Goal: Task Accomplishment & Management: Manage account settings

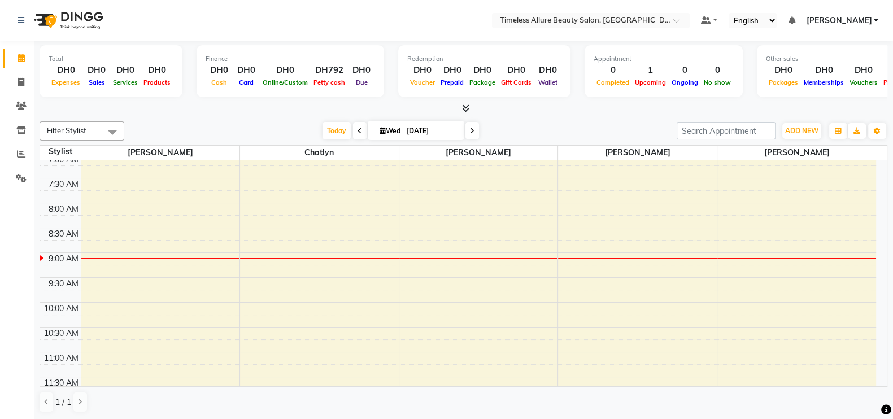
scroll to position [28, 0]
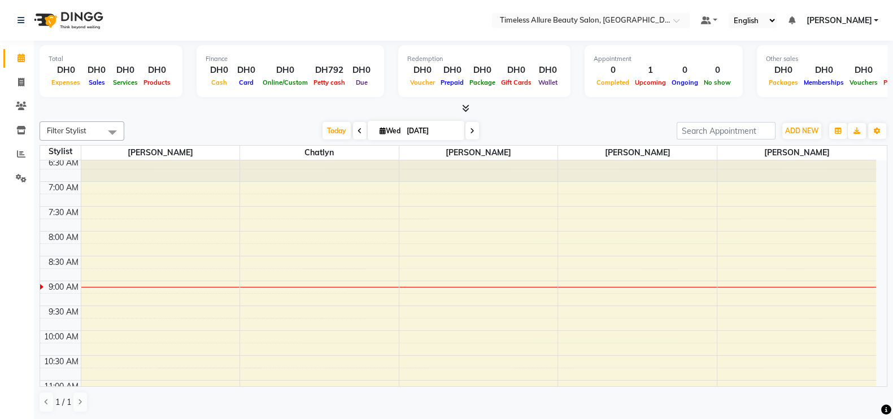
click at [359, 132] on span at bounding box center [360, 131] width 14 height 18
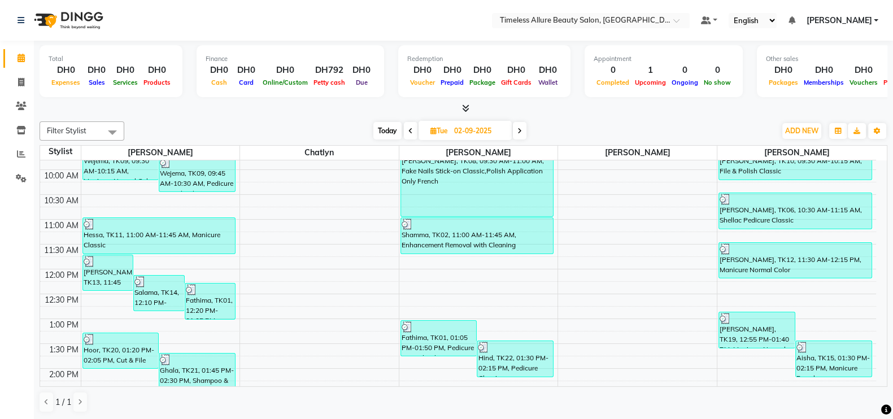
scroll to position [219, 0]
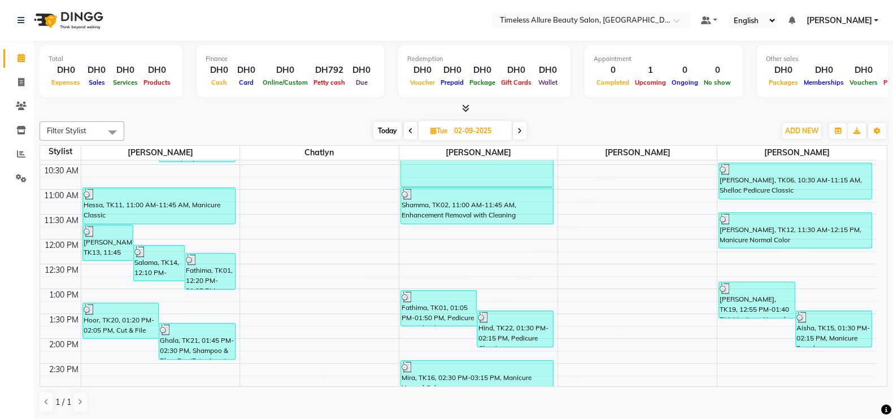
click at [523, 129] on span at bounding box center [520, 131] width 14 height 18
type input "03-09-2025"
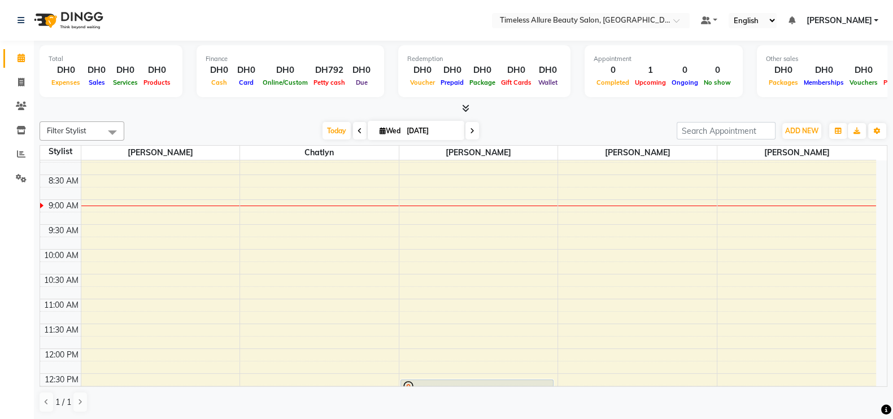
scroll to position [78, 0]
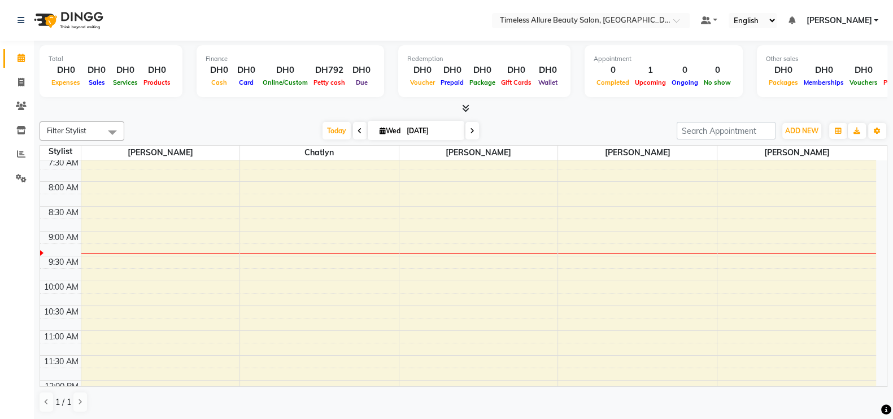
click at [495, 253] on div at bounding box center [478, 253] width 159 height 1
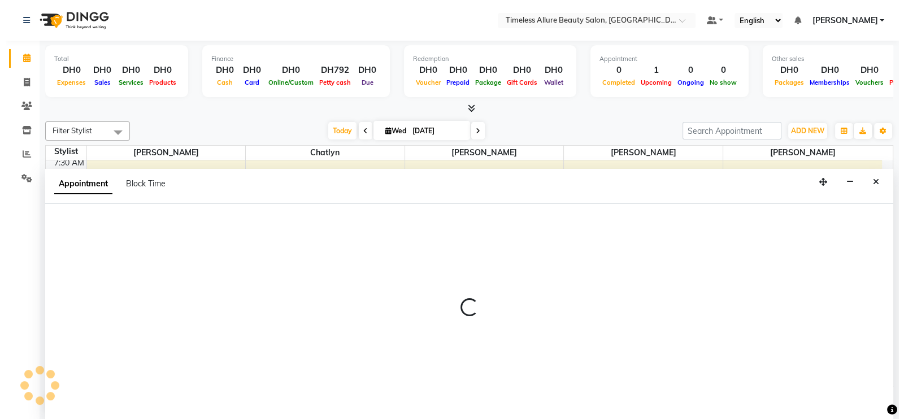
scroll to position [1, 0]
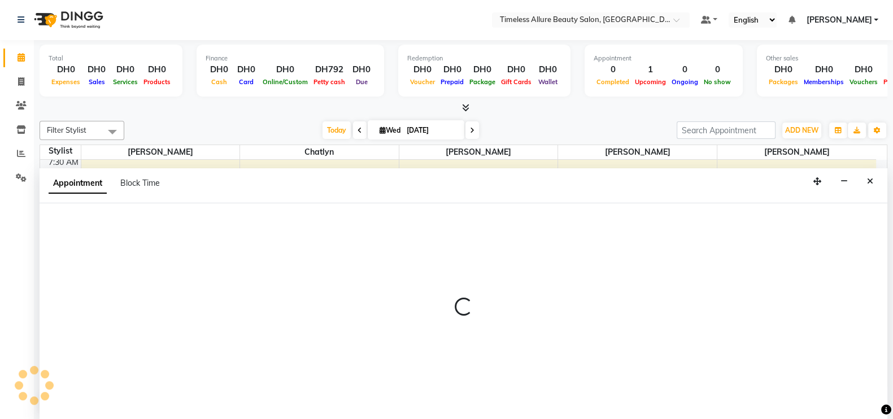
select select "89293"
select select "555"
select select "tentative"
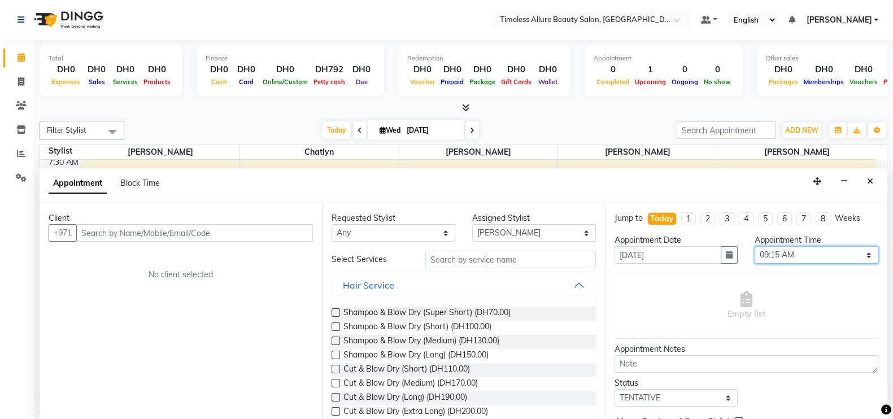
click at [859, 253] on select "Select 07:00 AM 07:05 AM 07:10 AM 07:15 AM 07:20 AM 07:25 AM 07:30 AM 07:35 AM …" at bounding box center [817, 255] width 124 height 18
select select "565"
click at [755, 246] on select "Select 07:00 AM 07:05 AM 07:10 AM 07:15 AM 07:20 AM 07:25 AM 07:30 AM 07:35 AM …" at bounding box center [817, 255] width 124 height 18
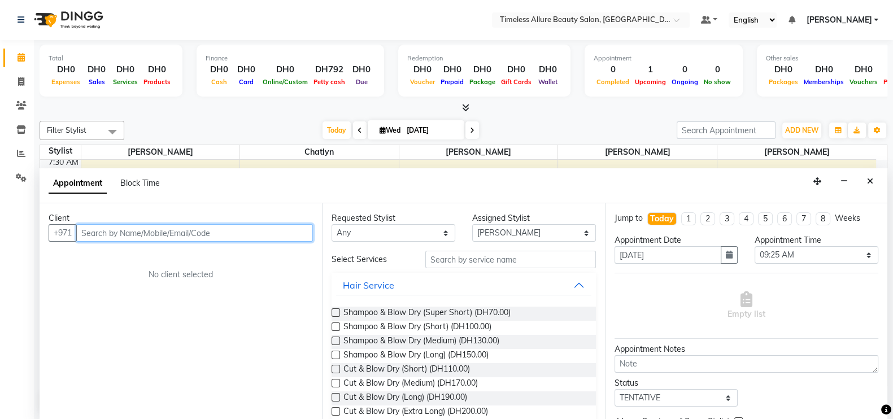
click at [219, 233] on input "text" at bounding box center [194, 233] width 237 height 18
type input "558442044"
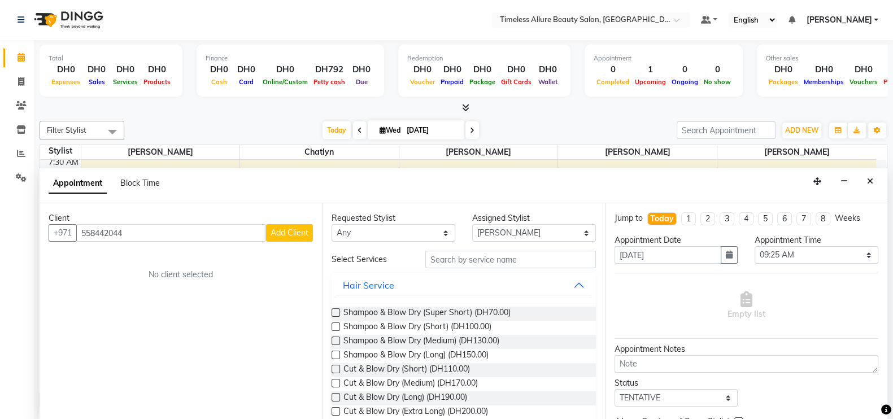
click at [293, 232] on span "Add Client" at bounding box center [290, 233] width 38 height 10
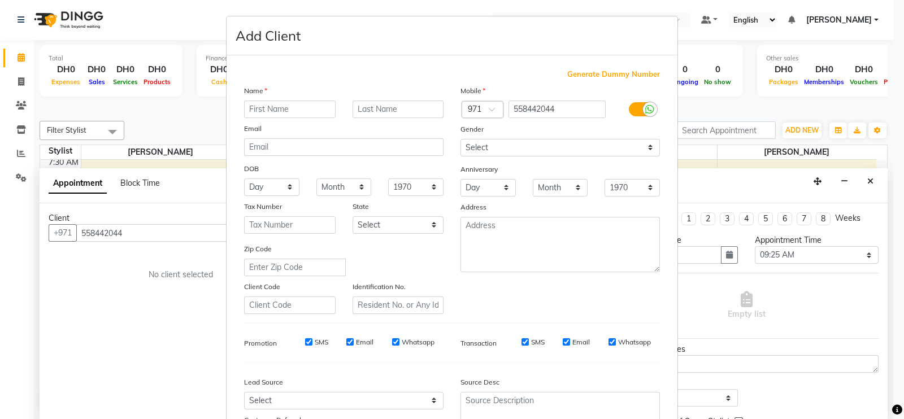
click at [276, 110] on input "text" at bounding box center [290, 110] width 92 height 18
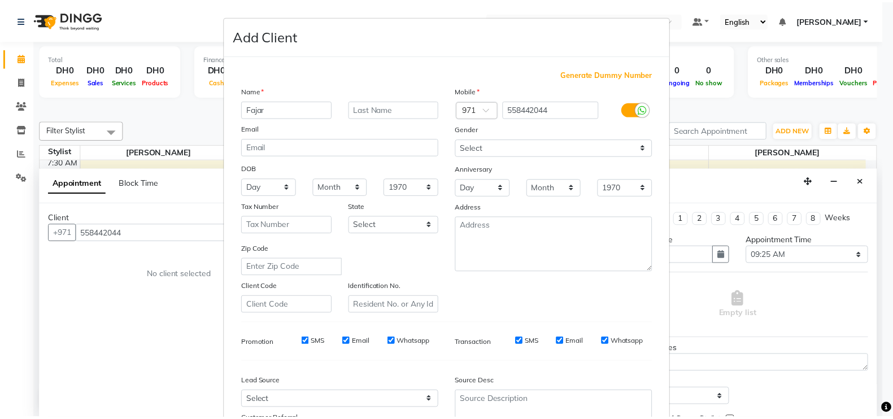
scroll to position [108, 0]
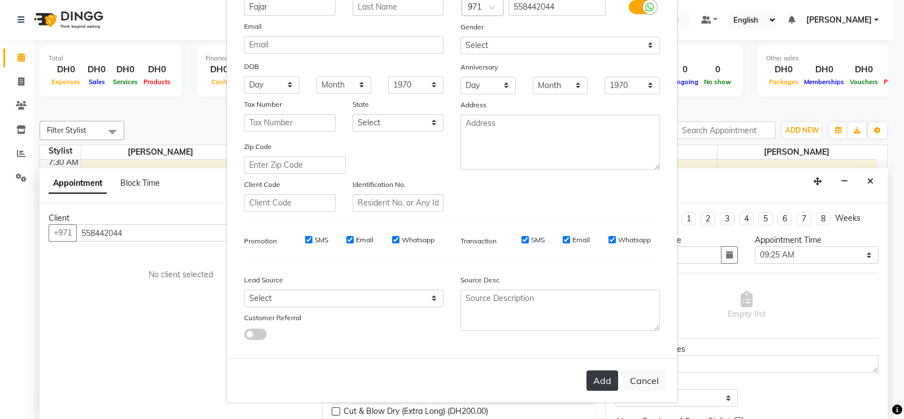
type input "Fajar"
click at [602, 383] on button "Add" at bounding box center [602, 381] width 32 height 20
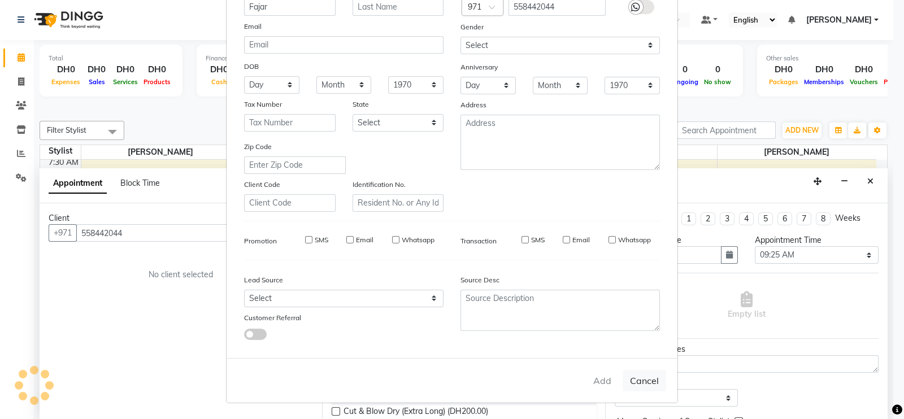
select select
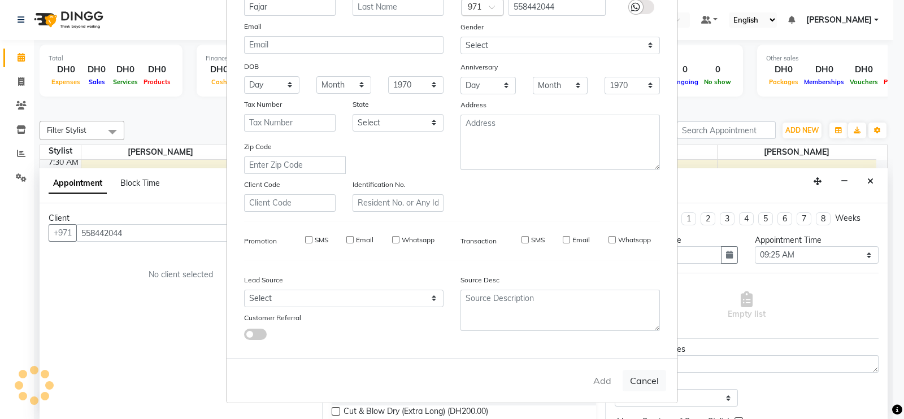
select select
checkbox input "false"
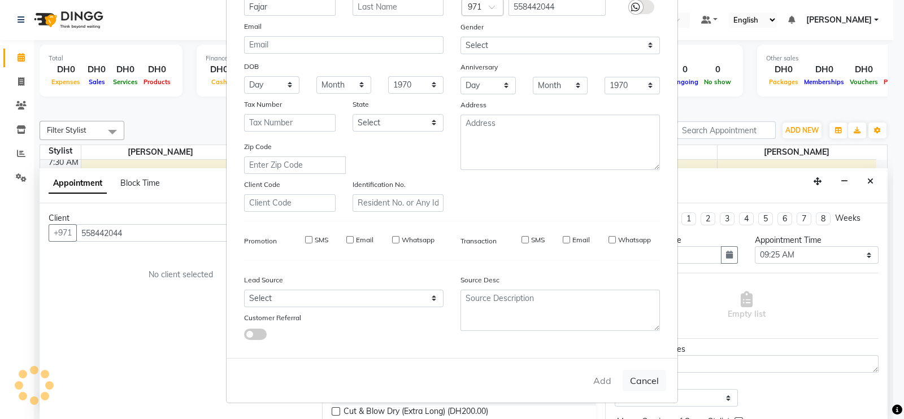
checkbox input "false"
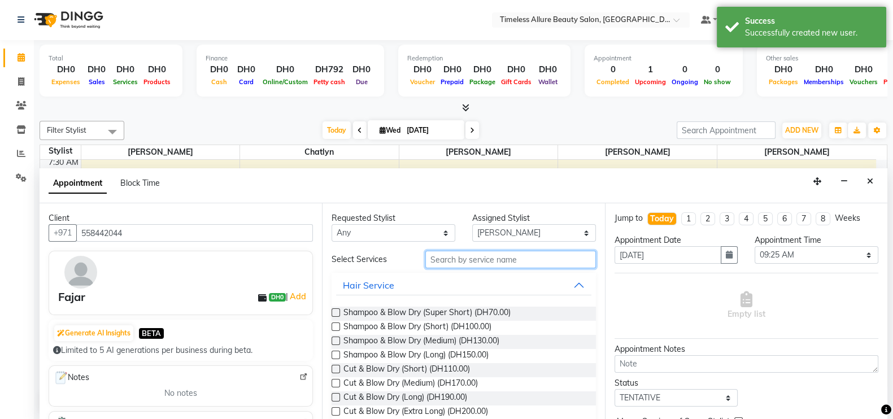
click at [490, 260] on input "text" at bounding box center [510, 260] width 171 height 18
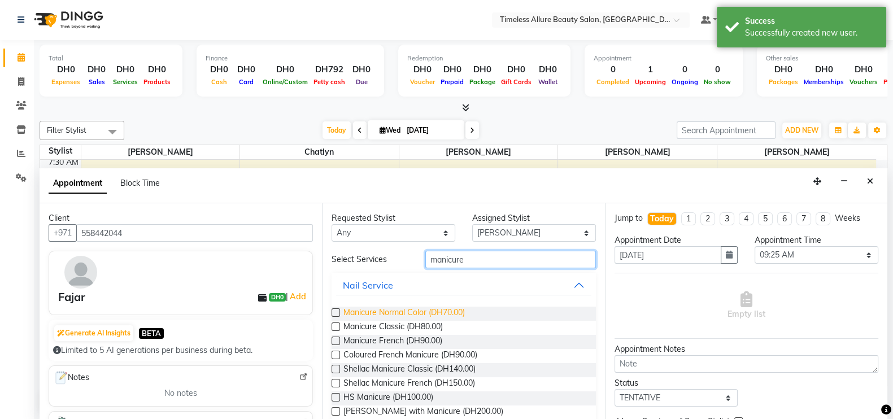
type input "manicure"
click at [387, 307] on span "Manicure Normal Color (DH70.00)" at bounding box center [403, 314] width 121 height 14
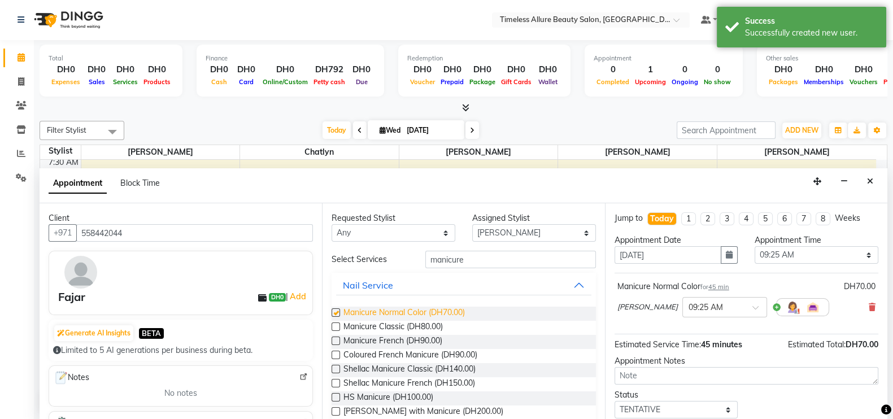
checkbox input "false"
click at [573, 230] on select "Select [PERSON_NAME] Chatlyn [PERSON_NAME] [PERSON_NAME]" at bounding box center [534, 233] width 124 height 18
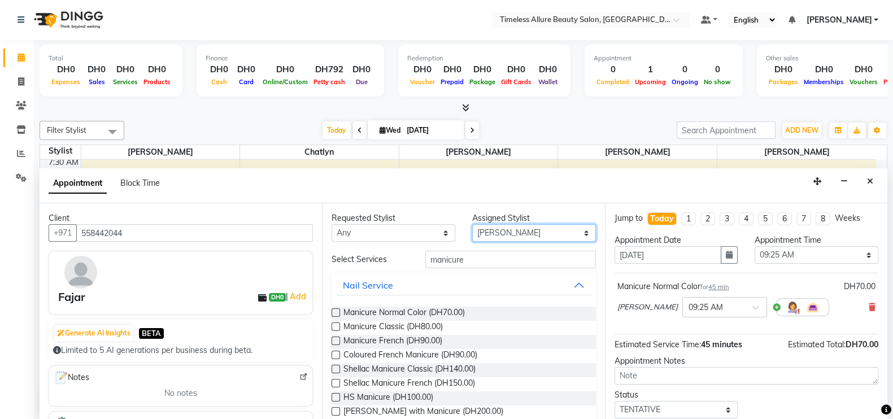
select select "90558"
click at [472, 224] on select "Select [PERSON_NAME] Chatlyn [PERSON_NAME] [PERSON_NAME]" at bounding box center [534, 233] width 124 height 18
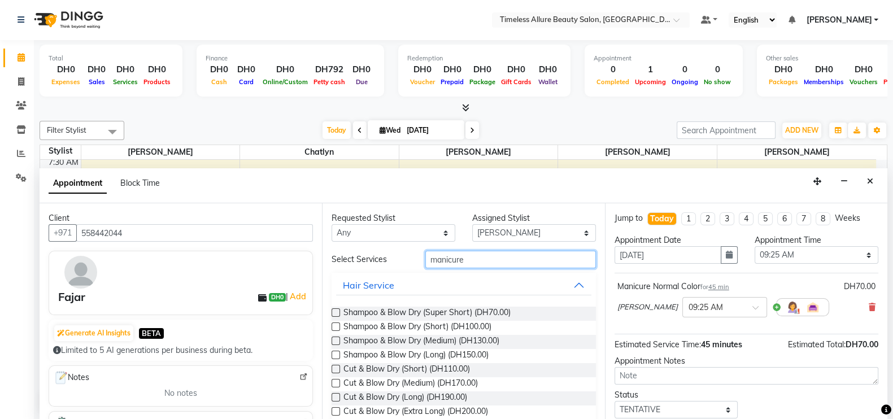
click at [514, 258] on input "manicure" at bounding box center [510, 260] width 171 height 18
type input "m"
type input "pedicure"
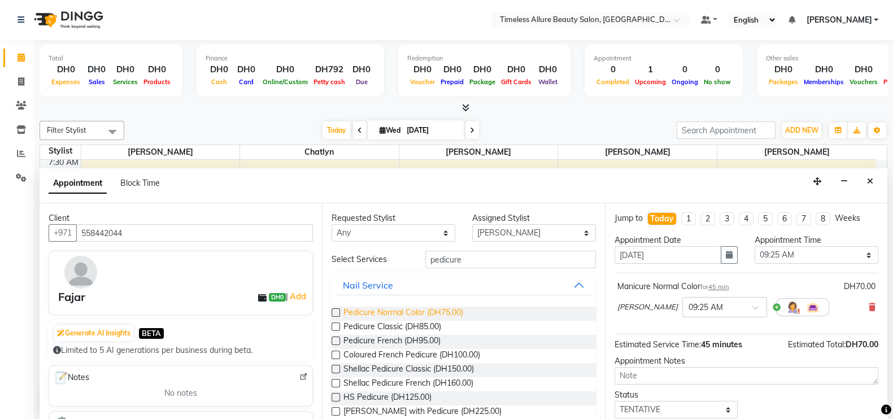
click at [393, 307] on span "Pedicure Normal Color (DH75.00)" at bounding box center [403, 314] width 120 height 14
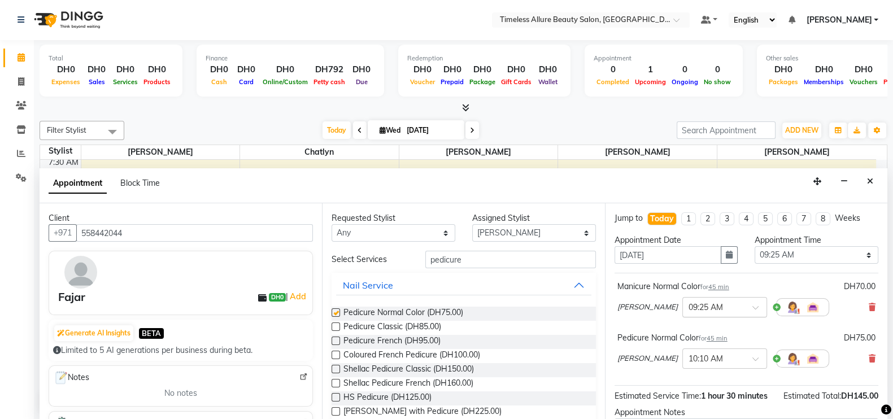
checkbox input "false"
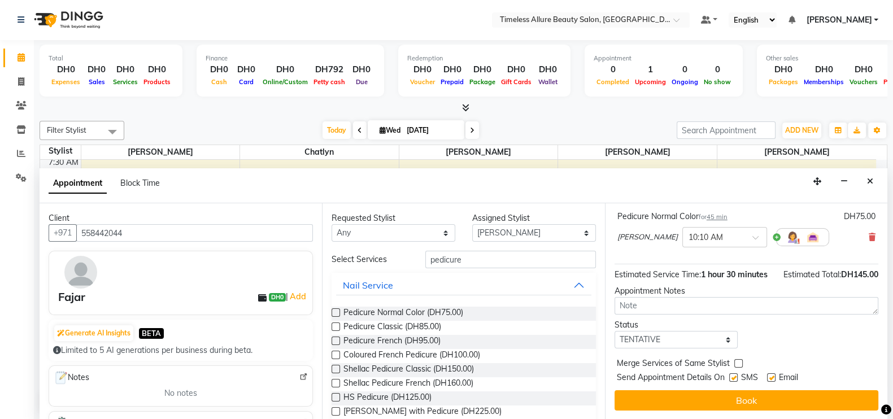
scroll to position [132, 0]
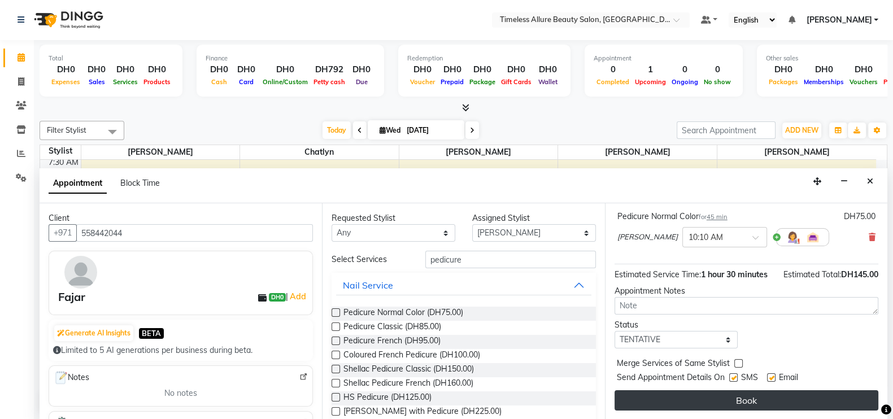
click at [766, 398] on button "Book" at bounding box center [747, 400] width 264 height 20
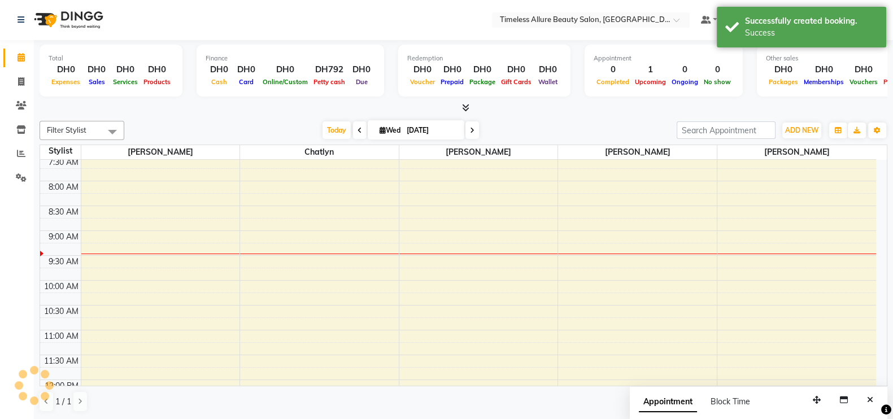
scroll to position [0, 0]
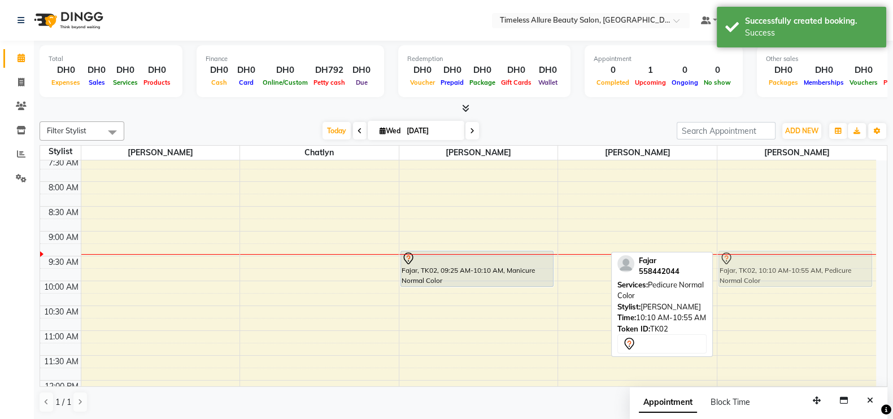
drag, startPoint x: 769, startPoint y: 294, endPoint x: 766, endPoint y: 258, distance: 35.7
click at [766, 258] on div "Fajar, TK02, 10:10 AM-10:55 AM, Pedicure Normal Color Fajar, TK02, 10:10 AM-10:…" at bounding box center [796, 380] width 159 height 596
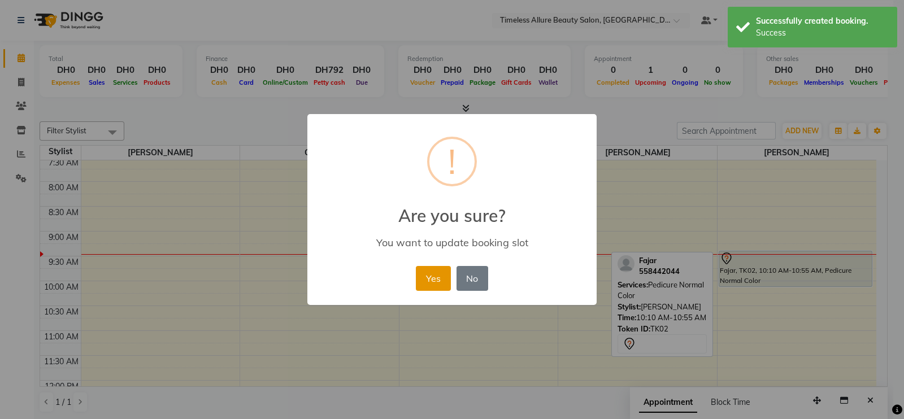
click at [429, 275] on button "Yes" at bounding box center [433, 278] width 34 height 25
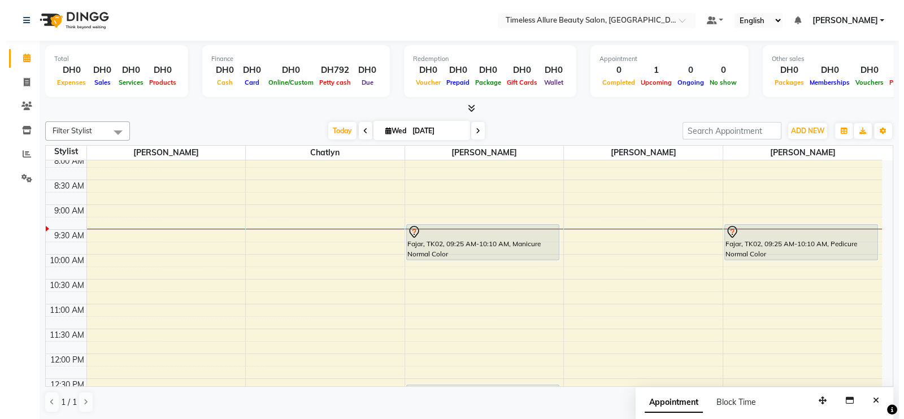
scroll to position [106, 0]
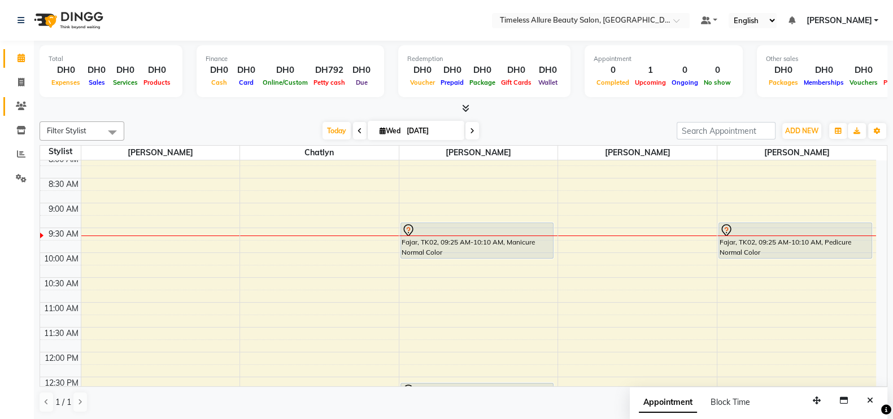
click at [24, 103] on icon at bounding box center [21, 106] width 11 height 8
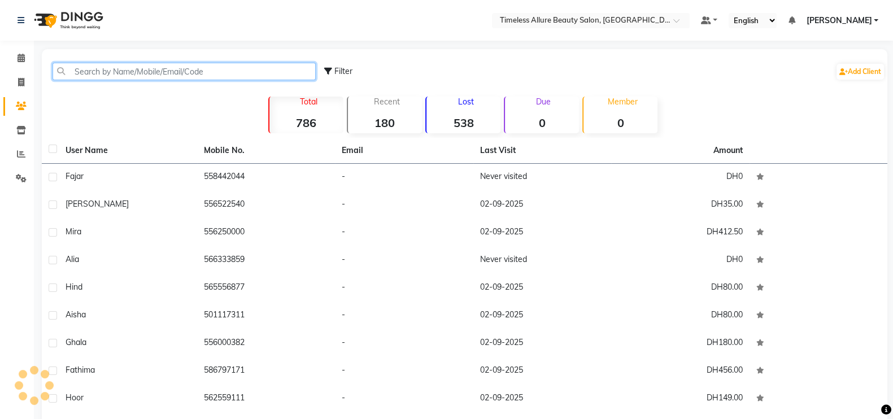
click at [98, 73] on input "text" at bounding box center [184, 72] width 263 height 18
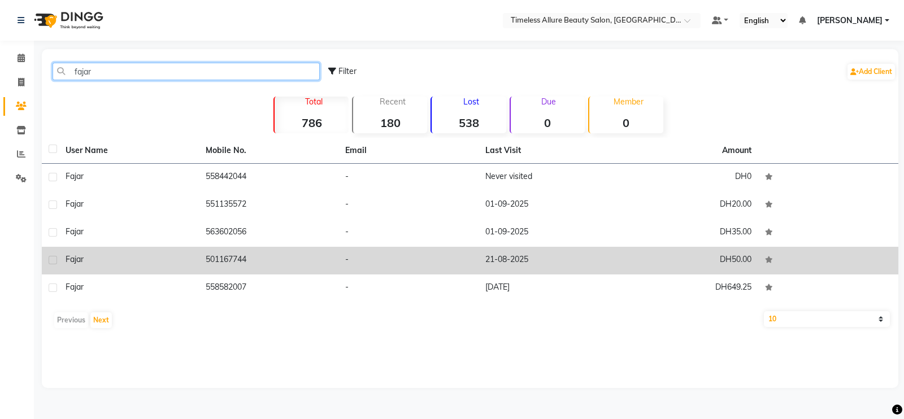
type input "fajar"
click at [172, 263] on div "Fajar" at bounding box center [129, 260] width 127 height 12
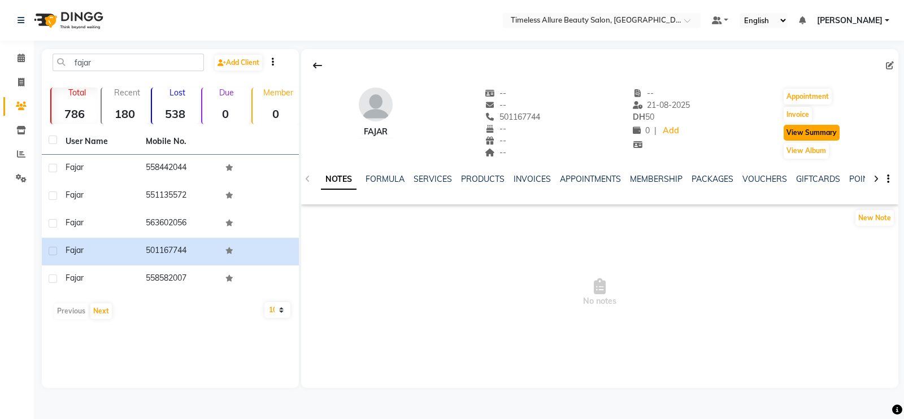
click at [808, 129] on button "View Summary" at bounding box center [812, 133] width 56 height 16
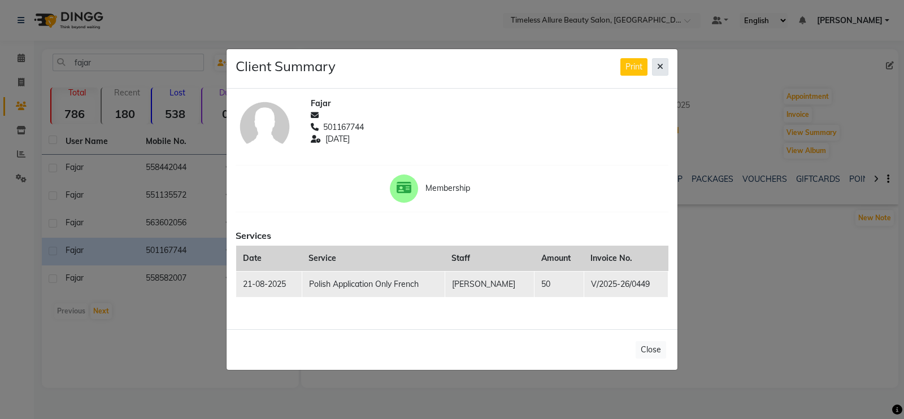
click at [663, 69] on icon at bounding box center [660, 67] width 6 height 8
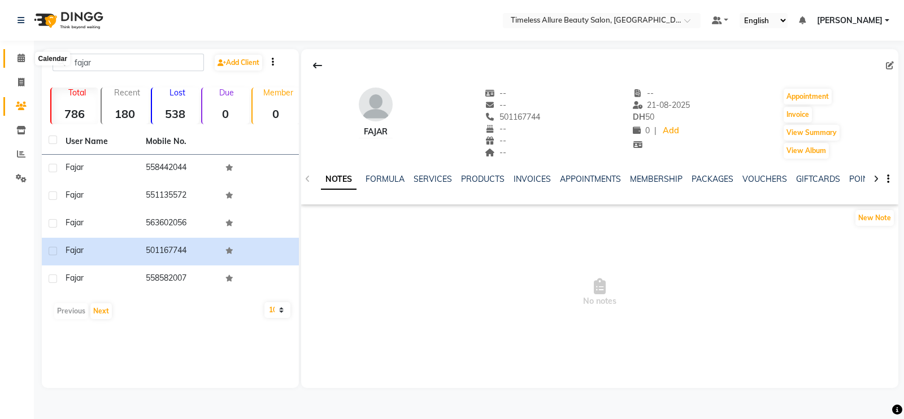
click at [18, 58] on icon at bounding box center [21, 58] width 7 height 8
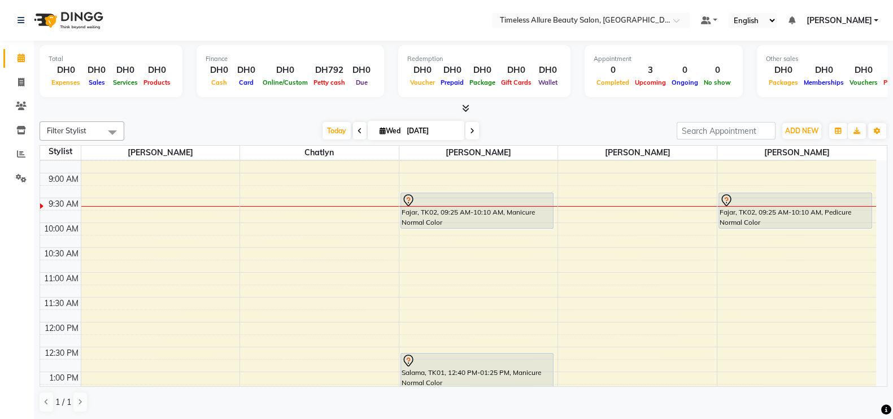
scroll to position [142, 0]
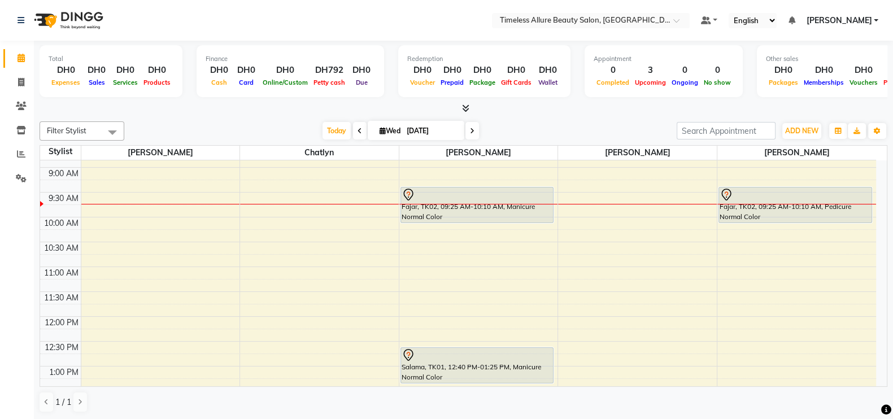
click at [356, 134] on span at bounding box center [360, 131] width 14 height 18
type input "02-09-2025"
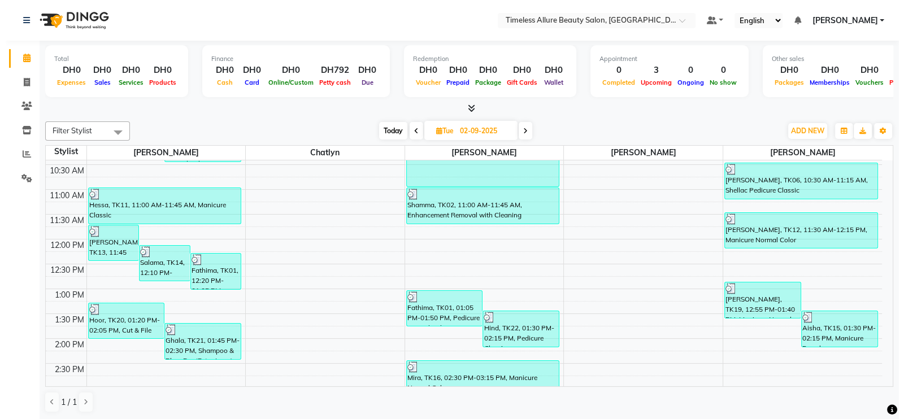
scroll to position [149, 0]
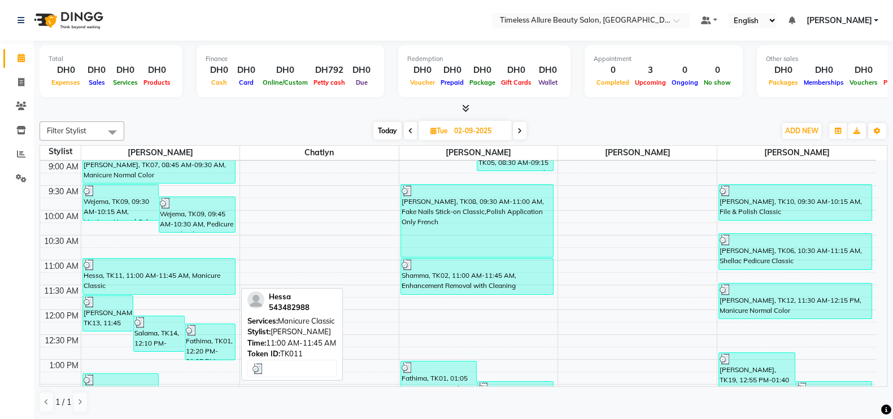
click at [107, 275] on div "Hessa, TK11, 11:00 AM-11:45 AM, Manicure Classic" at bounding box center [159, 277] width 153 height 36
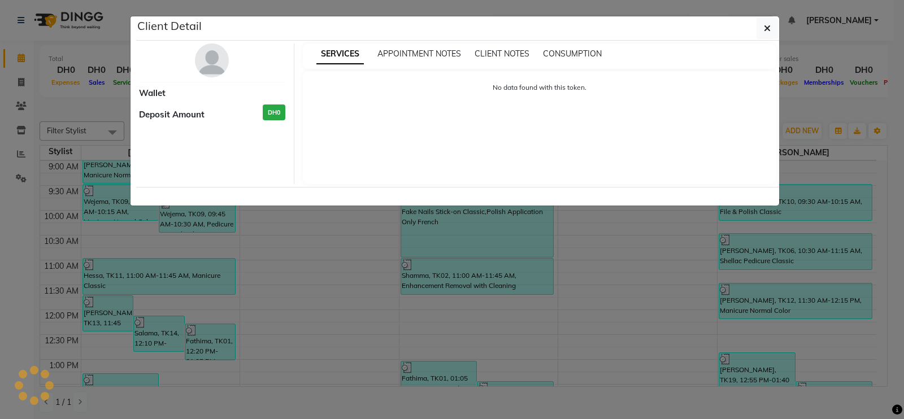
select select "3"
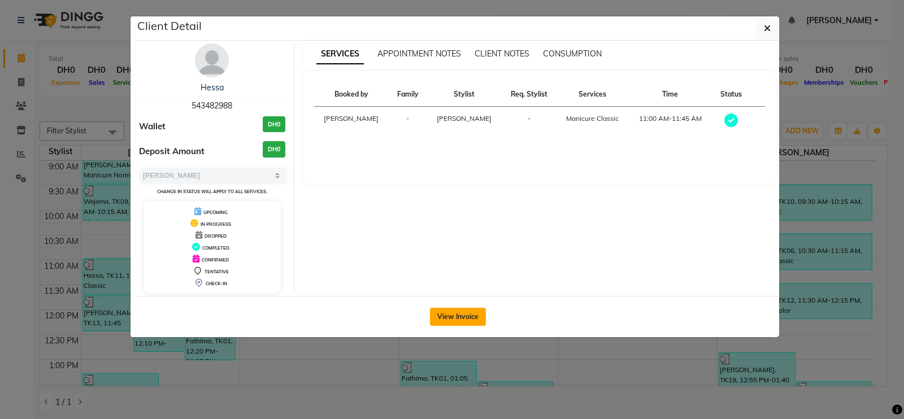
click at [469, 315] on button "View Invoice" at bounding box center [458, 317] width 56 height 18
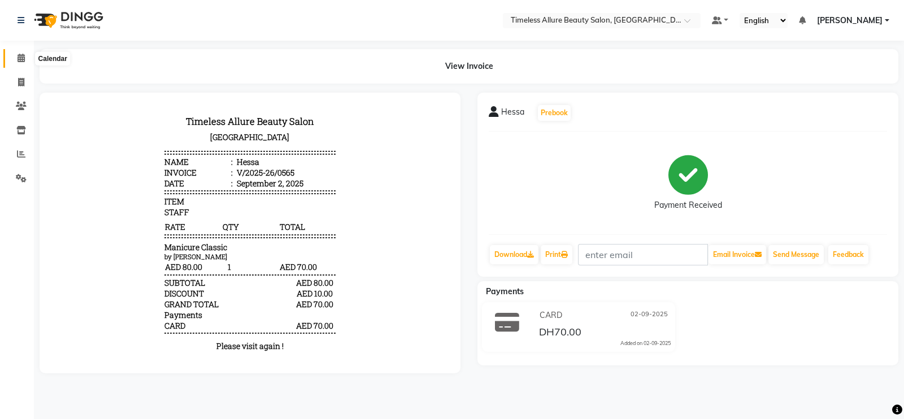
click at [18, 59] on icon at bounding box center [21, 58] width 7 height 8
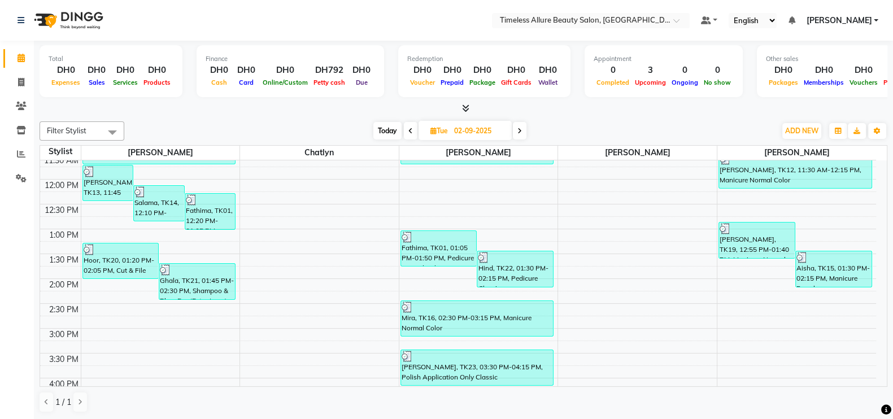
scroll to position [256, 0]
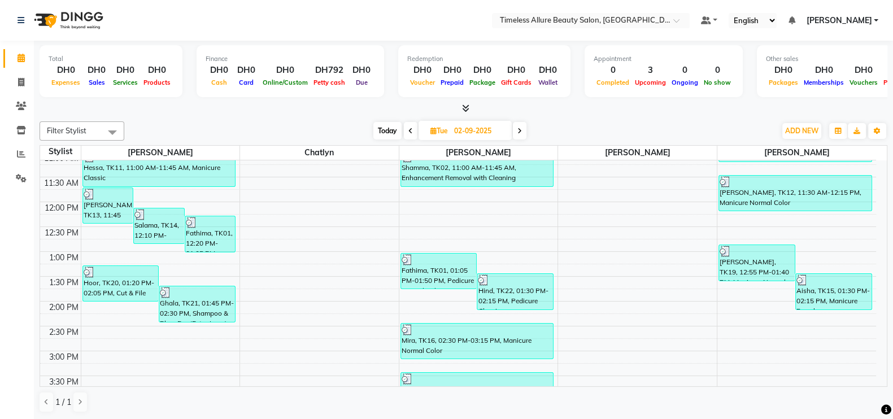
click at [519, 131] on icon at bounding box center [519, 131] width 5 height 7
type input "03-09-2025"
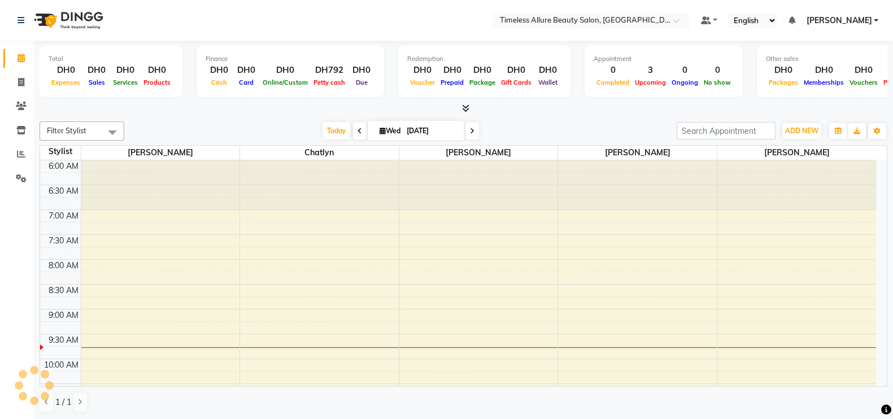
scroll to position [149, 0]
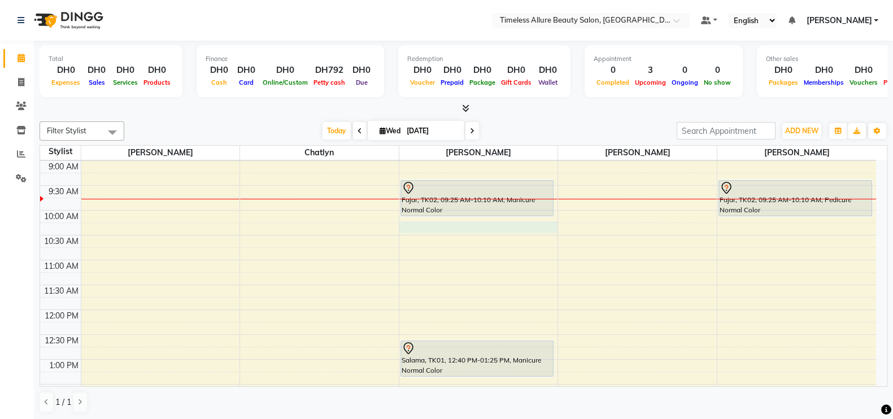
click at [515, 224] on div "6:00 AM 6:30 AM 7:00 AM 7:30 AM 8:00 AM 8:30 AM 9:00 AM 9:30 AM 10:00 AM 10:30 …" at bounding box center [458, 310] width 836 height 596
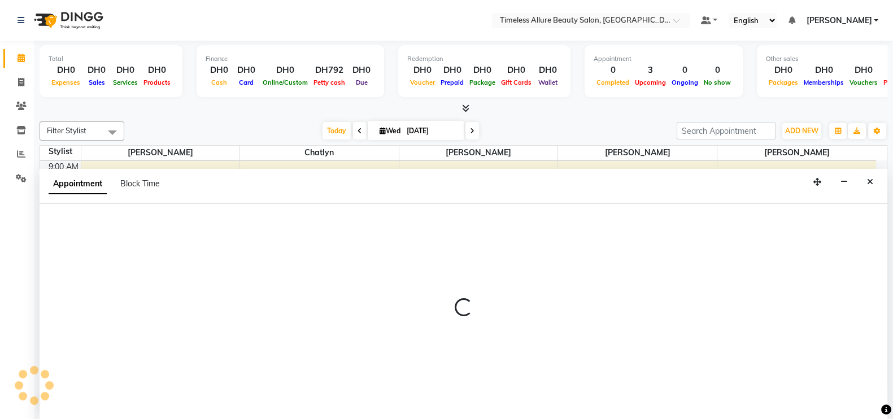
scroll to position [1, 0]
select select "89293"
select select "615"
select select "tentative"
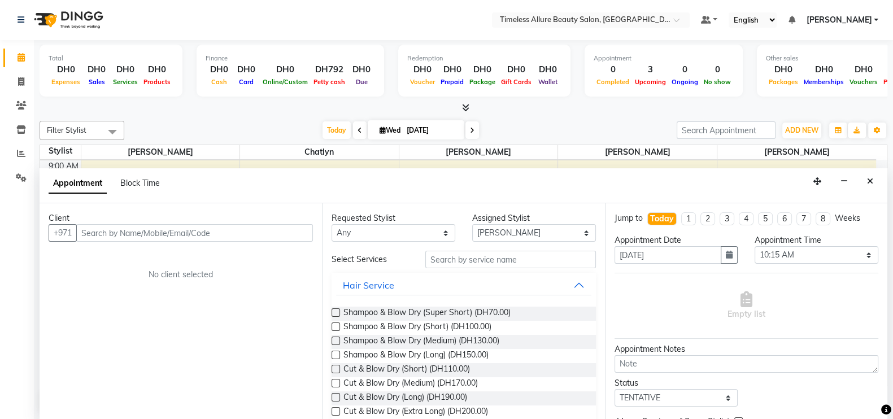
click at [281, 230] on input "text" at bounding box center [194, 233] width 237 height 18
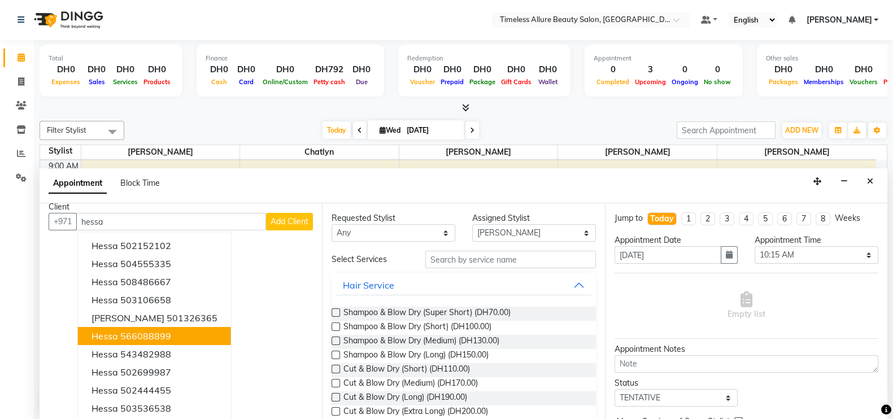
scroll to position [14, 0]
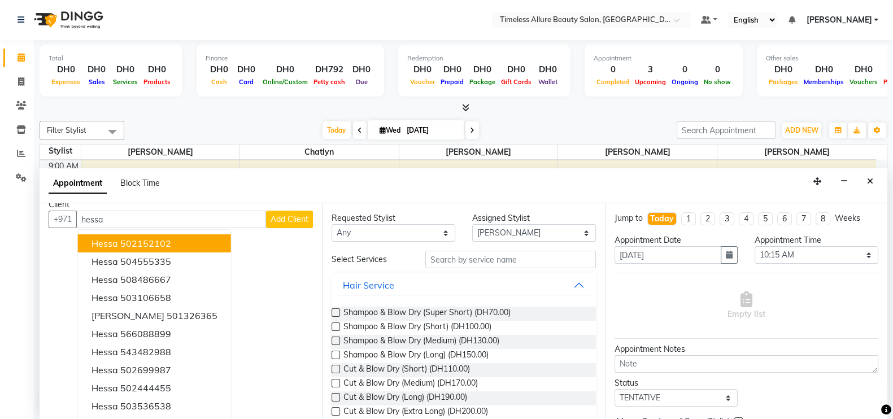
click at [139, 220] on input "hessa" at bounding box center [171, 220] width 190 height 18
type input "h"
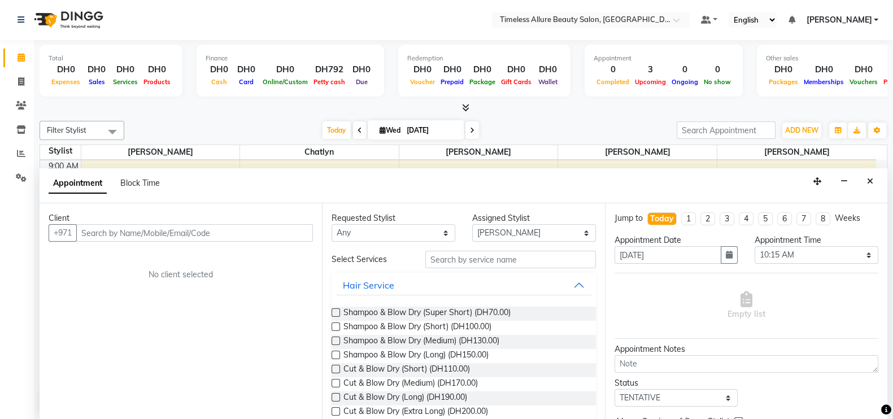
scroll to position [0, 0]
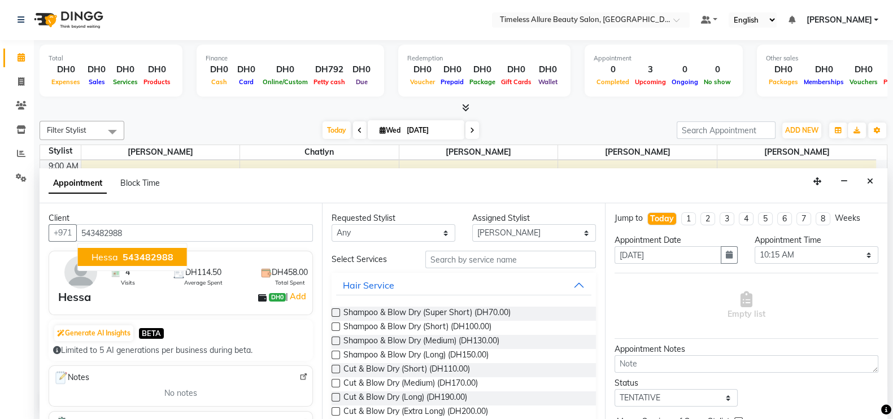
click at [149, 251] on span "543482988" at bounding box center [148, 256] width 51 height 11
type input "543482988"
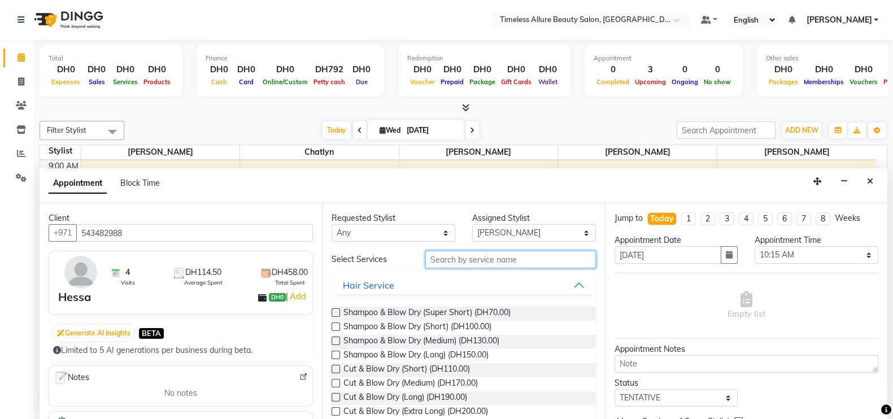
click at [478, 260] on input "text" at bounding box center [510, 260] width 171 height 18
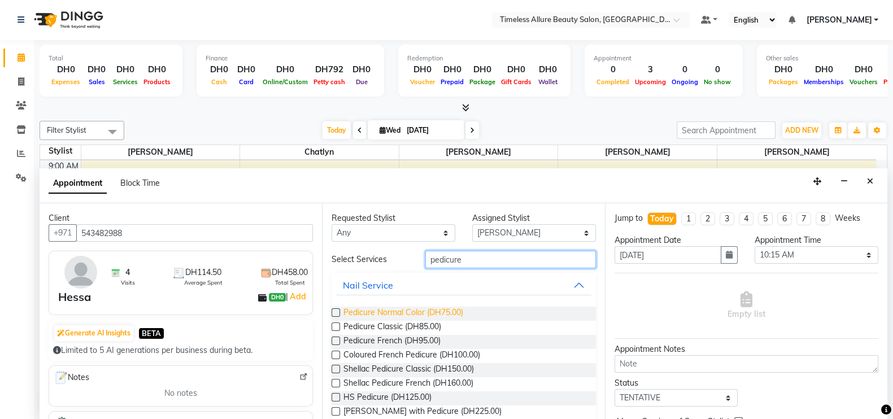
type input "pedicure"
click at [402, 316] on span "Pedicure Normal Color (DH75.00)" at bounding box center [403, 314] width 120 height 14
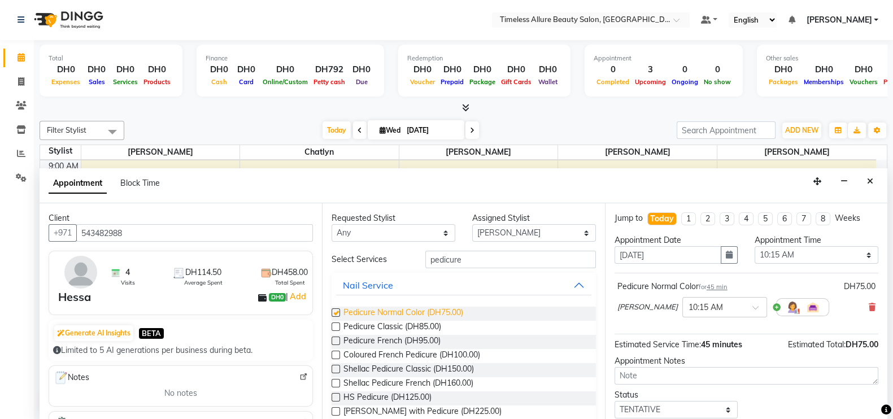
checkbox input "false"
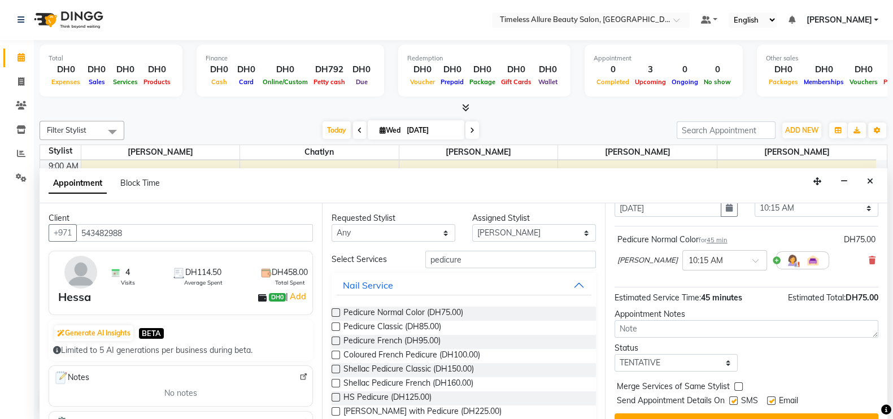
scroll to position [69, 0]
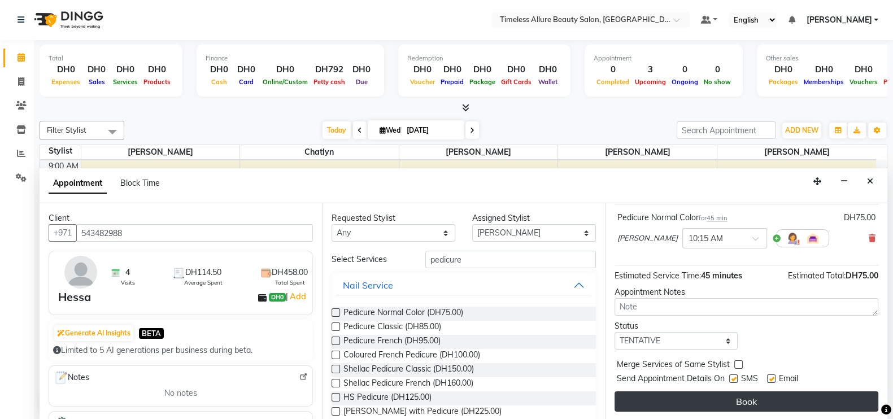
click at [746, 401] on button "Book" at bounding box center [747, 402] width 264 height 20
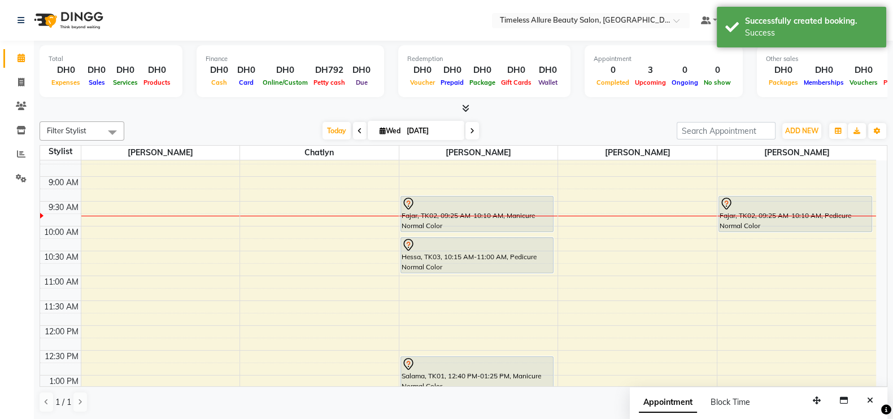
scroll to position [130, 0]
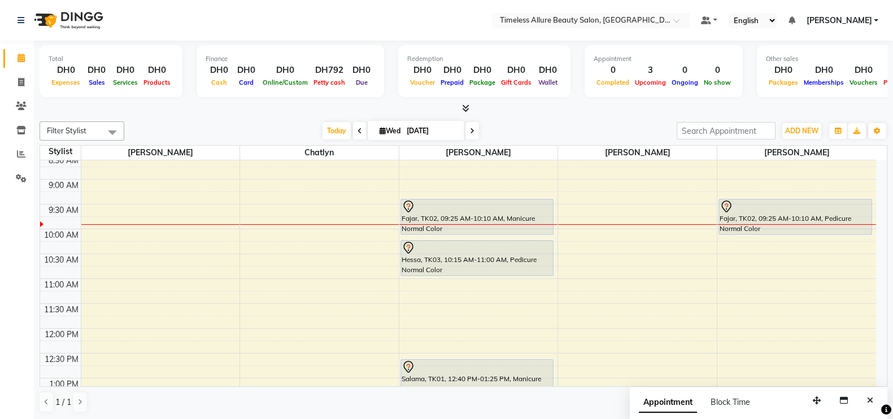
click at [131, 351] on div "6:00 AM 6:30 AM 7:00 AM 7:30 AM 8:00 AM 8:30 AM 9:00 AM 9:30 AM 10:00 AM 10:30 …" at bounding box center [458, 329] width 836 height 596
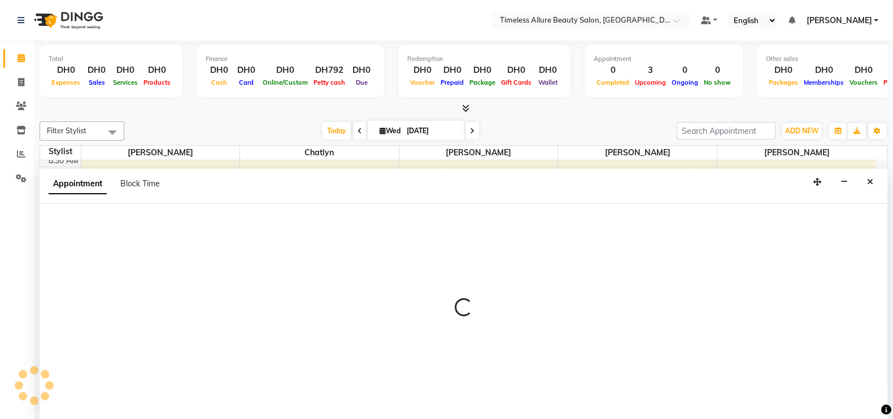
scroll to position [1, 0]
select select "59663"
select select "750"
select select "tentative"
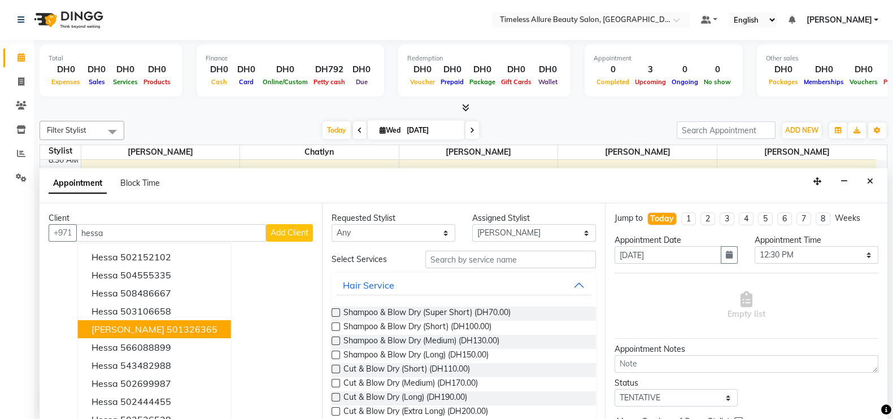
click at [140, 324] on span "[PERSON_NAME]" at bounding box center [128, 329] width 73 height 11
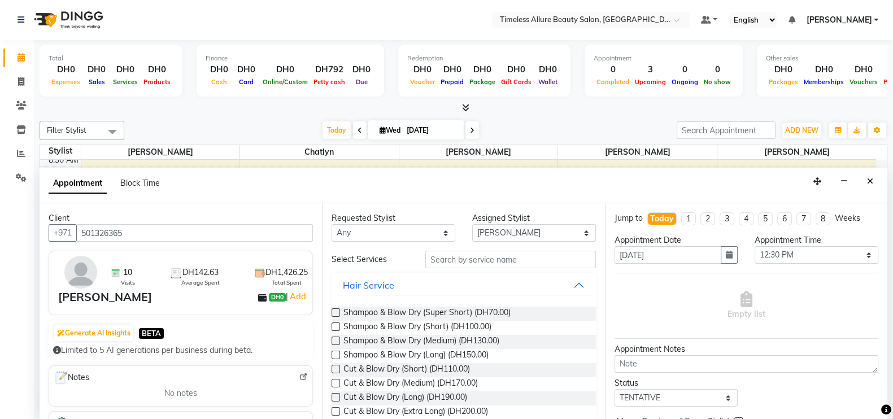
type input "501326365"
click at [526, 262] on input "text" at bounding box center [510, 260] width 171 height 18
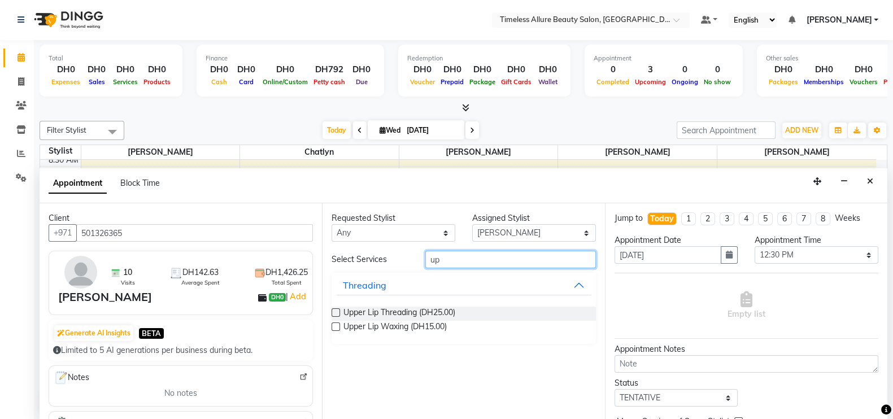
type input "u"
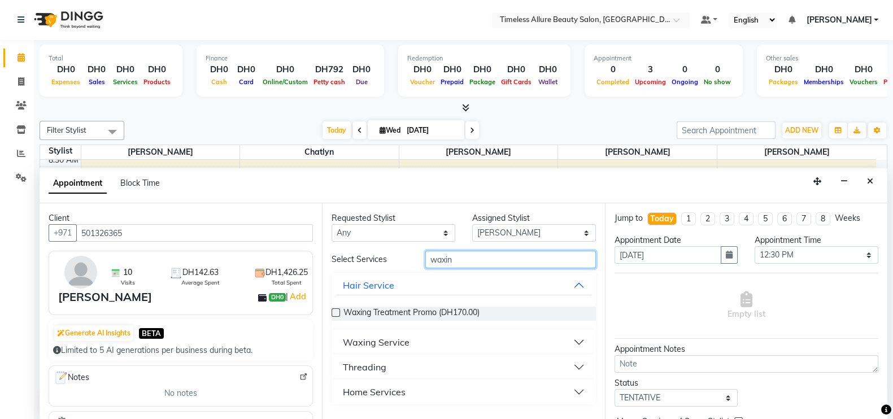
type input "waxin"
click at [576, 340] on button "Waxing Service" at bounding box center [463, 342] width 255 height 20
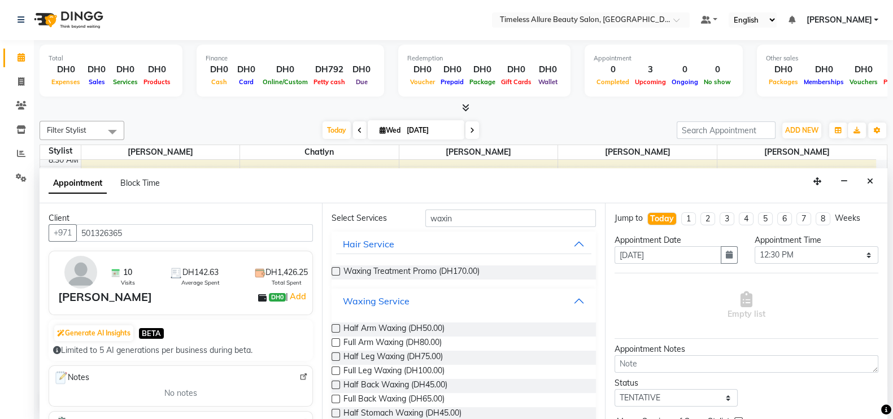
scroll to position [70, 0]
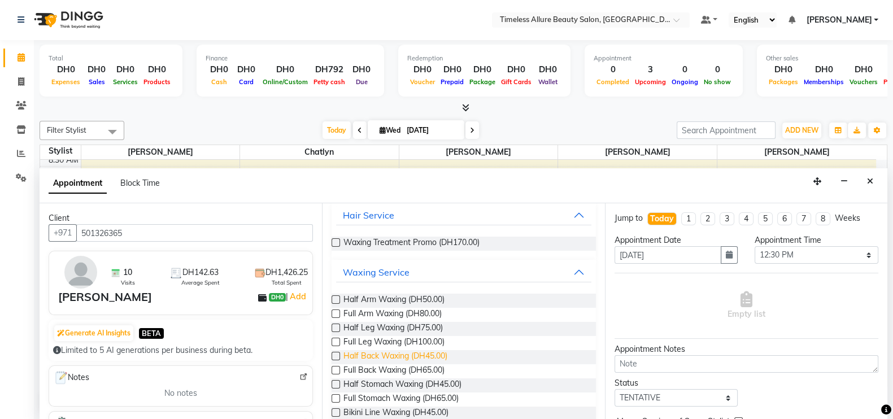
click at [380, 351] on span "Half Back Waxing (DH45.00)" at bounding box center [395, 357] width 104 height 14
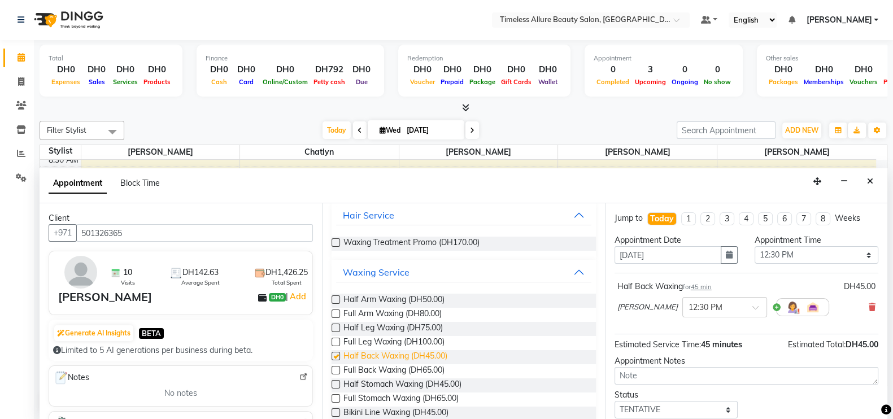
checkbox input "false"
click at [377, 297] on span "Half Arm Waxing (DH50.00)" at bounding box center [393, 301] width 101 height 14
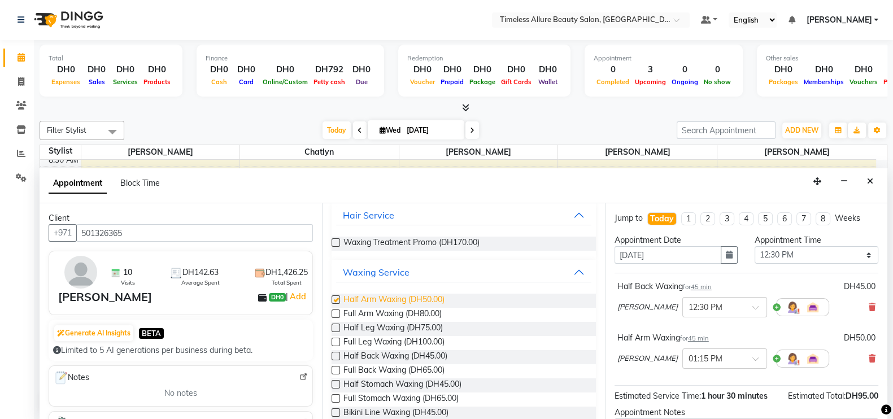
checkbox input "false"
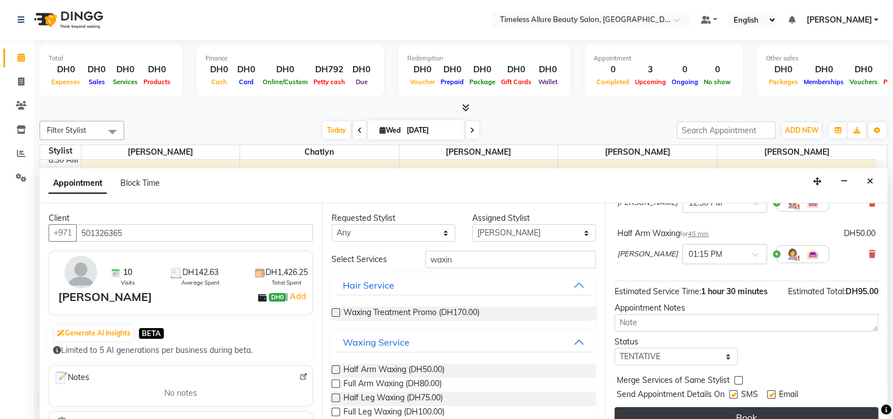
scroll to position [120, 0]
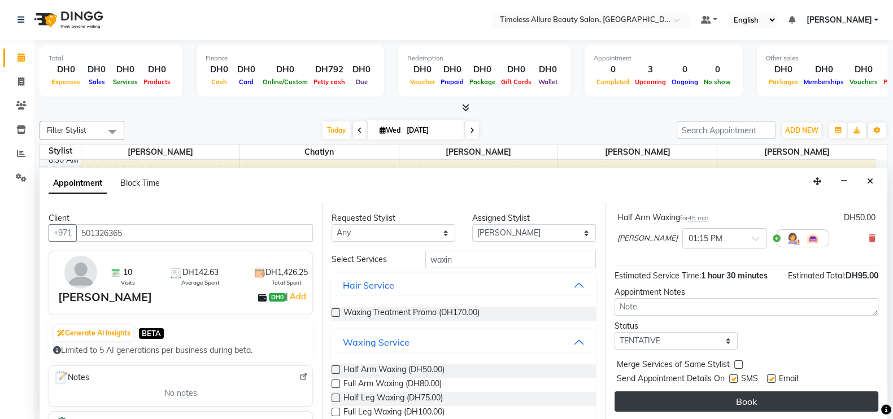
click at [749, 397] on button "Book" at bounding box center [747, 402] width 264 height 20
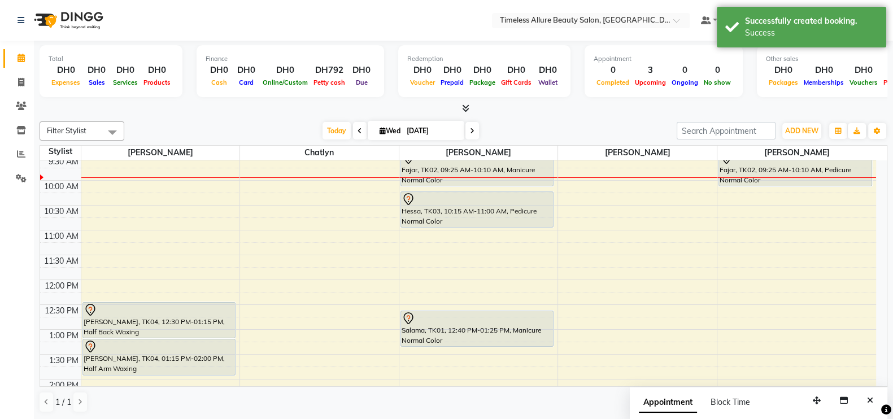
scroll to position [201, 0]
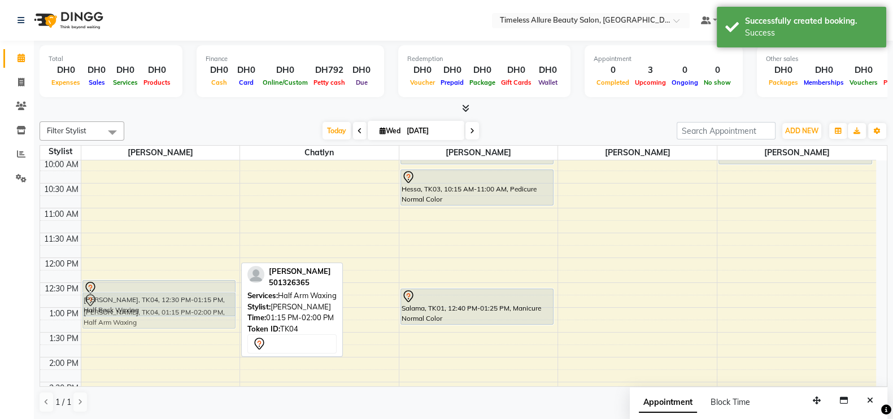
drag, startPoint x: 217, startPoint y: 328, endPoint x: 218, endPoint y: 306, distance: 21.5
click at [218, 306] on div "Hessa Omar, TK04, 12:30 PM-01:15 PM, Half Back Waxing Hessa Omar, TK04, 01:15 P…" at bounding box center [160, 258] width 159 height 596
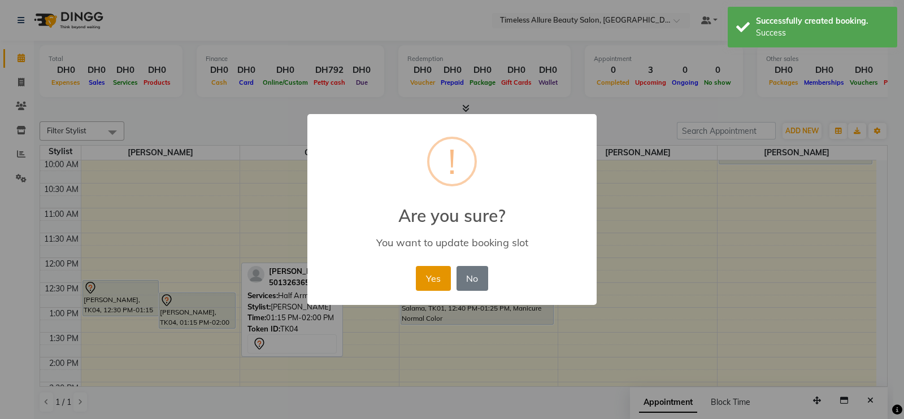
click at [429, 275] on button "Yes" at bounding box center [433, 278] width 34 height 25
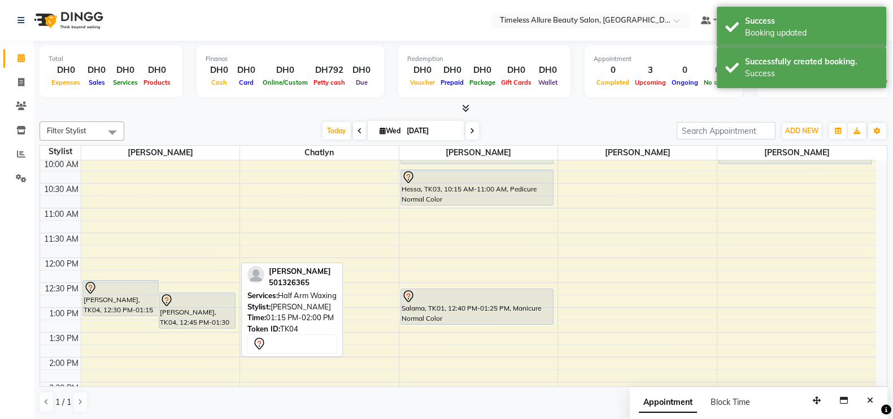
scroll to position [130, 0]
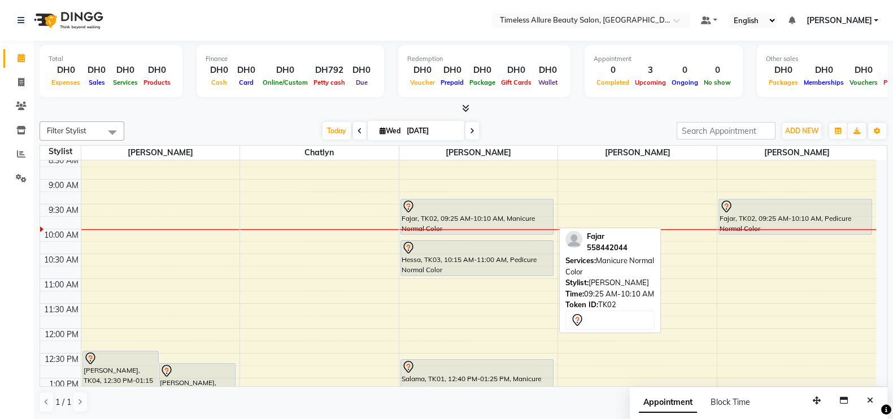
click at [446, 211] on div "Fajar, TK02, 09:25 AM-10:10 AM, Manicure Normal Color" at bounding box center [477, 216] width 153 height 35
click at [497, 212] on div "Fajar, TK02, 09:25 AM-10:10 AM, Manicure Normal Color" at bounding box center [477, 216] width 153 height 35
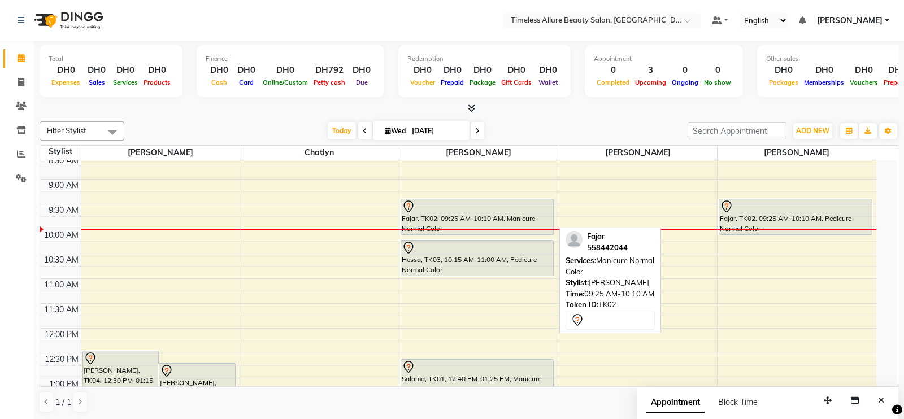
select select "7"
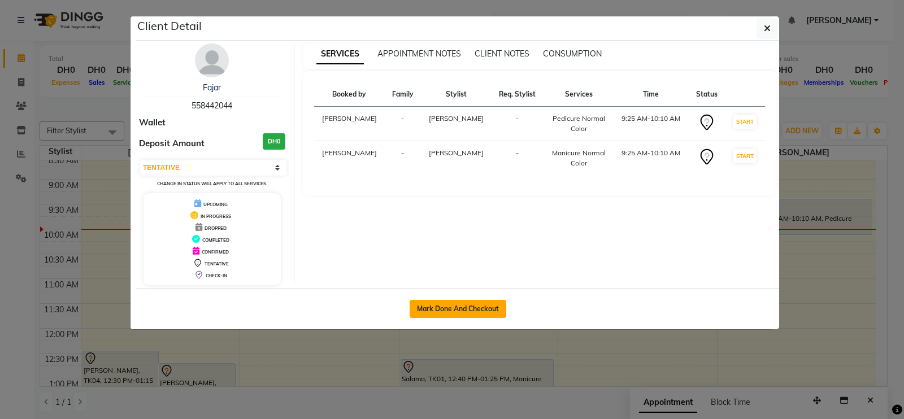
click at [460, 310] on button "Mark Done And Checkout" at bounding box center [458, 309] width 97 height 18
select select "service"
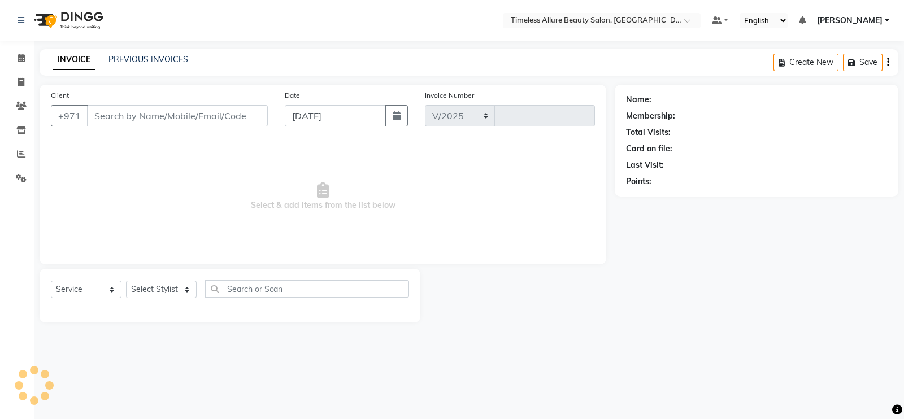
select select "7126"
type input "0578"
type input "558442044"
select select "90558"
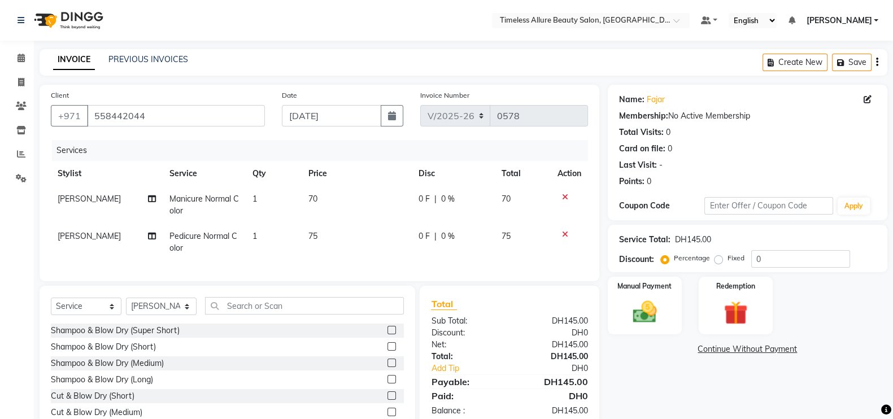
click at [425, 202] on span "0 F" at bounding box center [424, 199] width 11 height 12
select select "89293"
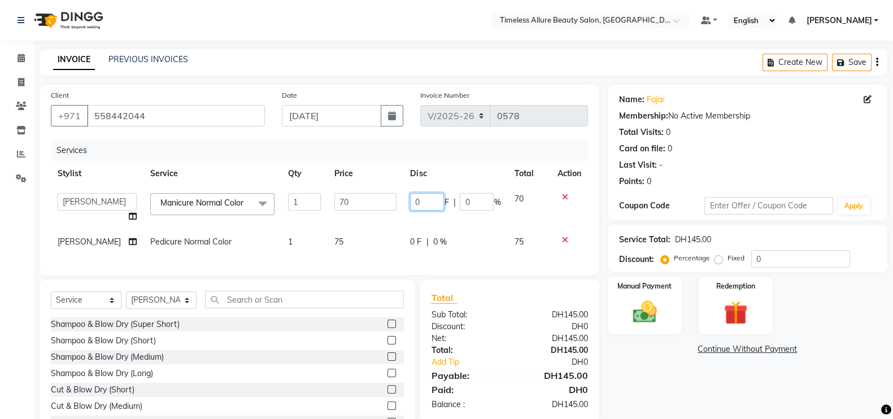
click at [425, 202] on input "0" at bounding box center [427, 202] width 34 height 18
type input "010"
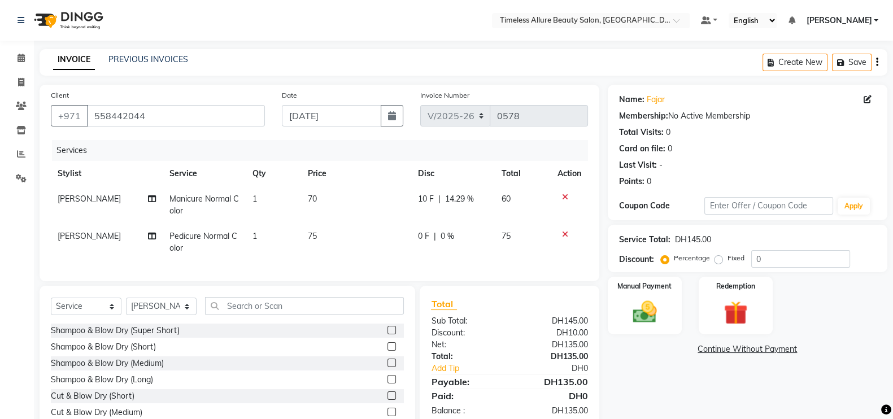
click at [418, 240] on span "0 F" at bounding box center [423, 236] width 11 height 12
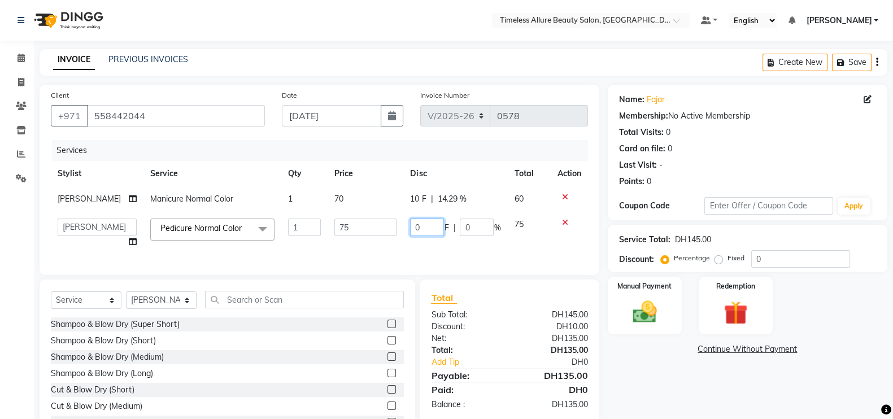
click at [423, 231] on input "0" at bounding box center [427, 228] width 34 height 18
type input "010"
click at [426, 248] on td "010 F | 0 %" at bounding box center [455, 233] width 104 height 43
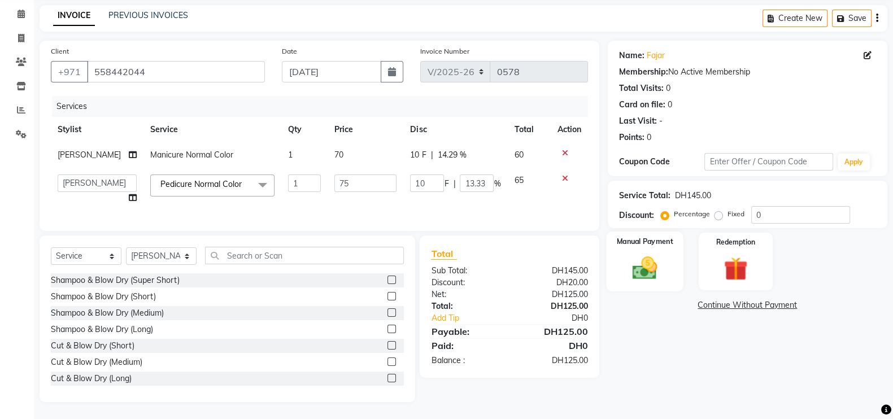
click at [643, 259] on img at bounding box center [645, 268] width 40 height 28
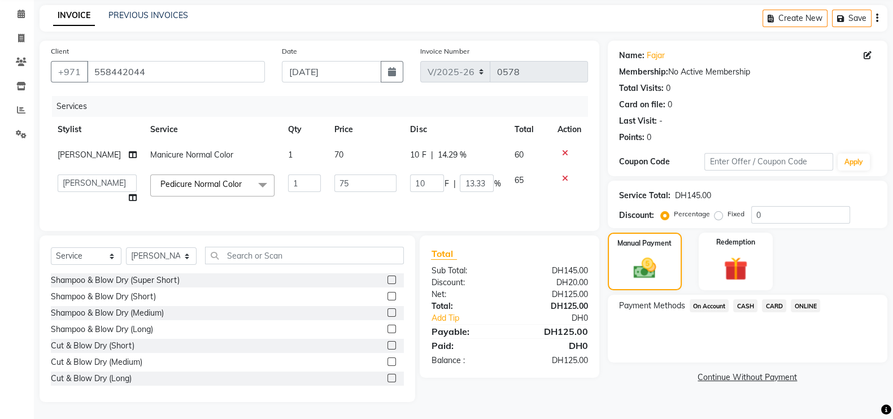
click at [775, 299] on span "CARD" at bounding box center [774, 305] width 24 height 13
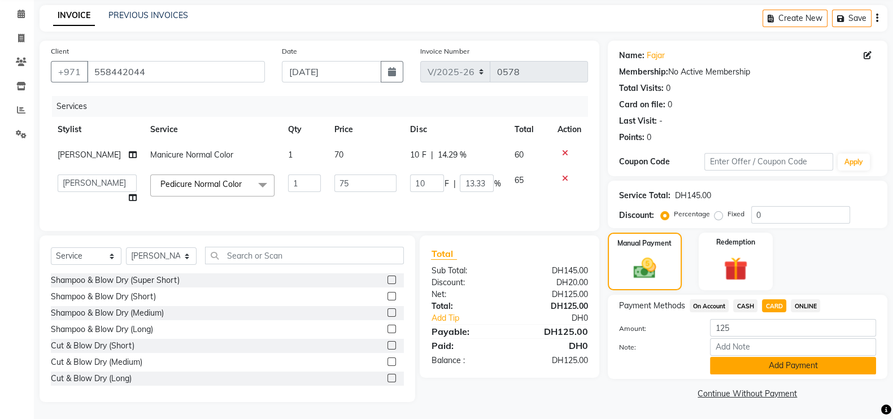
click at [797, 357] on button "Add Payment" at bounding box center [793, 366] width 166 height 18
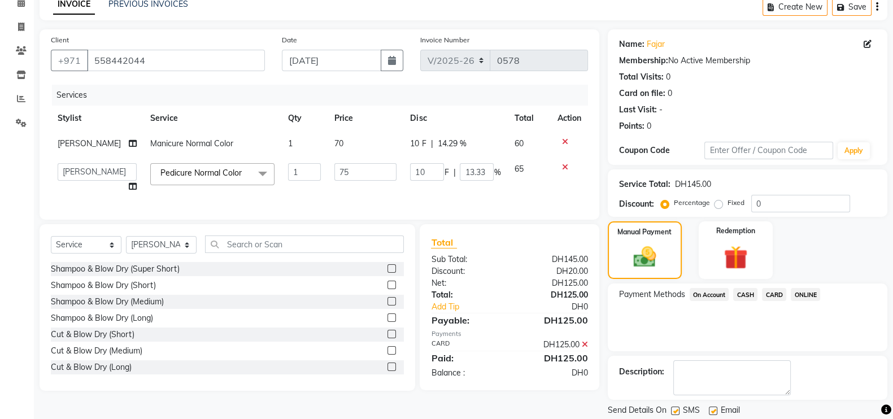
scroll to position [91, 0]
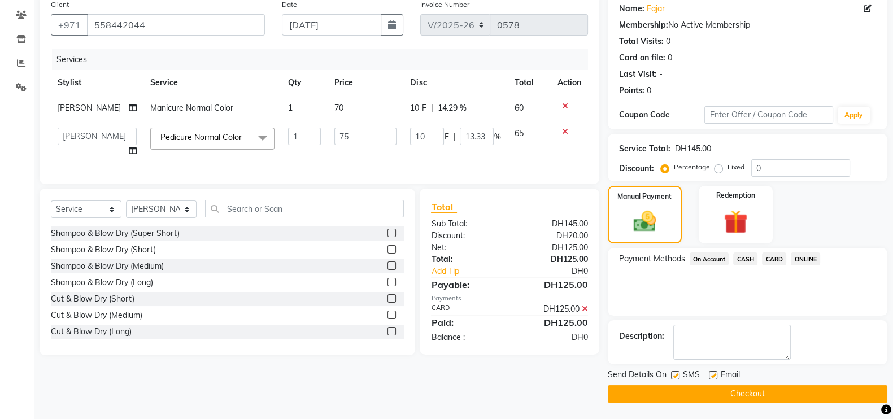
click at [768, 393] on button "Checkout" at bounding box center [748, 394] width 280 height 18
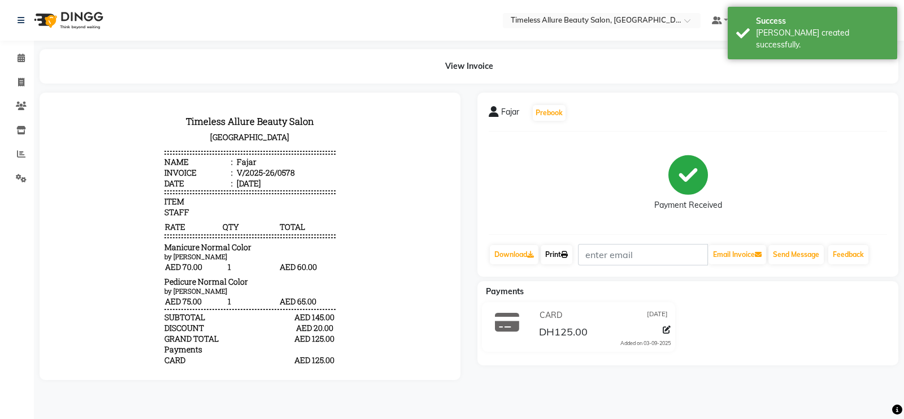
click at [559, 251] on link "Print" at bounding box center [557, 254] width 32 height 19
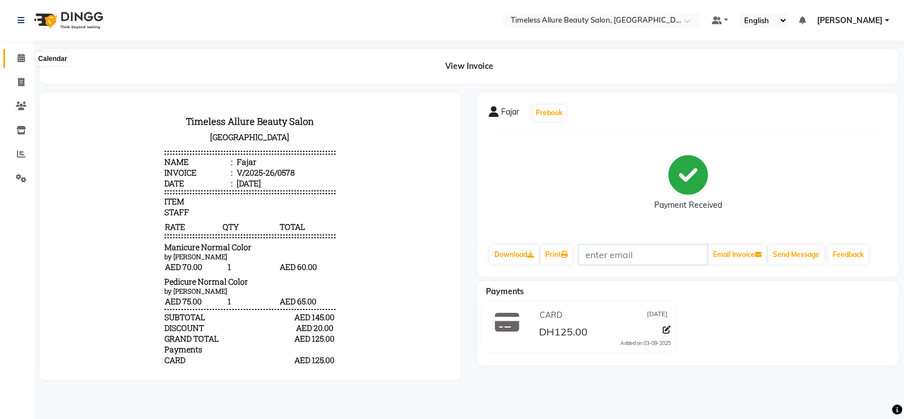
click at [20, 60] on icon at bounding box center [21, 58] width 7 height 8
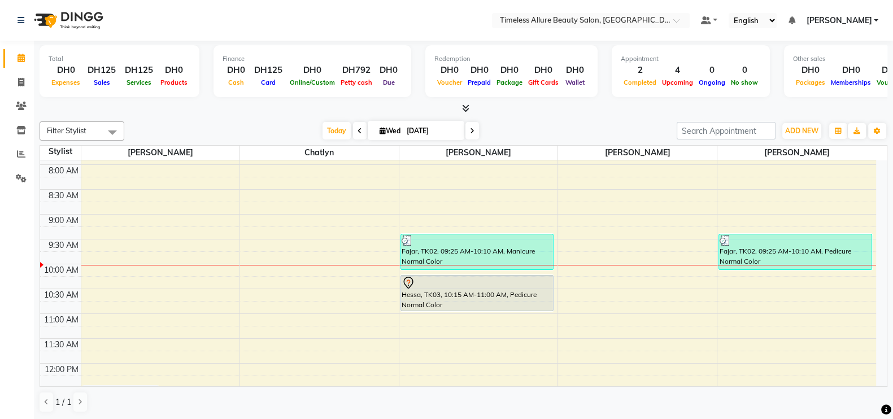
scroll to position [141, 0]
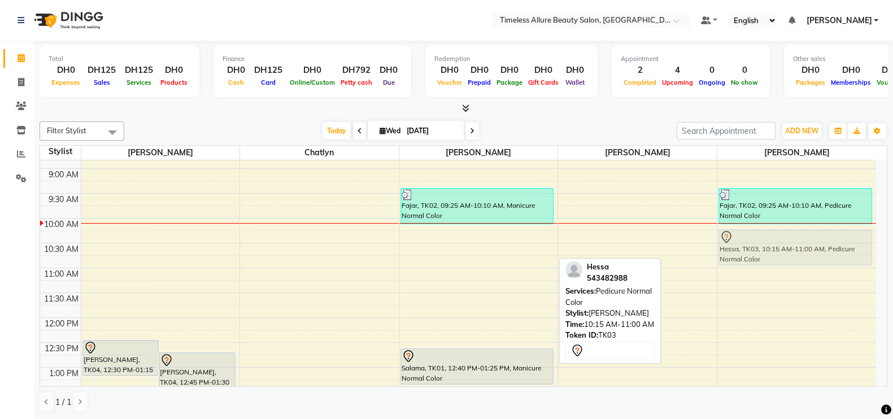
drag, startPoint x: 508, startPoint y: 236, endPoint x: 788, endPoint y: 230, distance: 279.7
click at [788, 230] on tr "Hessa Omar, TK04, 12:30 PM-01:15 PM, Half Back Waxing Hessa Omar, TK04, 12:45 P…" at bounding box center [458, 318] width 836 height 596
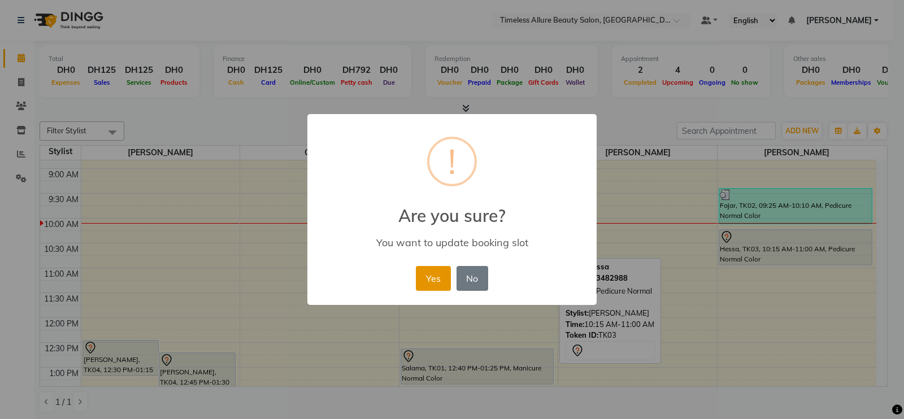
click at [443, 277] on button "Yes" at bounding box center [433, 278] width 34 height 25
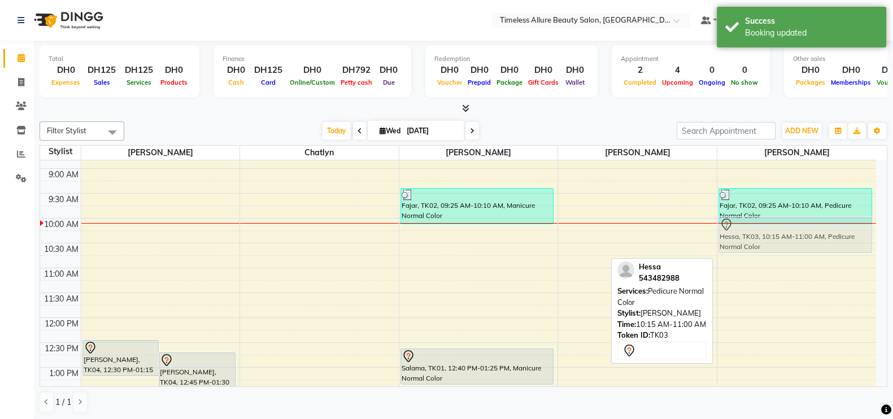
drag, startPoint x: 819, startPoint y: 238, endPoint x: 819, endPoint y: 230, distance: 7.3
click at [819, 230] on div "Fajar, TK02, 09:25 AM-10:10 AM, Pedicure Normal Color Hessa, TK03, 10:15 AM-11:…" at bounding box center [796, 318] width 159 height 596
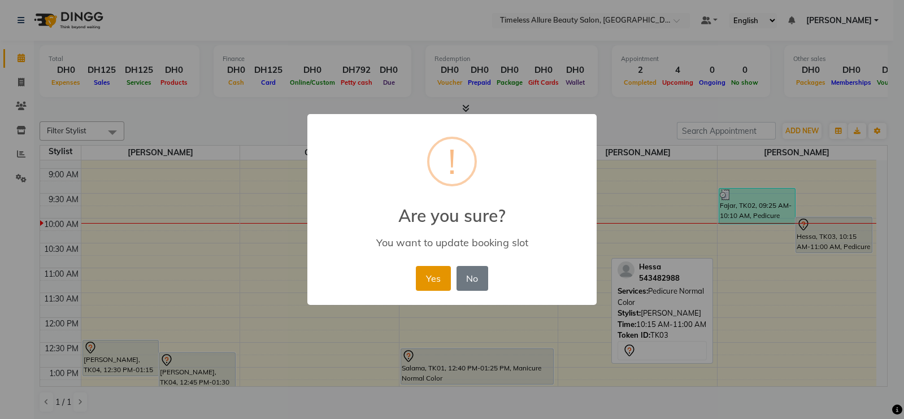
click at [432, 272] on button "Yes" at bounding box center [433, 278] width 34 height 25
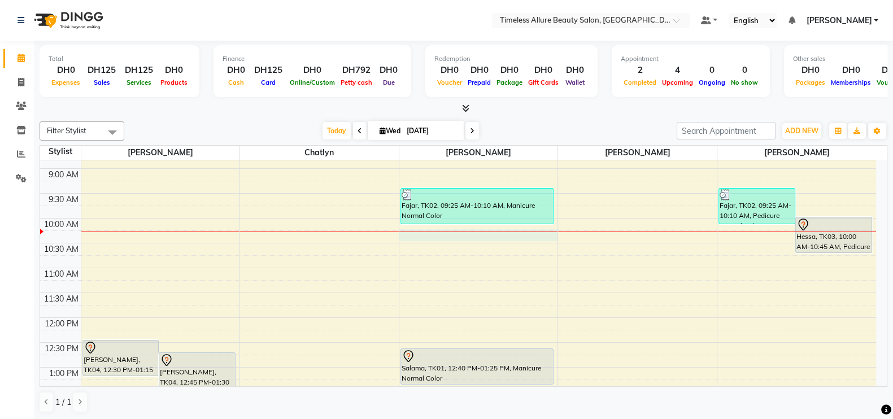
click at [523, 229] on div "6:00 AM 6:30 AM 7:00 AM 7:30 AM 8:00 AM 8:30 AM 9:00 AM 9:30 AM 10:00 AM 10:30 …" at bounding box center [458, 318] width 836 height 596
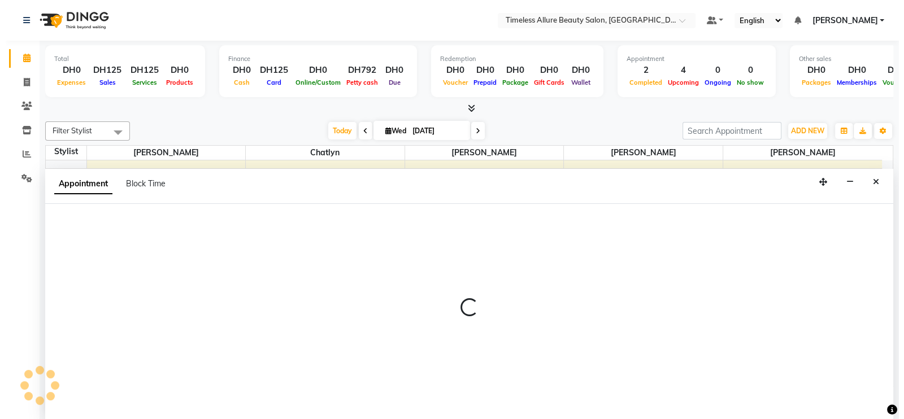
scroll to position [1, 0]
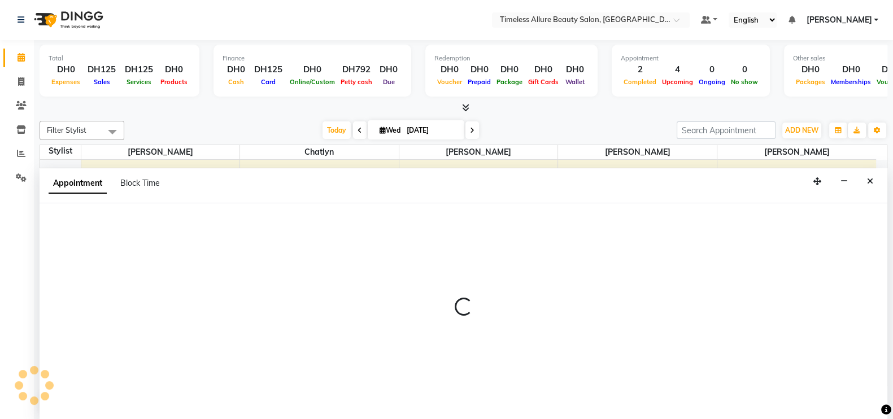
select select "89293"
select select "615"
select select "tentative"
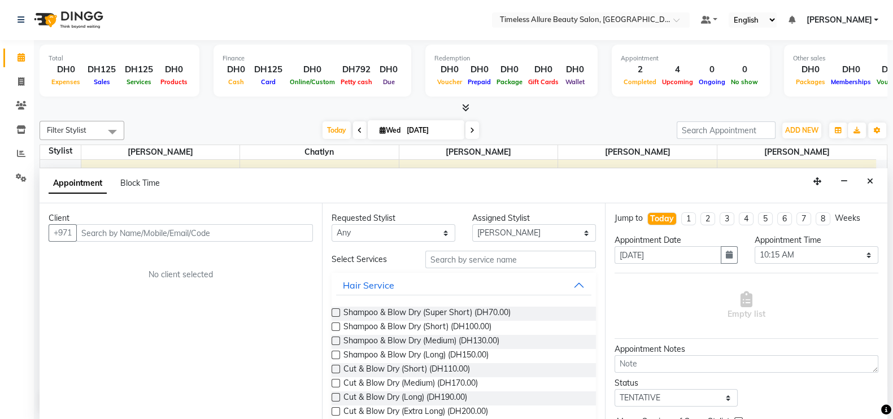
click at [263, 228] on input "text" at bounding box center [194, 233] width 237 height 18
type input "506750008"
click at [289, 231] on span "Add Client" at bounding box center [290, 233] width 38 height 10
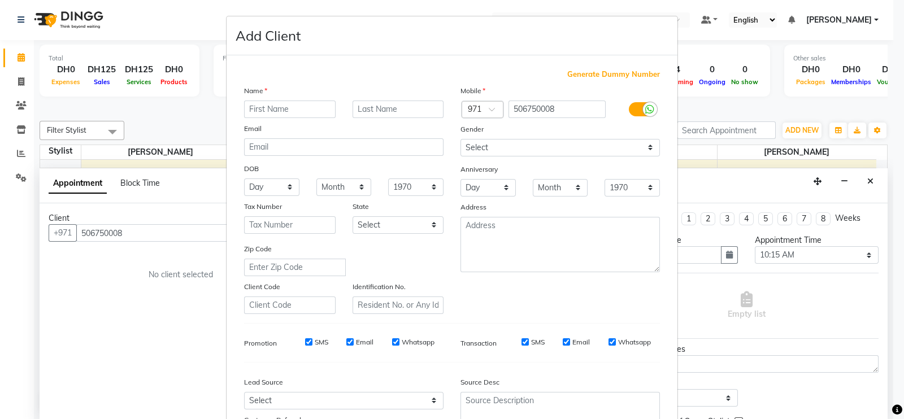
click at [279, 107] on input "text" at bounding box center [290, 110] width 92 height 18
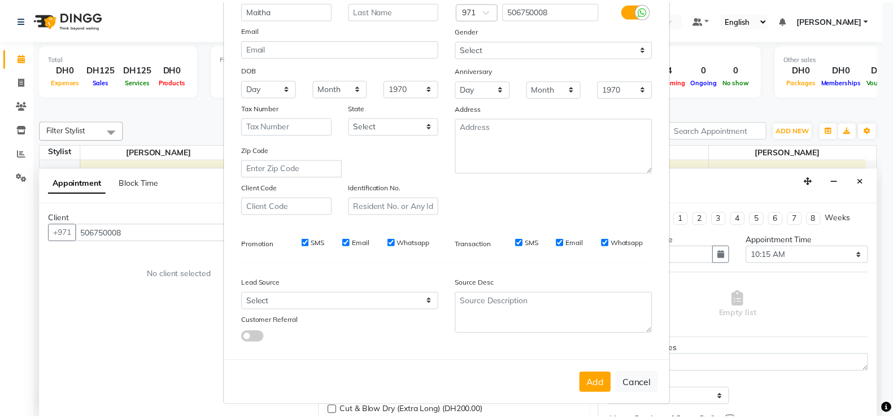
scroll to position [108, 0]
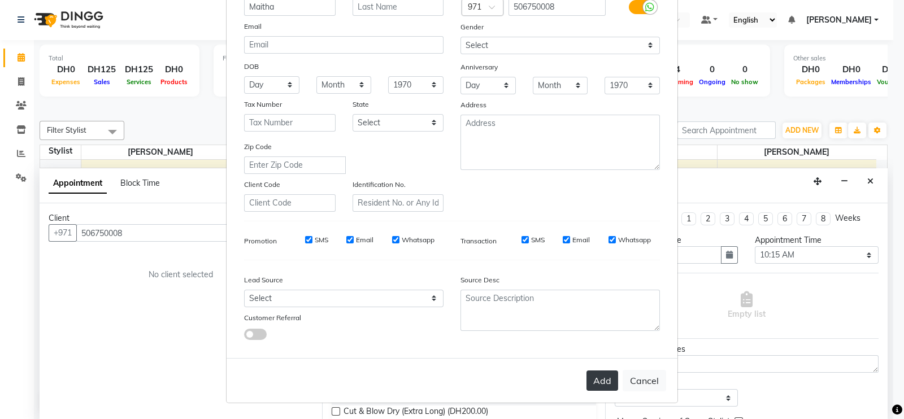
type input "Maitha"
click at [593, 377] on button "Add" at bounding box center [602, 381] width 32 height 20
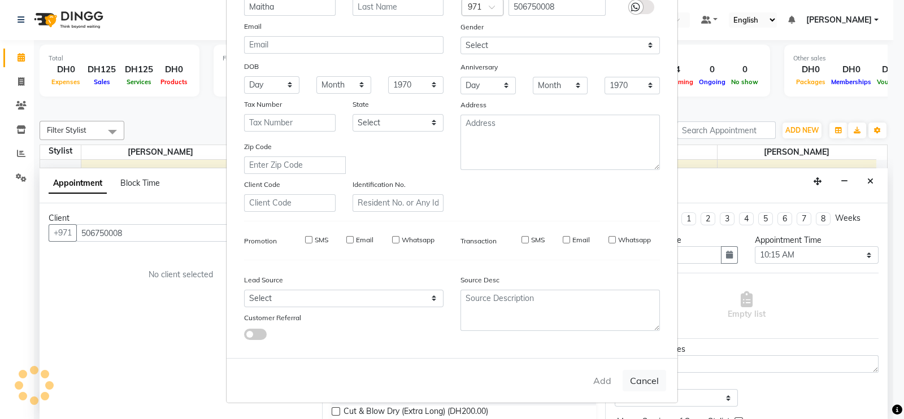
select select
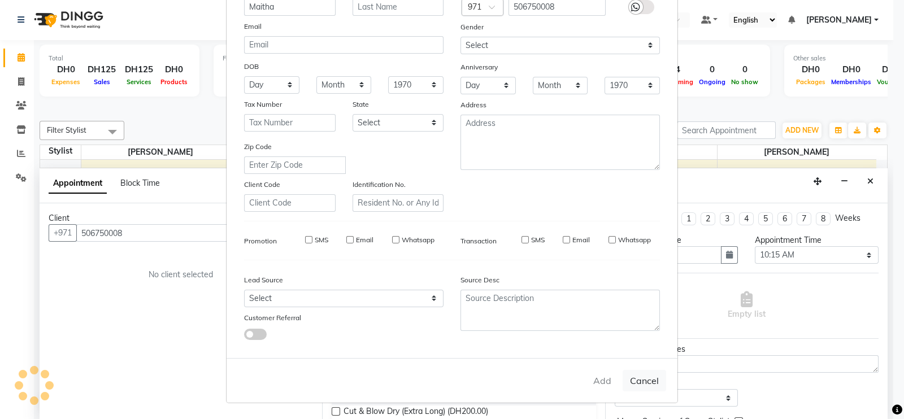
select select
checkbox input "false"
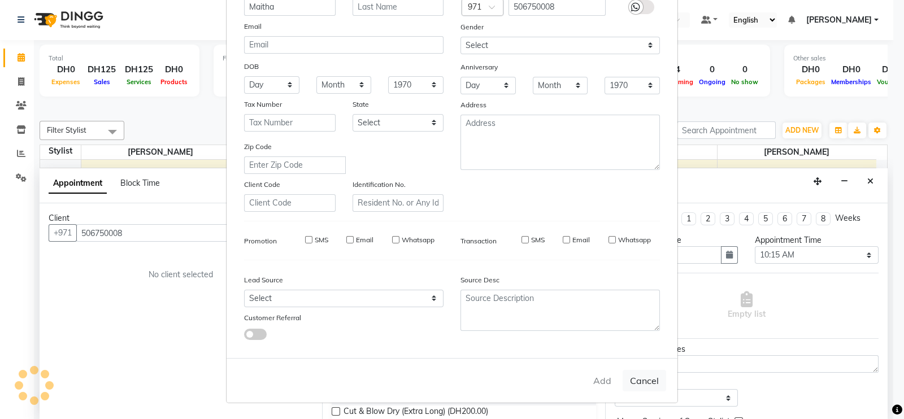
checkbox input "false"
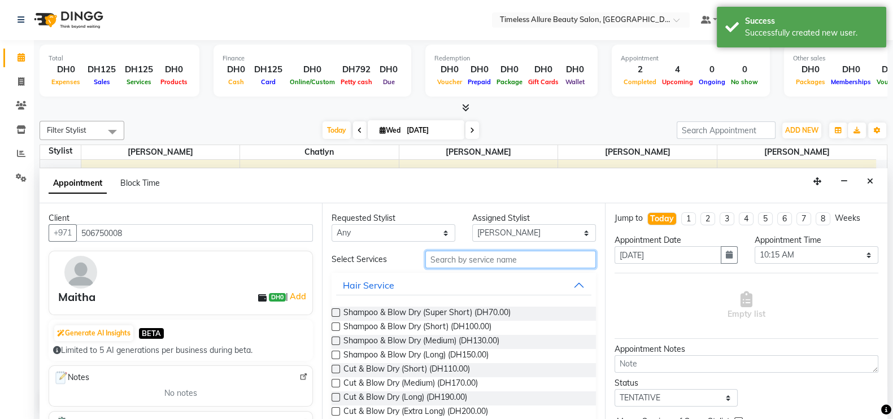
click at [505, 259] on input "text" at bounding box center [510, 260] width 171 height 18
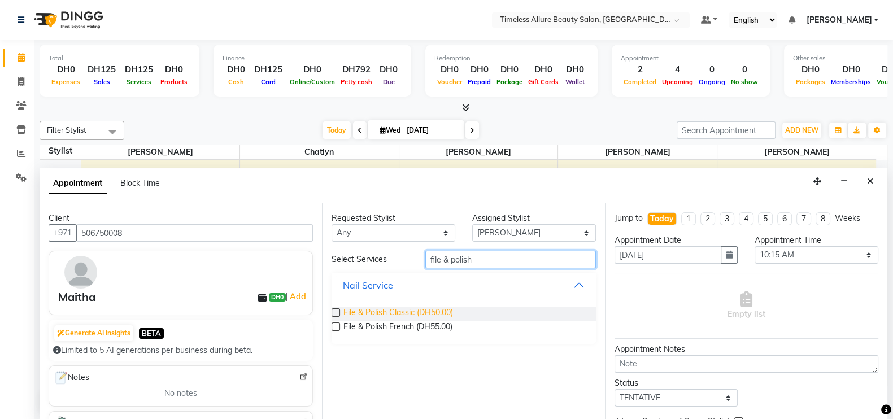
type input "file & polish"
click at [401, 307] on span "File & Polish Classic (DH50.00)" at bounding box center [398, 314] width 110 height 14
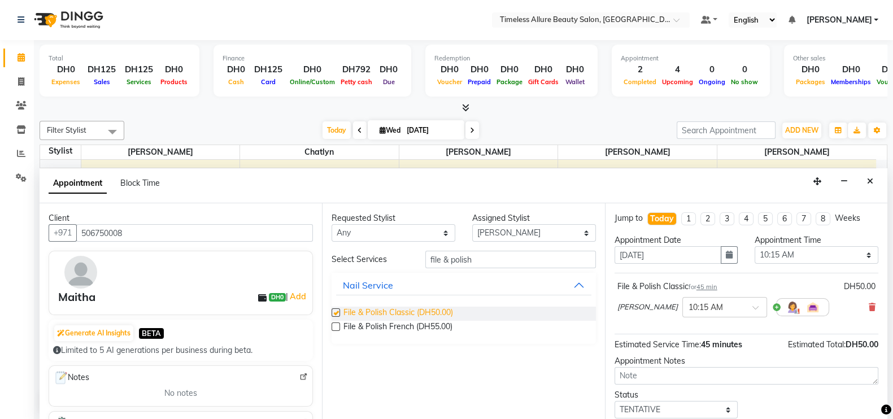
checkbox input "false"
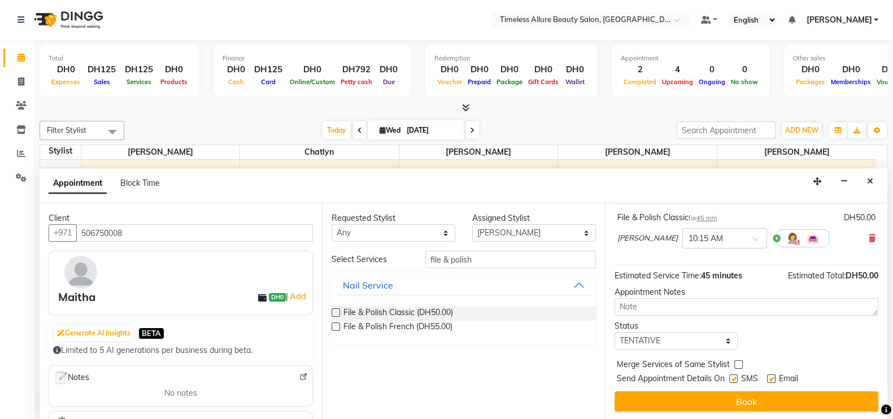
scroll to position [0, 0]
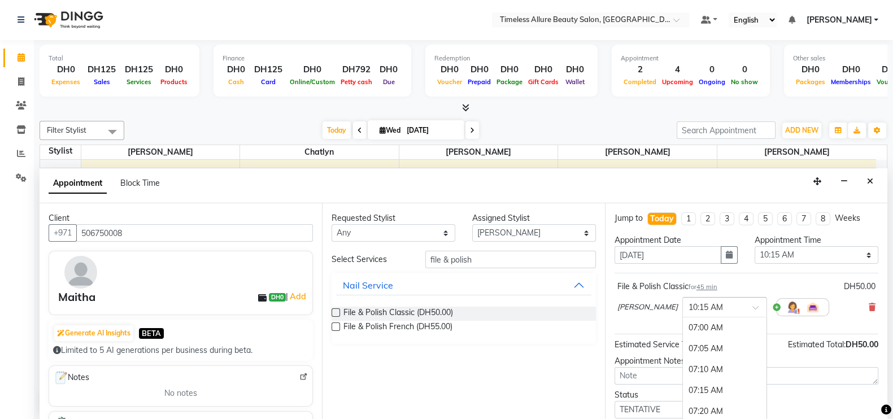
click at [753, 305] on span at bounding box center [760, 311] width 14 height 12
click at [686, 345] on div "10:20 AM" at bounding box center [725, 351] width 84 height 21
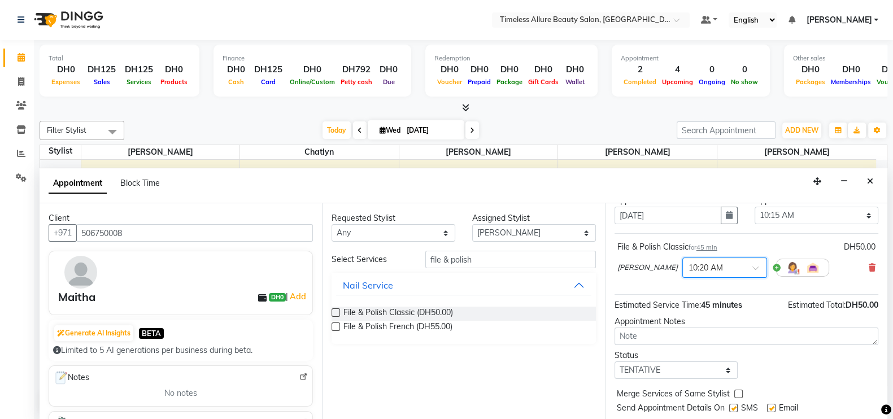
scroll to position [69, 0]
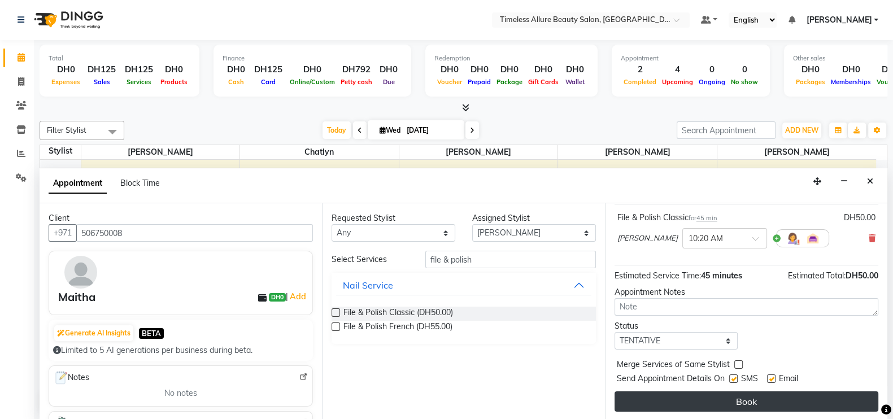
click at [759, 400] on button "Book" at bounding box center [747, 402] width 264 height 20
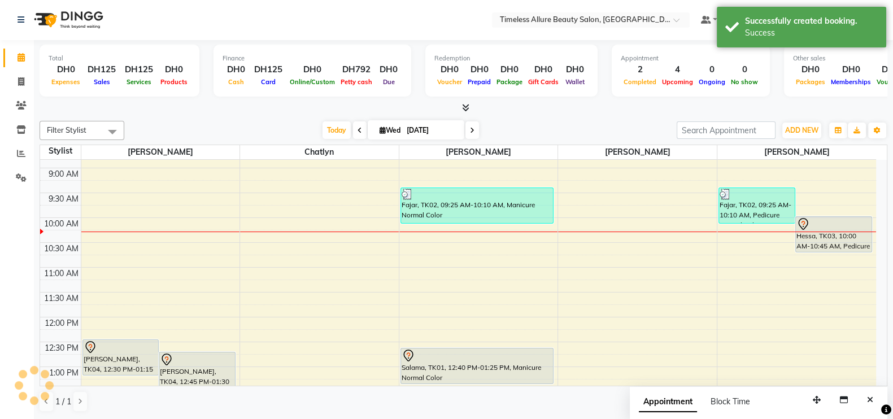
scroll to position [0, 0]
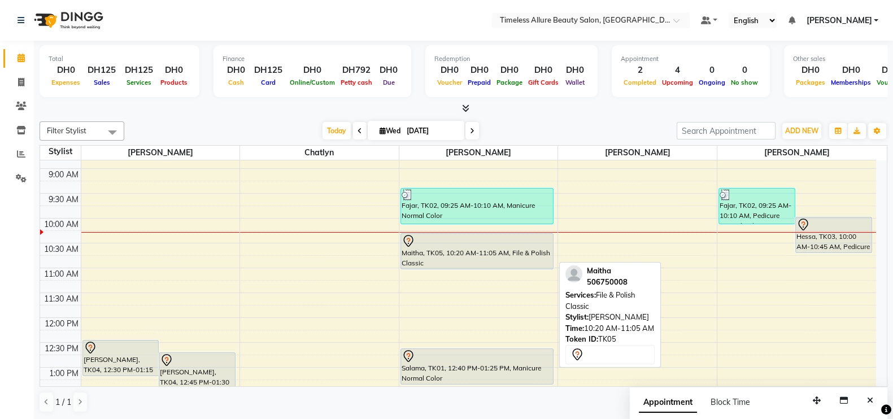
click at [465, 254] on div "Maitha, TK05, 10:20 AM-11:05 AM, File & Polish Classic" at bounding box center [477, 251] width 153 height 35
click at [486, 245] on div at bounding box center [477, 241] width 151 height 14
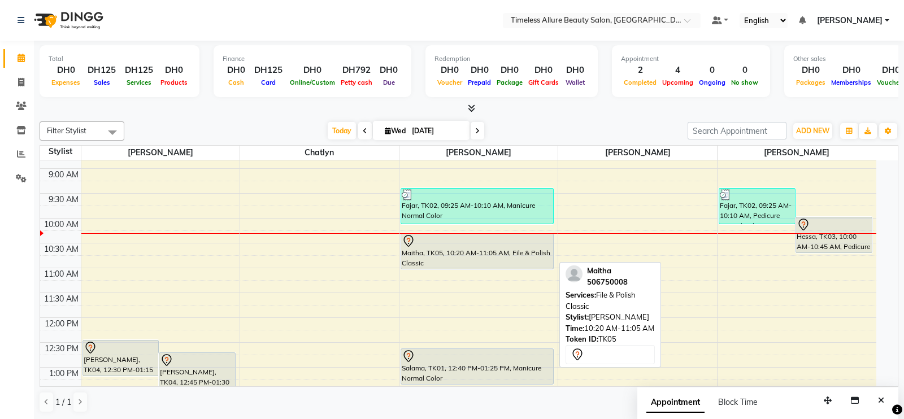
select select "7"
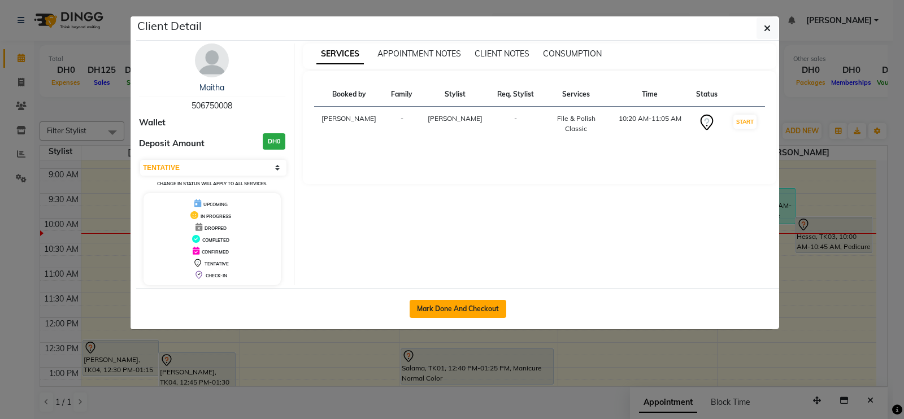
click at [456, 306] on button "Mark Done And Checkout" at bounding box center [458, 309] width 97 height 18
select select "service"
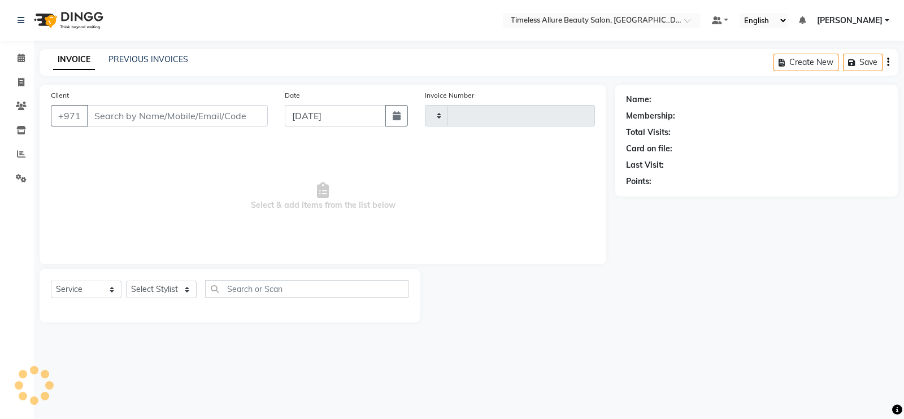
type input "0579"
select select "7126"
type input "506750008"
select select "89293"
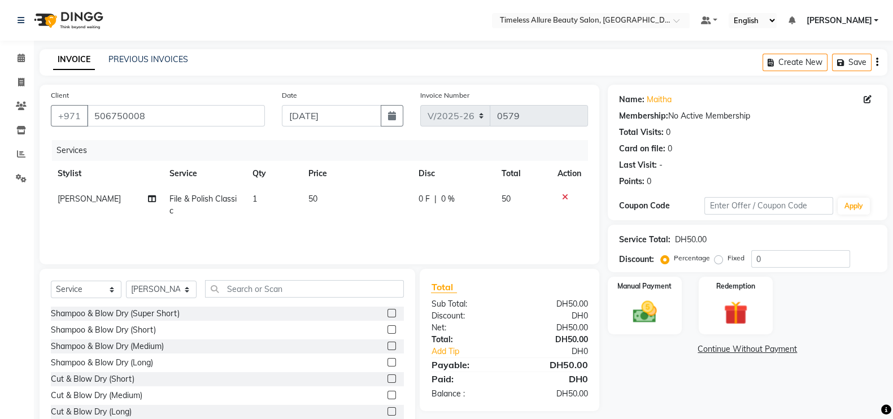
click at [422, 202] on span "0 F" at bounding box center [424, 199] width 11 height 12
select select "89293"
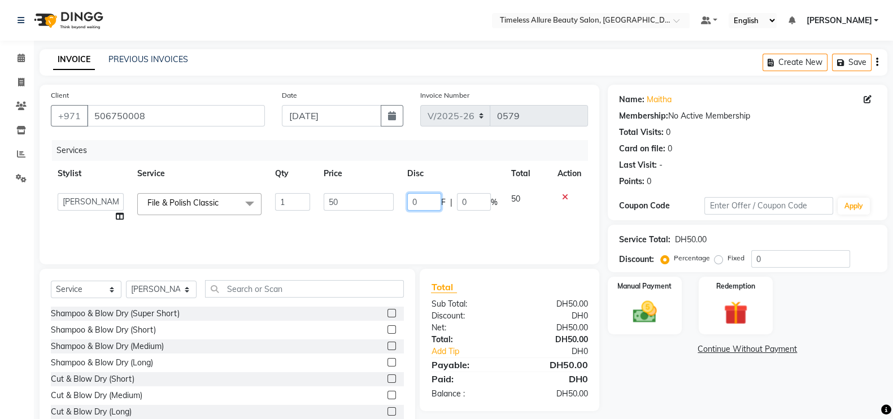
click at [423, 202] on input "0" at bounding box center [424, 202] width 34 height 18
type input "05"
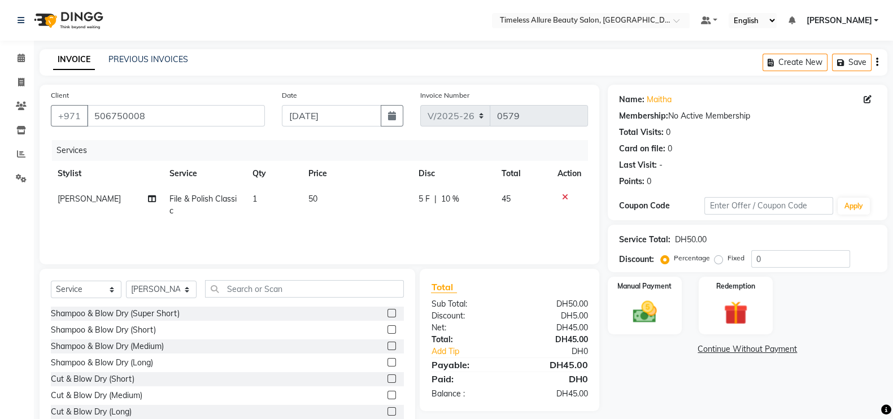
click at [456, 229] on div "Services Stylist Service Qty Price Disc Total Action Mairine File & Polish Clas…" at bounding box center [319, 196] width 537 height 113
click at [640, 312] on img at bounding box center [645, 312] width 40 height 28
click at [746, 348] on span "CASH" at bounding box center [745, 349] width 24 height 13
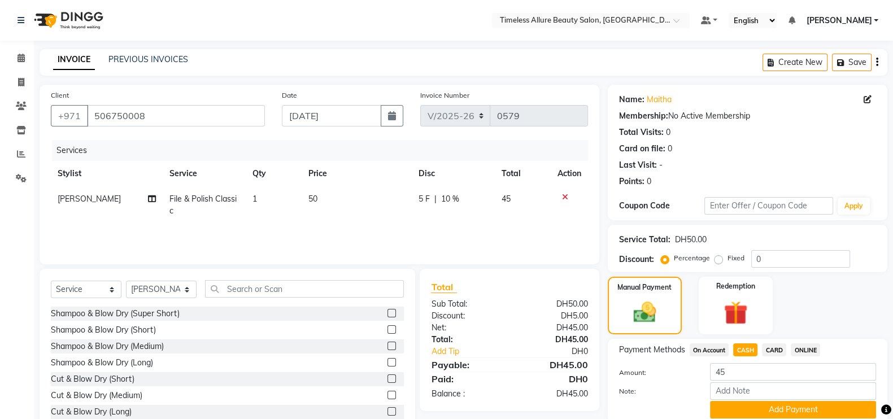
scroll to position [45, 0]
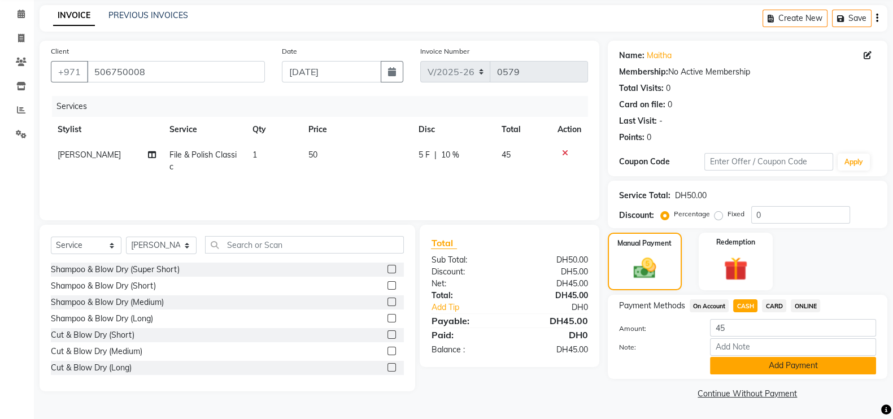
click at [790, 368] on button "Add Payment" at bounding box center [793, 366] width 166 height 18
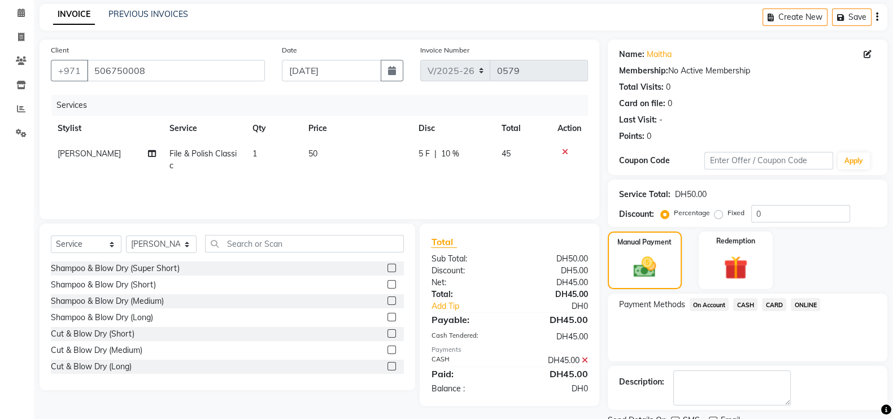
scroll to position [91, 0]
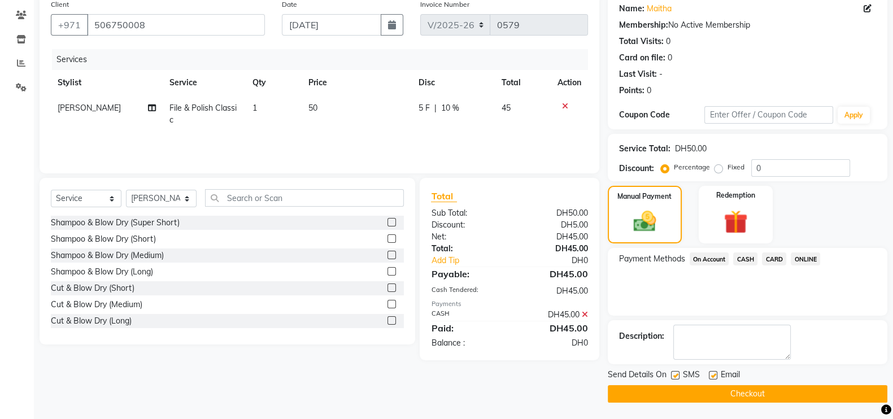
click at [759, 393] on button "Checkout" at bounding box center [748, 394] width 280 height 18
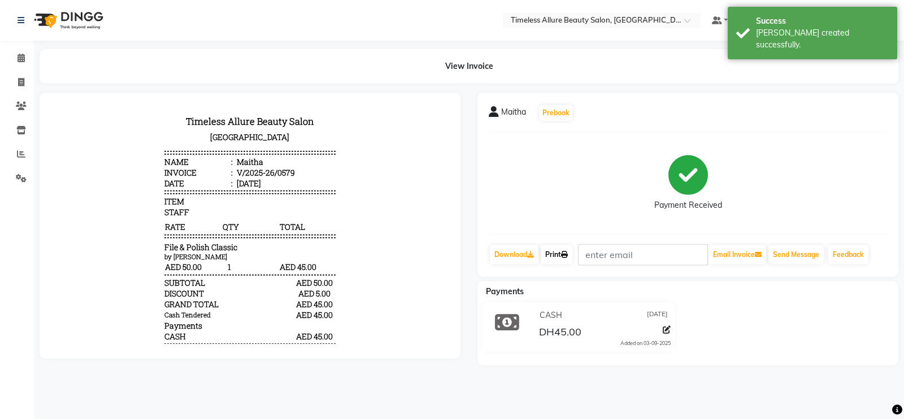
click at [558, 253] on link "Print" at bounding box center [557, 254] width 32 height 19
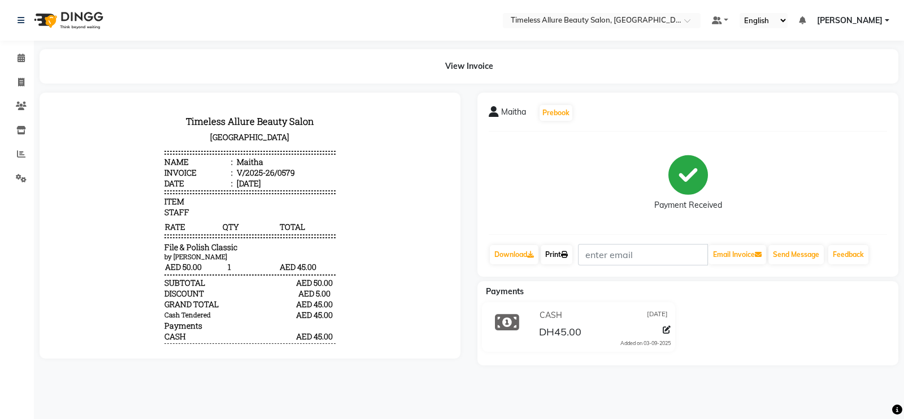
click at [553, 255] on link "Print" at bounding box center [557, 254] width 32 height 19
click at [21, 60] on icon at bounding box center [21, 58] width 7 height 8
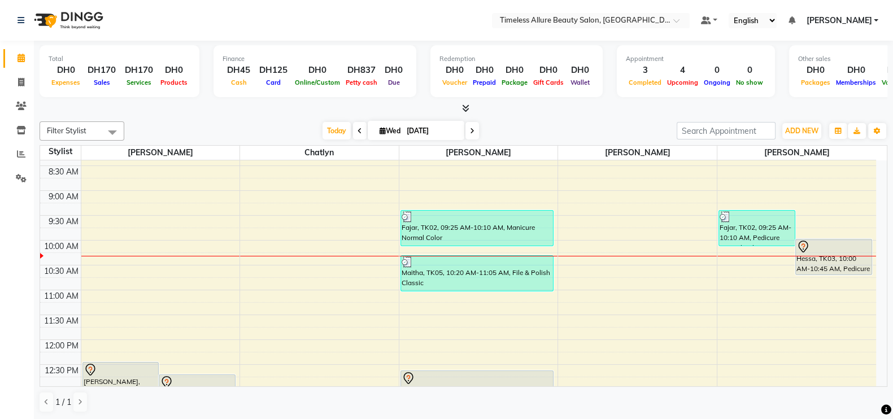
scroll to position [141, 0]
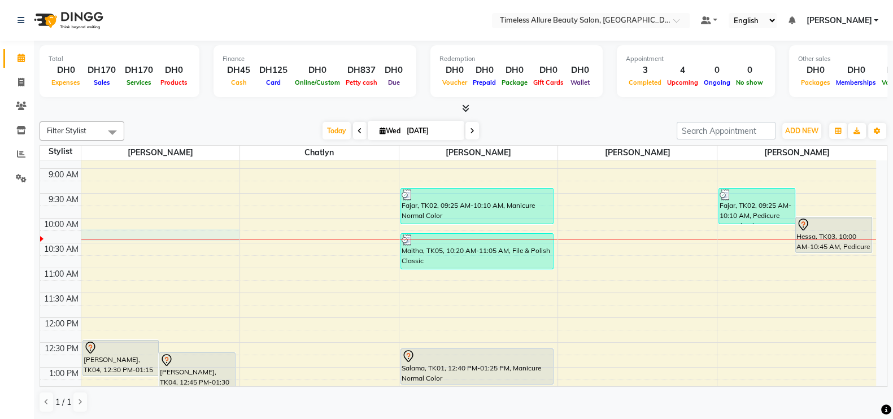
click at [176, 239] on div "6:00 AM 6:30 AM 7:00 AM 7:30 AM 8:00 AM 8:30 AM 9:00 AM 9:30 AM 10:00 AM 10:30 …" at bounding box center [458, 318] width 836 height 596
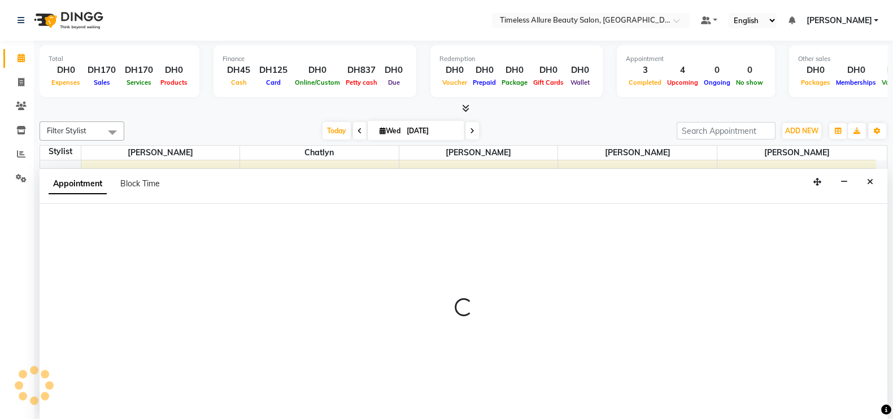
scroll to position [1, 0]
select select "59663"
select select "tentative"
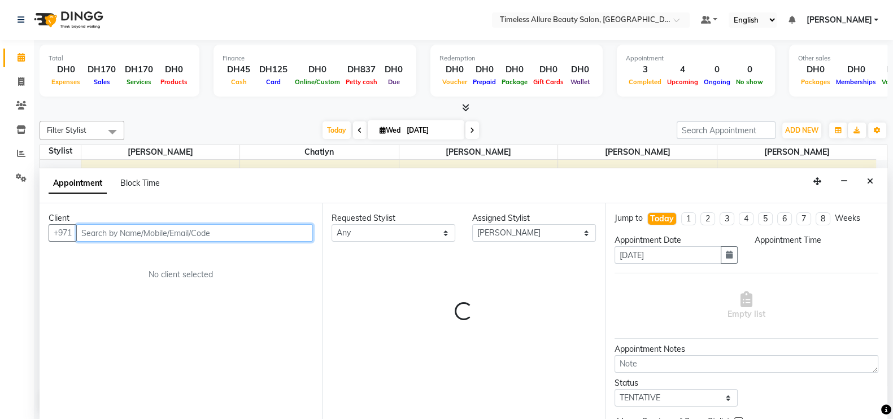
select select "615"
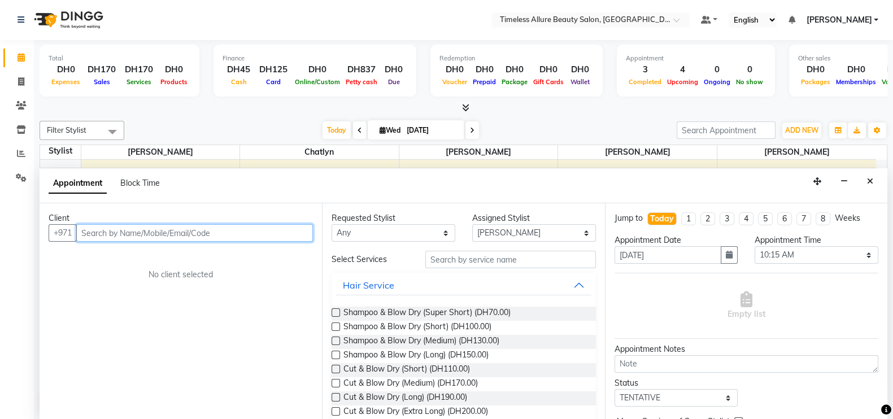
click at [159, 234] on input "text" at bounding box center [194, 233] width 237 height 18
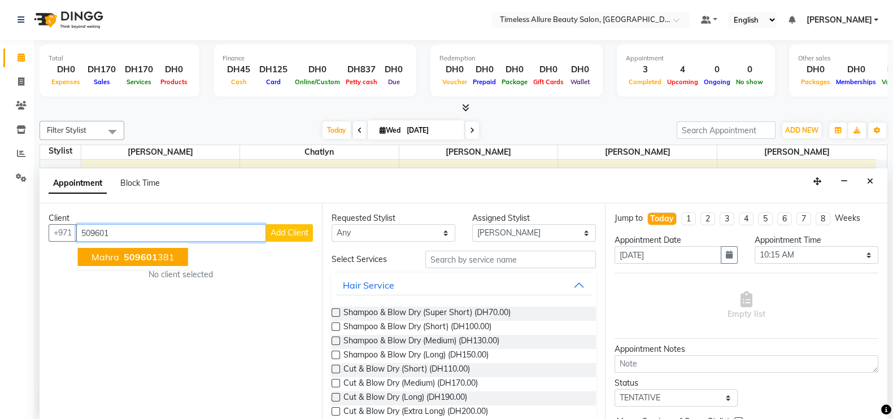
click at [137, 255] on span "509601" at bounding box center [141, 256] width 34 height 11
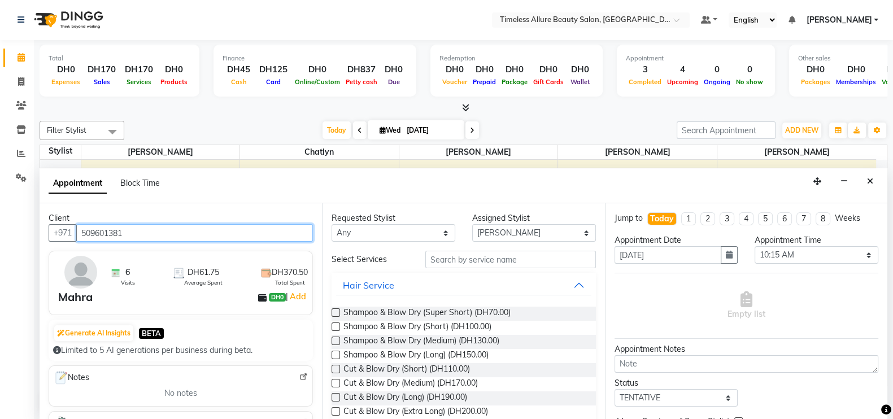
type input "509601381"
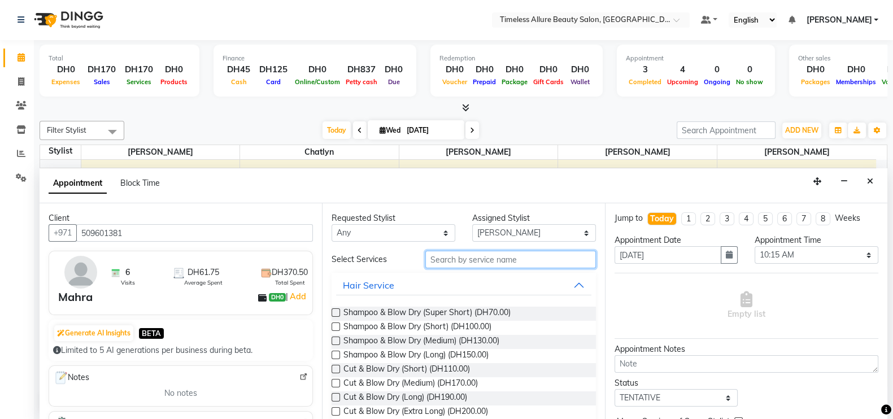
click at [494, 256] on input "text" at bounding box center [510, 260] width 171 height 18
click at [443, 340] on span "Shampoo & Blow Dry (Medium) (DH130.00)" at bounding box center [421, 342] width 156 height 14
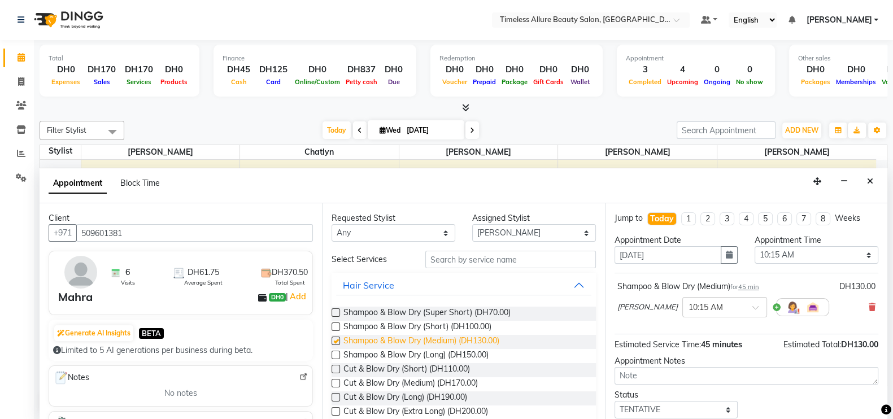
checkbox input "false"
click at [471, 260] on input "text" at bounding box center [510, 260] width 171 height 18
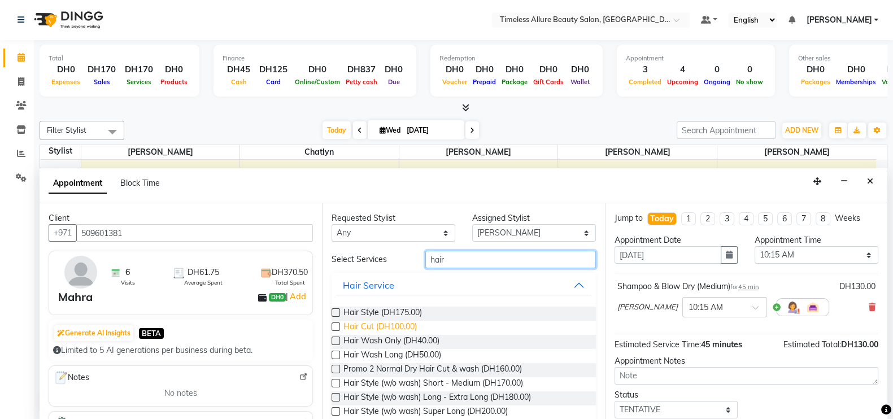
type input "hair"
click at [353, 326] on span "Hair Cut (DH100.00)" at bounding box center [379, 328] width 73 height 14
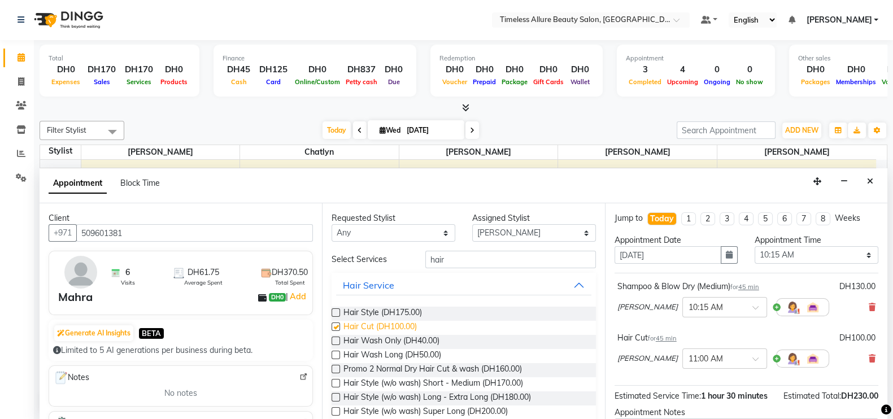
checkbox input "false"
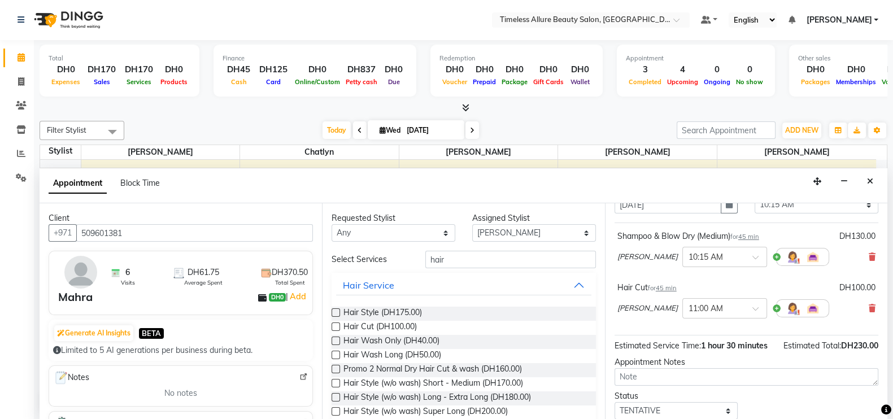
scroll to position [132, 0]
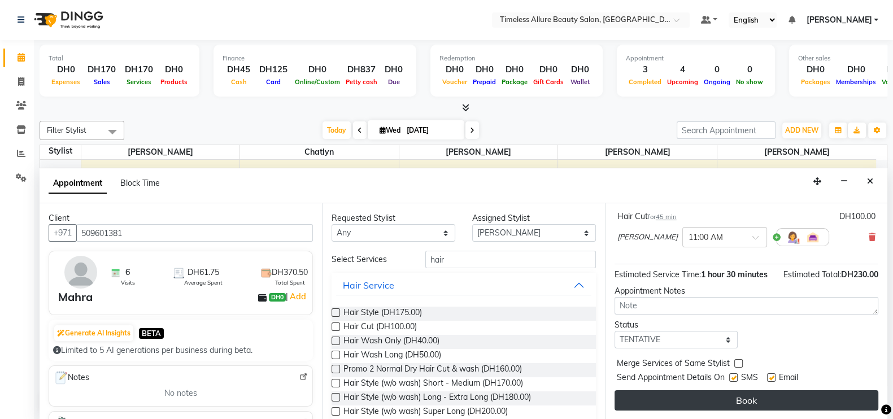
click at [732, 400] on button "Book" at bounding box center [747, 400] width 264 height 20
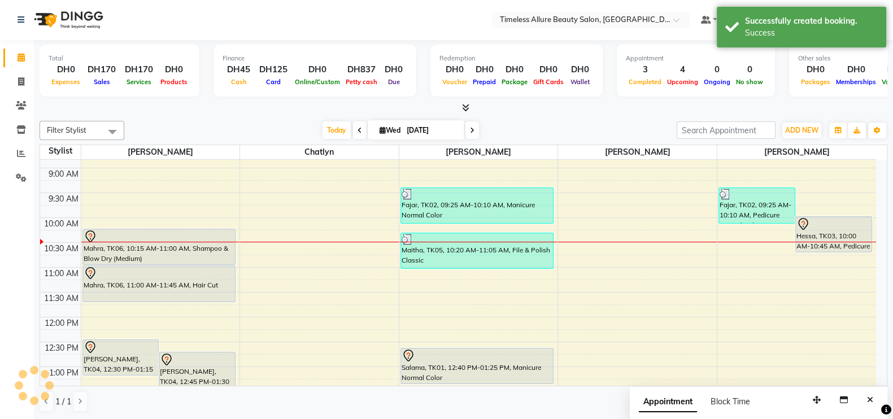
scroll to position [0, 0]
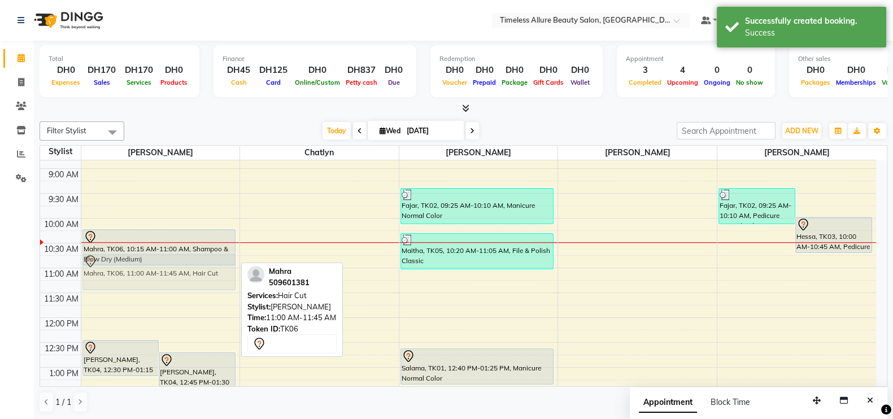
drag, startPoint x: 207, startPoint y: 273, endPoint x: 212, endPoint y: 255, distance: 18.9
click at [212, 255] on div "Hessa Omar, TK04, 12:30 PM-01:15 PM, Half Back Waxing Hessa Omar, TK04, 12:45 P…" at bounding box center [160, 318] width 159 height 596
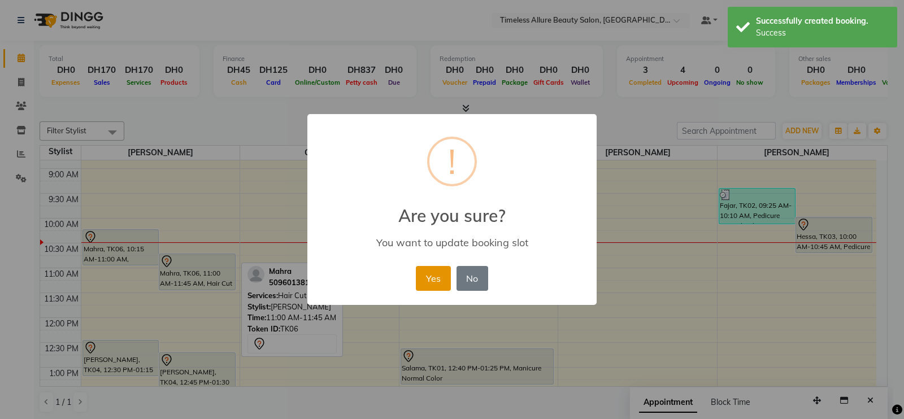
click at [434, 277] on button "Yes" at bounding box center [433, 278] width 34 height 25
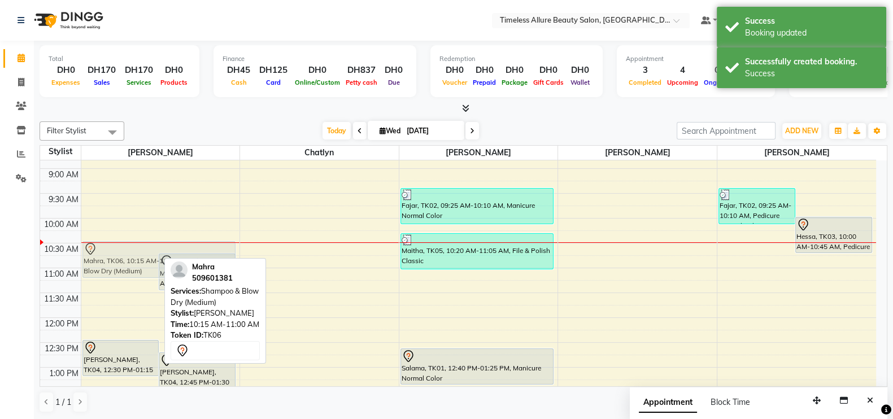
drag, startPoint x: 143, startPoint y: 230, endPoint x: 143, endPoint y: 243, distance: 13.0
click at [143, 243] on div "Mahra, TK06, 10:15 AM-11:00 AM, Shampoo & Blow Dry (Medium) Mahra, TK06, 10:45 …" at bounding box center [160, 318] width 159 height 596
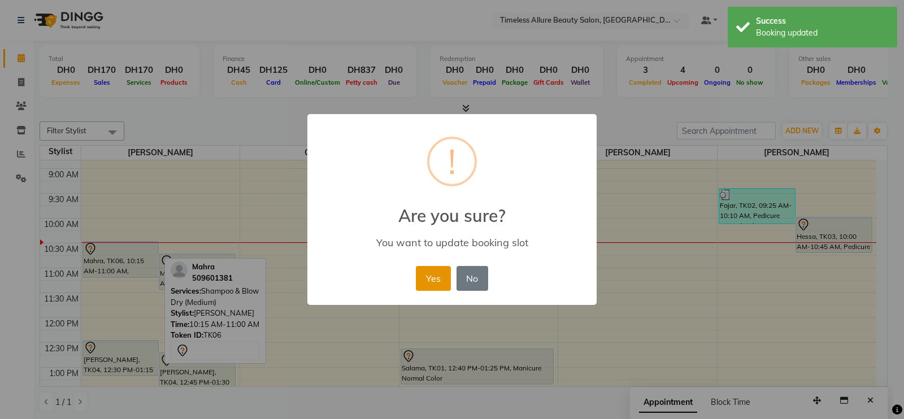
click at [427, 278] on button "Yes" at bounding box center [433, 278] width 34 height 25
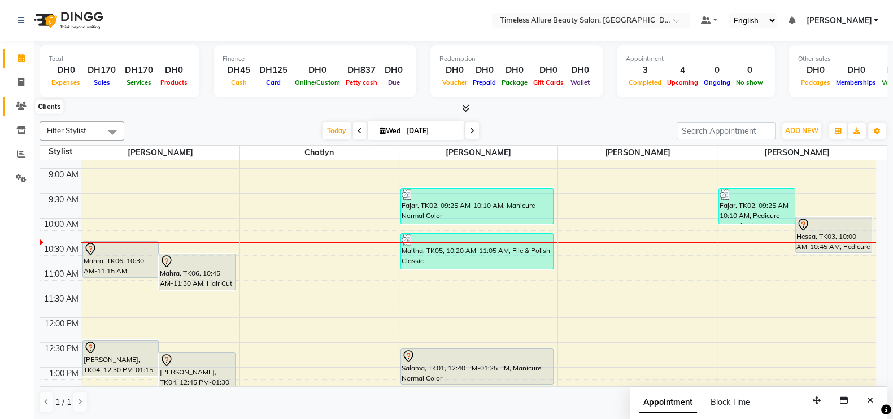
click at [16, 104] on icon at bounding box center [21, 106] width 11 height 8
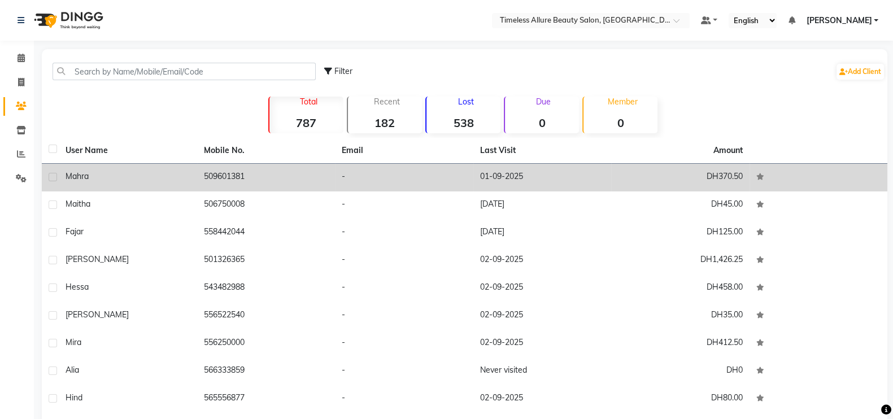
click at [280, 178] on td "509601381" at bounding box center [266, 178] width 138 height 28
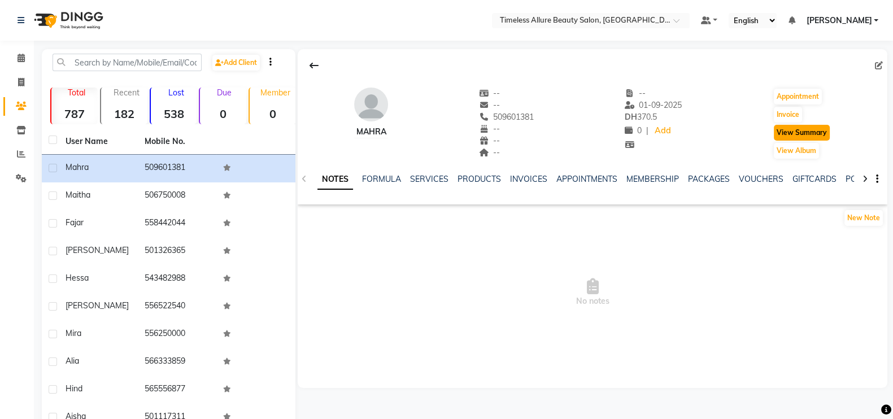
click at [798, 131] on button "View Summary" at bounding box center [802, 133] width 56 height 16
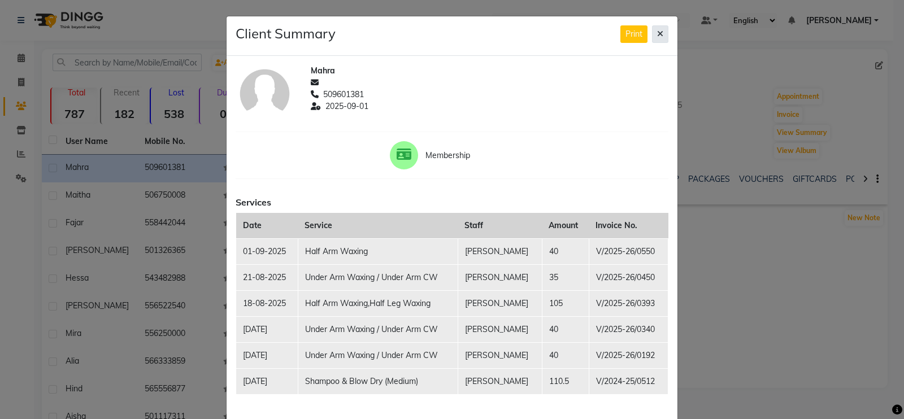
click at [657, 34] on icon at bounding box center [660, 34] width 6 height 8
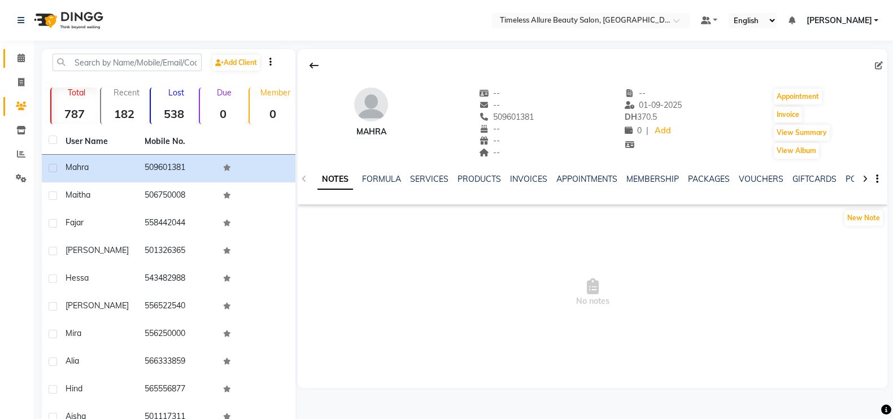
click at [20, 57] on icon at bounding box center [21, 58] width 7 height 8
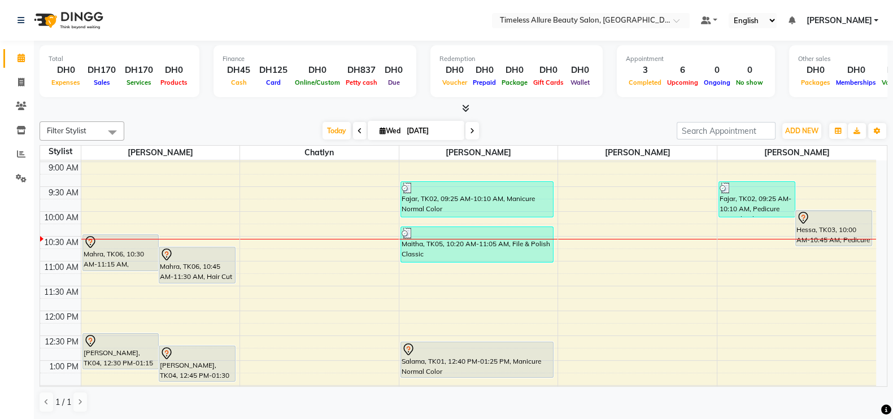
scroll to position [145, 0]
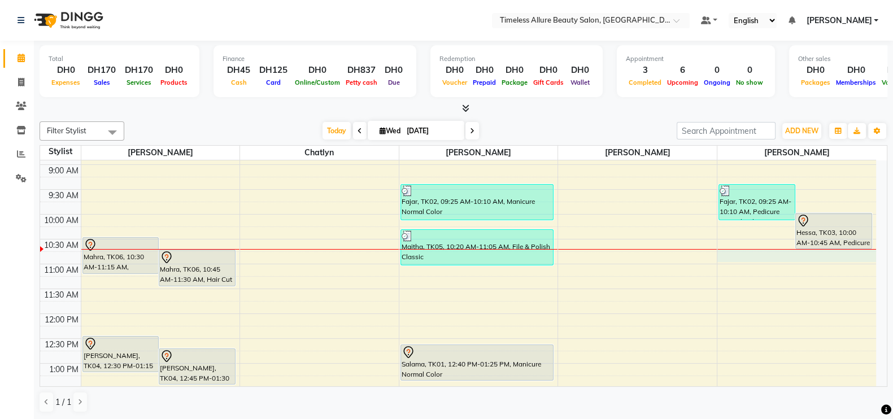
click at [771, 253] on div "6:00 AM 6:30 AM 7:00 AM 7:30 AM 8:00 AM 8:30 AM 9:00 AM 9:30 AM 10:00 AM 10:30 …" at bounding box center [458, 314] width 836 height 596
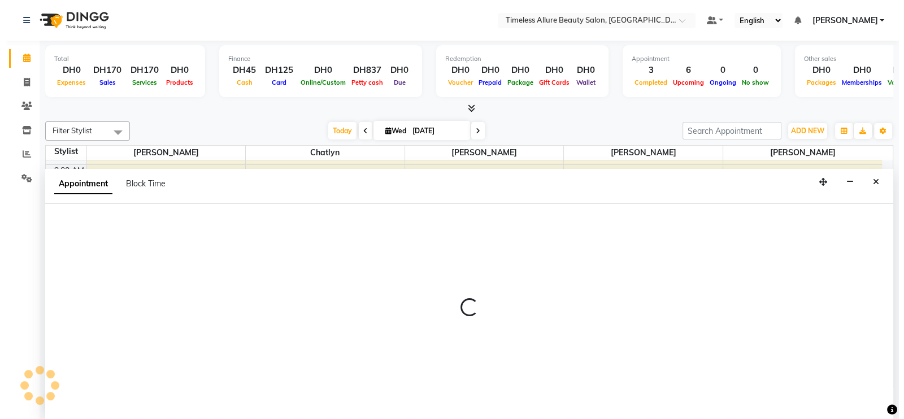
scroll to position [1, 0]
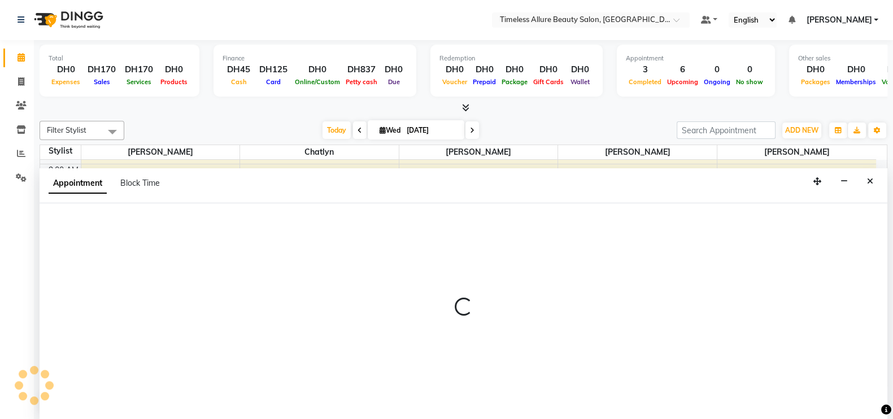
select select "90558"
select select "645"
select select "tentative"
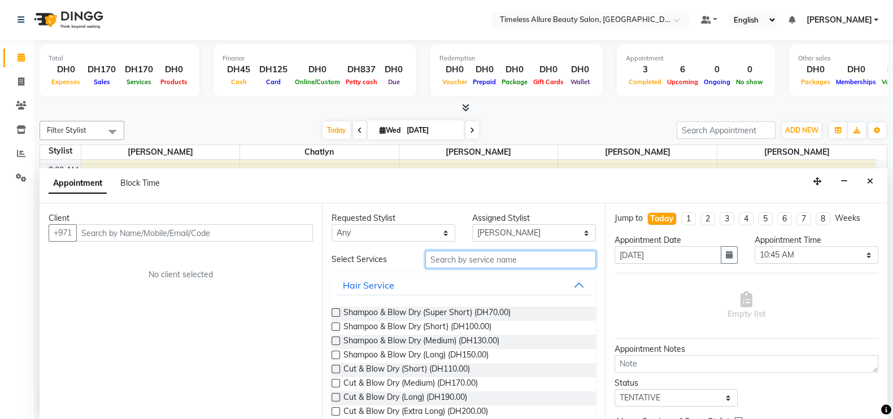
click at [535, 260] on input "text" at bounding box center [510, 260] width 171 height 18
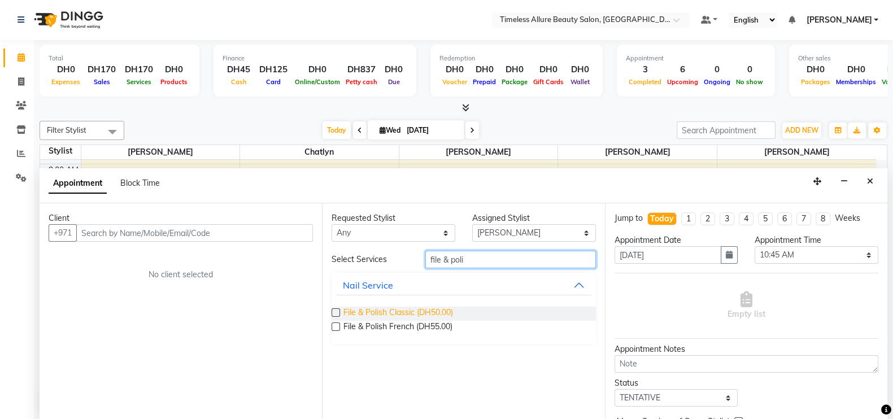
type input "file & poli"
click at [405, 313] on span "File & Polish Classic (DH50.00)" at bounding box center [398, 314] width 110 height 14
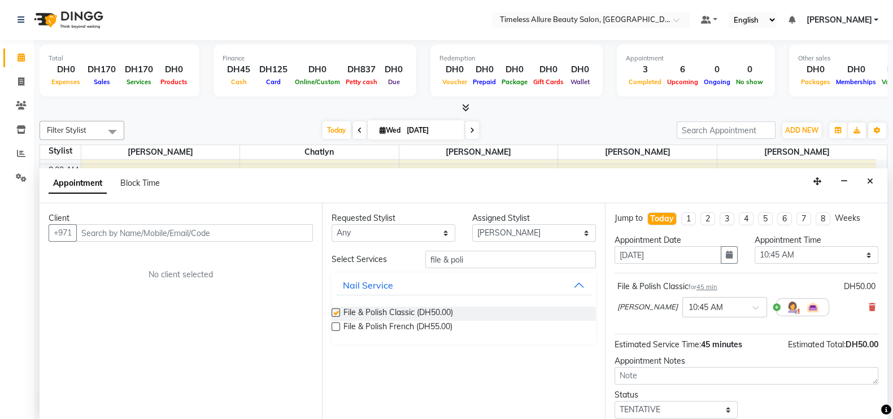
checkbox input "false"
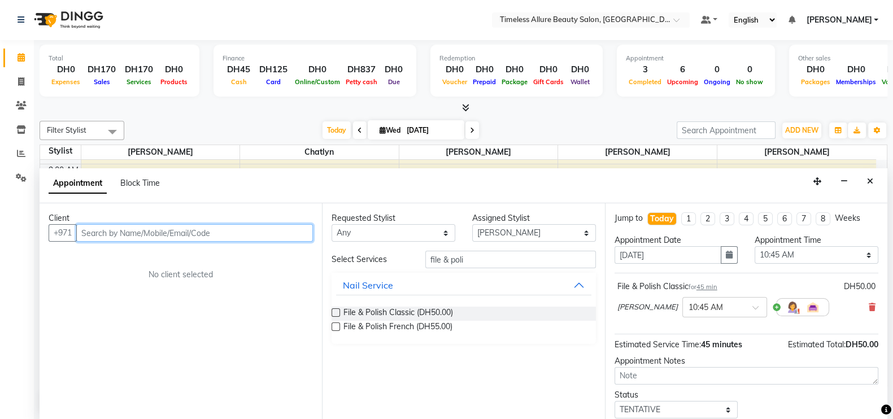
click at [209, 234] on input "text" at bounding box center [194, 233] width 237 height 18
type input "547777605"
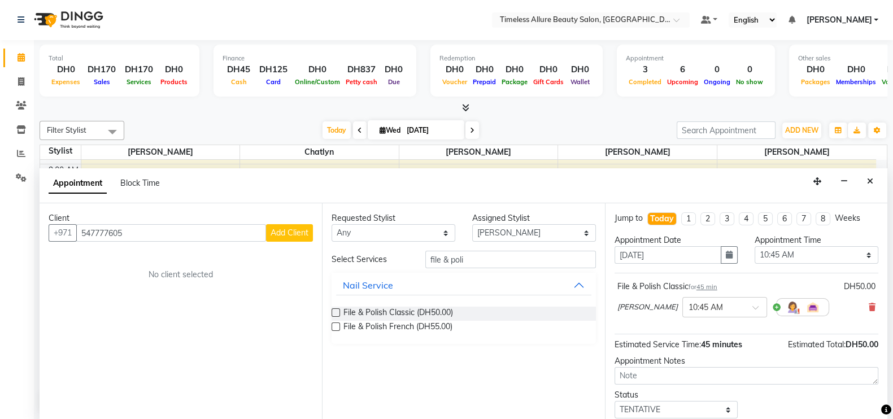
click at [291, 232] on span "Add Client" at bounding box center [290, 233] width 38 height 10
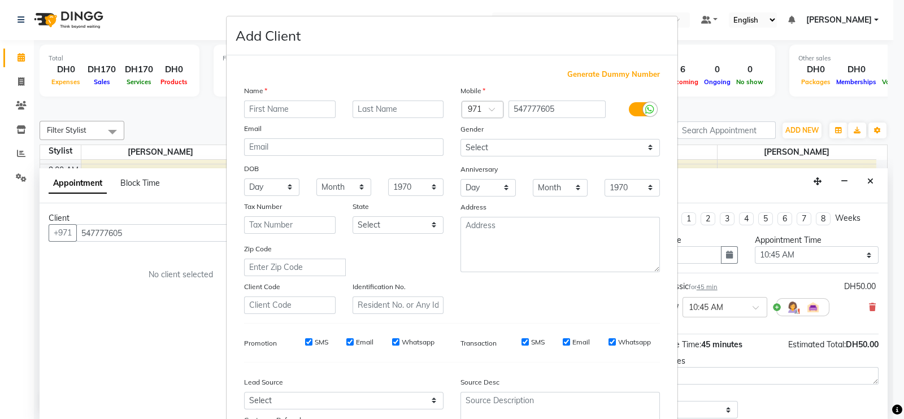
click at [285, 109] on input "text" at bounding box center [290, 110] width 92 height 18
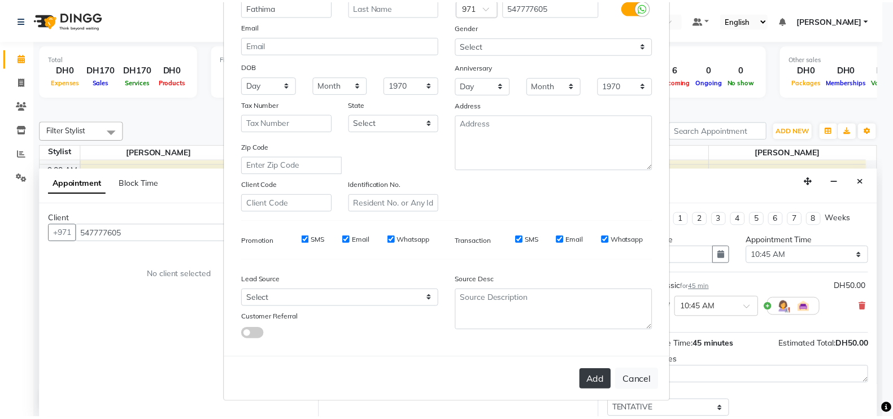
scroll to position [108, 0]
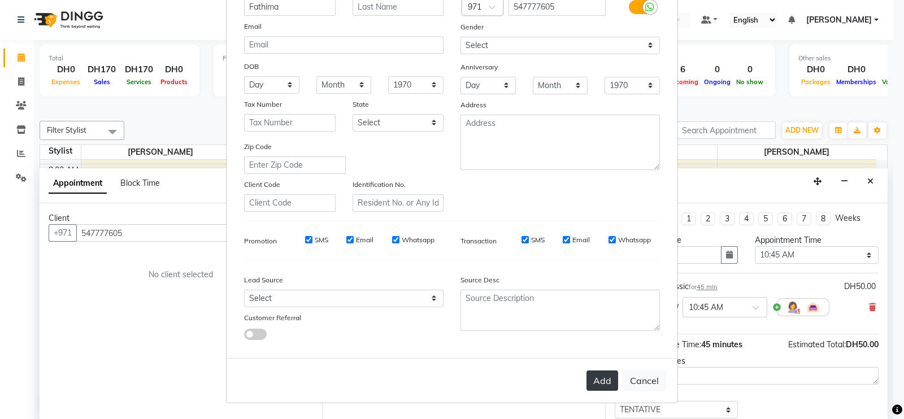
type input "Fathima"
click at [606, 371] on button "Add" at bounding box center [602, 381] width 32 height 20
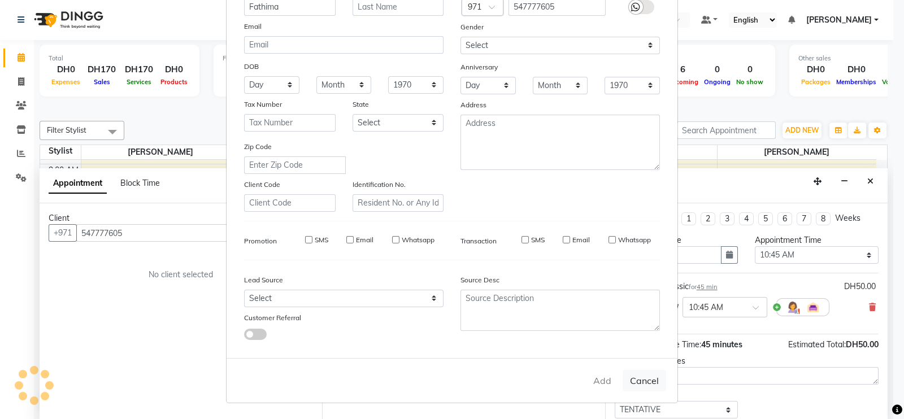
select select
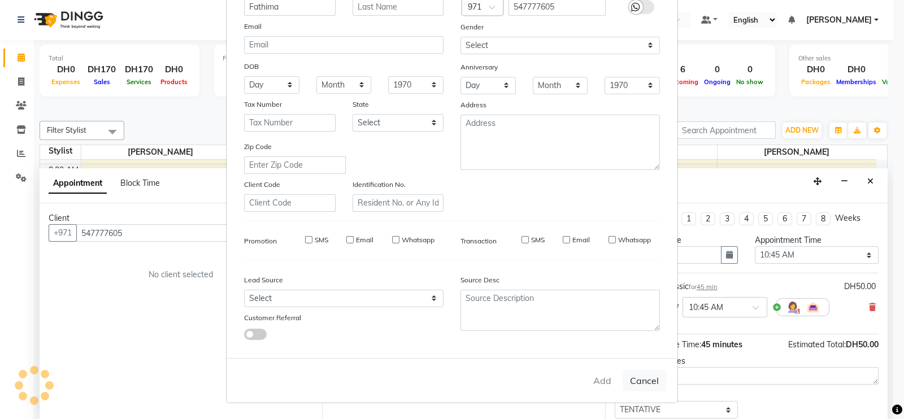
select select
checkbox input "false"
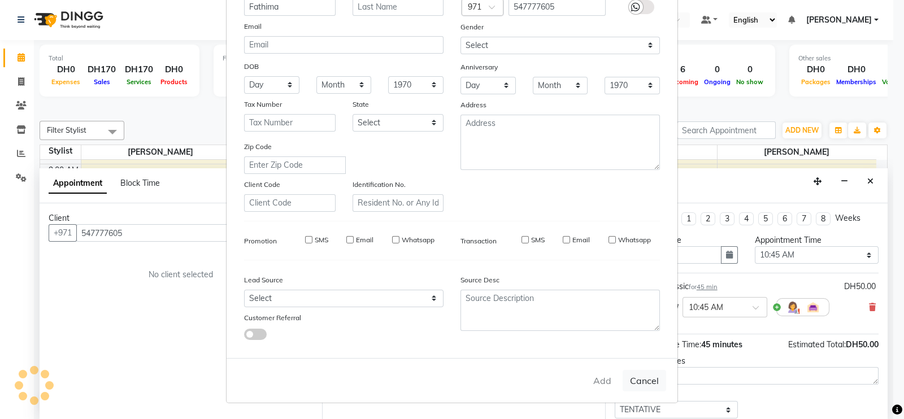
checkbox input "false"
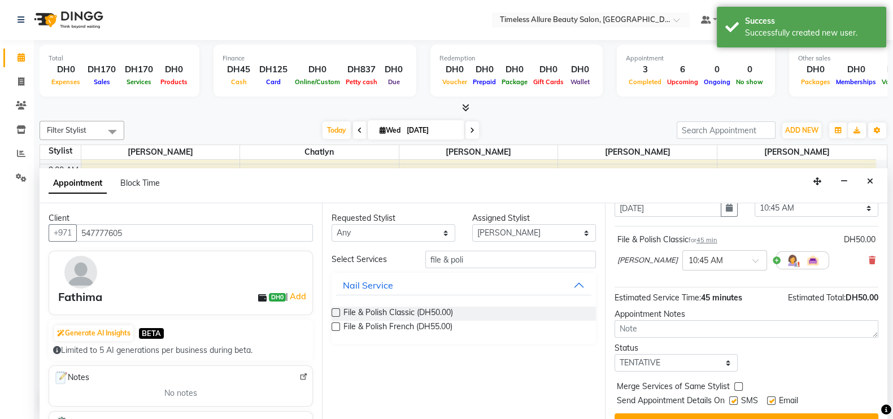
scroll to position [69, 0]
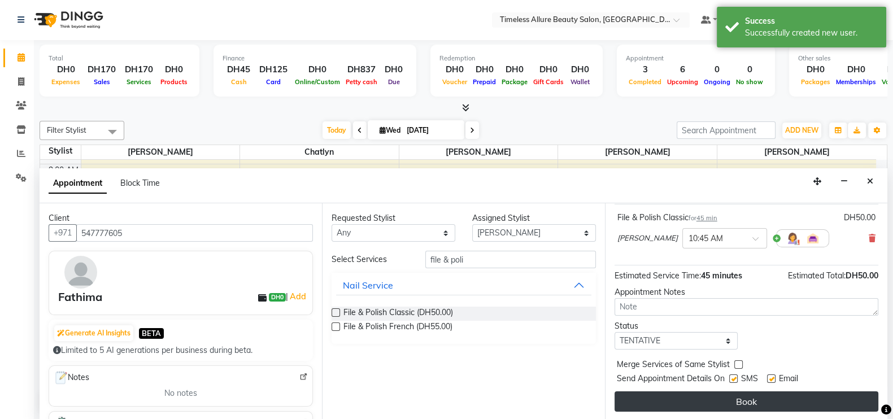
click at [749, 397] on button "Book" at bounding box center [747, 402] width 264 height 20
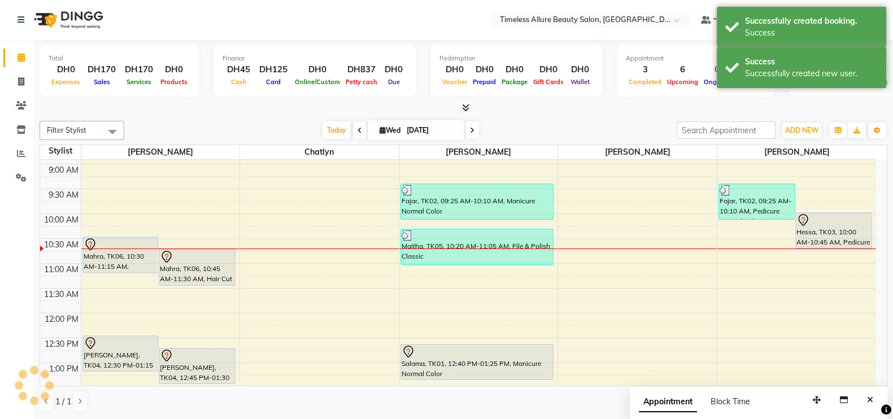
scroll to position [0, 0]
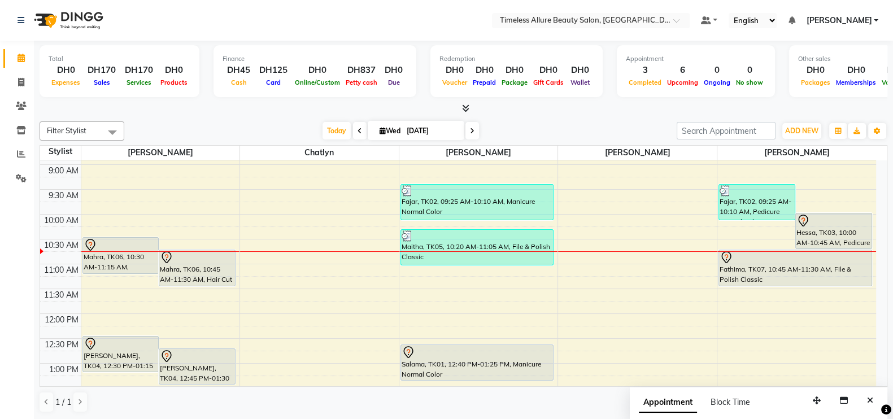
click at [466, 293] on div "6:00 AM 6:30 AM 7:00 AM 7:30 AM 8:00 AM 8:30 AM 9:00 AM 9:30 AM 10:00 AM 10:30 …" at bounding box center [458, 314] width 836 height 596
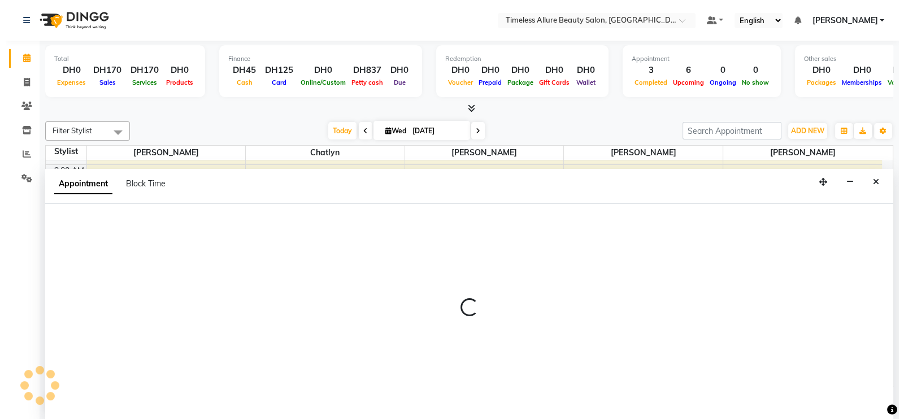
scroll to position [1, 0]
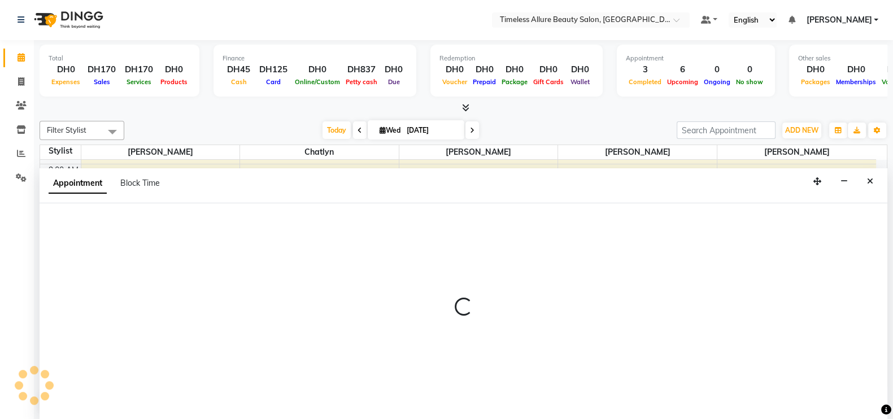
select select "89293"
select select "690"
select select "tentative"
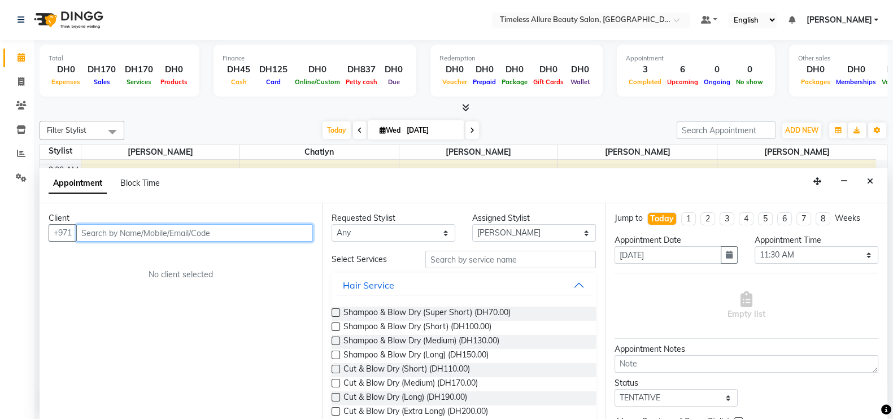
click at [181, 230] on input "text" at bounding box center [194, 233] width 237 height 18
type input "502747472"
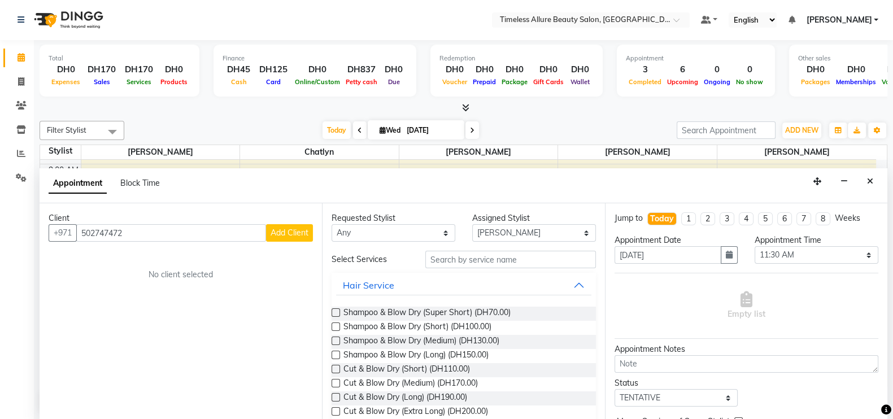
click at [287, 229] on span "Add Client" at bounding box center [290, 233] width 38 height 10
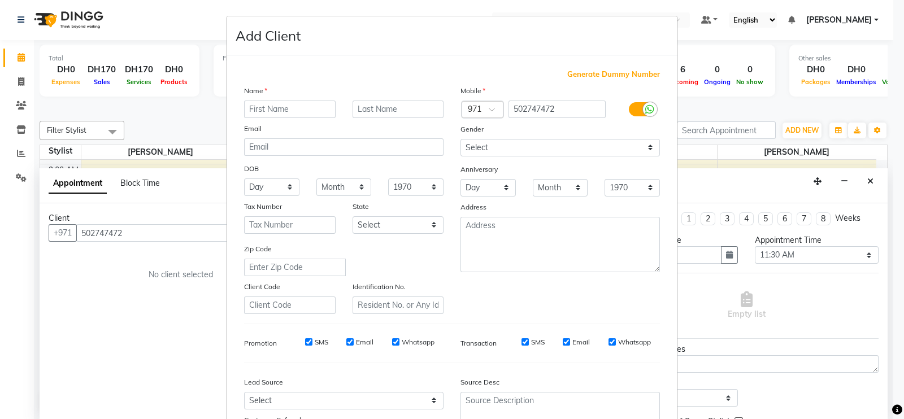
click at [279, 111] on input "text" at bounding box center [290, 110] width 92 height 18
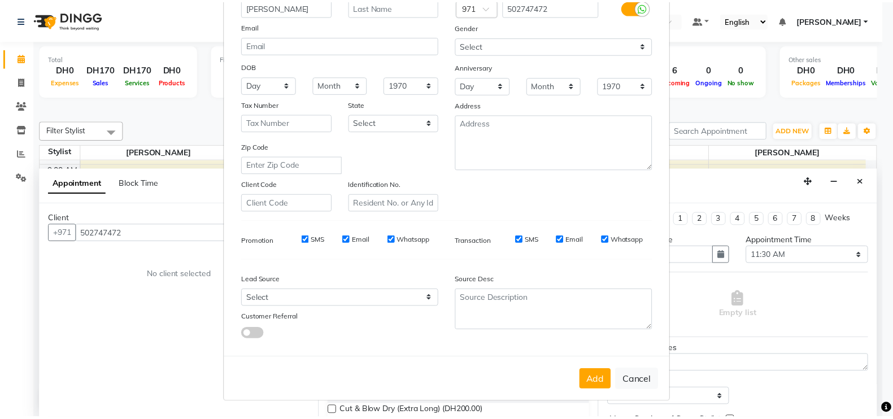
scroll to position [108, 0]
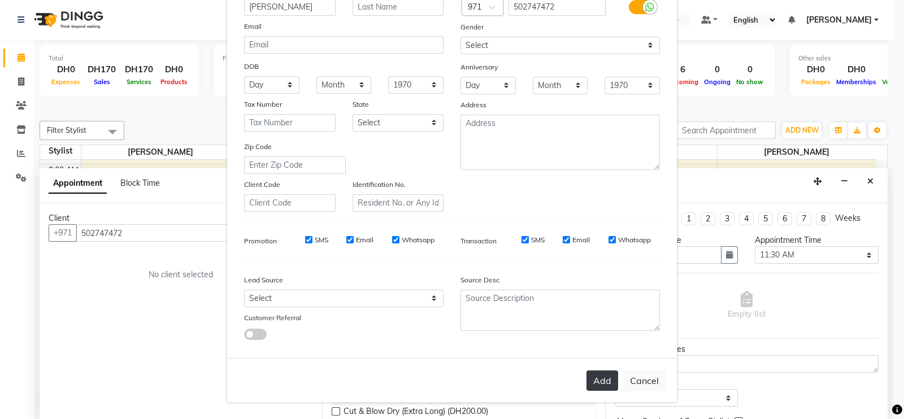
type input "[PERSON_NAME]"
drag, startPoint x: 598, startPoint y: 375, endPoint x: 581, endPoint y: 306, distance: 71.0
click at [598, 375] on button "Add" at bounding box center [602, 381] width 32 height 20
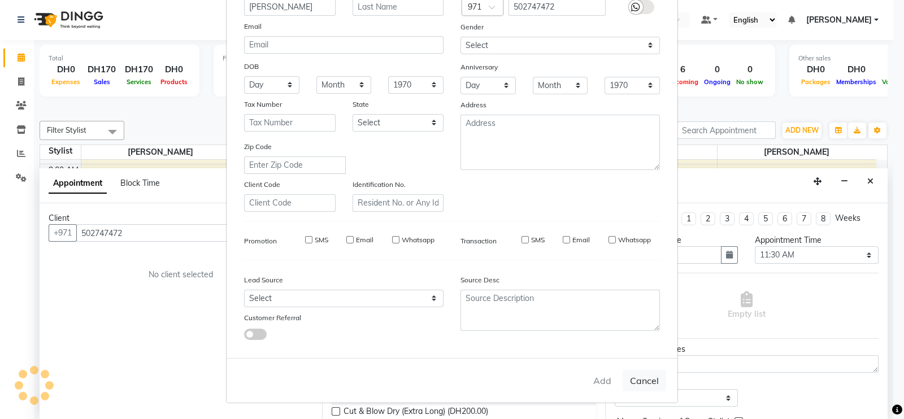
select select
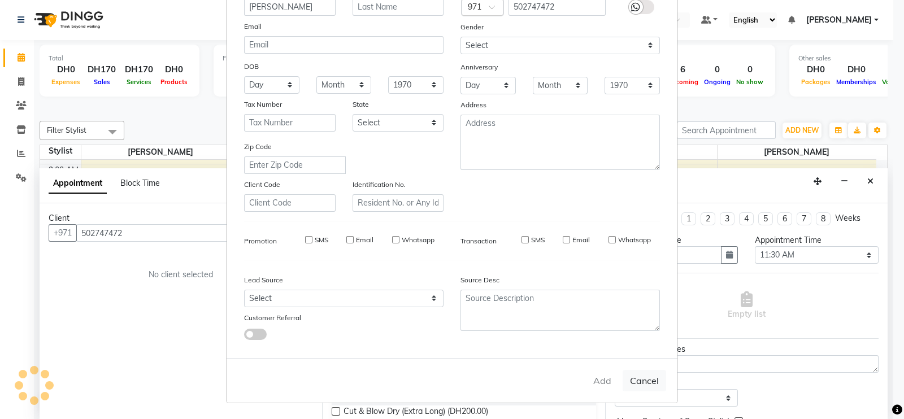
select select
checkbox input "false"
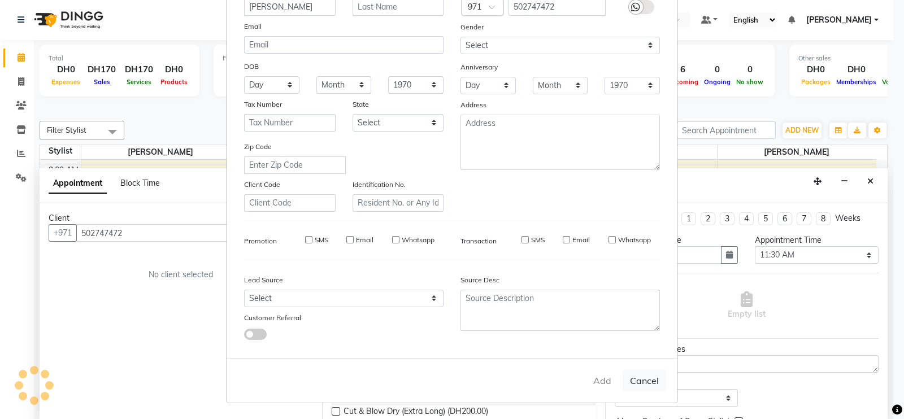
checkbox input "false"
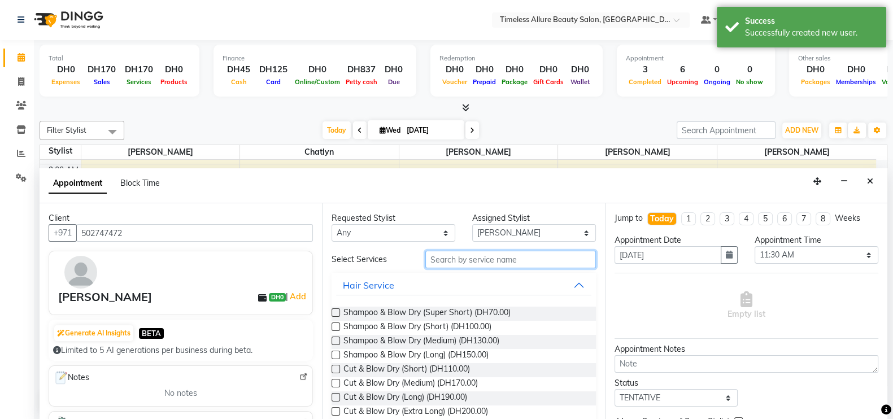
click at [499, 259] on input "text" at bounding box center [510, 260] width 171 height 18
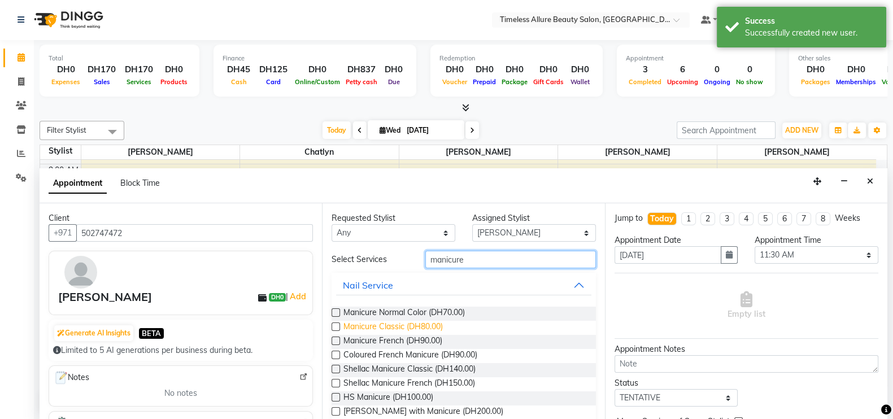
type input "manicure"
click at [366, 328] on span "Manicure Classic (DH80.00)" at bounding box center [392, 328] width 99 height 14
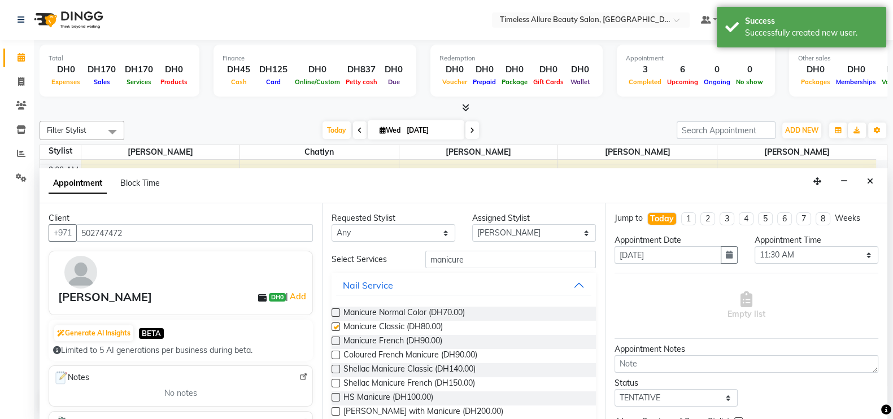
checkbox input "false"
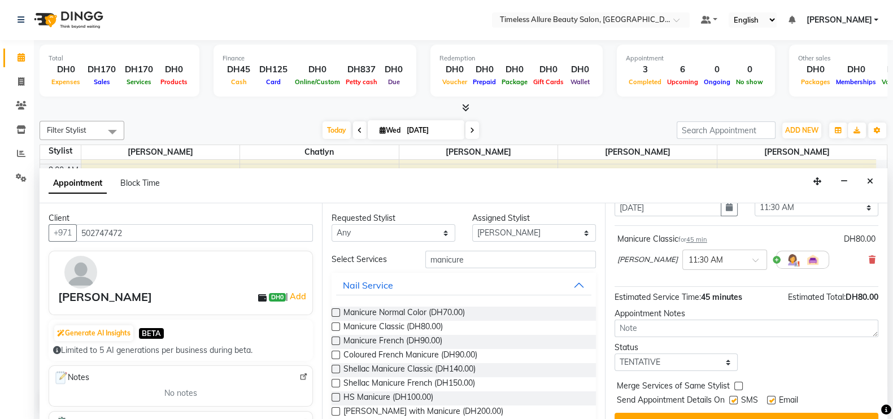
scroll to position [69, 0]
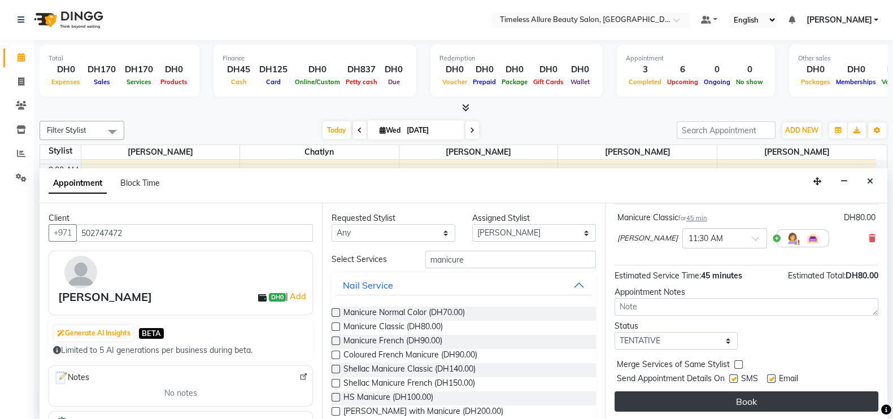
click at [756, 399] on button "Book" at bounding box center [747, 402] width 264 height 20
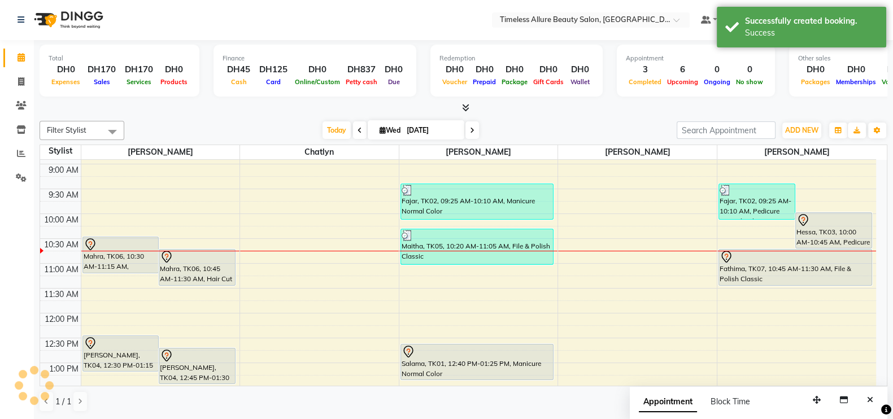
scroll to position [0, 0]
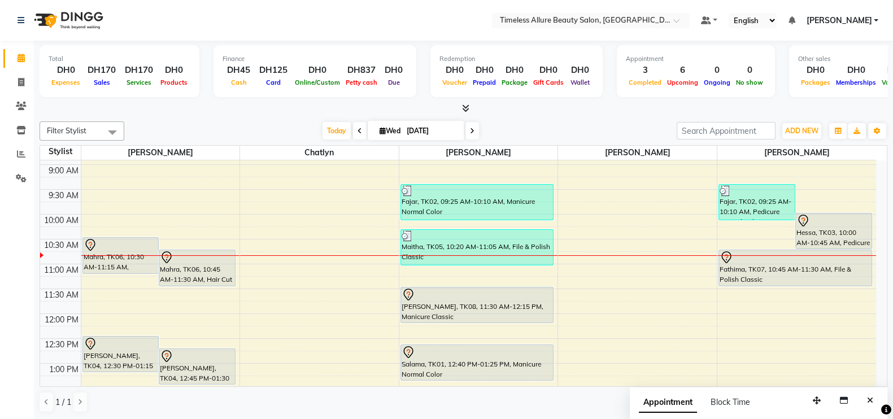
click at [759, 294] on div "6:00 AM 6:30 AM 7:00 AM 7:30 AM 8:00 AM 8:30 AM 9:00 AM 9:30 AM 10:00 AM 10:30 …" at bounding box center [458, 314] width 836 height 596
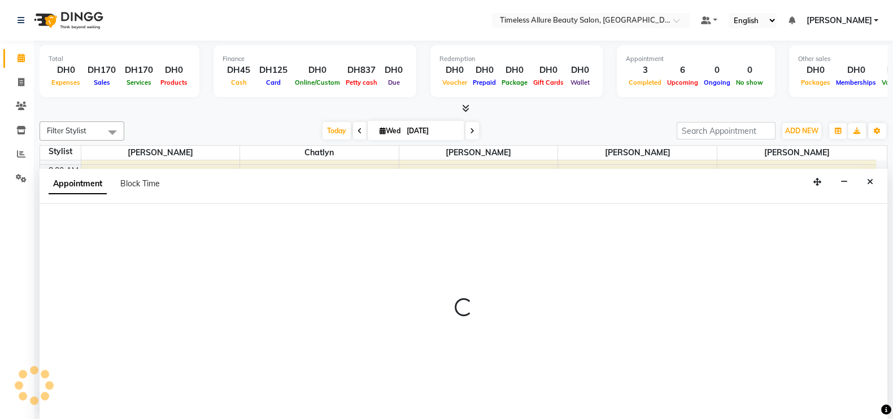
scroll to position [1, 0]
select select "90558"
select select "690"
select select "tentative"
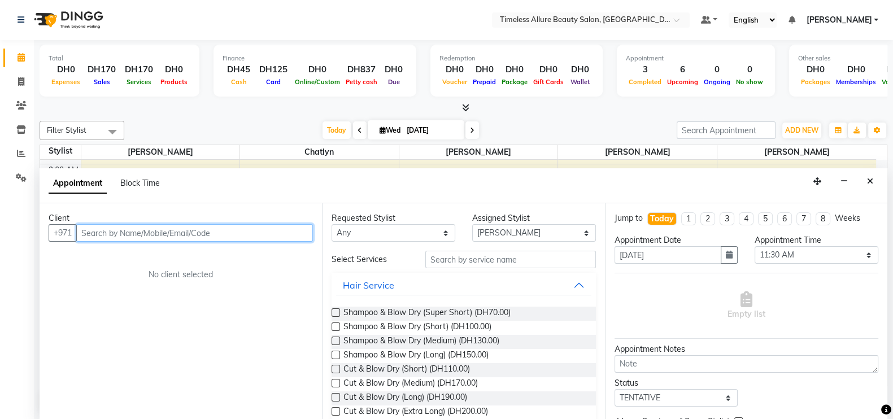
click at [225, 234] on input "text" at bounding box center [194, 233] width 237 height 18
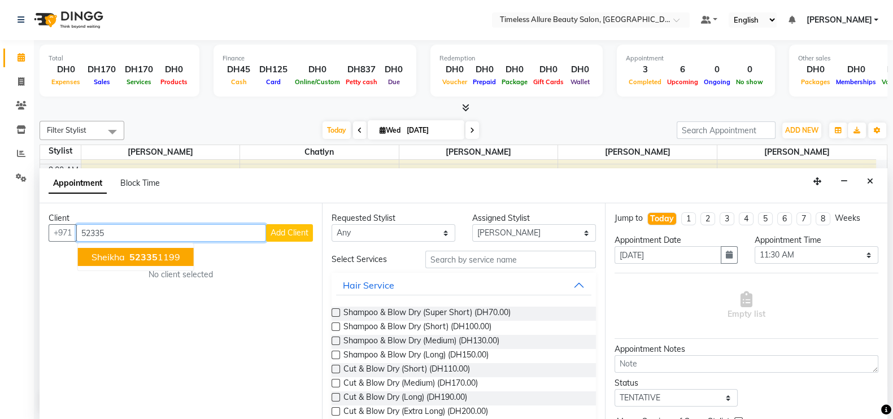
click at [138, 255] on span "52335" at bounding box center [143, 256] width 28 height 11
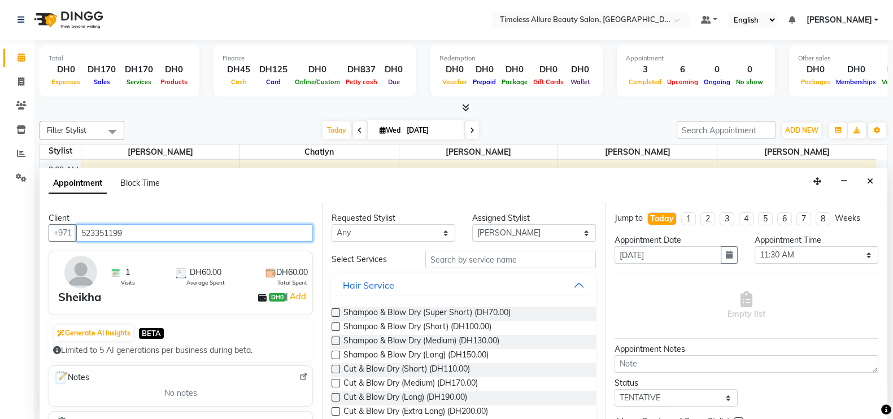
type input "523351199"
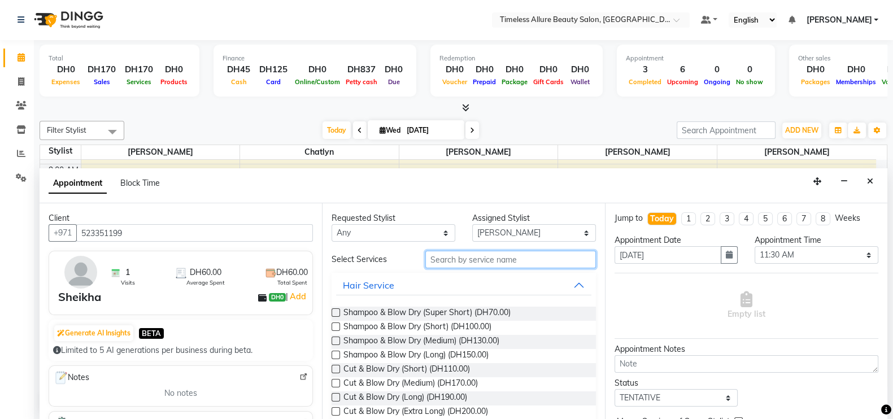
click at [447, 258] on input "text" at bounding box center [510, 260] width 171 height 18
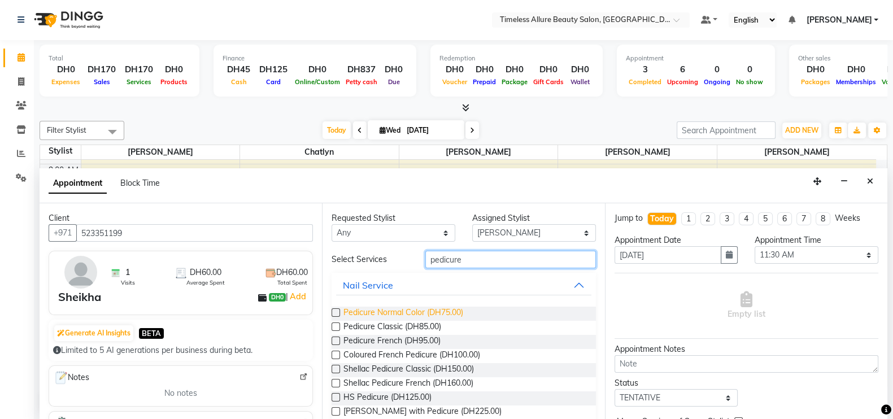
type input "pedicure"
click at [390, 310] on span "Pedicure Normal Color (DH75.00)" at bounding box center [403, 314] width 120 height 14
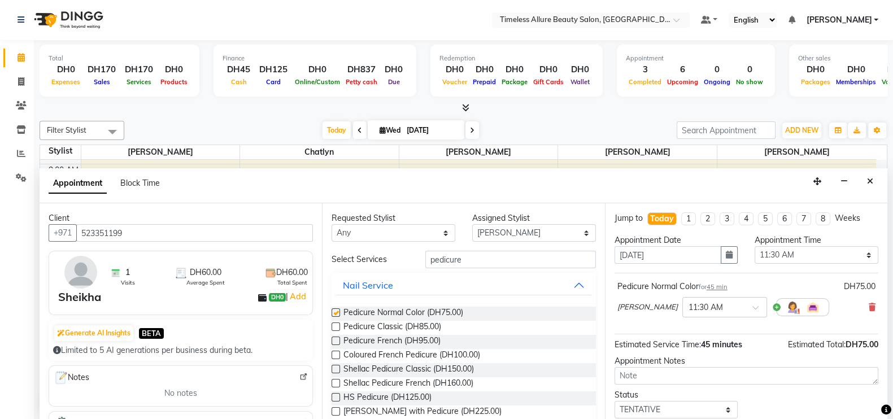
checkbox input "false"
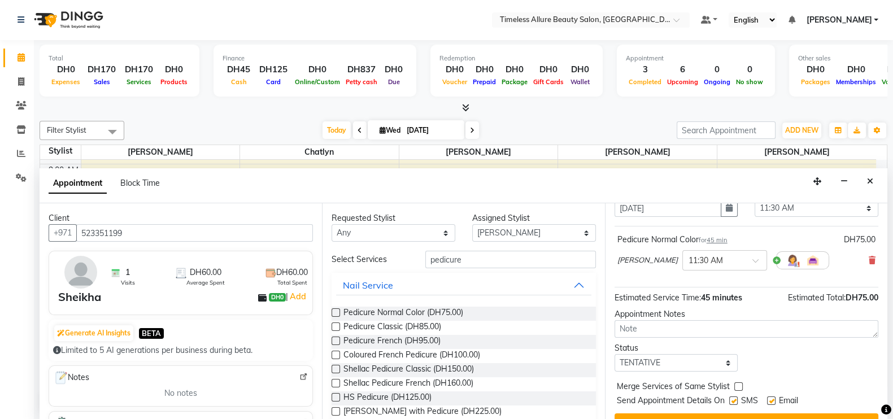
scroll to position [69, 0]
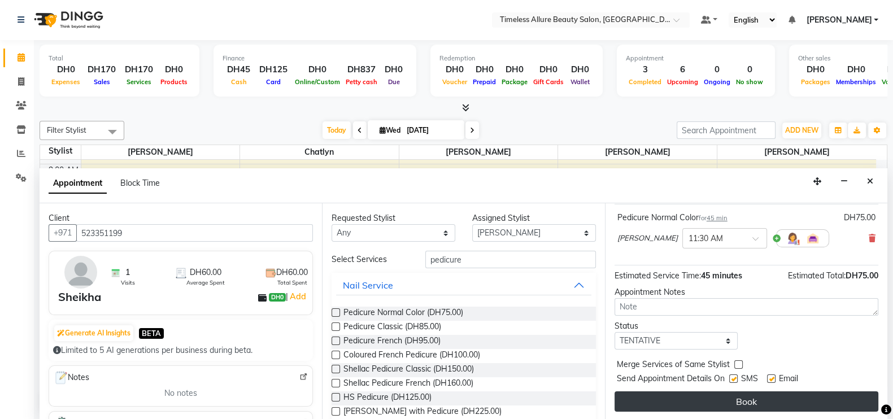
click at [766, 402] on button "Book" at bounding box center [747, 402] width 264 height 20
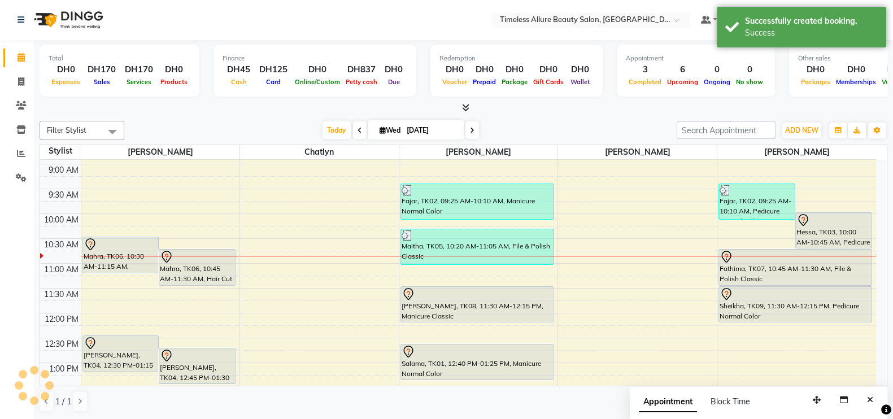
scroll to position [0, 0]
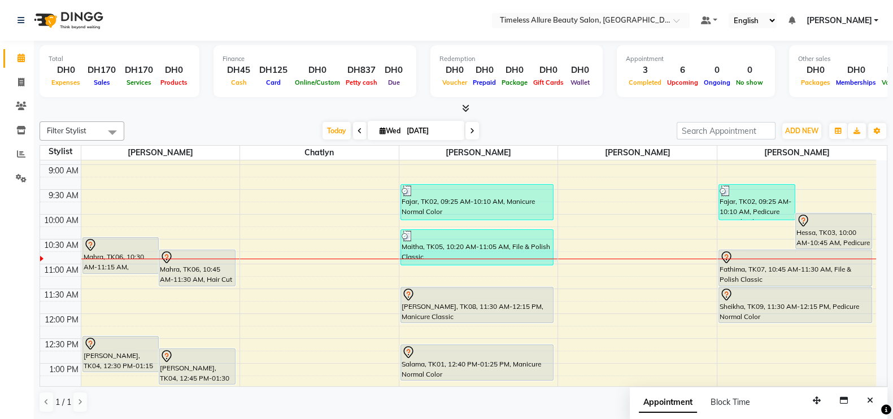
click at [555, 259] on div at bounding box center [478, 259] width 159 height 1
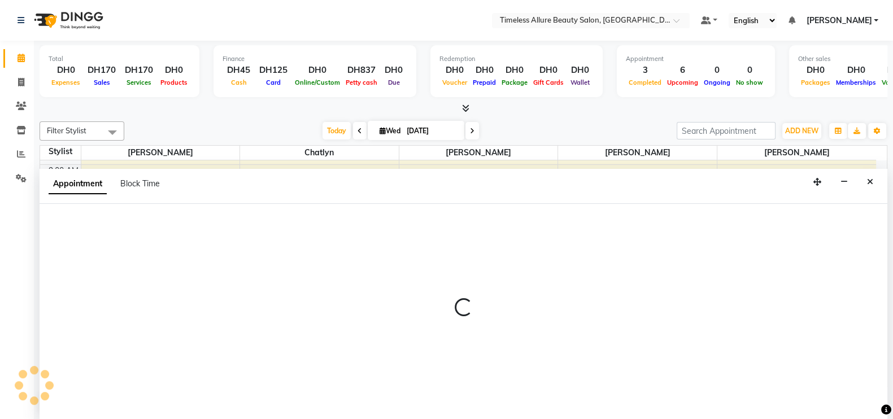
scroll to position [1, 0]
select select "89293"
select select "tentative"
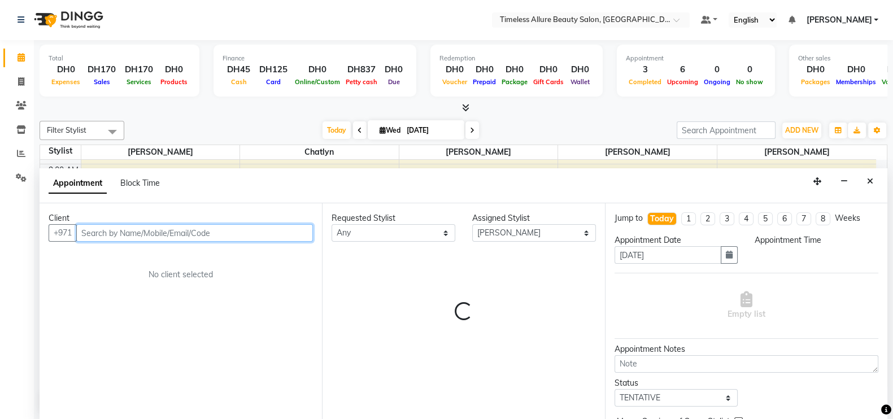
select select "645"
click at [193, 237] on input "text" at bounding box center [194, 233] width 237 height 18
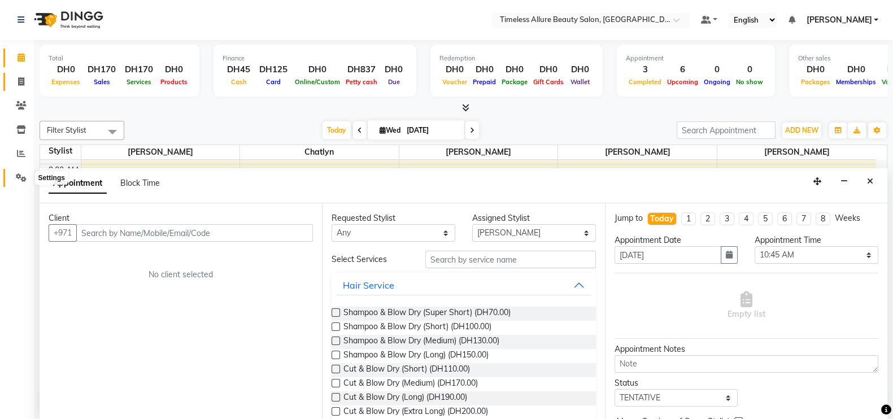
click at [18, 175] on icon at bounding box center [21, 177] width 11 height 8
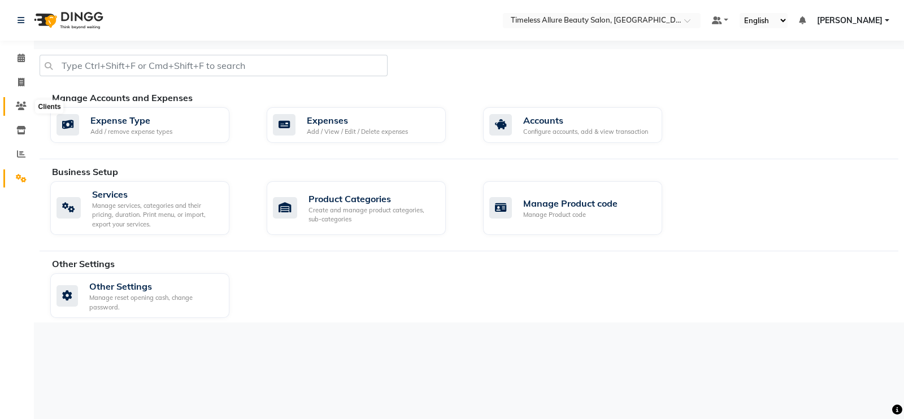
click at [16, 107] on icon at bounding box center [21, 106] width 11 height 8
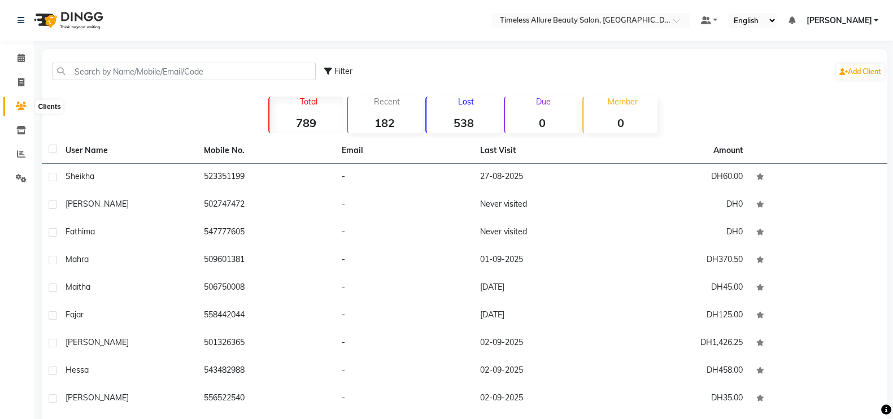
click at [19, 103] on icon at bounding box center [21, 106] width 11 height 8
click at [20, 60] on icon at bounding box center [21, 58] width 7 height 8
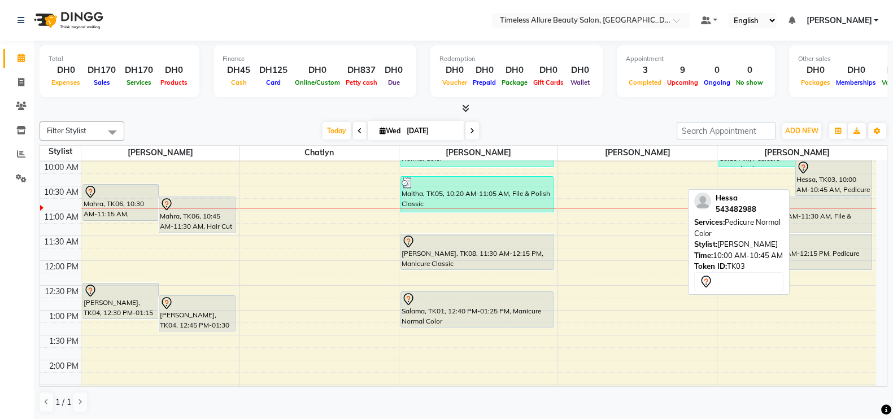
scroll to position [127, 0]
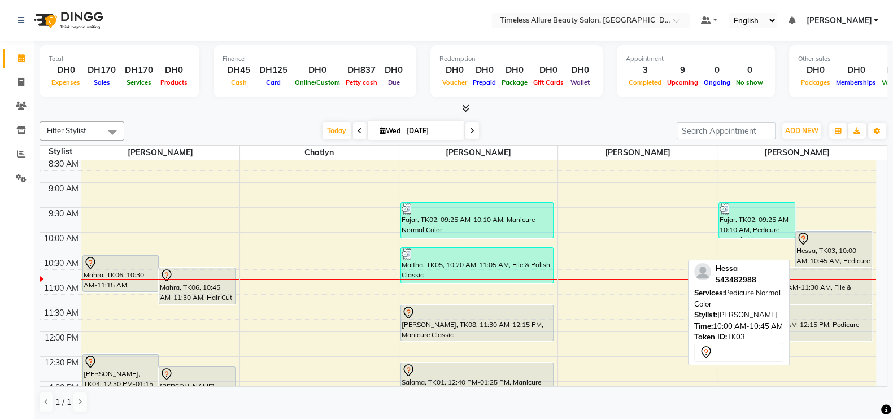
click at [833, 241] on div at bounding box center [834, 239] width 75 height 14
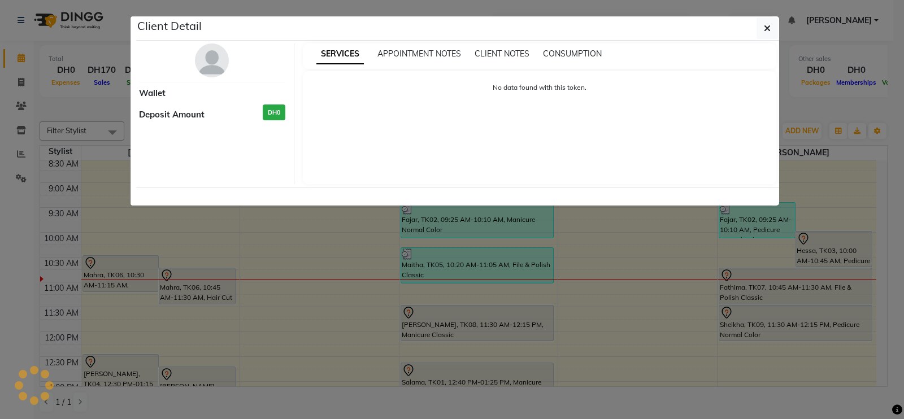
select select "7"
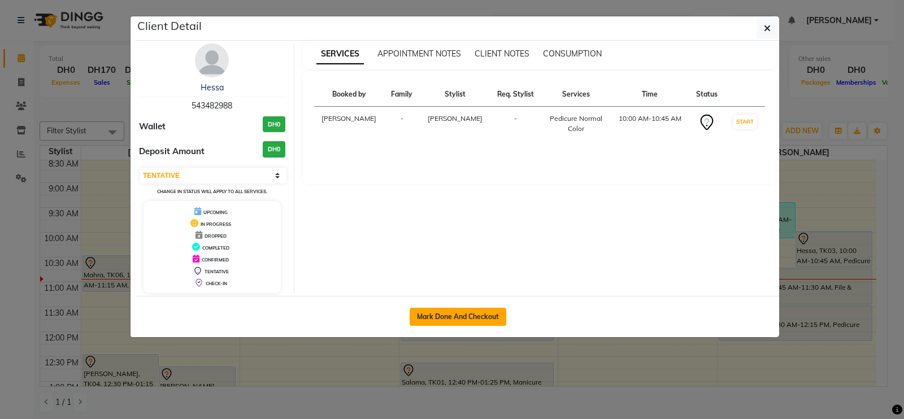
click at [470, 315] on button "Mark Done And Checkout" at bounding box center [458, 317] width 97 height 18
select select "service"
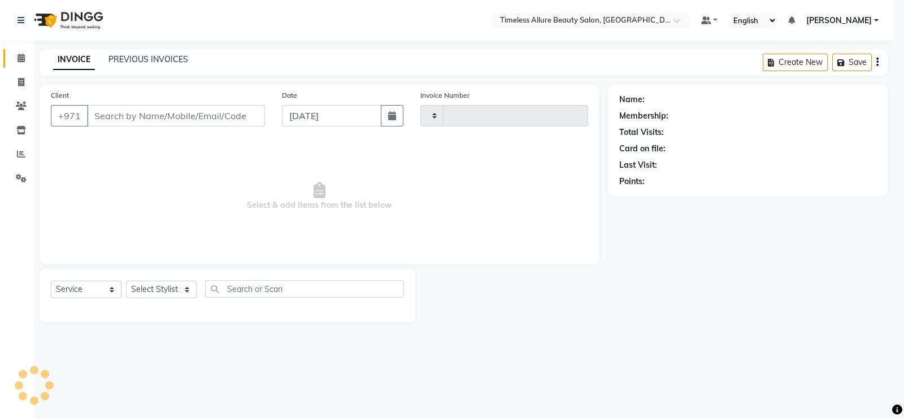
type input "0580"
select select "7126"
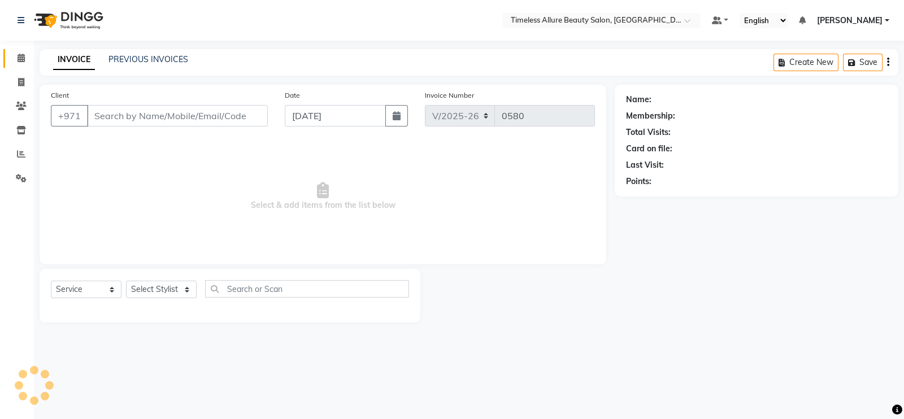
type input "543482988"
select select "90558"
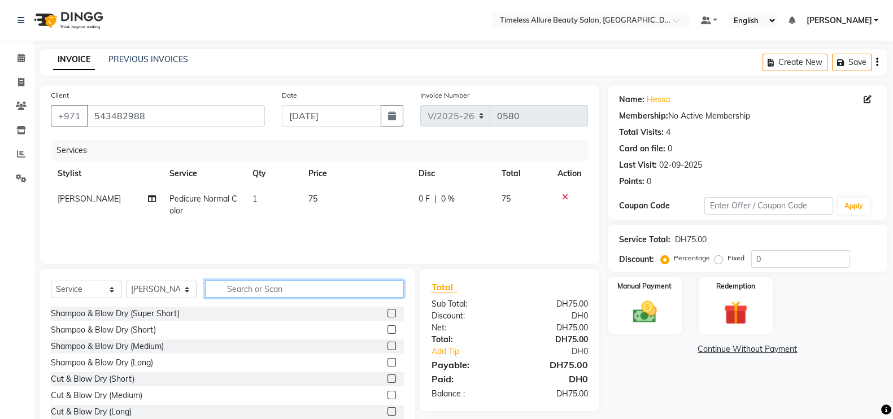
click at [289, 292] on input "text" at bounding box center [304, 289] width 199 height 18
type input "pedicure"
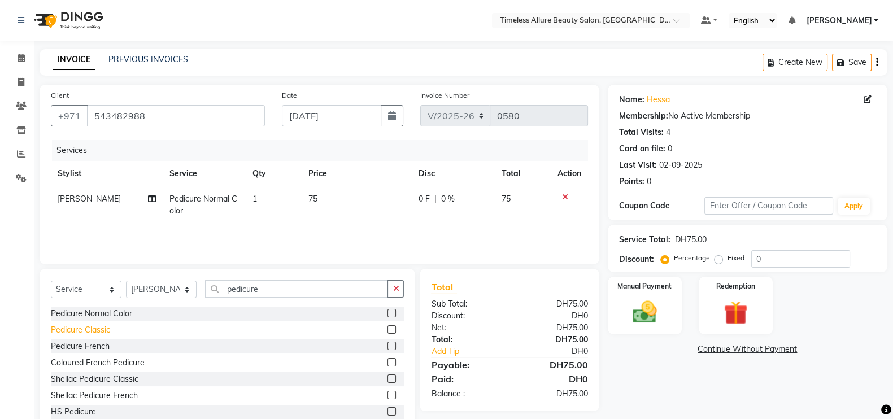
click at [68, 332] on div "Pedicure Classic" at bounding box center [80, 330] width 59 height 12
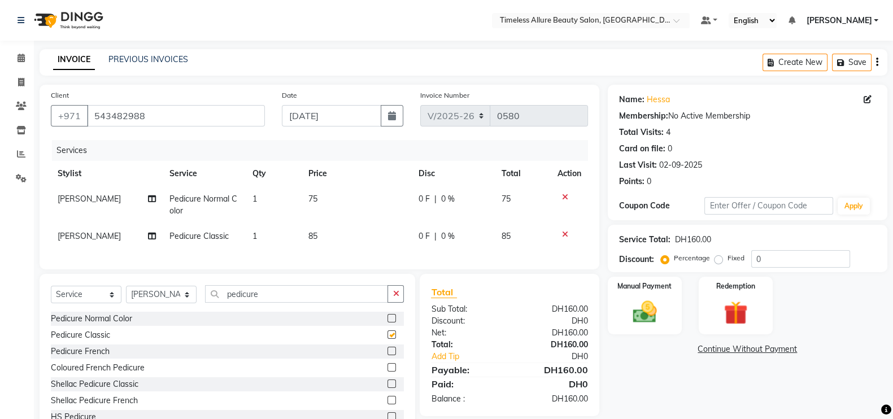
checkbox input "false"
click at [562, 197] on icon at bounding box center [565, 197] width 6 height 8
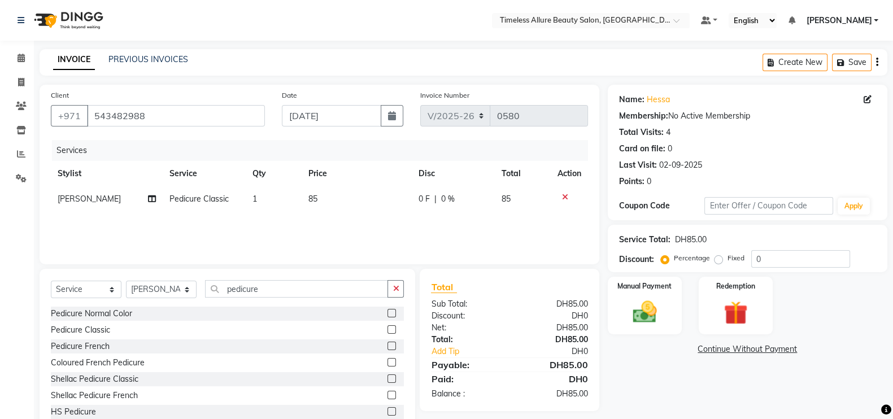
click at [420, 199] on span "0 F" at bounding box center [424, 199] width 11 height 12
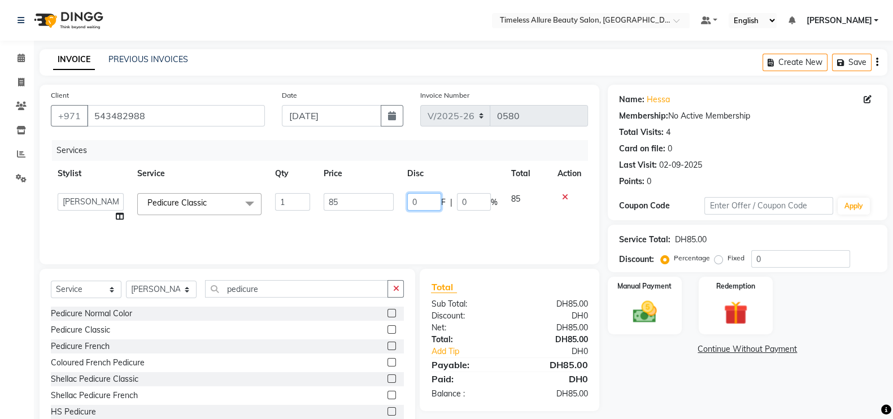
click at [420, 199] on input "0" at bounding box center [424, 202] width 34 height 18
type input "05"
click at [429, 228] on div "Services Stylist Service Qty Price Disc Total Action Agnes Chatlyn Hina Khan Je…" at bounding box center [319, 196] width 537 height 113
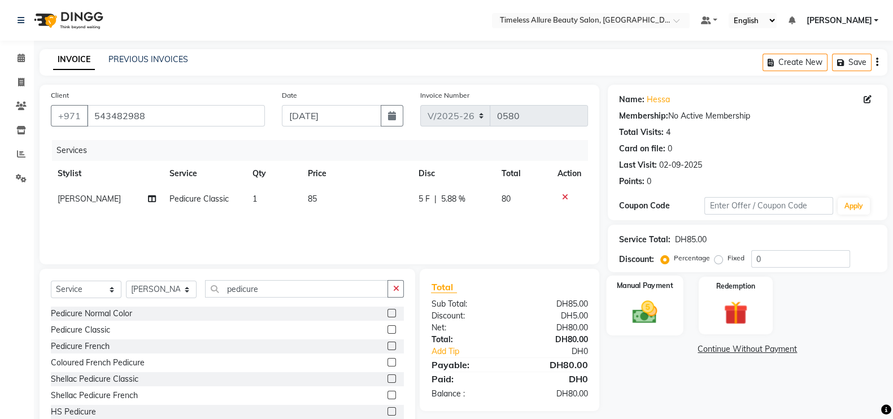
scroll to position [33, 0]
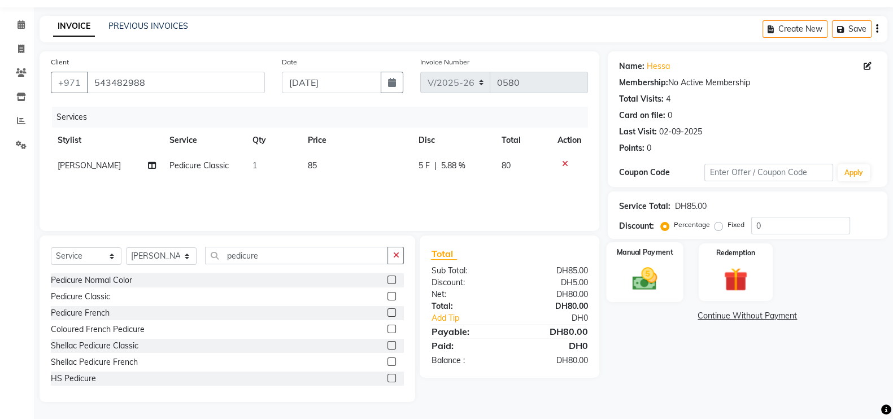
click at [646, 267] on img at bounding box center [645, 278] width 40 height 28
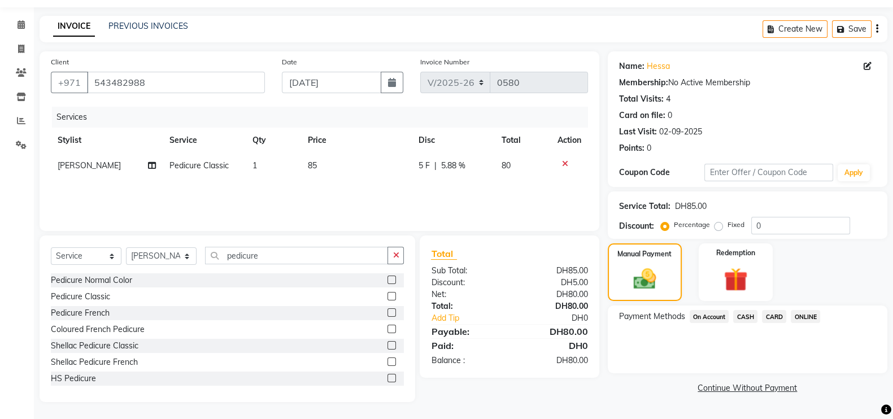
click at [778, 315] on span "CARD" at bounding box center [774, 316] width 24 height 13
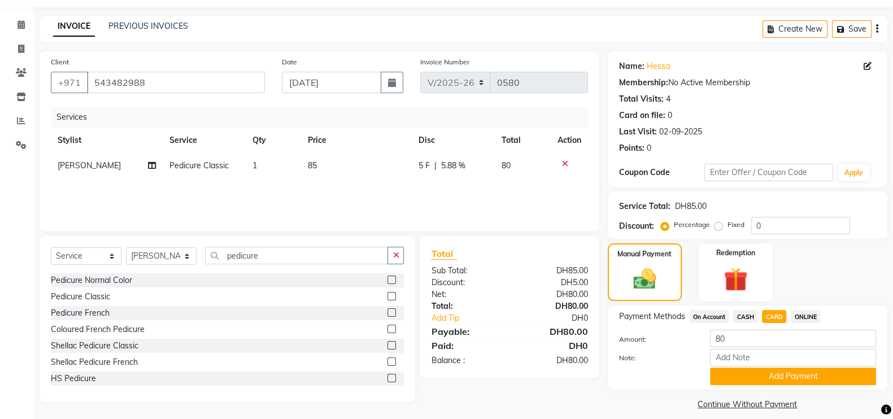
scroll to position [45, 0]
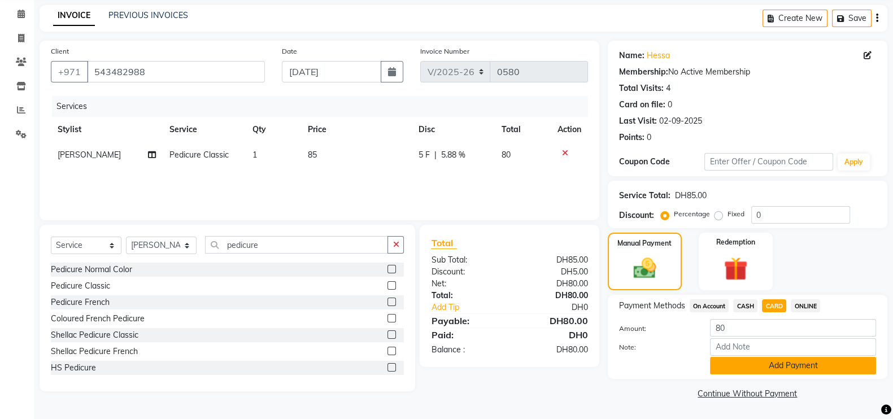
click at [802, 360] on button "Add Payment" at bounding box center [793, 366] width 166 height 18
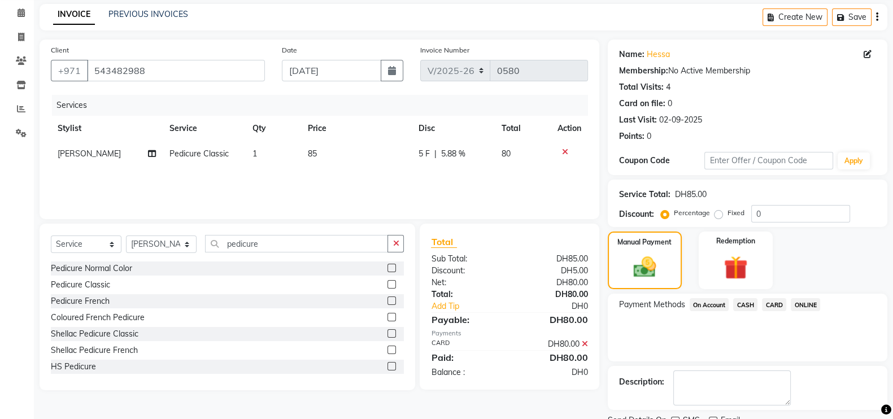
scroll to position [91, 0]
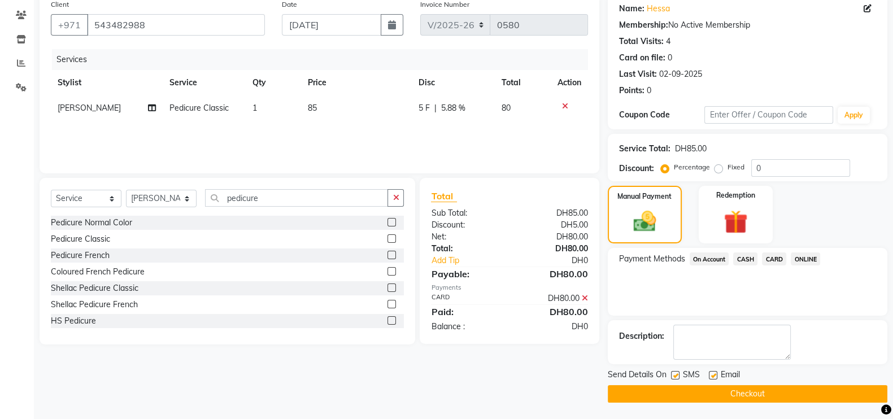
click at [734, 394] on button "Checkout" at bounding box center [748, 394] width 280 height 18
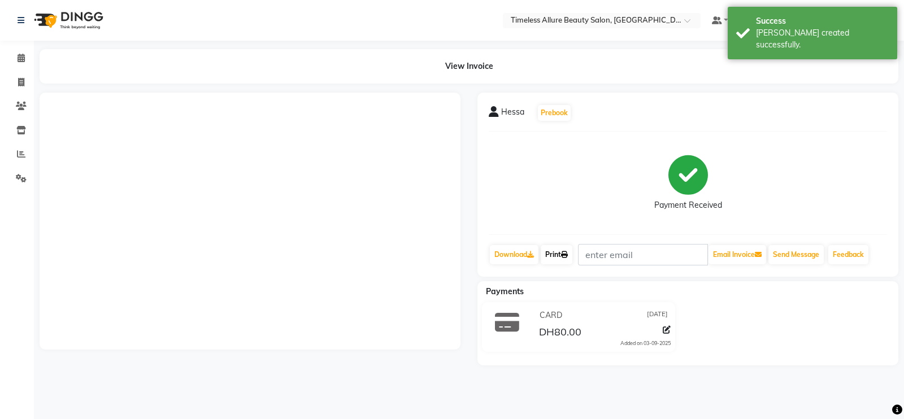
click at [554, 253] on link "Print" at bounding box center [557, 254] width 32 height 19
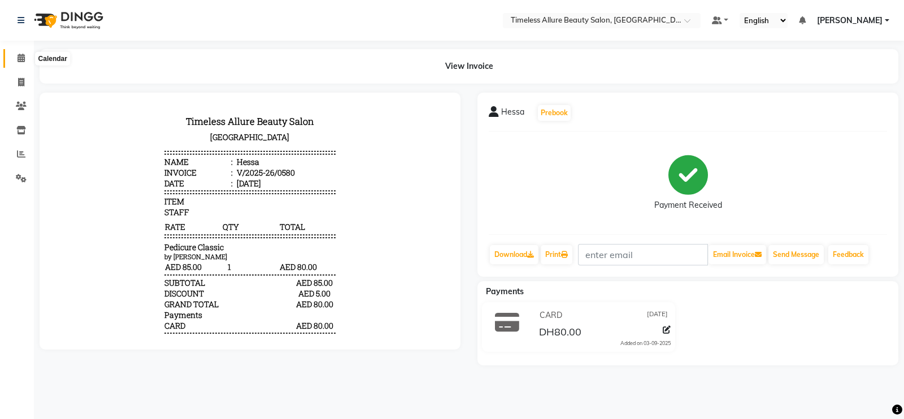
click at [18, 62] on icon at bounding box center [21, 58] width 7 height 8
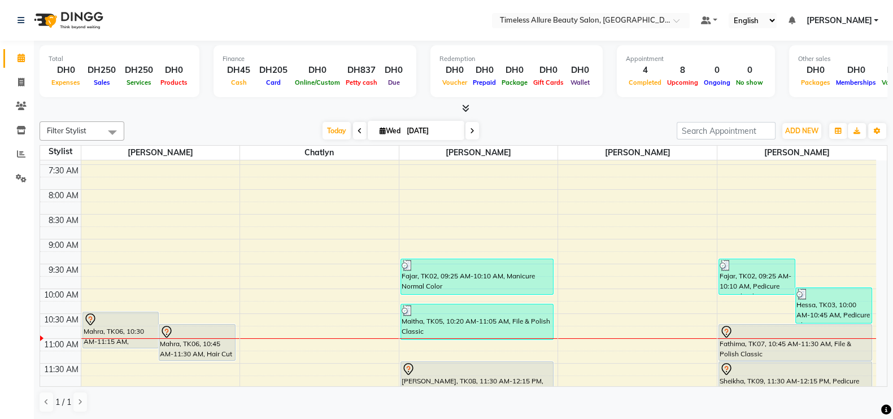
scroll to position [141, 0]
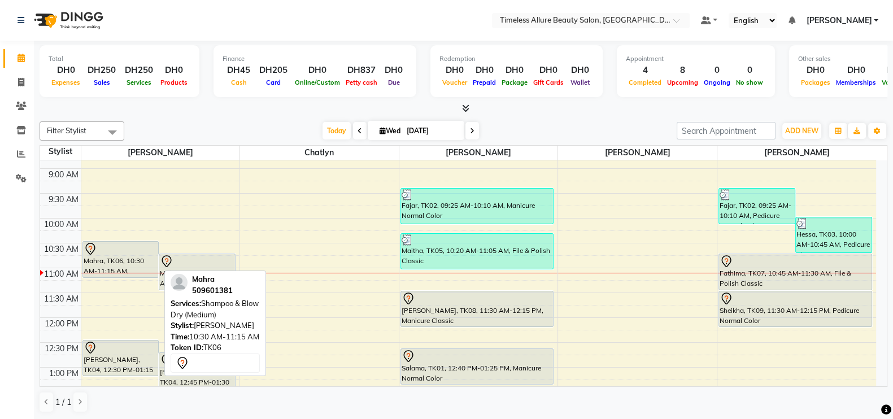
click at [113, 255] on div "Mahra, TK06, 10:30 AM-11:15 AM, Shampoo & Blow Dry (Medium)" at bounding box center [121, 260] width 76 height 36
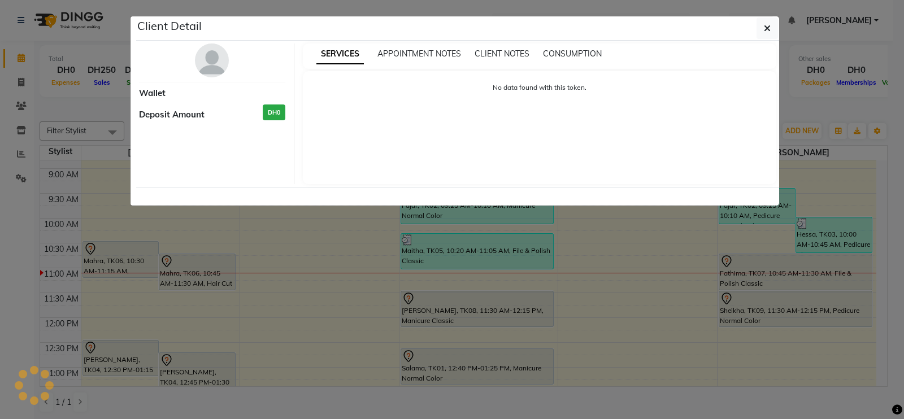
select select "7"
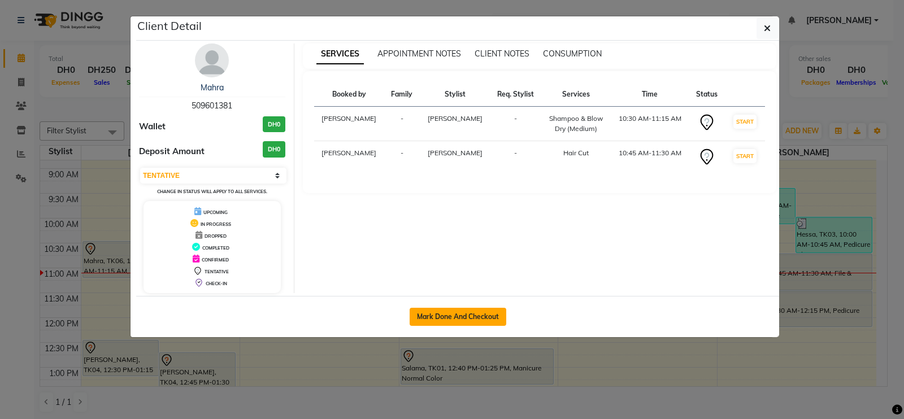
click at [463, 318] on button "Mark Done And Checkout" at bounding box center [458, 317] width 97 height 18
select select "service"
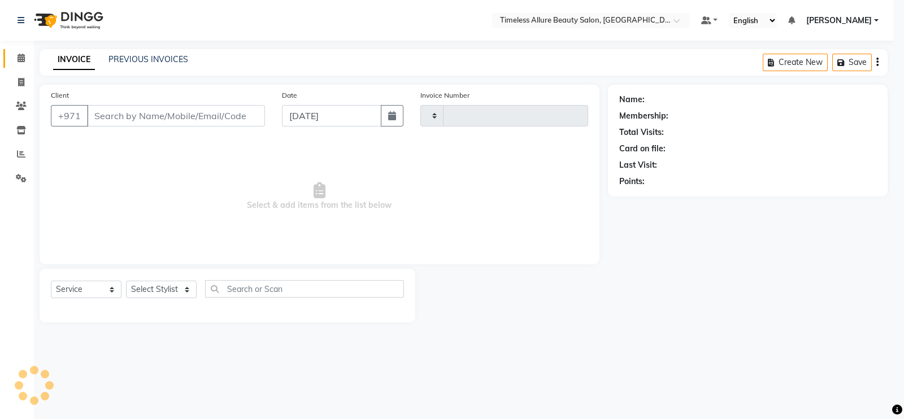
type input "0581"
select select "7126"
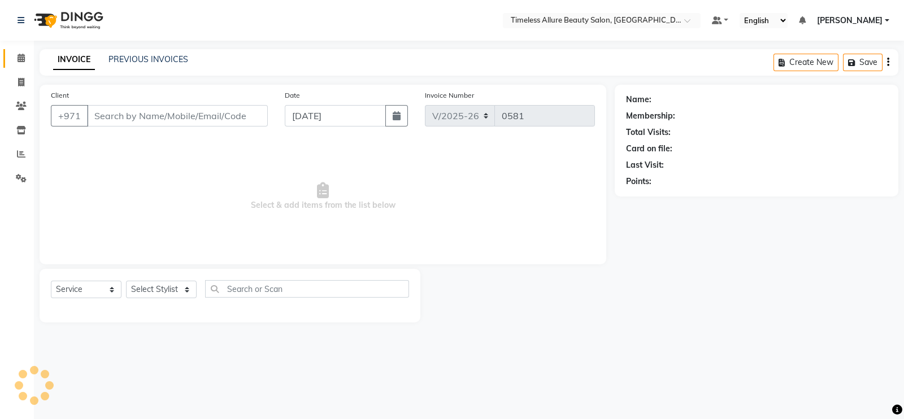
type input "509601381"
select select "59663"
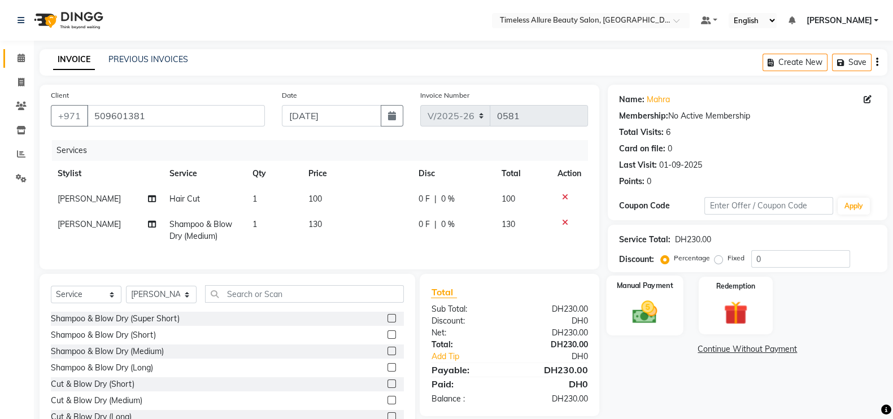
scroll to position [50, 0]
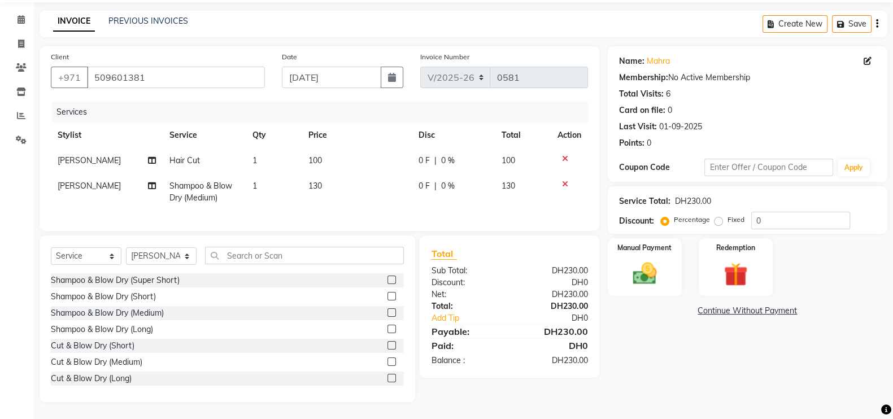
click at [421, 155] on span "0 F" at bounding box center [424, 161] width 11 height 12
select select "59663"
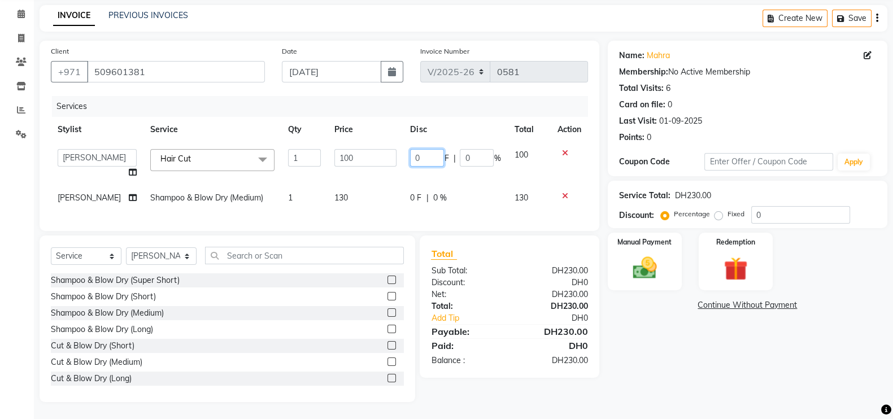
click at [432, 154] on input "0" at bounding box center [427, 158] width 34 height 18
type input "05"
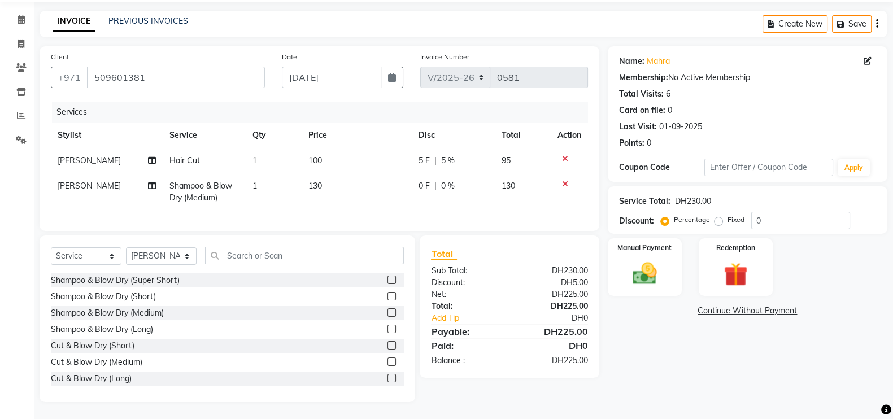
click at [402, 203] on div "Services Stylist Service Qty Price Disc Total Action Jenifer Hair Cut 1 100 5 F…" at bounding box center [319, 161] width 537 height 118
click at [651, 261] on img at bounding box center [645, 273] width 40 height 28
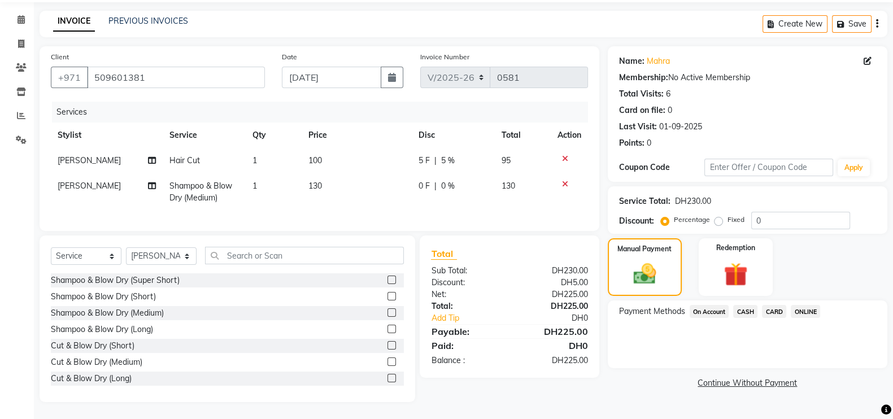
click at [777, 305] on span "CARD" at bounding box center [774, 311] width 24 height 13
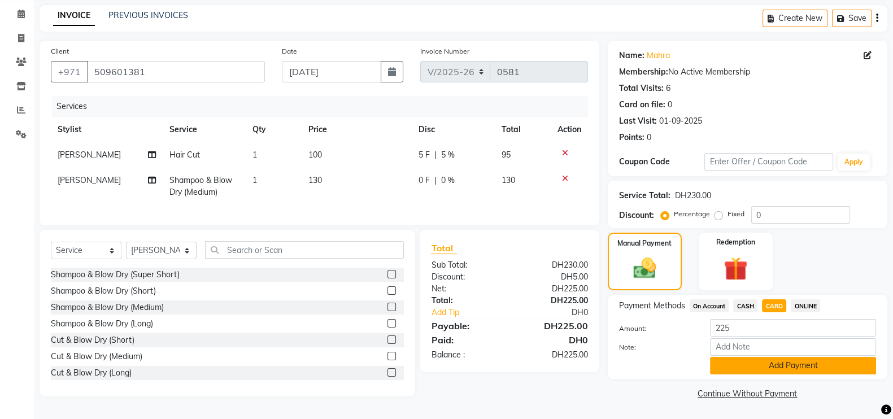
click at [819, 363] on button "Add Payment" at bounding box center [793, 366] width 166 height 18
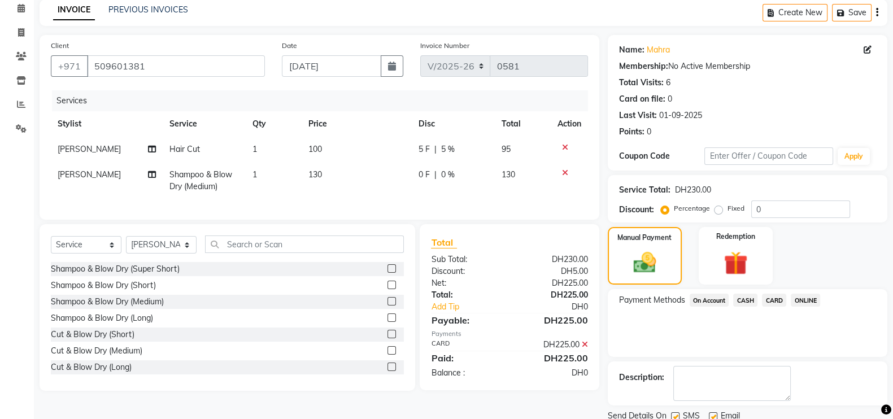
scroll to position [91, 0]
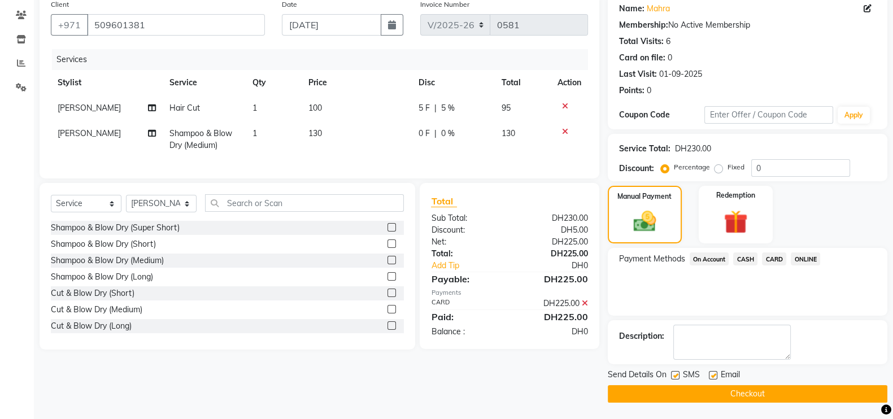
click at [768, 390] on button "Checkout" at bounding box center [748, 394] width 280 height 18
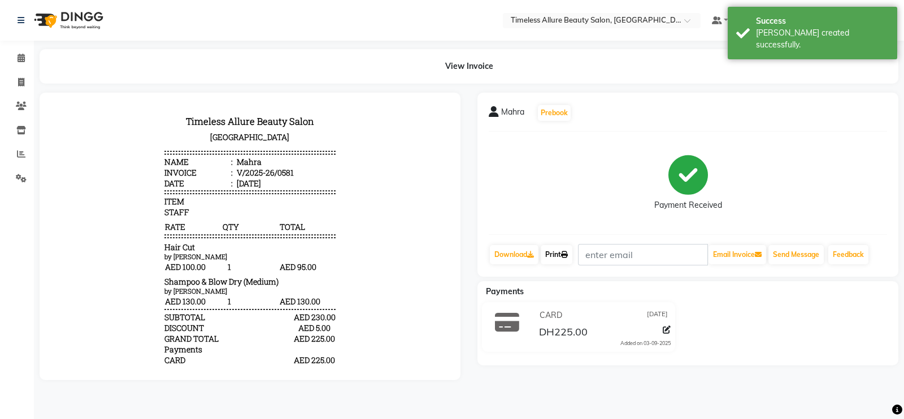
click at [559, 253] on link "Print" at bounding box center [557, 254] width 32 height 19
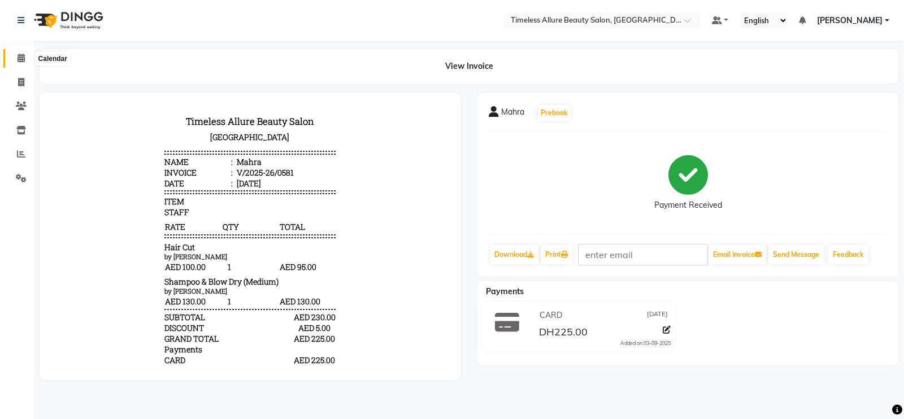
click at [19, 60] on icon at bounding box center [21, 58] width 7 height 8
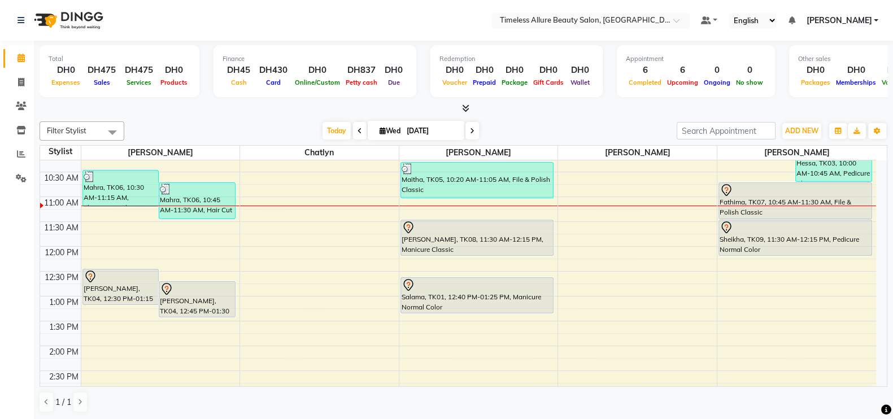
scroll to position [141, 0]
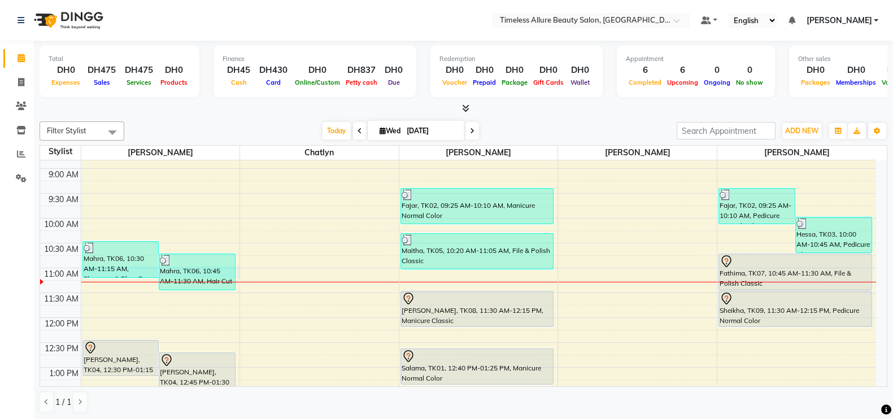
click at [237, 275] on div "6:00 AM 6:30 AM 7:00 AM 7:30 AM 8:00 AM 8:30 AM 9:00 AM 9:30 AM 10:00 AM 10:30 …" at bounding box center [458, 318] width 836 height 596
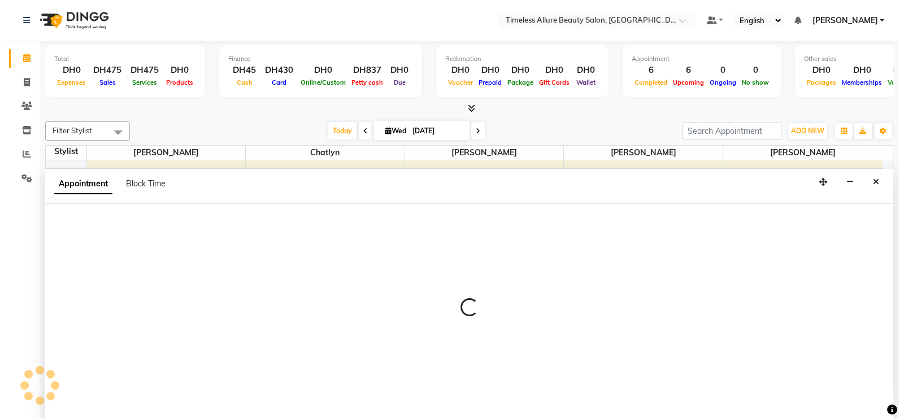
scroll to position [1, 0]
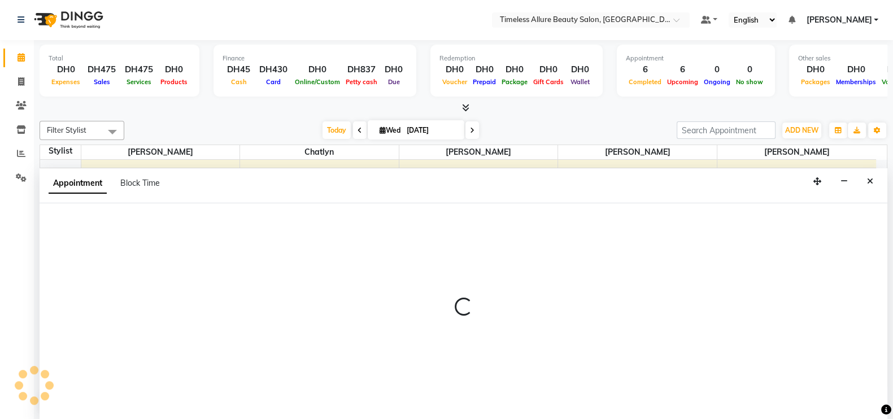
select select "59663"
select select "660"
select select "tentative"
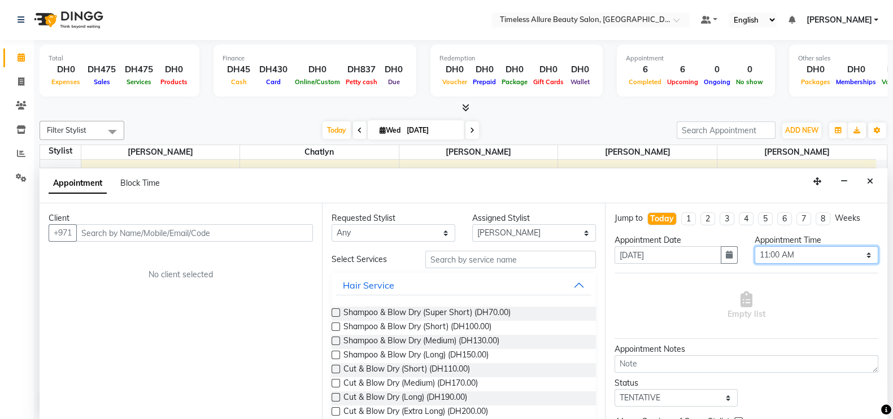
click at [856, 255] on select "Select 07:00 AM 07:05 AM 07:10 AM 07:15 AM 07:20 AM 07:25 AM 07:30 AM 07:35 AM …" at bounding box center [817, 255] width 124 height 18
select select "645"
click at [755, 246] on select "Select 07:00 AM 07:05 AM 07:10 AM 07:15 AM 07:20 AM 07:25 AM 07:30 AM 07:35 AM …" at bounding box center [817, 255] width 124 height 18
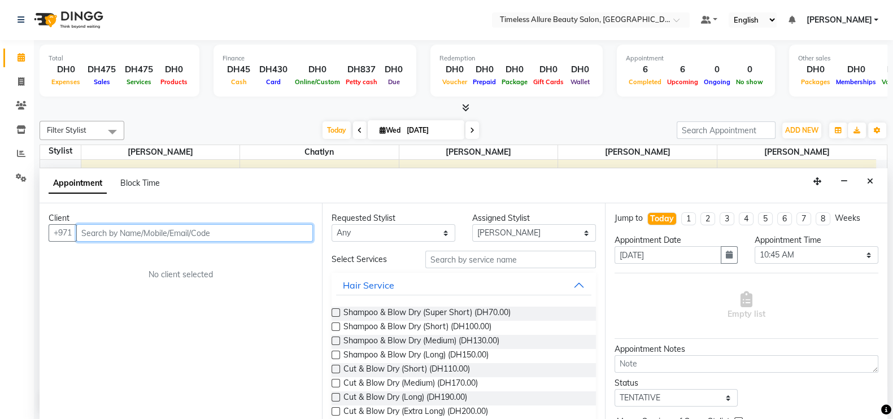
click at [280, 234] on input "text" at bounding box center [194, 233] width 237 height 18
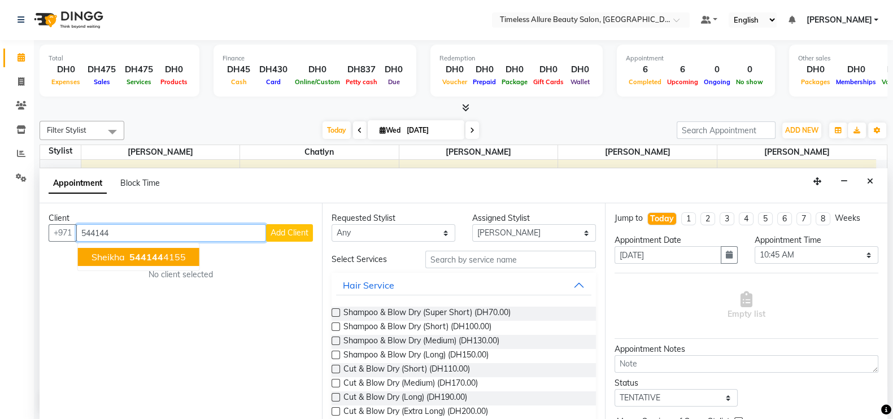
click at [147, 251] on span "544144" at bounding box center [146, 256] width 34 height 11
type input "544144155"
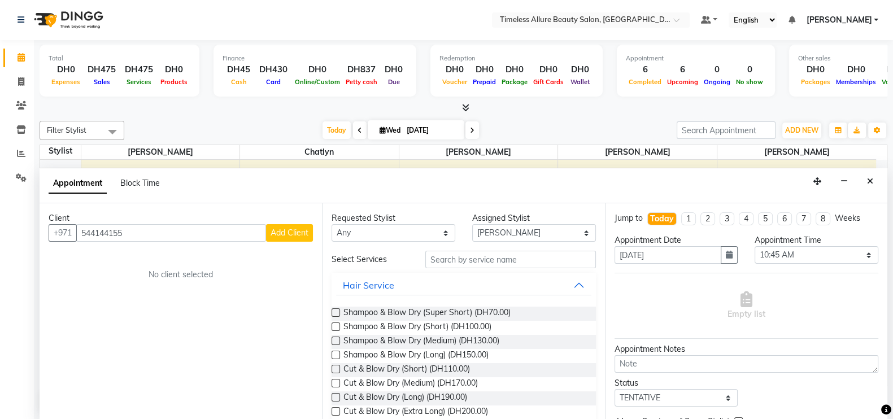
click at [281, 231] on span "Add Client" at bounding box center [290, 233] width 38 height 10
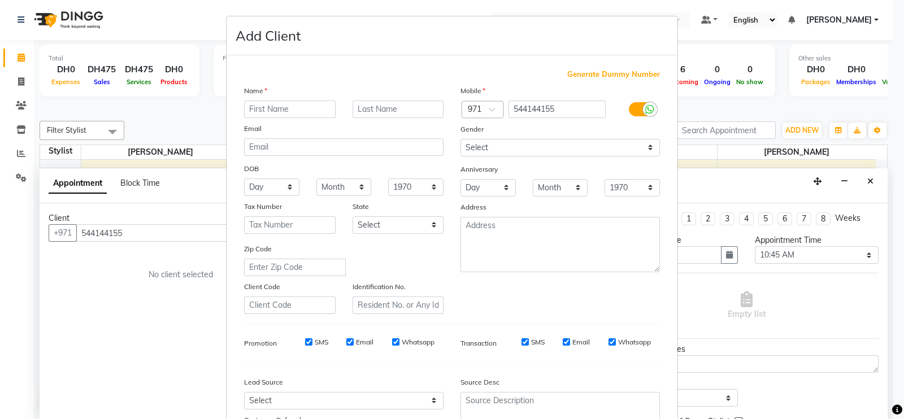
click at [302, 108] on input "text" at bounding box center [290, 110] width 92 height 18
type input "S"
click at [142, 236] on ngb-modal-window "Add Client Generate Dummy Number Name Email DOB Day 01 02 03 04 05 06 07 08 09 …" at bounding box center [452, 209] width 904 height 419
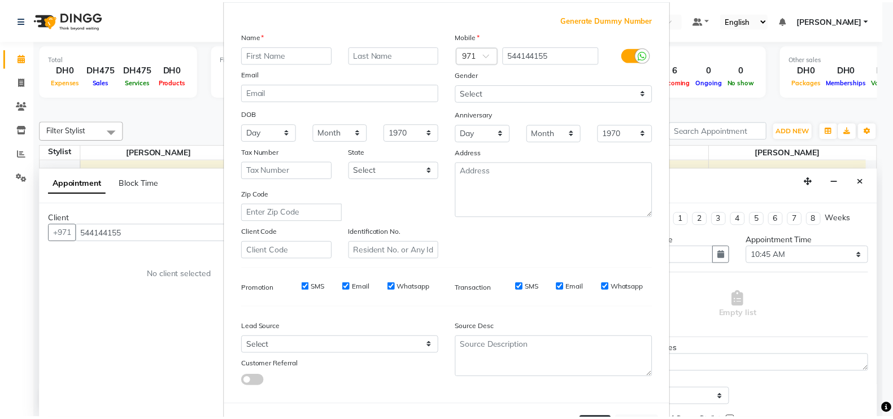
scroll to position [108, 0]
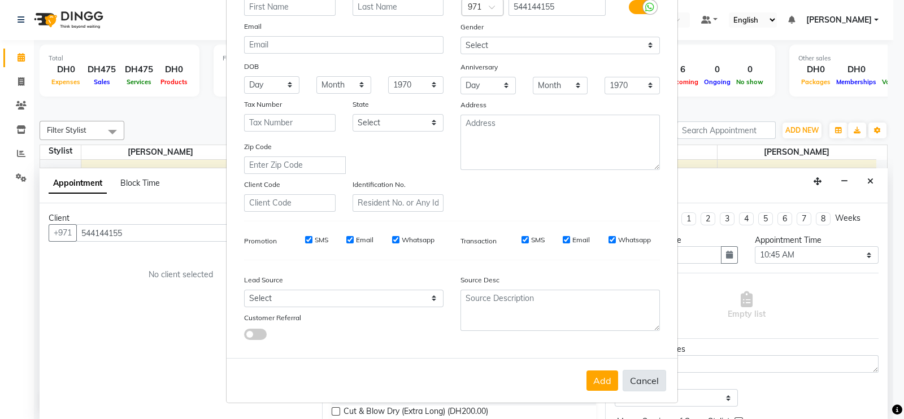
click at [631, 379] on button "Cancel" at bounding box center [645, 380] width 44 height 21
select select
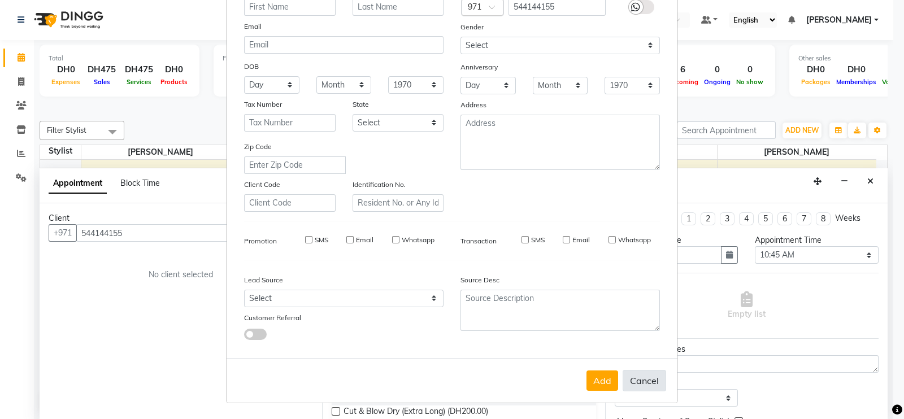
select select
checkbox input "false"
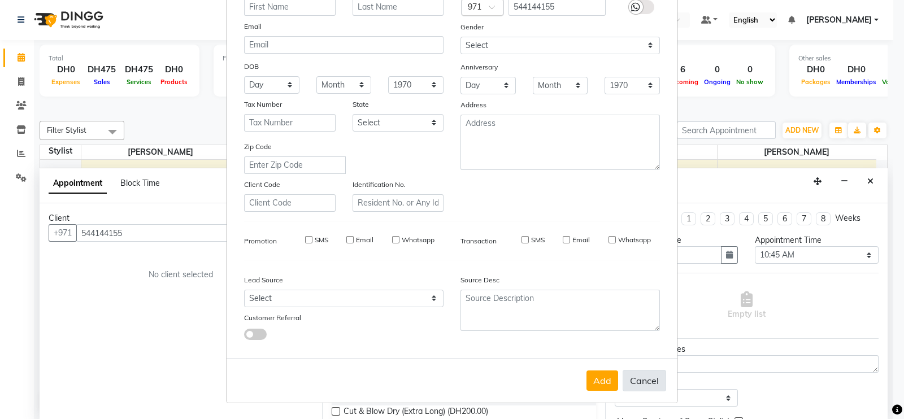
checkbox input "false"
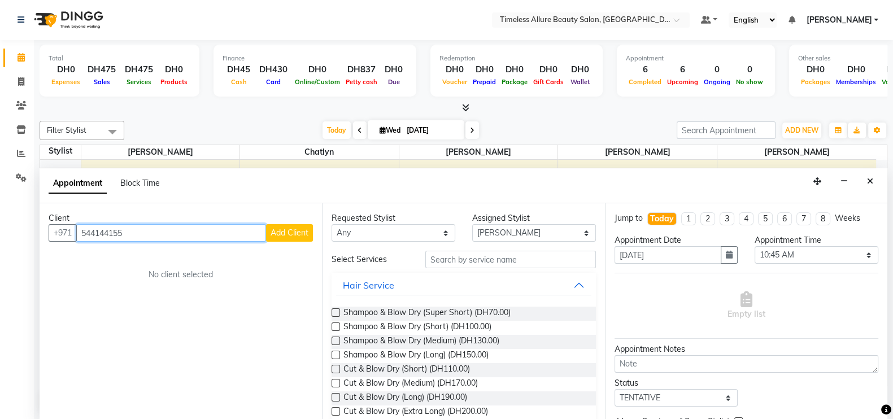
click at [111, 233] on input "544144155" at bounding box center [171, 233] width 190 height 18
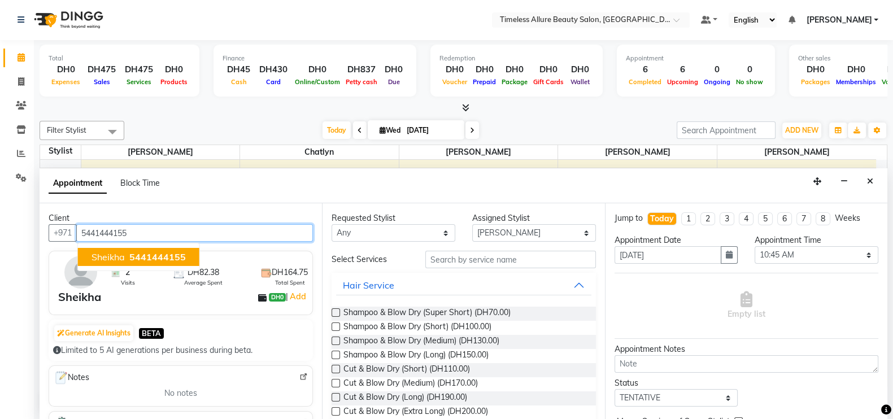
click at [144, 251] on span "5441444155" at bounding box center [157, 256] width 56 height 11
type input "5441444155"
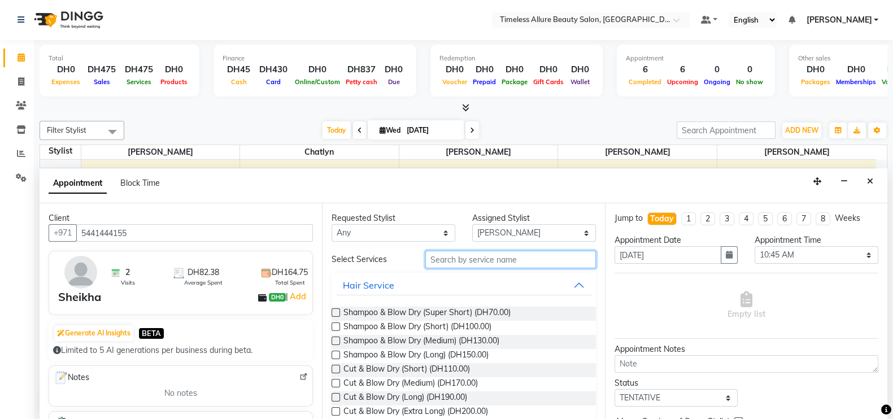
click at [482, 256] on input "text" at bounding box center [510, 260] width 171 height 18
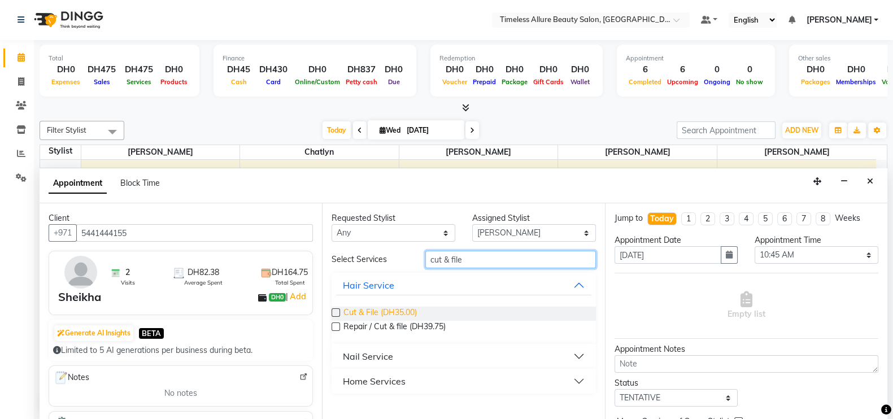
type input "cut & file"
click at [394, 309] on span "Cut & File (DH35.00)" at bounding box center [379, 314] width 73 height 14
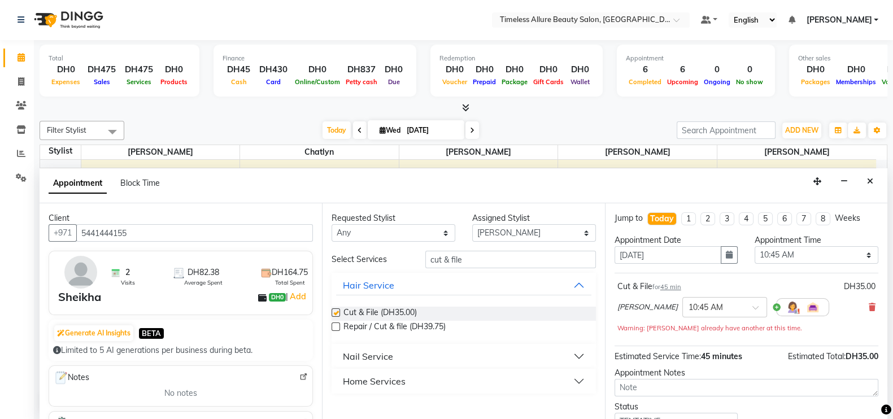
checkbox input "false"
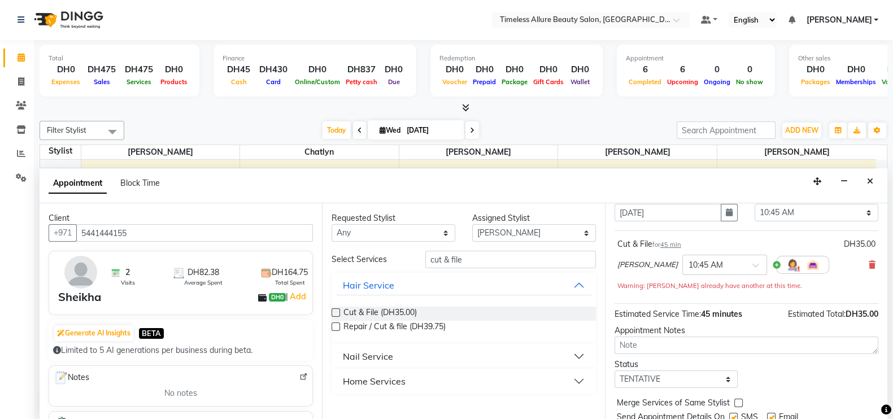
scroll to position [81, 0]
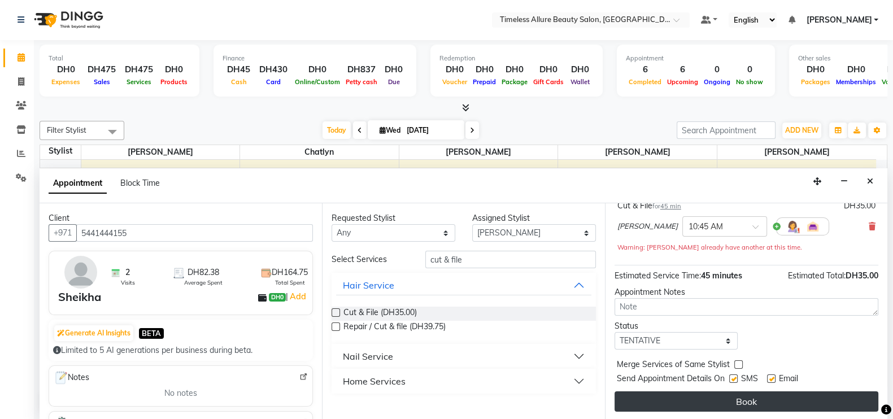
click at [751, 399] on button "Book" at bounding box center [747, 402] width 264 height 20
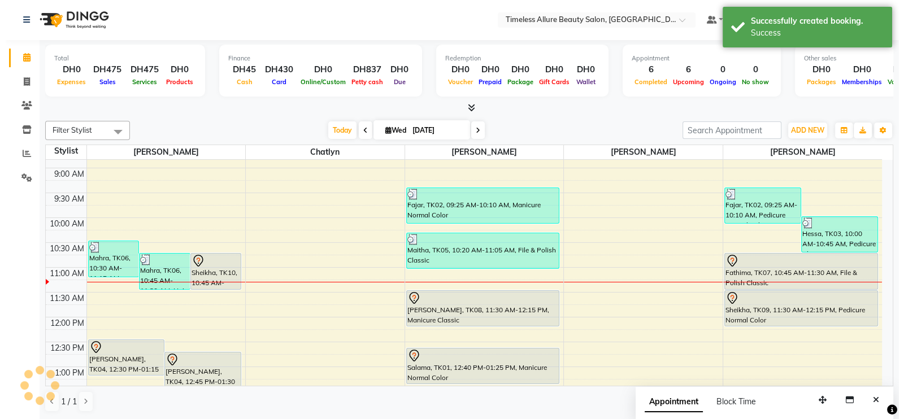
scroll to position [0, 0]
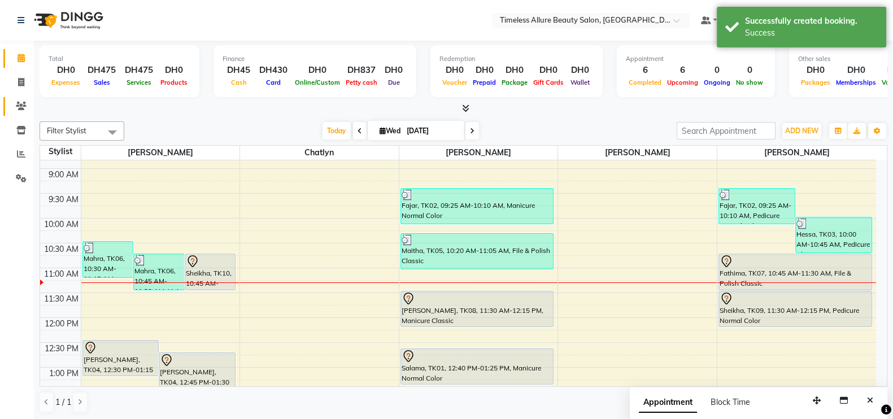
click at [26, 102] on span at bounding box center [21, 106] width 20 height 13
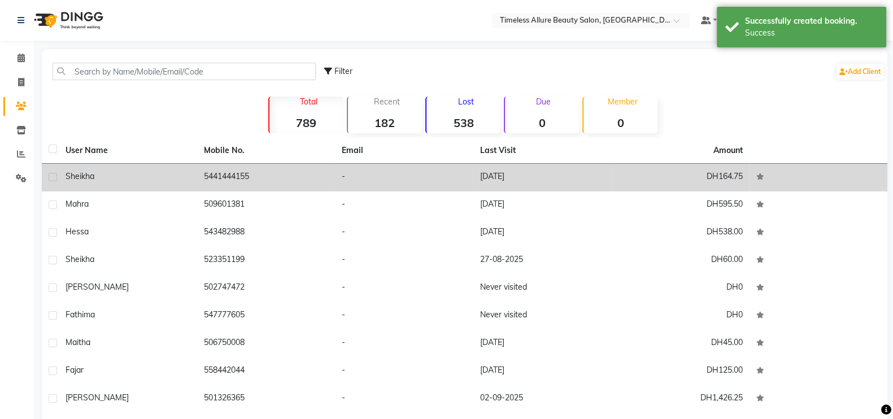
click at [302, 182] on td "5441444155" at bounding box center [266, 178] width 138 height 28
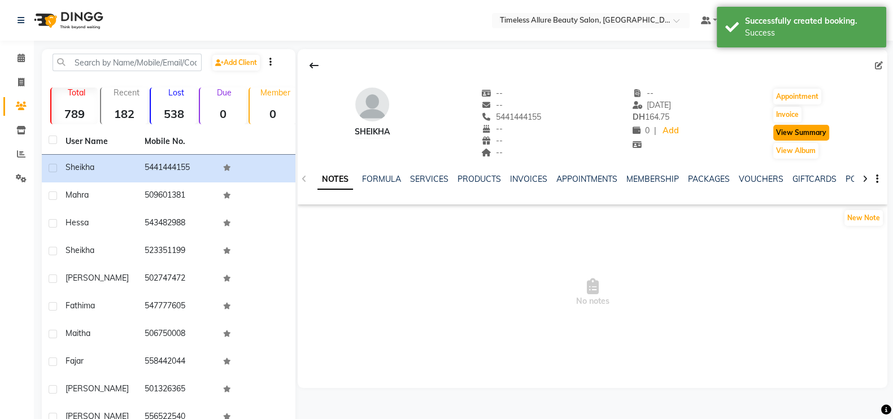
click at [814, 133] on button "View Summary" at bounding box center [801, 133] width 56 height 16
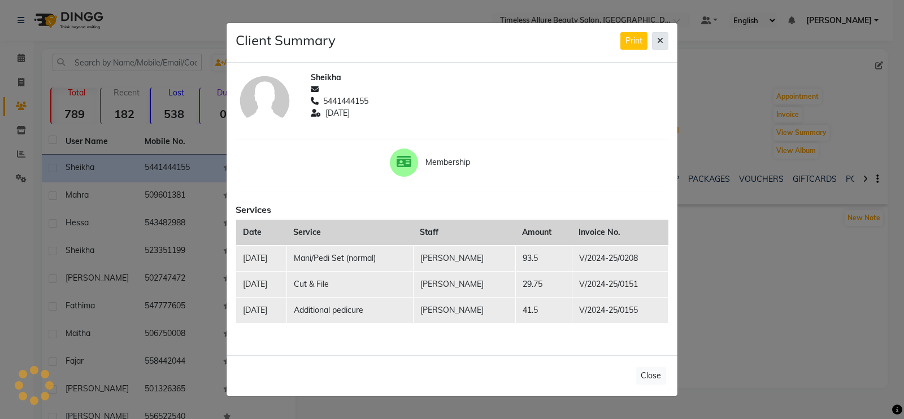
click at [658, 42] on icon at bounding box center [660, 41] width 6 height 8
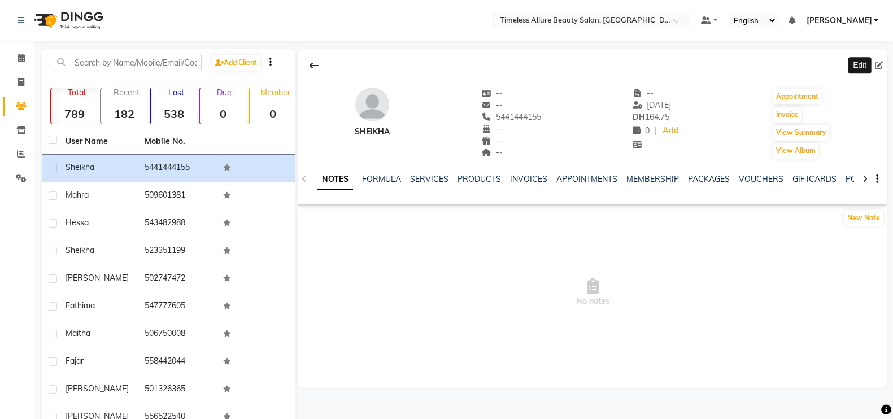
click at [878, 64] on icon at bounding box center [879, 66] width 8 height 8
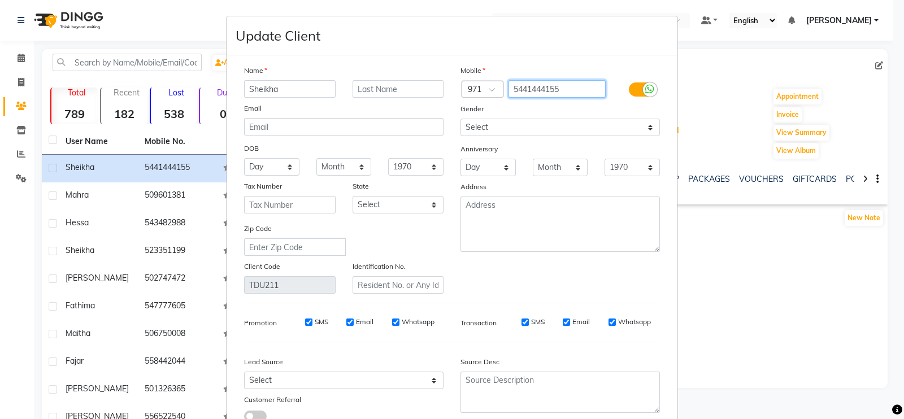
click at [536, 92] on input "5441444155" at bounding box center [557, 89] width 98 height 18
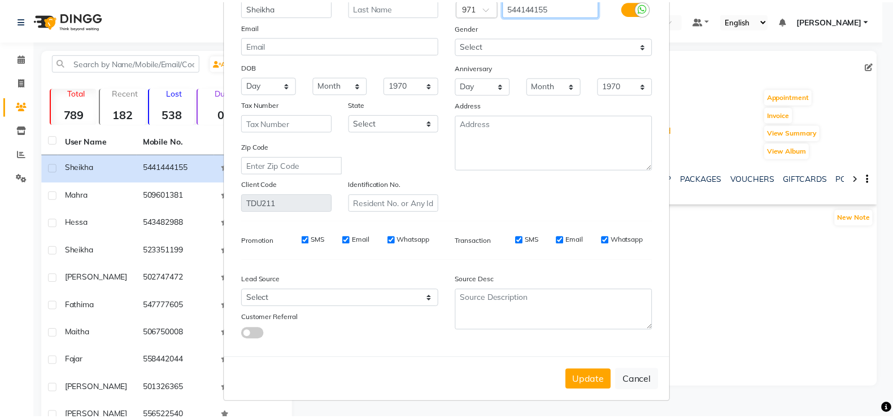
scroll to position [88, 0]
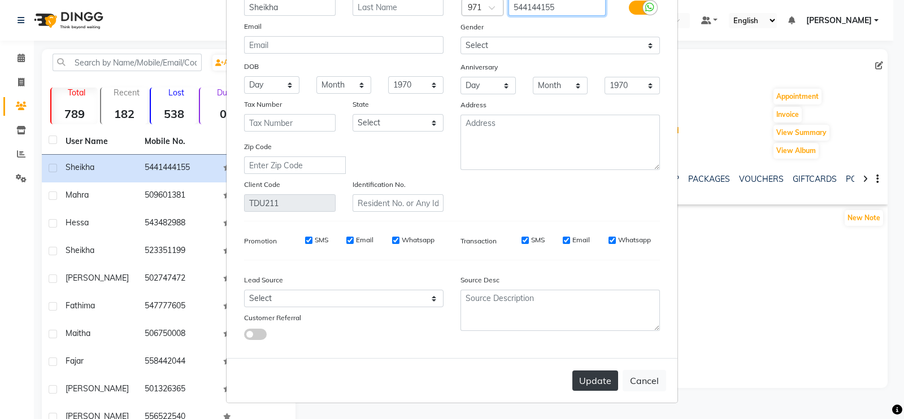
type input "544144155"
click at [595, 386] on button "Update" at bounding box center [595, 381] width 46 height 20
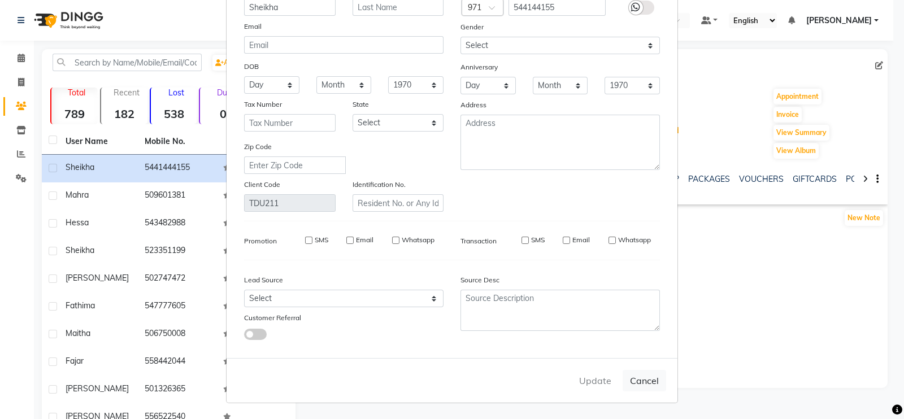
select select
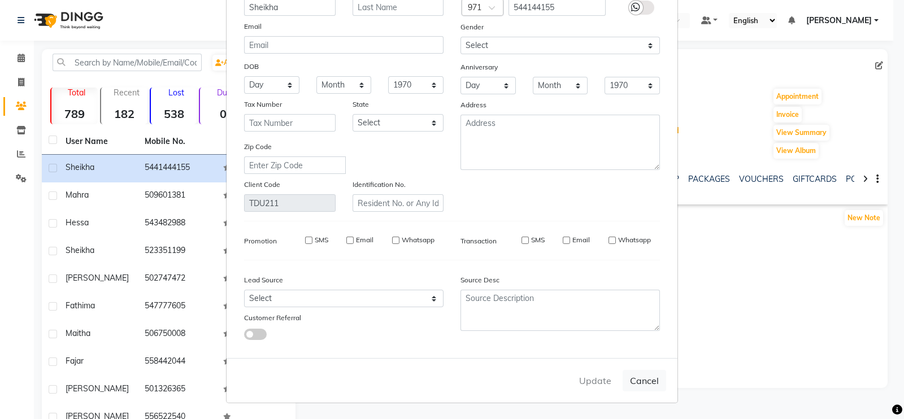
select select
checkbox input "false"
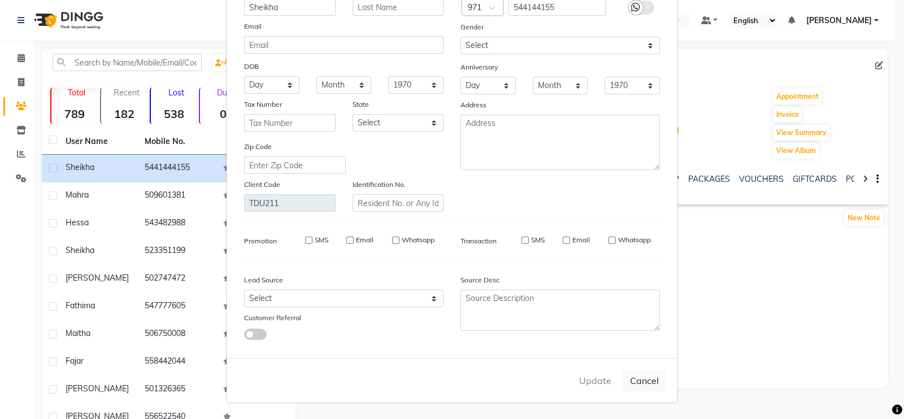
checkbox input "false"
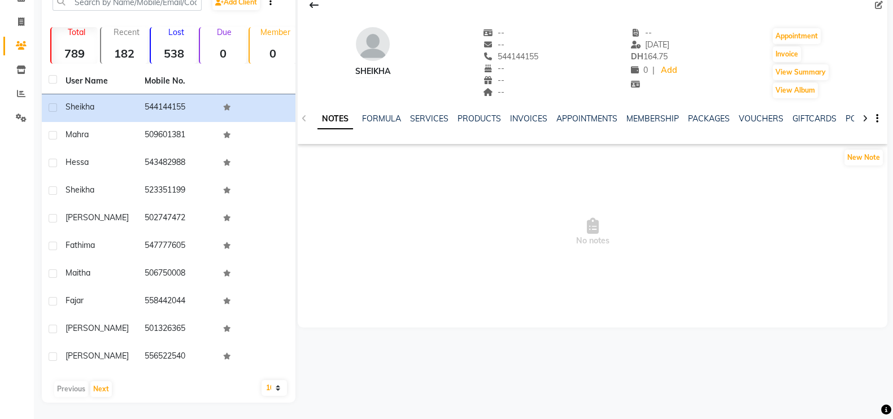
scroll to position [0, 0]
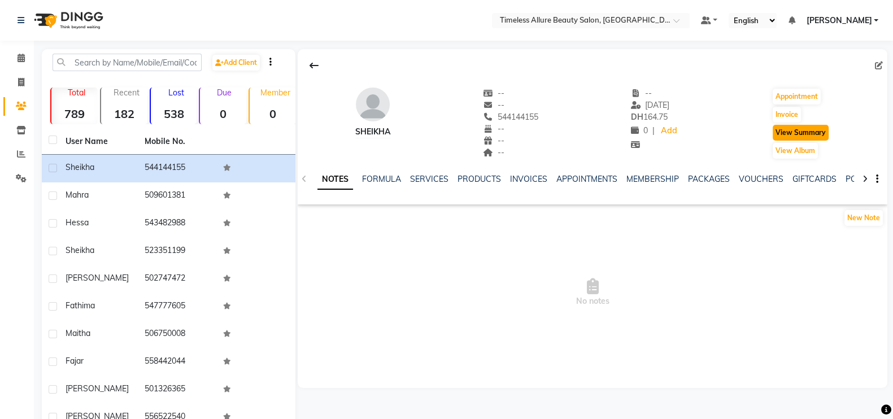
click at [797, 132] on button "View Summary" at bounding box center [801, 133] width 56 height 16
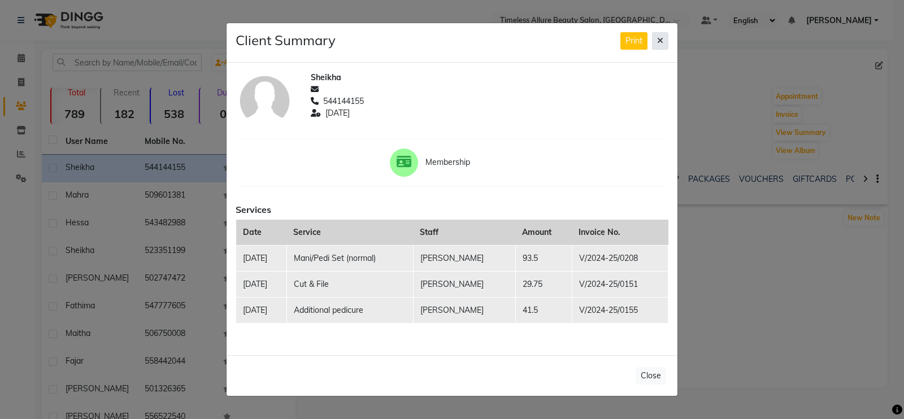
click at [660, 40] on icon at bounding box center [660, 41] width 6 height 8
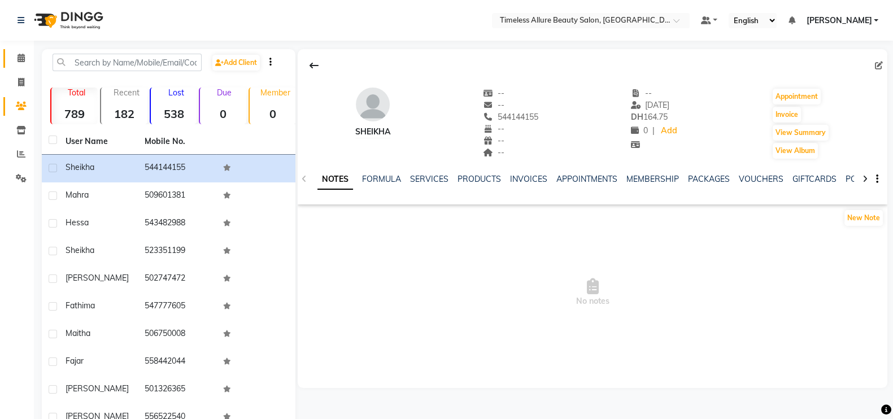
click at [24, 60] on icon at bounding box center [21, 58] width 7 height 8
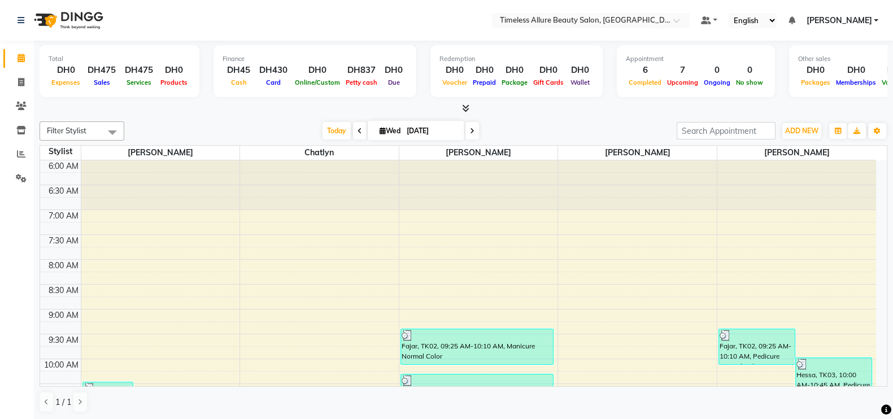
scroll to position [141, 0]
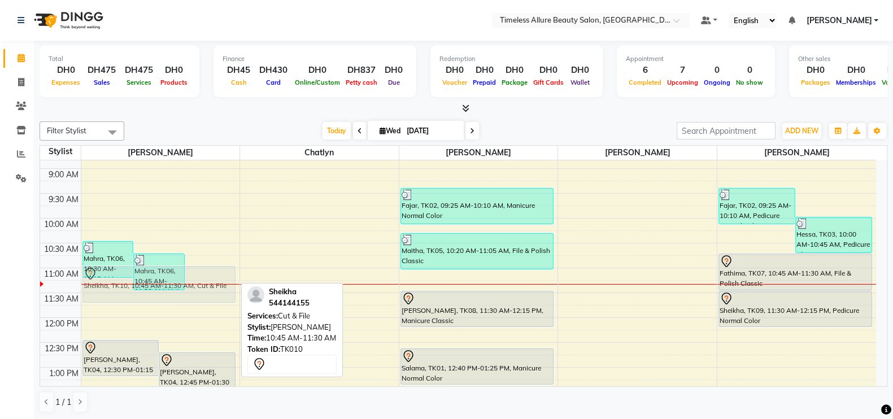
drag, startPoint x: 213, startPoint y: 256, endPoint x: 212, endPoint y: 262, distance: 5.7
click at [212, 262] on div "6:00 AM 6:30 AM 7:00 AM 7:30 AM 8:00 AM 8:30 AM 9:00 AM 9:30 AM 10:00 AM 10:30 …" at bounding box center [458, 318] width 836 height 596
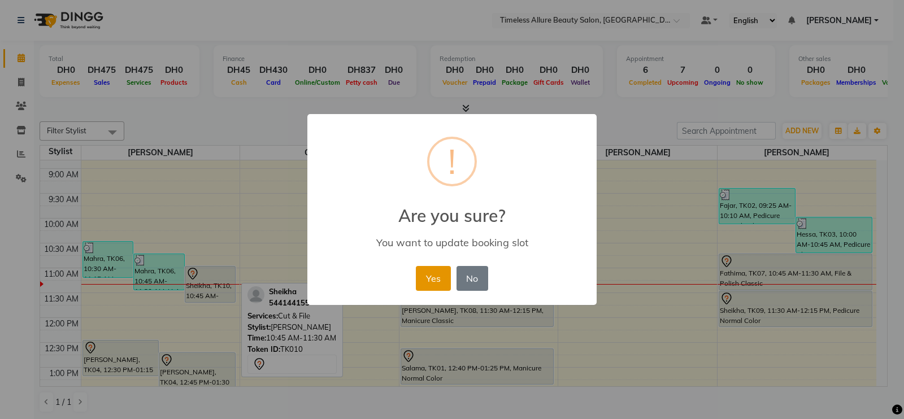
click at [428, 273] on button "Yes" at bounding box center [433, 278] width 34 height 25
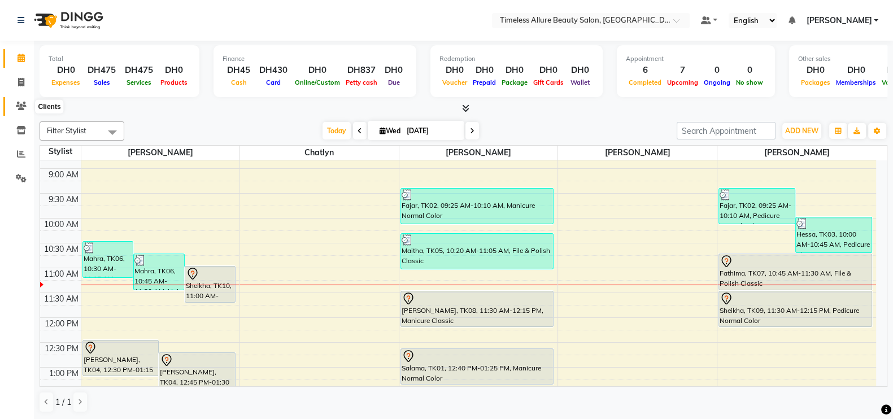
click at [21, 103] on icon at bounding box center [21, 106] width 11 height 8
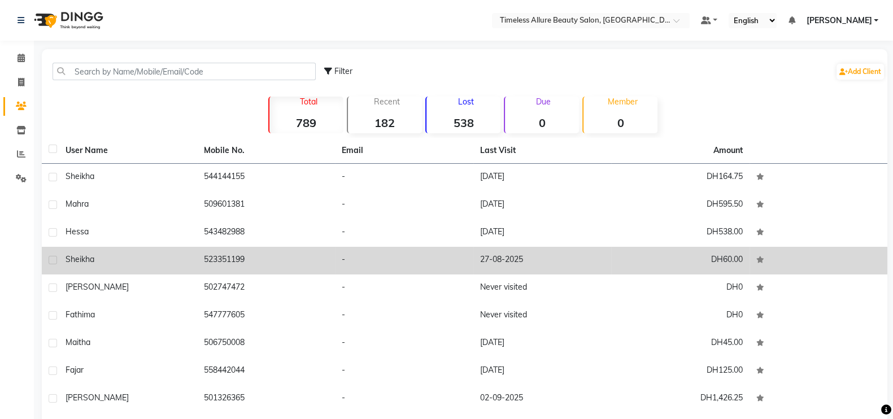
click at [109, 263] on div "Sheikha" at bounding box center [128, 260] width 125 height 12
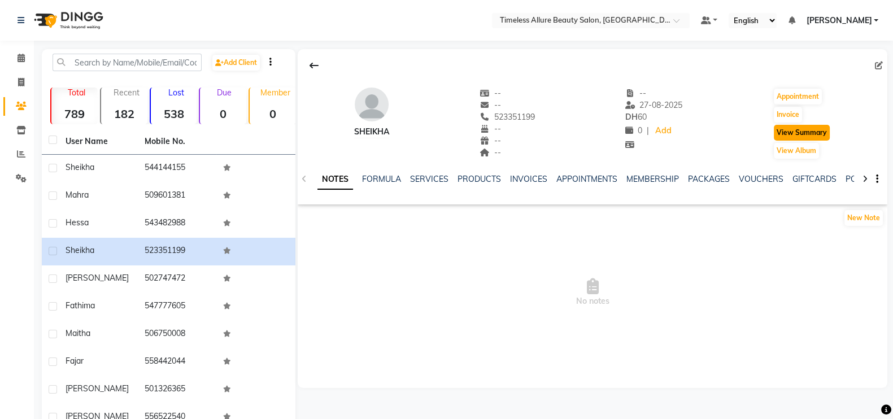
click at [805, 132] on button "View Summary" at bounding box center [802, 133] width 56 height 16
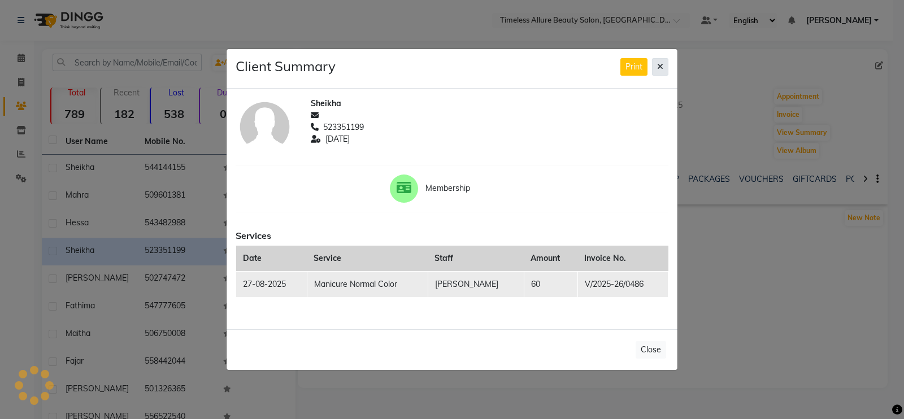
click at [659, 64] on icon at bounding box center [660, 67] width 6 height 8
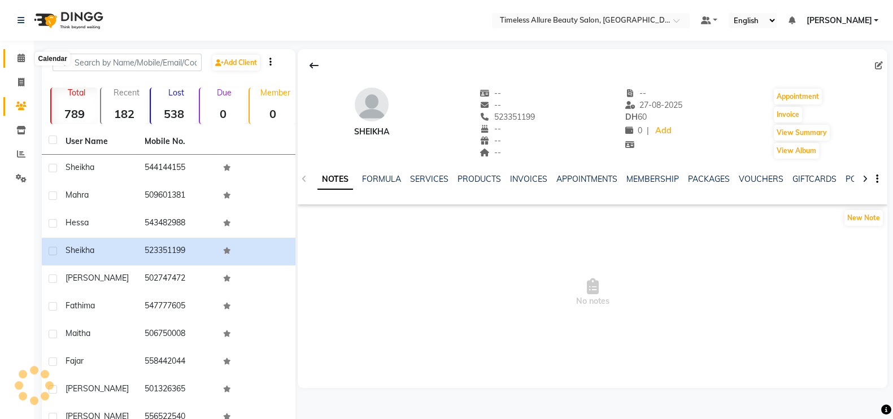
click at [20, 59] on icon at bounding box center [21, 58] width 7 height 8
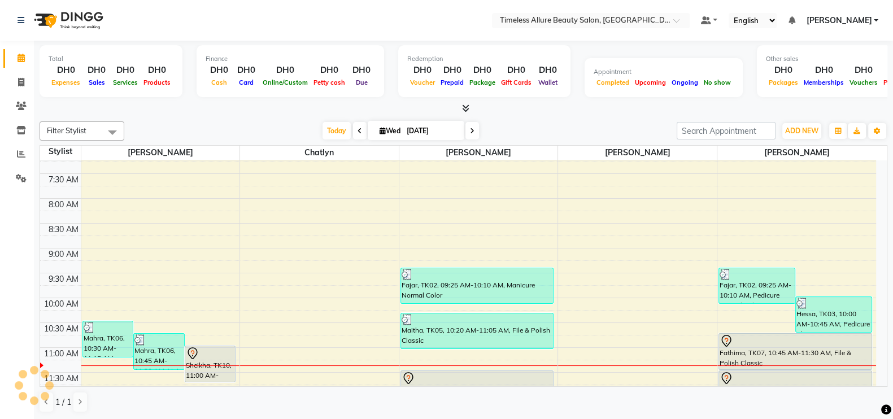
scroll to position [141, 0]
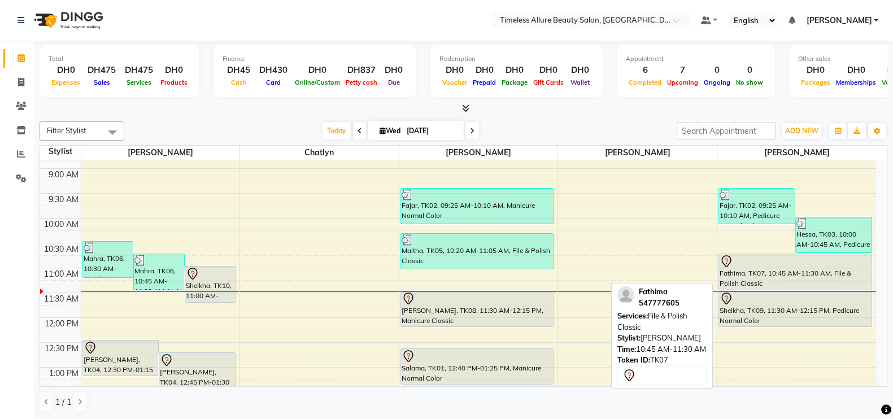
click at [808, 274] on div "Fathima, TK07, 10:45 AM-11:30 AM, File & Polish Classic" at bounding box center [795, 272] width 153 height 36
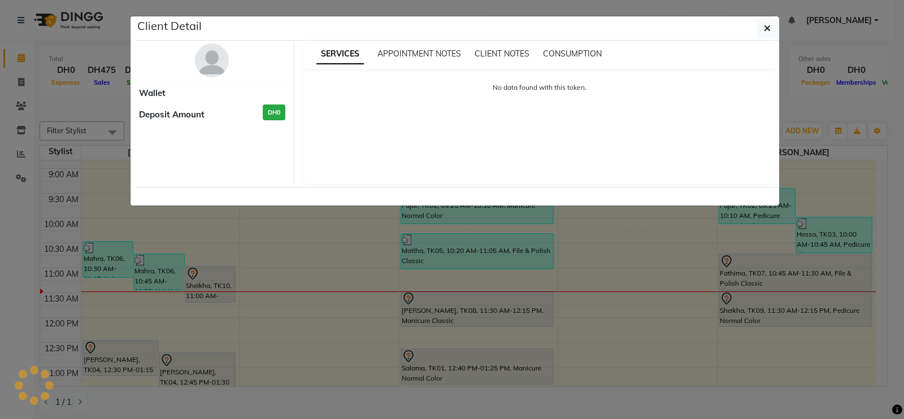
select select "7"
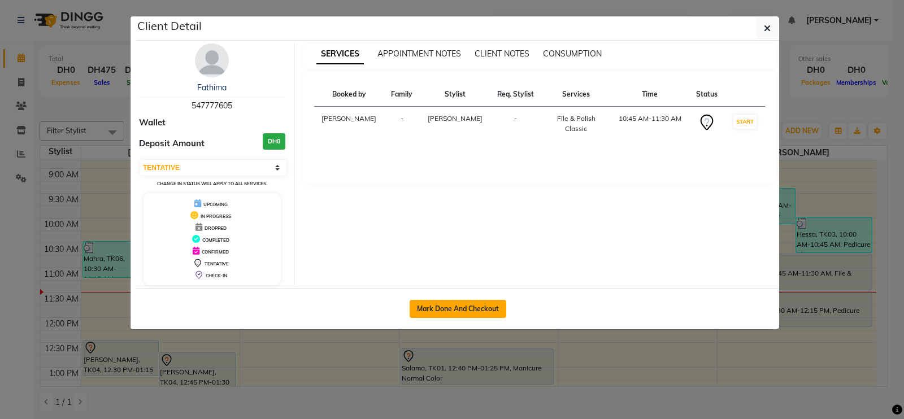
click at [467, 303] on button "Mark Done And Checkout" at bounding box center [458, 309] width 97 height 18
select select "service"
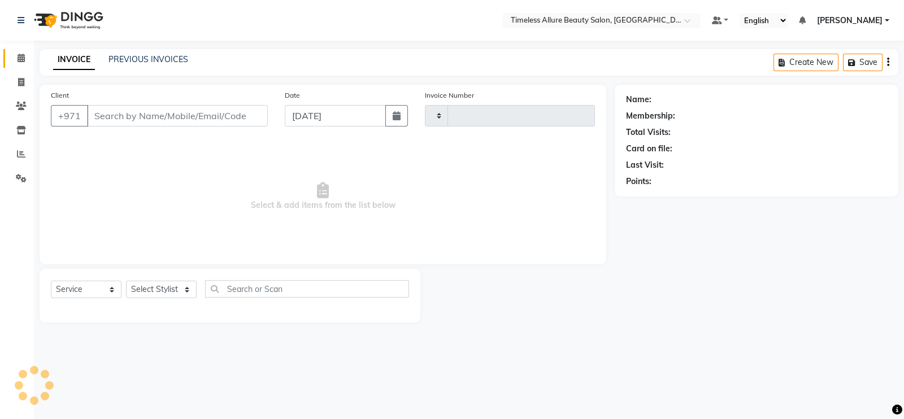
type input "0582"
select select "7126"
type input "547777605"
select select "90558"
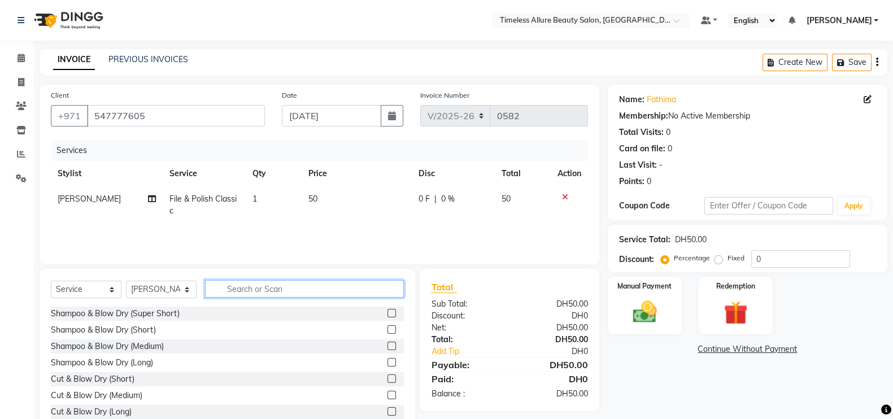
click at [247, 292] on input "text" at bounding box center [304, 289] width 199 height 18
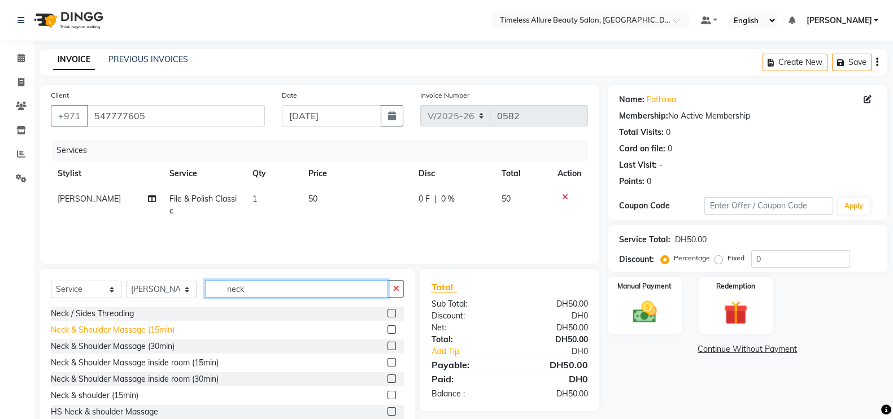
type input "neck"
click at [133, 326] on div "Neck & Shoulder Massage (15min)" at bounding box center [113, 330] width 124 height 12
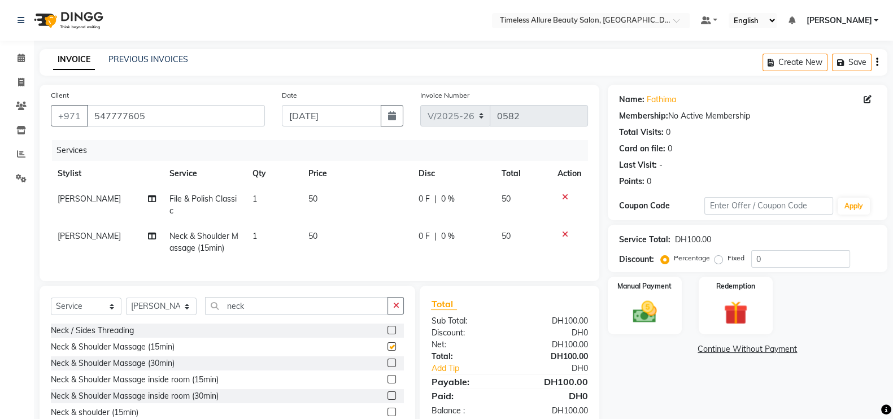
checkbox input "false"
click at [423, 203] on span "0 F" at bounding box center [424, 199] width 11 height 12
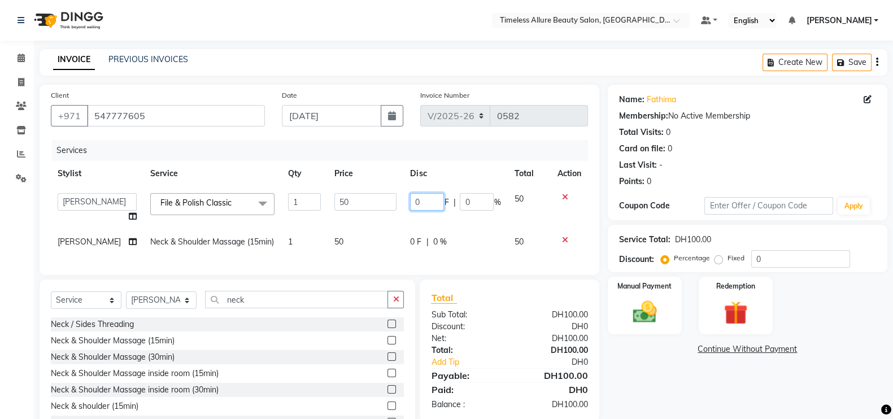
click at [423, 203] on input "0" at bounding box center [427, 202] width 34 height 18
click at [411, 244] on td "0 F | 0 %" at bounding box center [455, 241] width 104 height 25
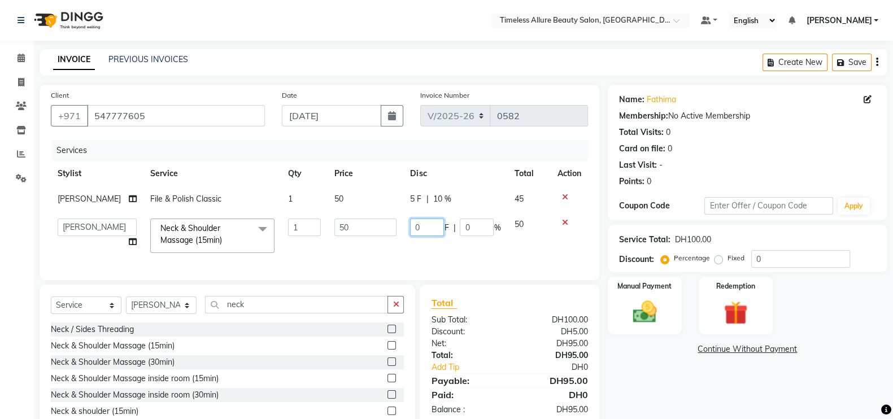
click at [421, 231] on input "0" at bounding box center [427, 228] width 34 height 18
click at [431, 253] on td "05 F | 0 %" at bounding box center [455, 236] width 104 height 48
click at [641, 312] on img at bounding box center [645, 312] width 40 height 28
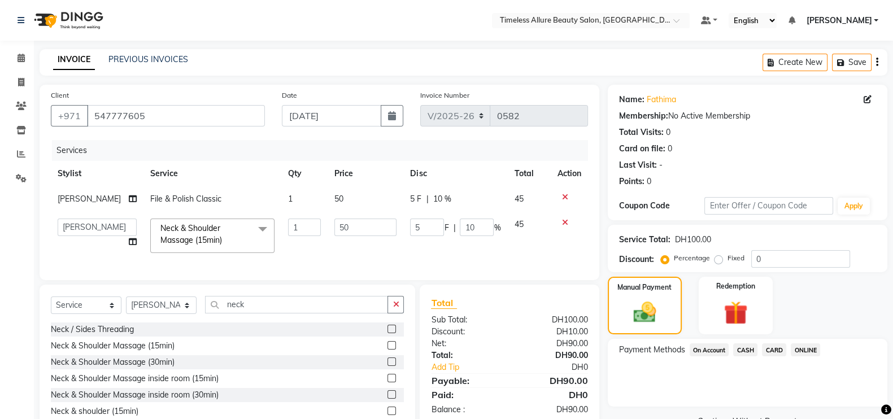
click at [777, 347] on span "CARD" at bounding box center [774, 349] width 24 height 13
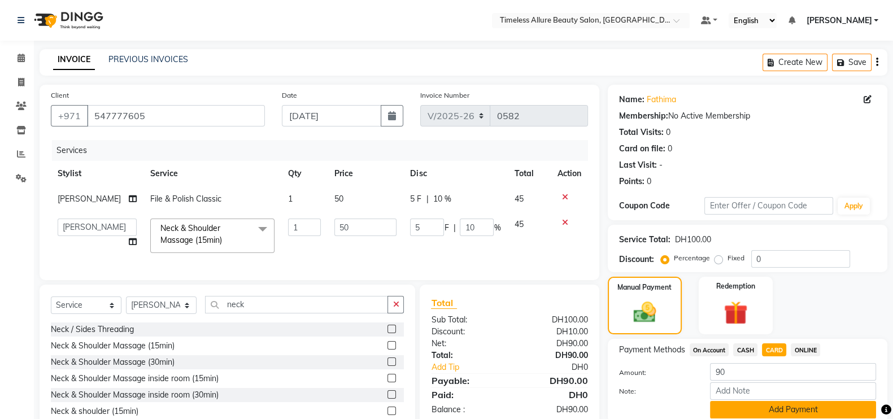
scroll to position [60, 0]
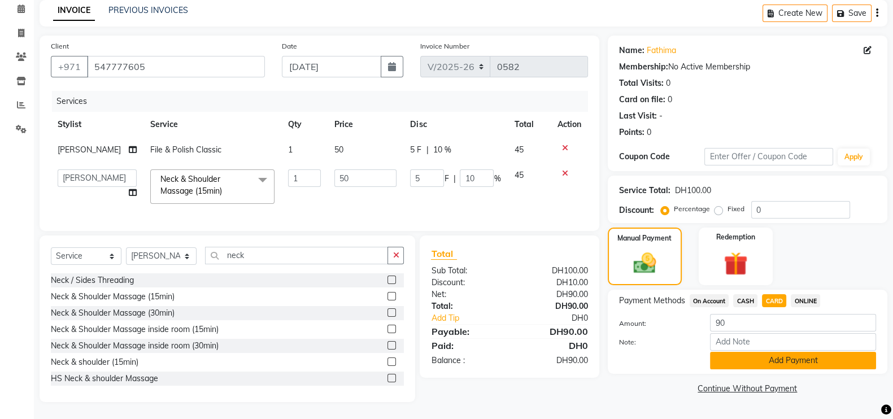
click at [802, 352] on button "Add Payment" at bounding box center [793, 361] width 166 height 18
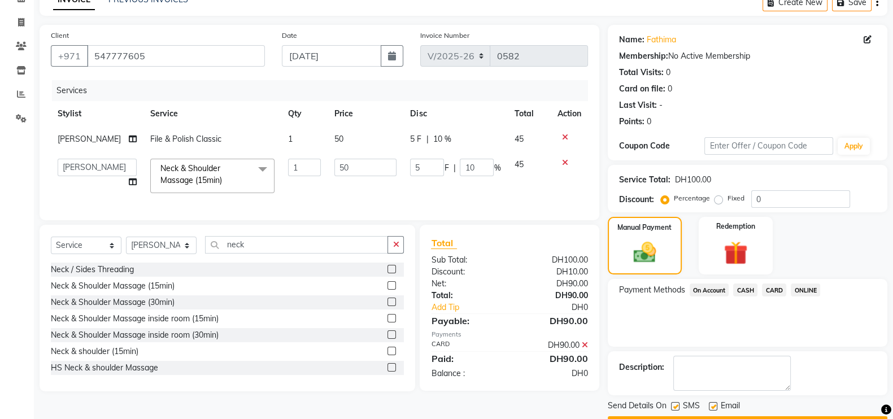
scroll to position [91, 0]
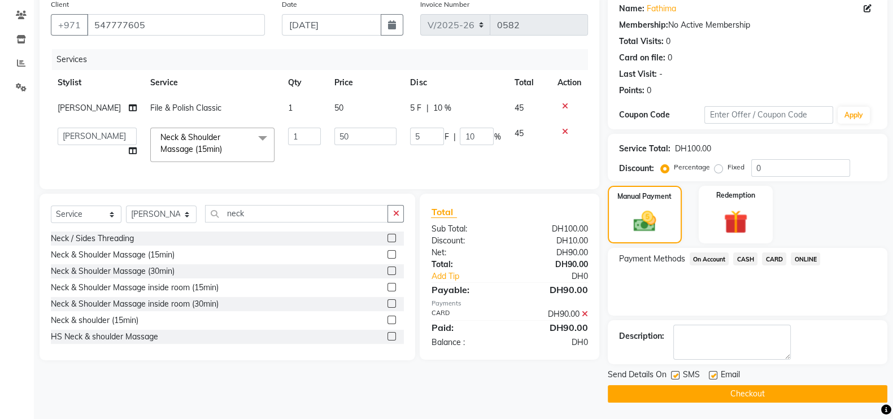
click at [742, 395] on button "Checkout" at bounding box center [748, 394] width 280 height 18
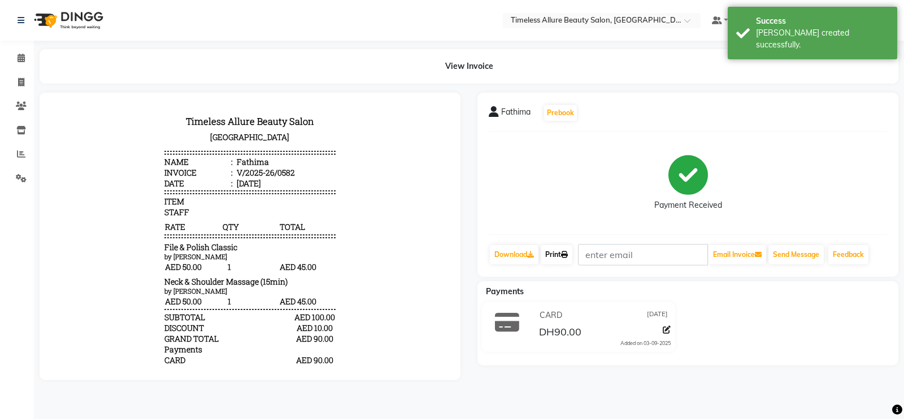
click at [558, 254] on link "Print" at bounding box center [557, 254] width 32 height 19
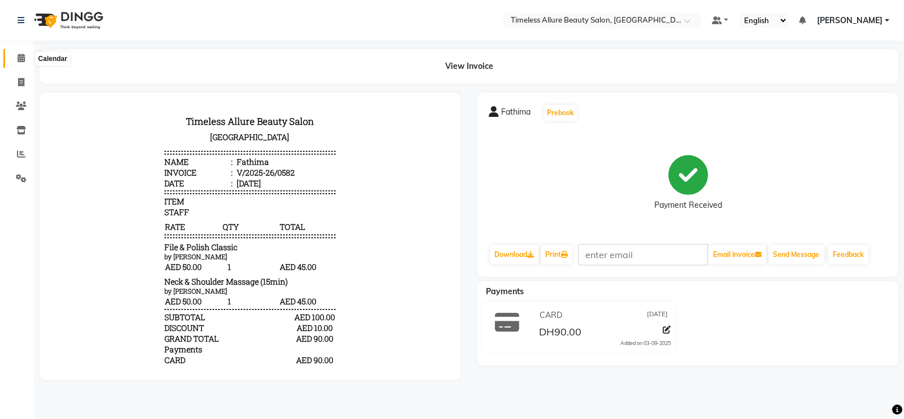
click at [23, 58] on icon at bounding box center [21, 58] width 7 height 8
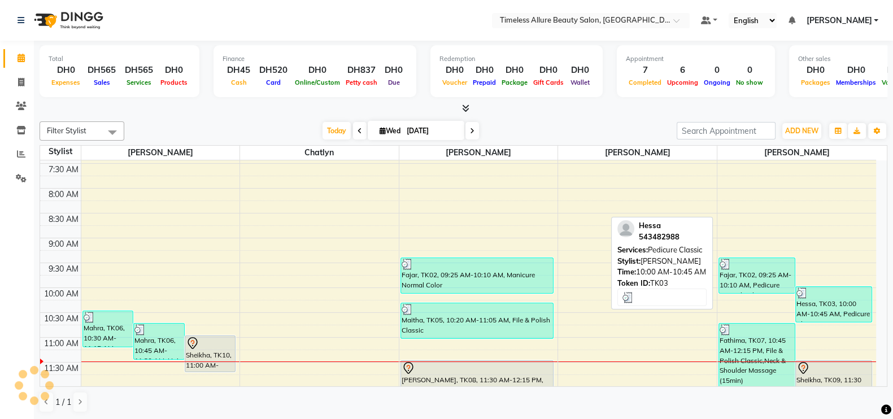
scroll to position [141, 0]
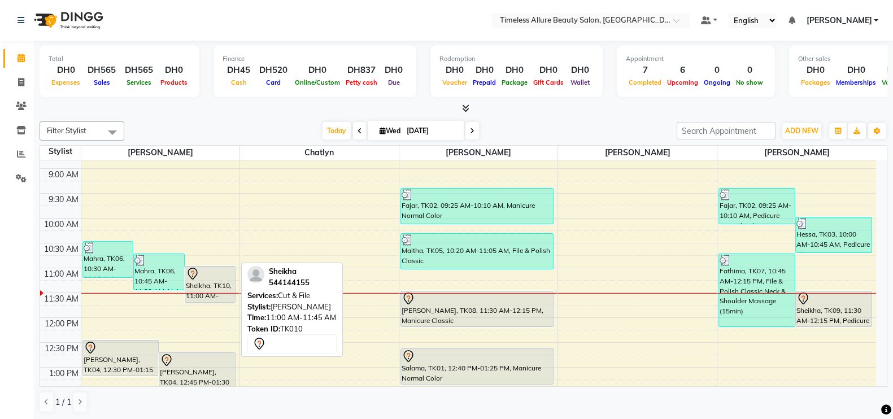
click at [205, 283] on div "Sheikha, TK10, 11:00 AM-11:45 AM, Cut & File" at bounding box center [210, 285] width 50 height 36
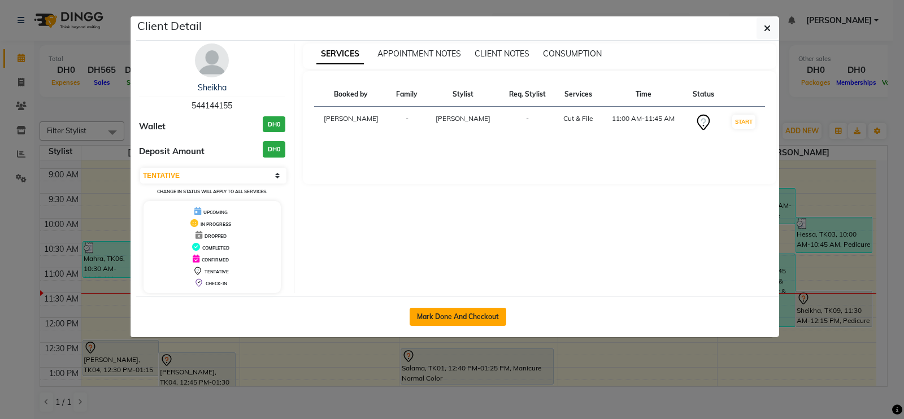
click at [458, 312] on button "Mark Done And Checkout" at bounding box center [458, 317] width 97 height 18
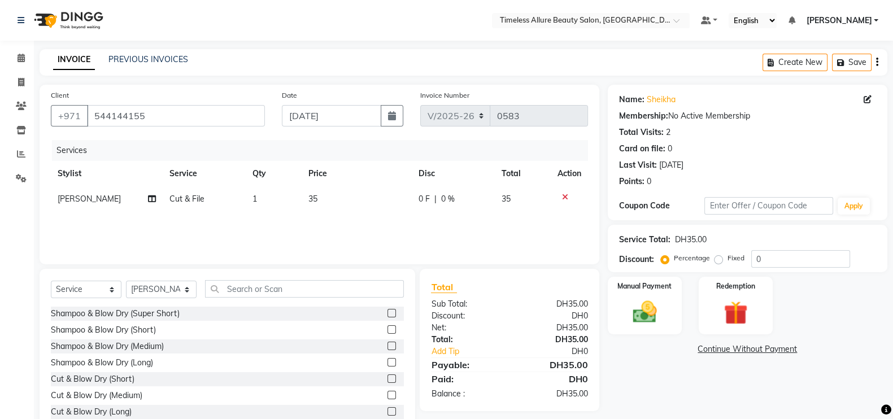
click at [427, 199] on span "0 F" at bounding box center [424, 199] width 11 height 12
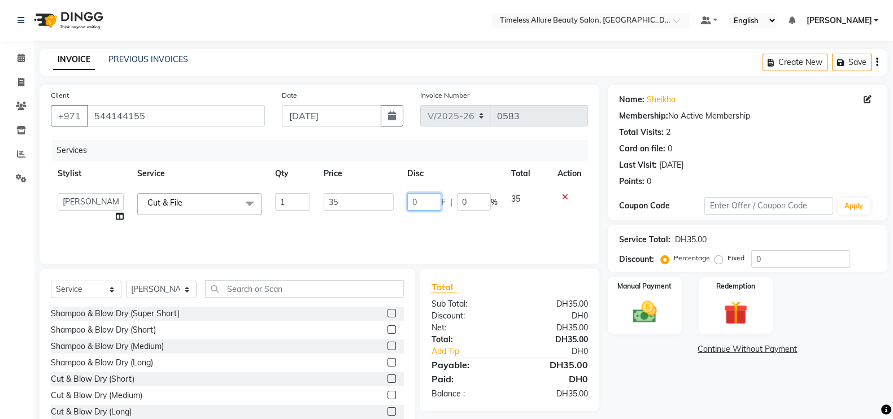
click at [423, 201] on input "0" at bounding box center [424, 202] width 34 height 18
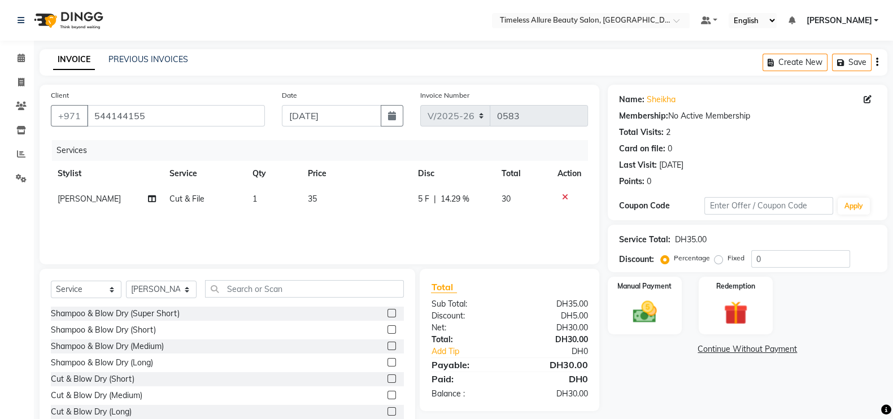
drag, startPoint x: 451, startPoint y: 229, endPoint x: 608, endPoint y: 230, distance: 156.5
click at [452, 229] on div "Services Stylist Service Qty Price Disc Total Action Jenifer Cut & File 1 35 5 …" at bounding box center [319, 196] width 537 height 113
click at [650, 312] on img at bounding box center [645, 312] width 40 height 28
click at [747, 350] on span "CASH" at bounding box center [745, 349] width 24 height 13
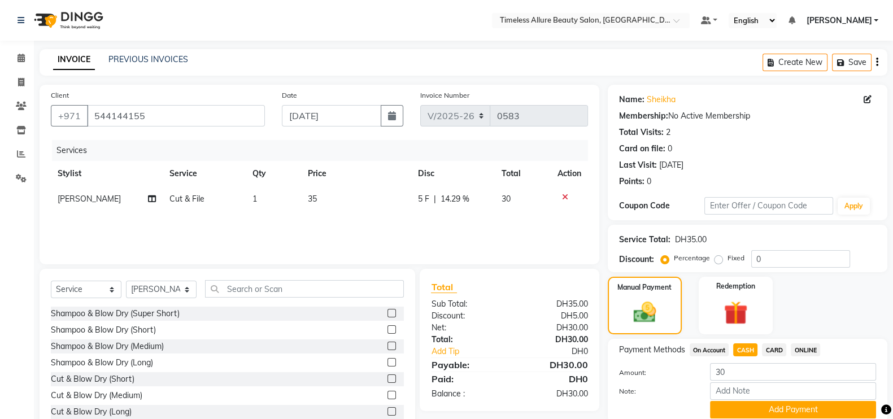
scroll to position [45, 0]
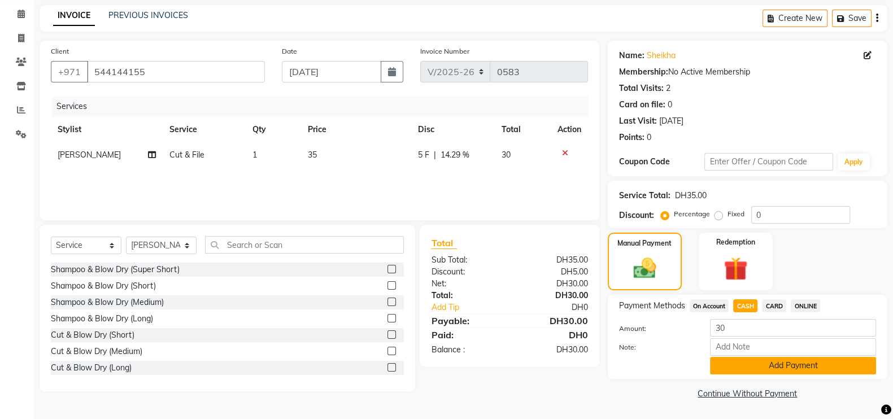
click at [810, 369] on button "Add Payment" at bounding box center [793, 366] width 166 height 18
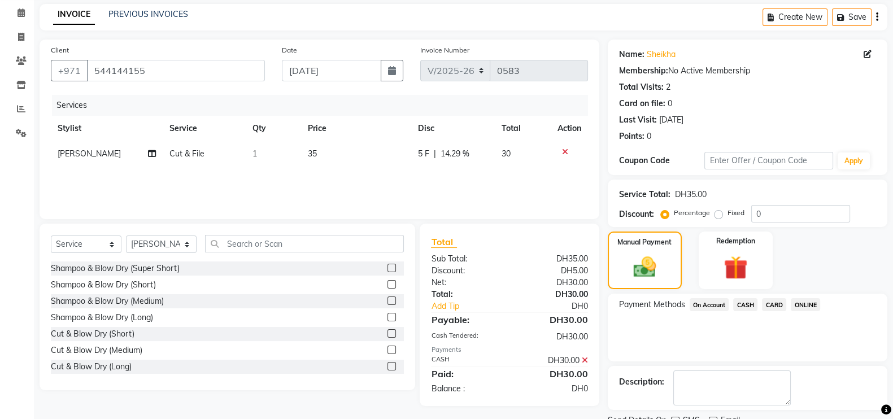
scroll to position [91, 0]
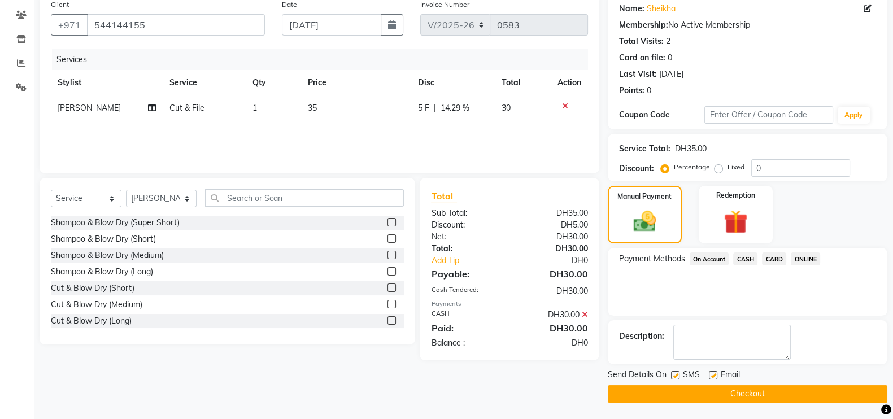
click at [762, 392] on button "Checkout" at bounding box center [748, 394] width 280 height 18
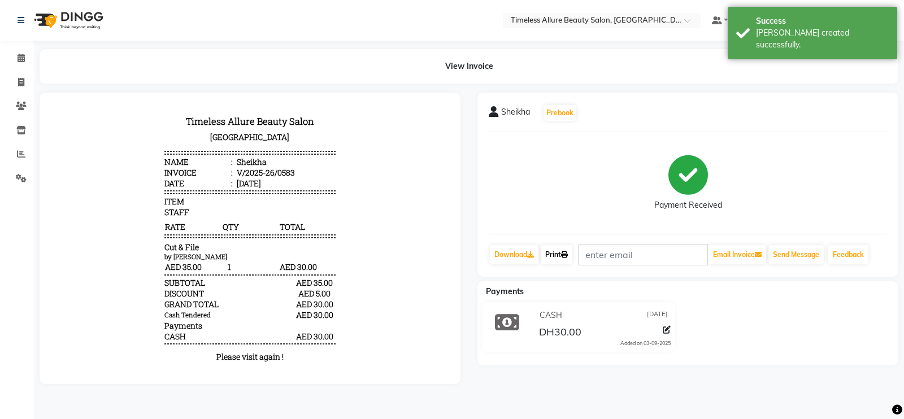
click at [551, 255] on link "Print" at bounding box center [557, 254] width 32 height 19
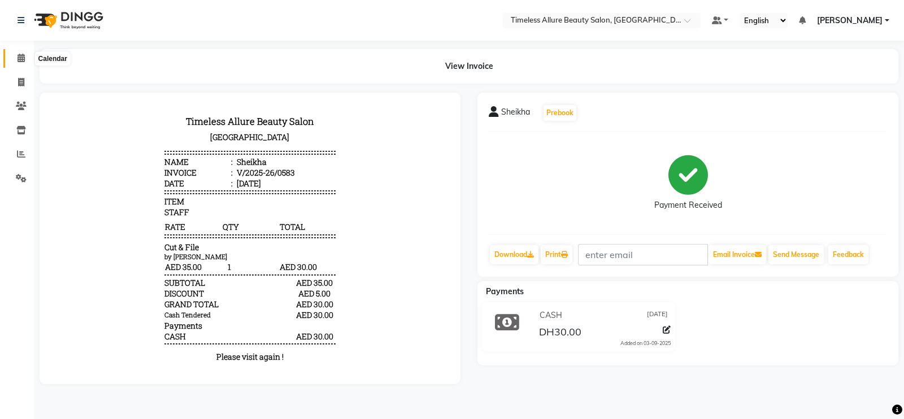
click at [18, 60] on icon at bounding box center [21, 58] width 7 height 8
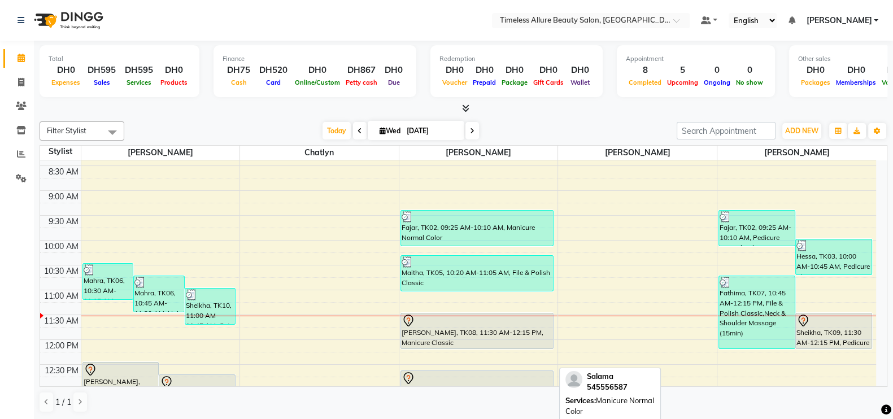
scroll to position [141, 0]
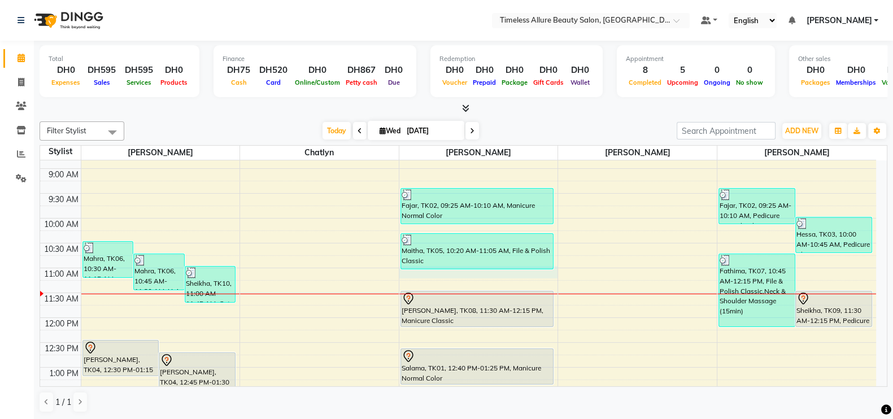
click at [551, 272] on div "6:00 AM 6:30 AM 7:00 AM 7:30 AM 8:00 AM 8:30 AM 9:00 AM 9:30 AM 10:00 AM 10:30 …" at bounding box center [458, 318] width 836 height 596
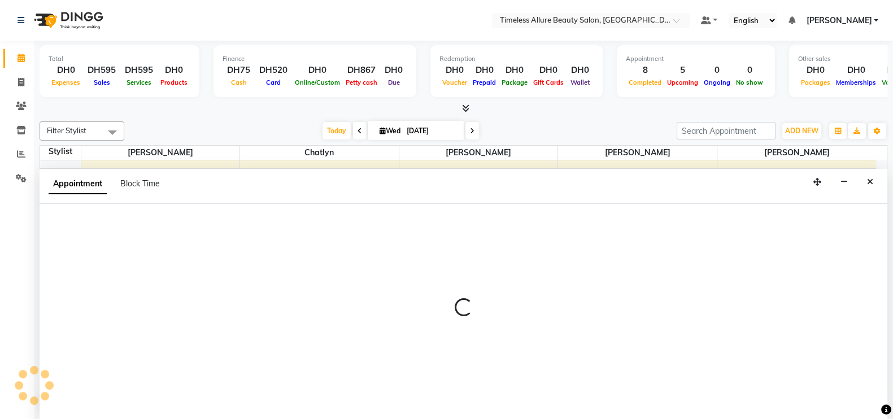
scroll to position [1, 0]
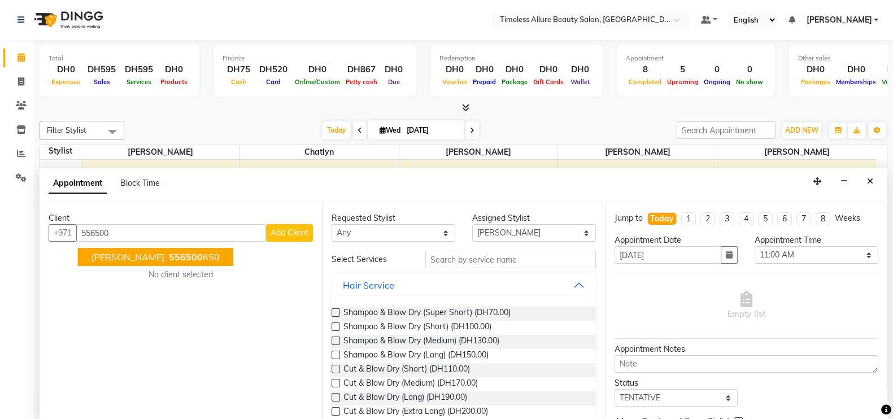
click at [169, 252] on span "556500" at bounding box center [186, 256] width 34 height 11
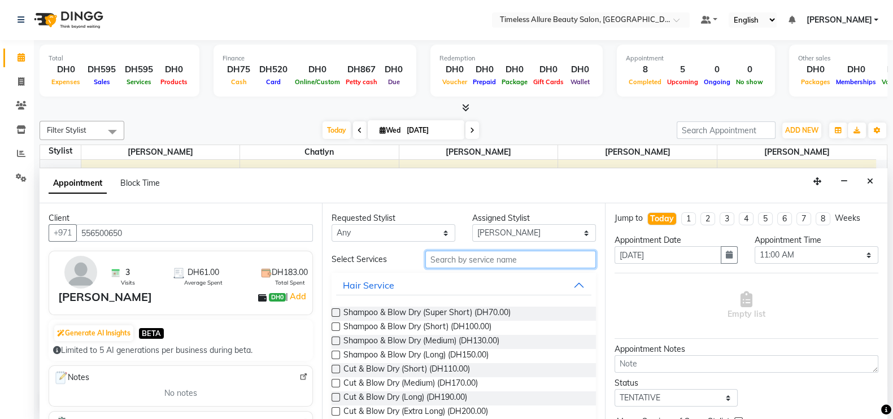
click at [484, 260] on input "text" at bounding box center [510, 260] width 171 height 18
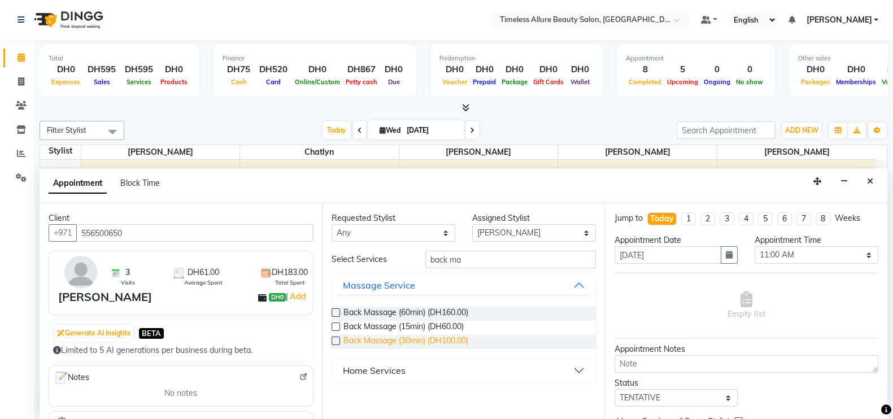
click at [372, 343] on span "Back Massage (30min) (DH100.00)" at bounding box center [405, 342] width 125 height 14
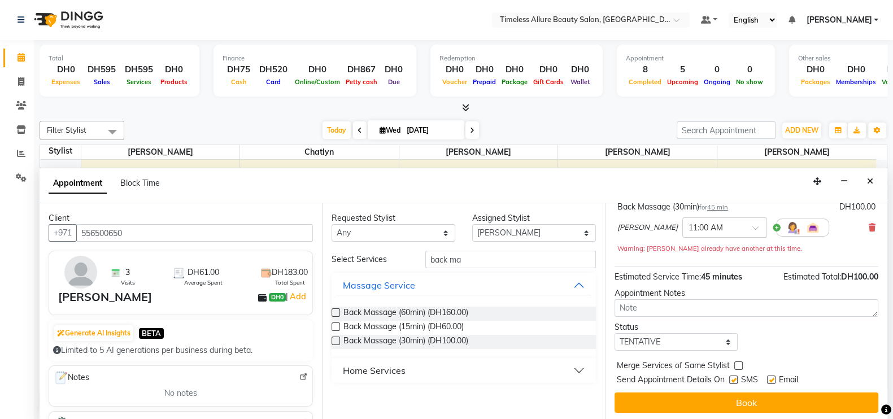
scroll to position [81, 0]
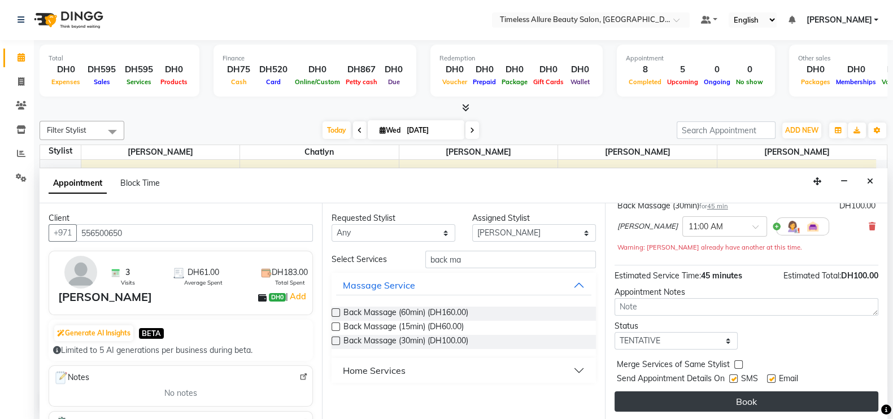
click at [734, 399] on button "Book" at bounding box center [747, 402] width 264 height 20
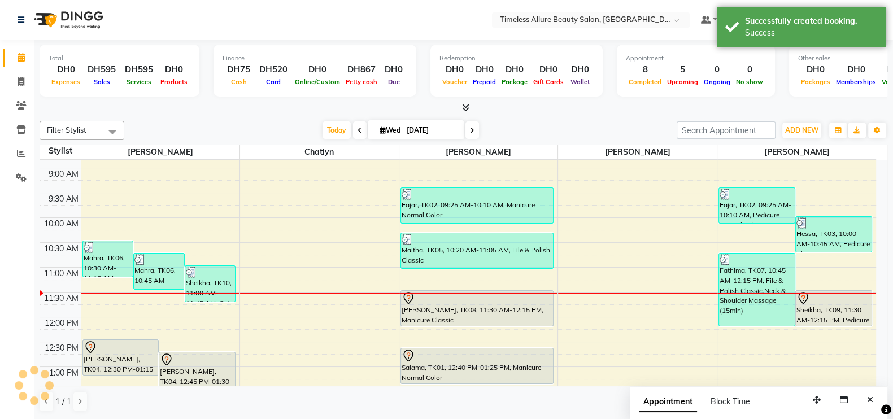
scroll to position [0, 0]
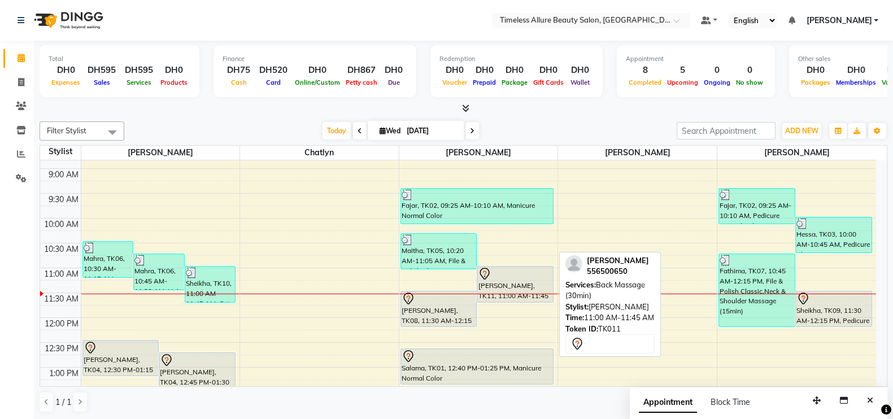
click at [523, 274] on div at bounding box center [515, 274] width 75 height 14
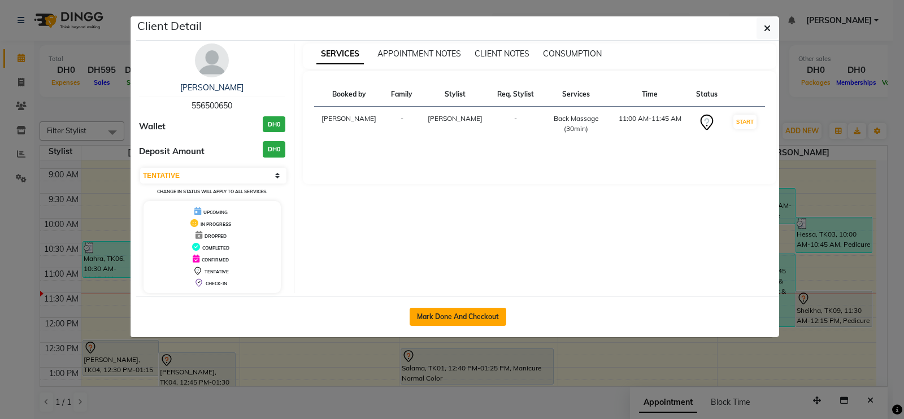
click at [459, 310] on button "Mark Done And Checkout" at bounding box center [458, 317] width 97 height 18
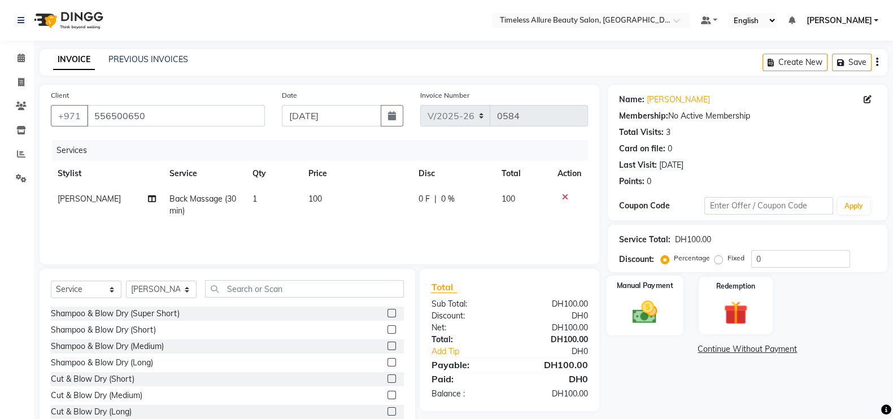
click at [655, 304] on img at bounding box center [645, 312] width 40 height 28
click at [778, 350] on span "CARD" at bounding box center [774, 349] width 24 height 13
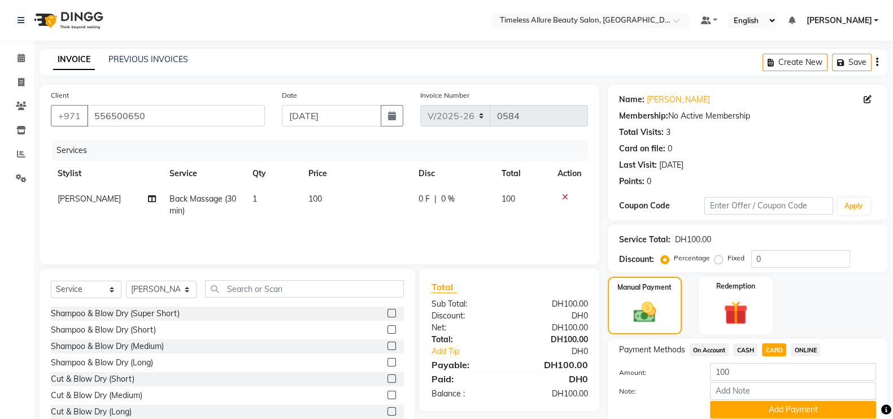
scroll to position [45, 0]
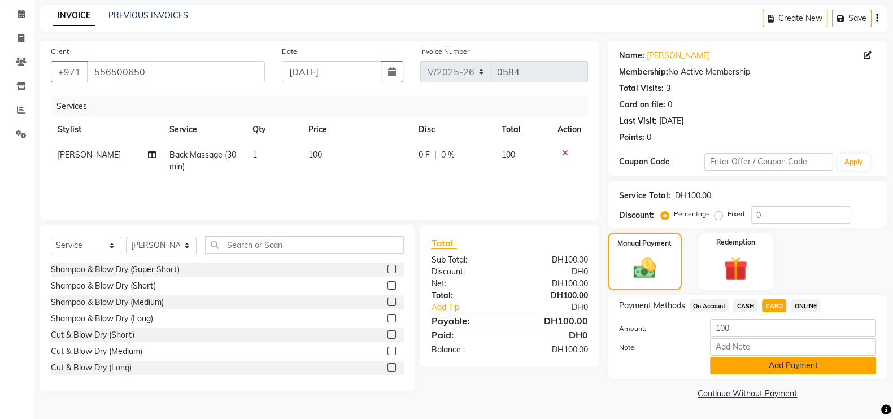
click at [808, 364] on button "Add Payment" at bounding box center [793, 366] width 166 height 18
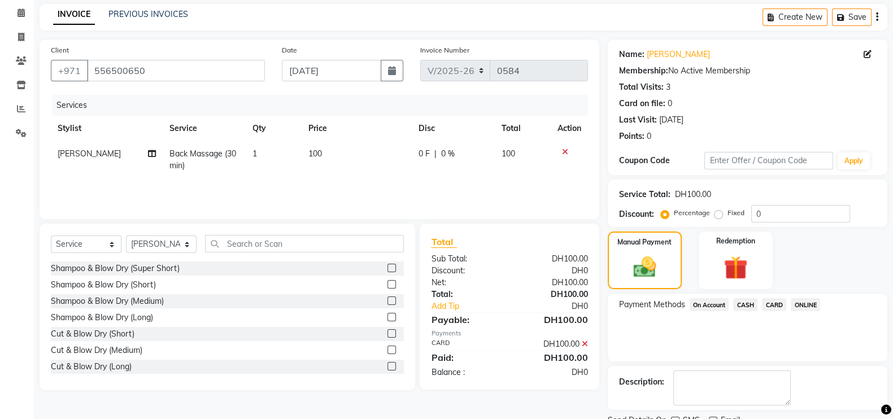
scroll to position [91, 0]
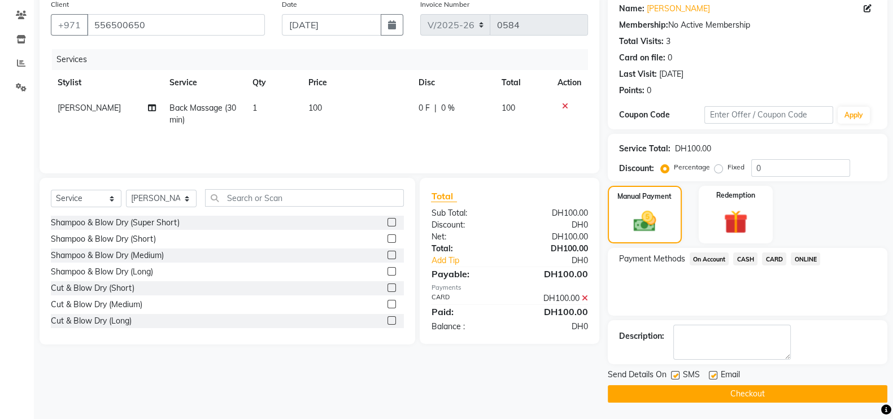
click at [775, 257] on span "CARD" at bounding box center [774, 259] width 24 height 13
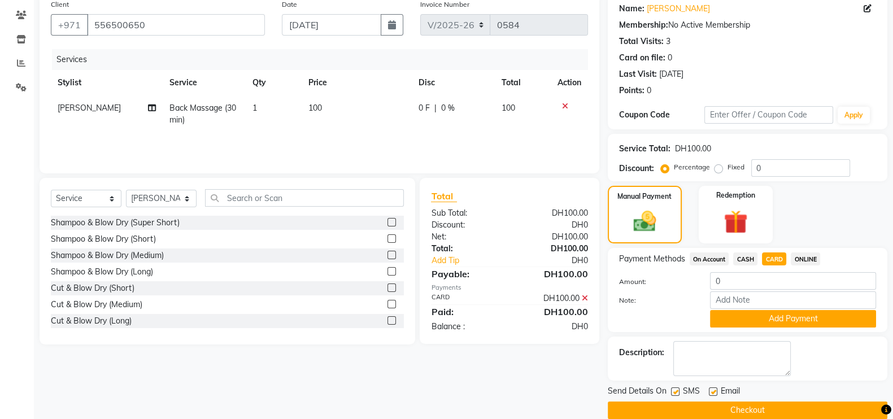
scroll to position [108, 0]
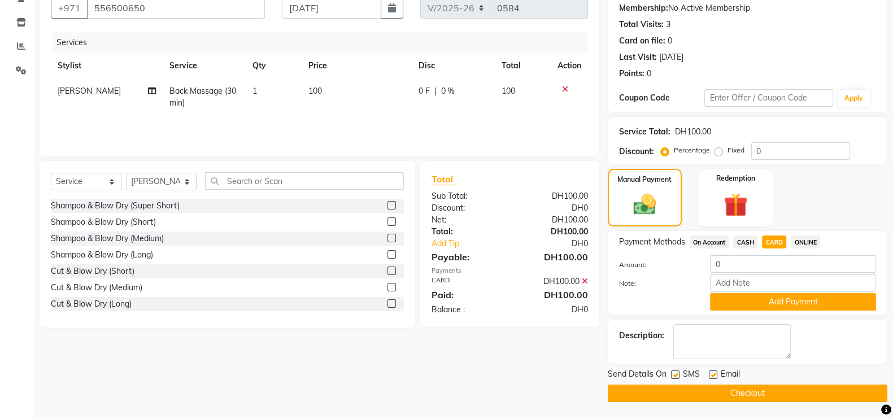
click at [732, 394] on button "Checkout" at bounding box center [748, 394] width 280 height 18
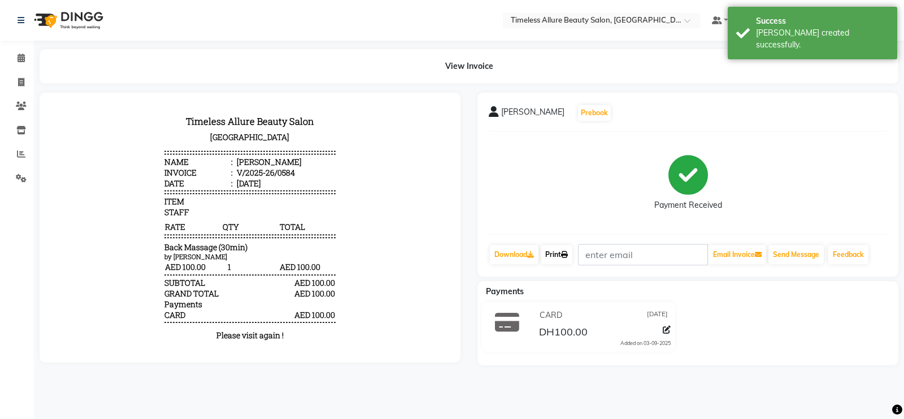
click at [553, 253] on link "Print" at bounding box center [557, 254] width 32 height 19
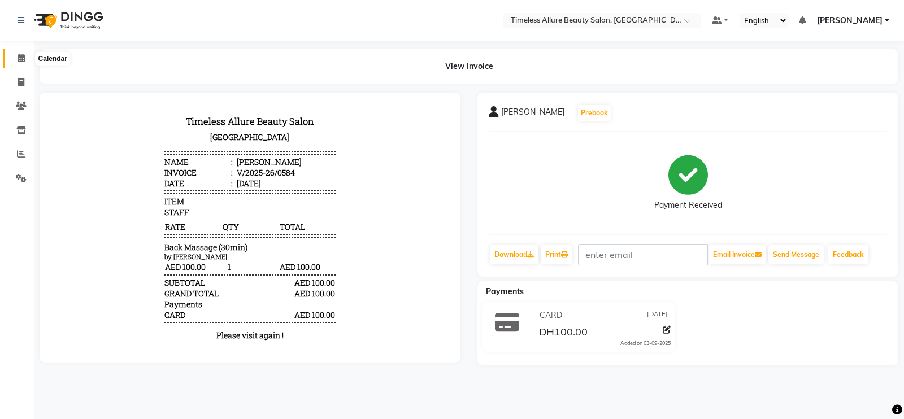
click at [22, 60] on icon at bounding box center [21, 58] width 7 height 8
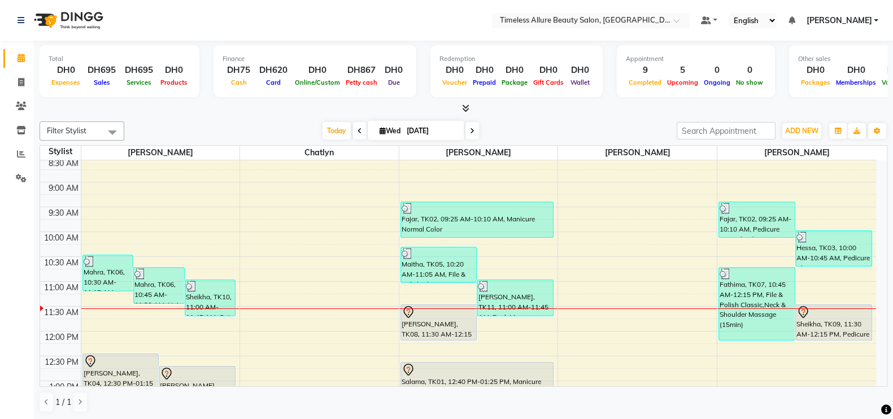
scroll to position [141, 0]
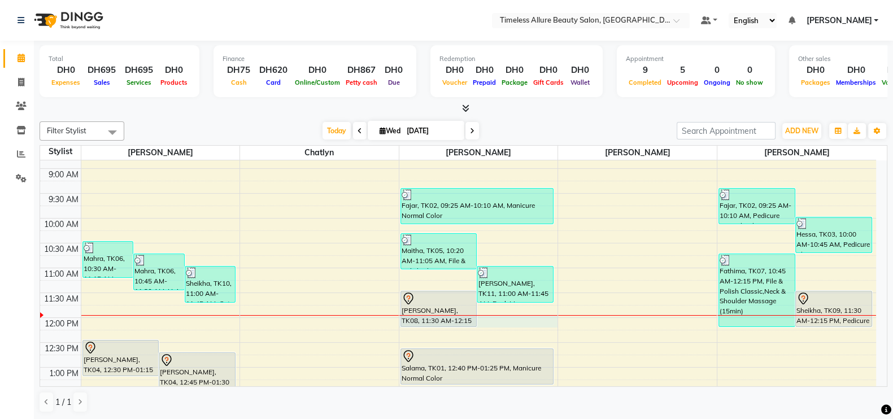
click at [520, 318] on div "6:00 AM 6:30 AM 7:00 AM 7:30 AM 8:00 AM 8:30 AM 9:00 AM 9:30 AM 10:00 AM 10:30 …" at bounding box center [458, 318] width 836 height 596
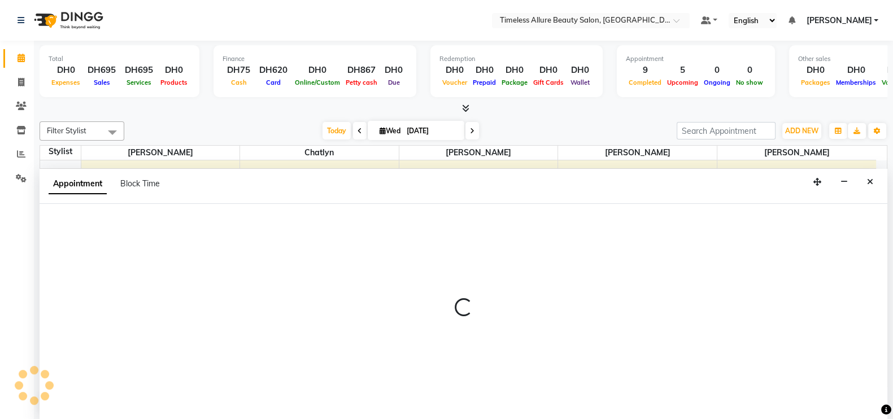
scroll to position [1, 0]
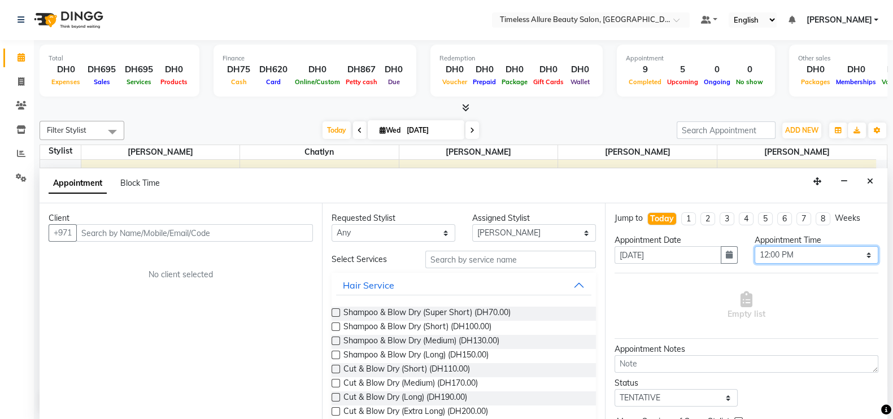
click at [859, 258] on select "Select 07:00 AM 07:05 AM 07:10 AM 07:15 AM 07:20 AM 07:25 AM 07:30 AM 07:35 AM …" at bounding box center [817, 255] width 124 height 18
click at [755, 246] on select "Select 07:00 AM 07:05 AM 07:10 AM 07:15 AM 07:20 AM 07:25 AM 07:30 AM 07:35 AM …" at bounding box center [817, 255] width 124 height 18
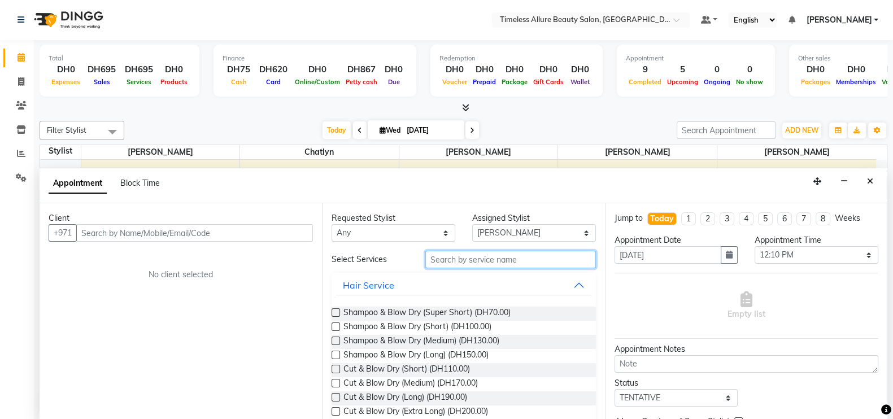
click at [536, 252] on input "text" at bounding box center [510, 260] width 171 height 18
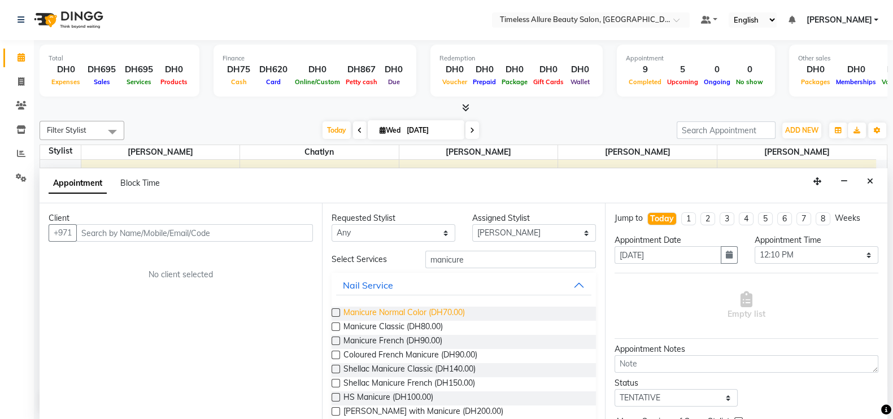
click at [390, 311] on span "Manicure Normal Color (DH70.00)" at bounding box center [403, 314] width 121 height 14
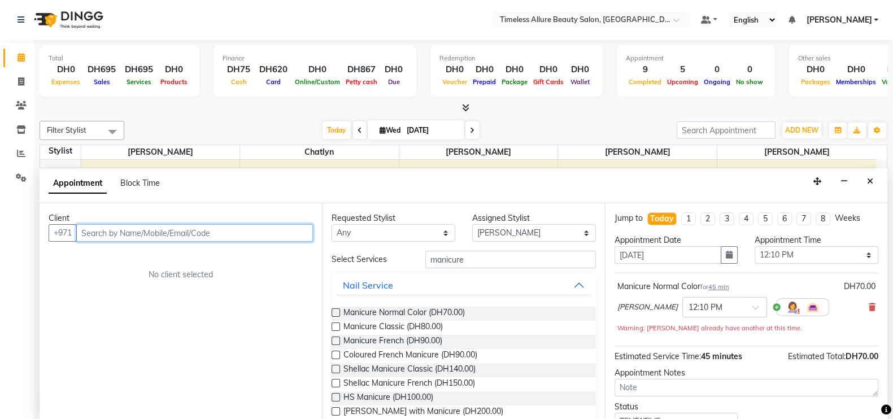
click at [238, 234] on input "text" at bounding box center [194, 233] width 237 height 18
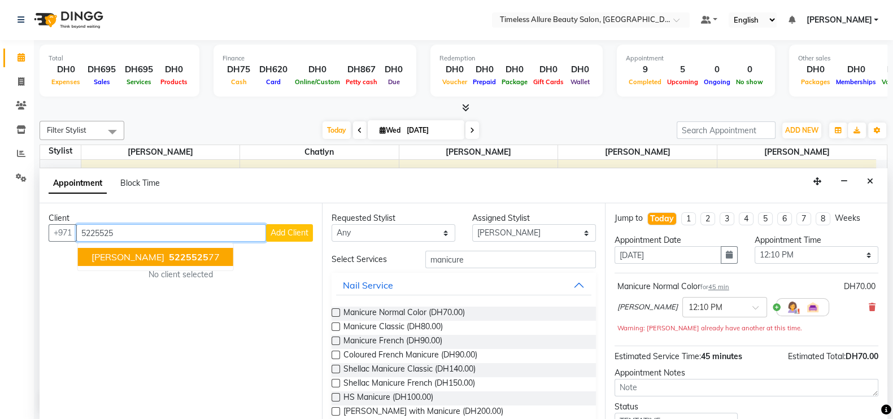
click at [169, 251] on span "5225525" at bounding box center [189, 256] width 40 height 11
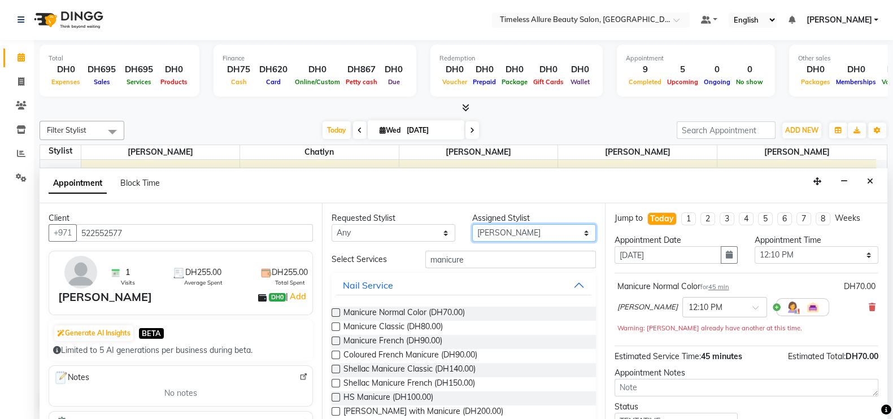
click at [573, 230] on select "Select [PERSON_NAME] Chatlyn [PERSON_NAME] [PERSON_NAME]" at bounding box center [534, 233] width 124 height 18
click at [472, 224] on select "Select [PERSON_NAME] Chatlyn [PERSON_NAME] [PERSON_NAME]" at bounding box center [534, 233] width 124 height 18
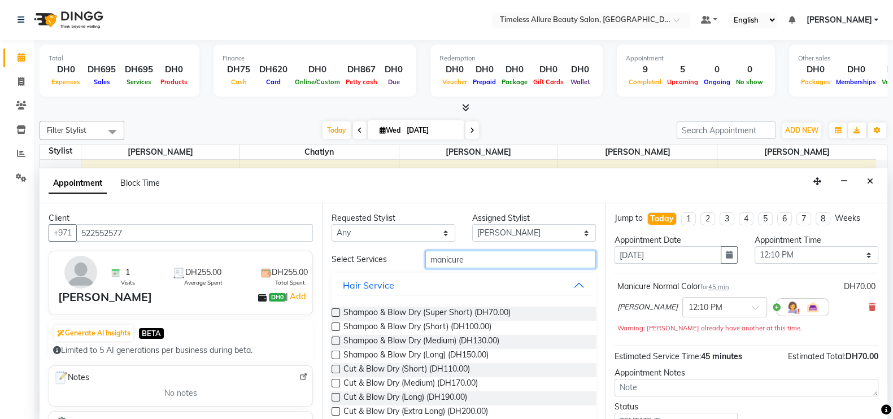
click at [492, 264] on input "manicure" at bounding box center [510, 260] width 171 height 18
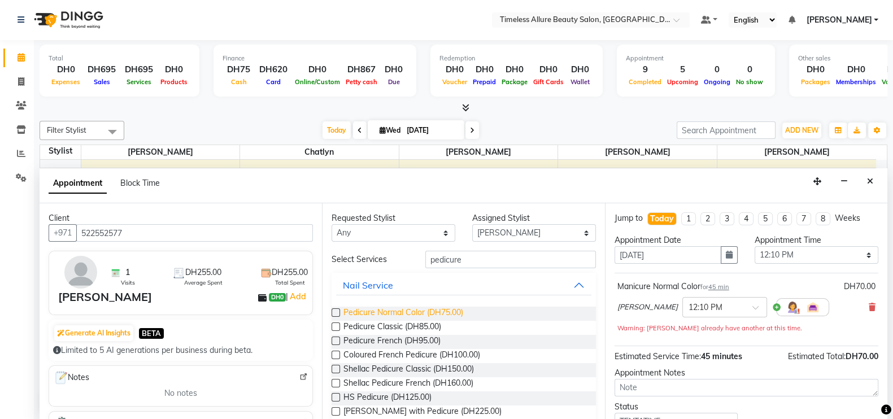
click at [410, 307] on span "Pedicure Normal Color (DH75.00)" at bounding box center [403, 314] width 120 height 14
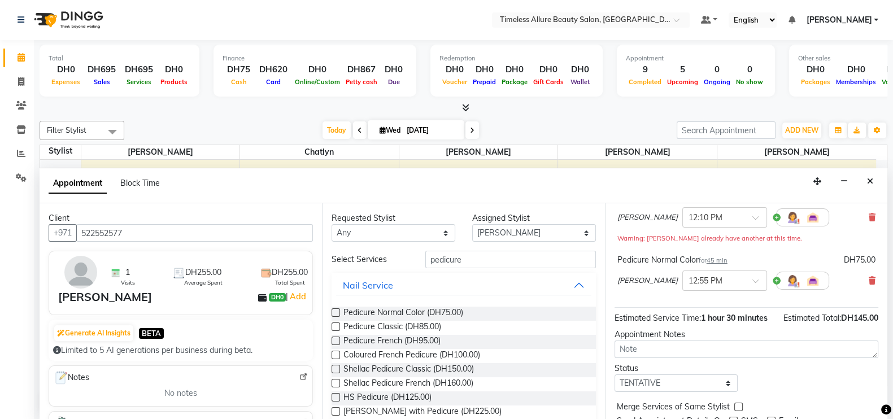
scroll to position [141, 0]
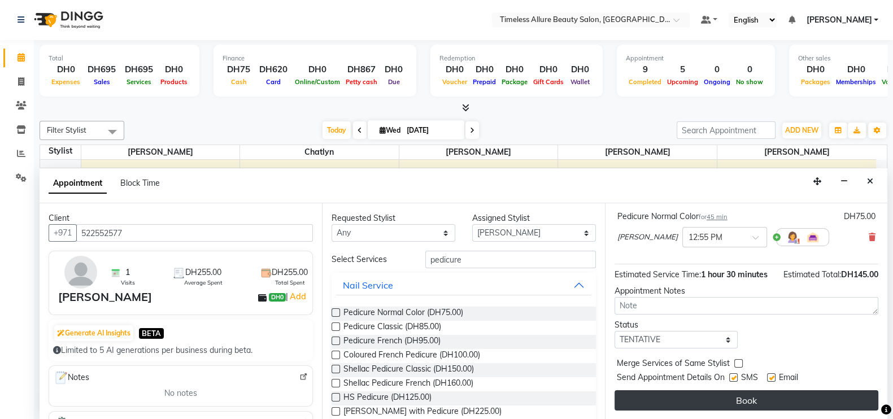
click at [763, 398] on button "Book" at bounding box center [747, 400] width 264 height 20
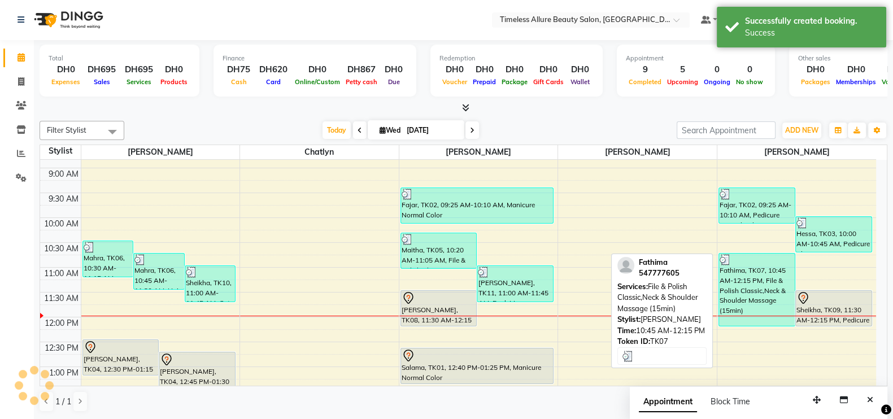
scroll to position [0, 0]
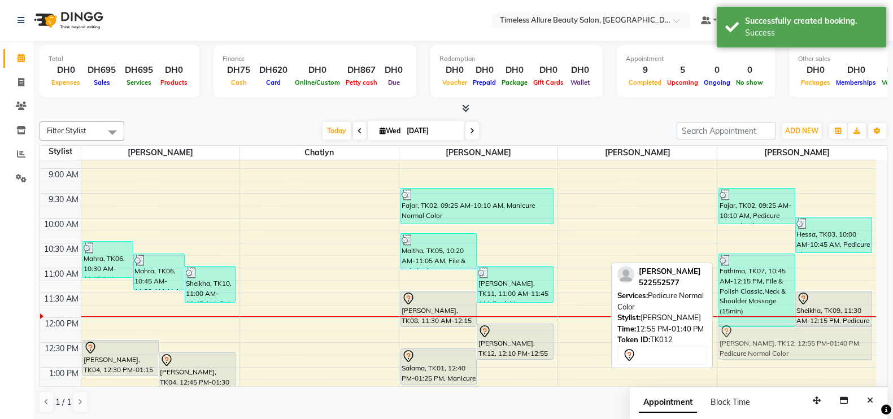
drag, startPoint x: 820, startPoint y: 366, endPoint x: 820, endPoint y: 329, distance: 36.7
click at [820, 329] on div "Fajar, TK02, 09:25 AM-10:10 AM, Pedicure Normal Color Hessa, TK03, 10:00 AM-10:…" at bounding box center [796, 318] width 159 height 596
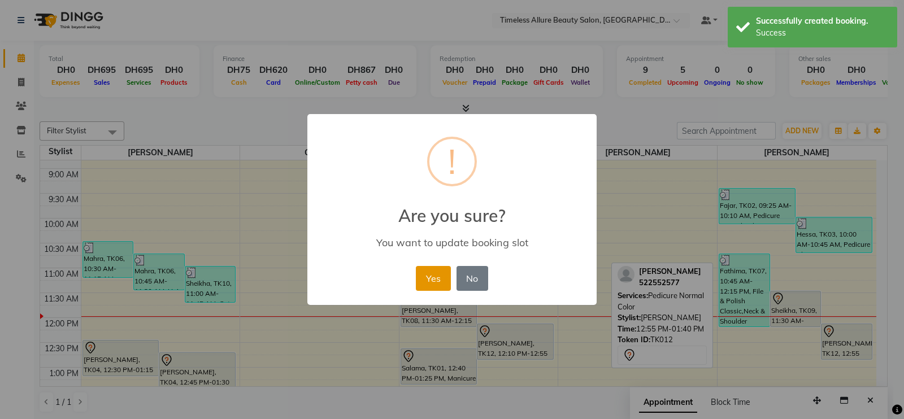
click at [425, 275] on button "Yes" at bounding box center [433, 278] width 34 height 25
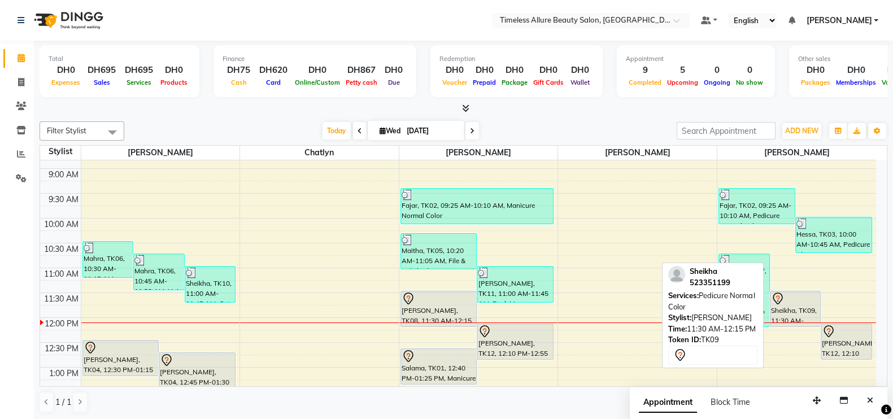
click at [799, 308] on div "Sheikha, TK09, 11:30 AM-12:15 PM, Pedicure Normal Color" at bounding box center [796, 309] width 50 height 35
click at [795, 304] on div "Sheikha, TK09, 11:30 AM-12:15 PM, Pedicure Normal Color" at bounding box center [796, 309] width 50 height 35
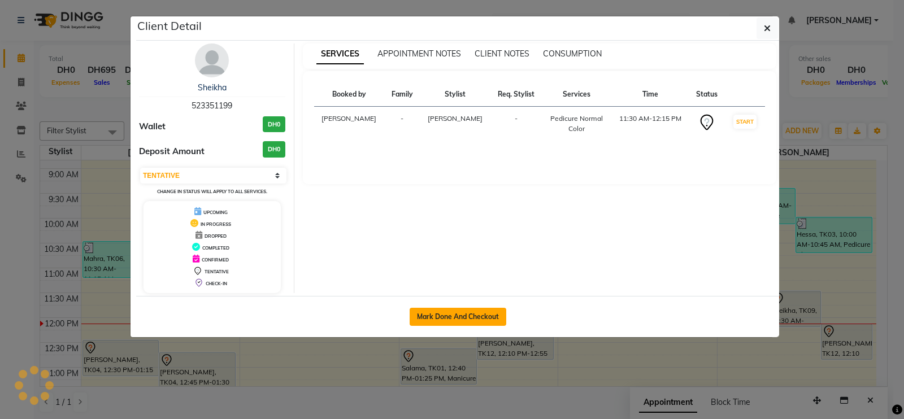
click at [475, 315] on button "Mark Done And Checkout" at bounding box center [458, 317] width 97 height 18
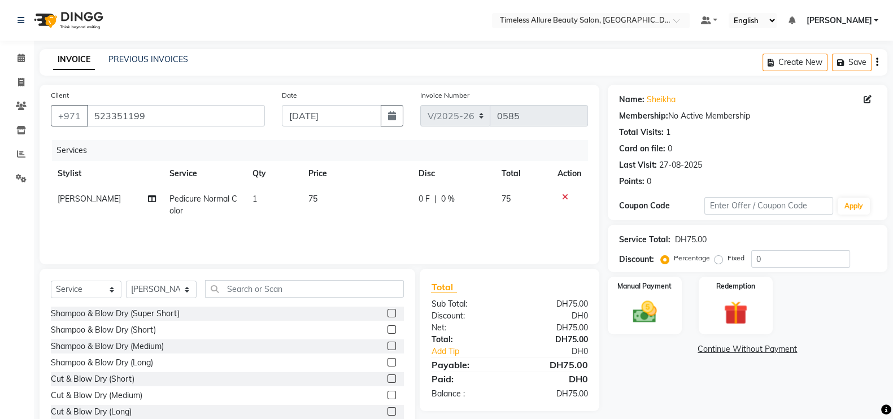
click at [421, 204] on span "0 F" at bounding box center [424, 199] width 11 height 12
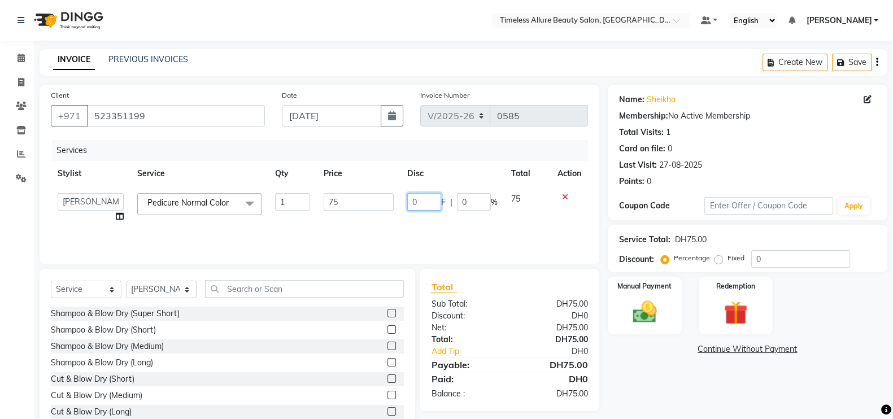
click at [432, 203] on input "0" at bounding box center [424, 202] width 34 height 18
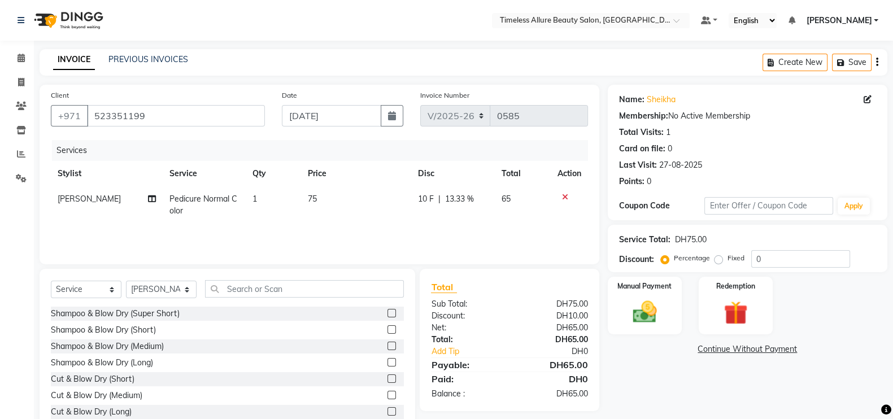
click at [436, 224] on td "10 F | 13.33 %" at bounding box center [453, 204] width 84 height 37
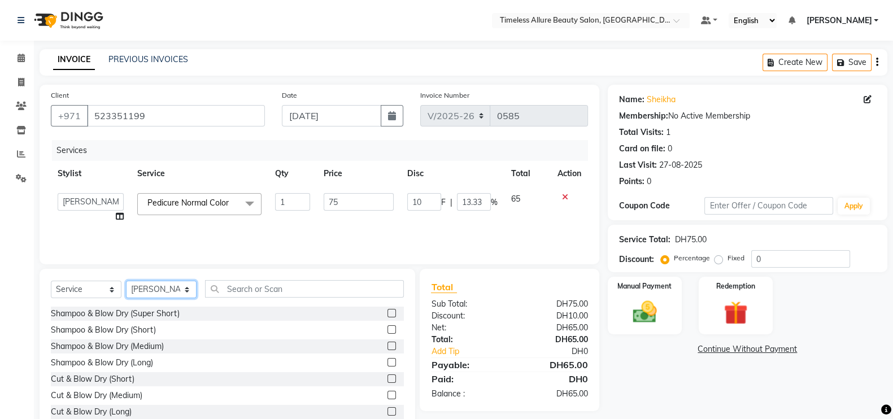
click at [189, 293] on select "Select Stylist [PERSON_NAME] Chatlyn [PERSON_NAME] [PERSON_NAME] Mairine [PERSO…" at bounding box center [161, 290] width 71 height 18
click at [126, 281] on select "Select Stylist [PERSON_NAME] Chatlyn [PERSON_NAME] [PERSON_NAME] Mairine [PERSO…" at bounding box center [161, 290] width 71 height 18
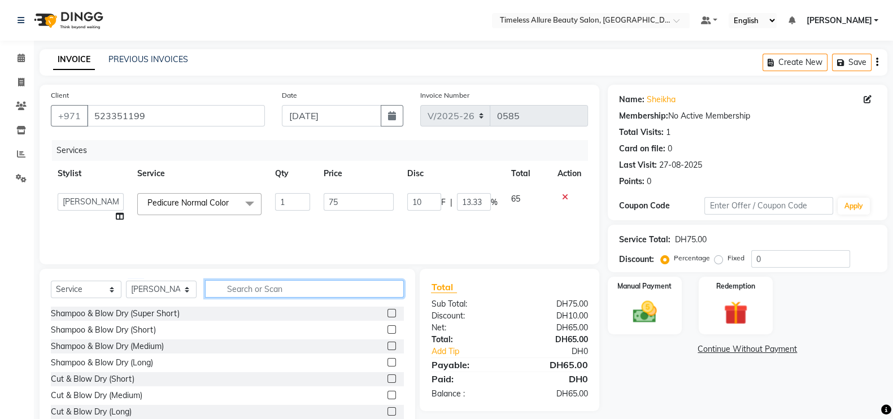
click at [360, 294] on input "text" at bounding box center [304, 289] width 199 height 18
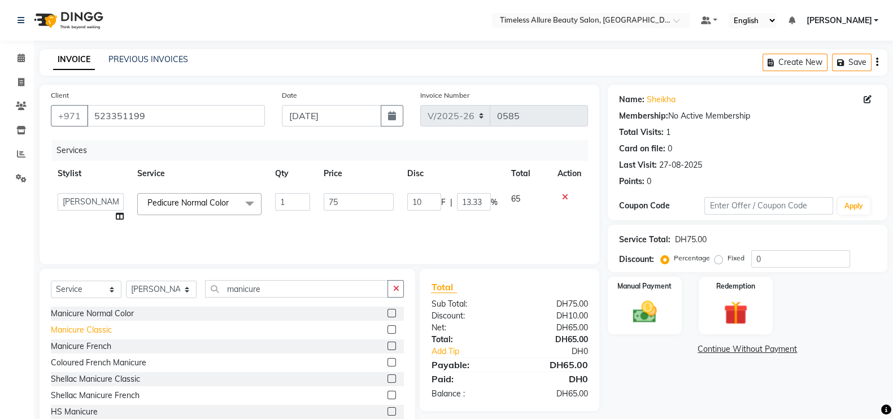
click at [82, 329] on div "Manicure Classic" at bounding box center [81, 330] width 61 height 12
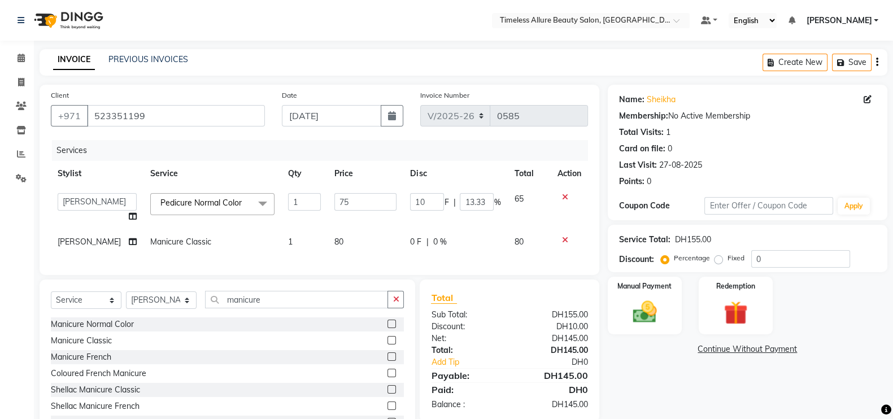
click at [411, 246] on span "0 F" at bounding box center [415, 242] width 11 height 12
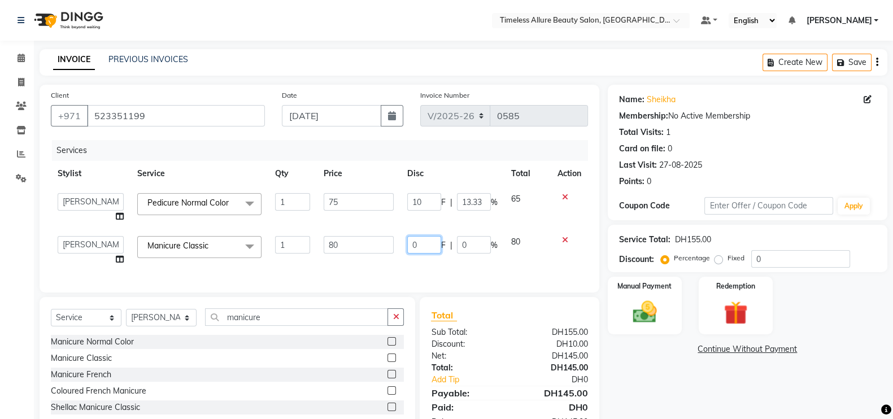
click at [423, 244] on input "0" at bounding box center [424, 245] width 34 height 18
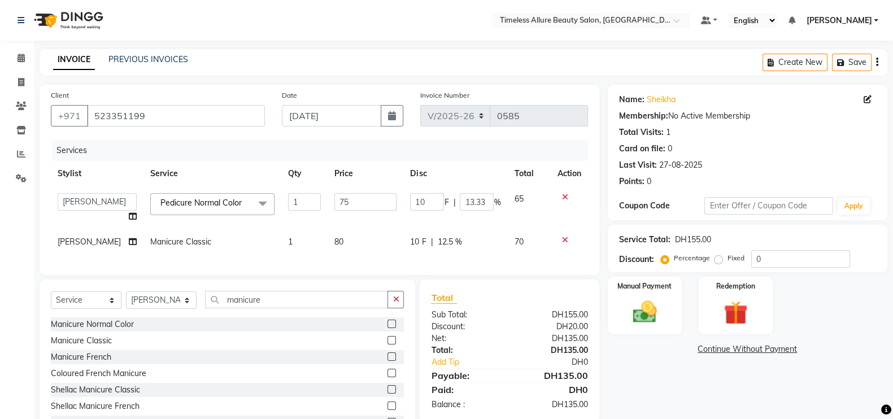
click at [454, 264] on div "Services Stylist Service Qty Price Disc Total Action Agnes Chatlyn Hina Khan Je…" at bounding box center [319, 202] width 537 height 124
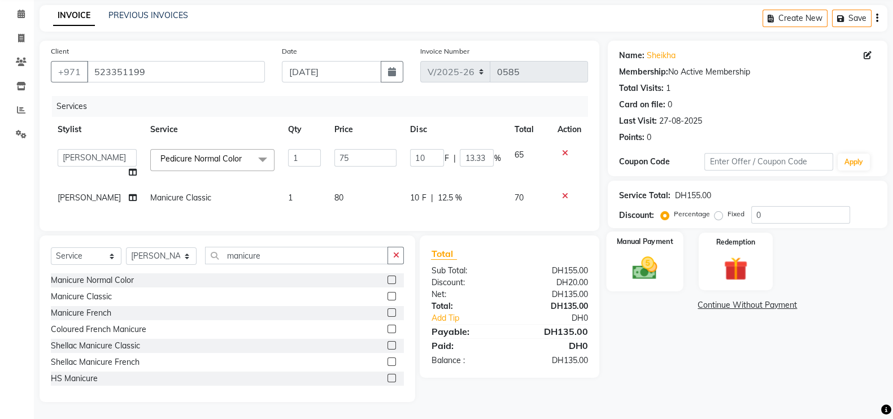
click at [664, 256] on img at bounding box center [645, 268] width 40 height 28
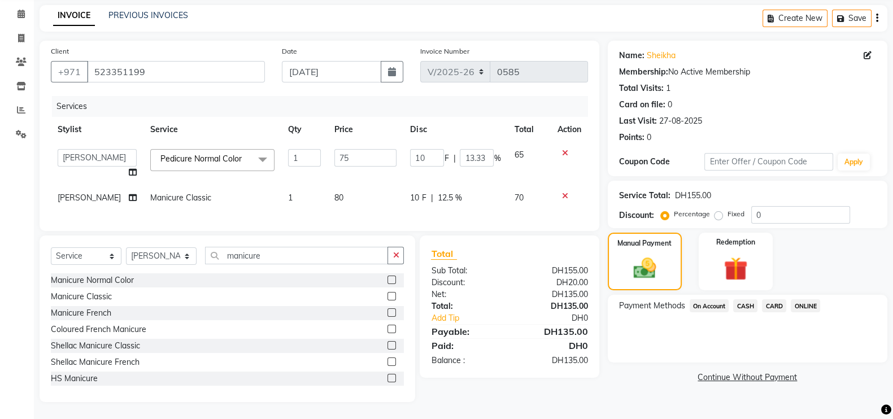
click at [777, 299] on span "CARD" at bounding box center [774, 305] width 24 height 13
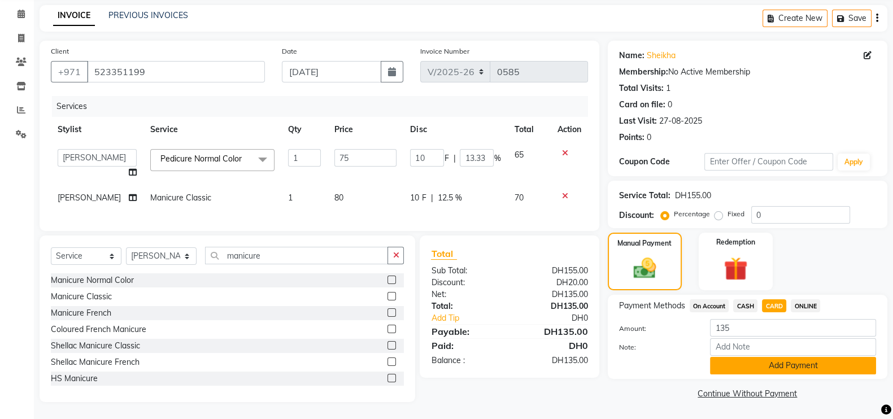
click at [793, 357] on button "Add Payment" at bounding box center [793, 366] width 166 height 18
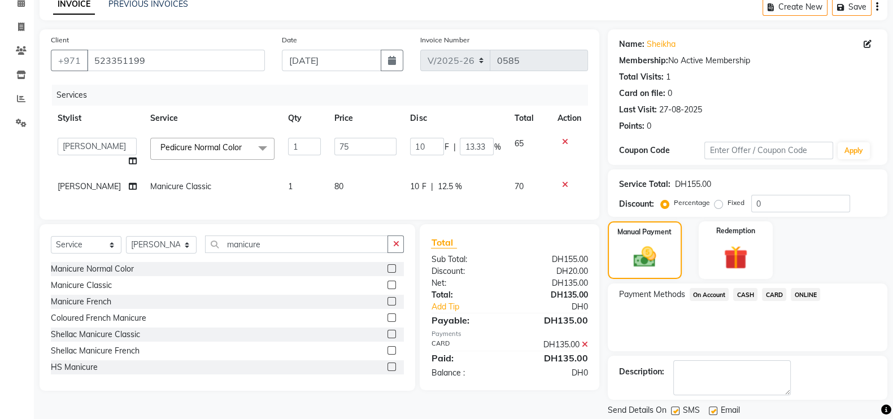
scroll to position [91, 0]
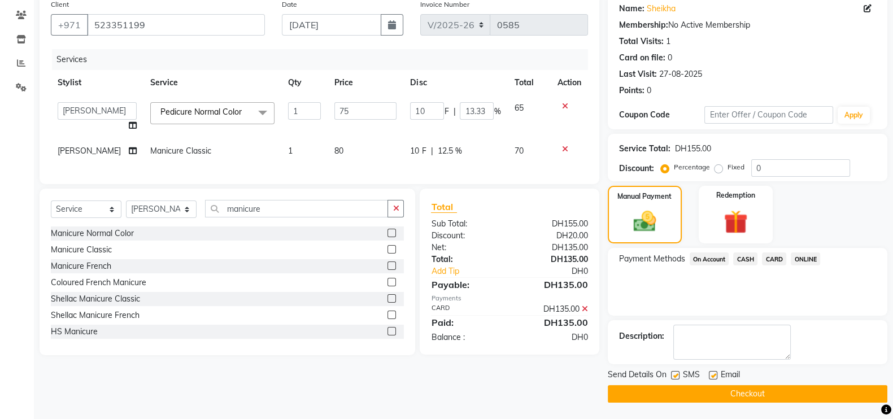
click at [770, 393] on button "Checkout" at bounding box center [748, 394] width 280 height 18
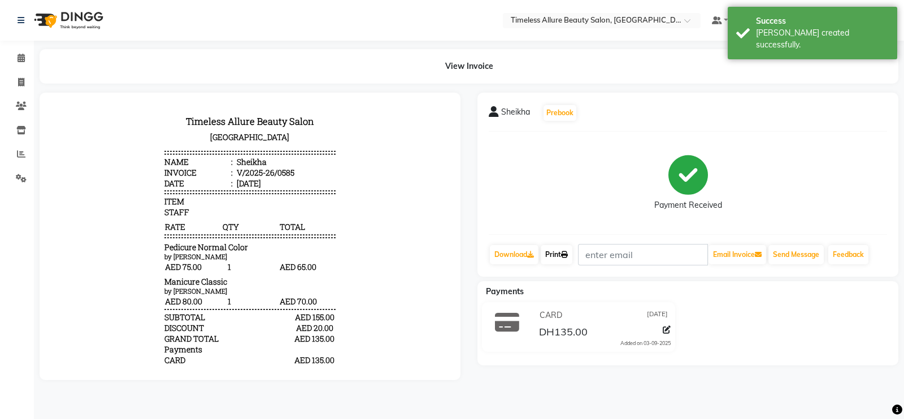
click at [559, 253] on link "Print" at bounding box center [557, 254] width 32 height 19
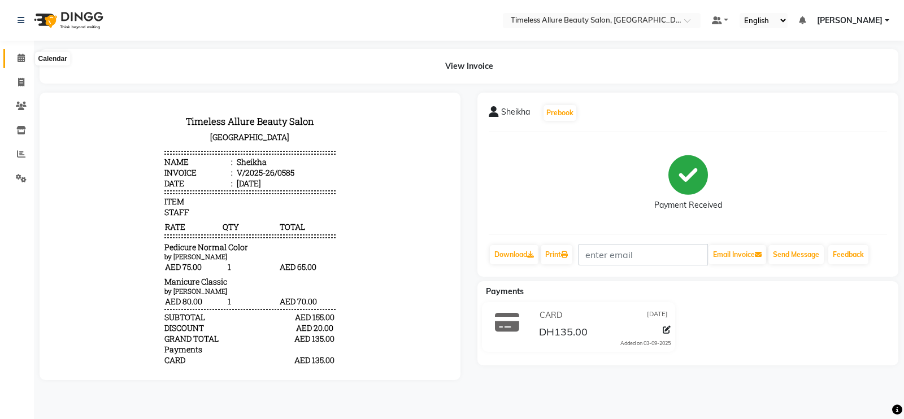
click at [28, 52] on span at bounding box center [21, 58] width 20 height 13
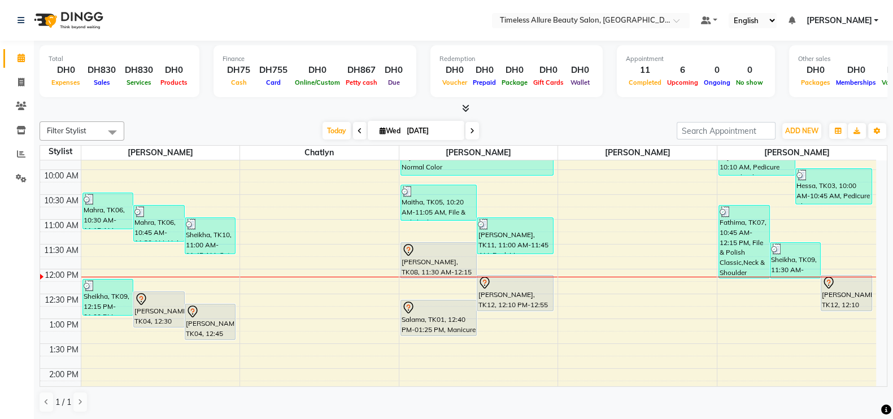
scroll to position [188, 0]
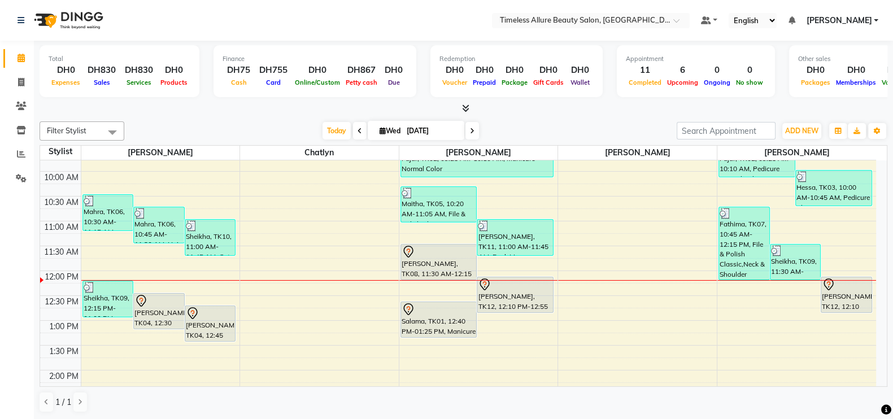
click at [159, 283] on div "6:00 AM 6:30 AM 7:00 AM 7:30 AM 8:00 AM 8:30 AM 9:00 AM 9:30 AM 10:00 AM 10:30 …" at bounding box center [458, 271] width 836 height 596
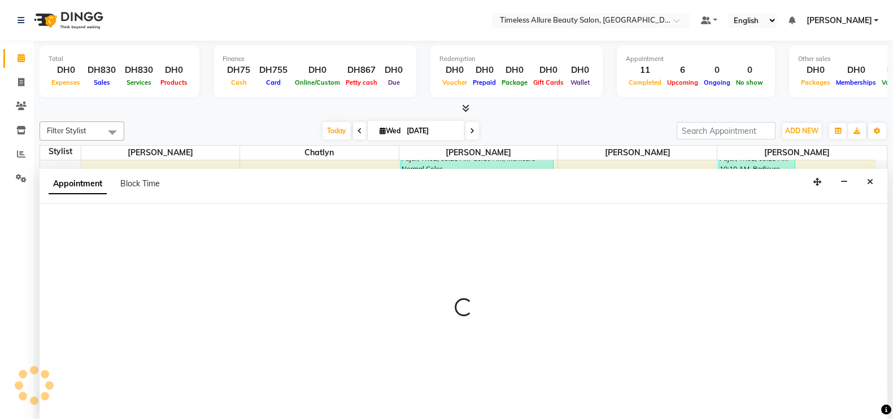
scroll to position [1, 0]
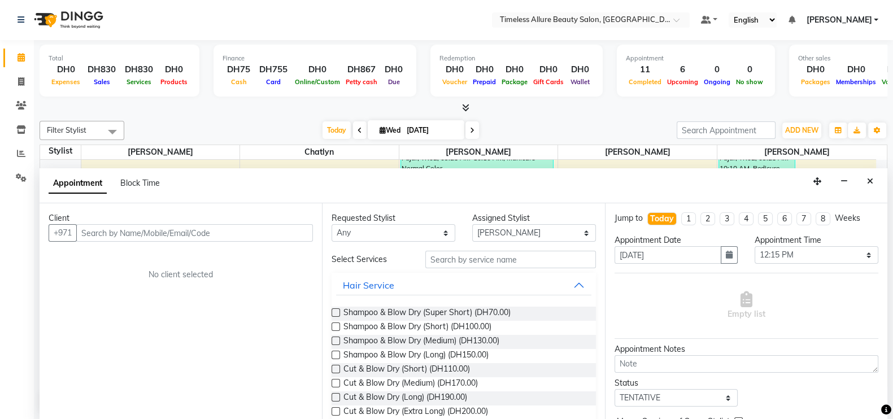
click at [266, 229] on input "text" at bounding box center [194, 233] width 237 height 18
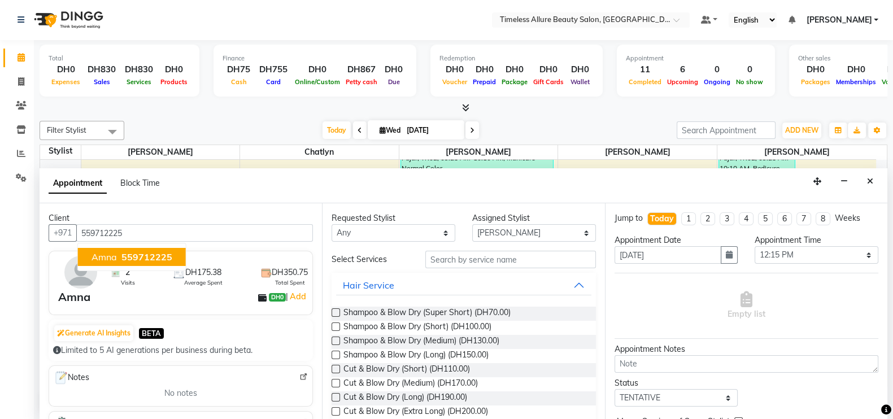
click at [133, 253] on span "559712225" at bounding box center [146, 256] width 51 height 11
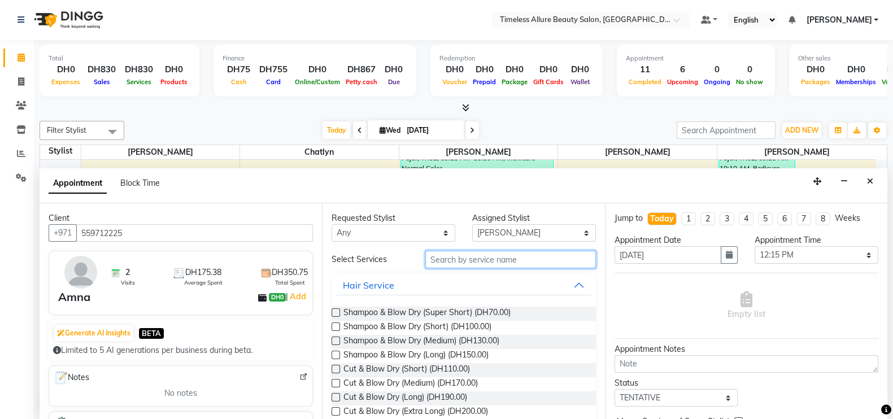
click at [474, 258] on input "text" at bounding box center [510, 260] width 171 height 18
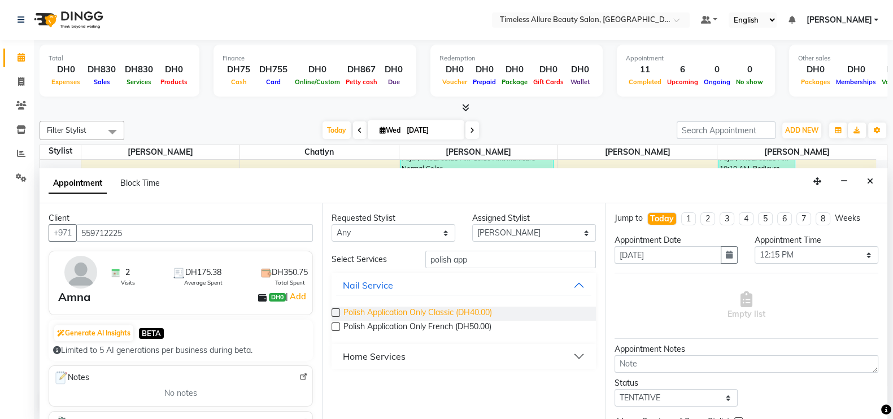
click at [419, 312] on span "Polish Application Only Classic (DH40.00)" at bounding box center [417, 314] width 149 height 14
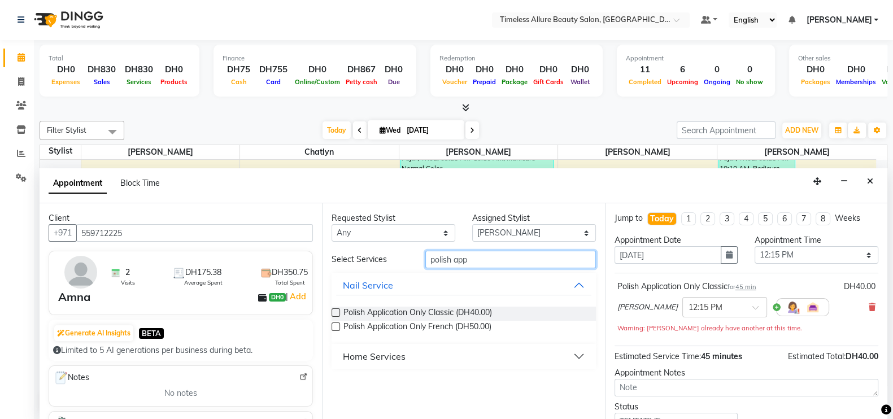
click at [483, 256] on input "polish app" at bounding box center [510, 260] width 171 height 18
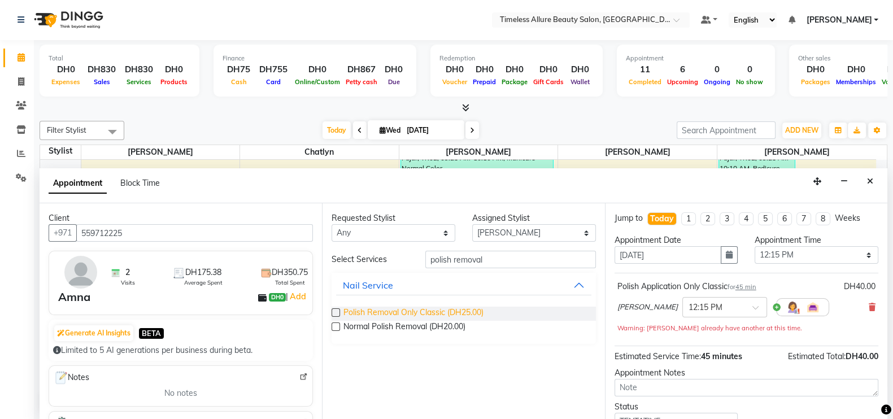
click at [373, 311] on span "Polish Removal Only Classic (DH25.00)" at bounding box center [413, 314] width 140 height 14
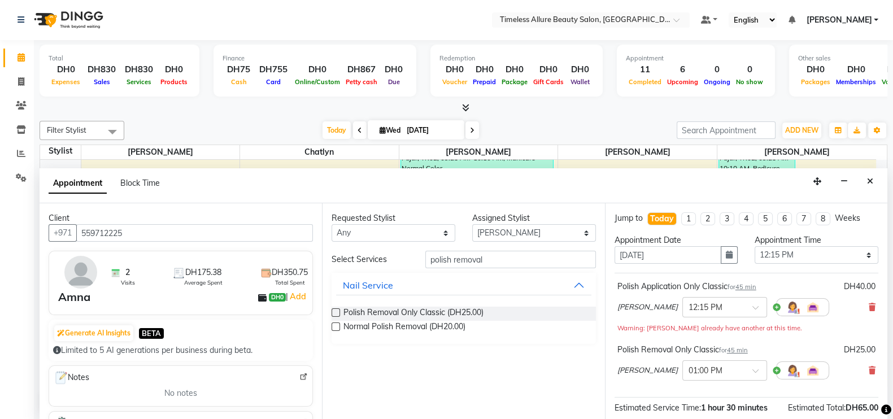
scroll to position [132, 0]
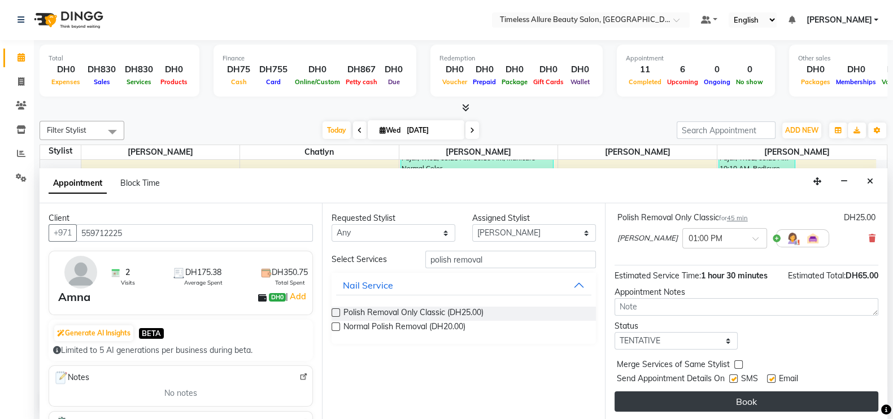
click at [740, 399] on button "Book" at bounding box center [747, 402] width 264 height 20
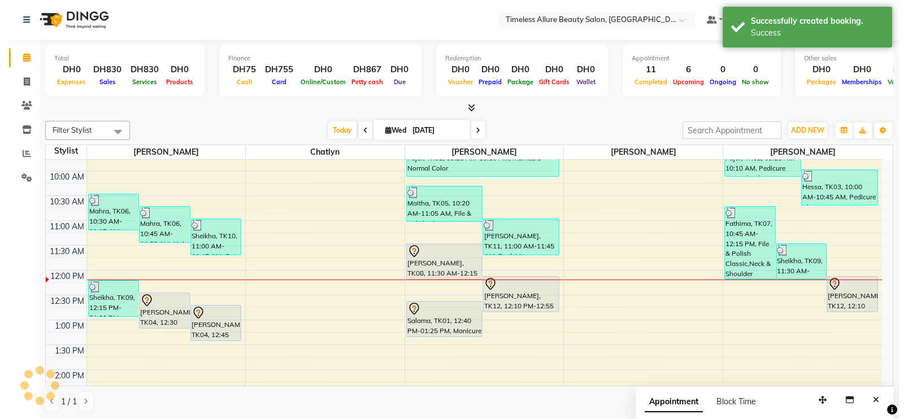
scroll to position [0, 0]
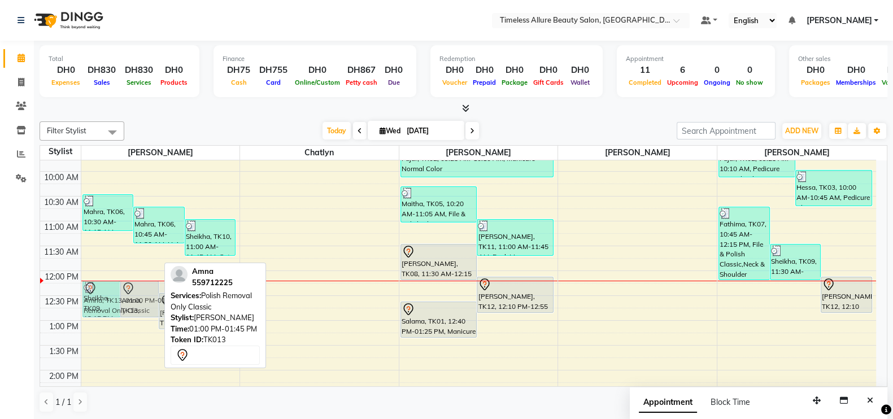
drag, startPoint x: 143, startPoint y: 324, endPoint x: 184, endPoint y: 289, distance: 53.3
click at [184, 289] on div "Filter Stylist Select All Agnes Chatlyn Hina Khan Jenifer Mairine Today Wed 03-…" at bounding box center [464, 267] width 848 height 301
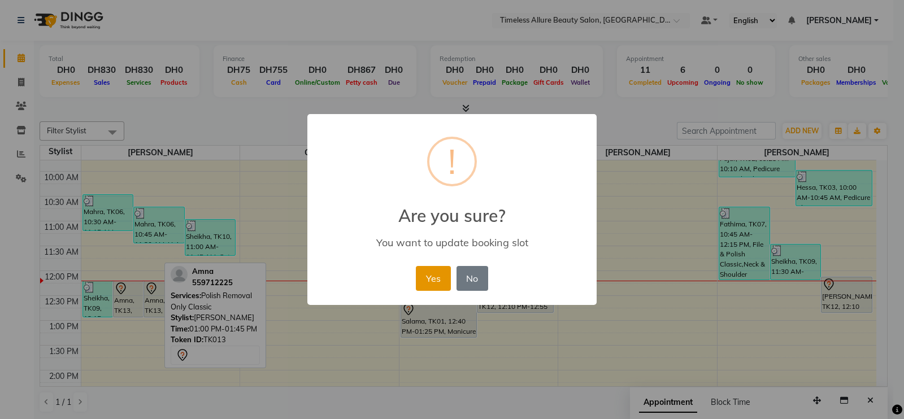
click at [432, 280] on button "Yes" at bounding box center [433, 278] width 34 height 25
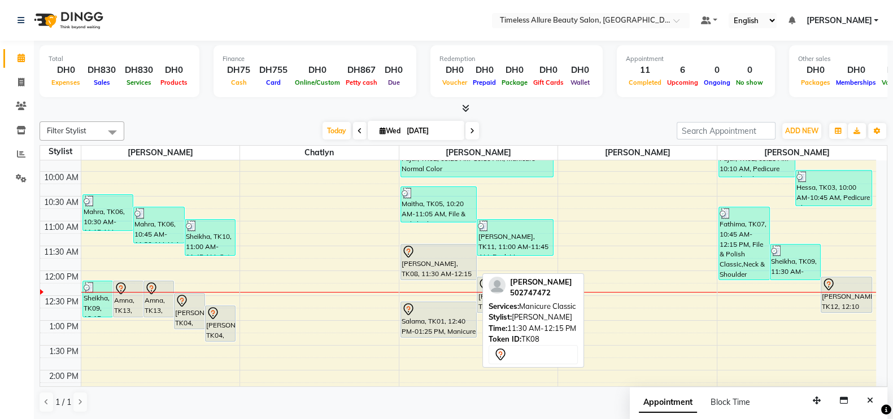
click at [439, 262] on div "[PERSON_NAME], TK08, 11:30 AM-12:15 PM, Manicure Classic" at bounding box center [439, 262] width 76 height 35
click at [432, 268] on div "[PERSON_NAME], TK08, 11:30 AM-12:15 PM, Manicure Classic" at bounding box center [439, 262] width 76 height 35
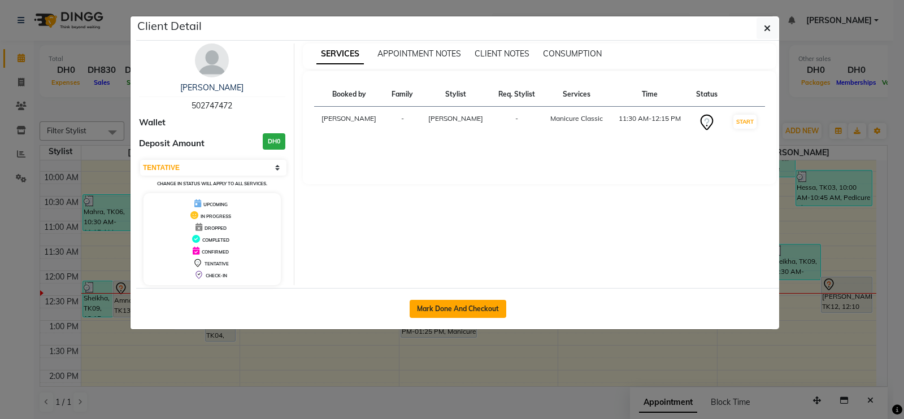
click at [464, 306] on button "Mark Done And Checkout" at bounding box center [458, 309] width 97 height 18
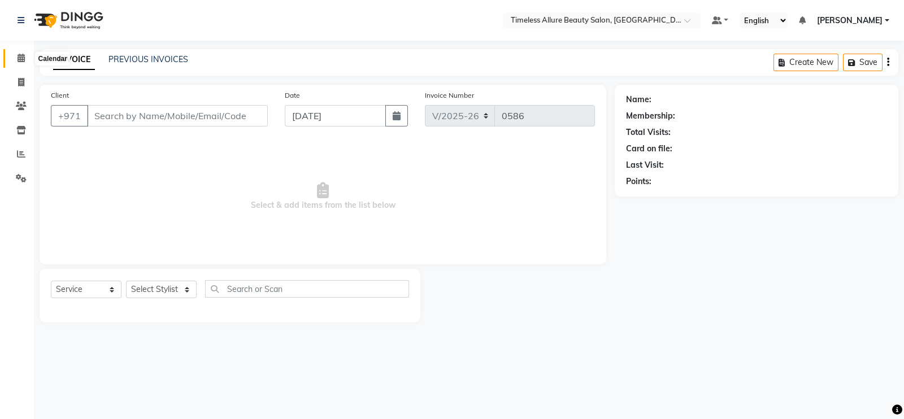
click at [19, 60] on icon at bounding box center [21, 58] width 7 height 8
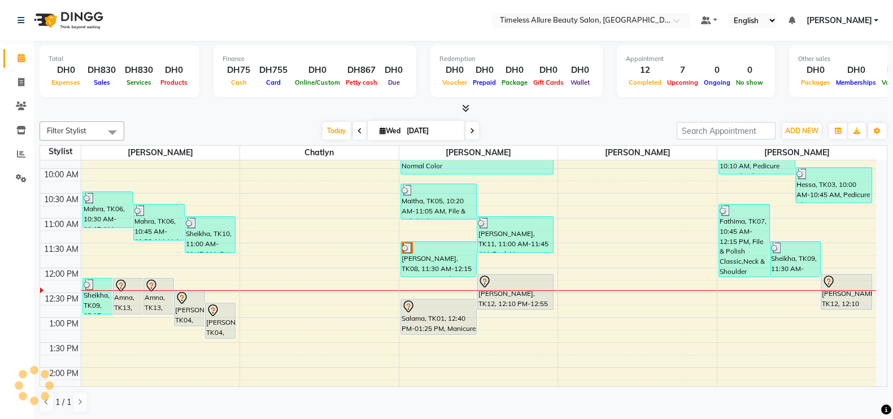
scroll to position [192, 0]
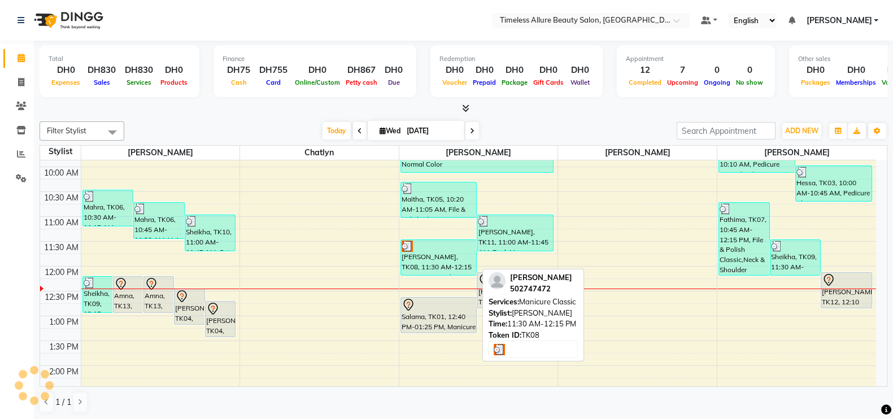
click at [438, 259] on div "[PERSON_NAME], TK08, 11:30 AM-12:15 PM, Manicure Classic" at bounding box center [439, 257] width 76 height 35
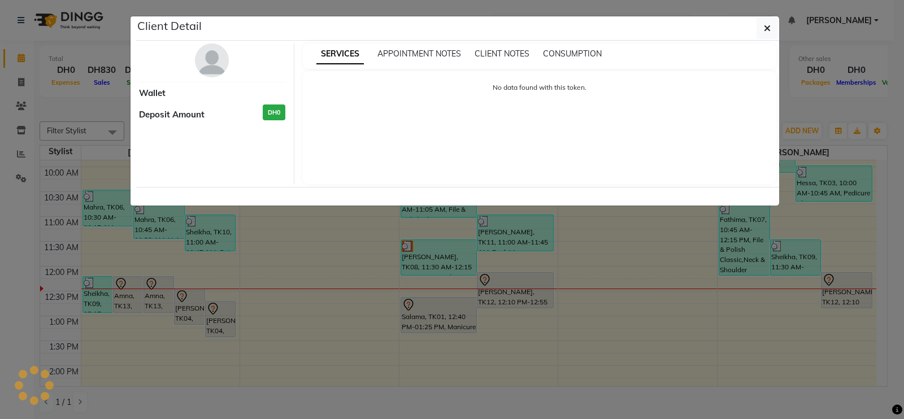
click at [545, 141] on div "No data found with this token." at bounding box center [540, 127] width 474 height 113
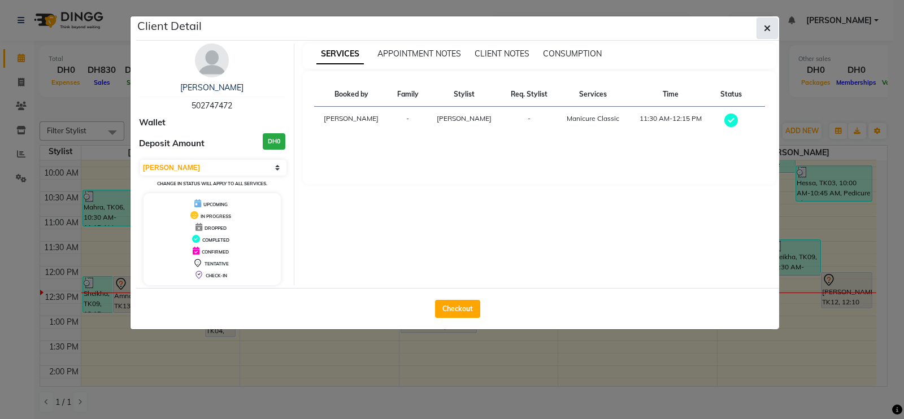
click at [768, 29] on icon "button" at bounding box center [767, 28] width 7 height 9
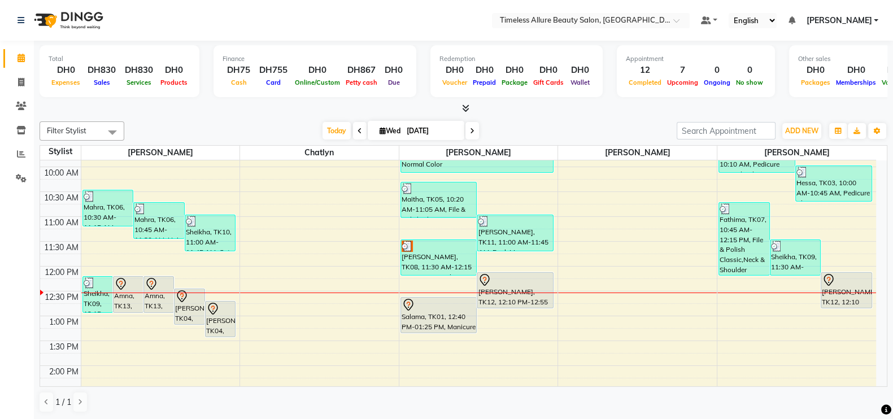
click at [471, 131] on icon at bounding box center [472, 131] width 5 height 7
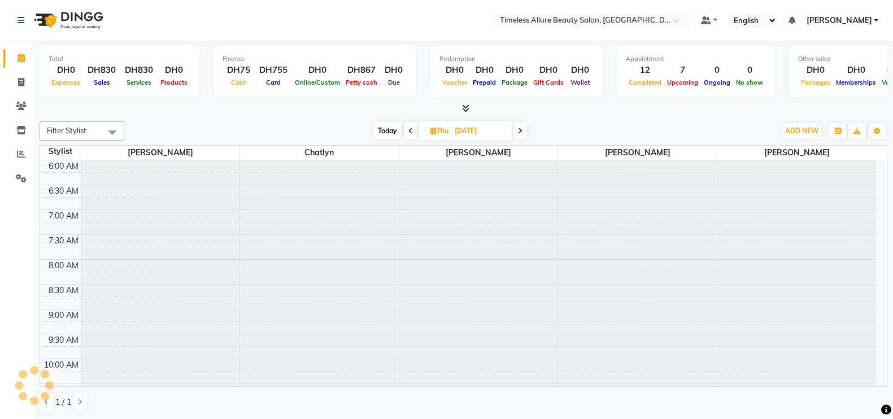
click at [520, 128] on icon at bounding box center [520, 131] width 5 height 7
click at [520, 128] on icon at bounding box center [518, 131] width 5 height 7
click at [520, 128] on icon at bounding box center [519, 131] width 5 height 7
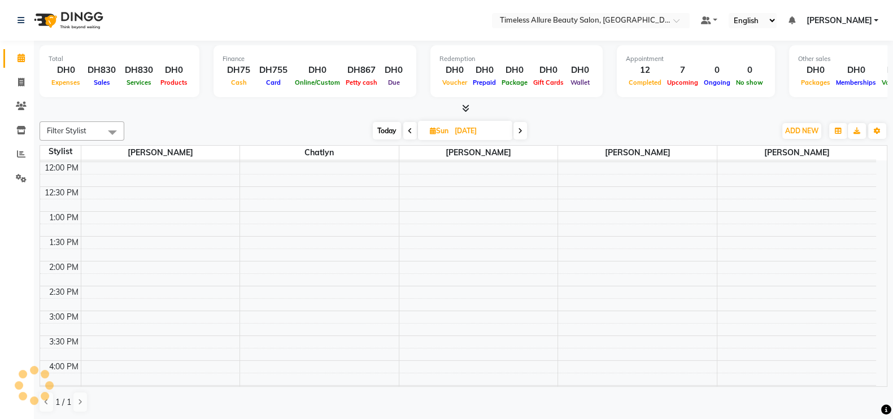
click at [519, 128] on icon at bounding box center [520, 131] width 5 height 7
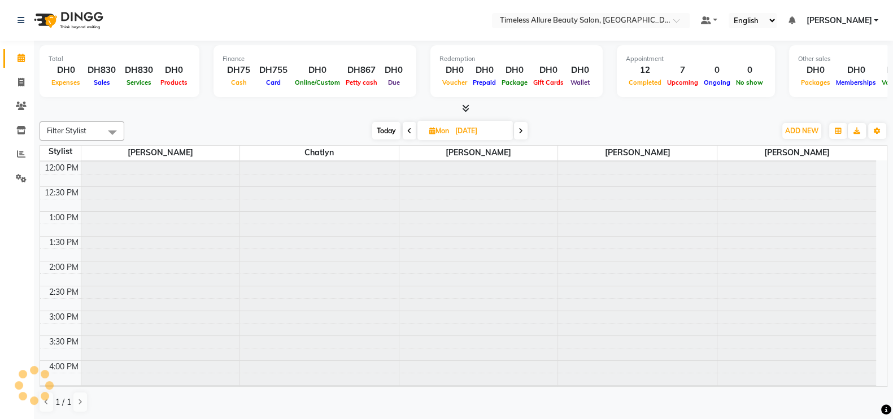
scroll to position [0, 0]
click at [519, 128] on span at bounding box center [521, 131] width 14 height 18
click at [519, 128] on icon at bounding box center [519, 131] width 5 height 7
click at [407, 130] on icon at bounding box center [409, 131] width 5 height 7
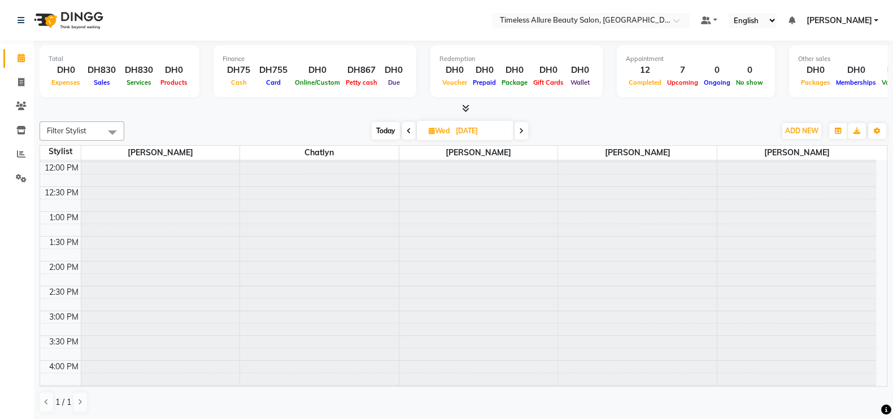
scroll to position [0, 0]
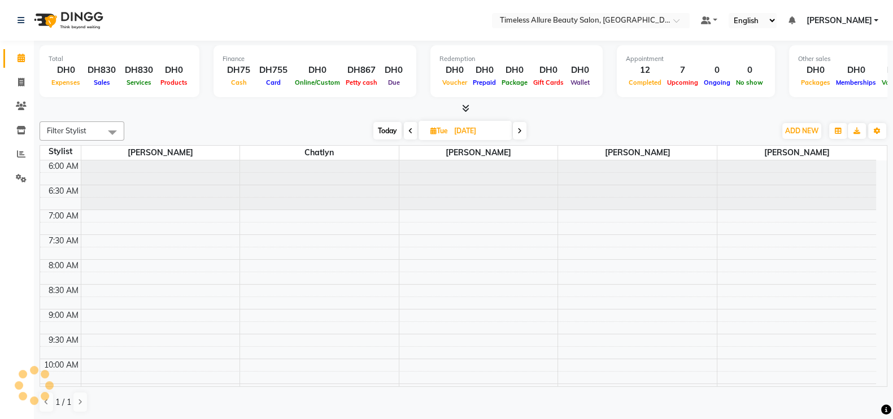
click at [408, 130] on icon at bounding box center [410, 131] width 5 height 7
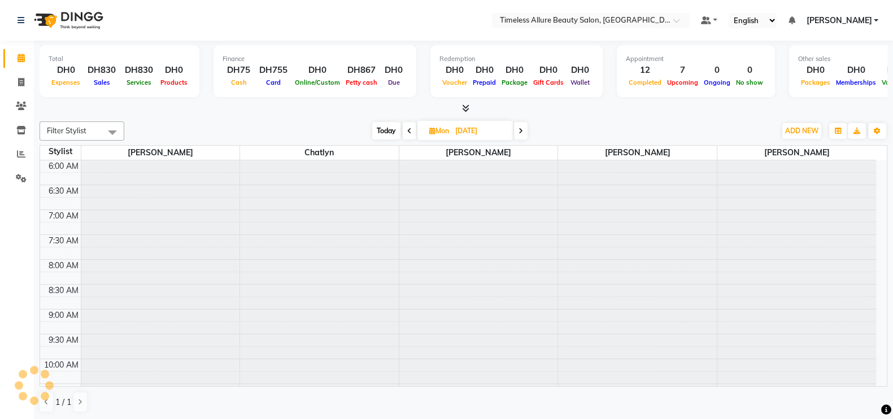
click at [412, 130] on span at bounding box center [410, 131] width 14 height 18
click at [410, 131] on icon at bounding box center [410, 131] width 5 height 7
click at [410, 131] on icon at bounding box center [412, 131] width 5 height 7
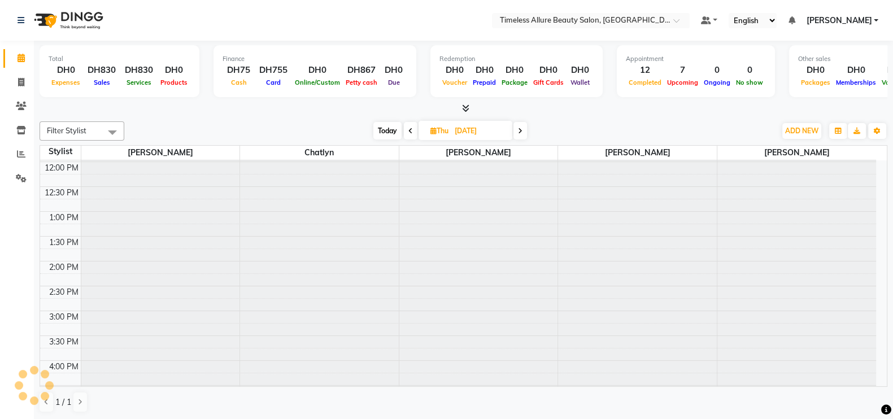
click at [410, 131] on icon at bounding box center [410, 131] width 5 height 7
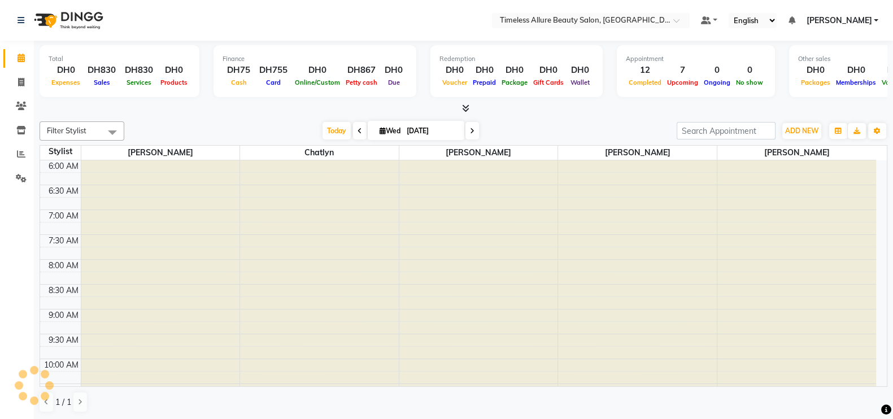
click at [410, 131] on input "03-09-2025" at bounding box center [431, 131] width 56 height 17
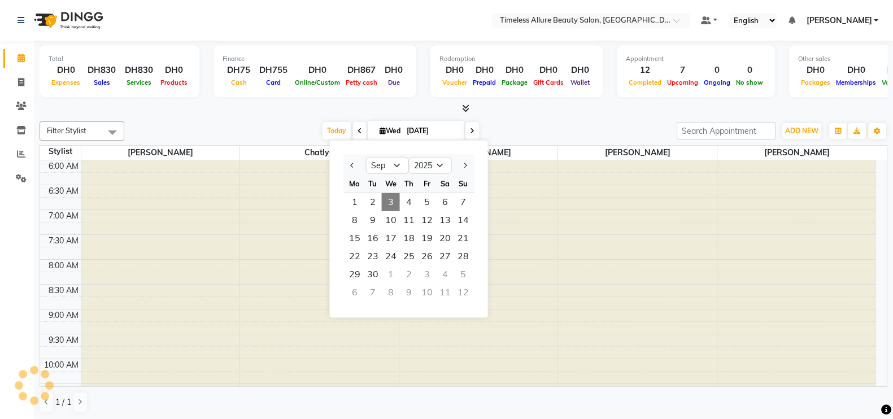
click at [360, 132] on span at bounding box center [360, 131] width 14 height 18
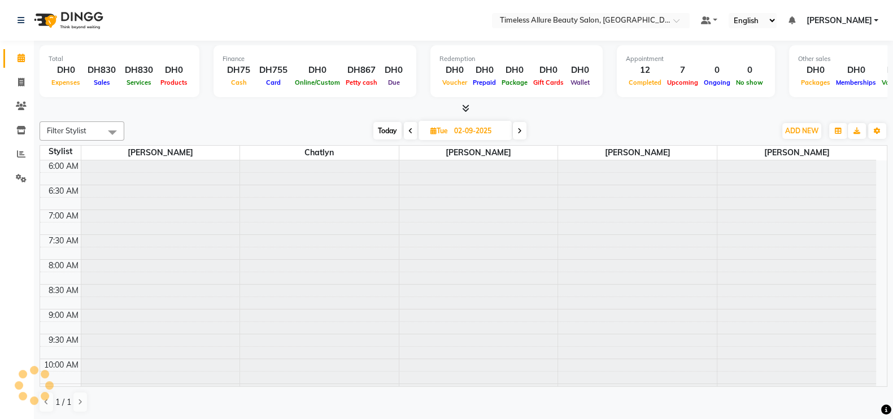
click at [412, 132] on icon at bounding box center [410, 131] width 5 height 7
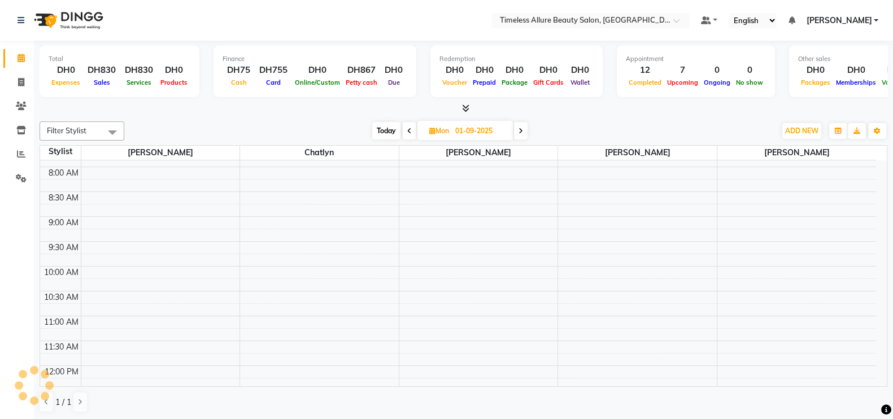
scroll to position [70, 0]
click at [517, 130] on span at bounding box center [521, 131] width 14 height 18
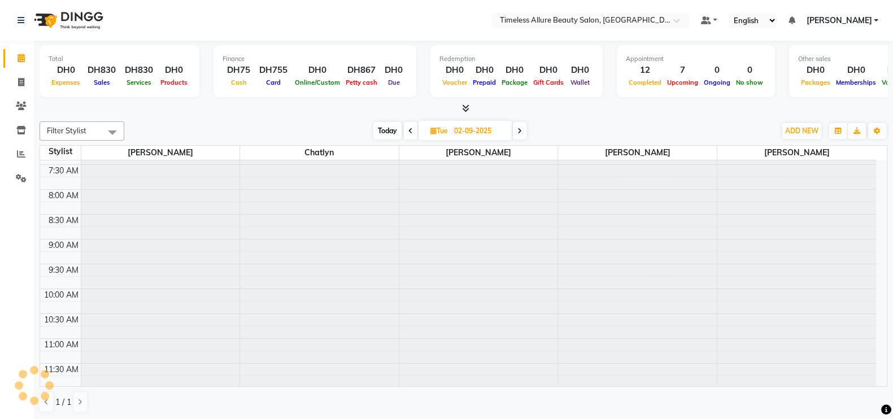
scroll to position [0, 0]
click at [517, 130] on icon at bounding box center [519, 131] width 5 height 7
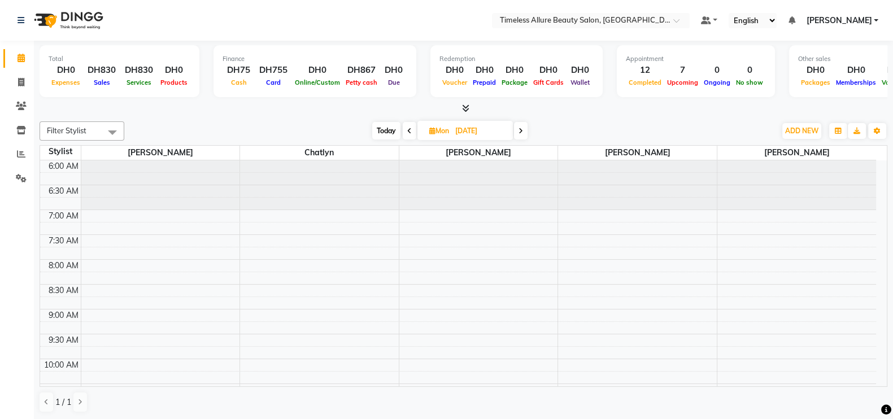
click at [409, 128] on icon at bounding box center [409, 131] width 5 height 7
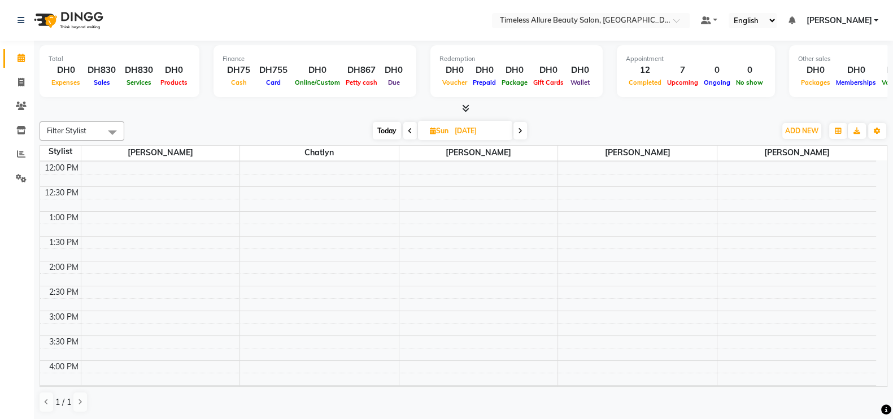
click at [409, 128] on icon at bounding box center [410, 131] width 5 height 7
click at [410, 128] on icon at bounding box center [412, 131] width 5 height 7
click at [409, 128] on icon at bounding box center [410, 131] width 5 height 7
type input "03-09-2025"
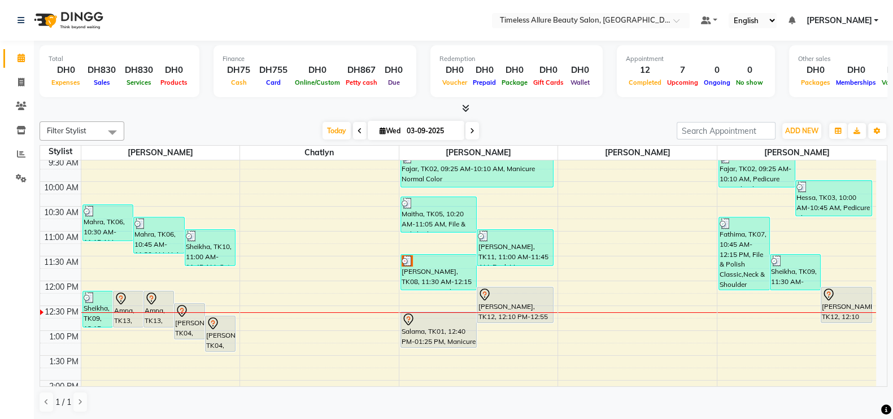
scroll to position [155, 0]
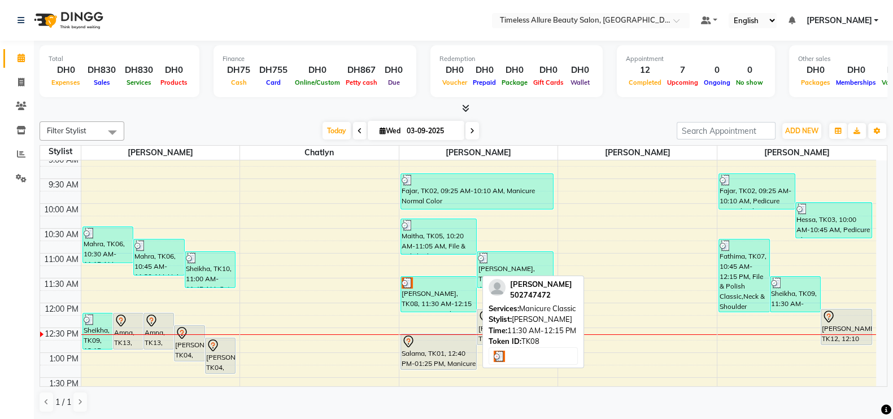
click at [434, 292] on div "[PERSON_NAME], TK08, 11:30 AM-12:15 PM, Manicure Classic" at bounding box center [439, 294] width 76 height 35
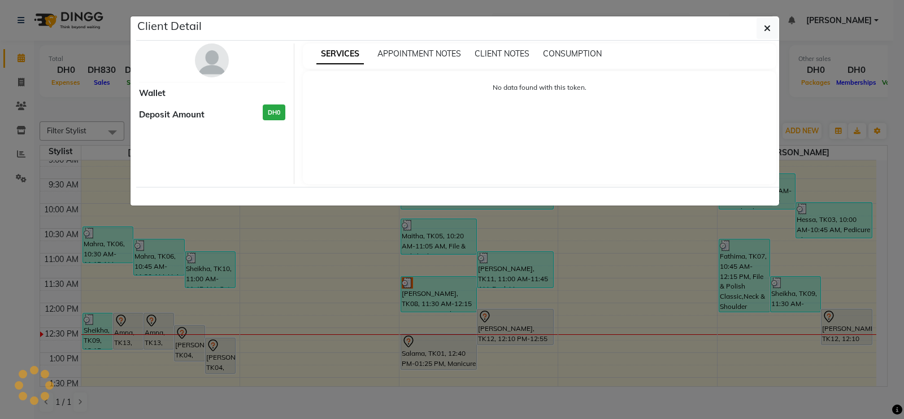
select select "3"
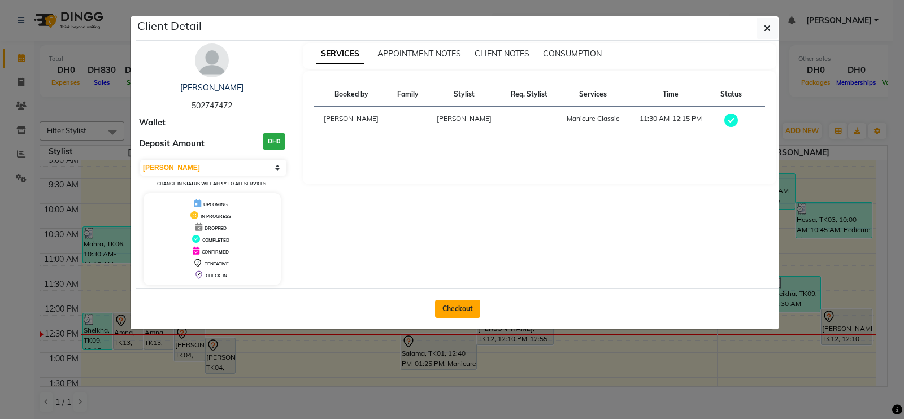
click at [457, 303] on button "Checkout" at bounding box center [457, 309] width 45 height 18
select select "service"
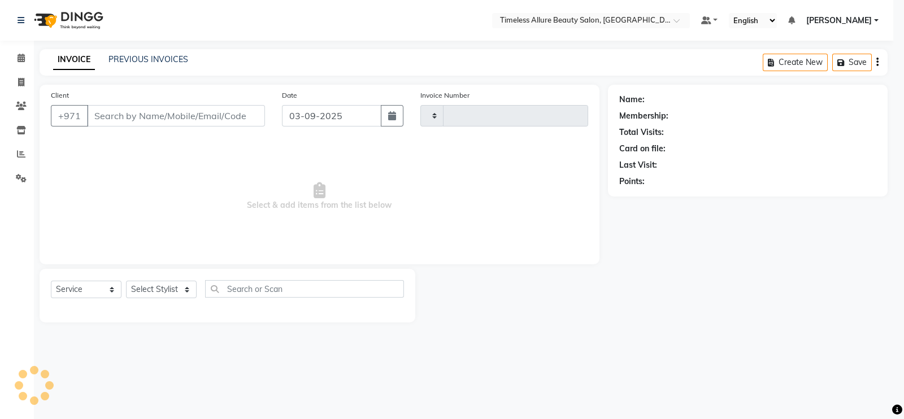
type input "0586"
select select "7126"
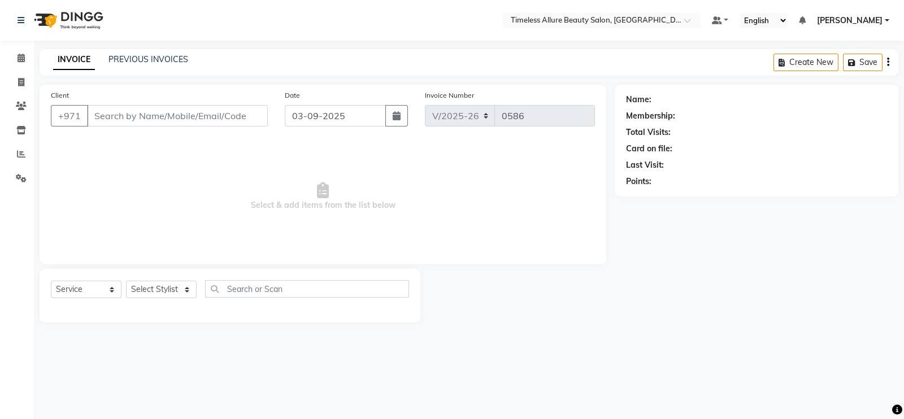
type input "502747472"
select select "89293"
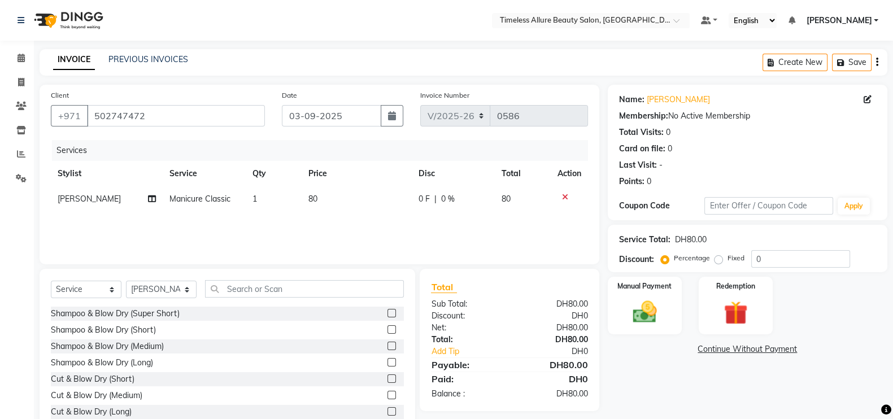
click at [421, 199] on span "0 F" at bounding box center [424, 199] width 11 height 12
select select "89293"
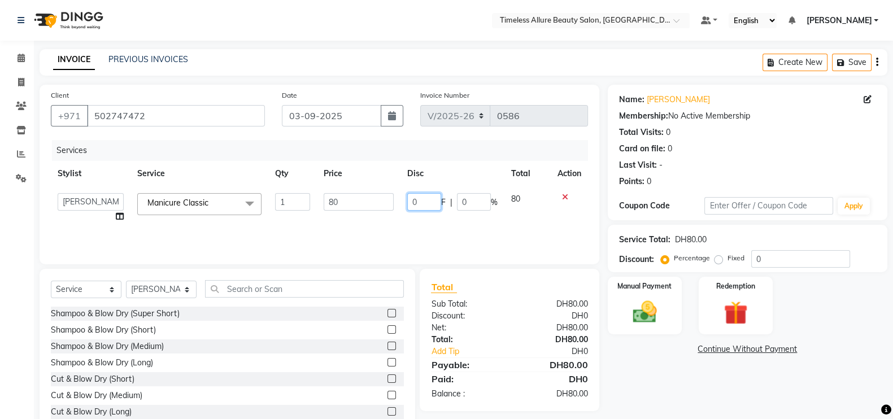
click at [421, 201] on input "0" at bounding box center [424, 202] width 34 height 18
type input "010"
click at [429, 230] on div "Services Stylist Service Qty Price Disc Total Action [PERSON_NAME] [PERSON_NAME…" at bounding box center [319, 196] width 537 height 113
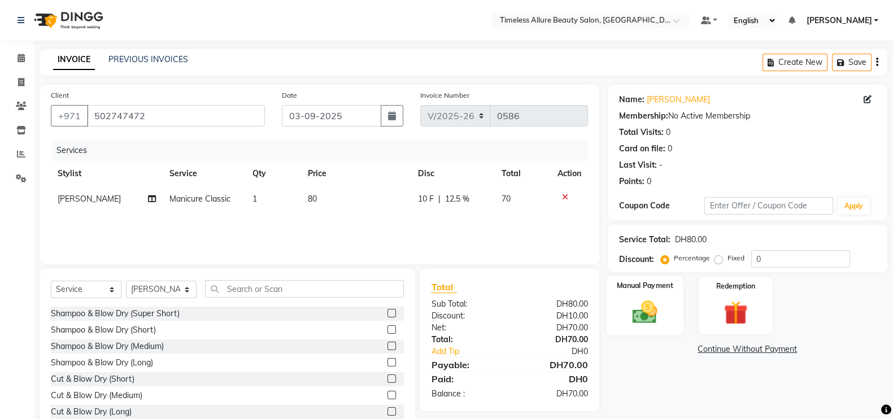
click at [657, 308] on img at bounding box center [645, 312] width 40 height 28
click at [773, 350] on span "CARD" at bounding box center [774, 349] width 24 height 13
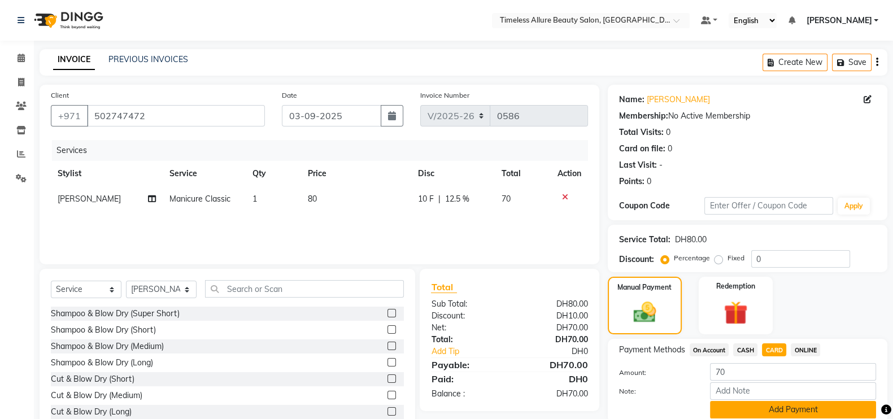
scroll to position [45, 0]
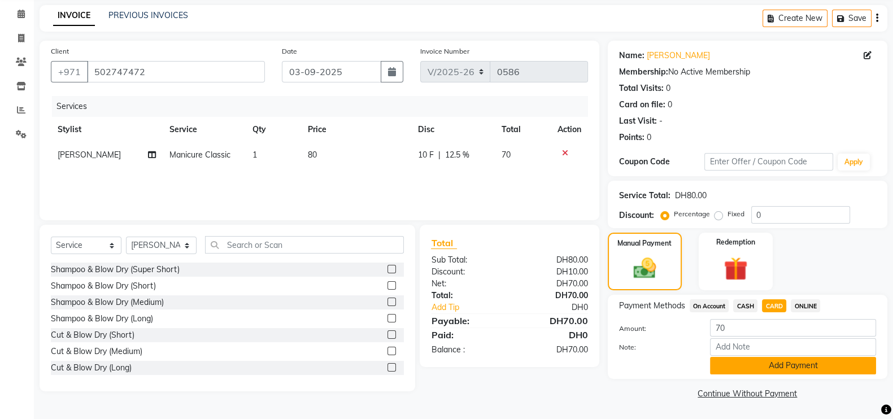
click at [789, 366] on button "Add Payment" at bounding box center [793, 366] width 166 height 18
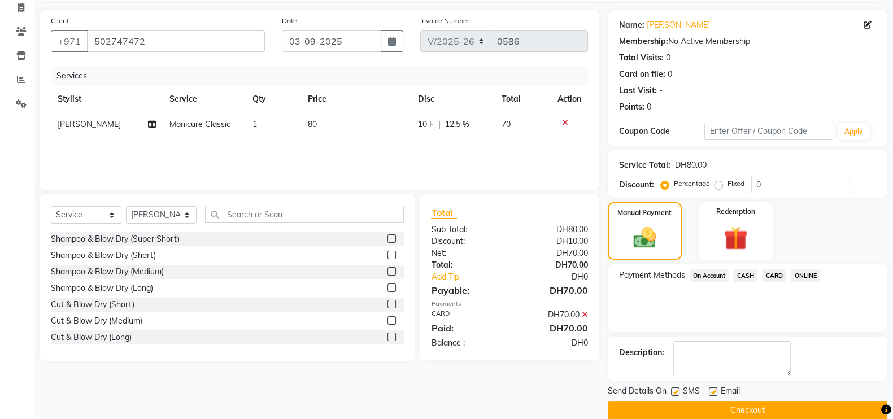
scroll to position [91, 0]
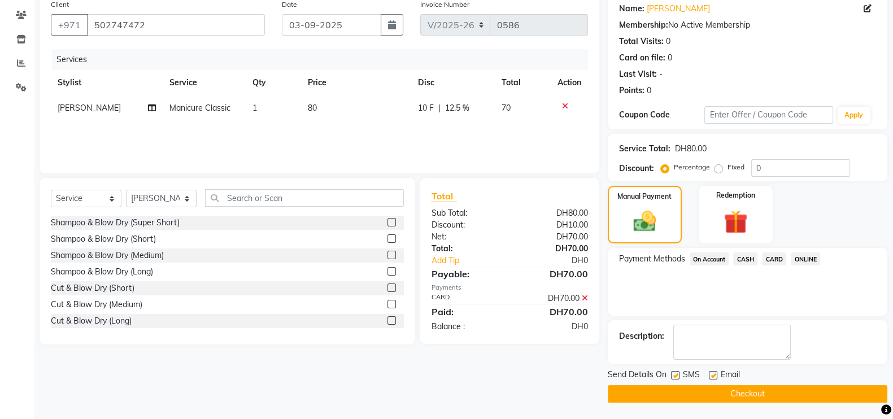
click at [749, 395] on button "Checkout" at bounding box center [748, 394] width 280 height 18
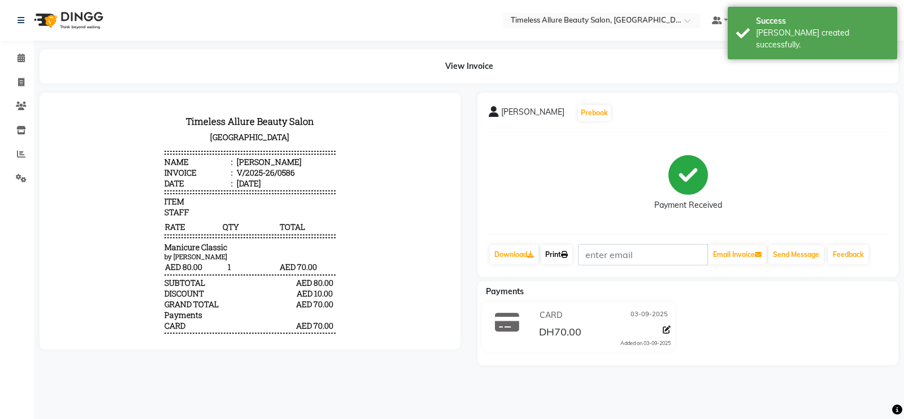
click at [558, 255] on link "Print" at bounding box center [557, 254] width 32 height 19
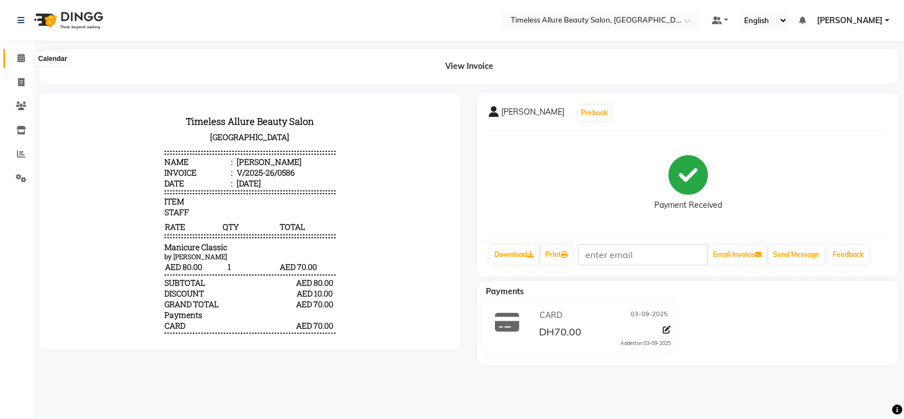
click at [20, 62] on icon at bounding box center [21, 58] width 7 height 8
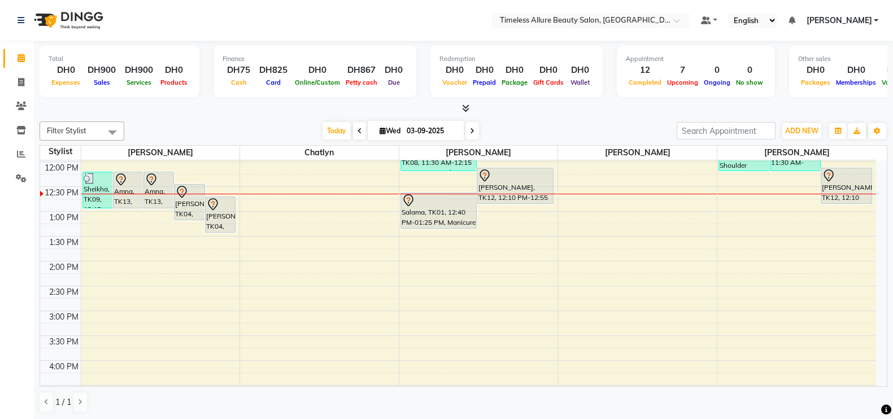
scroll to position [225, 0]
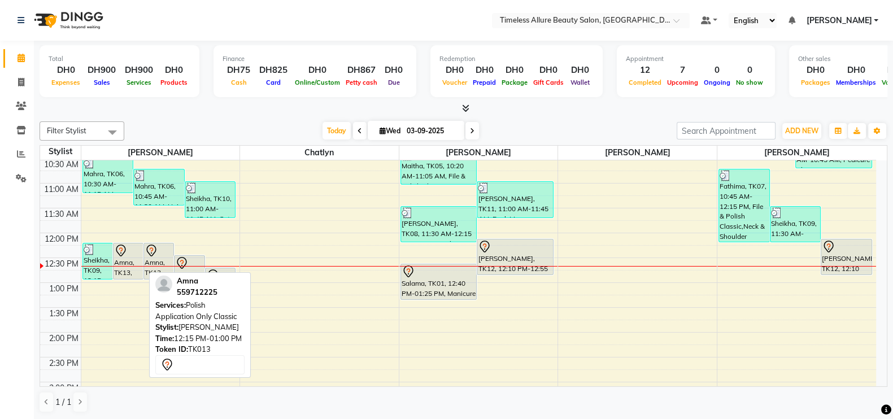
click at [123, 254] on icon at bounding box center [121, 251] width 14 height 14
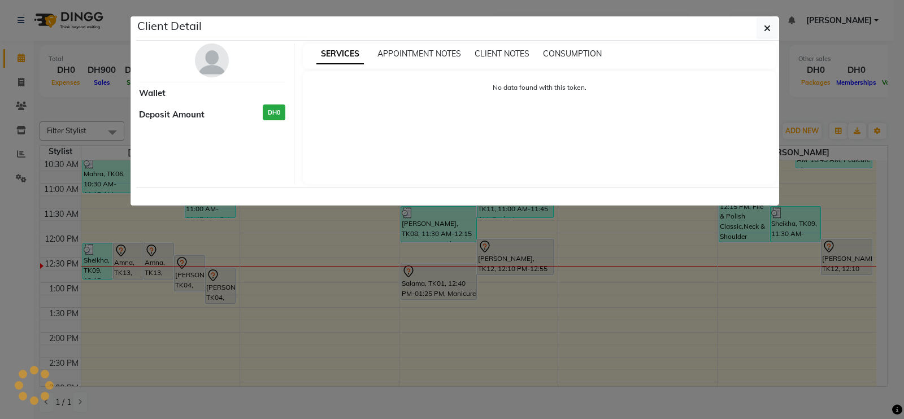
select select "7"
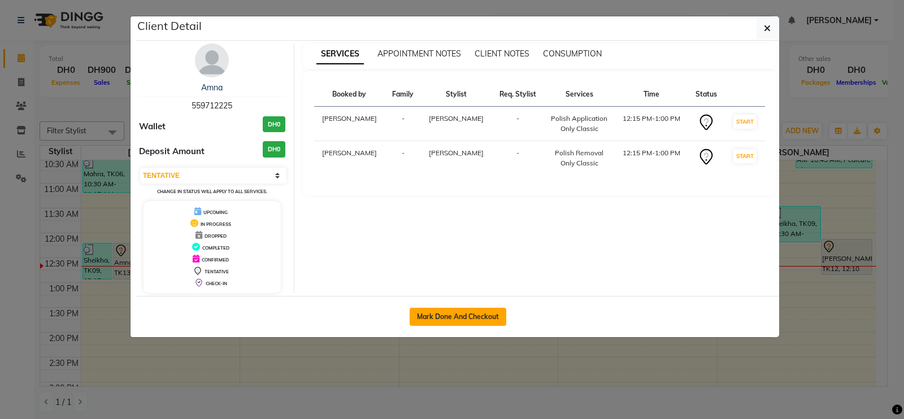
click at [449, 317] on button "Mark Done And Checkout" at bounding box center [458, 317] width 97 height 18
select select "service"
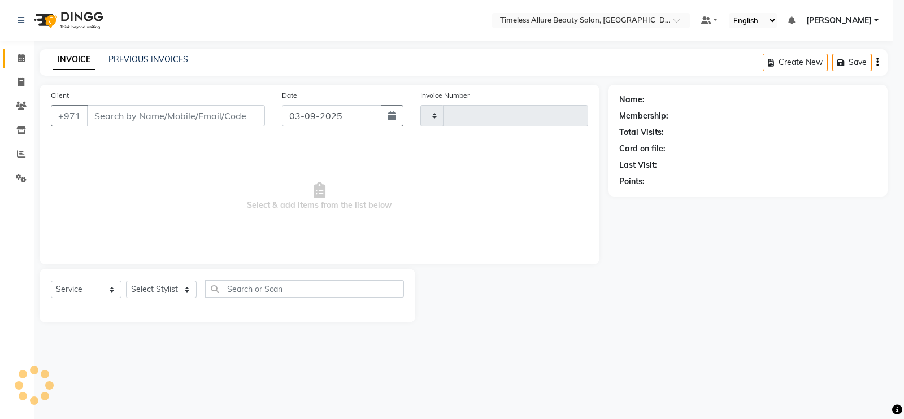
type input "0587"
select select "7126"
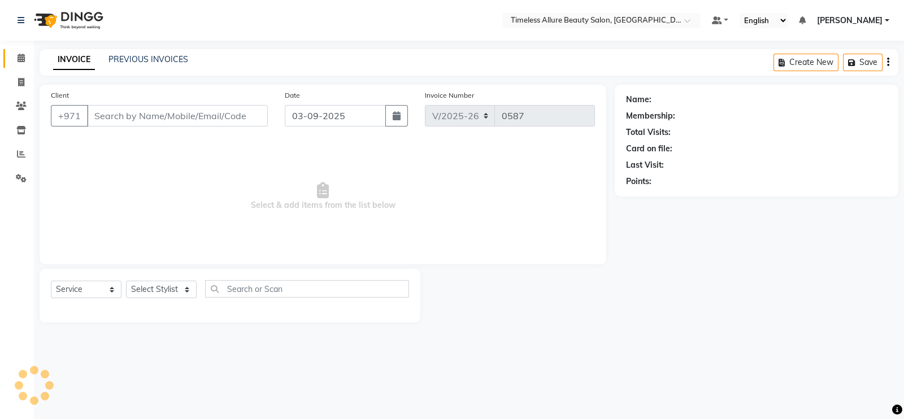
type input "559712225"
select select "59663"
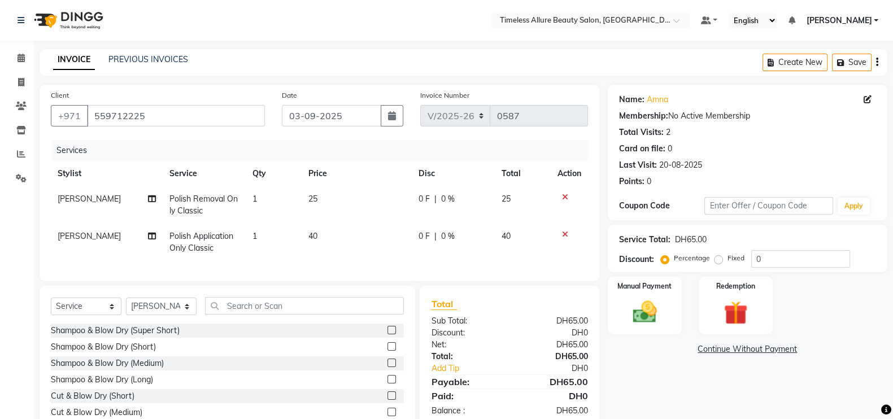
click at [424, 201] on span "0 F" at bounding box center [424, 199] width 11 height 12
select select "59663"
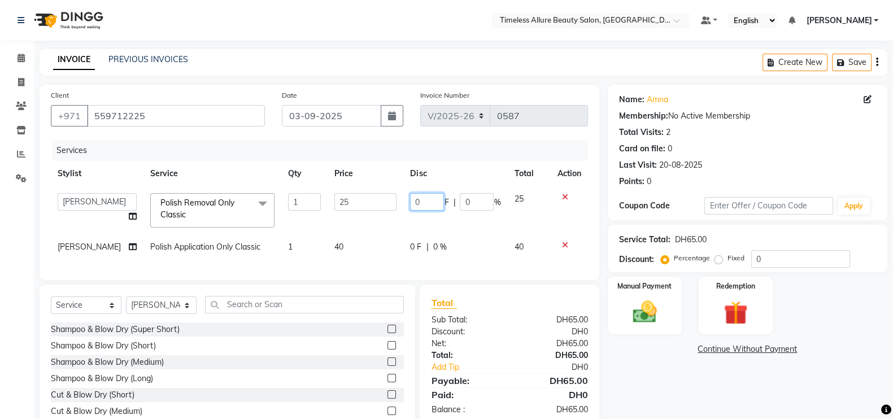
click at [424, 201] on input "0" at bounding box center [427, 202] width 34 height 18
type input "05"
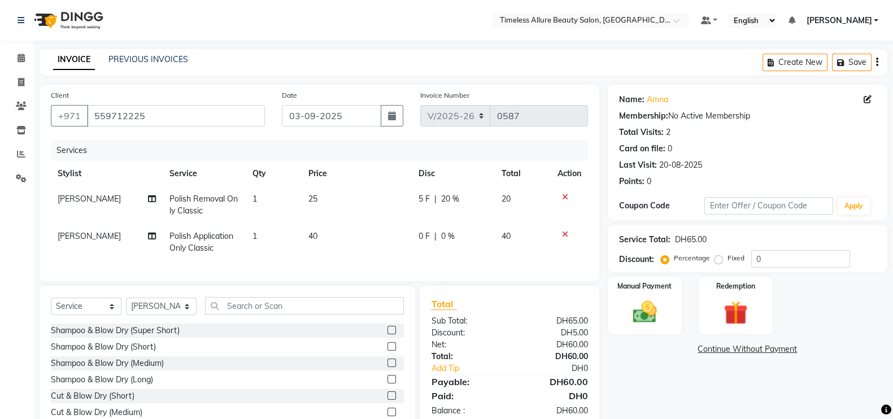
click at [415, 252] on td "0 F | 0 %" at bounding box center [453, 242] width 83 height 37
select select "59663"
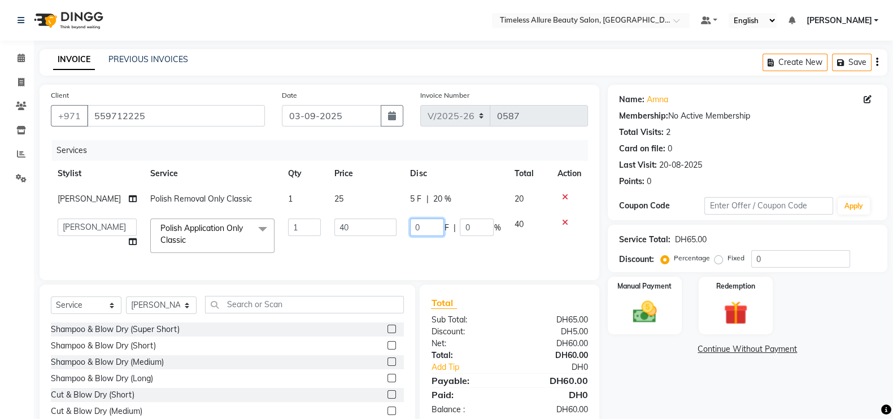
click at [424, 230] on input "0" at bounding box center [427, 228] width 34 height 18
type input "05"
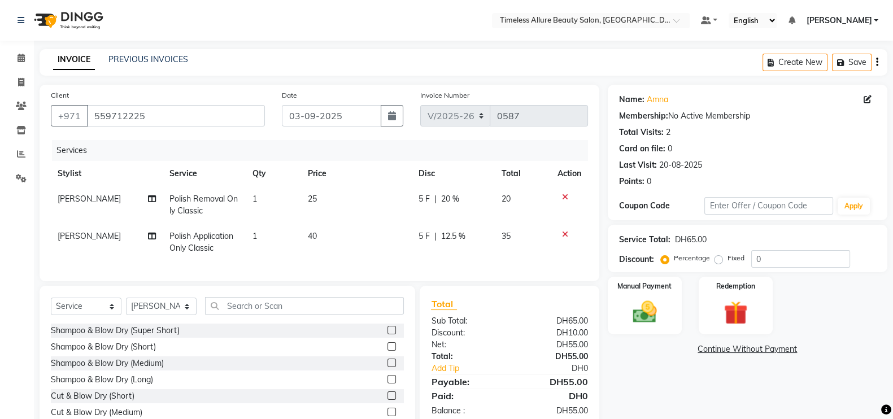
click at [448, 258] on td "5 F | 12.5 %" at bounding box center [454, 242] width 84 height 37
select select "59663"
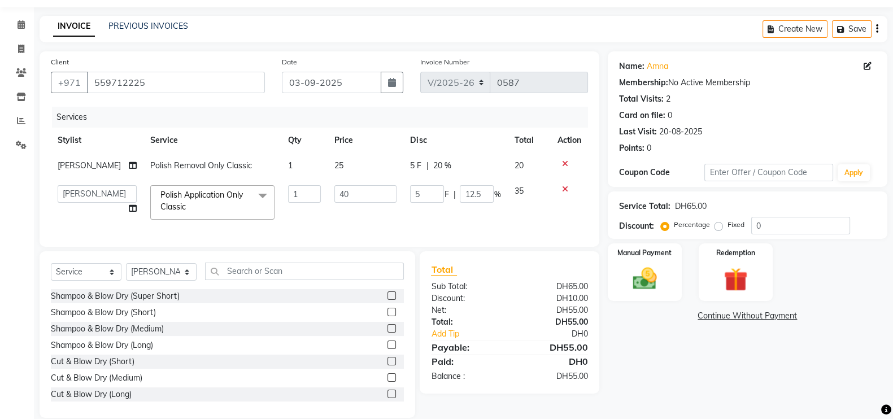
scroll to position [60, 0]
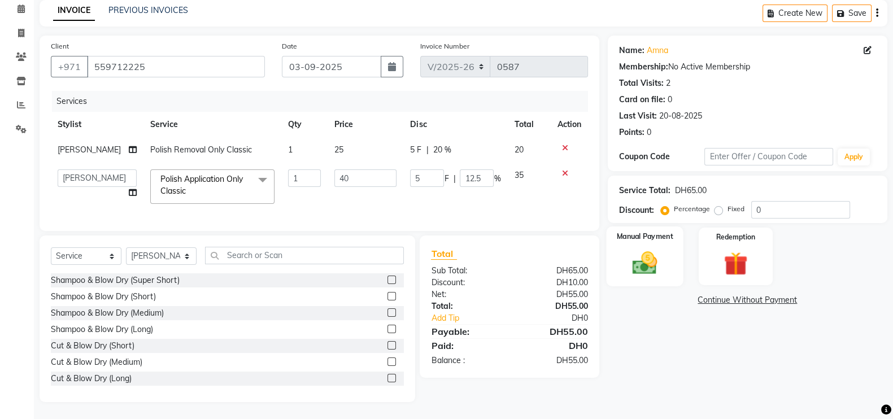
click at [645, 249] on img at bounding box center [645, 263] width 40 height 28
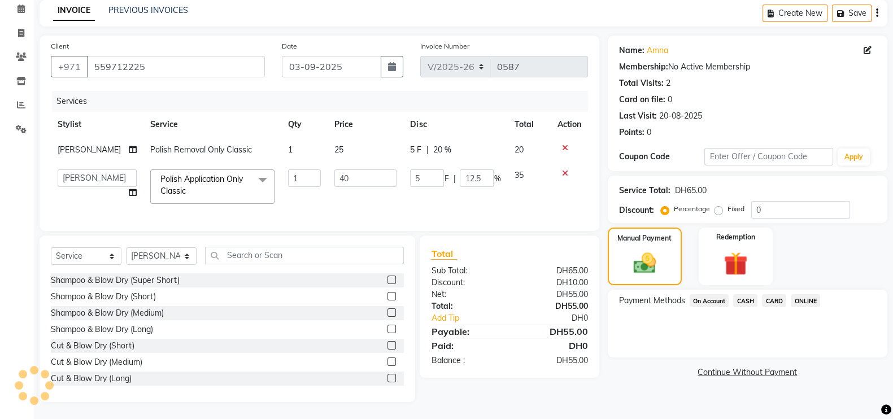
click at [777, 294] on span "CARD" at bounding box center [774, 300] width 24 height 13
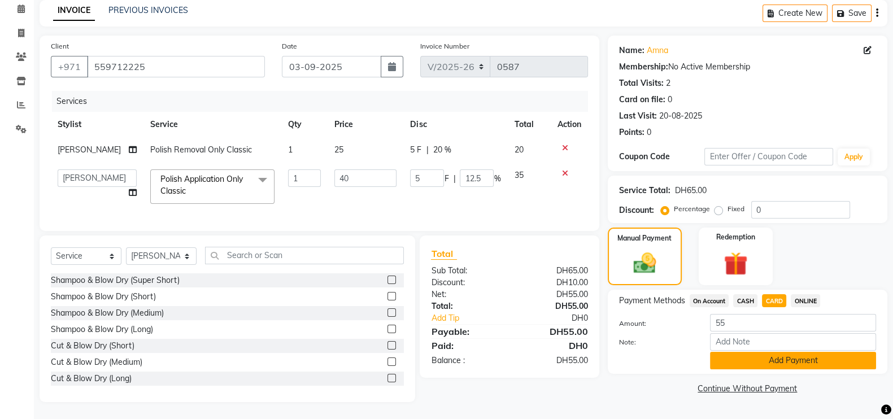
click at [798, 352] on button "Add Payment" at bounding box center [793, 361] width 166 height 18
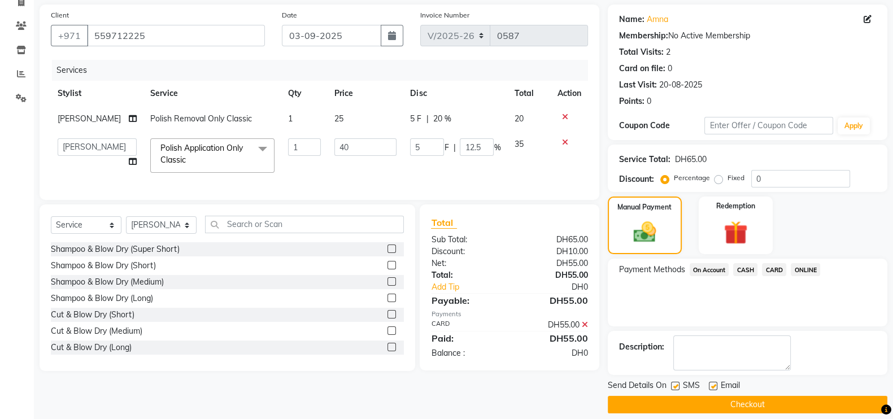
scroll to position [91, 0]
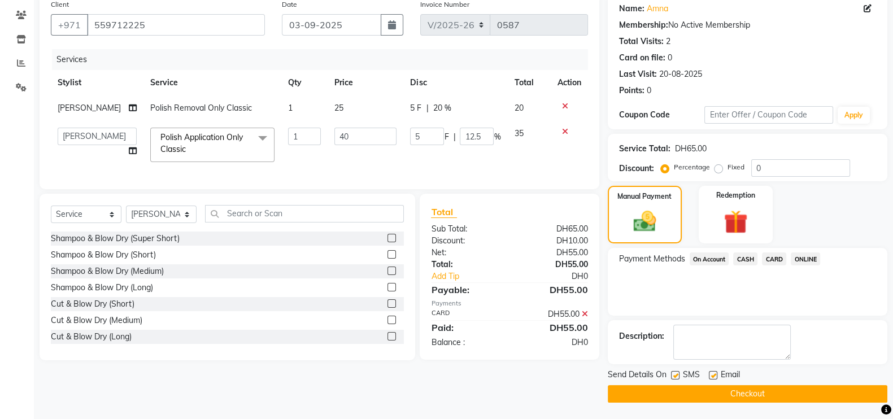
click at [743, 397] on button "Checkout" at bounding box center [748, 394] width 280 height 18
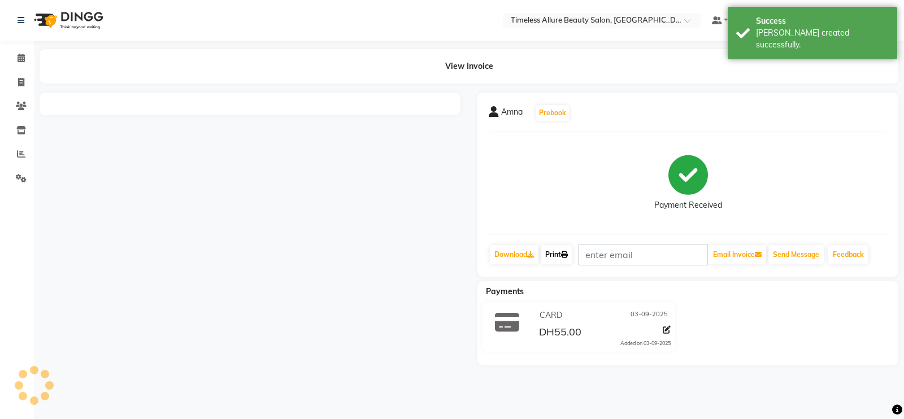
click at [562, 254] on link "Print" at bounding box center [557, 254] width 32 height 19
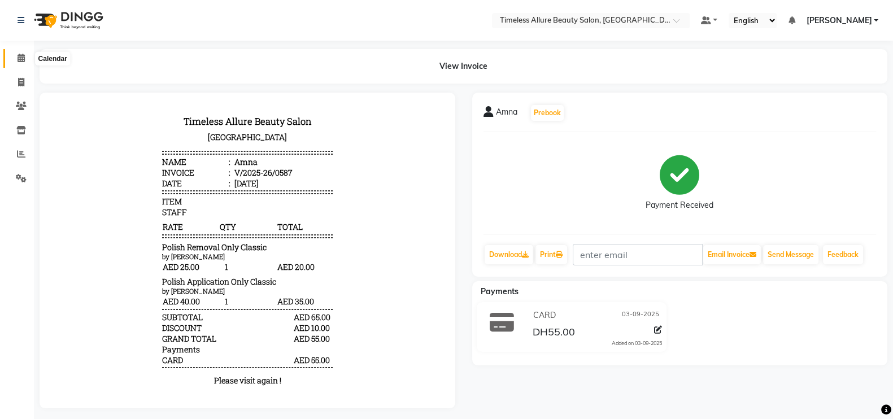
click at [20, 58] on icon at bounding box center [21, 58] width 7 height 8
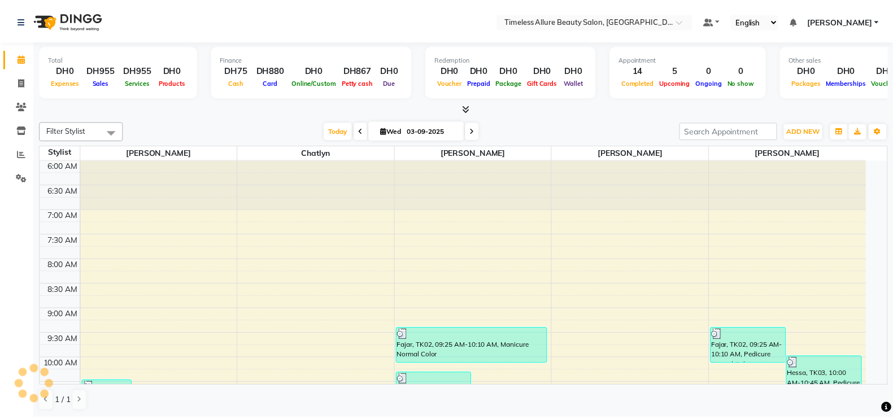
scroll to position [297, 0]
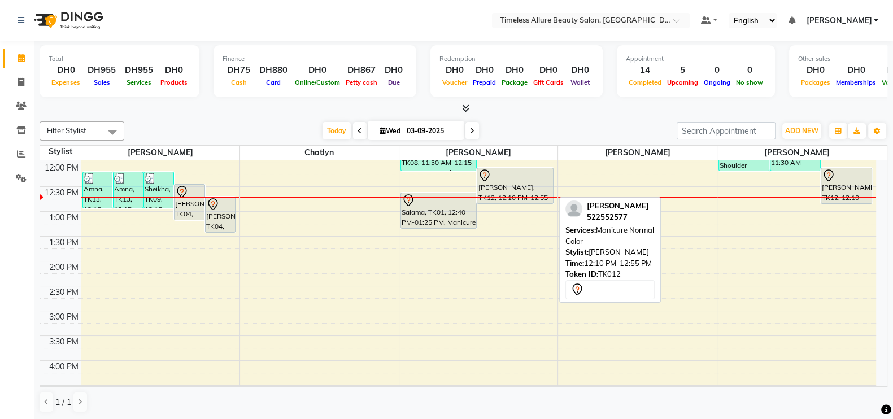
click at [525, 188] on div "[PERSON_NAME], TK12, 12:10 PM-12:55 PM, Manicure Normal Color" at bounding box center [515, 185] width 76 height 35
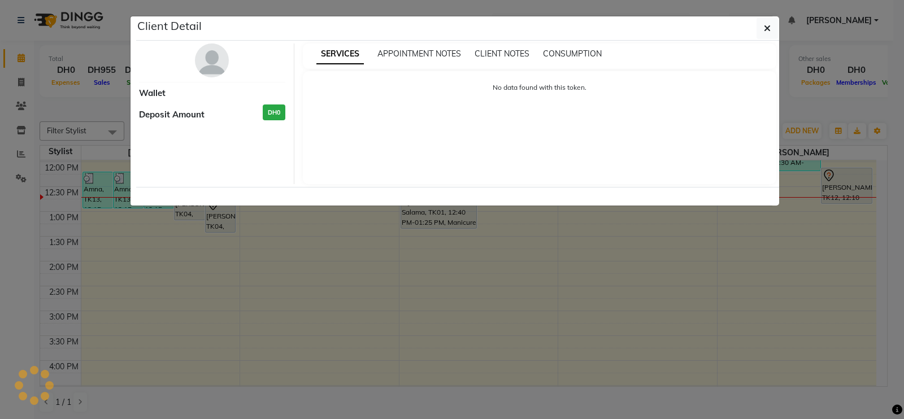
select select "7"
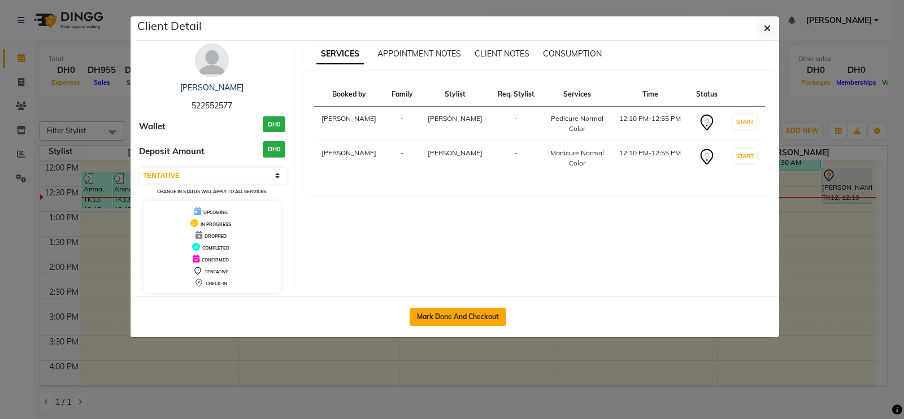
click at [471, 314] on button "Mark Done And Checkout" at bounding box center [458, 317] width 97 height 18
select select "service"
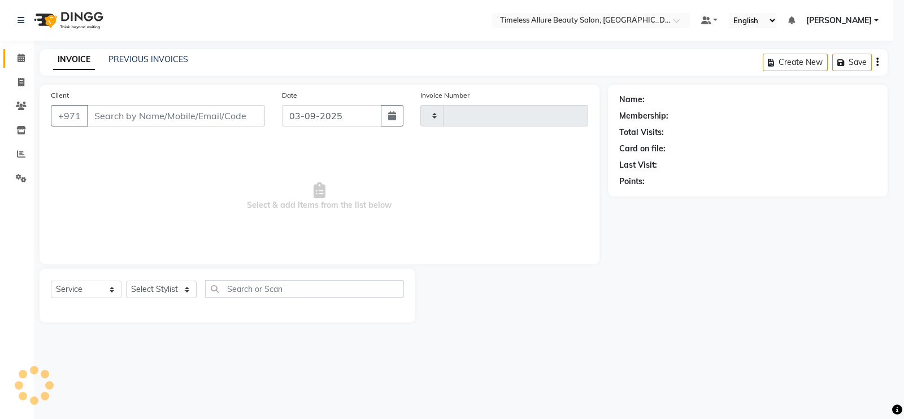
type input "0588"
select select "7126"
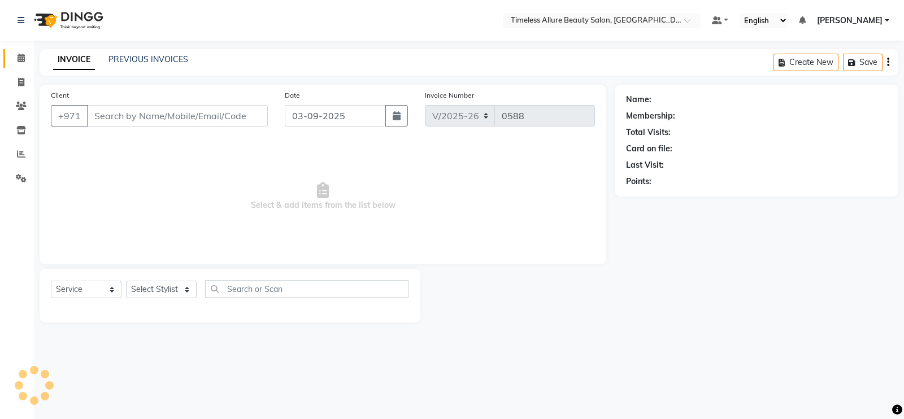
type input "522552577"
select select "90558"
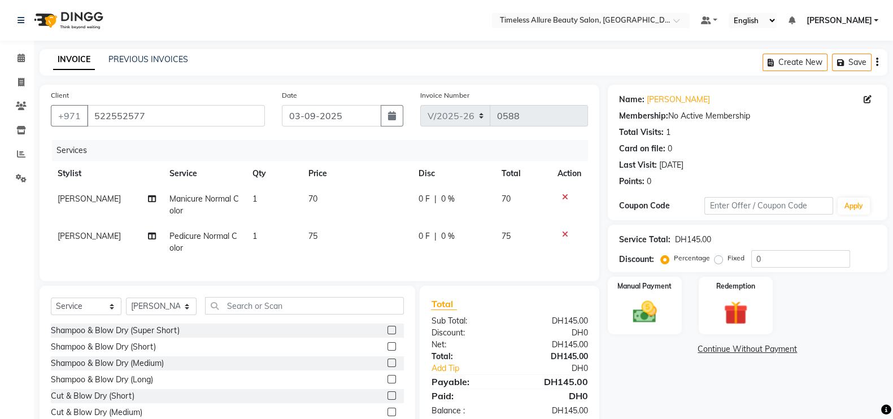
click at [425, 202] on span "0 F" at bounding box center [424, 199] width 11 height 12
select select "89293"
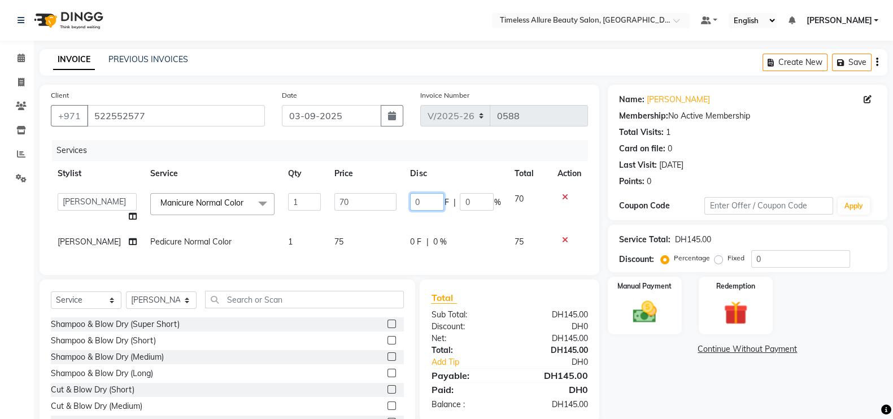
click at [425, 202] on input "0" at bounding box center [427, 202] width 34 height 18
type input "010"
click at [415, 245] on td "0 F | 0 %" at bounding box center [455, 241] width 104 height 25
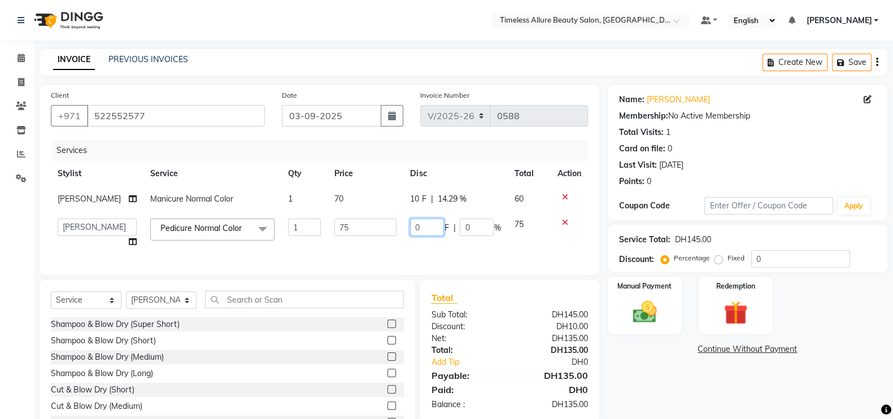
click at [419, 236] on input "0" at bounding box center [427, 228] width 34 height 18
type input "010"
click at [440, 252] on td "010 F | 0 %" at bounding box center [455, 233] width 104 height 43
click at [638, 316] on img at bounding box center [645, 312] width 40 height 28
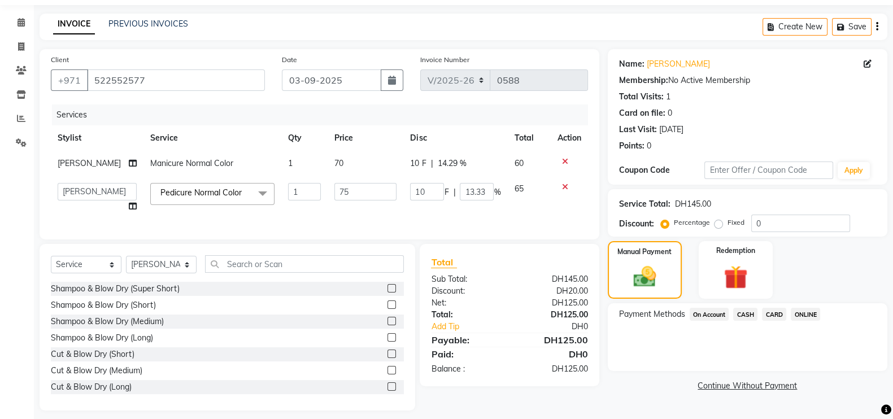
scroll to position [55, 0]
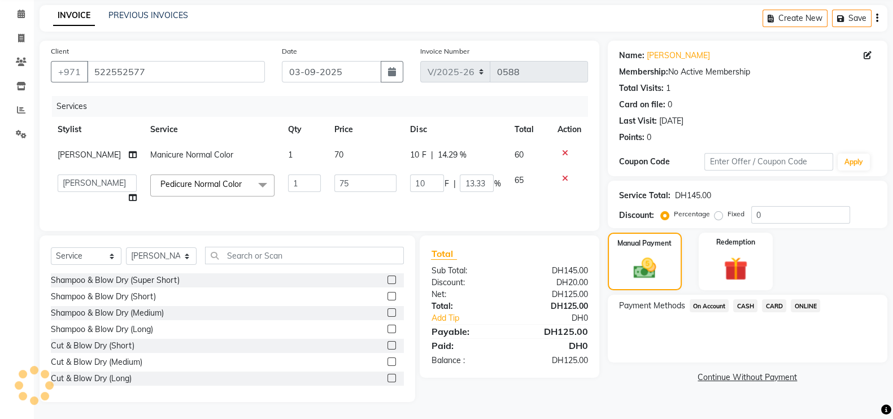
click at [772, 299] on span "CARD" at bounding box center [774, 305] width 24 height 13
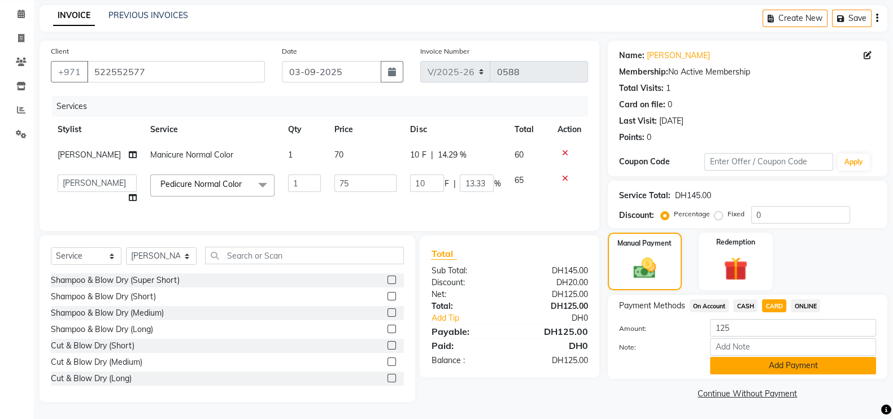
click at [791, 357] on button "Add Payment" at bounding box center [793, 366] width 166 height 18
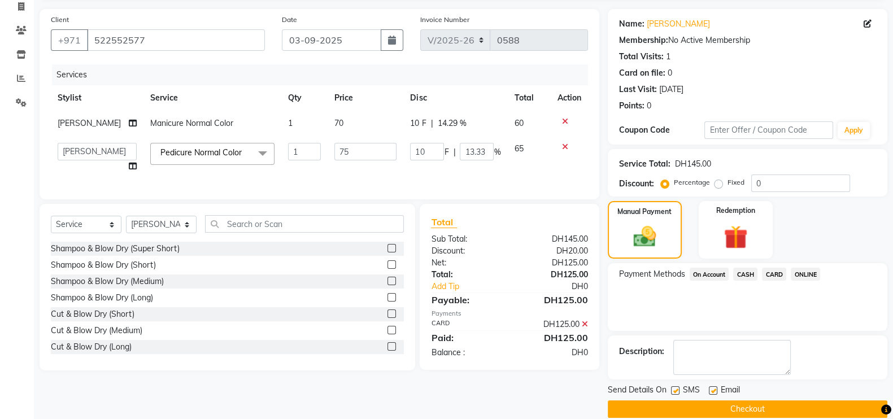
scroll to position [91, 0]
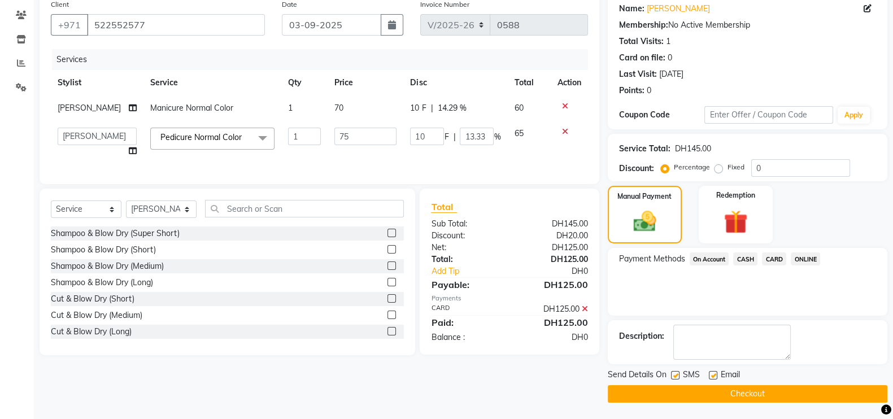
click at [743, 392] on button "Checkout" at bounding box center [748, 394] width 280 height 18
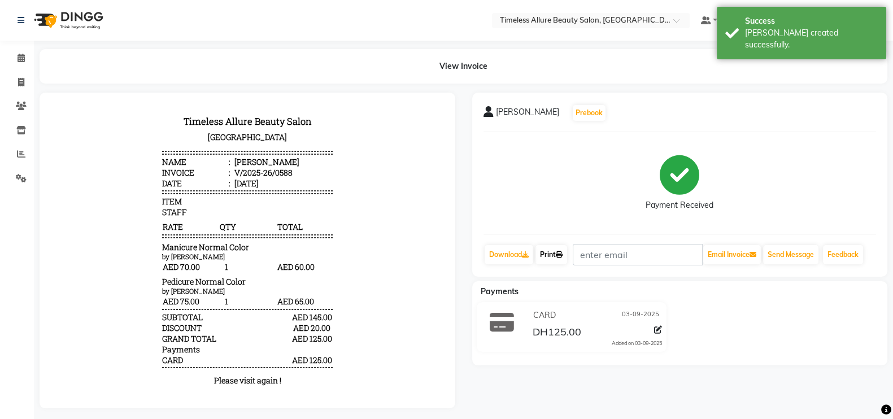
click at [544, 254] on link "Print" at bounding box center [552, 254] width 32 height 19
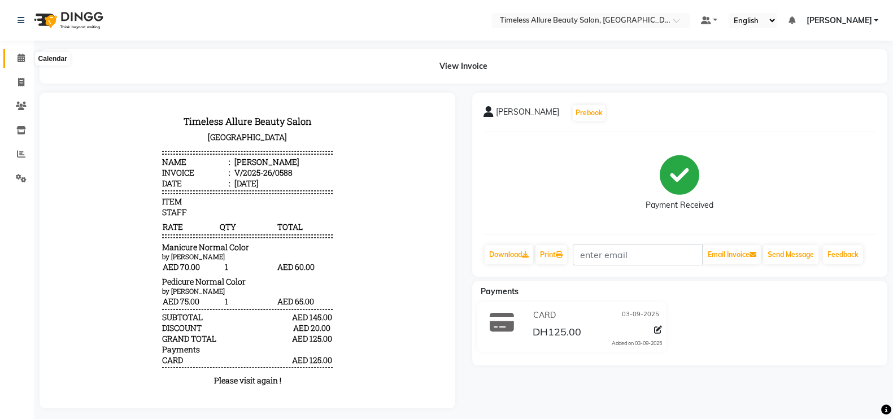
click at [18, 60] on icon at bounding box center [21, 58] width 7 height 8
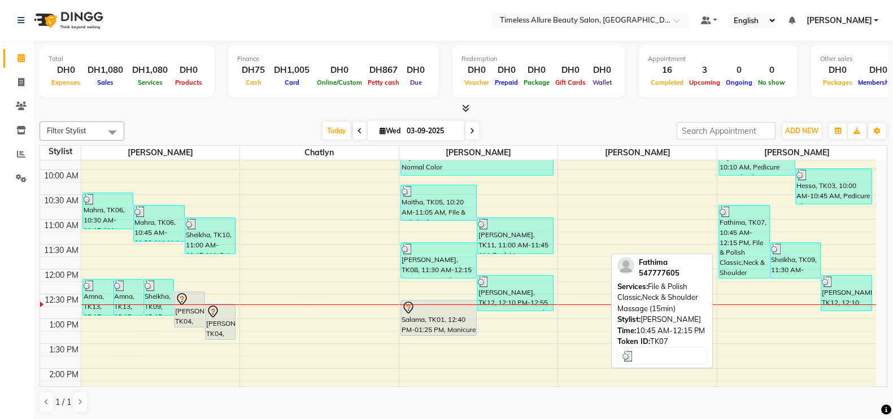
scroll to position [212, 0]
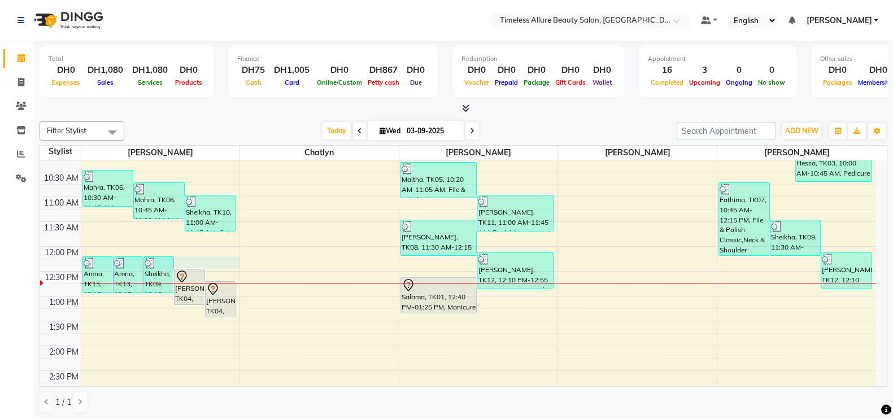
click at [225, 267] on div "6:00 AM 6:30 AM 7:00 AM 7:30 AM 8:00 AM 8:30 AM 9:00 AM 9:30 AM 10:00 AM 10:30 …" at bounding box center [458, 247] width 836 height 596
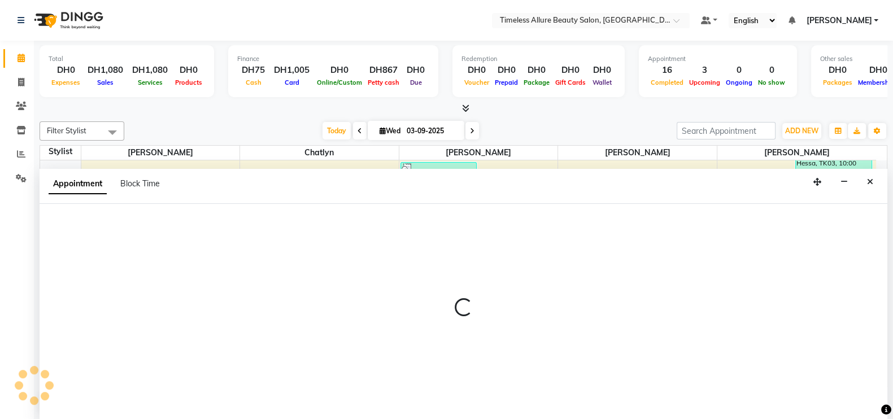
scroll to position [1, 0]
select select "59663"
select select "tentative"
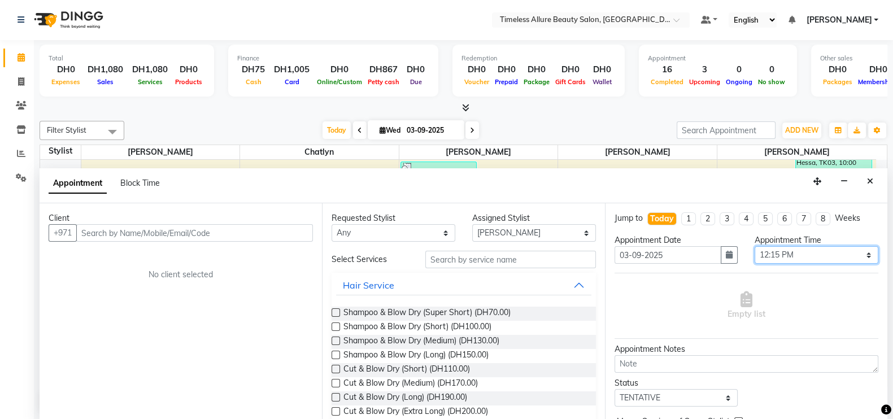
click at [857, 256] on select "Select 07:00 AM 07:05 AM 07:10 AM 07:15 AM 07:20 AM 07:25 AM 07:30 AM 07:35 AM …" at bounding box center [817, 255] width 124 height 18
select select "740"
click at [755, 246] on select "Select 07:00 AM 07:05 AM 07:10 AM 07:15 AM 07:20 AM 07:25 AM 07:30 AM 07:35 AM …" at bounding box center [817, 255] width 124 height 18
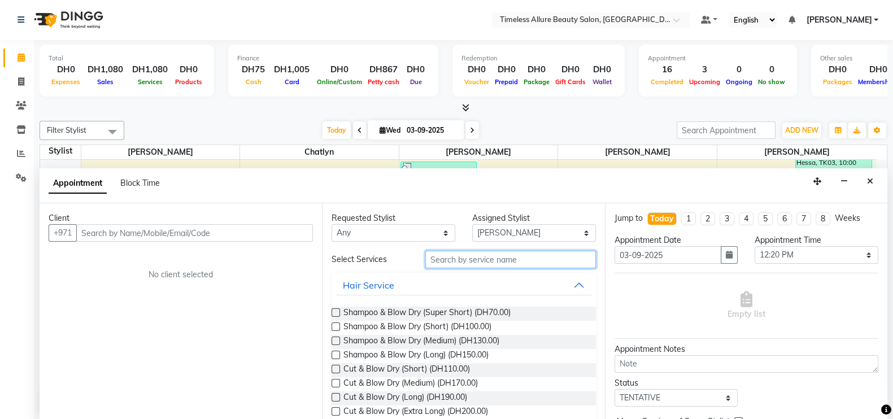
click at [460, 258] on input "text" at bounding box center [510, 260] width 171 height 18
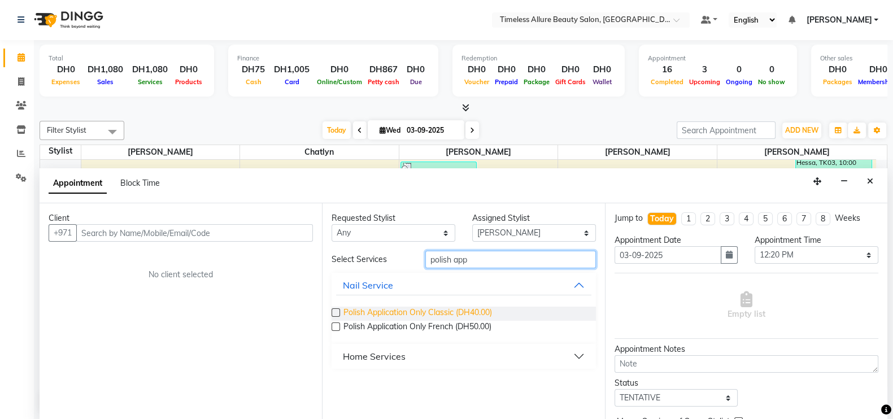
type input "polish app"
click at [410, 310] on span "Polish Application Only Classic (DH40.00)" at bounding box center [417, 314] width 149 height 14
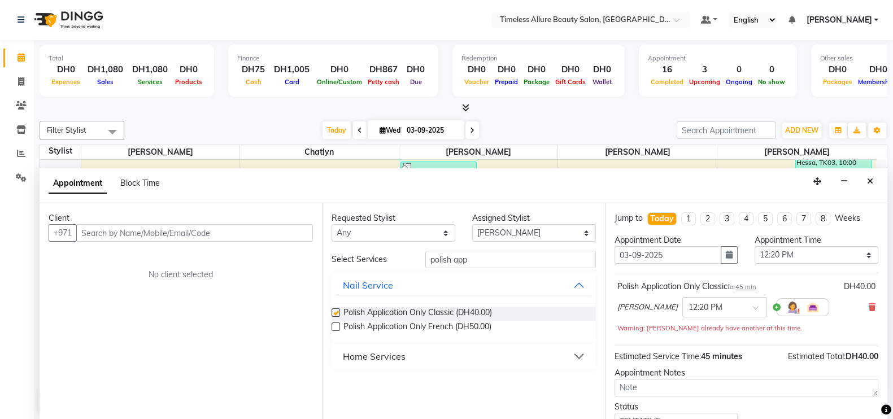
checkbox input "false"
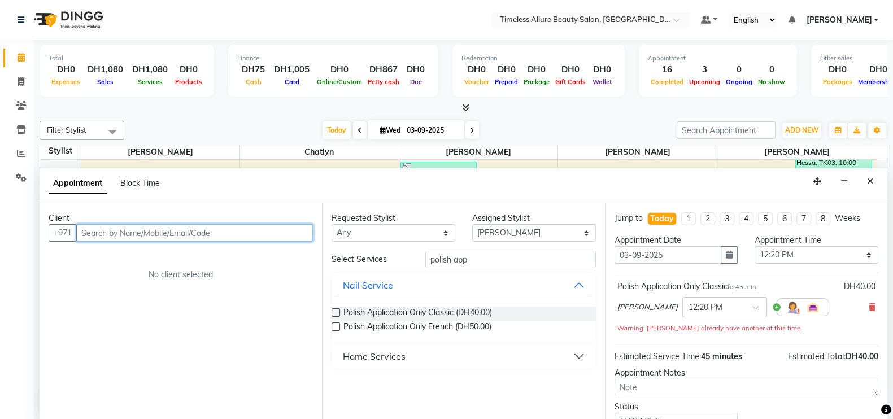
click at [240, 229] on input "text" at bounding box center [194, 233] width 237 height 18
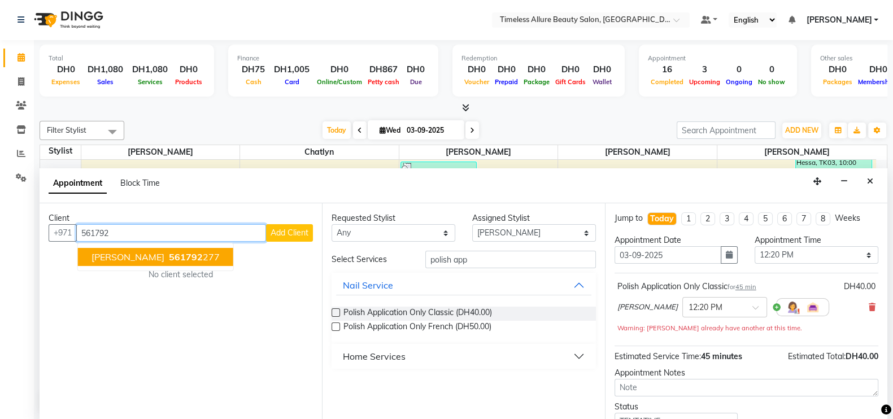
click at [169, 256] on span "561792" at bounding box center [186, 256] width 34 height 11
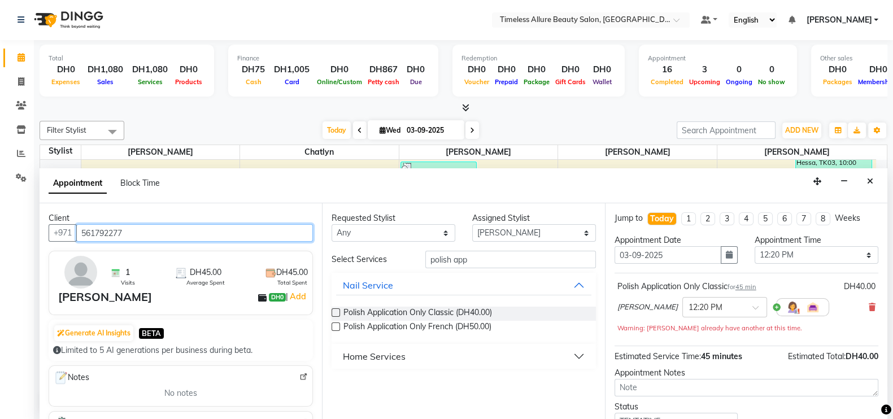
scroll to position [81, 0]
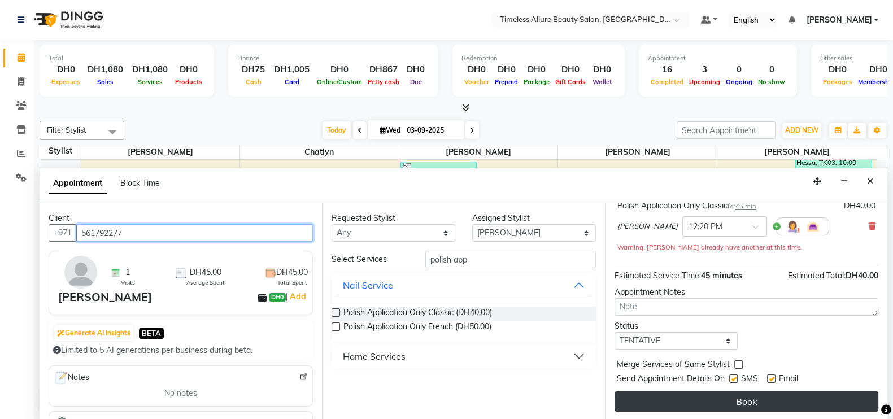
type input "561792277"
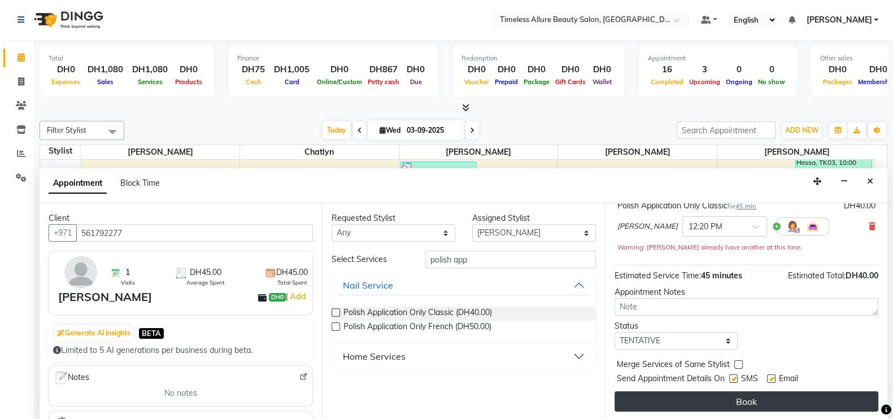
click at [751, 397] on button "Book" at bounding box center [747, 402] width 264 height 20
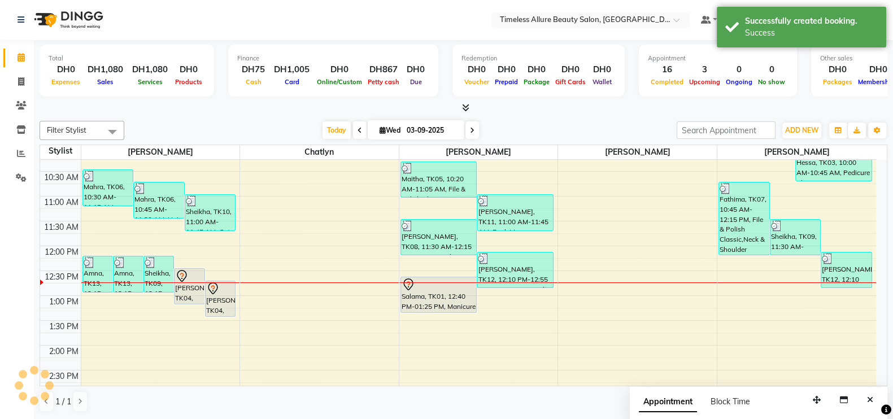
scroll to position [0, 0]
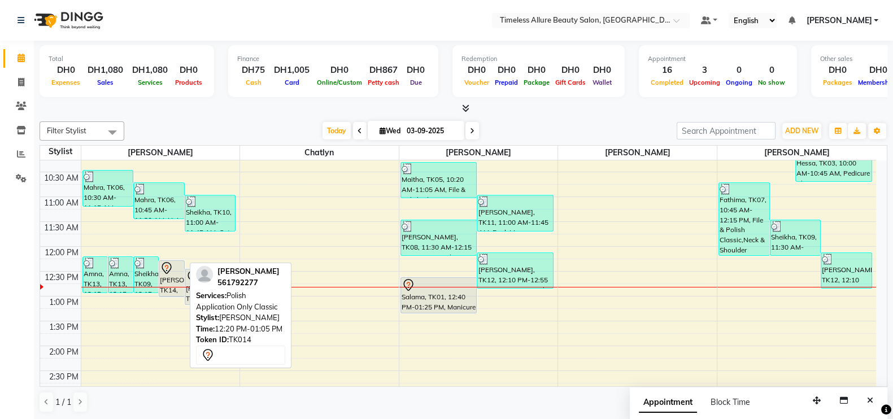
click at [169, 272] on icon at bounding box center [167, 269] width 14 height 14
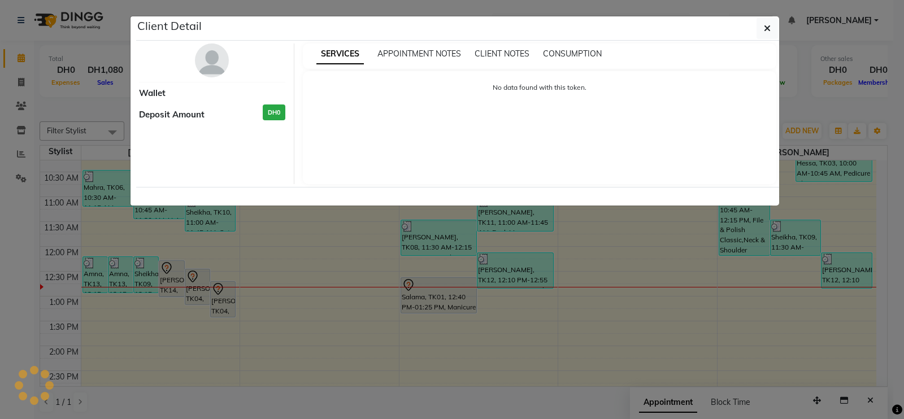
select select "7"
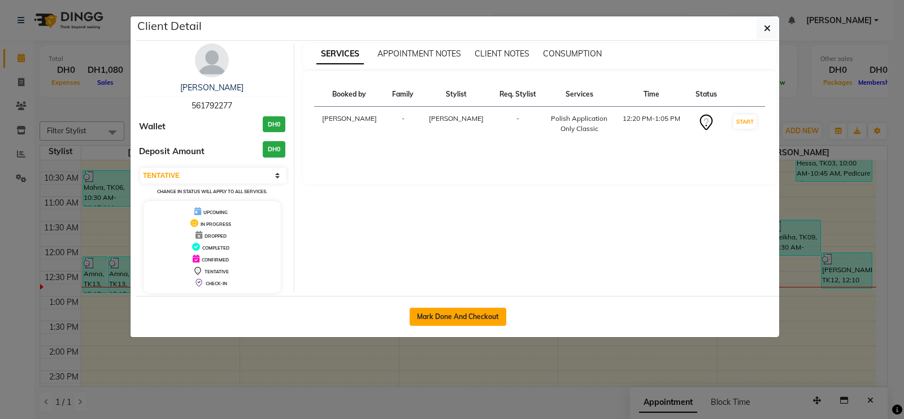
click at [466, 309] on button "Mark Done And Checkout" at bounding box center [458, 317] width 97 height 18
select select "7126"
select select "service"
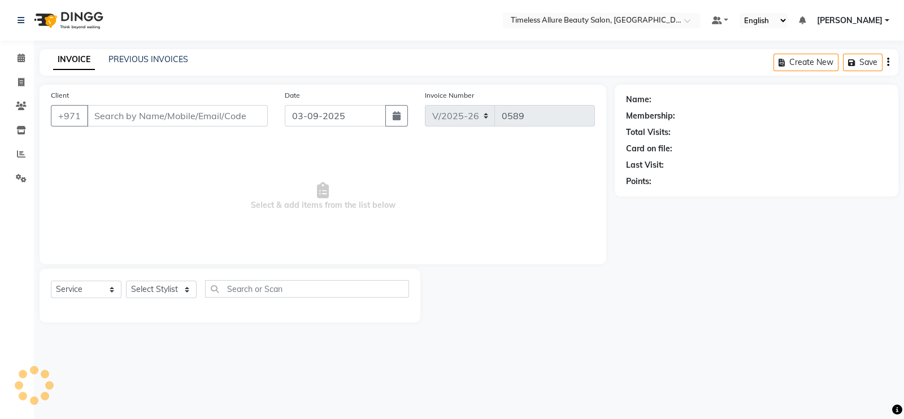
type input "561792277"
select select "59663"
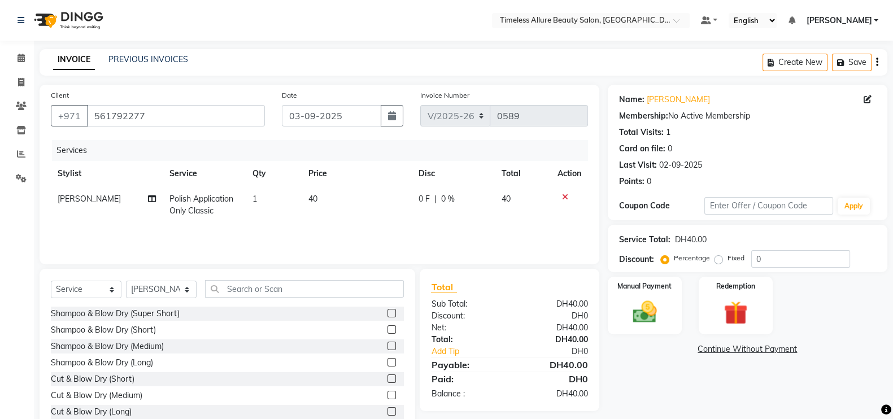
click at [424, 202] on span "0 F" at bounding box center [424, 199] width 11 height 12
select select "59663"
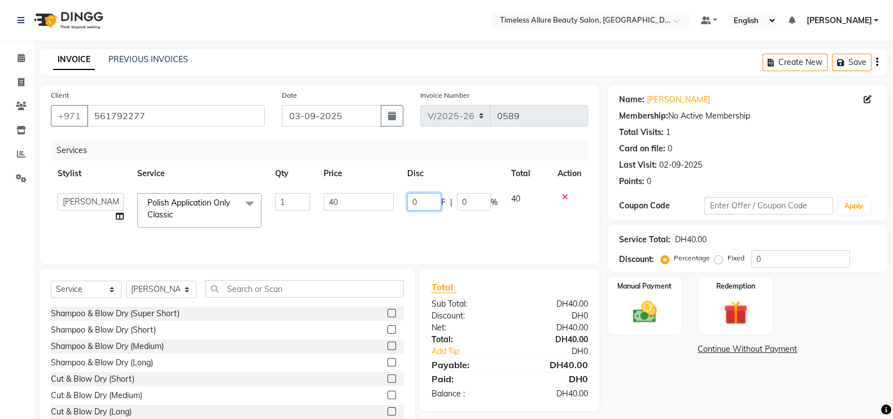
click at [424, 202] on input "0" at bounding box center [424, 202] width 34 height 18
type input "05"
click at [452, 236] on div "Services Stylist Service Qty Price Disc Total Action [PERSON_NAME] Chatlyn [PER…" at bounding box center [319, 196] width 537 height 113
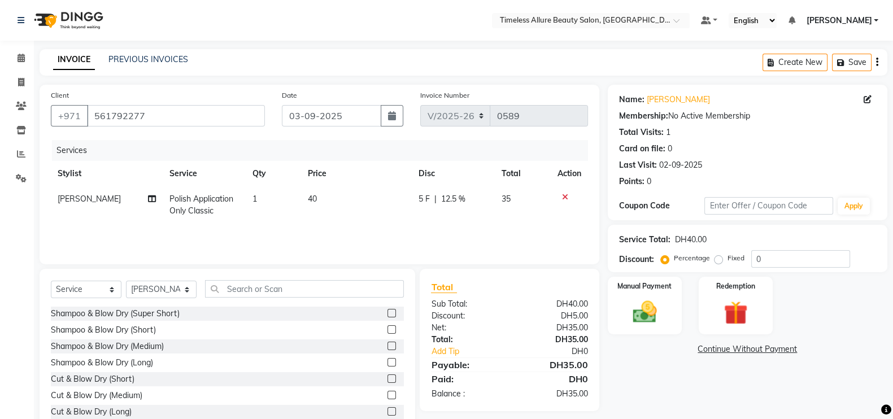
scroll to position [33, 0]
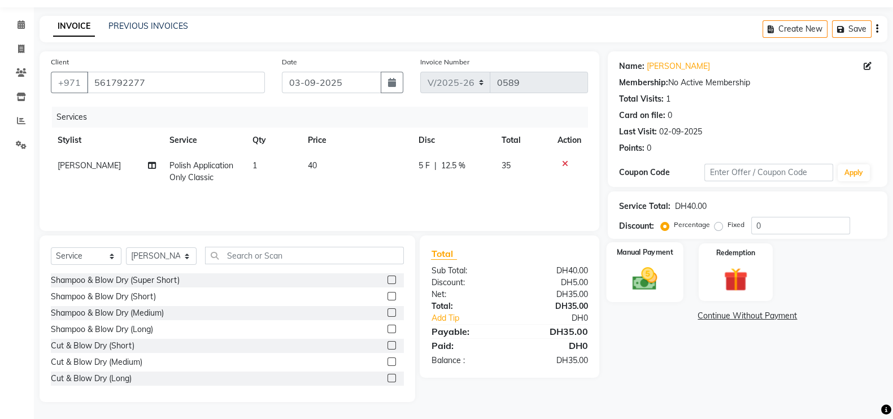
click at [625, 268] on img at bounding box center [645, 278] width 40 height 28
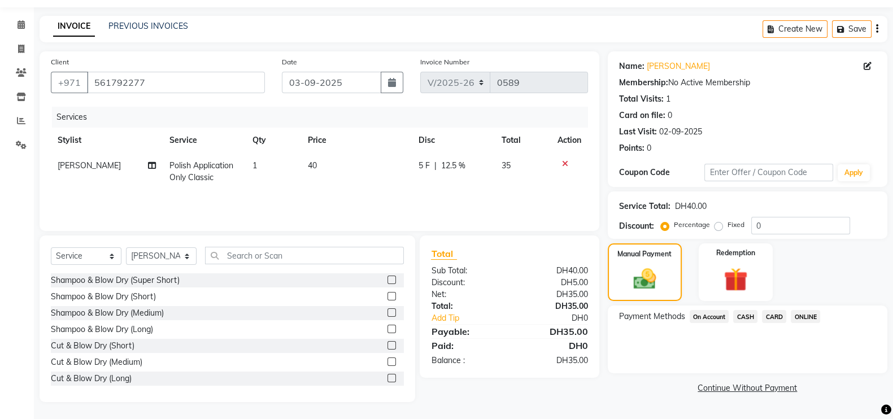
click at [776, 316] on span "CARD" at bounding box center [774, 316] width 24 height 13
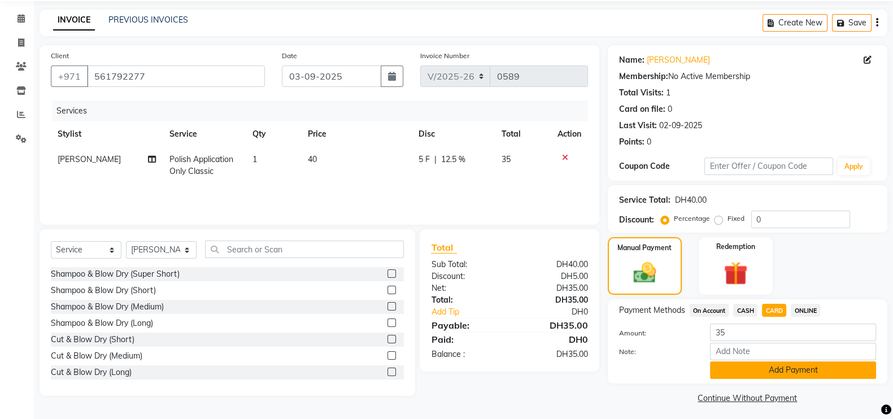
scroll to position [45, 0]
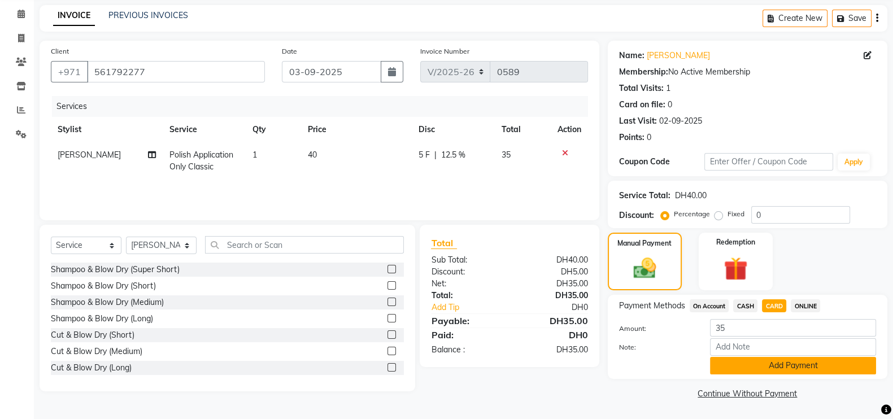
click at [814, 367] on button "Add Payment" at bounding box center [793, 366] width 166 height 18
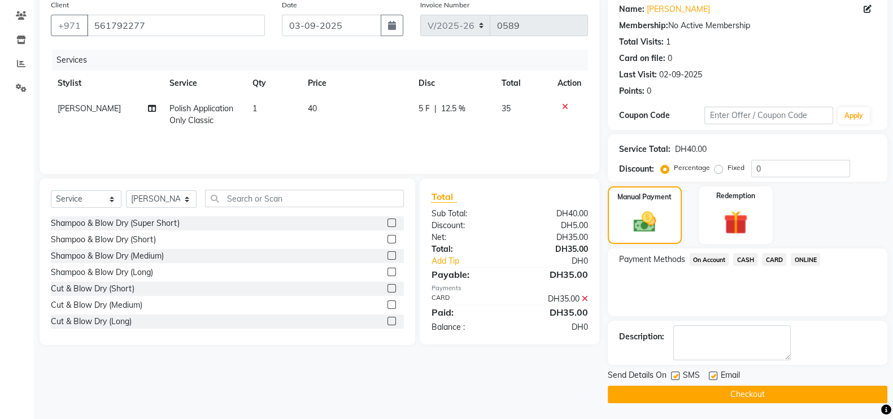
scroll to position [91, 0]
click at [772, 392] on button "Checkout" at bounding box center [748, 394] width 280 height 18
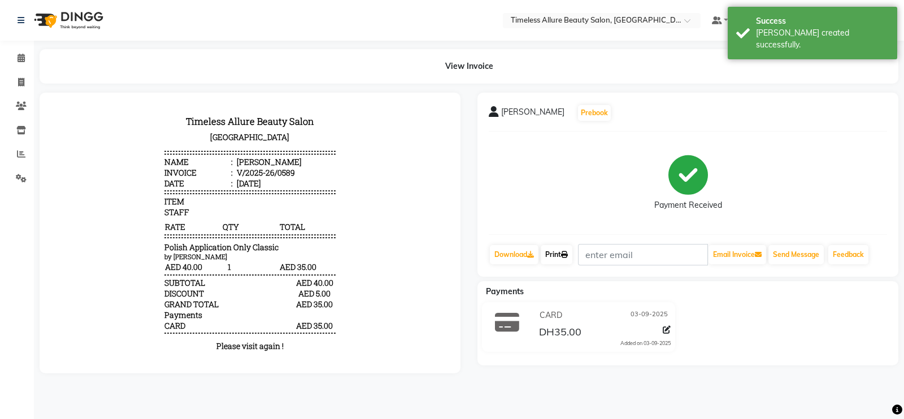
click at [556, 258] on link "Print" at bounding box center [557, 254] width 32 height 19
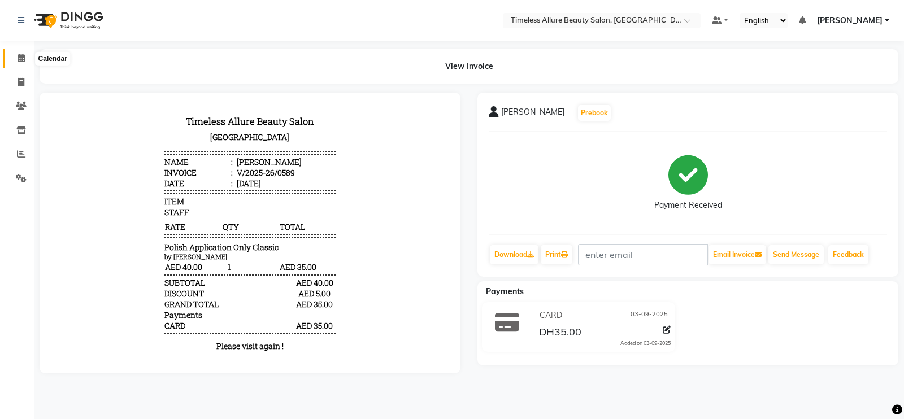
click at [21, 59] on icon at bounding box center [21, 58] width 7 height 8
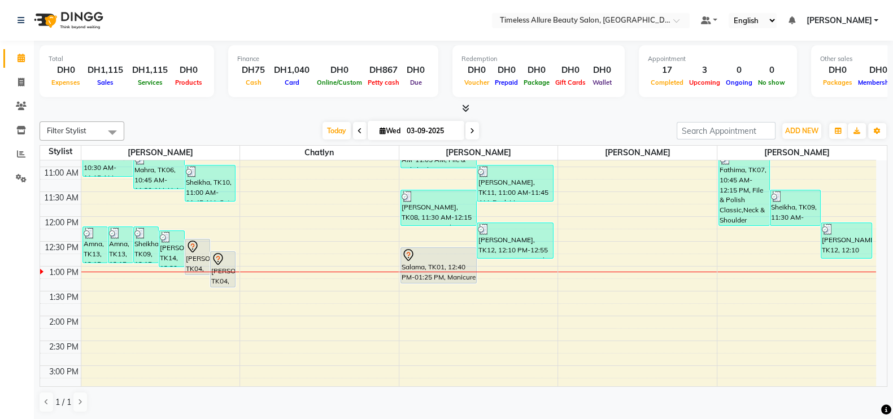
scroll to position [212, 0]
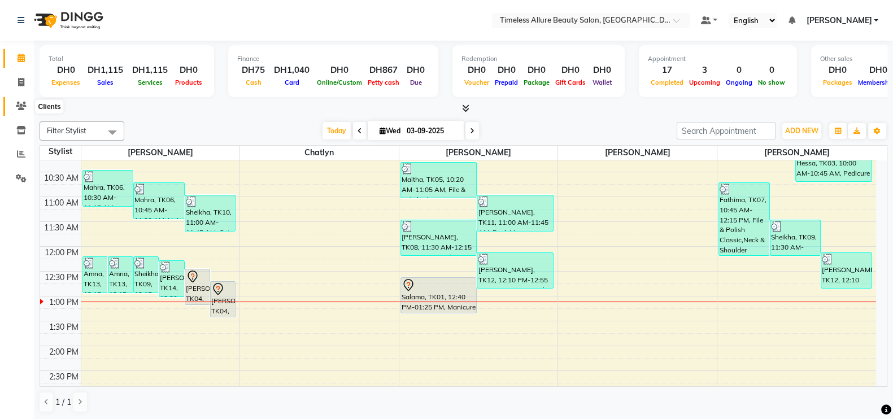
click at [20, 105] on icon at bounding box center [21, 106] width 11 height 8
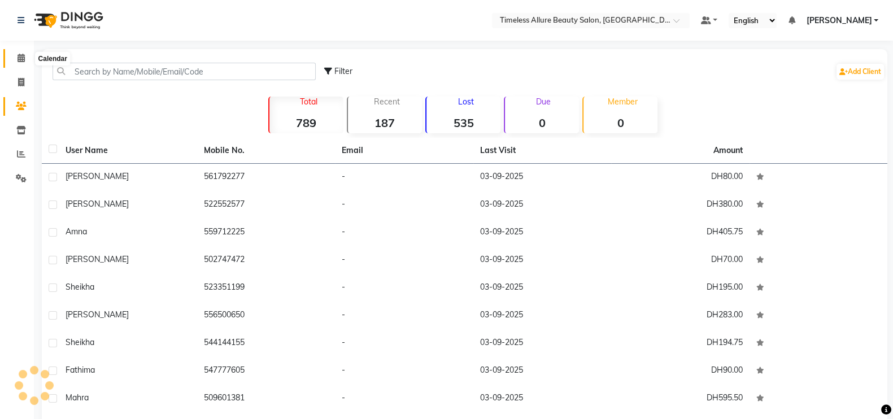
click at [23, 59] on icon at bounding box center [21, 58] width 7 height 8
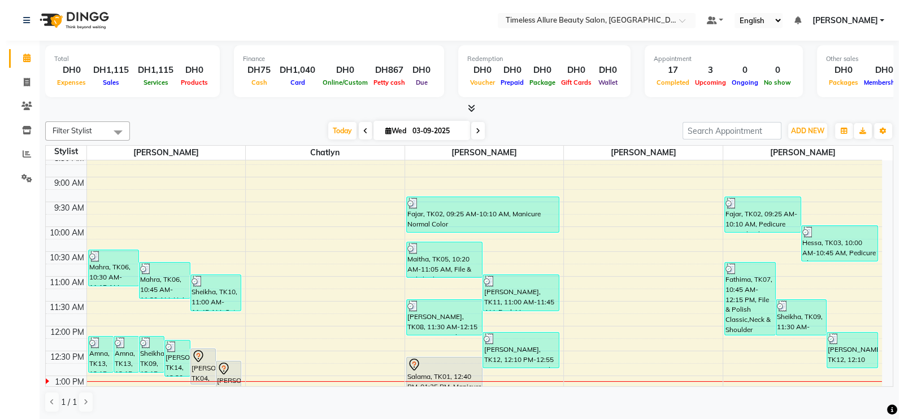
scroll to position [212, 0]
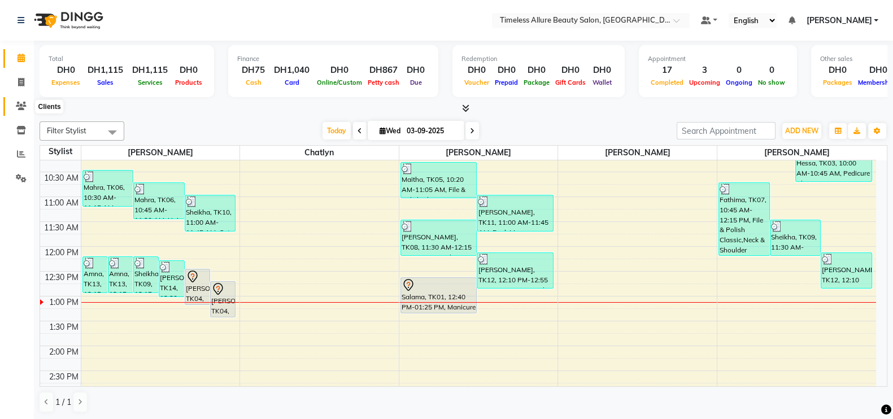
click at [23, 106] on icon at bounding box center [21, 106] width 11 height 8
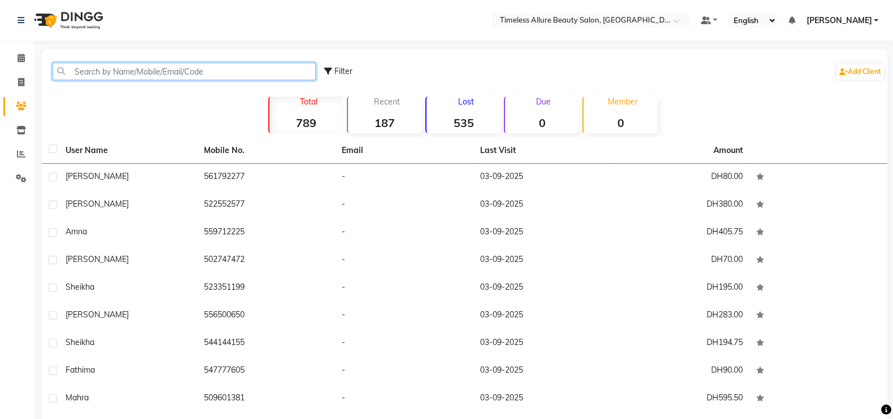
click at [168, 72] on input "text" at bounding box center [184, 72] width 263 height 18
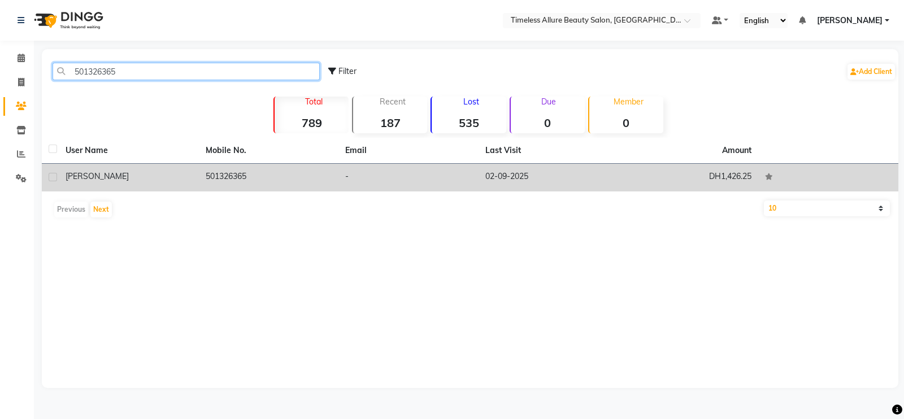
type input "501326365"
click at [172, 179] on div "[PERSON_NAME]" at bounding box center [129, 177] width 127 height 12
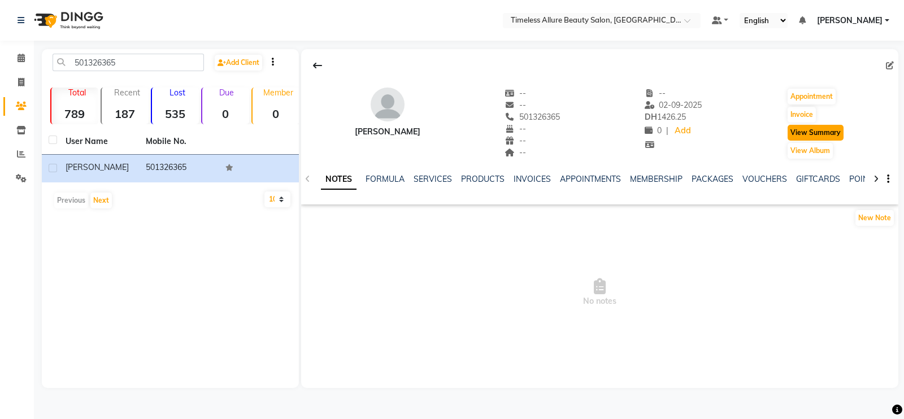
click at [821, 129] on button "View Summary" at bounding box center [816, 133] width 56 height 16
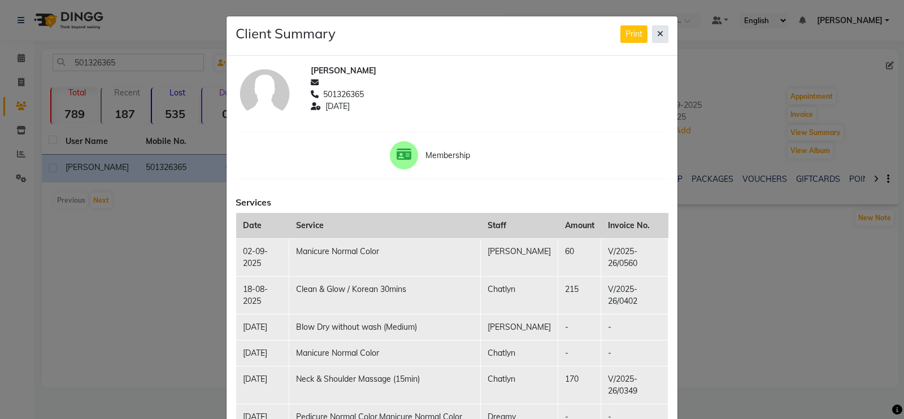
click at [657, 34] on icon at bounding box center [660, 34] width 6 height 8
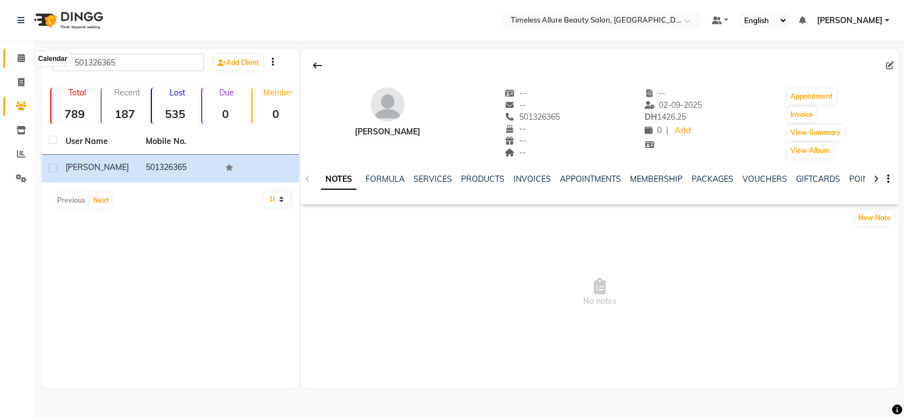
click at [20, 58] on icon at bounding box center [21, 58] width 7 height 8
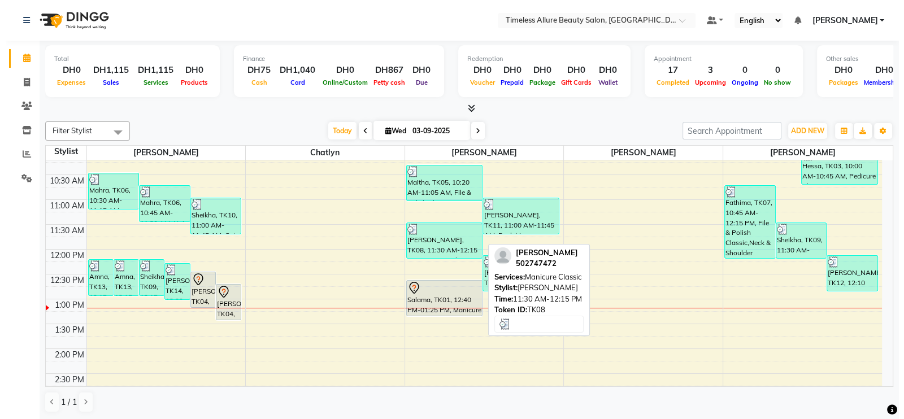
scroll to position [212, 0]
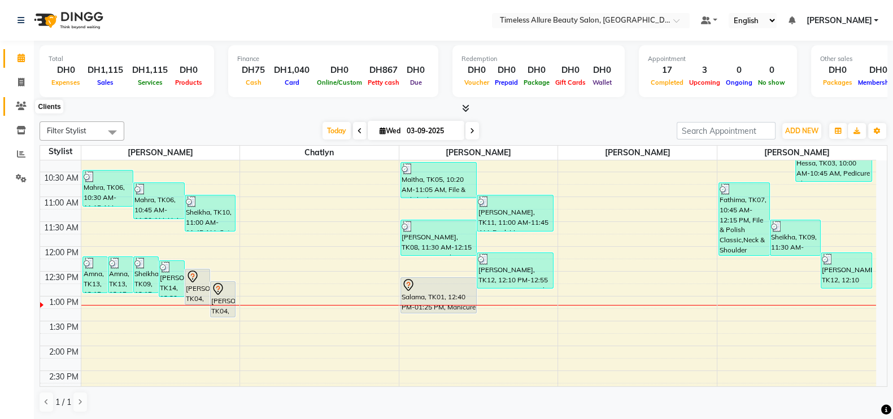
click at [25, 104] on icon at bounding box center [21, 106] width 11 height 8
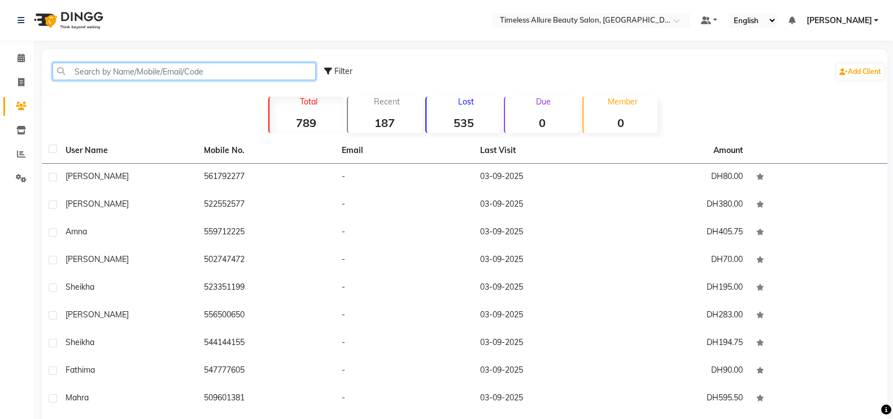
click at [110, 71] on input "text" at bounding box center [184, 72] width 263 height 18
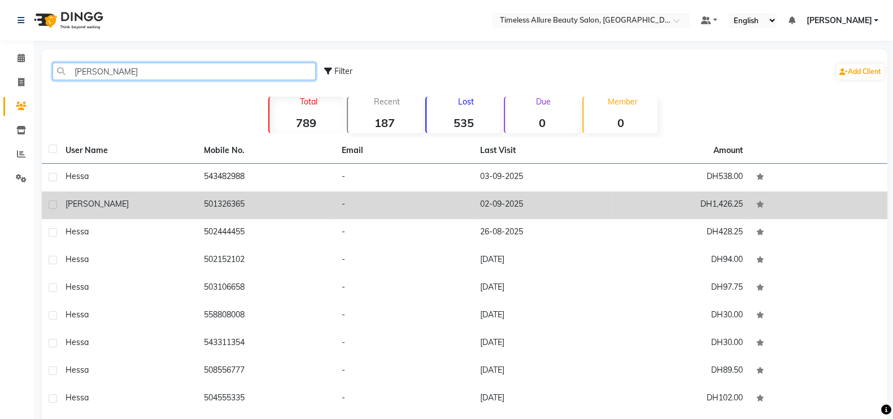
type input "[PERSON_NAME]"
click at [127, 198] on div "[PERSON_NAME]" at bounding box center [128, 204] width 125 height 12
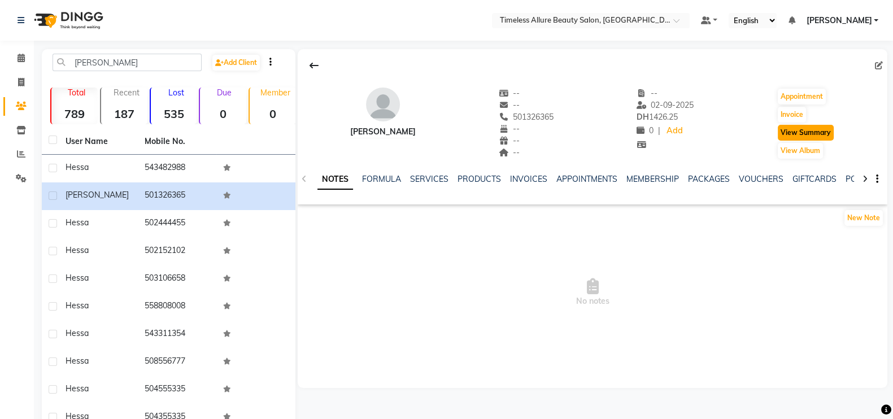
click at [820, 134] on button "View Summary" at bounding box center [806, 133] width 56 height 16
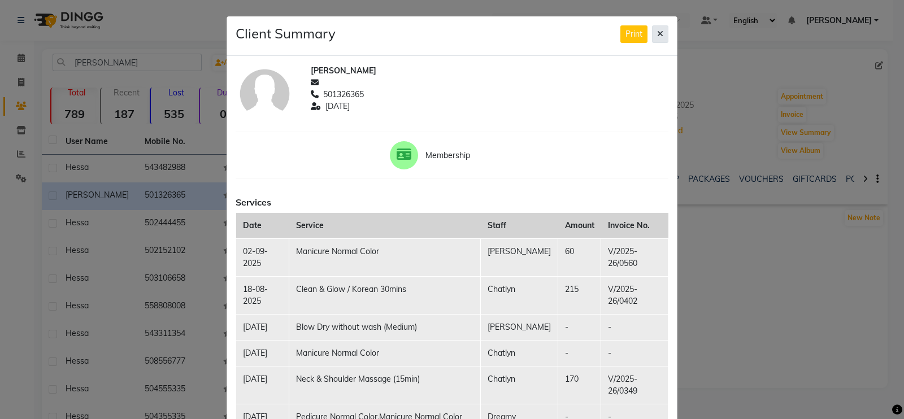
click at [657, 33] on icon at bounding box center [660, 34] width 6 height 8
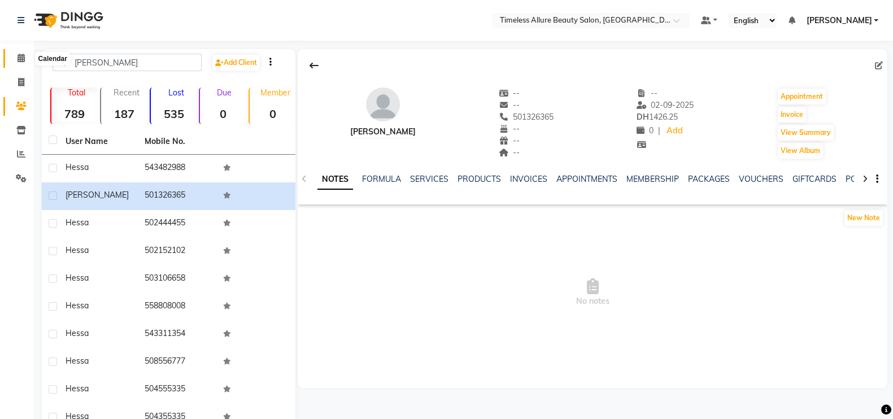
click at [18, 60] on icon at bounding box center [21, 58] width 7 height 8
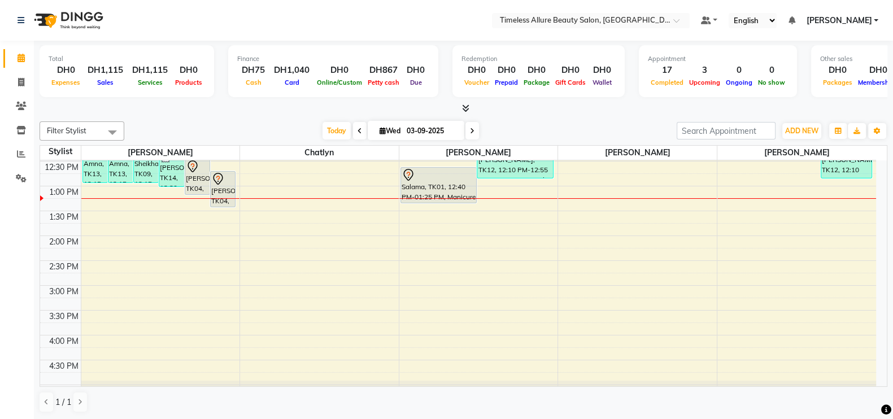
scroll to position [353, 0]
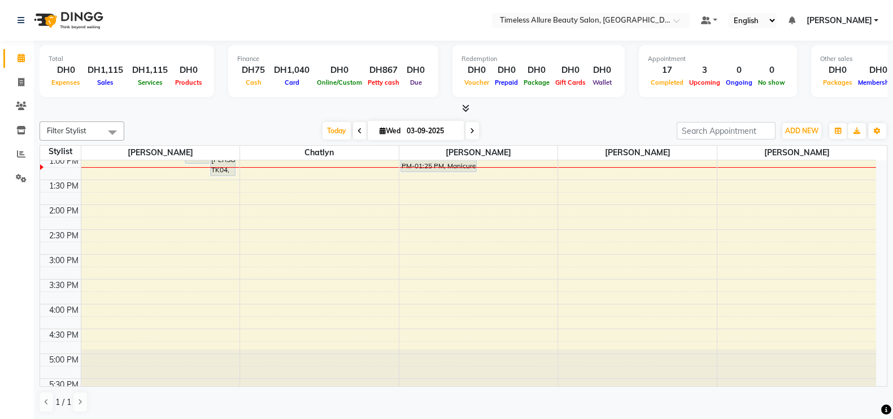
click at [435, 303] on div "6:00 AM 6:30 AM 7:00 AM 7:30 AM 8:00 AM 8:30 AM 9:00 AM 9:30 AM 10:00 AM 10:30 …" at bounding box center [458, 105] width 836 height 596
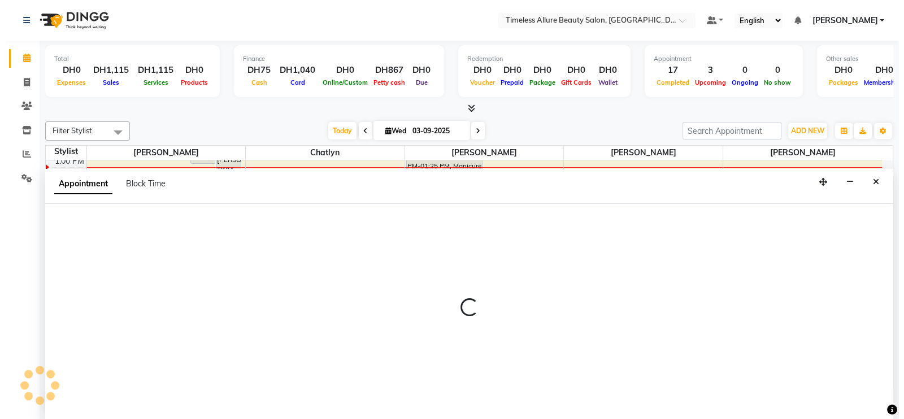
scroll to position [1, 0]
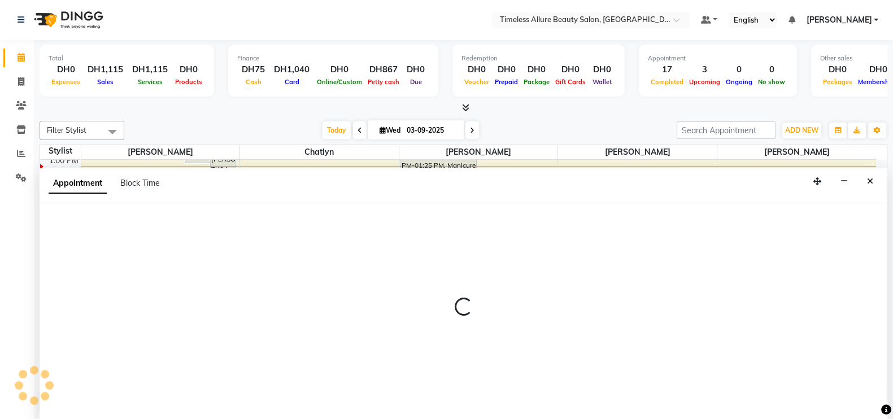
select select "89293"
select select "tentative"
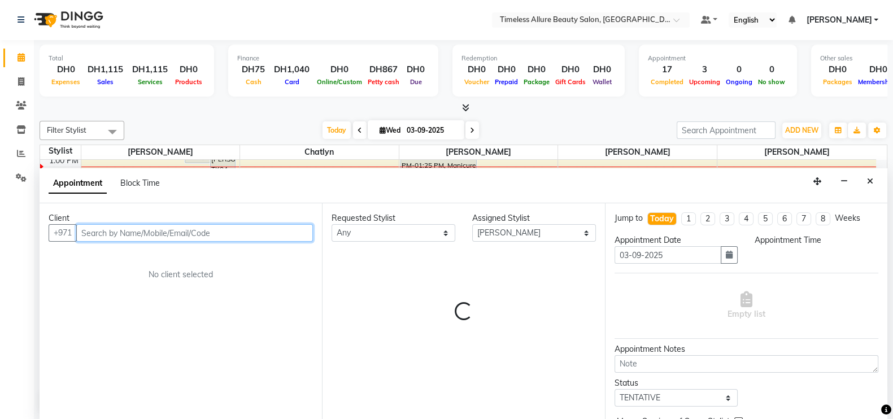
select select "960"
click at [288, 232] on input "text" at bounding box center [194, 233] width 237 height 18
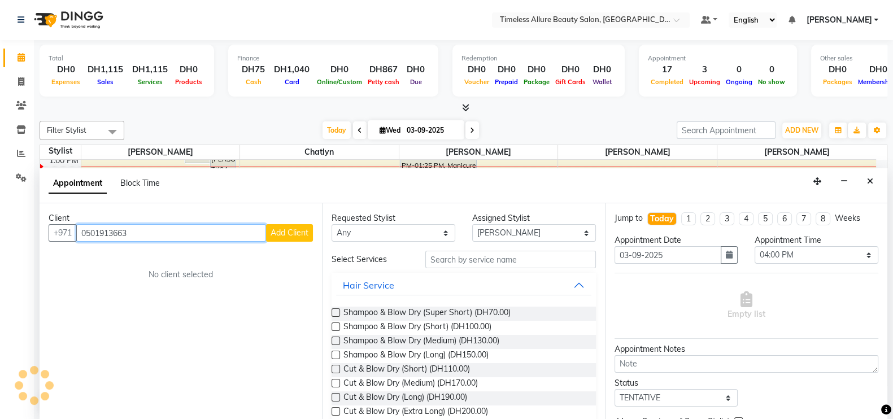
type input "0501913663"
click at [288, 232] on span "Add Client" at bounding box center [290, 233] width 38 height 10
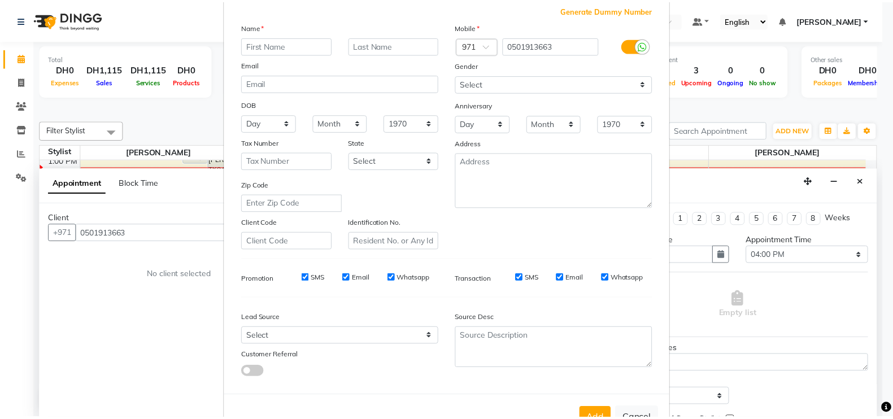
scroll to position [108, 0]
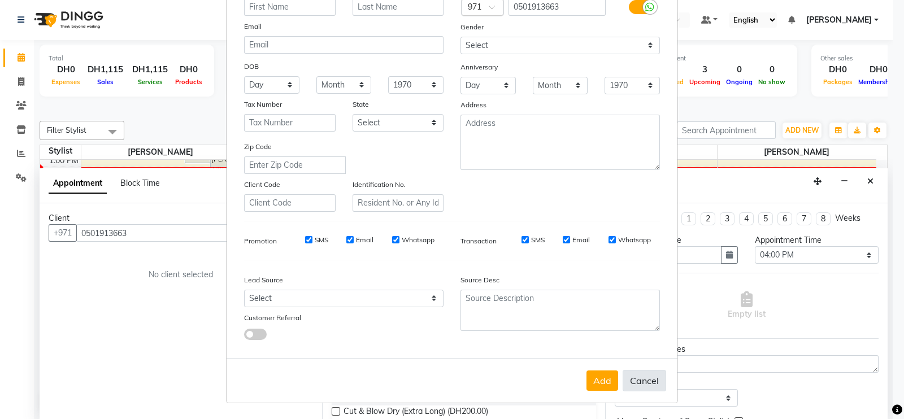
click at [638, 381] on button "Cancel" at bounding box center [645, 380] width 44 height 21
select select
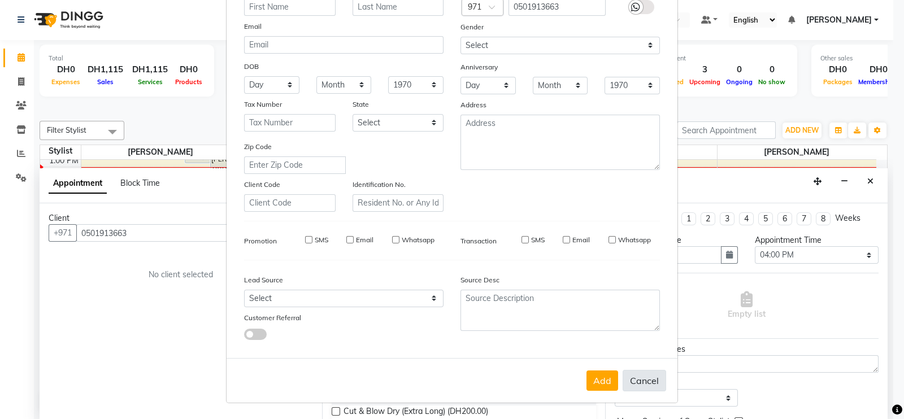
select select
checkbox input "false"
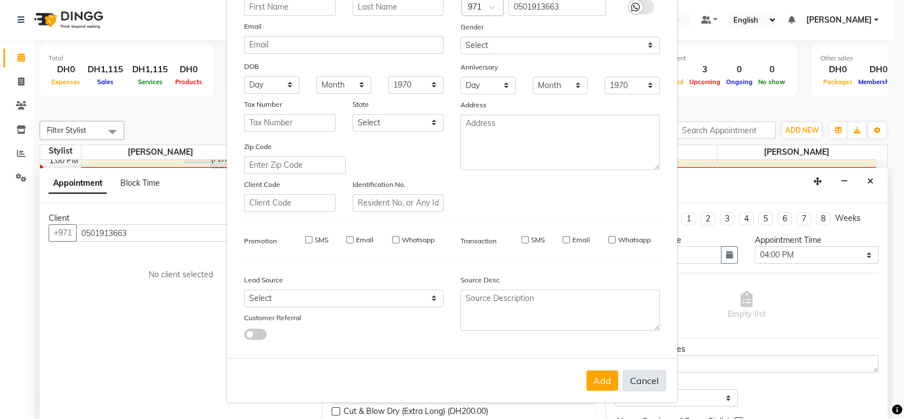
checkbox input "false"
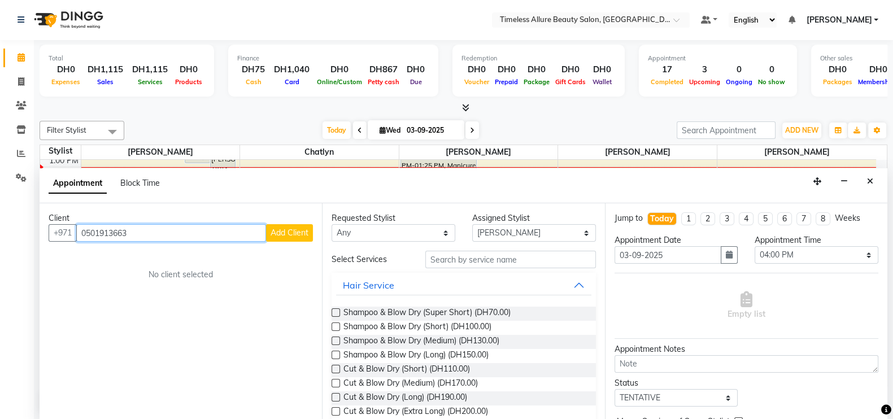
click at [187, 234] on input "0501913663" at bounding box center [171, 233] width 190 height 18
click at [88, 233] on input "0501913663" at bounding box center [171, 233] width 190 height 18
click at [158, 236] on input "501913663" at bounding box center [171, 233] width 190 height 18
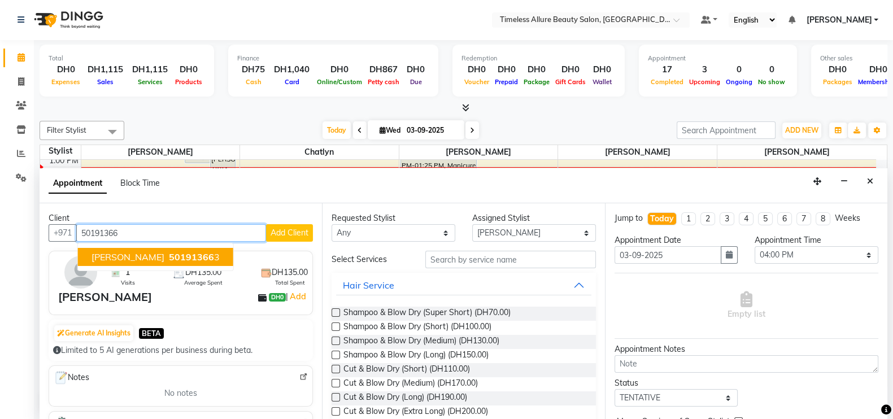
click at [169, 256] on span "50191366" at bounding box center [191, 256] width 45 height 11
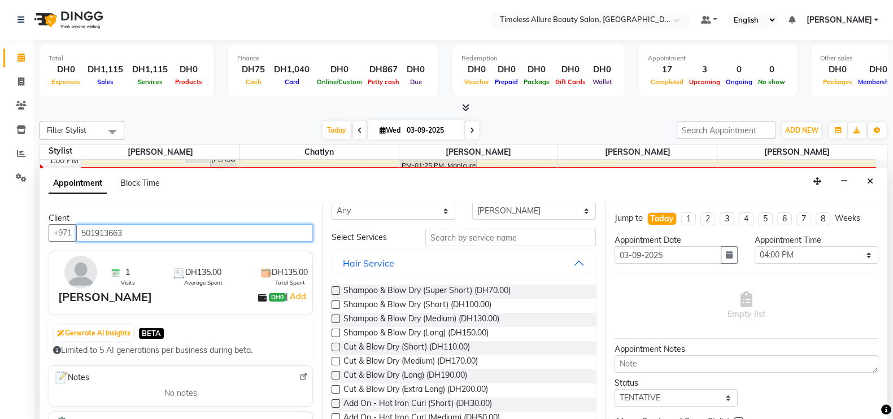
scroll to position [0, 0]
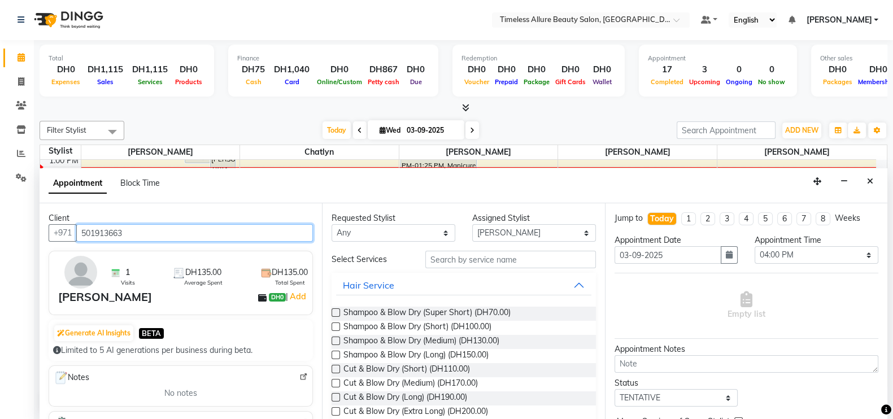
type input "501913663"
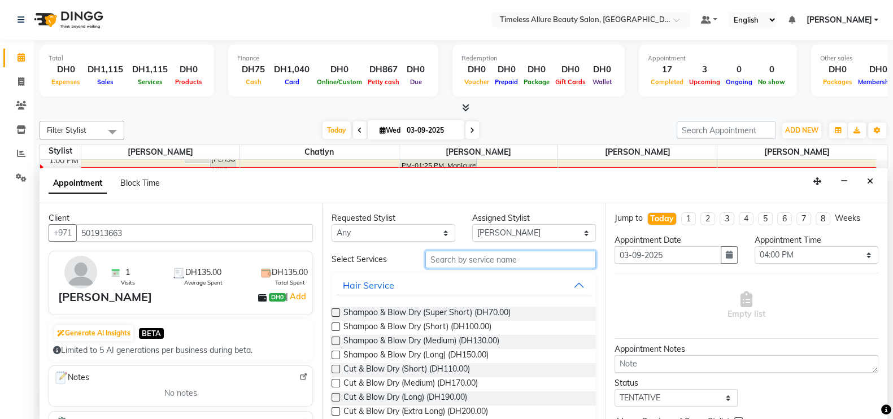
click at [483, 261] on input "text" at bounding box center [510, 260] width 171 height 18
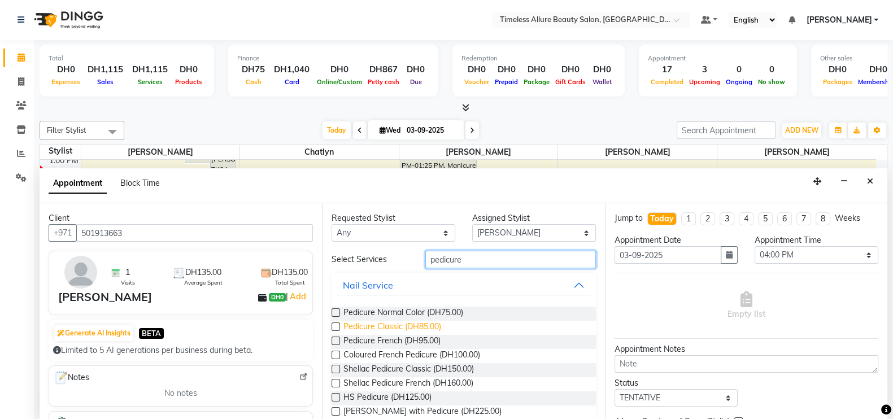
type input "pedicure"
click at [380, 327] on span "Pedicure Classic (DH85.00)" at bounding box center [392, 328] width 98 height 14
checkbox input "false"
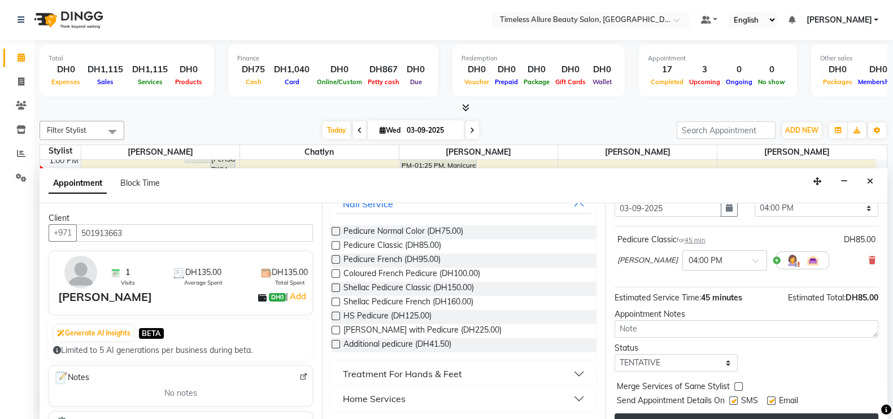
scroll to position [69, 0]
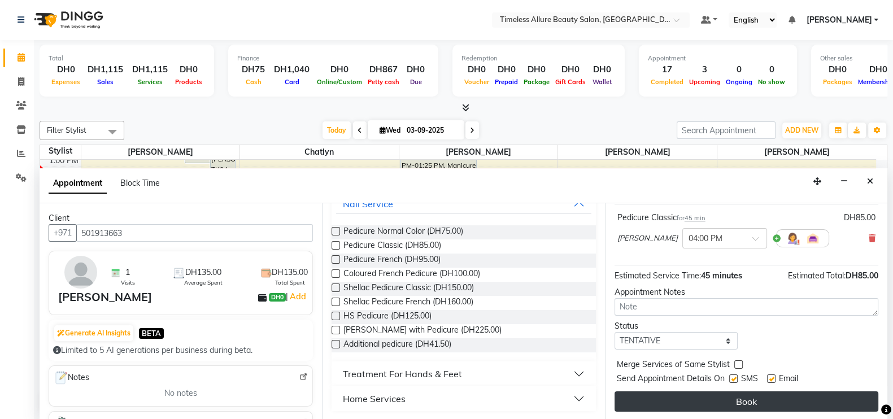
click at [763, 397] on button "Book" at bounding box center [747, 402] width 264 height 20
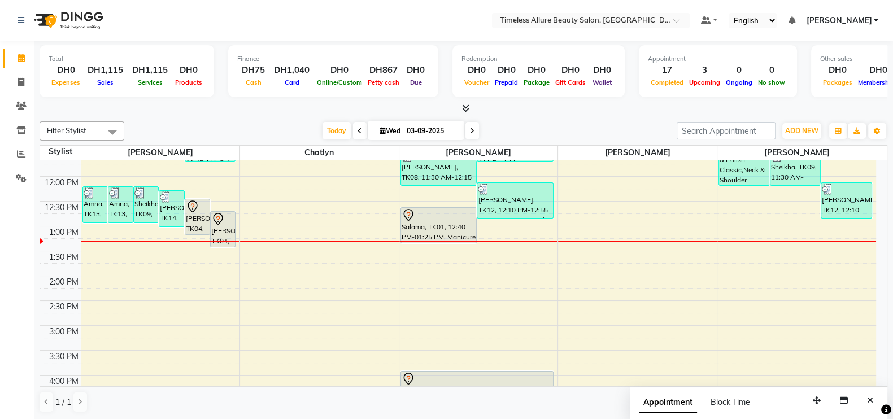
scroll to position [212, 0]
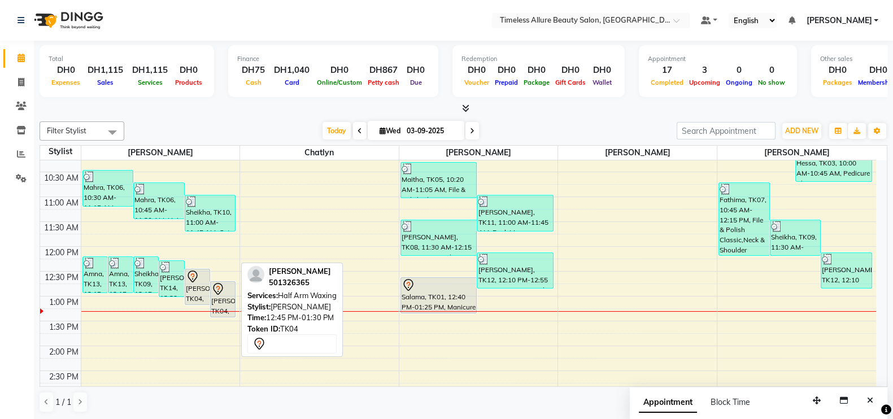
click at [228, 294] on div "[PERSON_NAME], TK04, 12:45 PM-01:30 PM, Half Arm Waxing" at bounding box center [223, 299] width 24 height 35
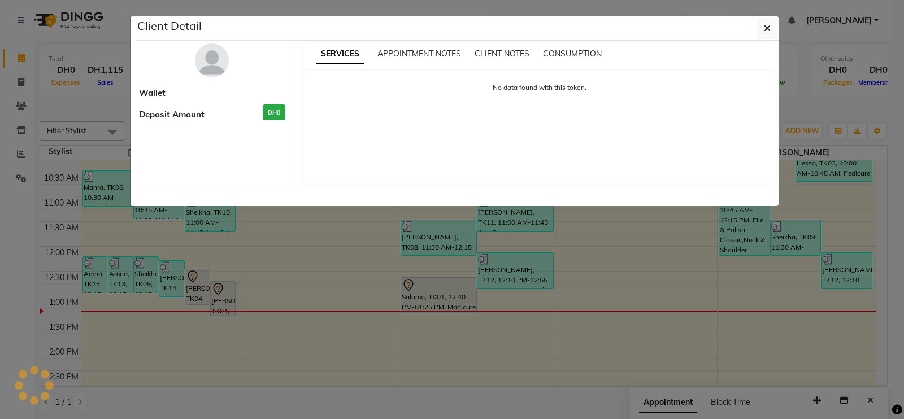
select select "7"
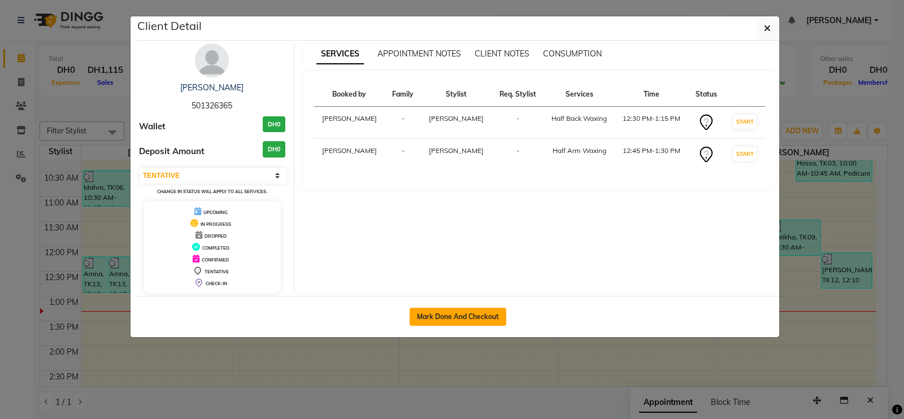
click at [457, 318] on button "Mark Done And Checkout" at bounding box center [458, 317] width 97 height 18
select select "7126"
select select "service"
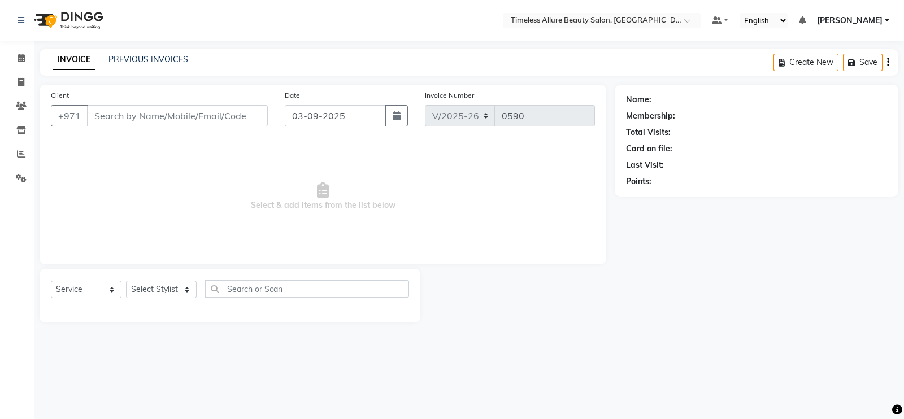
type input "501326365"
select select "59663"
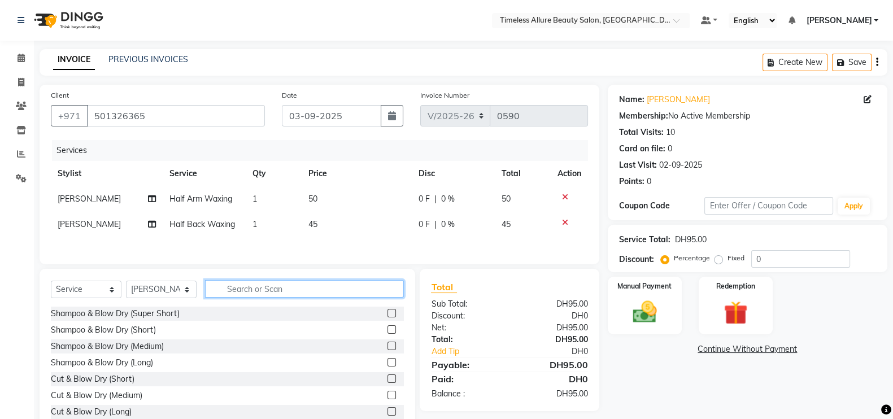
click at [308, 295] on input "text" at bounding box center [304, 289] width 199 height 18
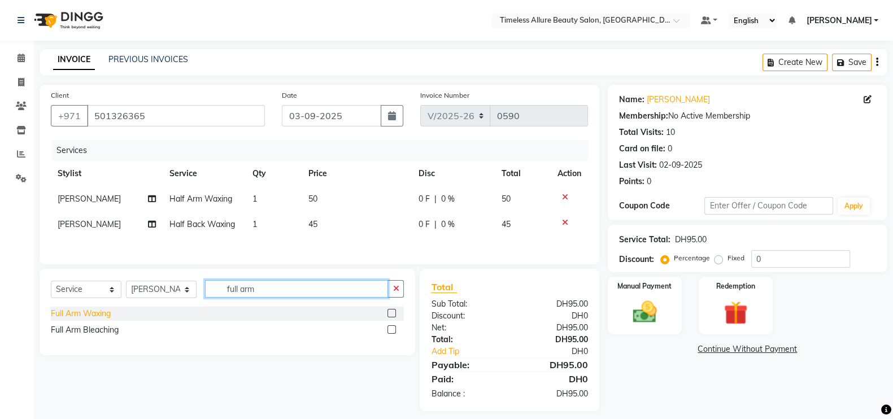
type input "full arm"
click at [88, 320] on div "Full Arm Waxing" at bounding box center [81, 314] width 60 height 12
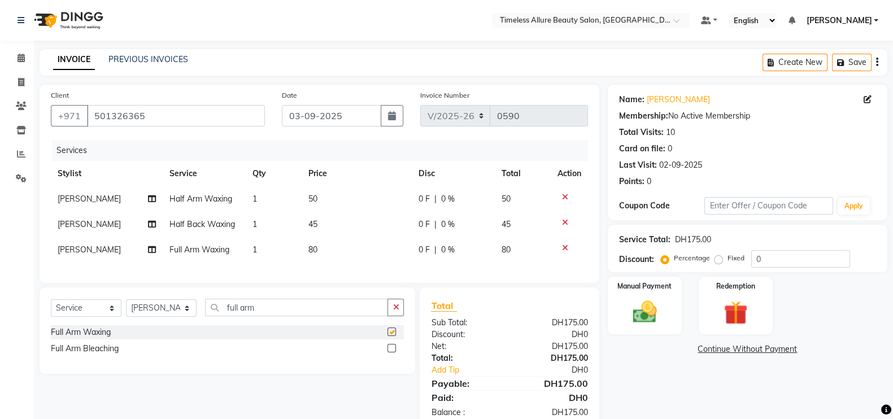
checkbox input "false"
click at [562, 198] on icon at bounding box center [565, 197] width 6 height 8
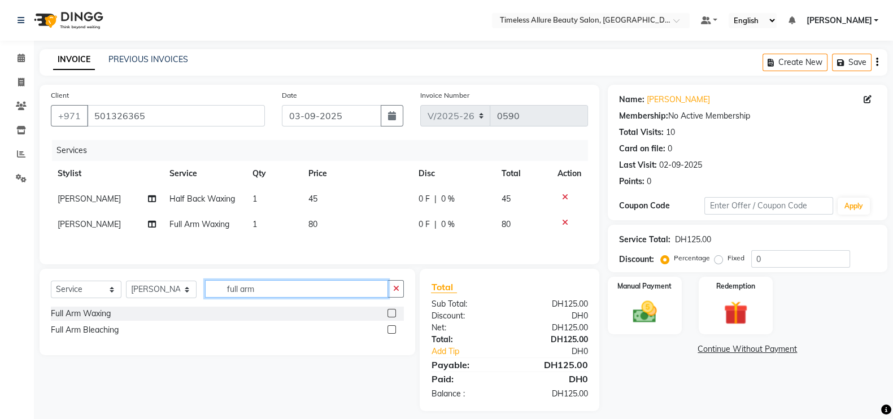
click at [297, 293] on input "full arm" at bounding box center [296, 289] width 183 height 18
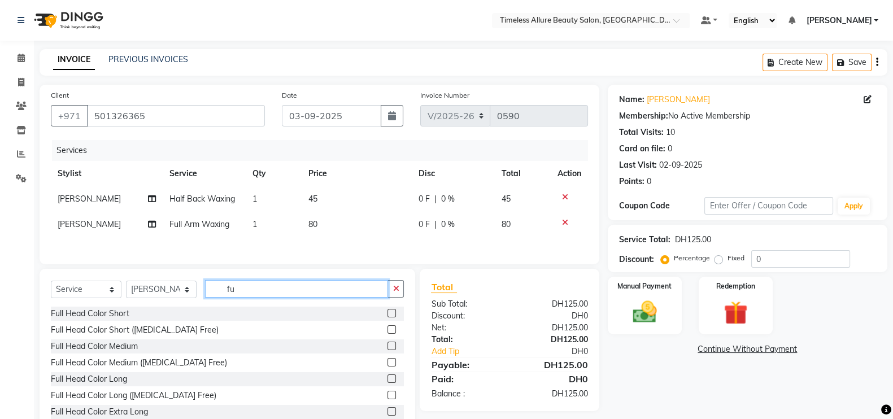
type input "f"
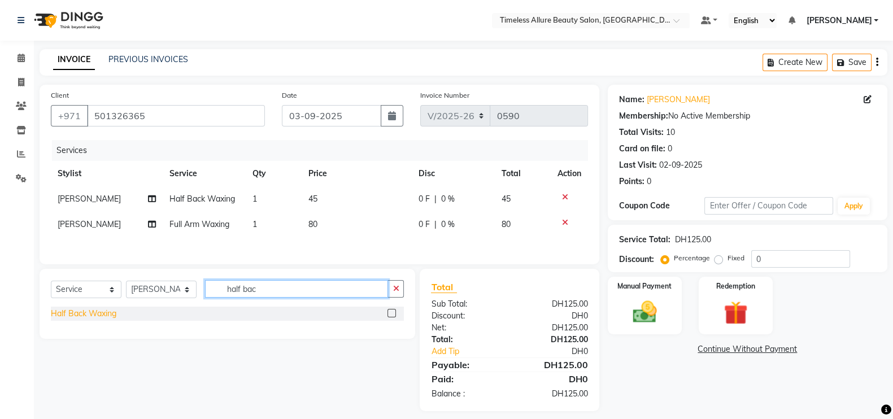
type input "half bac"
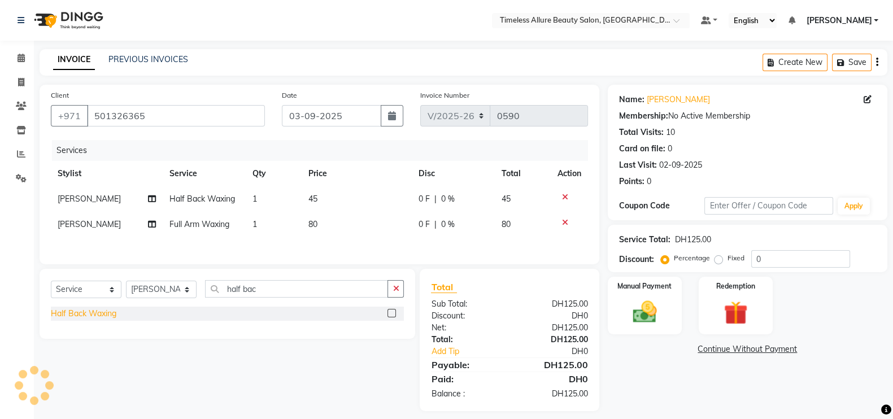
click at [111, 315] on div "Half Back Waxing" at bounding box center [84, 314] width 66 height 12
checkbox input "false"
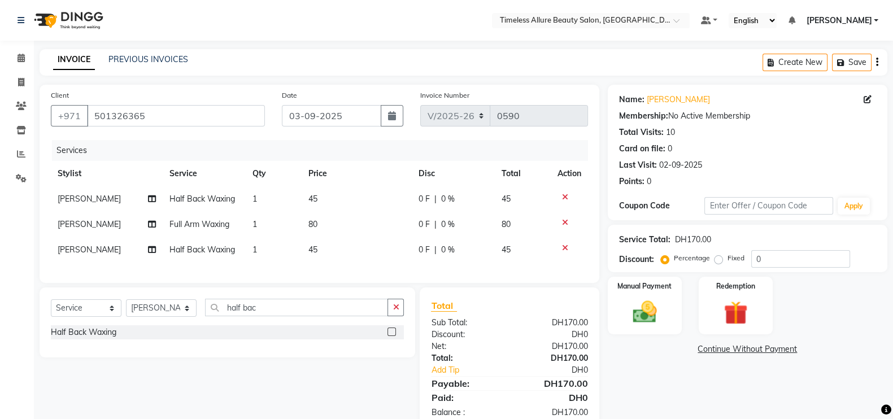
click at [421, 227] on span "0 F" at bounding box center [424, 225] width 11 height 12
select select "59663"
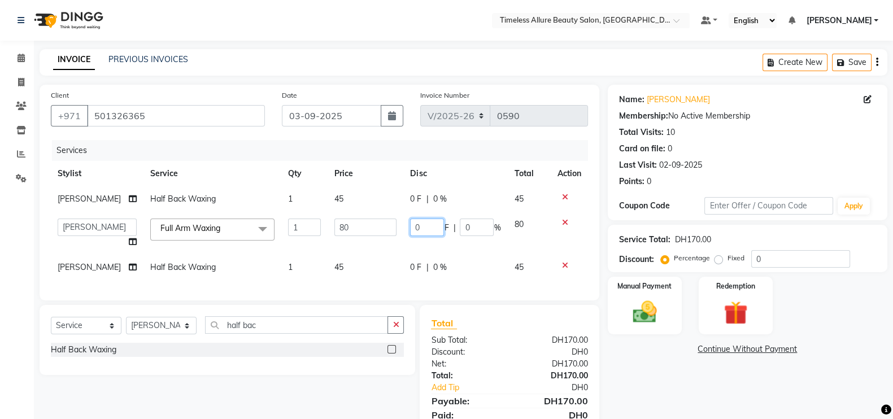
click at [421, 227] on input "0" at bounding box center [427, 228] width 34 height 18
type input "020"
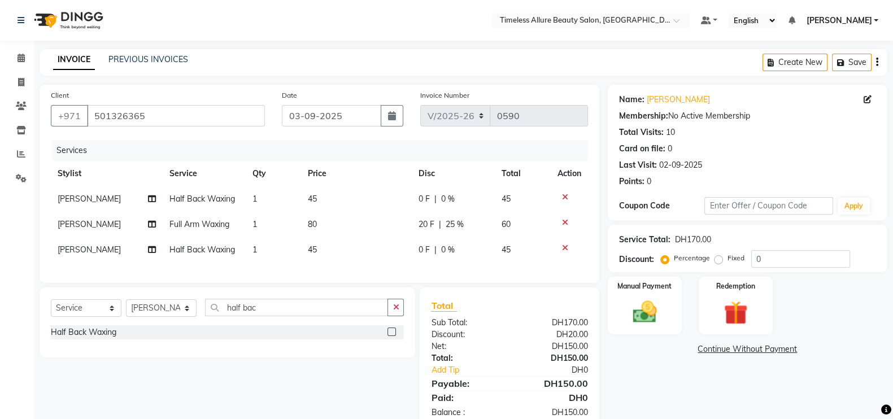
click at [407, 283] on div "Client [PHONE_NUMBER] Date [DATE] Invoice Number V/2025 V/[PHONE_NUMBER] Servic…" at bounding box center [320, 184] width 560 height 198
click at [424, 202] on span "0 F" at bounding box center [424, 199] width 11 height 12
select select "59663"
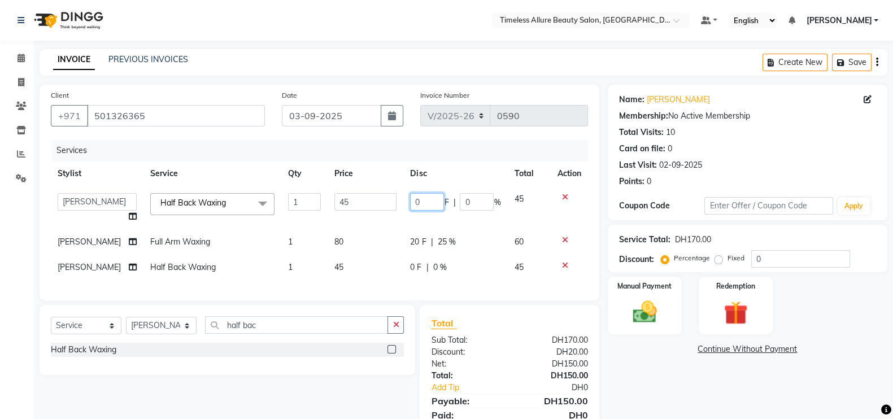
click at [424, 202] on input "0" at bounding box center [427, 202] width 34 height 18
type input "05"
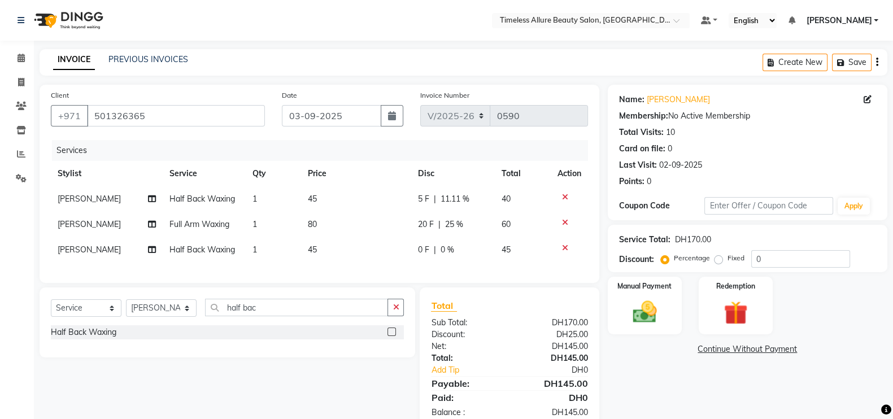
click at [419, 272] on div "Services Stylist Service Qty Price Disc Total Action [PERSON_NAME] Half Back Wa…" at bounding box center [319, 206] width 537 height 132
click at [423, 252] on span "0 F" at bounding box center [423, 250] width 11 height 12
select select "59663"
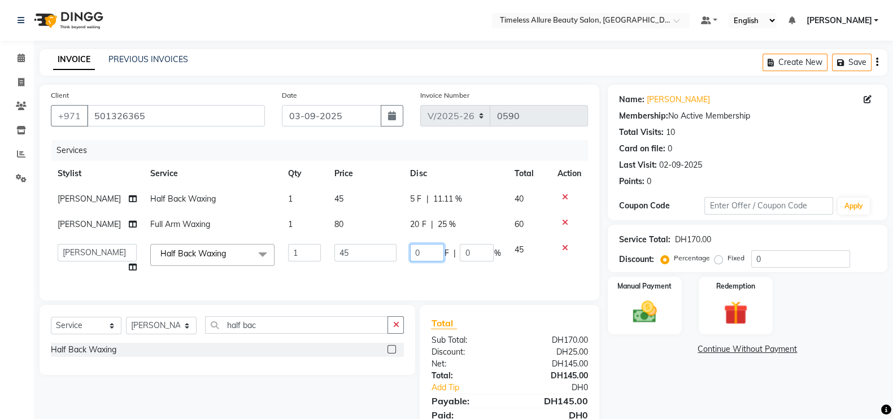
click at [420, 251] on input "0" at bounding box center [427, 253] width 34 height 18
type input "05"
drag, startPoint x: 444, startPoint y: 279, endPoint x: 473, endPoint y: 280, distance: 29.4
click at [445, 281] on div "Services Stylist Service Qty Price Disc Total Action [PERSON_NAME] Half Back Wa…" at bounding box center [319, 214] width 537 height 149
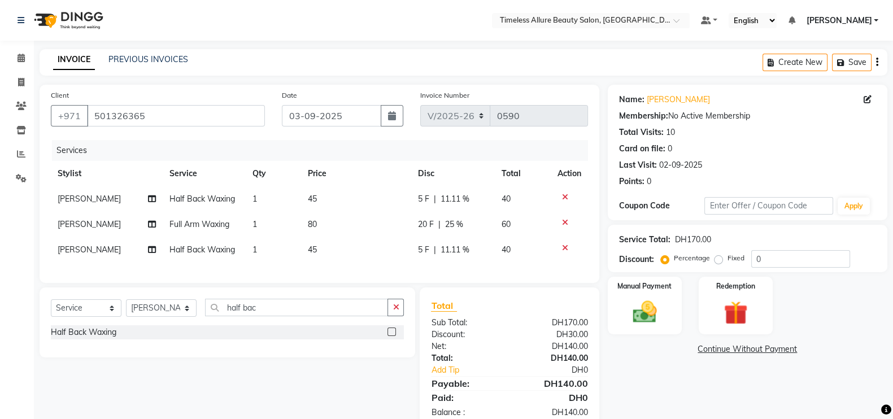
scroll to position [39, 0]
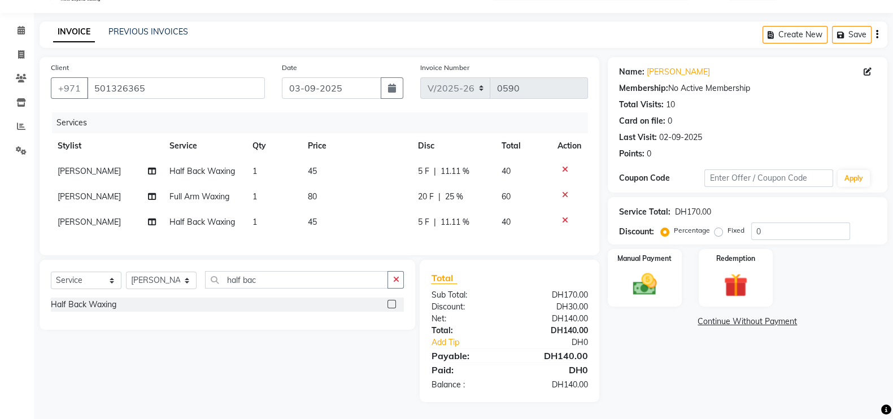
click at [420, 191] on span "20 F" at bounding box center [426, 197] width 16 height 12
select select "59663"
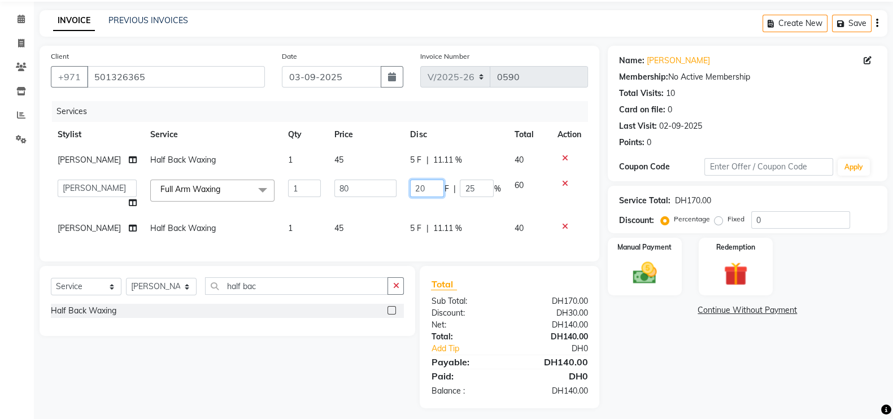
click at [425, 190] on input "20" at bounding box center [427, 189] width 34 height 18
type input "2"
type input "5"
click at [385, 240] on div "Services Stylist Service Qty Price Disc Total Action [PERSON_NAME] Half Back Wa…" at bounding box center [319, 175] width 537 height 149
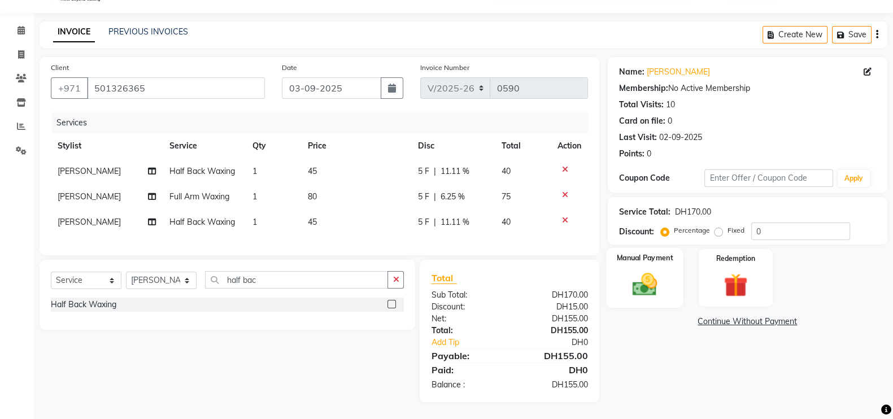
click at [638, 270] on img at bounding box center [645, 284] width 40 height 28
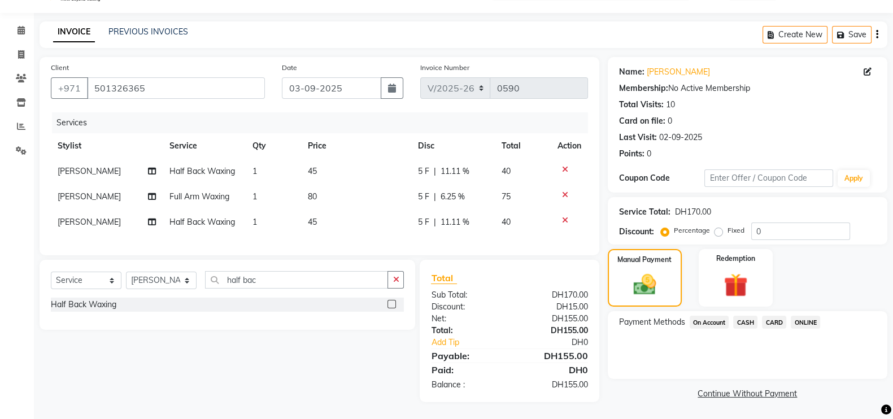
click at [773, 316] on span "CARD" at bounding box center [774, 322] width 24 height 13
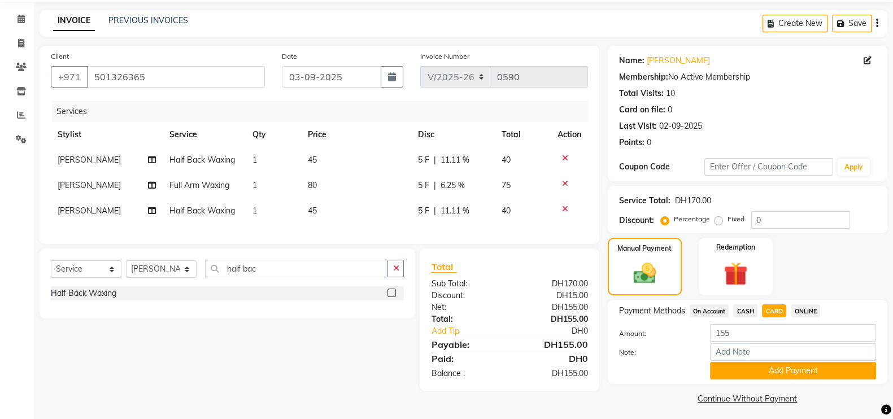
scroll to position [45, 0]
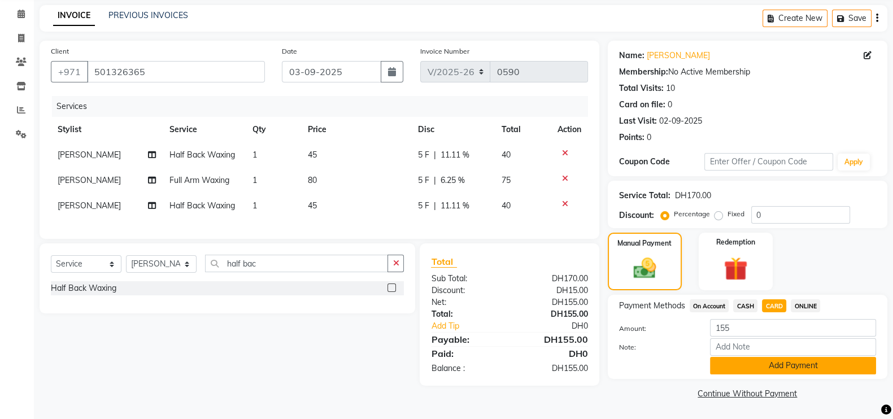
click at [797, 368] on button "Add Payment" at bounding box center [793, 366] width 166 height 18
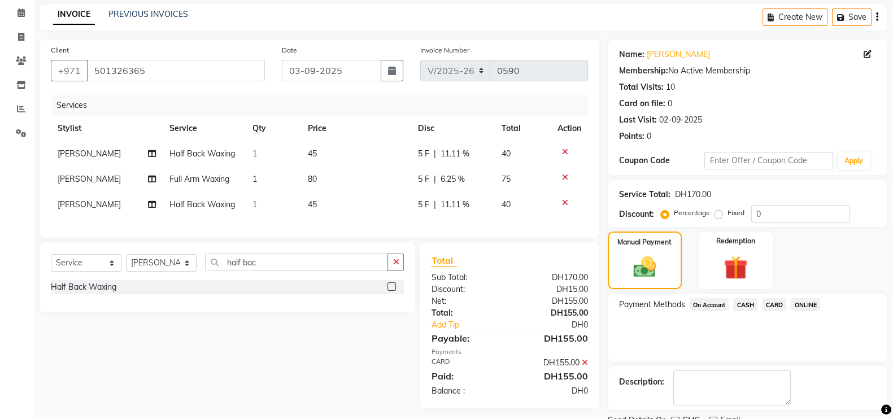
scroll to position [91, 0]
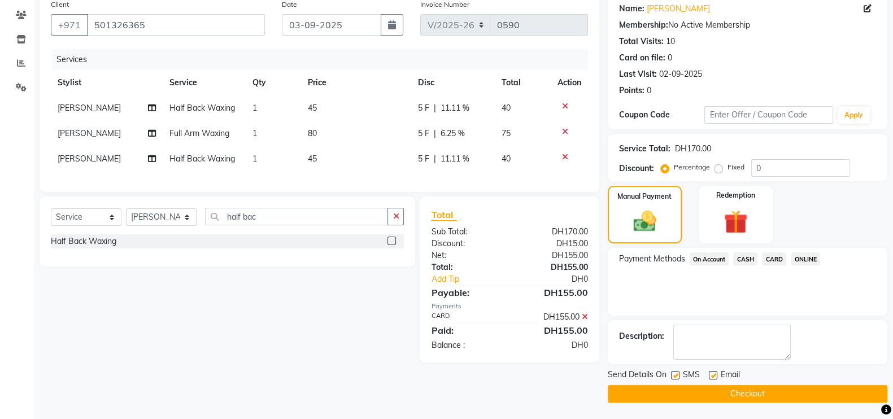
click at [773, 393] on button "Checkout" at bounding box center [748, 394] width 280 height 18
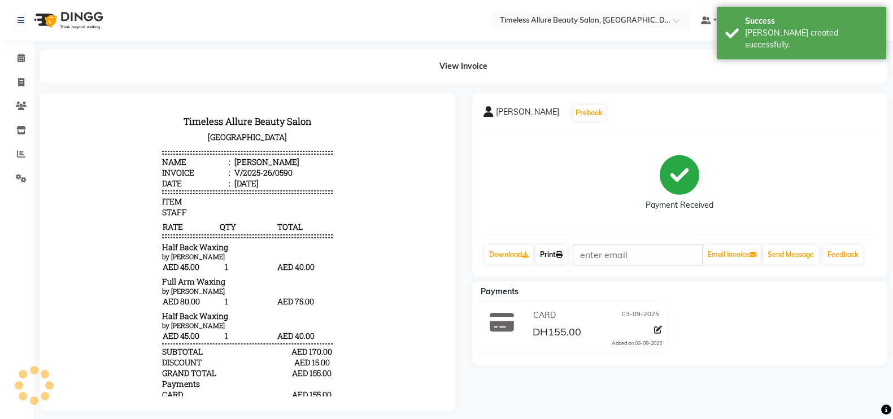
click at [551, 251] on link "Print" at bounding box center [552, 254] width 32 height 19
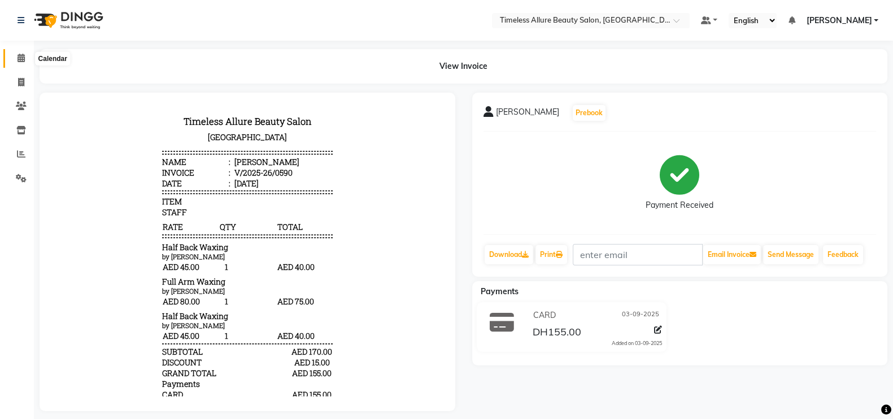
click at [21, 58] on icon at bounding box center [21, 58] width 7 height 8
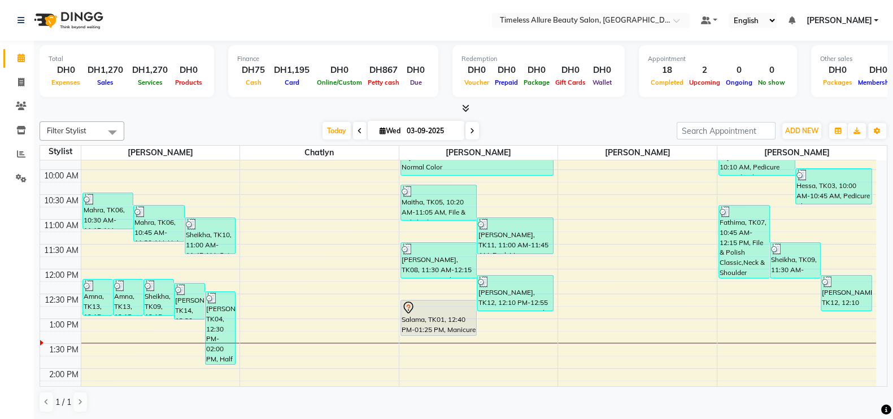
scroll to position [212, 0]
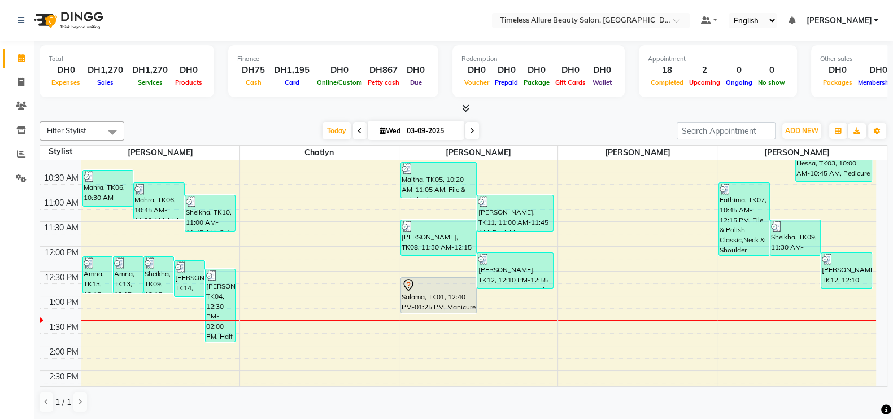
click at [128, 308] on div "6:00 AM 6:30 AM 7:00 AM 7:30 AM 8:00 AM 8:30 AM 9:00 AM 9:30 AM 10:00 AM 10:30 …" at bounding box center [458, 247] width 836 height 596
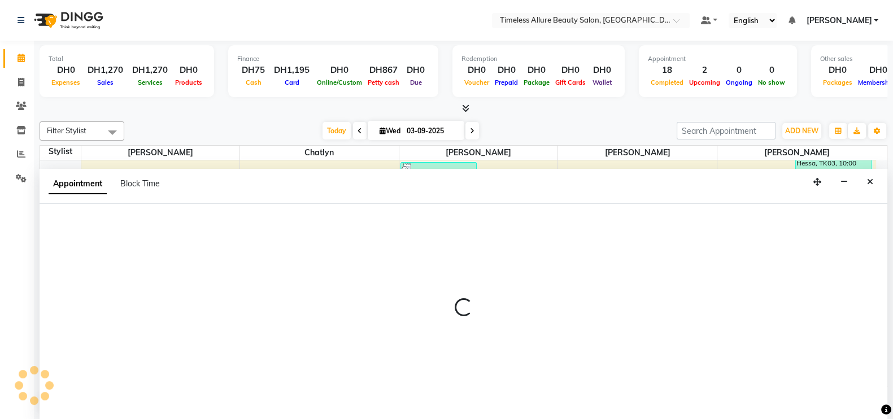
scroll to position [1, 0]
select select "59663"
select select "795"
select select "tentative"
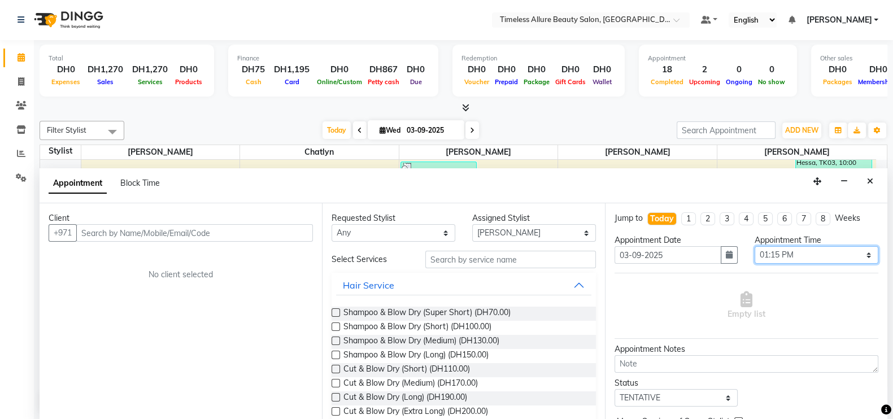
click at [860, 256] on select "Select 07:00 AM 07:05 AM 07:10 AM 07:15 AM 07:20 AM 07:25 AM 07:30 AM 07:35 AM …" at bounding box center [817, 255] width 124 height 18
select select "800"
click at [755, 246] on select "Select 07:00 AM 07:05 AM 07:10 AM 07:15 AM 07:20 AM 07:25 AM 07:30 AM 07:35 AM …" at bounding box center [817, 255] width 124 height 18
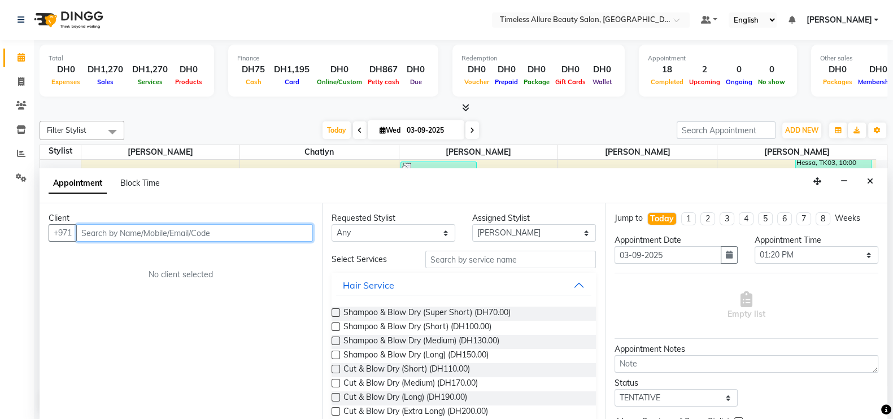
click at [219, 230] on input "text" at bounding box center [194, 233] width 237 height 18
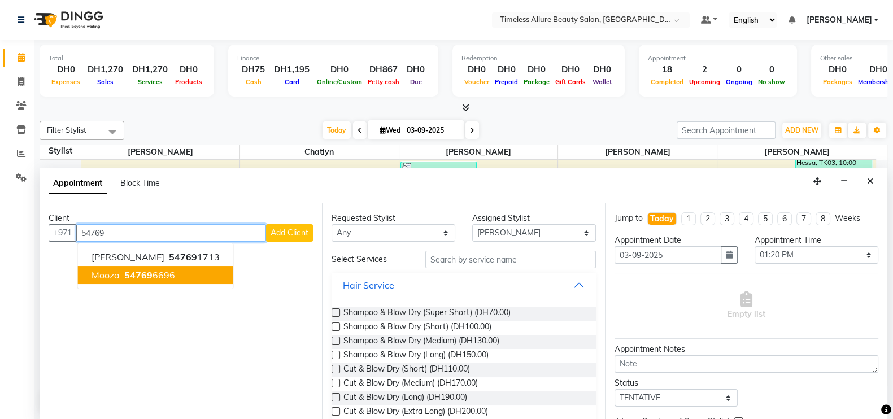
click at [127, 272] on span "54769" at bounding box center [138, 274] width 28 height 11
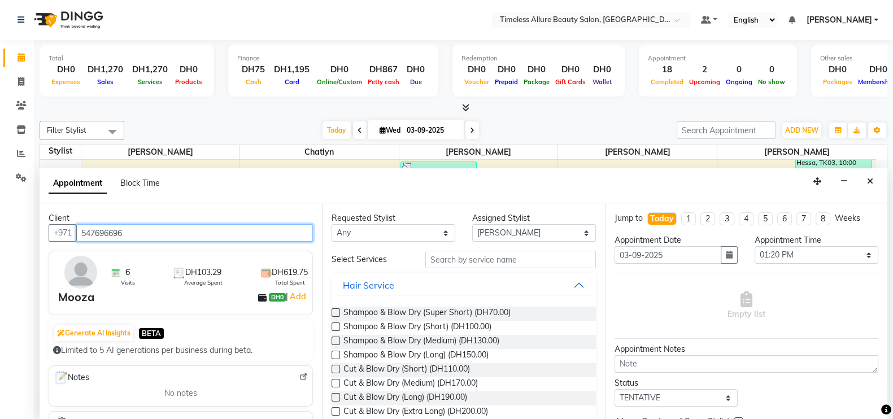
type input "547696696"
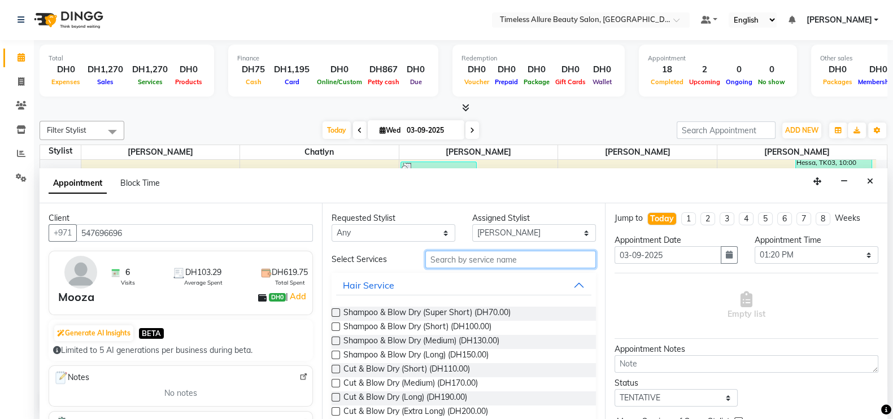
click at [517, 264] on input "text" at bounding box center [510, 260] width 171 height 18
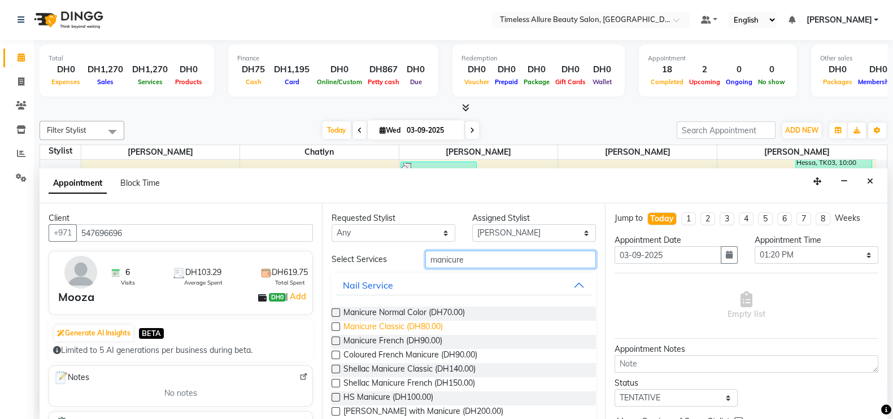
type input "manicure"
click at [373, 323] on span "Manicure Classic (DH80.00)" at bounding box center [392, 328] width 99 height 14
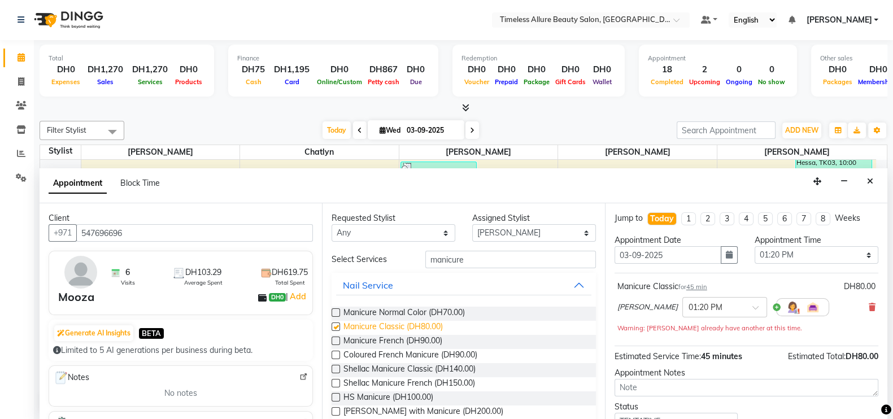
checkbox input "false"
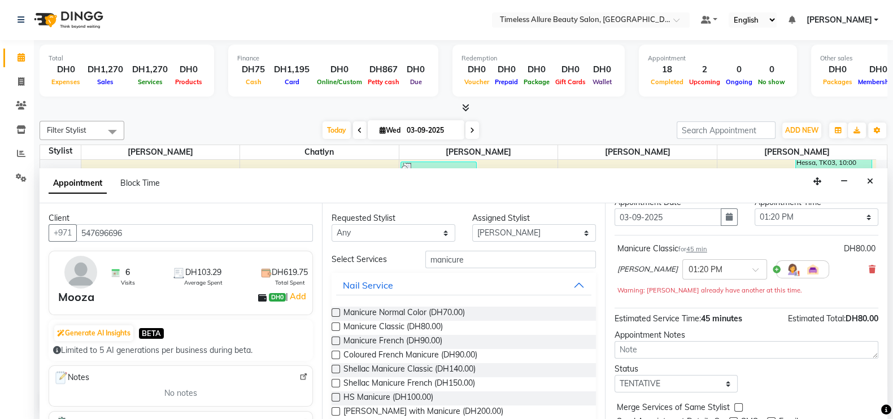
scroll to position [81, 0]
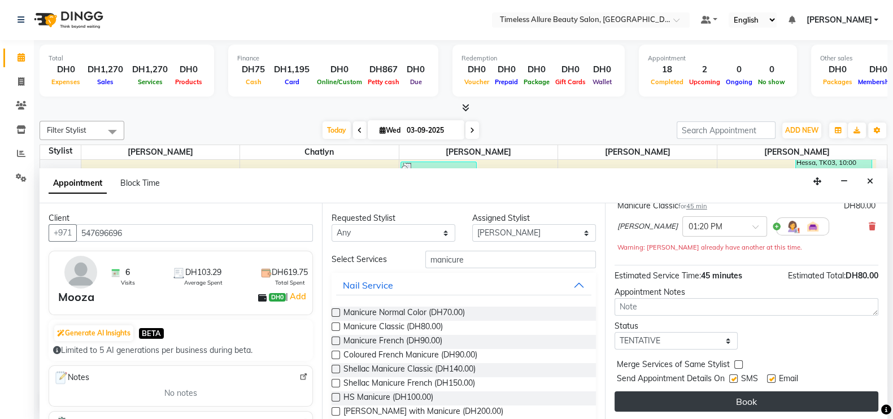
click at [747, 403] on button "Book" at bounding box center [747, 402] width 264 height 20
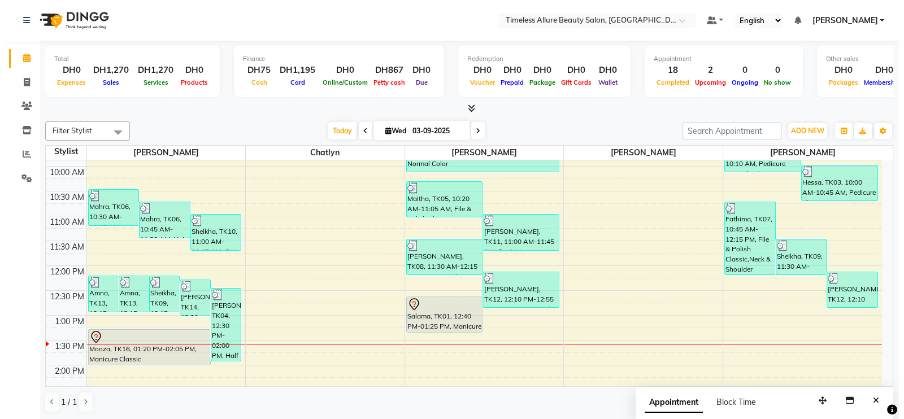
scroll to position [122, 0]
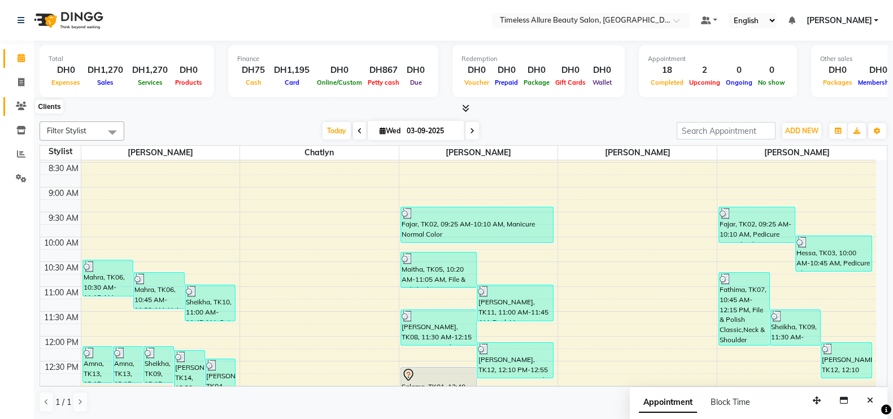
click at [21, 103] on icon at bounding box center [21, 106] width 11 height 8
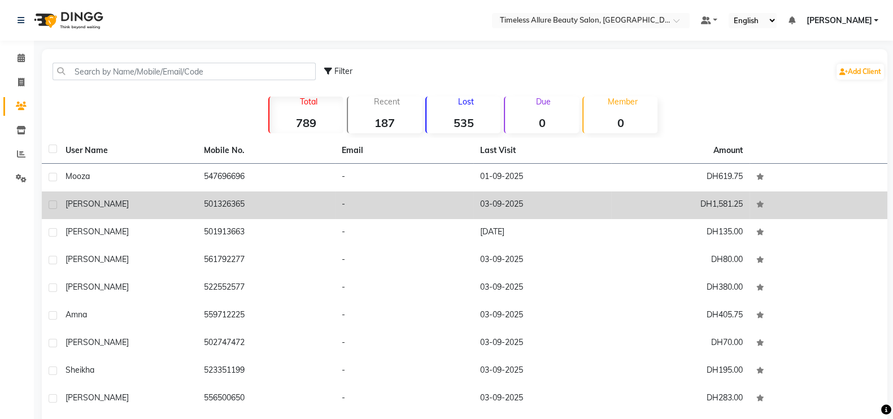
click at [133, 207] on div "[PERSON_NAME]" at bounding box center [128, 204] width 125 height 12
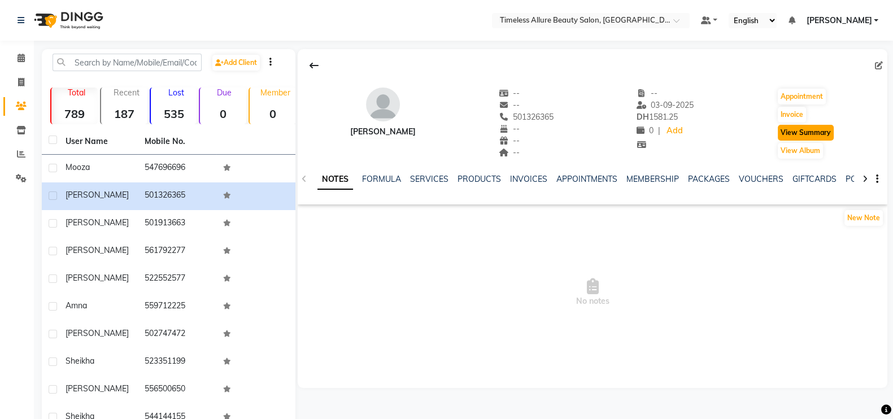
click at [811, 132] on button "View Summary" at bounding box center [806, 133] width 56 height 16
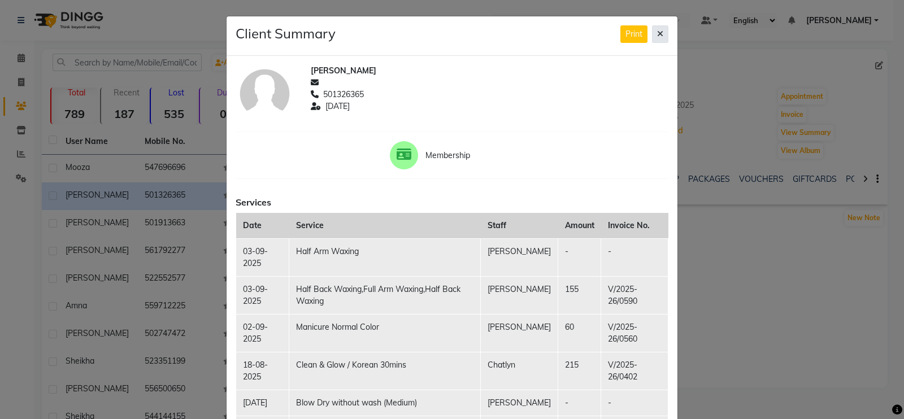
click at [657, 34] on icon at bounding box center [660, 34] width 6 height 8
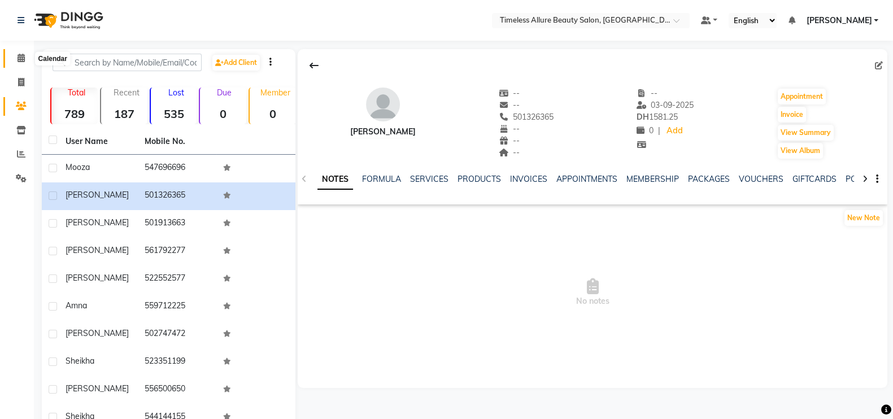
click at [23, 58] on icon at bounding box center [21, 58] width 7 height 8
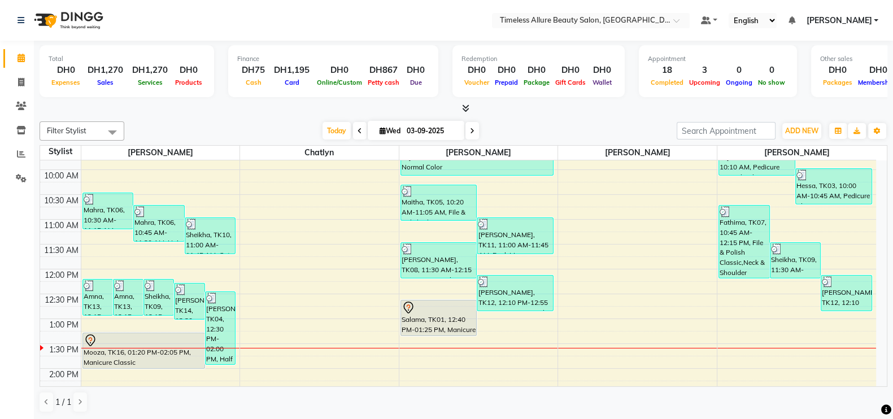
scroll to position [190, 0]
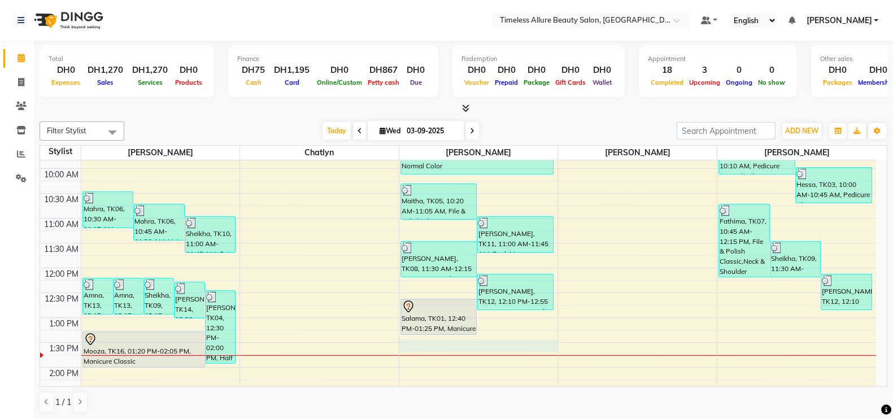
click at [529, 338] on div "6:00 AM 6:30 AM 7:00 AM 7:30 AM 8:00 AM 8:30 AM 9:00 AM 9:30 AM 10:00 AM 10:30 …" at bounding box center [458, 268] width 836 height 596
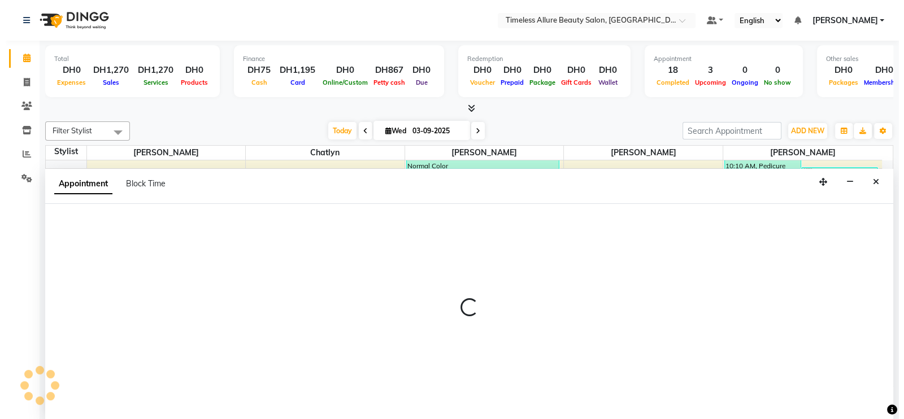
scroll to position [1, 0]
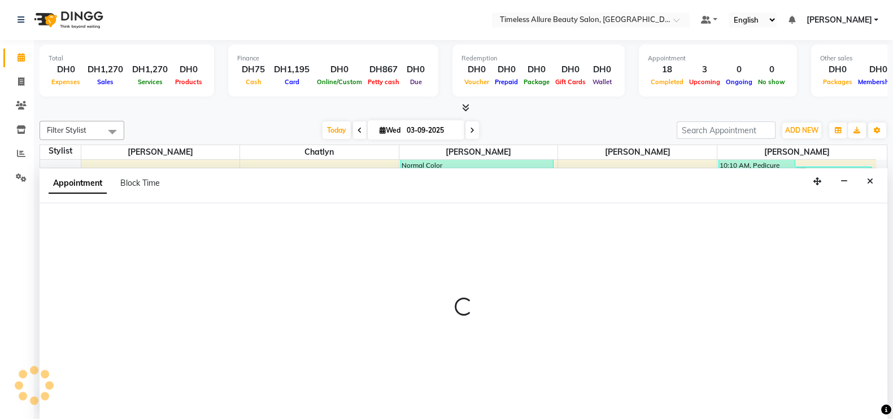
select select "89293"
select select "810"
select select "tentative"
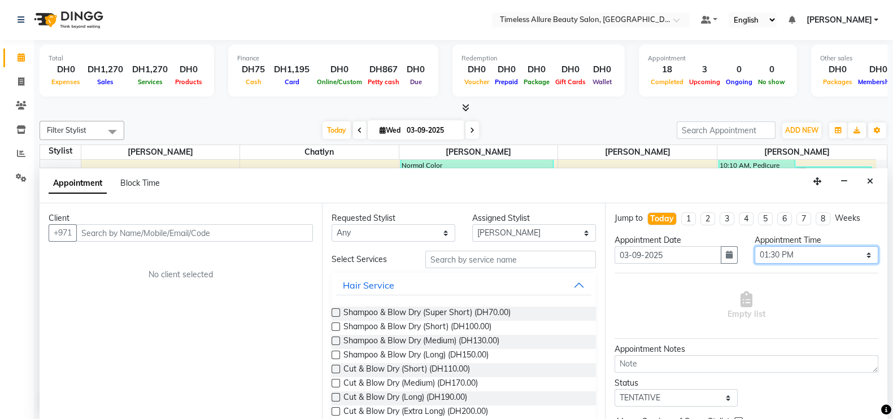
click at [858, 255] on select "Select 07:00 AM 07:05 AM 07:10 AM 07:15 AM 07:20 AM 07:25 AM 07:30 AM 07:35 AM …" at bounding box center [817, 255] width 124 height 18
select select "830"
click at [755, 246] on select "Select 07:00 AM 07:05 AM 07:10 AM 07:15 AM 07:20 AM 07:25 AM 07:30 AM 07:35 AM …" at bounding box center [817, 255] width 124 height 18
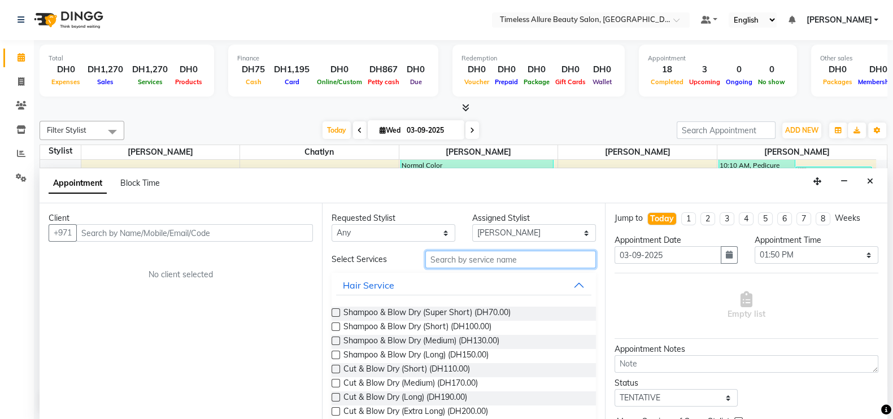
click at [476, 258] on input "text" at bounding box center [510, 260] width 171 height 18
type input "polish"
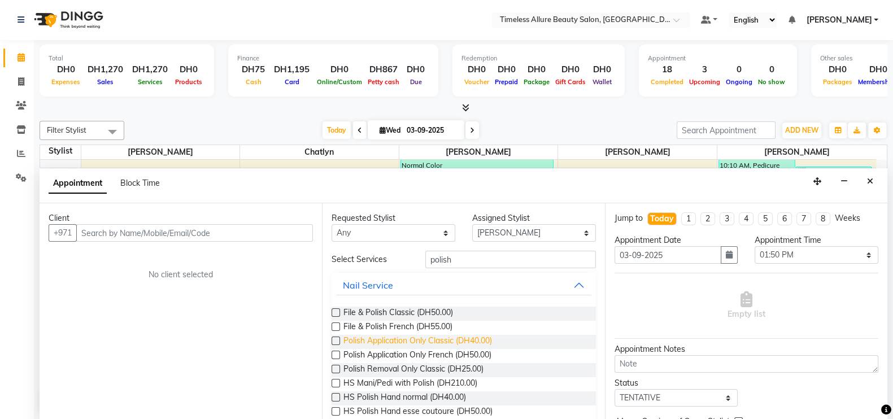
click at [381, 340] on span "Polish Application Only Classic (DH40.00)" at bounding box center [417, 342] width 149 height 14
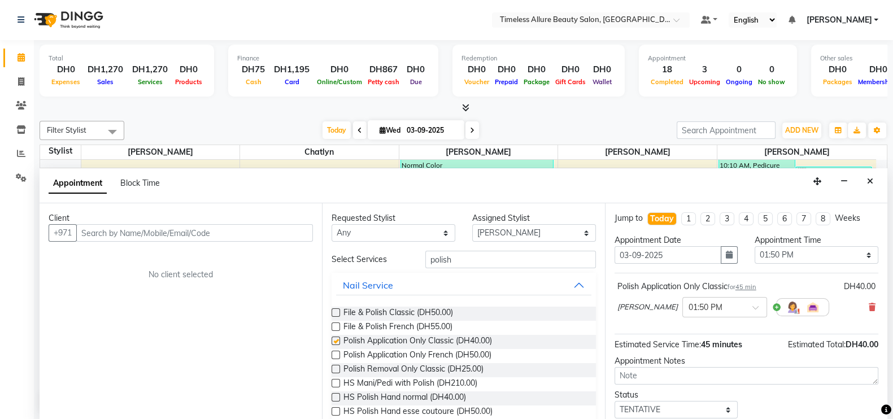
checkbox input "false"
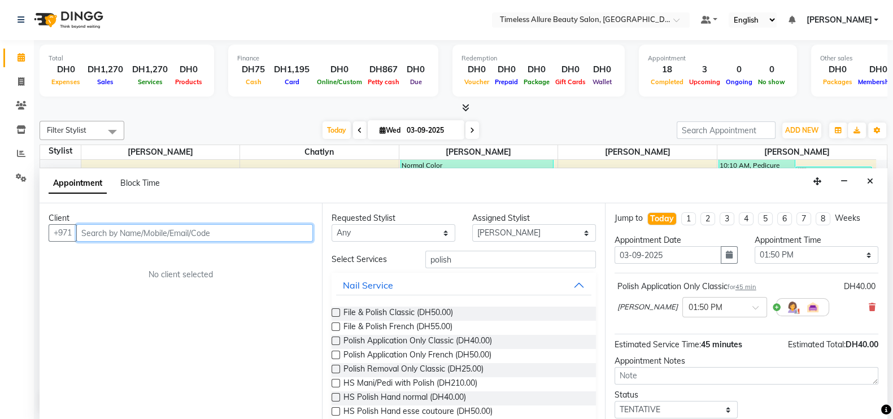
click at [220, 233] on input "text" at bounding box center [194, 233] width 237 height 18
click at [136, 232] on input "text" at bounding box center [194, 233] width 237 height 18
type input "561235276"
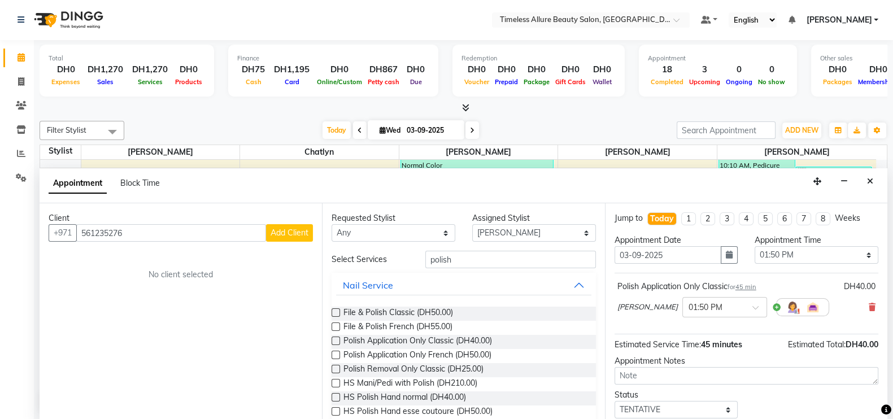
click at [285, 234] on span "Add Client" at bounding box center [290, 233] width 38 height 10
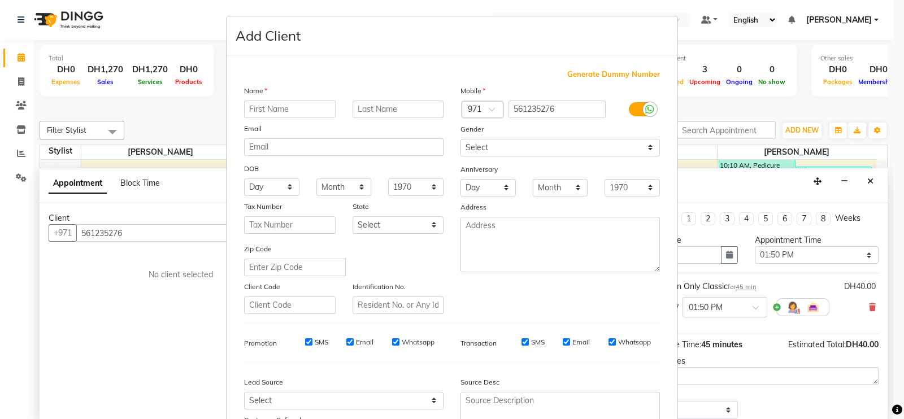
click at [283, 111] on input "text" at bounding box center [290, 110] width 92 height 18
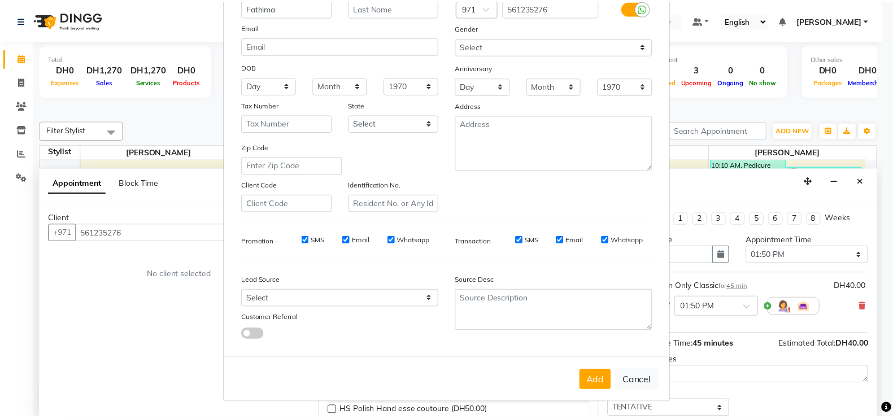
scroll to position [108, 0]
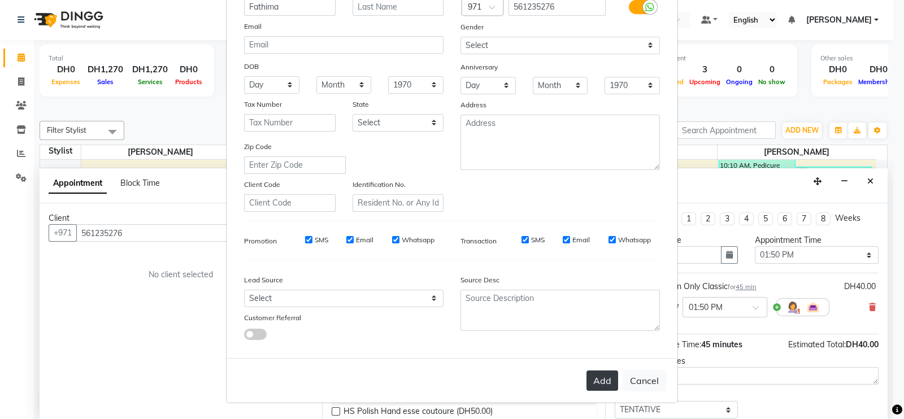
type input "Fathima"
click at [597, 382] on button "Add" at bounding box center [602, 381] width 32 height 20
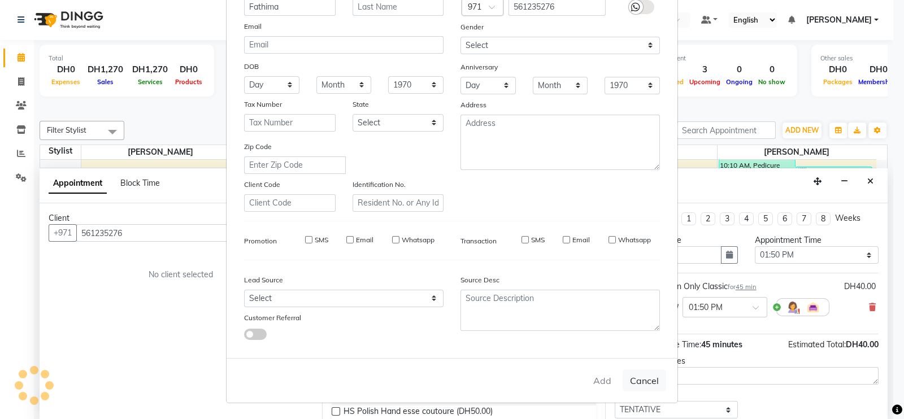
select select
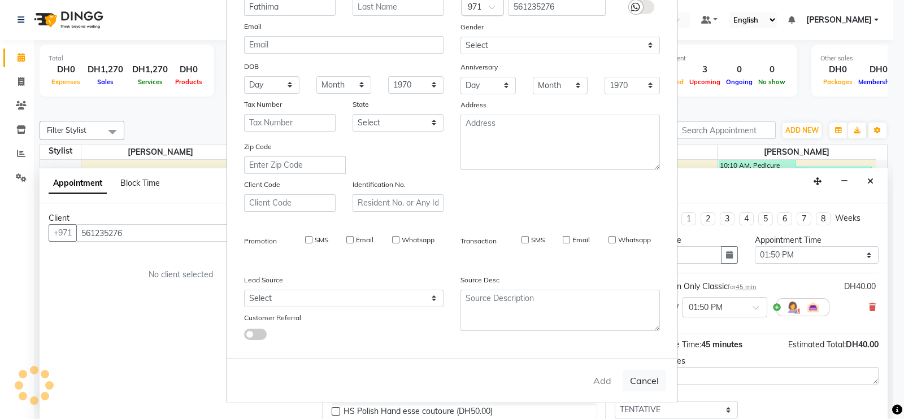
select select
checkbox input "false"
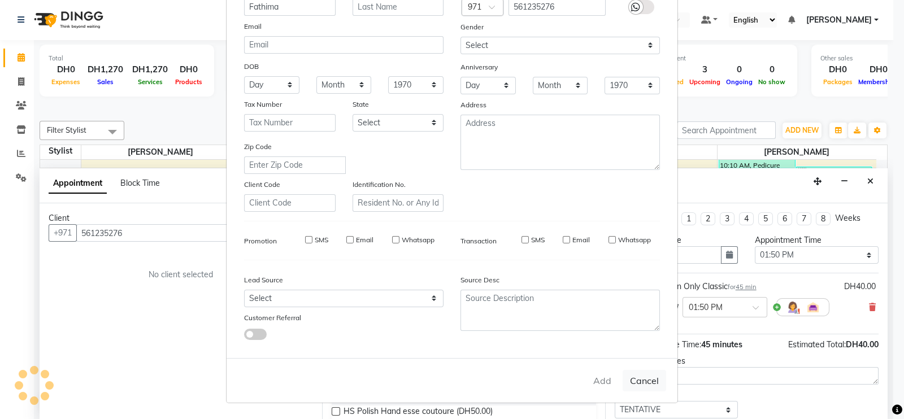
checkbox input "false"
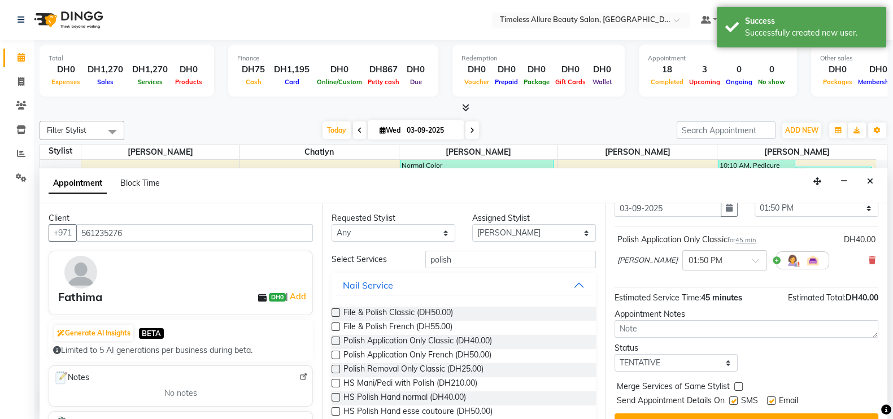
scroll to position [69, 0]
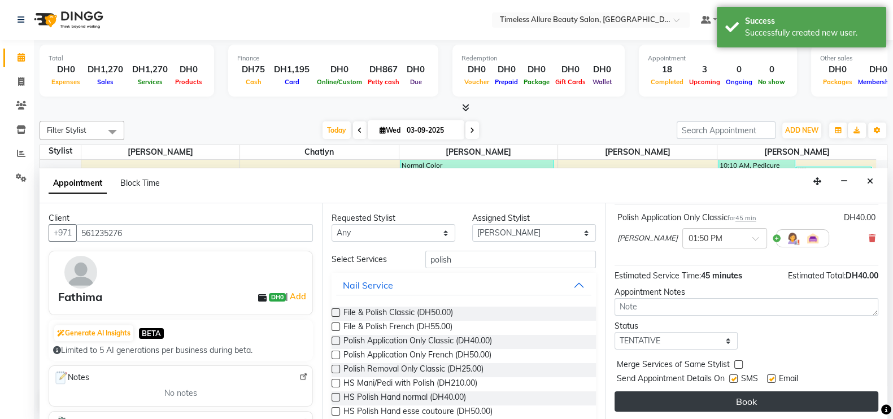
click at [751, 399] on button "Book" at bounding box center [747, 402] width 264 height 20
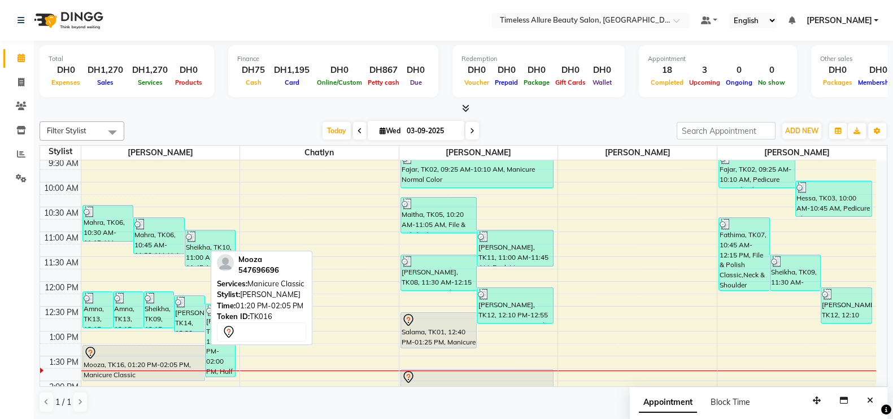
scroll to position [159, 0]
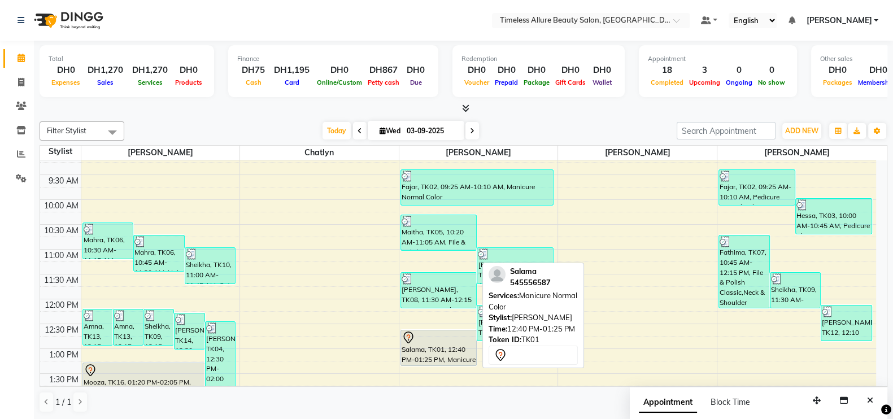
click at [434, 353] on div "Salama, TK01, 12:40 PM-01:25 PM, Manicure Normal Color" at bounding box center [439, 347] width 76 height 35
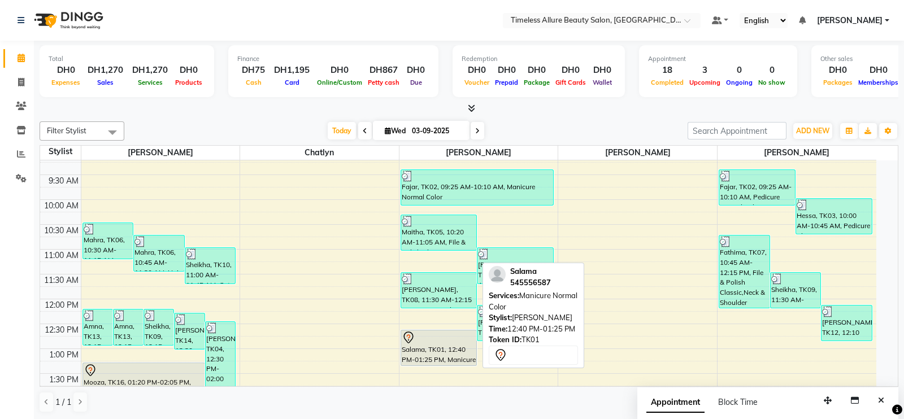
select select "7"
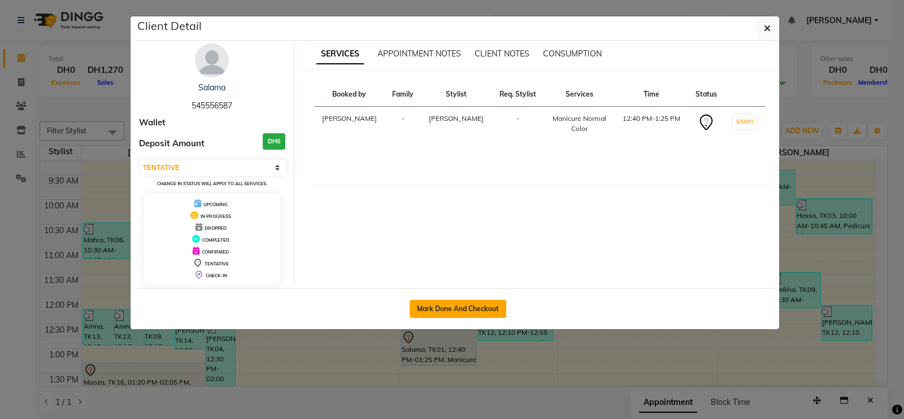
click at [473, 306] on button "Mark Done And Checkout" at bounding box center [458, 309] width 97 height 18
select select "service"
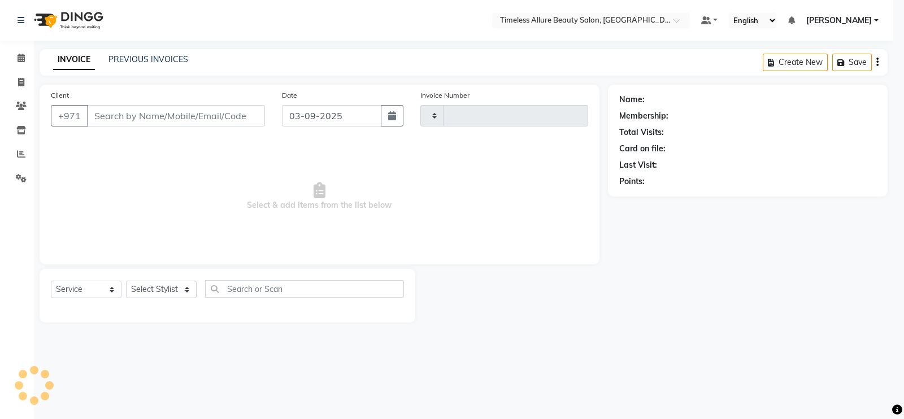
type input "0591"
select select "7126"
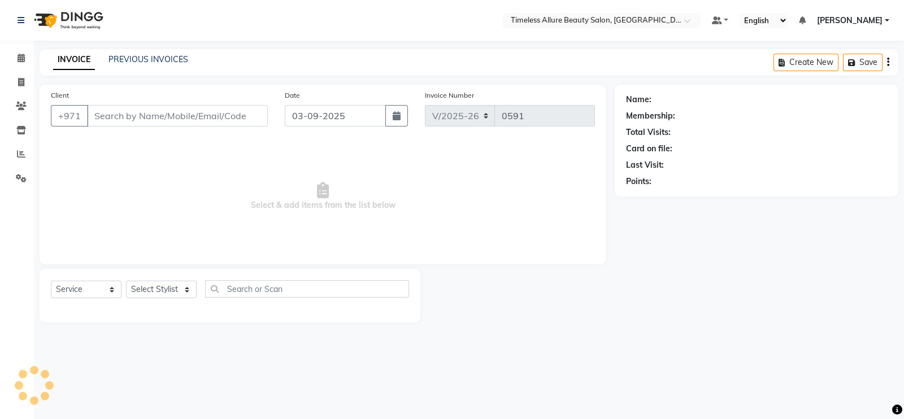
type input "545556587"
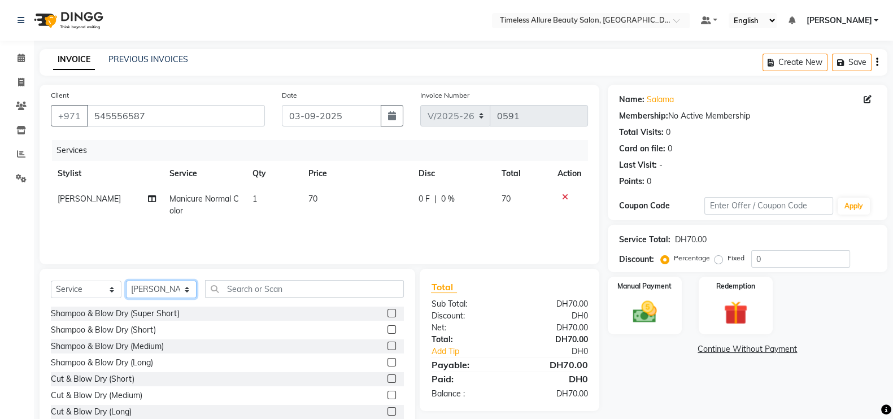
drag, startPoint x: 186, startPoint y: 294, endPoint x: 186, endPoint y: 286, distance: 7.9
click at [186, 294] on select "Select Stylist [PERSON_NAME] Chatlyn [PERSON_NAME] [PERSON_NAME] Mairine [PERSO…" at bounding box center [161, 290] width 71 height 18
select select "90558"
click at [126, 281] on select "Select Stylist [PERSON_NAME] Chatlyn [PERSON_NAME] [PERSON_NAME] Mairine [PERSO…" at bounding box center [161, 290] width 71 height 18
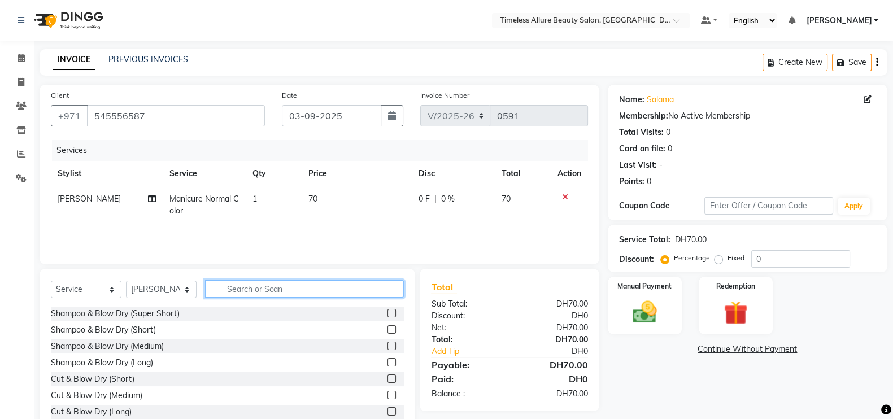
click at [362, 290] on input "text" at bounding box center [304, 289] width 199 height 18
type input "pedicure"
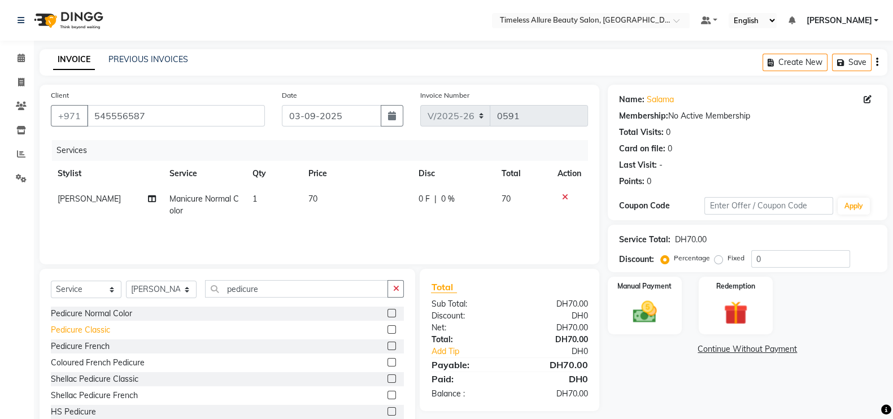
click at [91, 332] on div "Pedicure Classic" at bounding box center [80, 330] width 59 height 12
checkbox input "false"
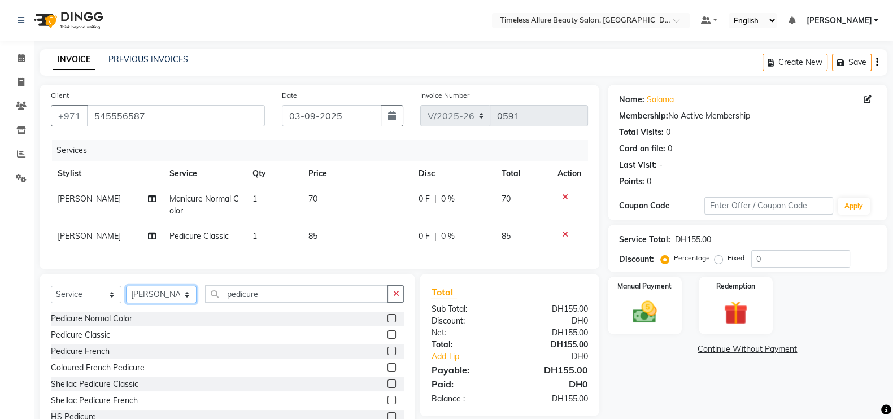
click at [187, 303] on select "Select Stylist [PERSON_NAME] Chatlyn [PERSON_NAME] [PERSON_NAME] Mairine [PERSO…" at bounding box center [161, 295] width 71 height 18
select select "89293"
click at [126, 297] on select "Select Stylist [PERSON_NAME] Chatlyn [PERSON_NAME] [PERSON_NAME] Mairine [PERSO…" at bounding box center [161, 295] width 71 height 18
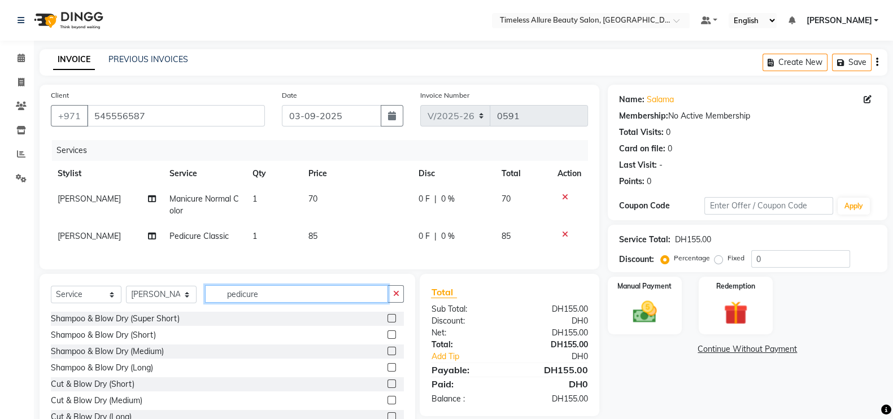
click at [274, 303] on input "pedicure" at bounding box center [296, 294] width 183 height 18
type input "p"
type input "manicure"
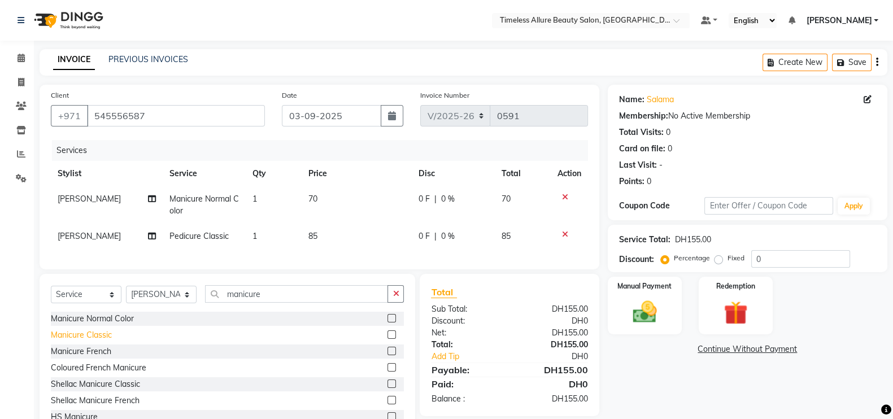
click at [86, 341] on div "Manicure Classic" at bounding box center [81, 335] width 61 height 12
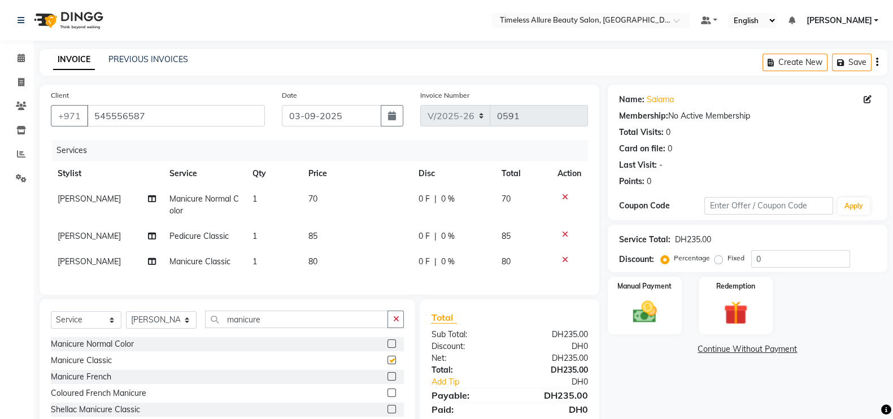
checkbox input "false"
click at [564, 195] on icon at bounding box center [565, 197] width 6 height 8
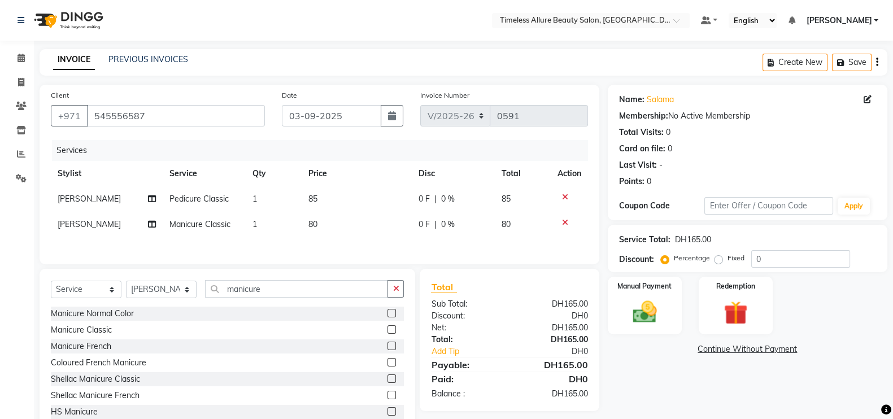
click at [420, 198] on span "0 F" at bounding box center [424, 199] width 11 height 12
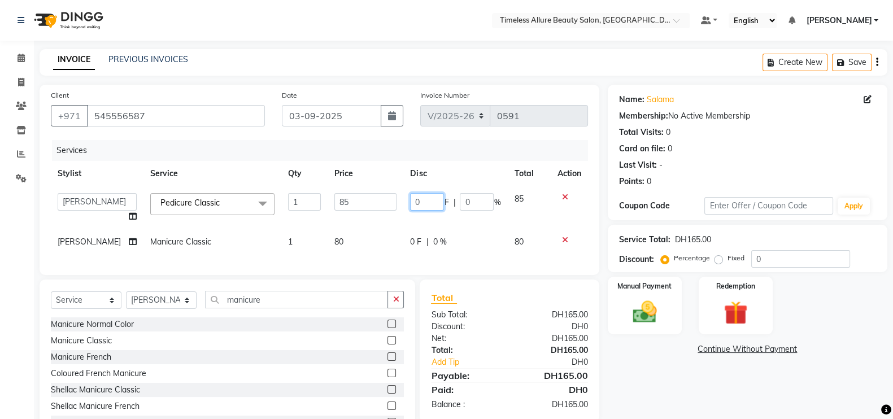
click at [421, 203] on input "0" at bounding box center [427, 202] width 34 height 18
type input "05"
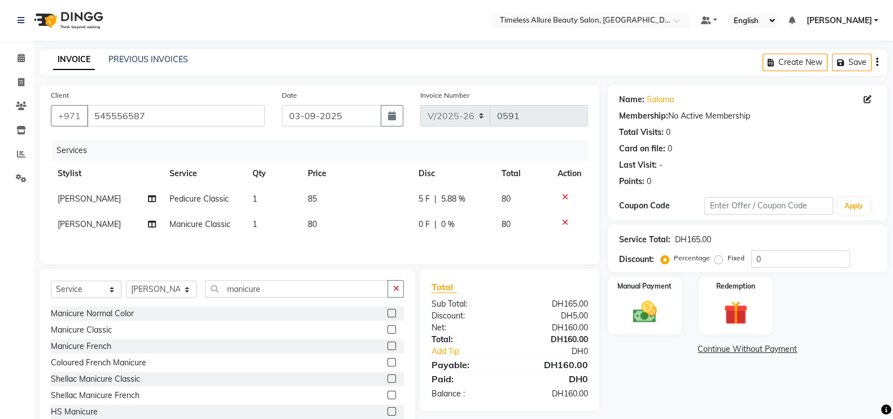
click at [416, 242] on div "Services Stylist Service Qty Price Disc Total Action [PERSON_NAME] Pedicure Cla…" at bounding box center [319, 196] width 537 height 113
click at [426, 229] on span "0 F" at bounding box center [424, 225] width 11 height 12
select select "89293"
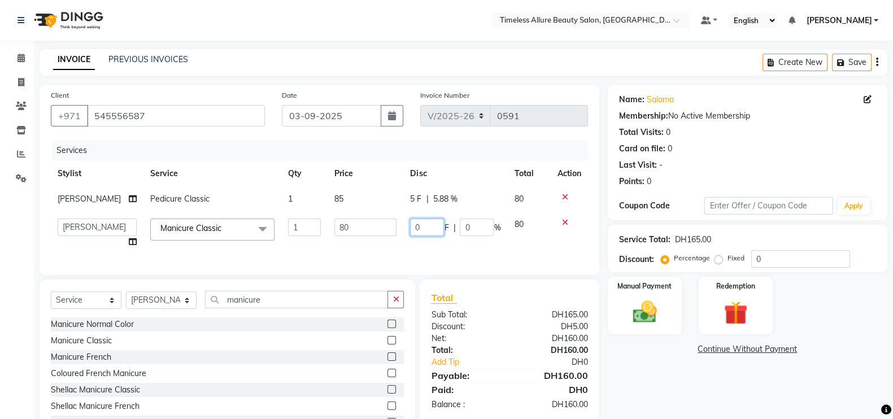
click at [429, 229] on input "0" at bounding box center [427, 228] width 34 height 18
type input "010"
click at [445, 252] on div "Services Stylist Service Qty Price Disc Total Action [PERSON_NAME] Pedicure Cla…" at bounding box center [319, 202] width 537 height 124
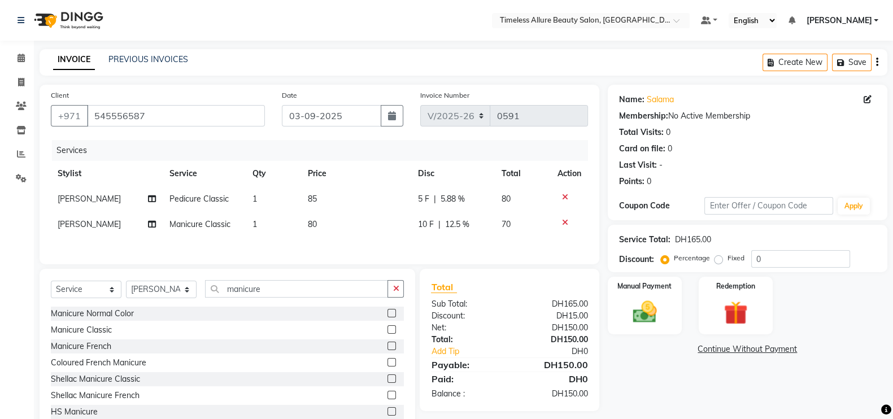
scroll to position [38, 0]
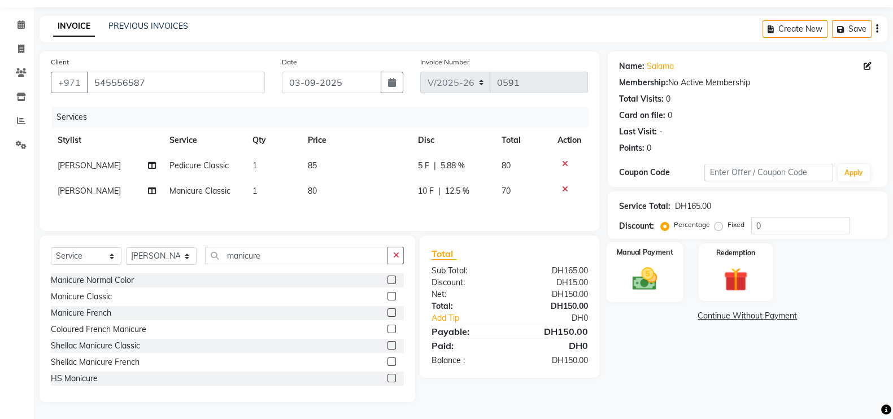
click at [633, 264] on img at bounding box center [645, 278] width 40 height 28
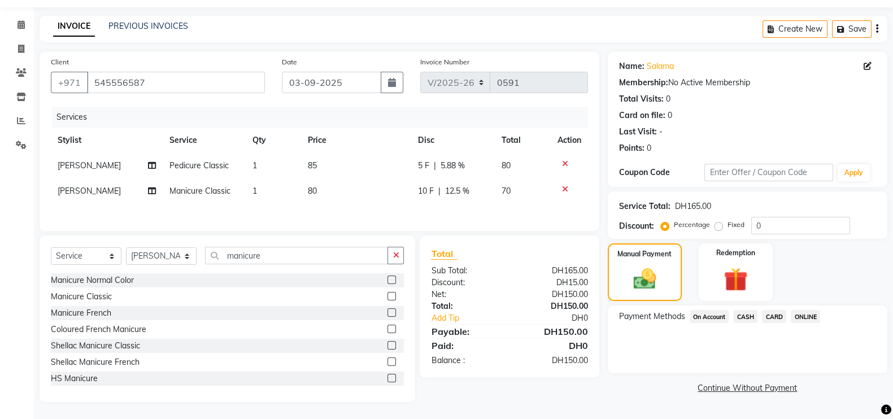
click at [773, 310] on span "CARD" at bounding box center [774, 316] width 24 height 13
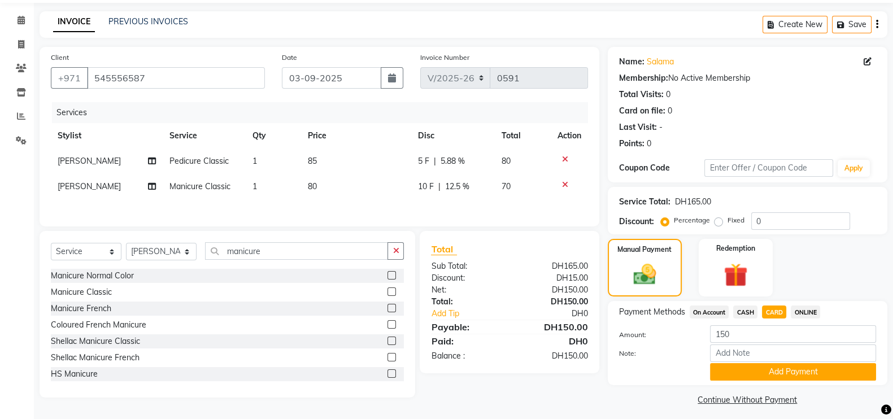
scroll to position [45, 0]
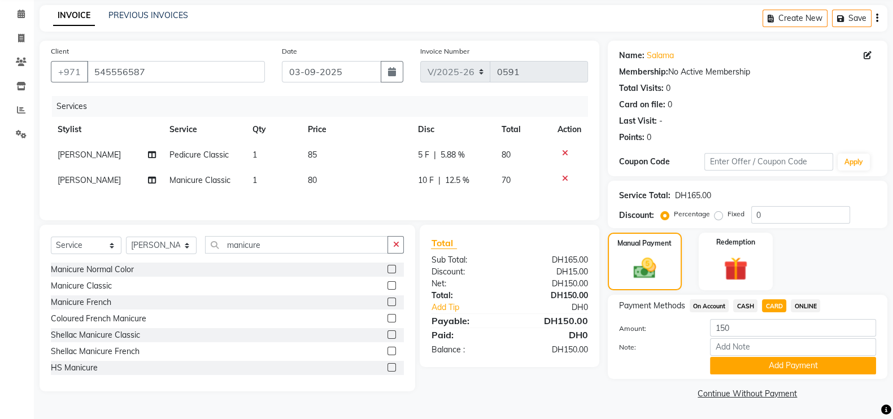
drag, startPoint x: 799, startPoint y: 366, endPoint x: 815, endPoint y: 307, distance: 60.7
click at [799, 367] on button "Add Payment" at bounding box center [793, 366] width 166 height 18
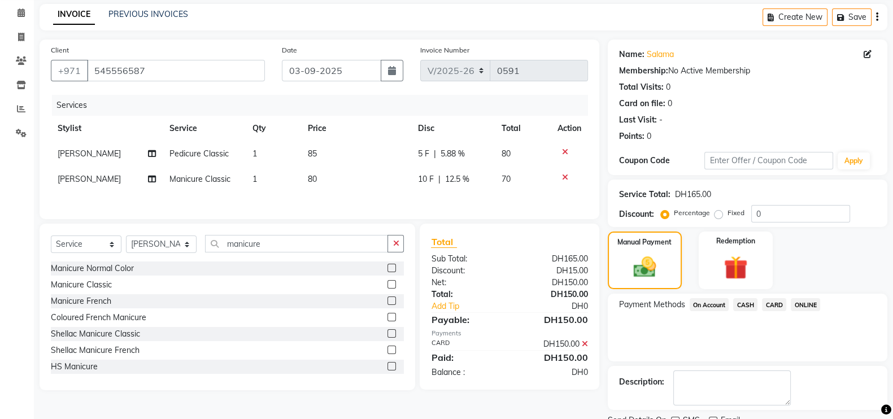
scroll to position [91, 0]
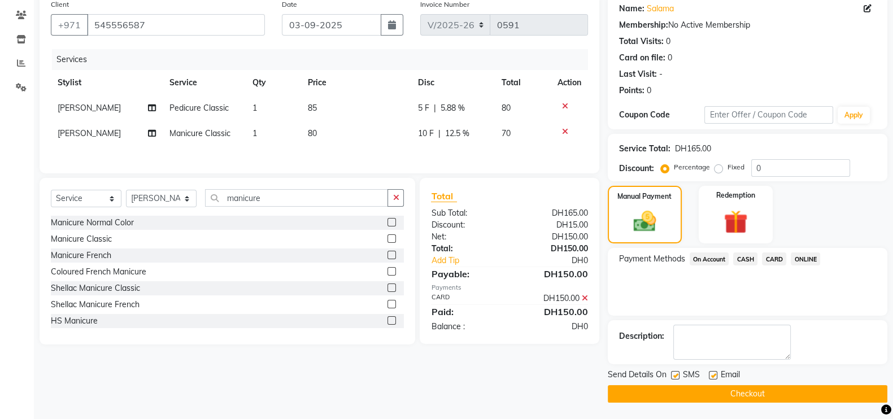
click at [774, 391] on button "Checkout" at bounding box center [748, 394] width 280 height 18
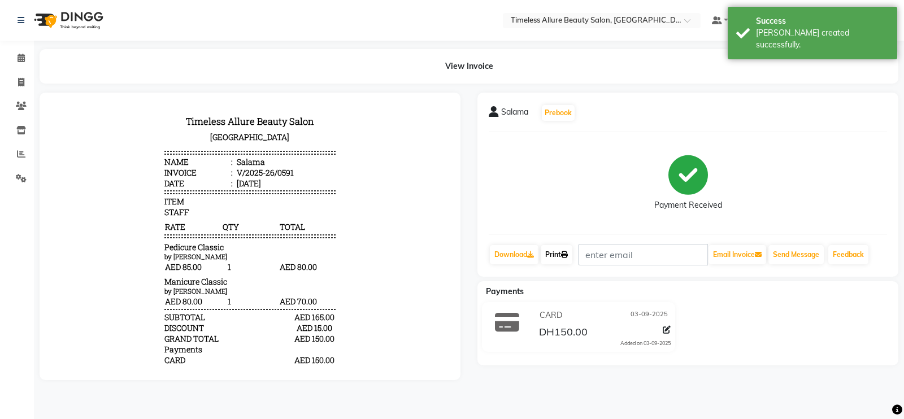
click at [556, 253] on link "Print" at bounding box center [557, 254] width 32 height 19
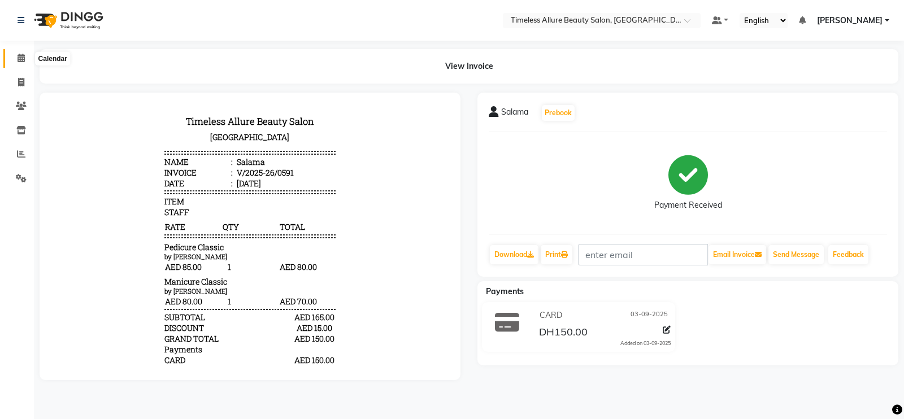
click at [20, 62] on icon at bounding box center [21, 58] width 7 height 8
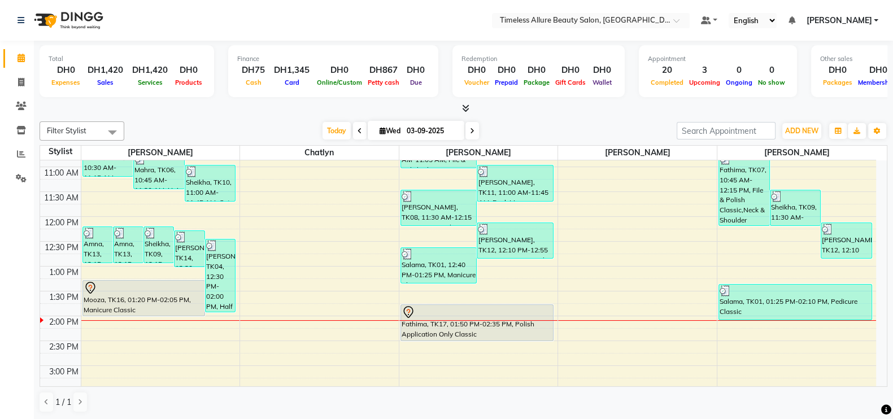
scroll to position [282, 0]
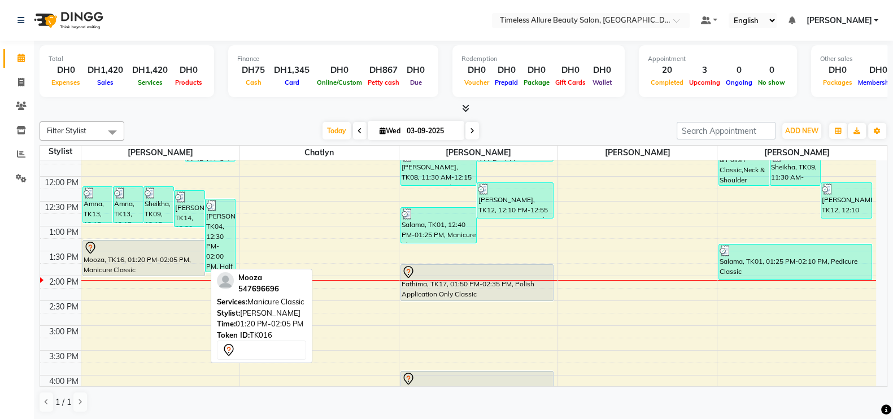
click at [144, 265] on div "Mooza, TK16, 01:20 PM-02:05 PM, Manicure Classic" at bounding box center [143, 258] width 121 height 35
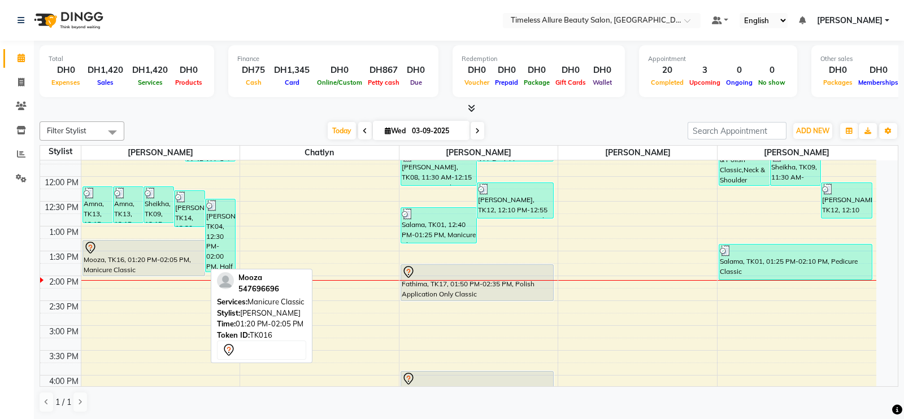
select select "7"
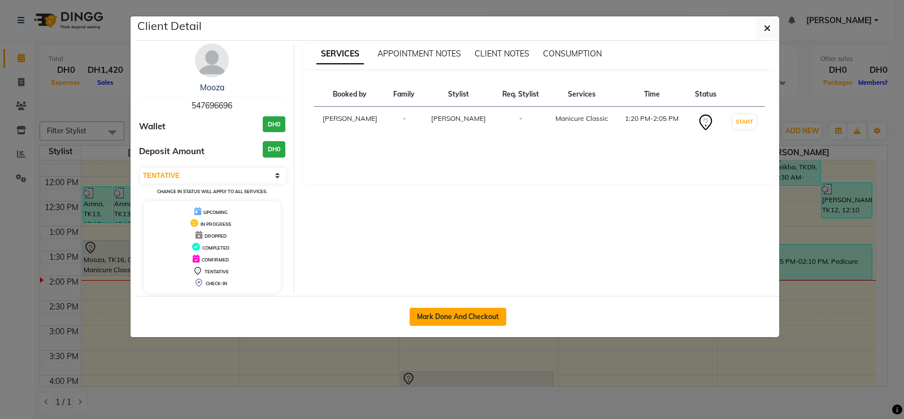
click at [454, 314] on button "Mark Done And Checkout" at bounding box center [458, 317] width 97 height 18
select select "7126"
select select "service"
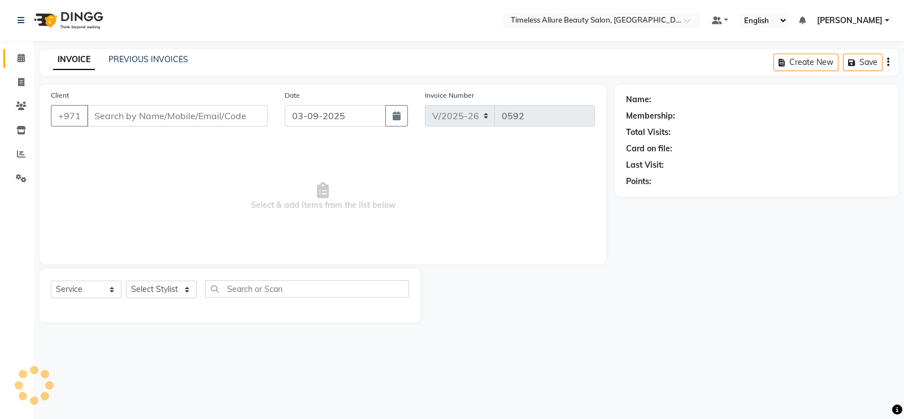
type input "547696696"
select select "59663"
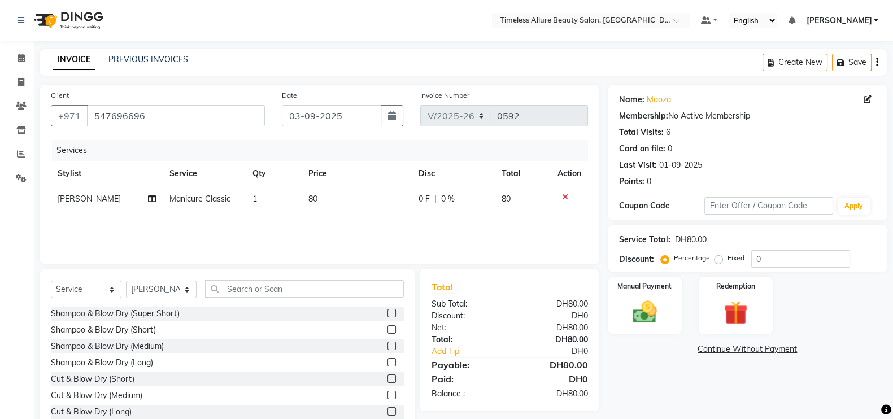
click at [424, 203] on span "0 F" at bounding box center [424, 199] width 11 height 12
select select "59663"
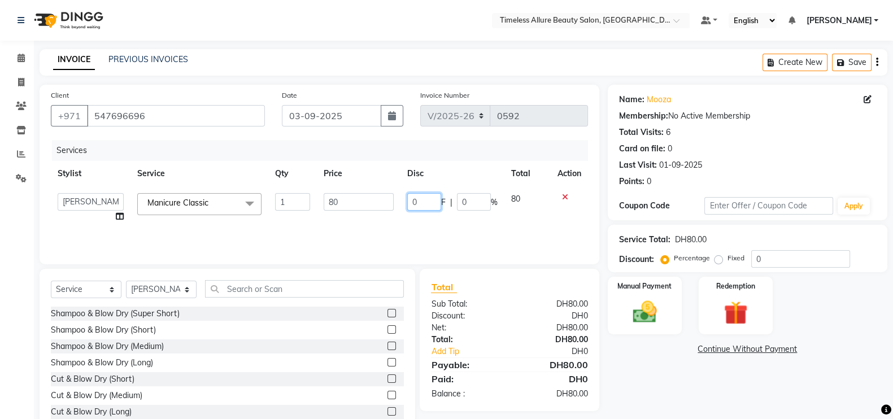
click at [423, 199] on input "0" at bounding box center [424, 202] width 34 height 18
type input "010"
click at [500, 233] on div "Services Stylist Service Qty Price Disc Total Action [PERSON_NAME] [PERSON_NAME…" at bounding box center [319, 196] width 537 height 113
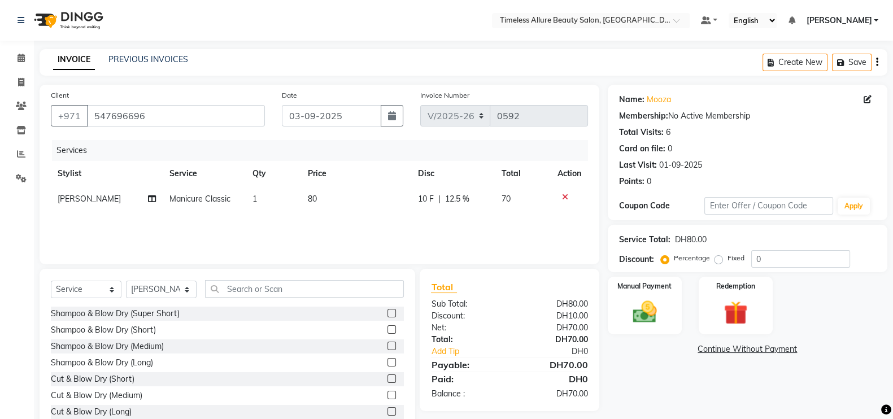
scroll to position [33, 0]
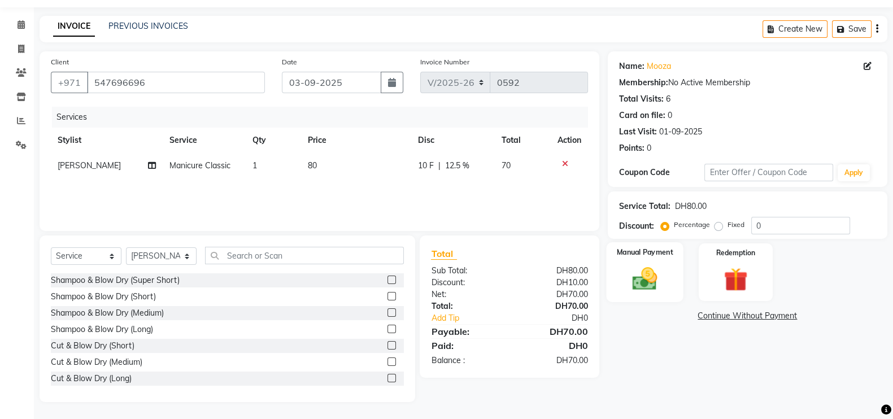
click at [656, 284] on img at bounding box center [645, 278] width 40 height 28
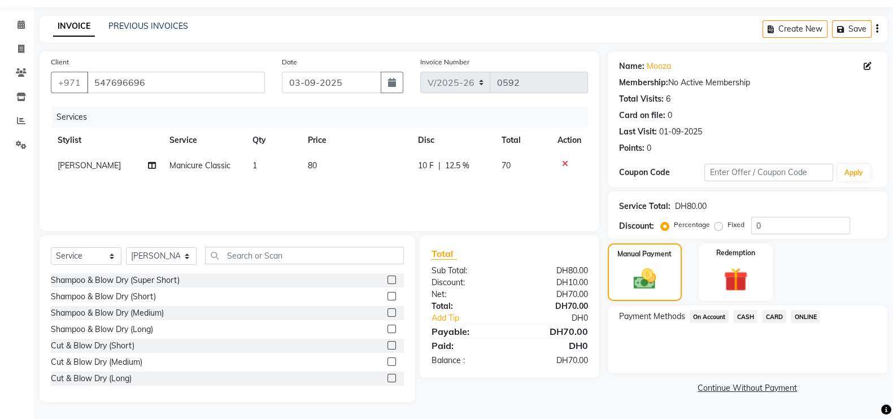
click at [777, 314] on span "CARD" at bounding box center [774, 316] width 24 height 13
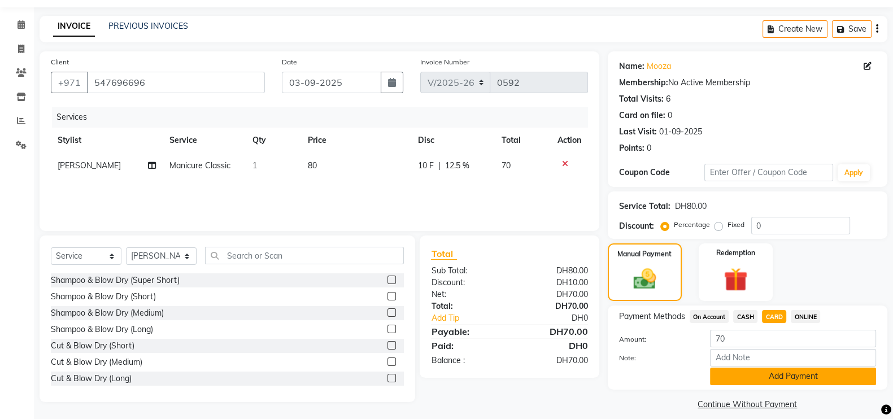
scroll to position [45, 0]
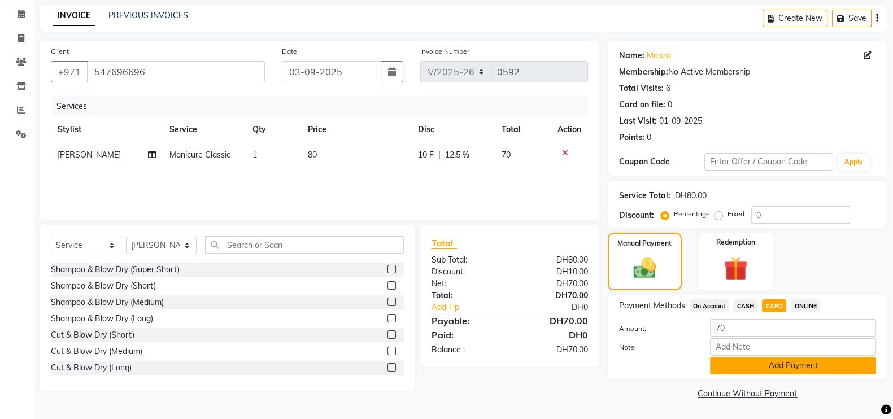
click at [803, 364] on button "Add Payment" at bounding box center [793, 366] width 166 height 18
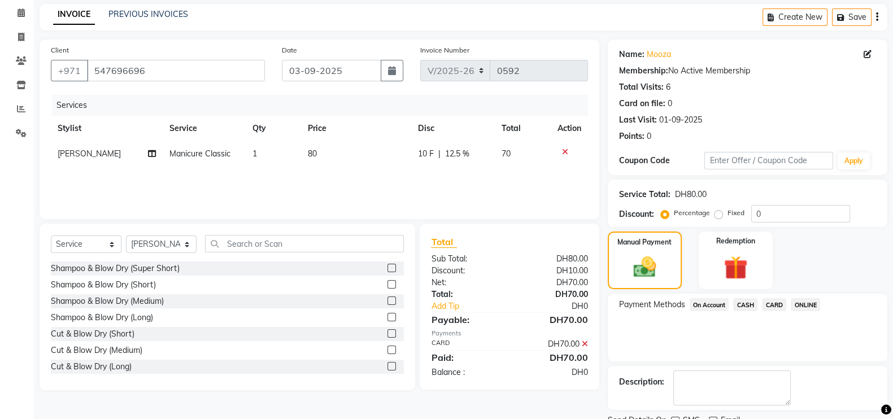
scroll to position [91, 0]
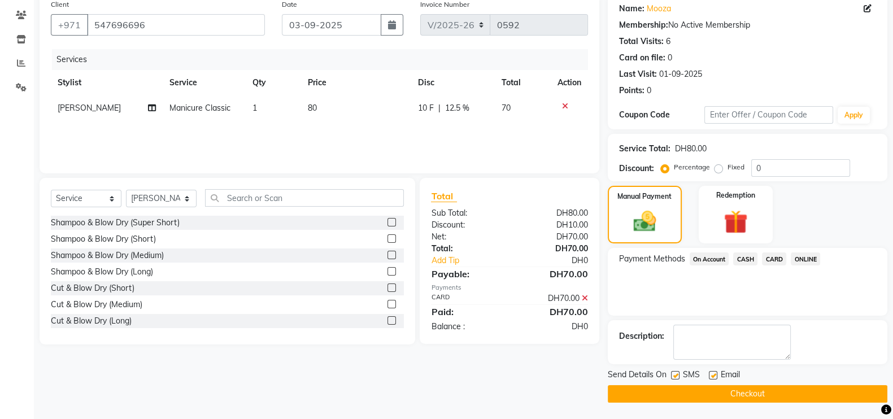
click at [729, 388] on button "Checkout" at bounding box center [748, 394] width 280 height 18
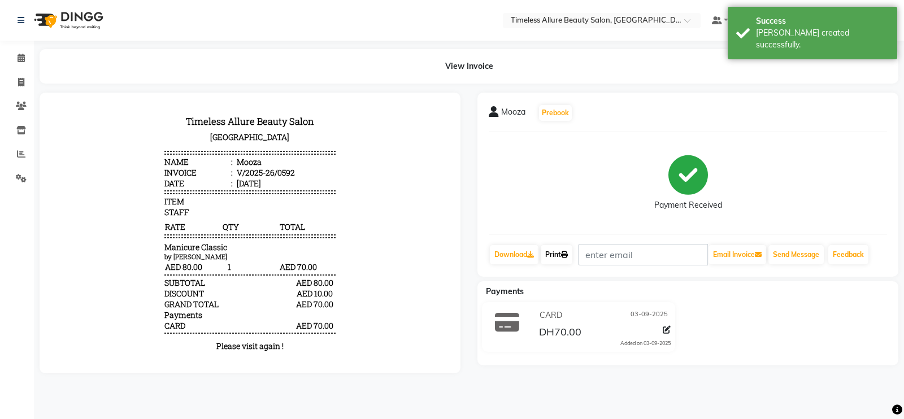
click at [555, 249] on link "Print" at bounding box center [557, 254] width 32 height 19
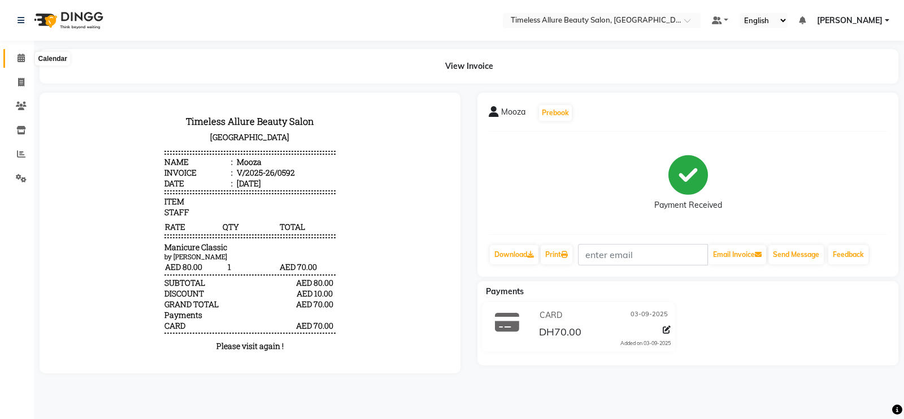
click at [23, 60] on icon at bounding box center [21, 58] width 7 height 8
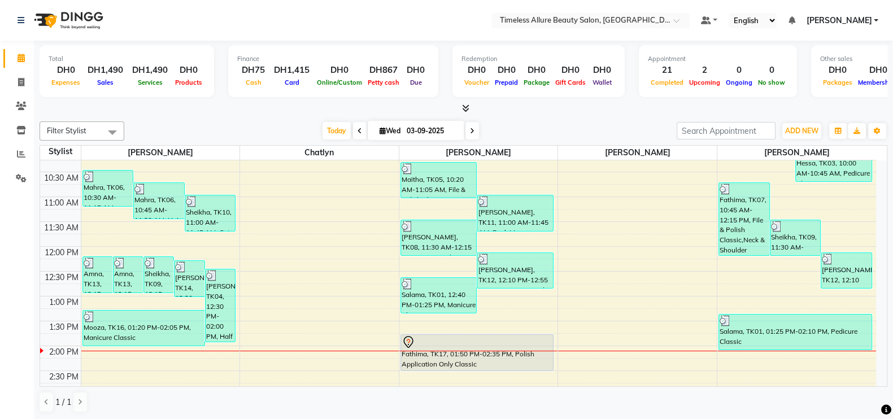
scroll to position [282, 0]
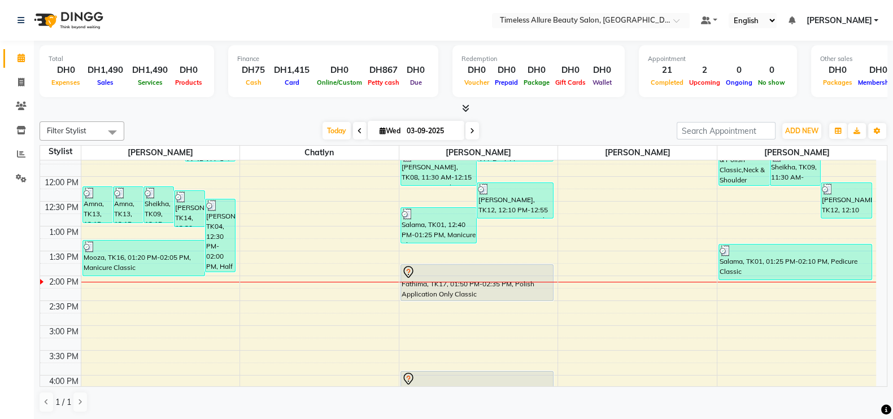
click at [555, 281] on div "6:00 AM 6:30 AM 7:00 AM 7:30 AM 8:00 AM 8:30 AM 9:00 AM 9:30 AM 10:00 AM 10:30 …" at bounding box center [458, 177] width 836 height 596
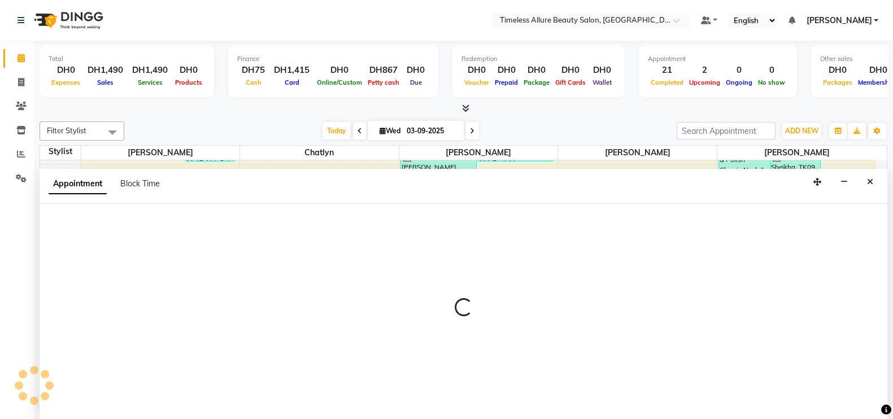
scroll to position [1, 0]
select select "89293"
select select "840"
select select "tentative"
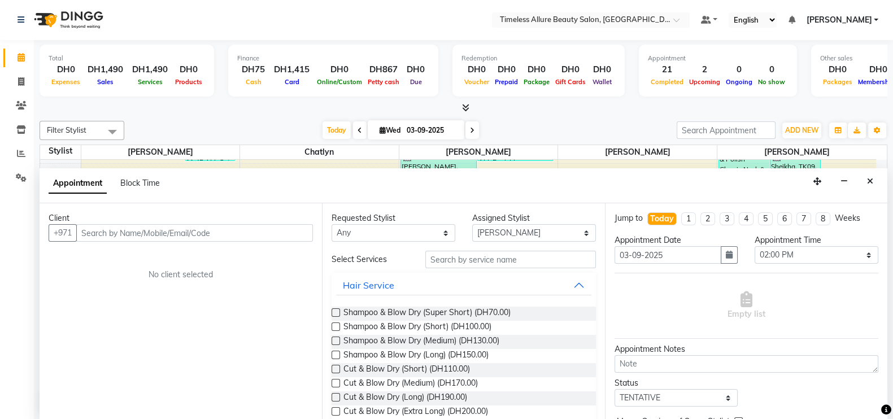
click at [280, 221] on div "Client" at bounding box center [181, 218] width 264 height 12
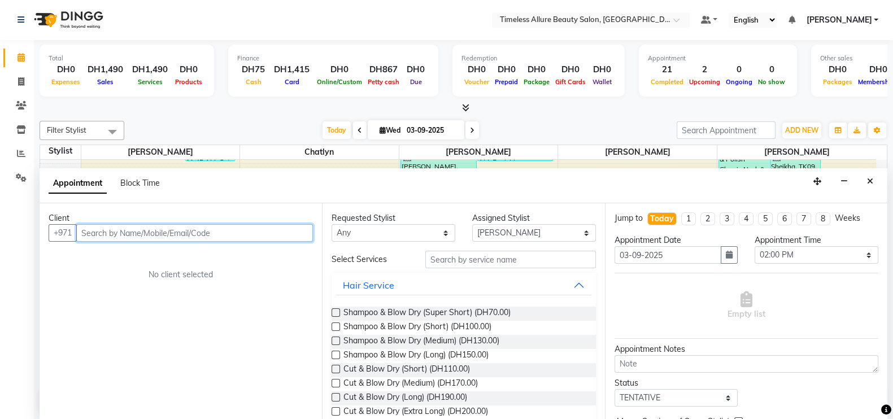
click at [258, 224] on input "text" at bounding box center [194, 233] width 237 height 18
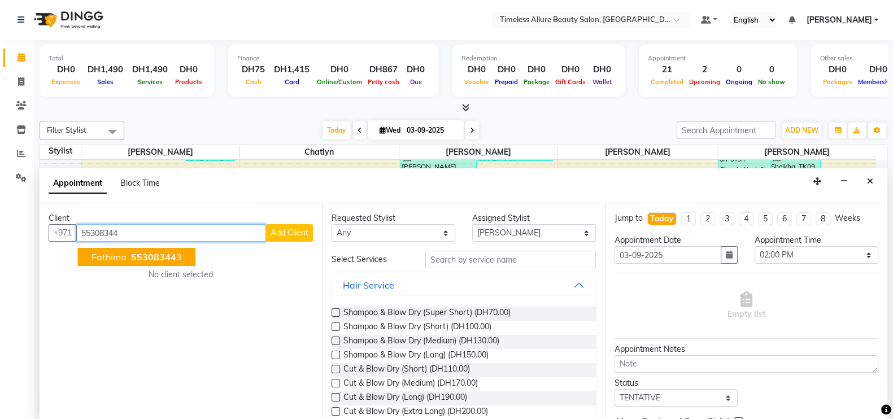
click at [134, 251] on span "55308344" at bounding box center [153, 256] width 45 height 11
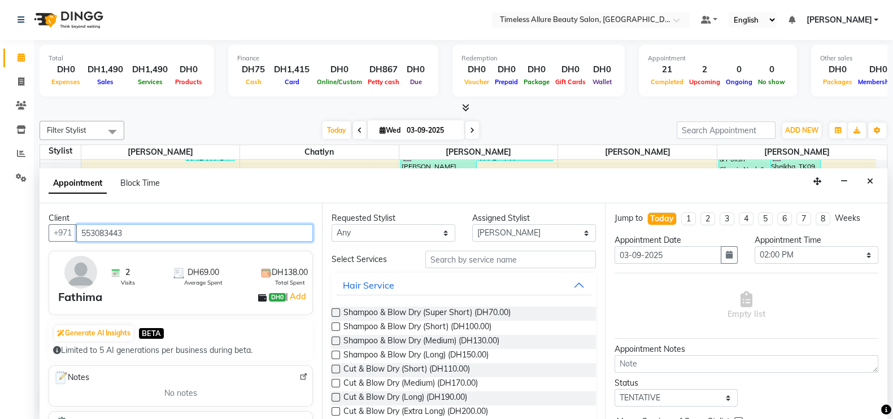
type input "553083443"
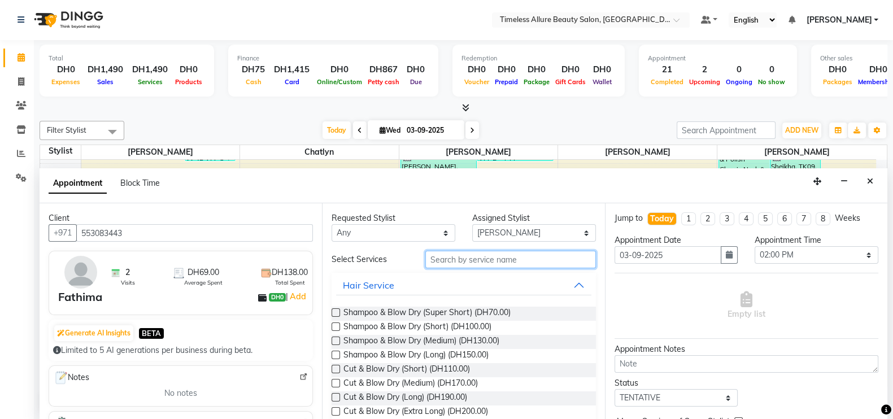
click at [538, 263] on input "text" at bounding box center [510, 260] width 171 height 18
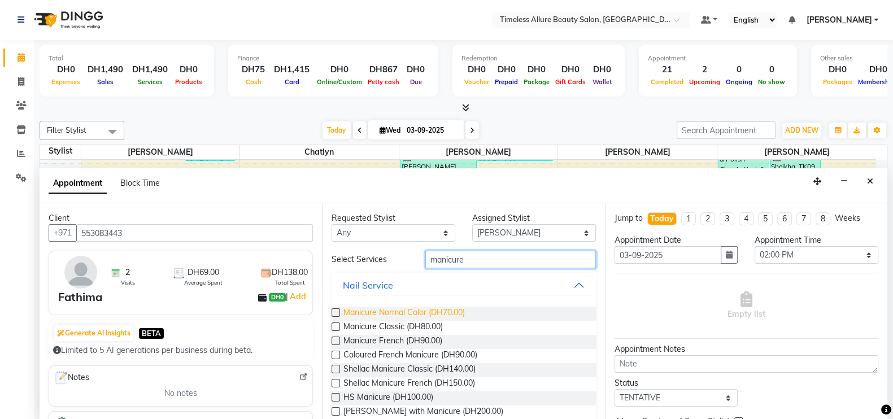
type input "manicure"
click at [370, 311] on span "Manicure Normal Color (DH70.00)" at bounding box center [403, 314] width 121 height 14
checkbox input "false"
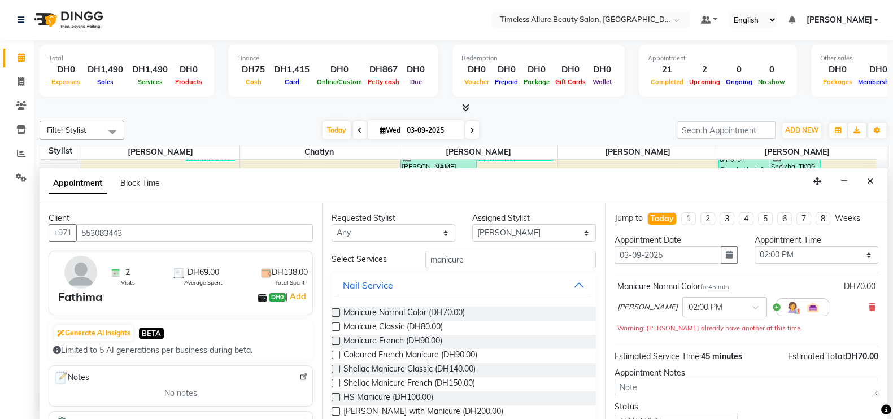
scroll to position [0, 0]
click at [857, 256] on select "Select 07:00 AM 07:05 AM 07:10 AM 07:15 AM 07:20 AM 07:25 AM 07:30 AM 07:35 AM …" at bounding box center [817, 256] width 124 height 18
select select "850"
click at [755, 247] on select "Select 07:00 AM 07:05 AM 07:10 AM 07:15 AM 07:20 AM 07:25 AM 07:30 AM 07:35 AM …" at bounding box center [817, 256] width 124 height 18
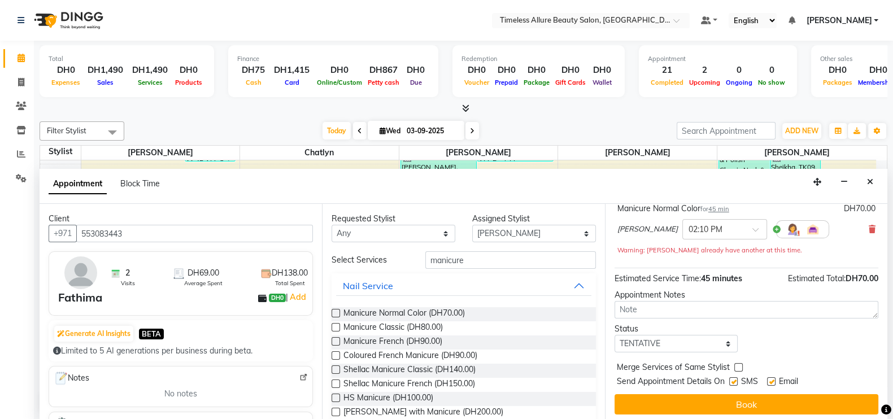
scroll to position [81, 0]
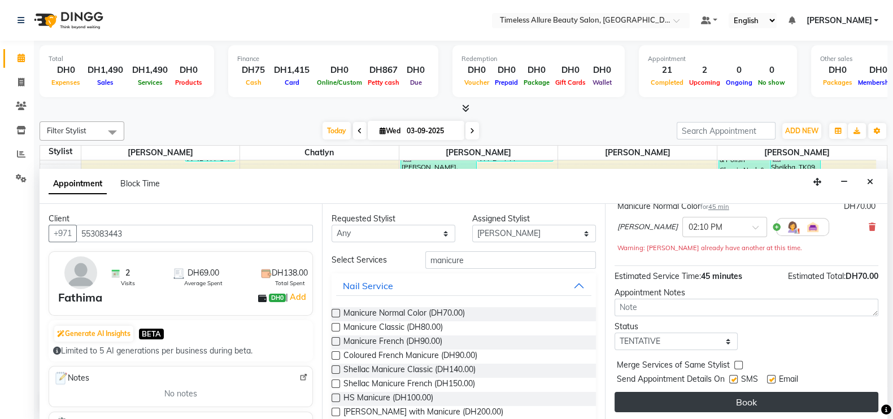
click at [758, 397] on button "Book" at bounding box center [747, 402] width 264 height 20
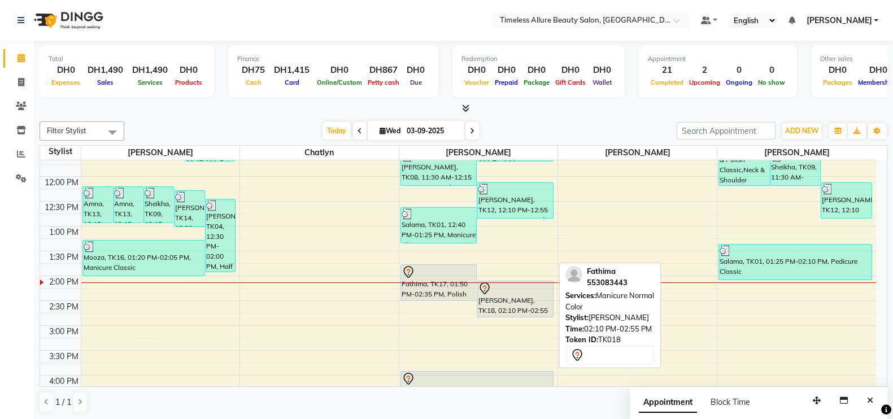
click at [517, 297] on div "[PERSON_NAME], TK18, 02:10 PM-02:55 PM, Manicure Normal Color" at bounding box center [515, 299] width 76 height 36
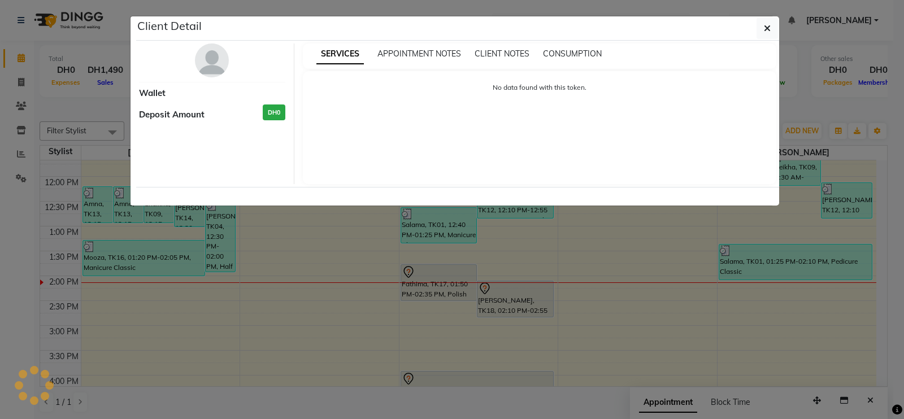
select select "7"
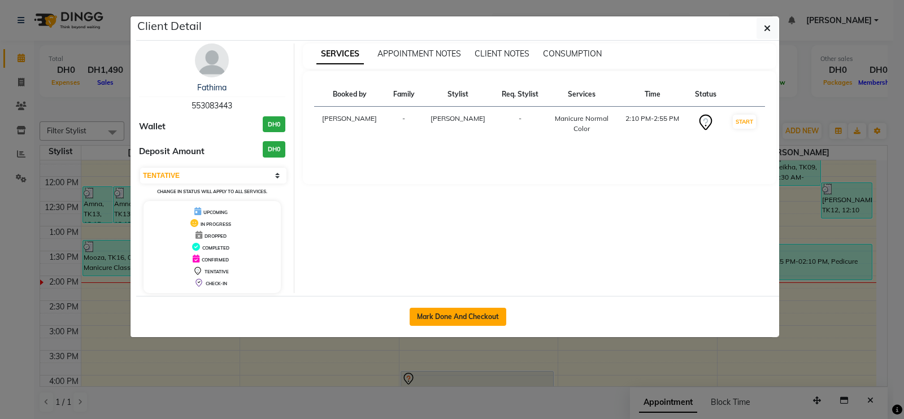
click at [442, 315] on button "Mark Done And Checkout" at bounding box center [458, 317] width 97 height 18
select select "service"
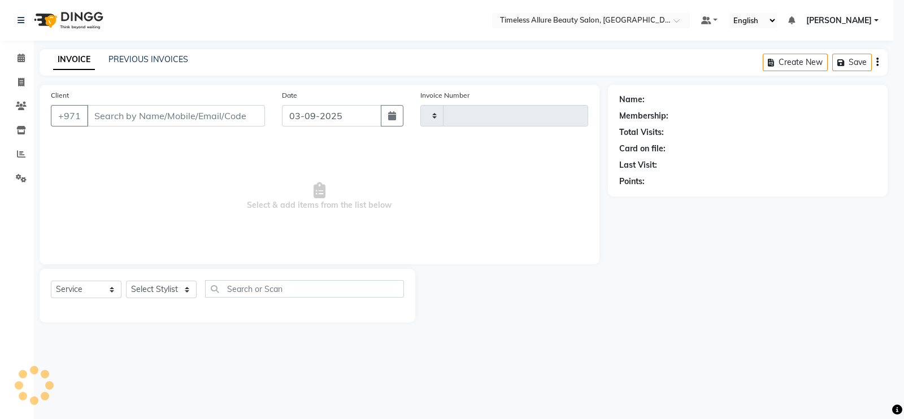
type input "0593"
select select "3"
select select "7126"
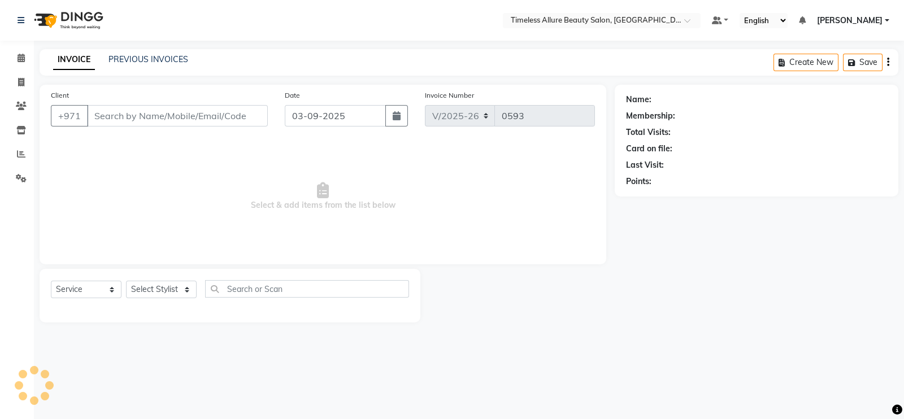
type input "553083443"
select select "89293"
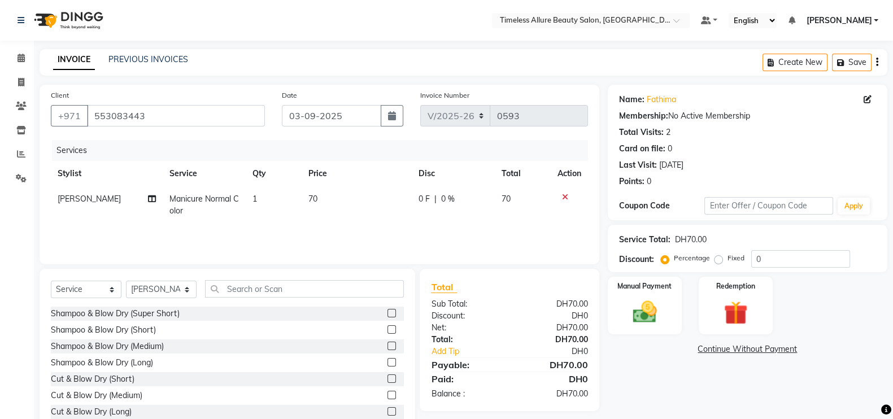
click at [425, 199] on span "0 F" at bounding box center [424, 199] width 11 height 12
select select "89293"
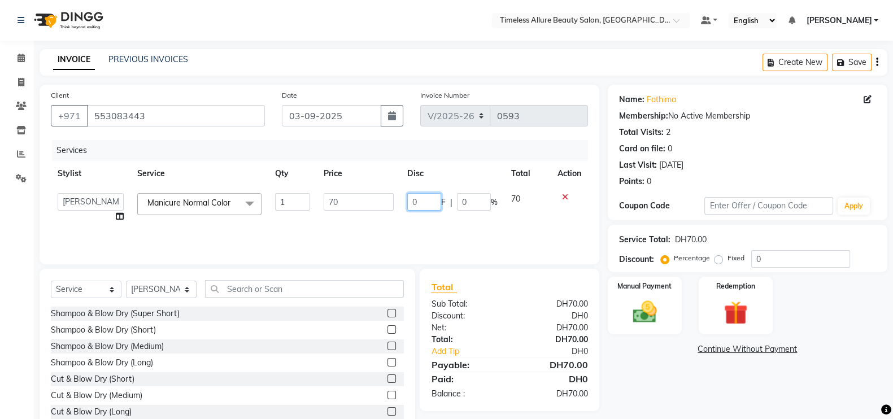
click at [421, 202] on input "0" at bounding box center [424, 202] width 34 height 18
type input "010"
click at [448, 221] on td "010 F | 0 %" at bounding box center [453, 207] width 104 height 43
select select "89293"
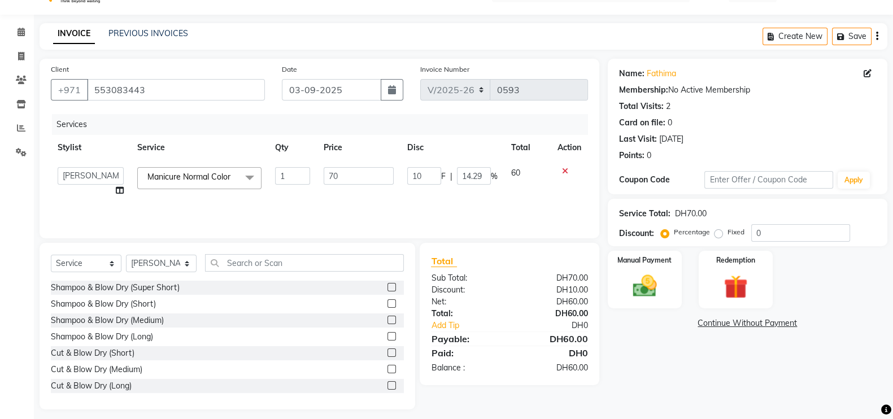
scroll to position [33, 0]
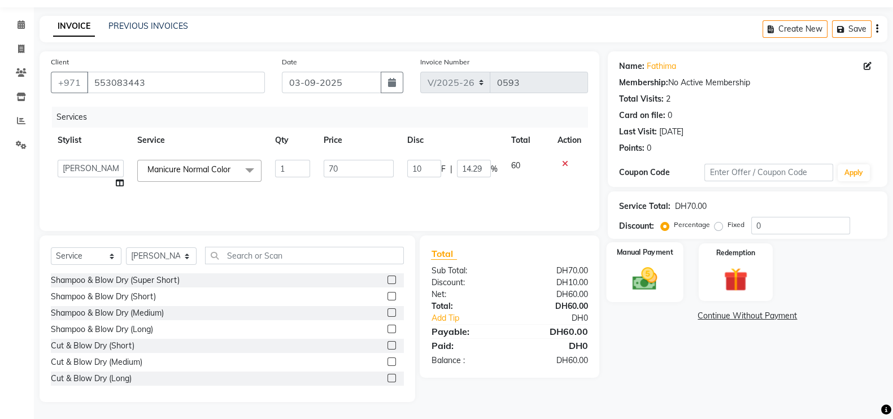
click at [650, 274] on img at bounding box center [645, 278] width 40 height 28
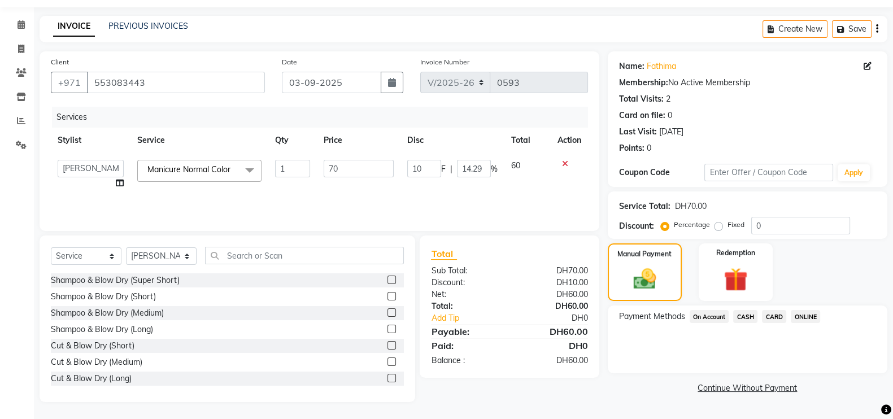
click at [776, 314] on span "CARD" at bounding box center [774, 316] width 24 height 13
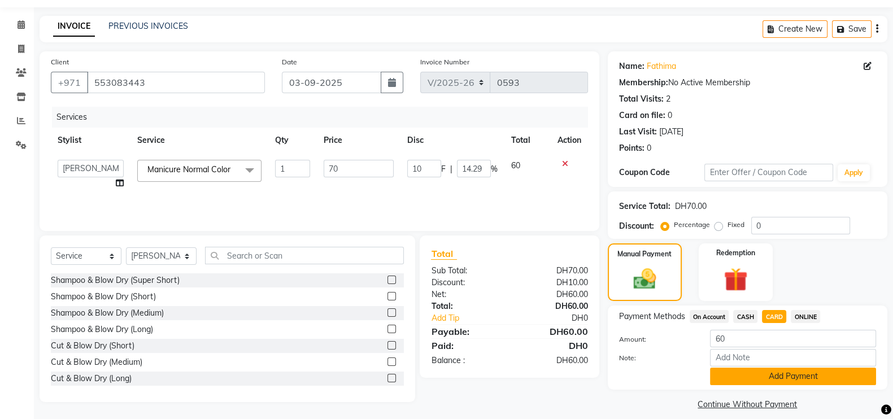
scroll to position [45, 0]
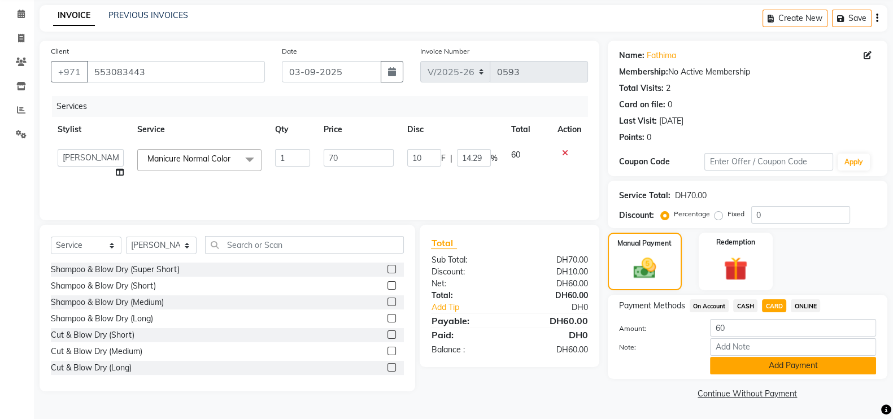
click at [812, 364] on button "Add Payment" at bounding box center [793, 366] width 166 height 18
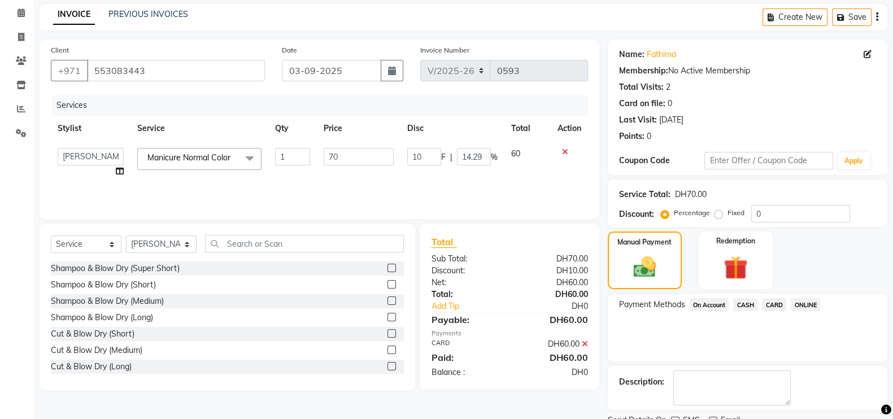
scroll to position [91, 0]
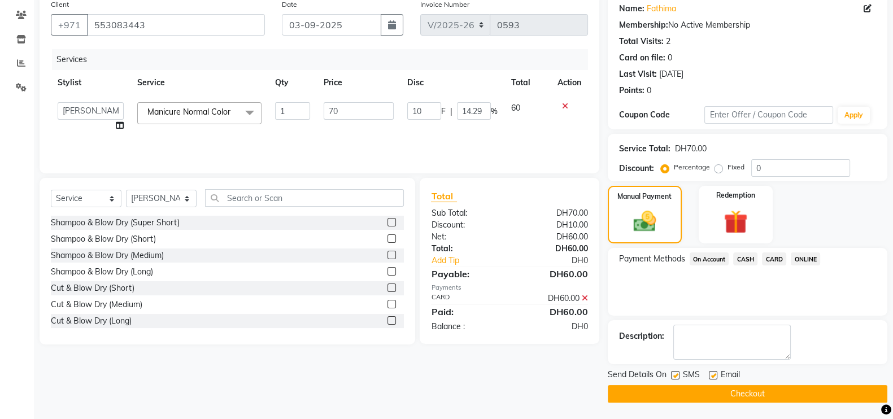
click at [755, 394] on button "Checkout" at bounding box center [748, 394] width 280 height 18
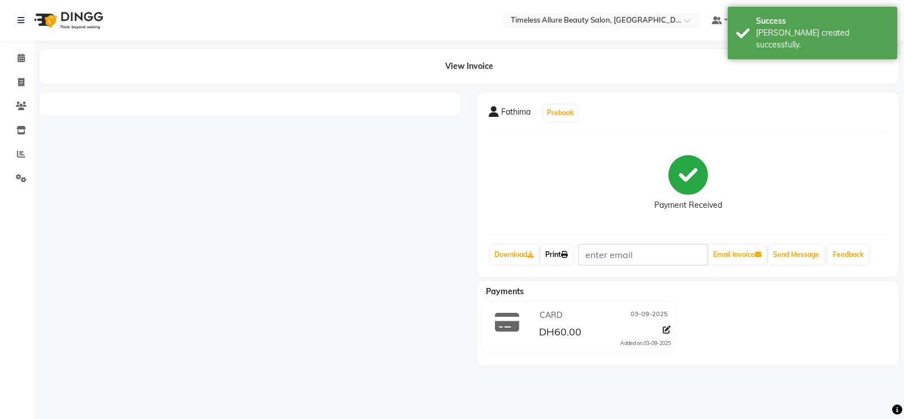
click at [560, 250] on link "Print" at bounding box center [557, 254] width 32 height 19
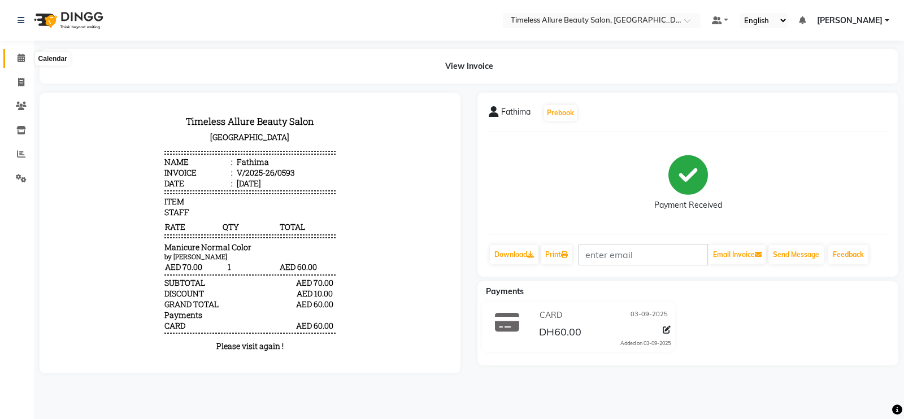
click at [18, 60] on icon at bounding box center [21, 58] width 7 height 8
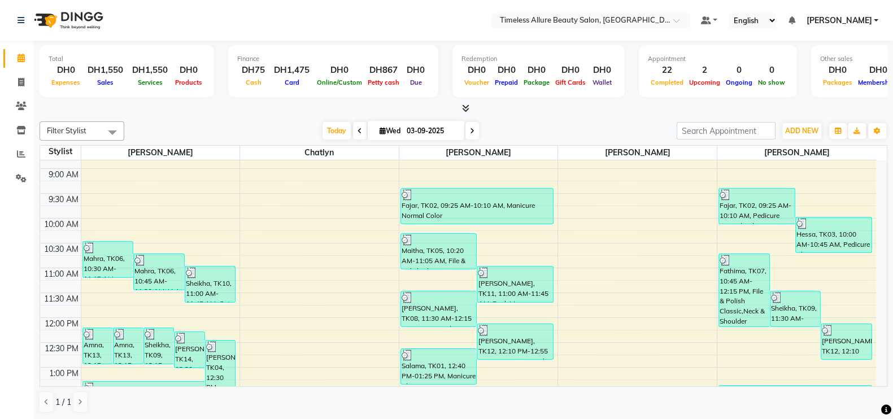
scroll to position [282, 0]
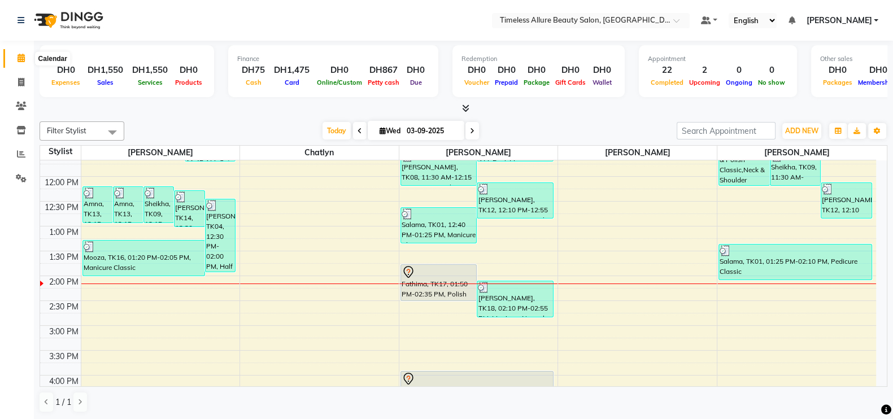
click at [23, 58] on icon at bounding box center [21, 58] width 7 height 8
click at [18, 106] on icon at bounding box center [21, 106] width 11 height 8
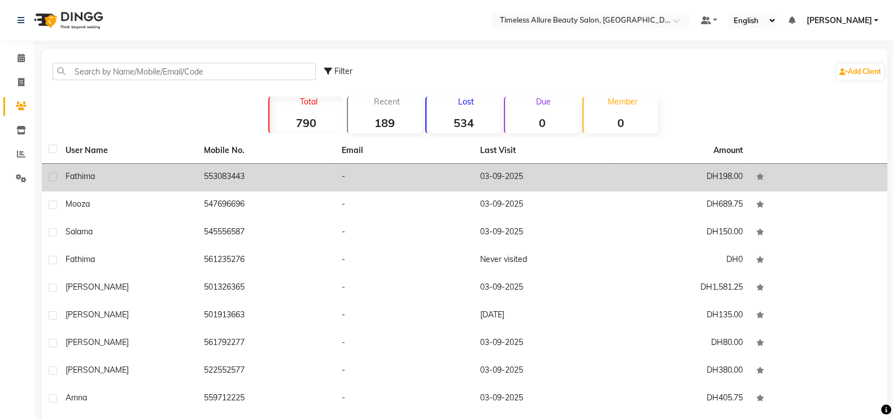
click at [127, 179] on div "Fathima" at bounding box center [128, 177] width 125 height 12
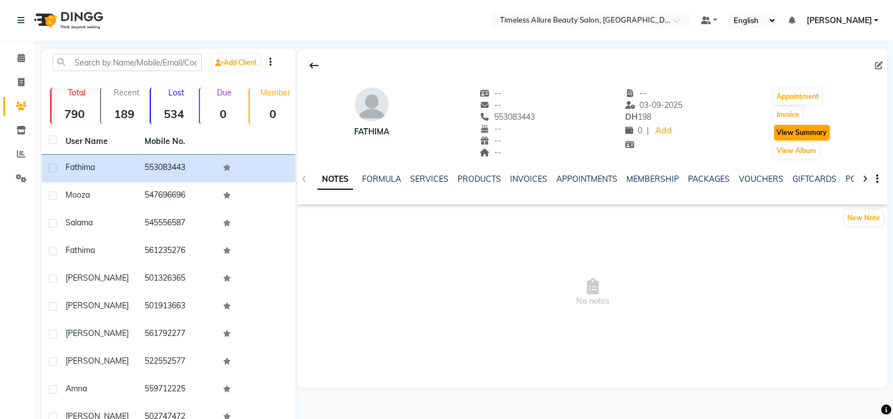
click at [784, 133] on button "View Summary" at bounding box center [802, 133] width 56 height 16
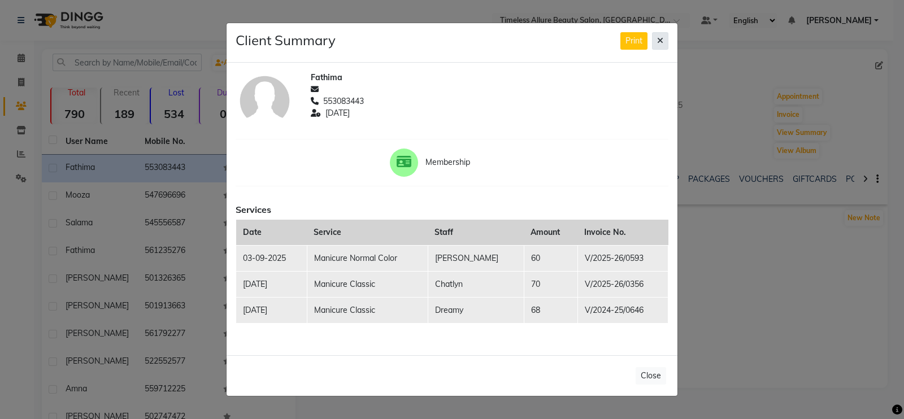
click at [663, 37] on button at bounding box center [660, 41] width 16 height 18
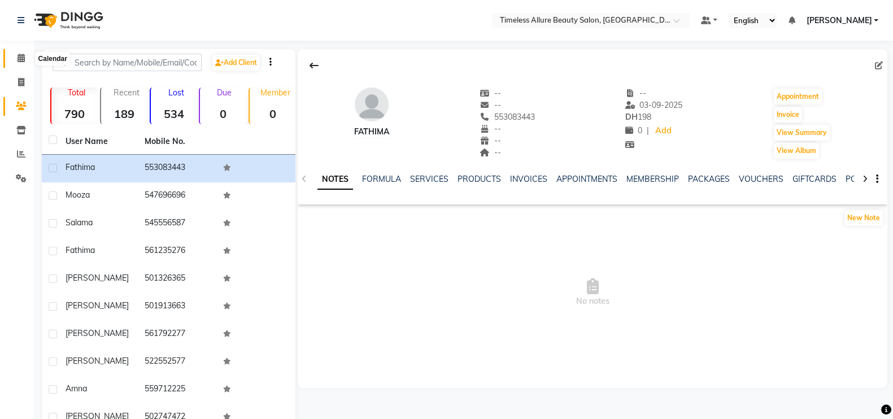
click at [23, 62] on icon at bounding box center [21, 58] width 7 height 8
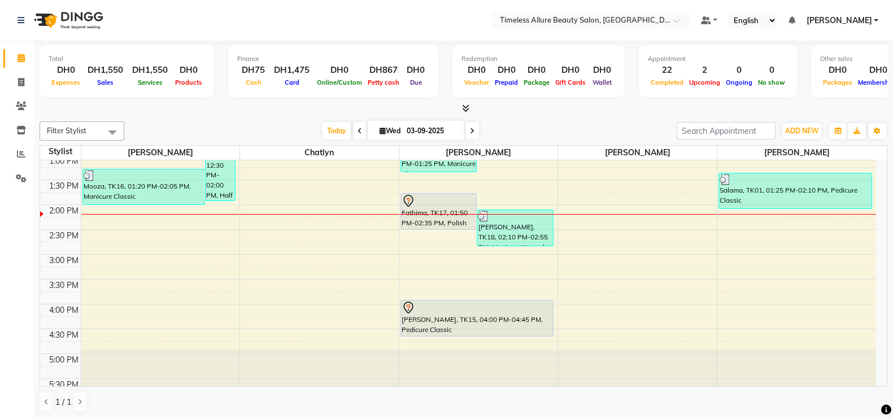
scroll to position [282, 0]
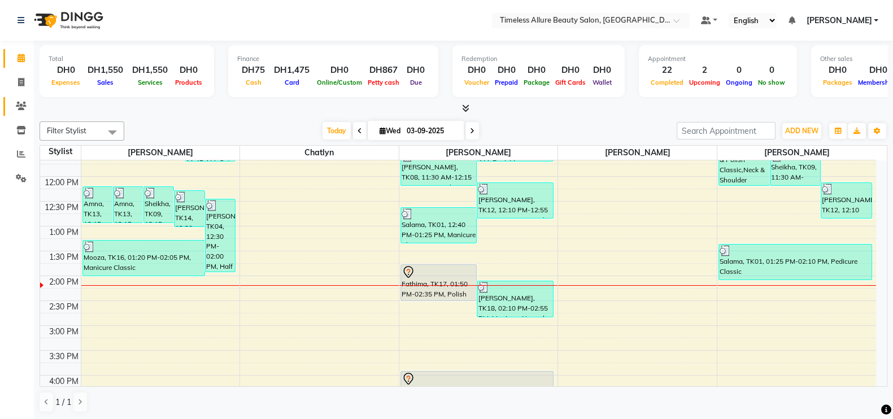
click at [19, 105] on icon at bounding box center [21, 106] width 11 height 8
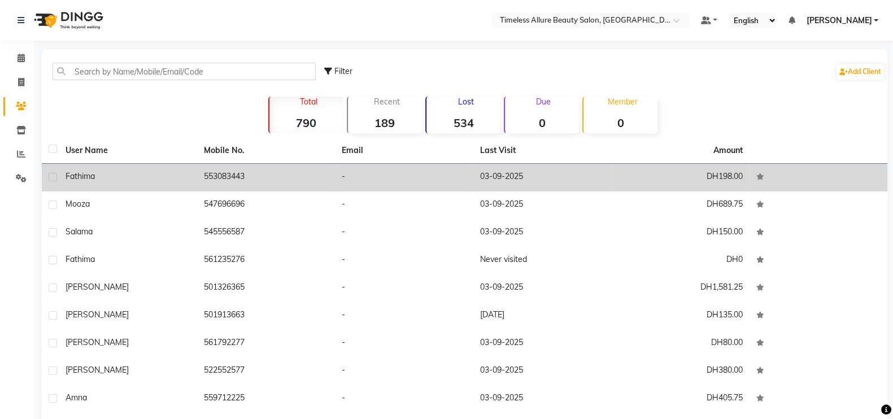
click at [109, 171] on div "Fathima" at bounding box center [128, 177] width 125 height 12
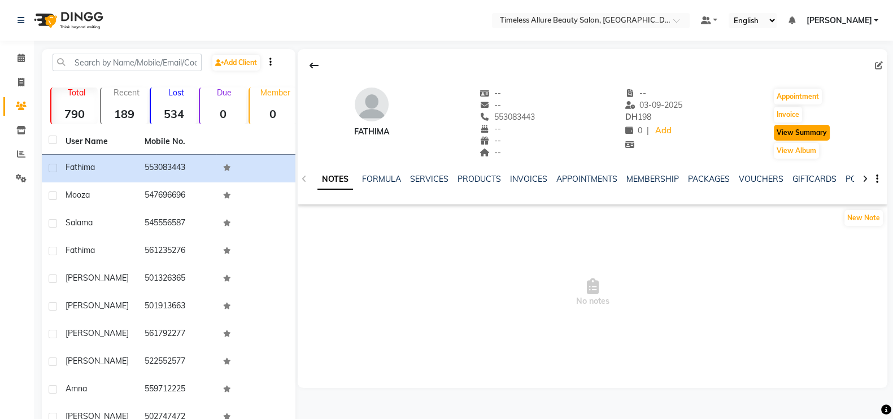
click at [811, 132] on button "View Summary" at bounding box center [802, 133] width 56 height 16
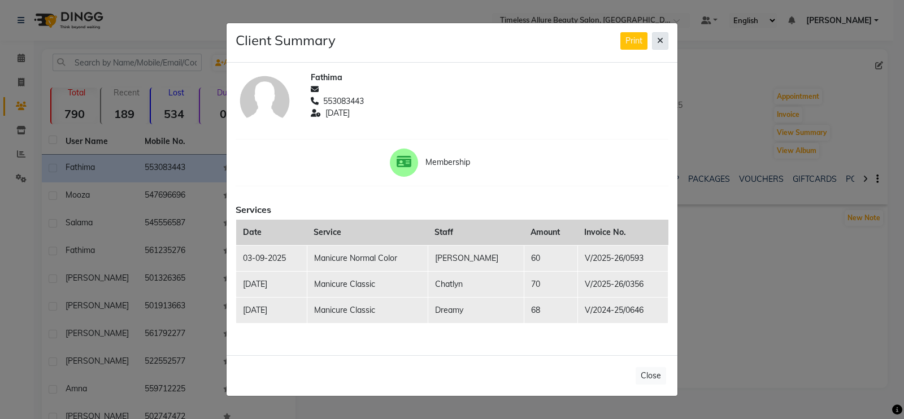
click at [658, 41] on icon at bounding box center [660, 41] width 6 height 8
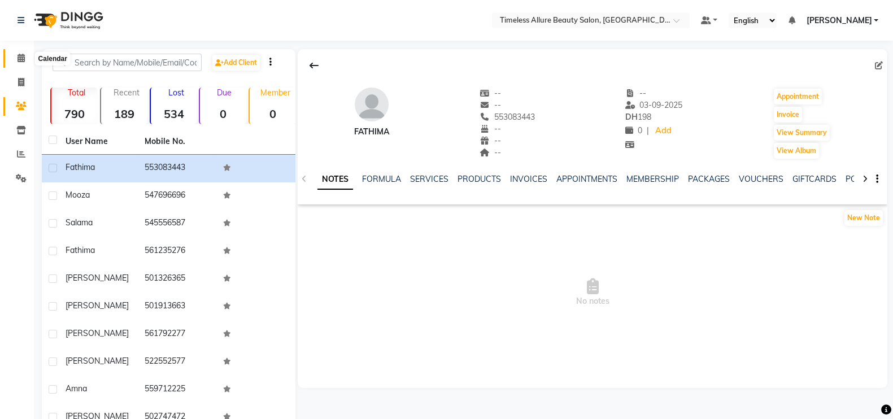
click at [23, 56] on icon at bounding box center [21, 58] width 7 height 8
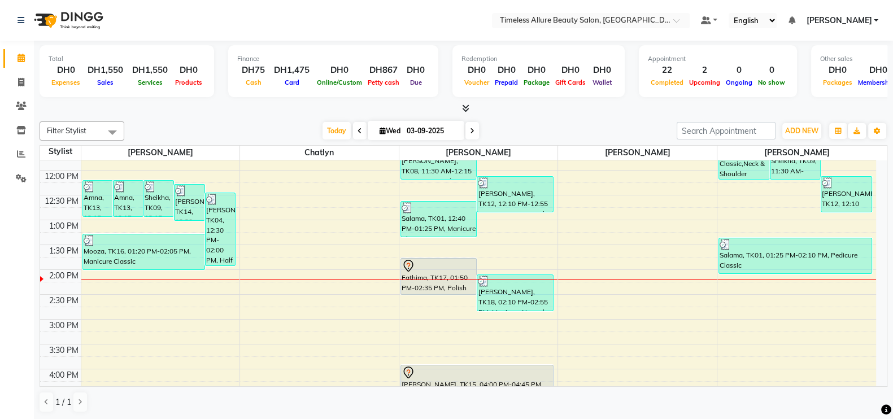
scroll to position [291, 0]
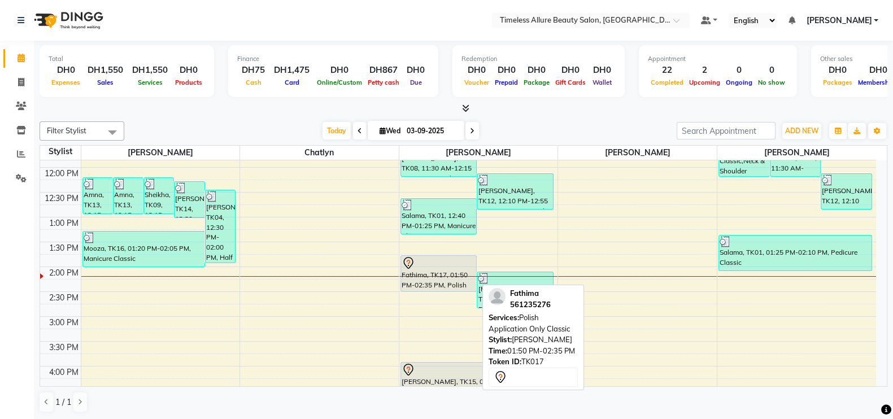
click at [439, 267] on div at bounding box center [439, 263] width 75 height 14
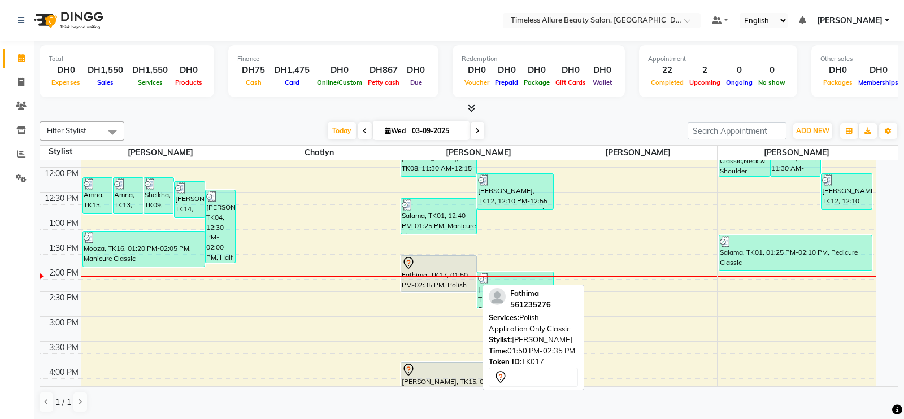
select select "7"
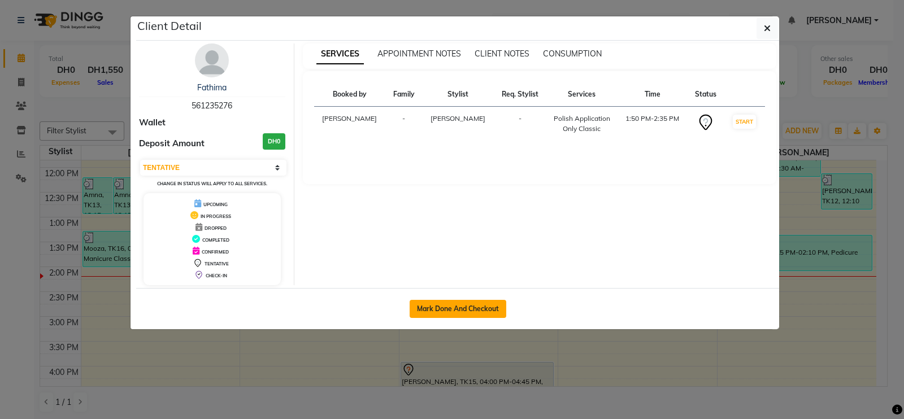
click at [458, 307] on button "Mark Done And Checkout" at bounding box center [458, 309] width 97 height 18
select select "7126"
select select "service"
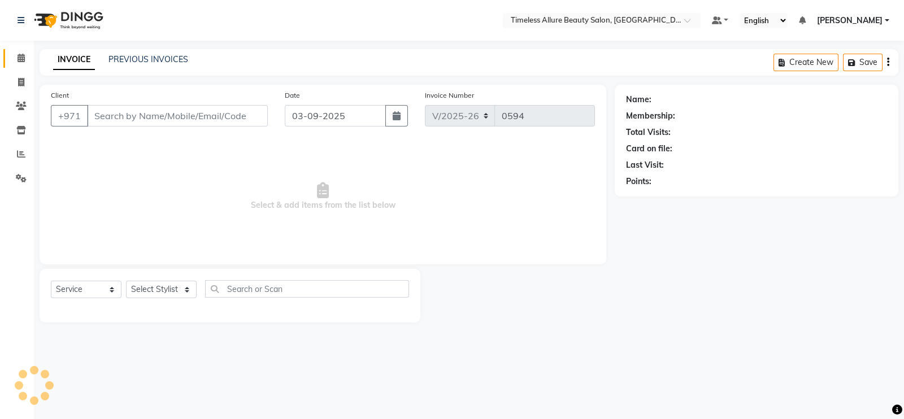
type input "561235276"
select select "89293"
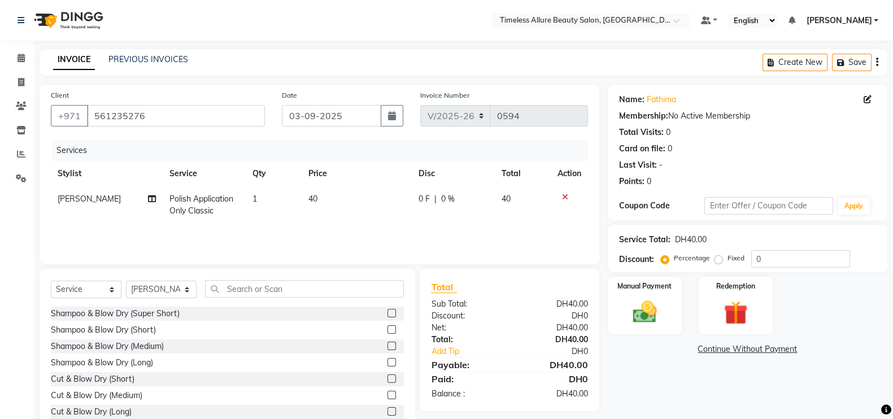
click at [429, 202] on div "0 F | 0 %" at bounding box center [453, 199] width 69 height 12
select select "89293"
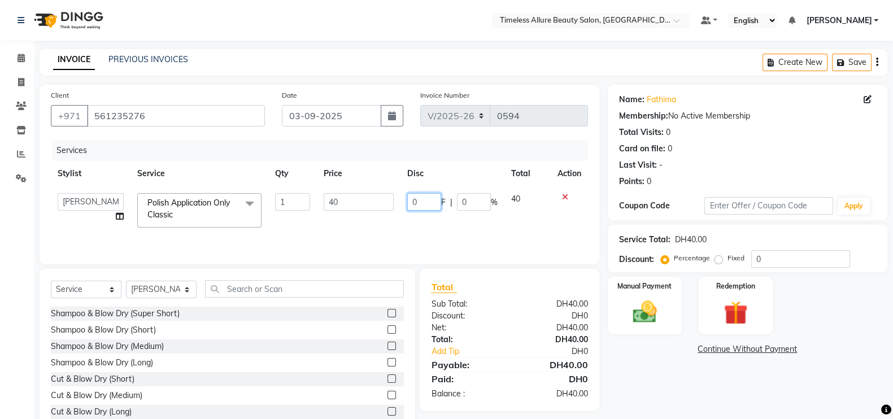
click at [429, 202] on input "0" at bounding box center [424, 202] width 34 height 18
type input "05"
click at [432, 233] on div "Services Stylist Service Qty Price Disc Total Action [PERSON_NAME] Chatlyn [PER…" at bounding box center [319, 196] width 537 height 113
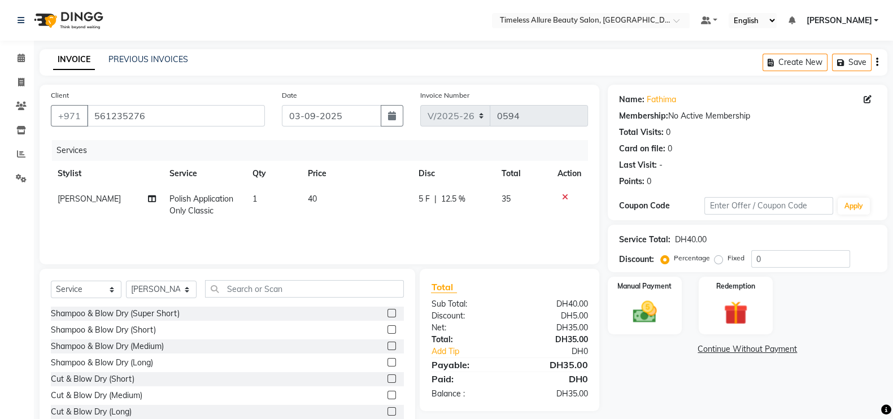
scroll to position [33, 0]
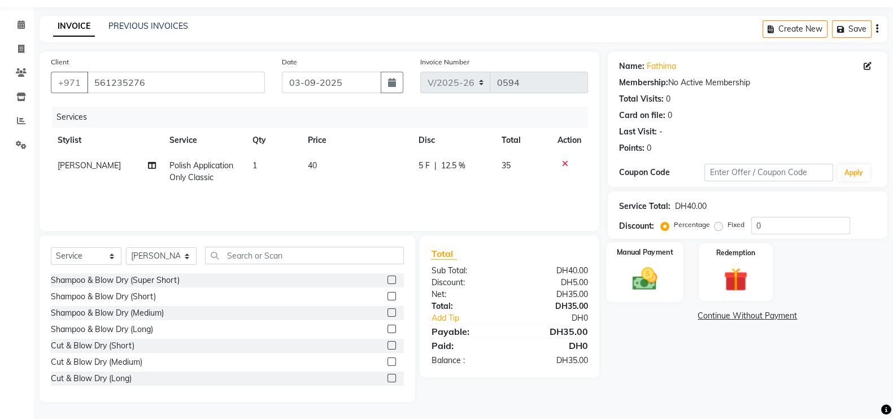
click at [652, 281] on img at bounding box center [645, 278] width 40 height 28
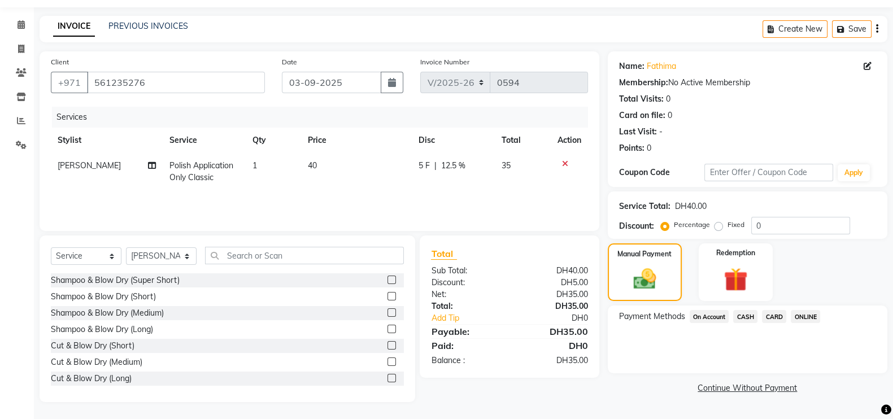
click at [772, 317] on span "CARD" at bounding box center [774, 316] width 24 height 13
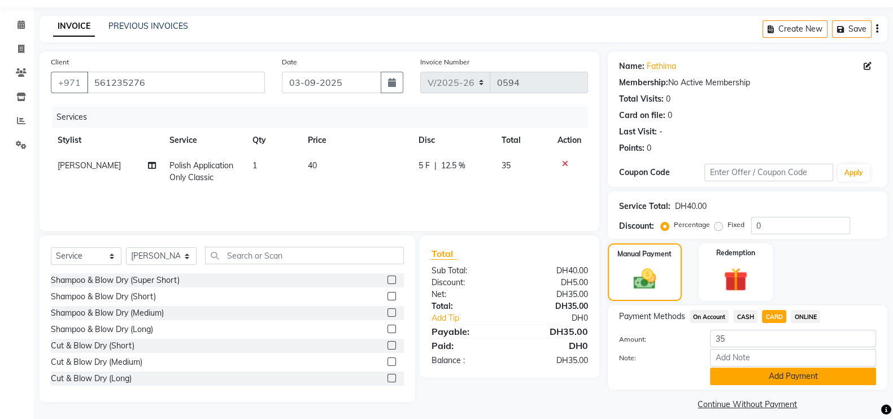
click at [802, 377] on button "Add Payment" at bounding box center [793, 377] width 166 height 18
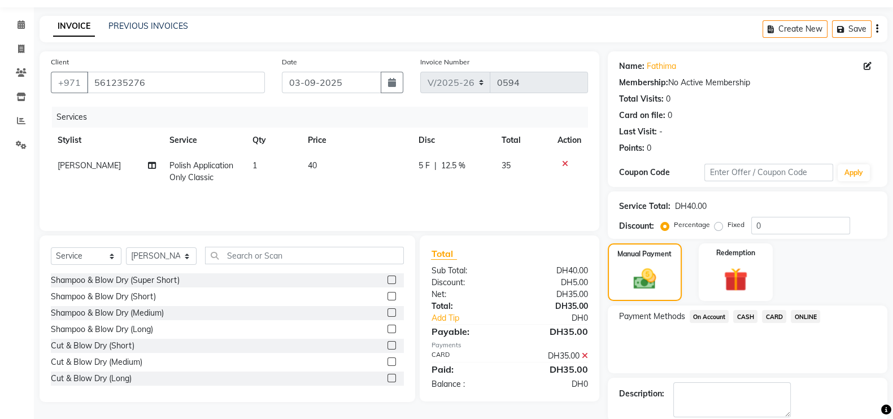
scroll to position [91, 0]
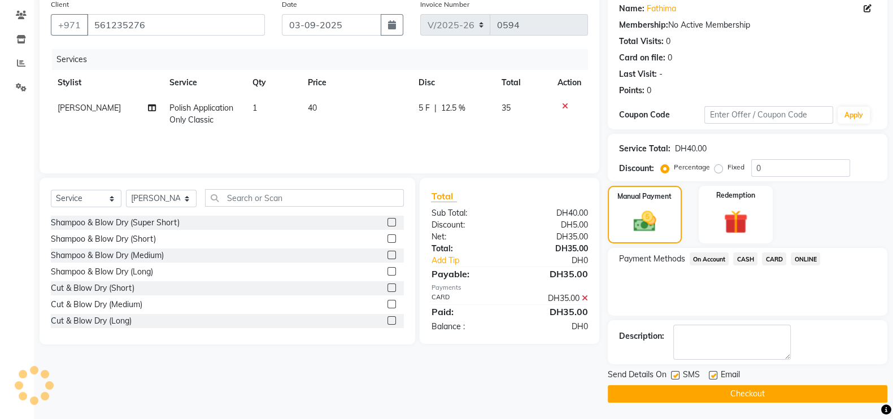
click at [753, 394] on button "Checkout" at bounding box center [748, 394] width 280 height 18
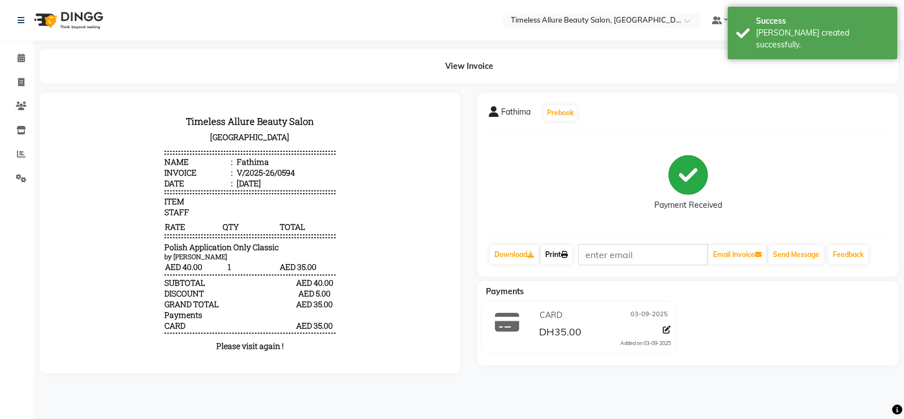
click at [548, 253] on link "Print" at bounding box center [557, 254] width 32 height 19
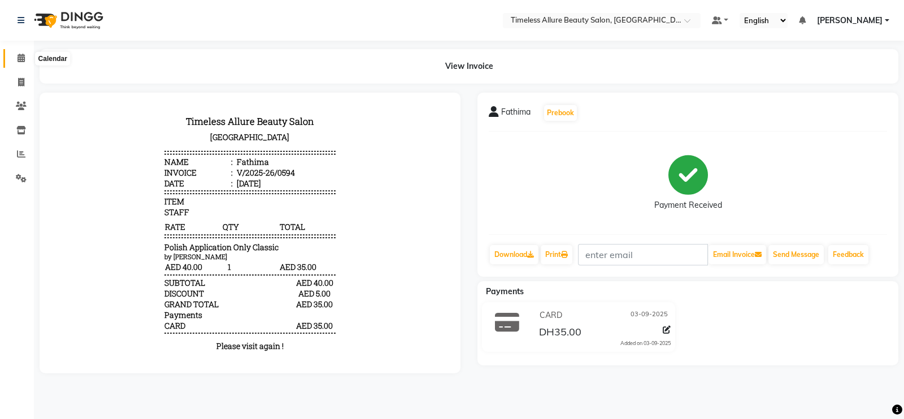
click at [23, 61] on icon at bounding box center [21, 58] width 7 height 8
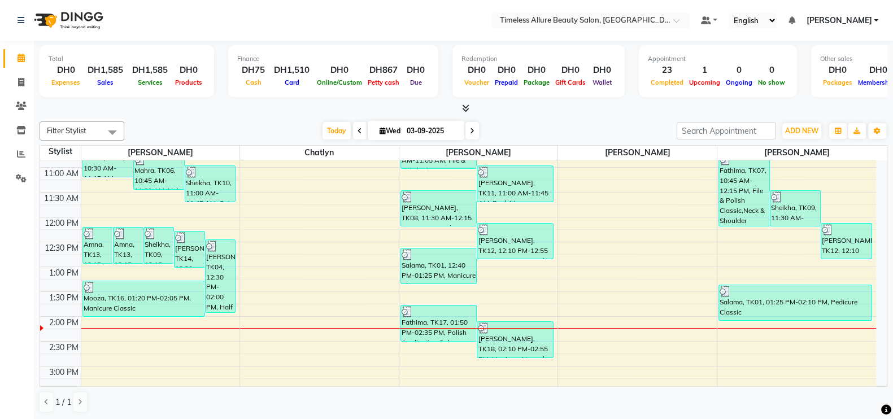
scroll to position [212, 0]
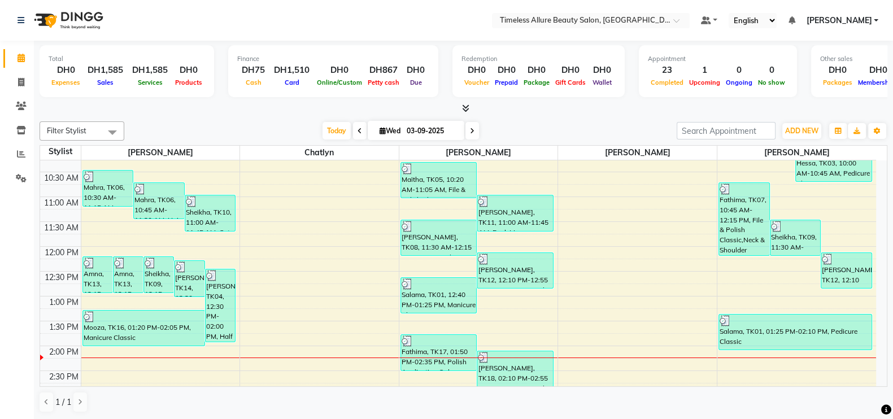
click at [472, 128] on icon at bounding box center [472, 131] width 5 height 7
type input "[DATE]"
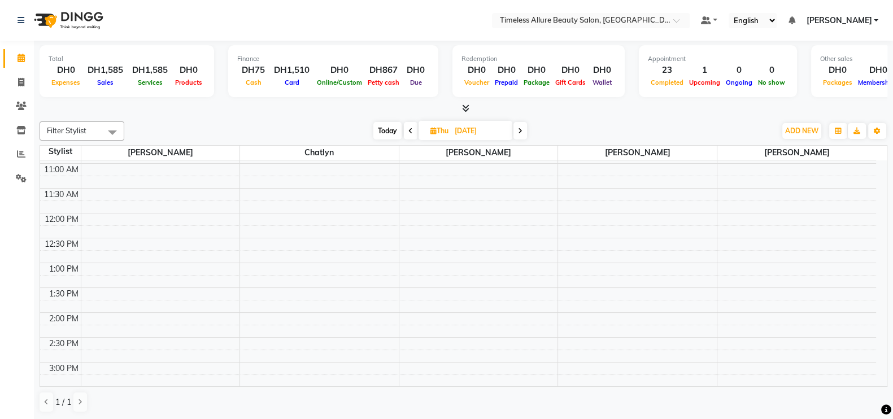
scroll to position [223, 0]
click at [455, 189] on div "6:00 AM 6:30 AM 7:00 AM 7:30 AM 8:00 AM 8:30 AM 9:00 AM 9:30 AM 10:00 AM 10:30 …" at bounding box center [458, 235] width 836 height 596
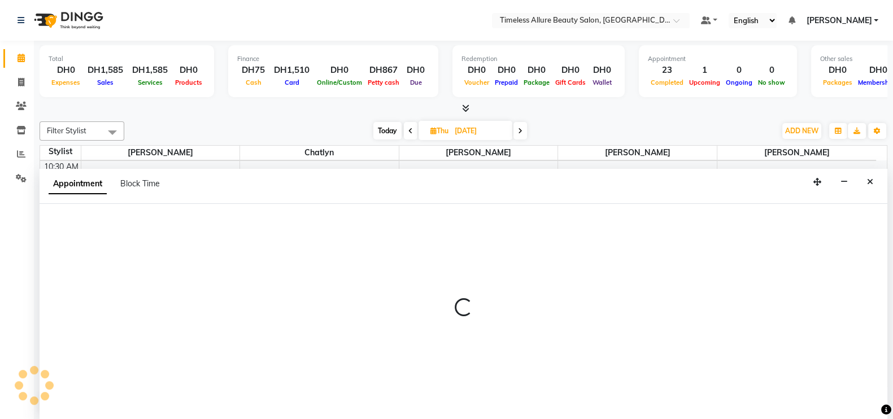
scroll to position [1, 0]
select select "89293"
select select "660"
select select "tentative"
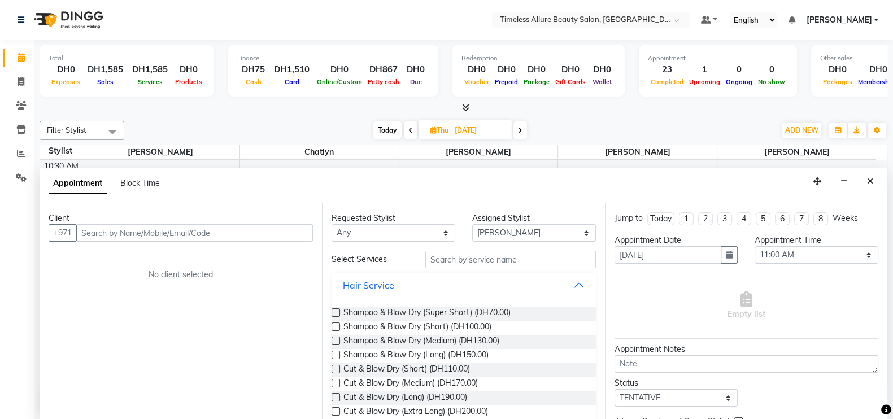
click at [151, 234] on input "text" at bounding box center [194, 233] width 237 height 18
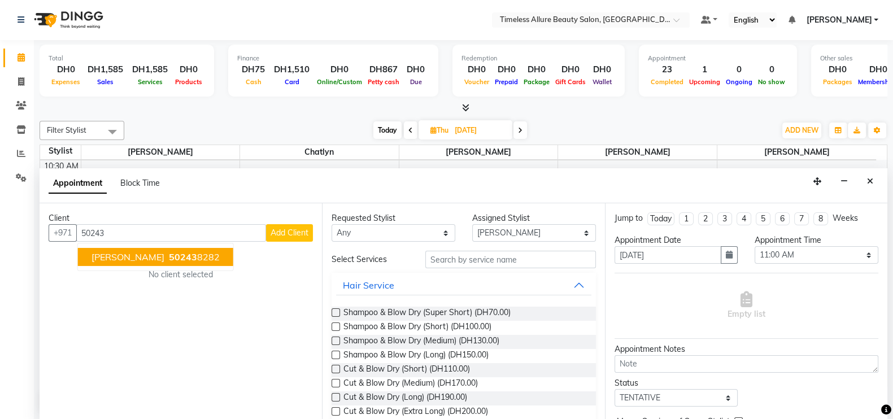
click at [109, 255] on span "[PERSON_NAME]" at bounding box center [128, 256] width 73 height 11
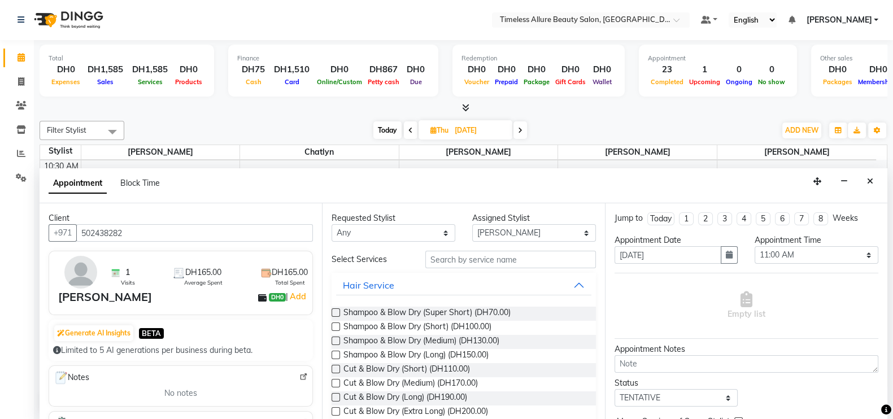
type input "502438282"
click at [525, 259] on input "text" at bounding box center [510, 260] width 171 height 18
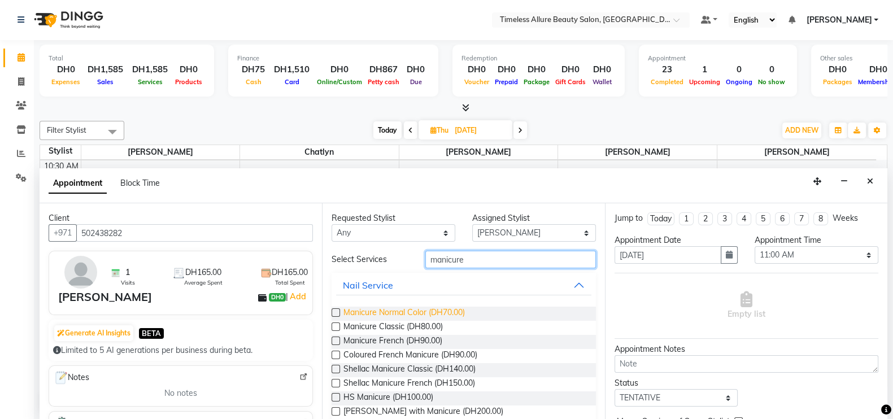
type input "manicure"
click at [404, 311] on span "Manicure Normal Color (DH70.00)" at bounding box center [403, 314] width 121 height 14
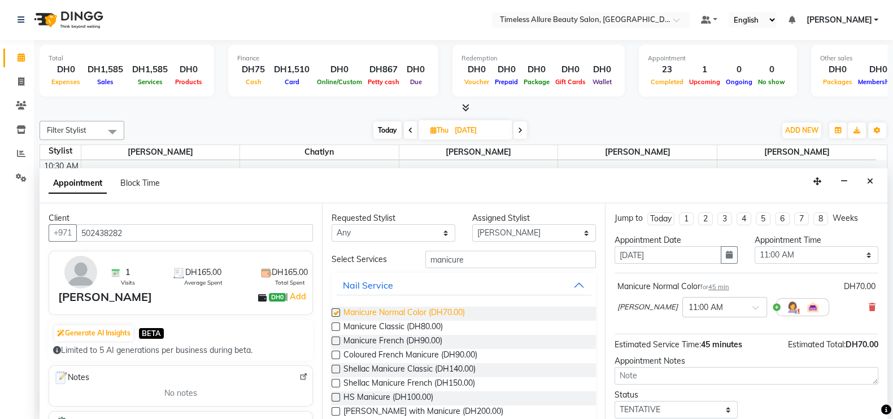
checkbox input "false"
click at [573, 230] on select "Select [PERSON_NAME] Chatlyn [PERSON_NAME] [PERSON_NAME]" at bounding box center [534, 233] width 124 height 18
select select "90558"
click at [472, 224] on select "Select [PERSON_NAME] Chatlyn [PERSON_NAME] [PERSON_NAME]" at bounding box center [534, 233] width 124 height 18
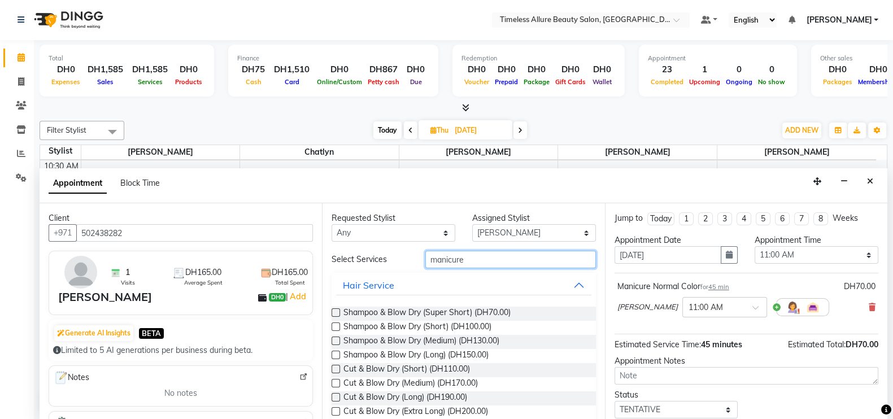
click at [503, 258] on input "manicure" at bounding box center [510, 260] width 171 height 18
type input "m"
type input "pedicure"
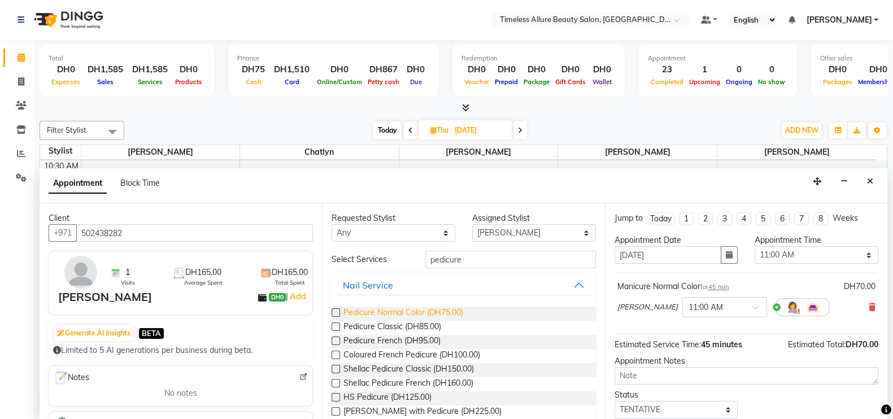
click at [397, 311] on span "Pedicure Normal Color (DH75.00)" at bounding box center [403, 314] width 120 height 14
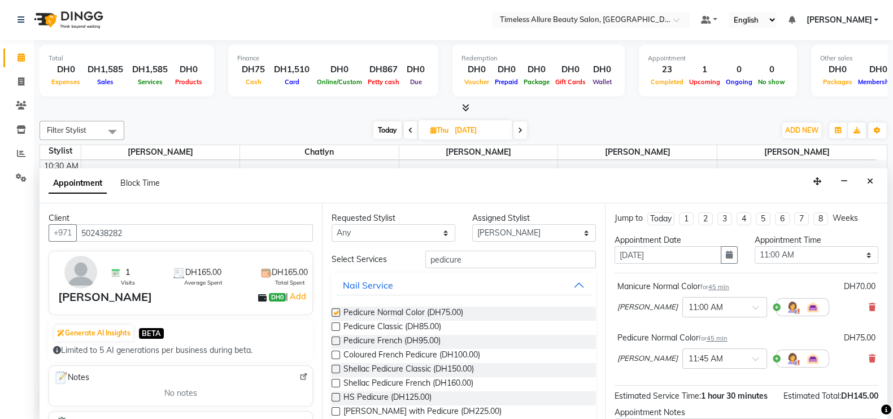
checkbox input "false"
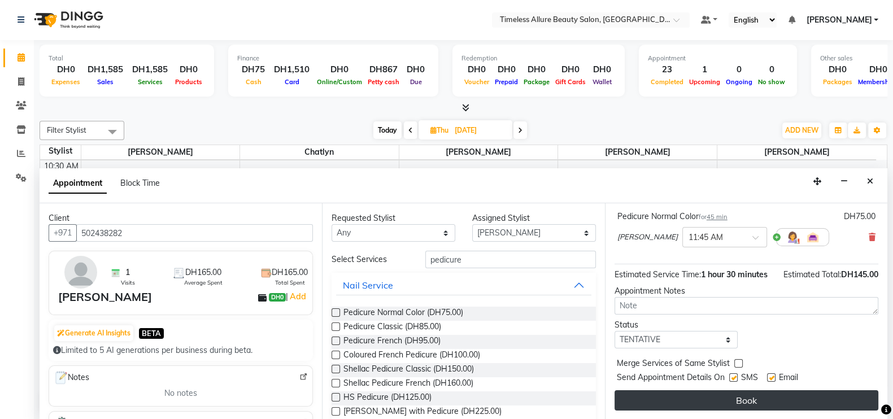
click at [754, 401] on button "Book" at bounding box center [747, 400] width 264 height 20
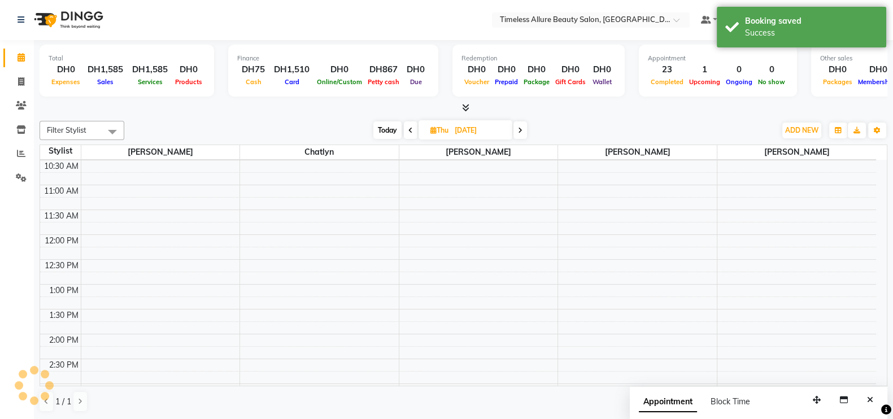
scroll to position [0, 0]
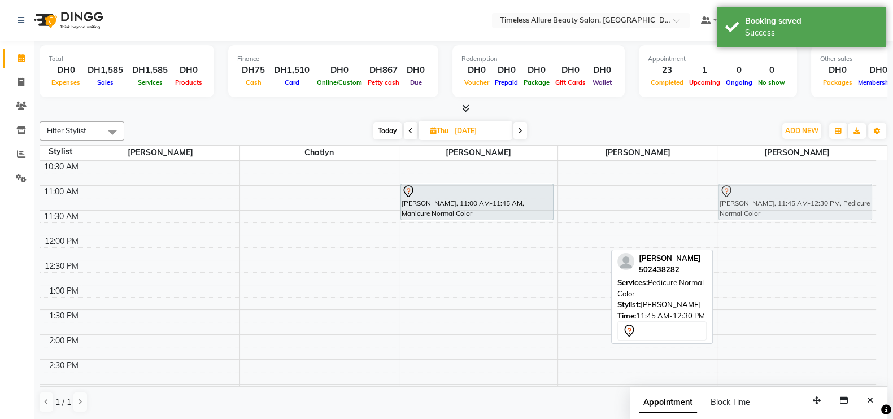
drag, startPoint x: 812, startPoint y: 225, endPoint x: 811, endPoint y: 191, distance: 34.5
click at [811, 191] on div "[PERSON_NAME], 11:45 AM-12:30 PM, Pedicure Normal Color [PERSON_NAME], 11:45 AM…" at bounding box center [796, 235] width 159 height 596
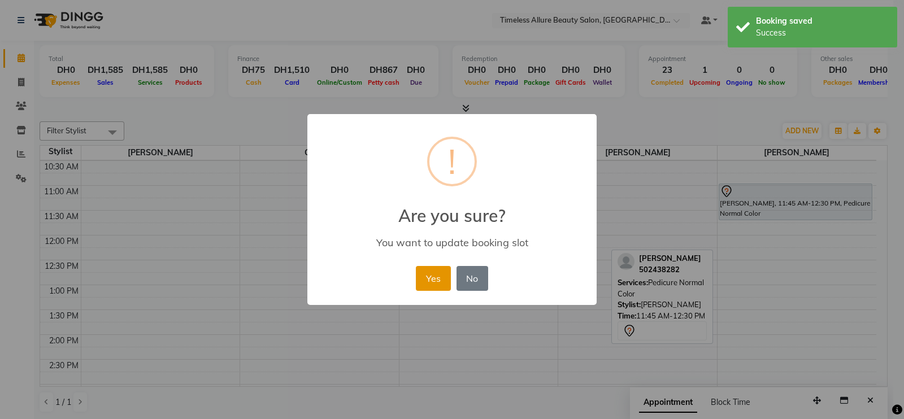
click at [433, 279] on button "Yes" at bounding box center [433, 278] width 34 height 25
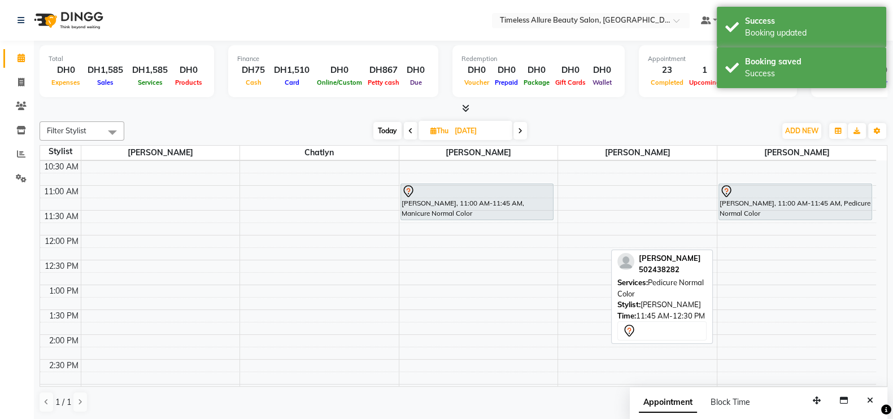
click at [407, 129] on span at bounding box center [411, 131] width 14 height 18
type input "03-09-2025"
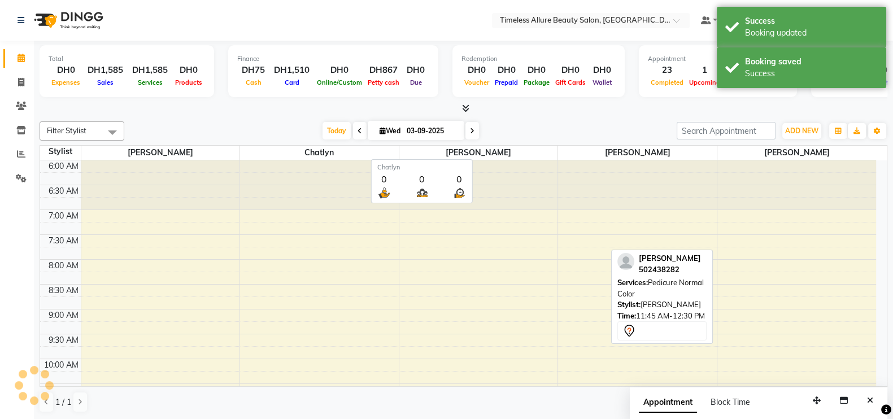
scroll to position [364, 0]
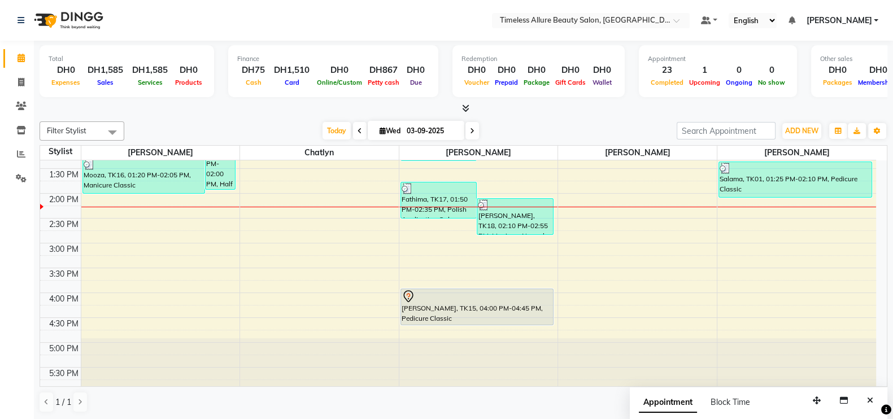
click at [193, 202] on div "6:00 AM 6:30 AM 7:00 AM 7:30 AM 8:00 AM 8:30 AM 9:00 AM 9:30 AM 10:00 AM 10:30 …" at bounding box center [458, 94] width 836 height 596
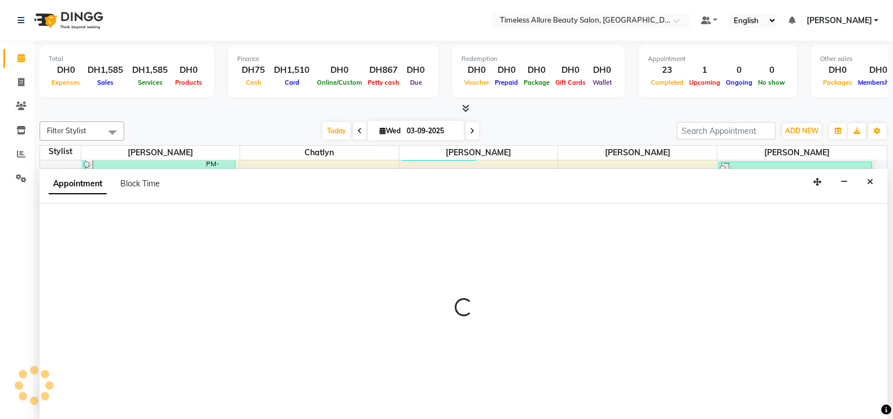
select select "59663"
select select "tentative"
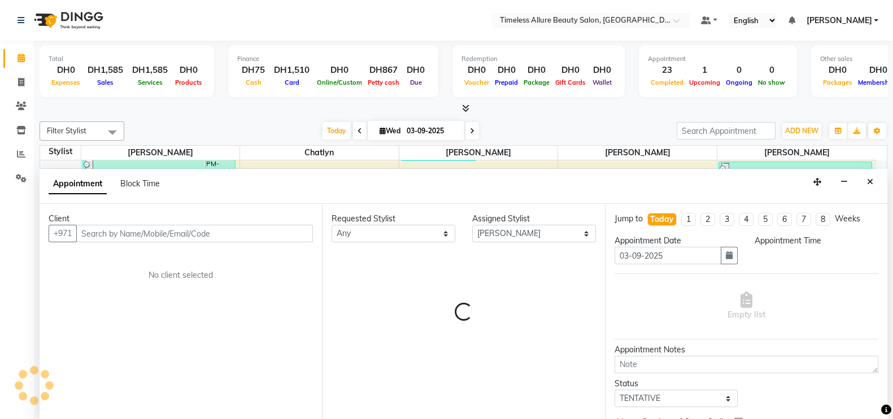
scroll to position [1, 0]
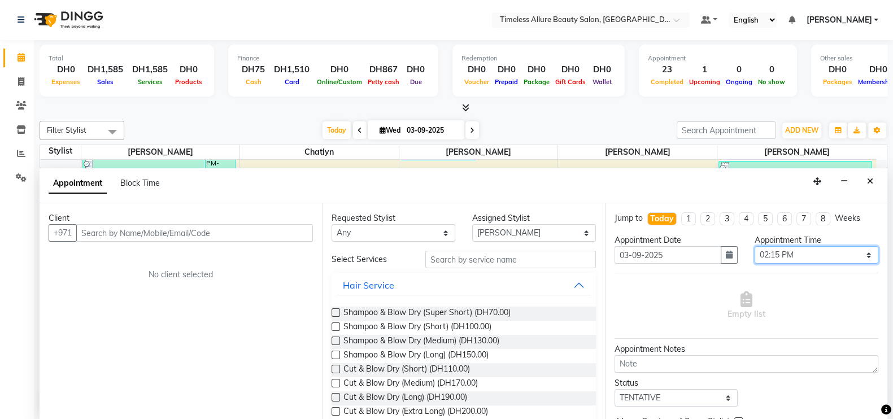
click at [855, 255] on select "Select 07:00 AM 07:05 AM 07:10 AM 07:15 AM 07:20 AM 07:25 AM 07:30 AM 07:35 AM …" at bounding box center [817, 255] width 124 height 18
select select "860"
click at [755, 246] on select "Select 07:00 AM 07:05 AM 07:10 AM 07:15 AM 07:20 AM 07:25 AM 07:30 AM 07:35 AM …" at bounding box center [817, 255] width 124 height 18
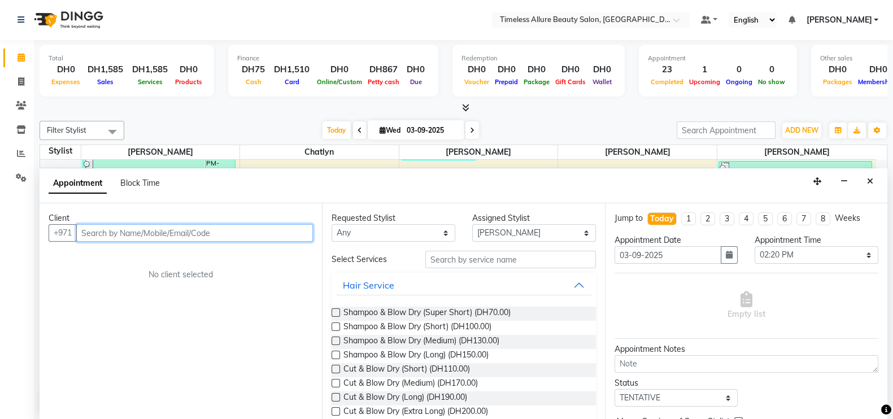
click at [288, 233] on input "text" at bounding box center [194, 233] width 237 height 18
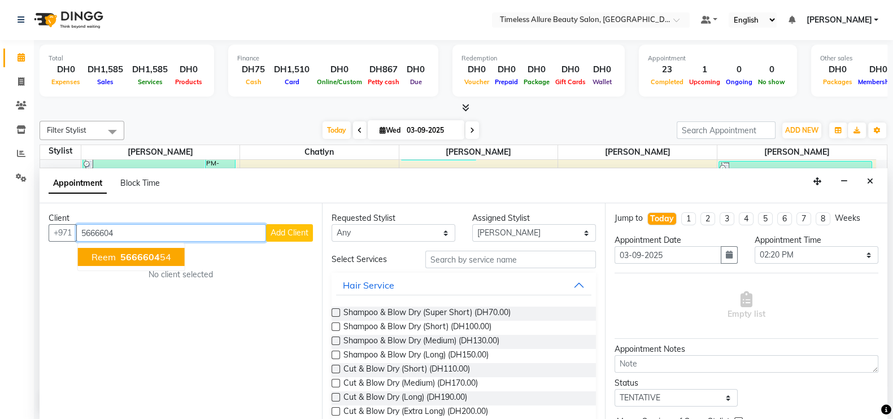
click at [129, 257] on span "5666604" at bounding box center [140, 256] width 40 height 11
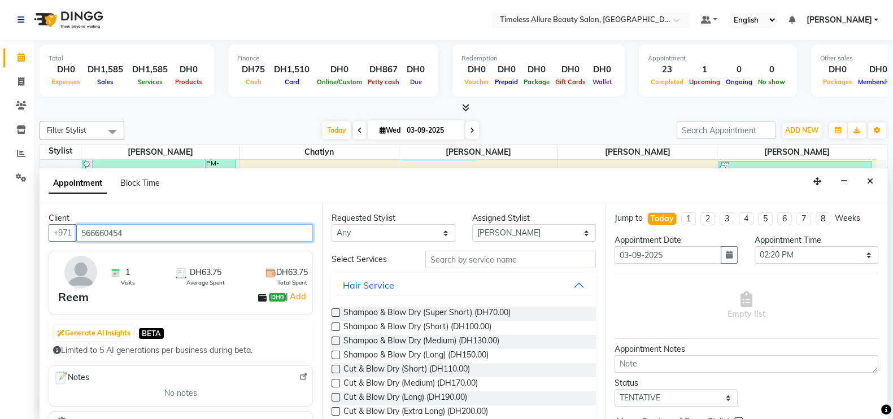
type input "566660454"
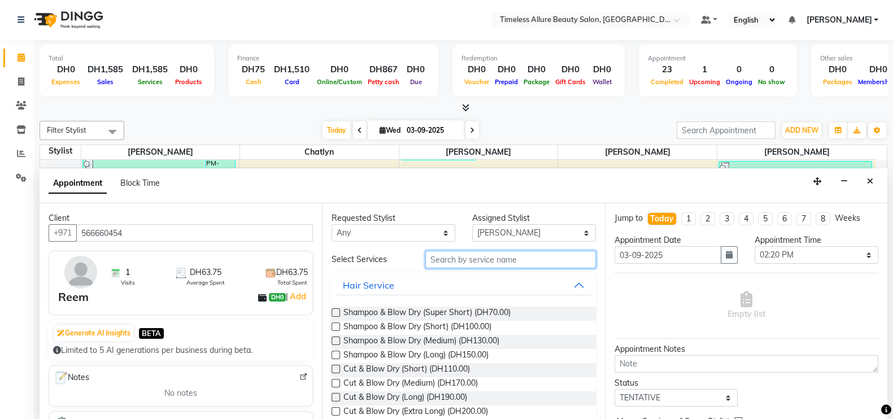
click at [537, 258] on input "text" at bounding box center [510, 260] width 171 height 18
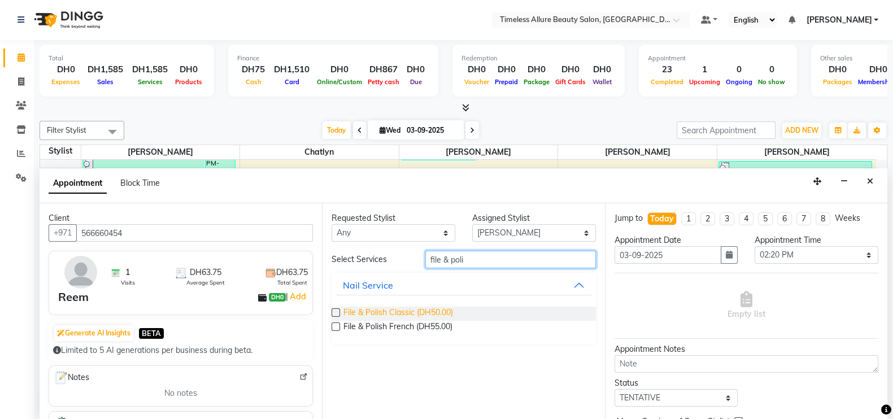
type input "file & poli"
click at [382, 312] on span "File & Polish Classic (DH50.00)" at bounding box center [398, 314] width 110 height 14
checkbox input "false"
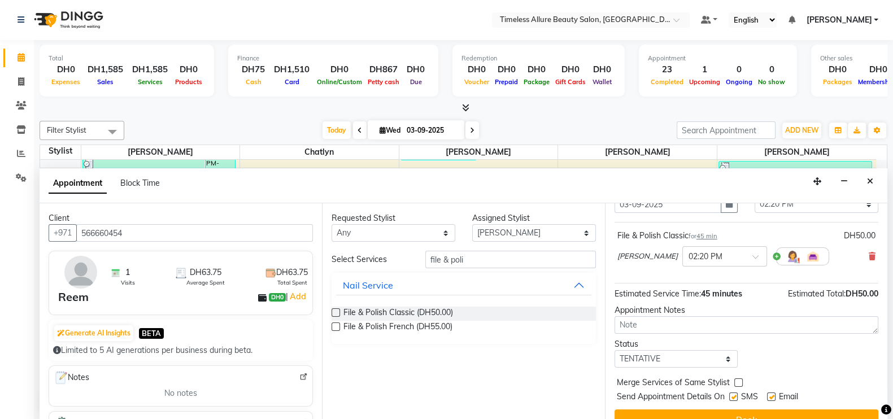
scroll to position [69, 0]
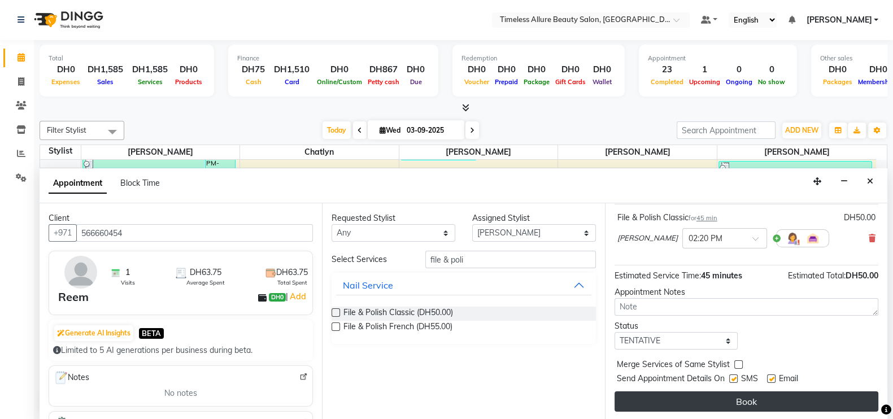
click at [725, 399] on button "Book" at bounding box center [747, 402] width 264 height 20
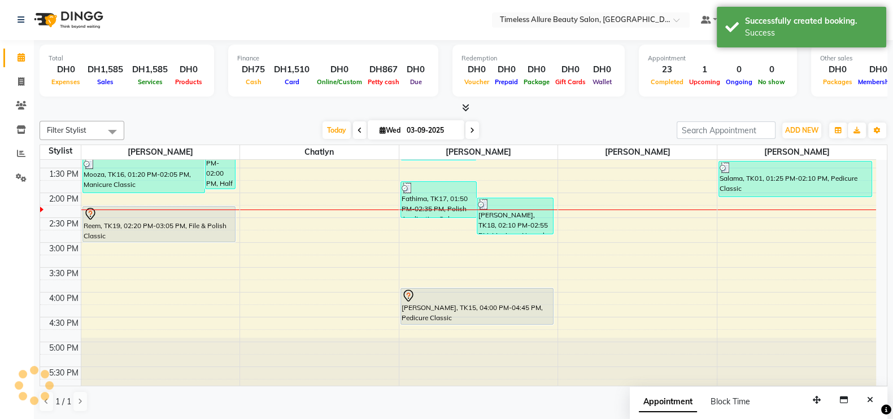
scroll to position [0, 0]
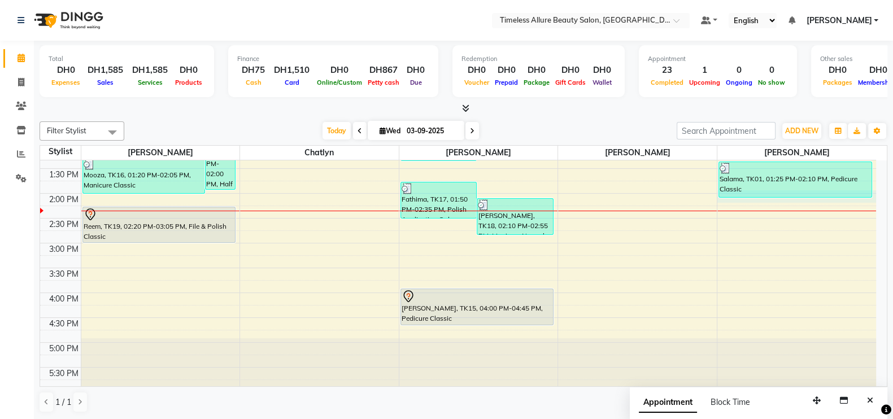
click at [825, 201] on div "6:00 AM 6:30 AM 7:00 AM 7:30 AM 8:00 AM 8:30 AM 9:00 AM 9:30 AM 10:00 AM 10:30 …" at bounding box center [458, 94] width 836 height 596
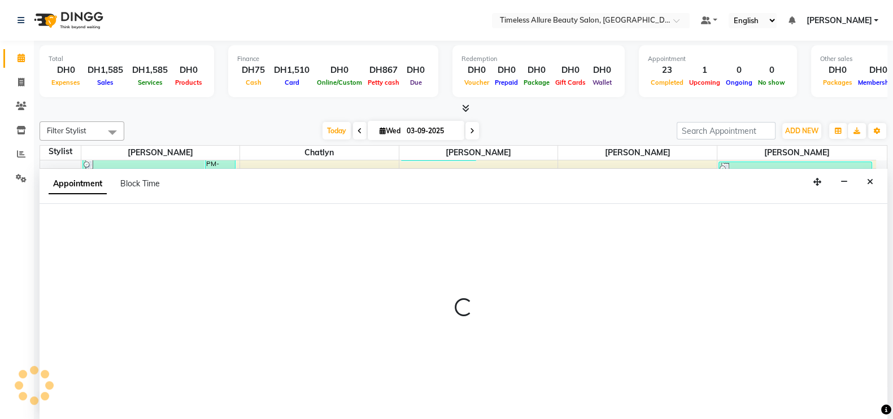
scroll to position [1, 0]
select select "90558"
select select "tentative"
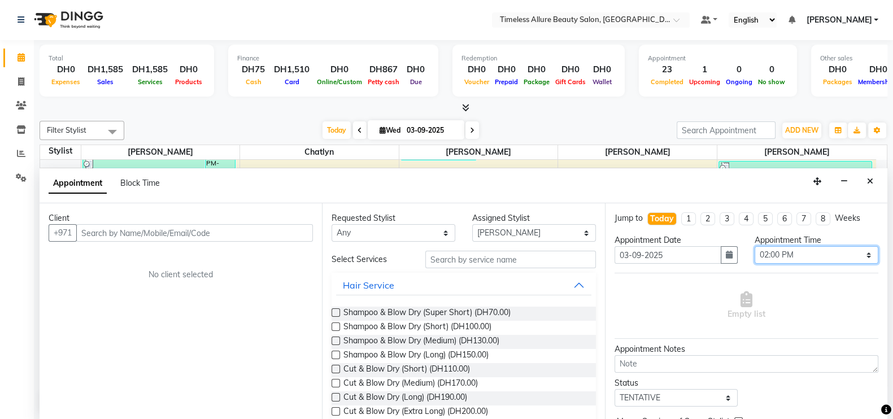
click at [858, 255] on select "Select 07:00 AM 07:05 AM 07:10 AM 07:15 AM 07:20 AM 07:25 AM 07:30 AM 07:35 AM …" at bounding box center [817, 255] width 124 height 18
select select "850"
click at [755, 246] on select "Select 07:00 AM 07:05 AM 07:10 AM 07:15 AM 07:20 AM 07:25 AM 07:30 AM 07:35 AM …" at bounding box center [817, 255] width 124 height 18
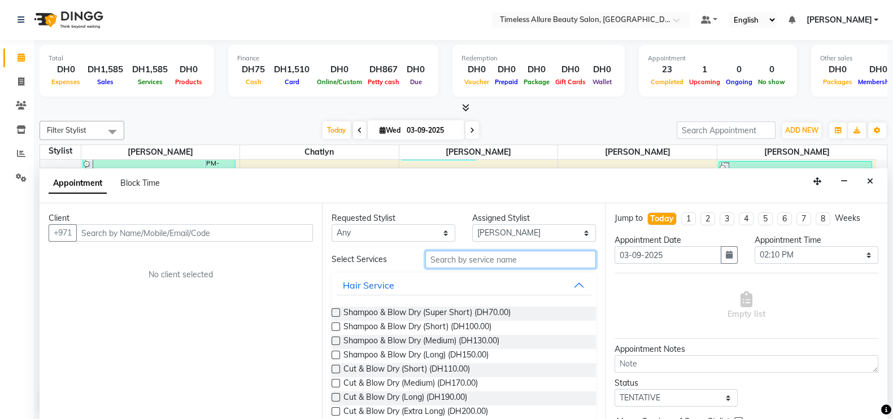
click at [456, 258] on input "text" at bounding box center [510, 260] width 171 height 18
type input "polish"
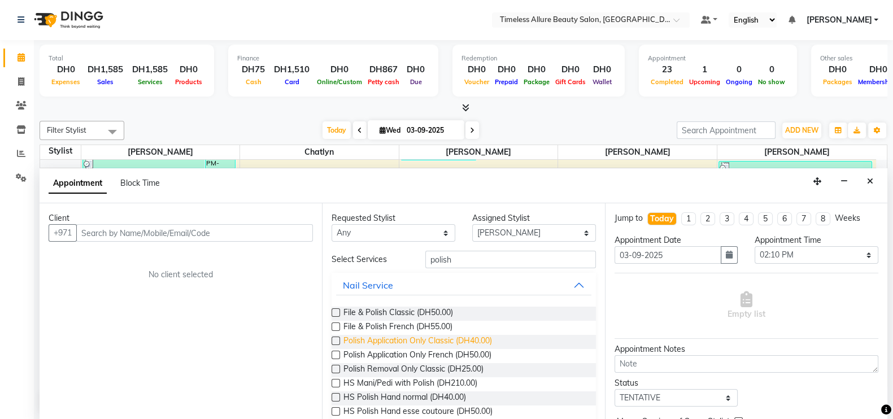
click at [412, 339] on span "Polish Application Only Classic (DH40.00)" at bounding box center [417, 342] width 149 height 14
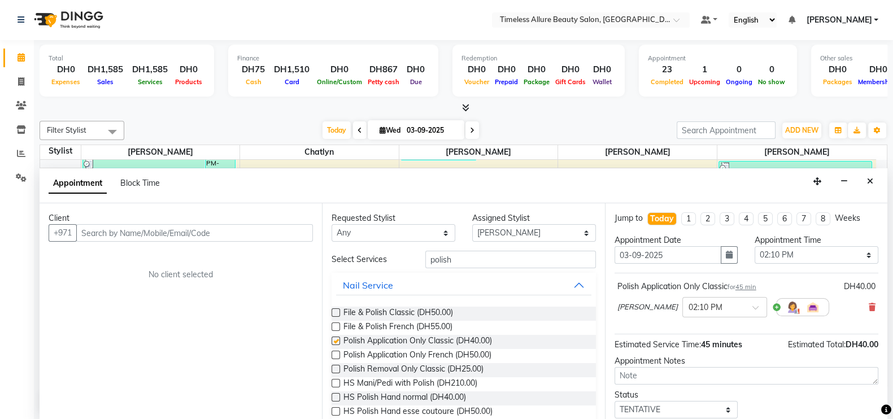
checkbox input "false"
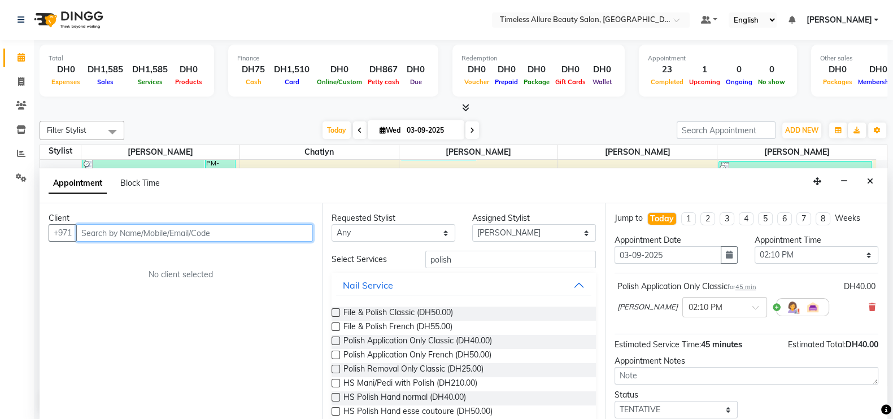
click at [259, 232] on input "text" at bounding box center [194, 233] width 237 height 18
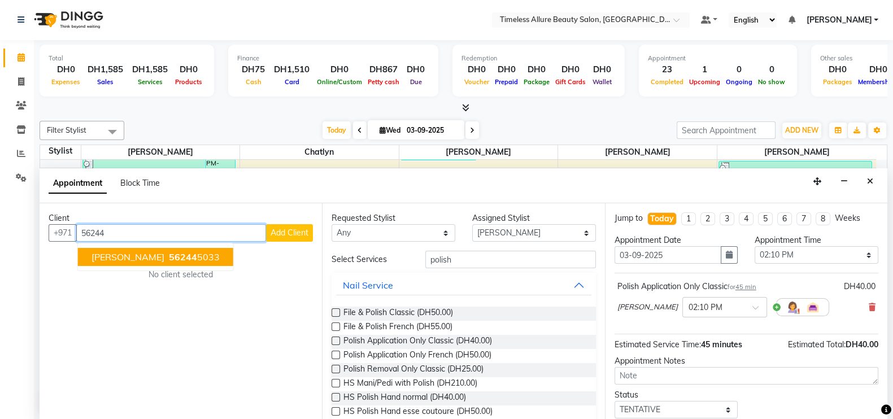
click at [167, 254] on ngb-highlight "56244 5033" at bounding box center [193, 256] width 53 height 11
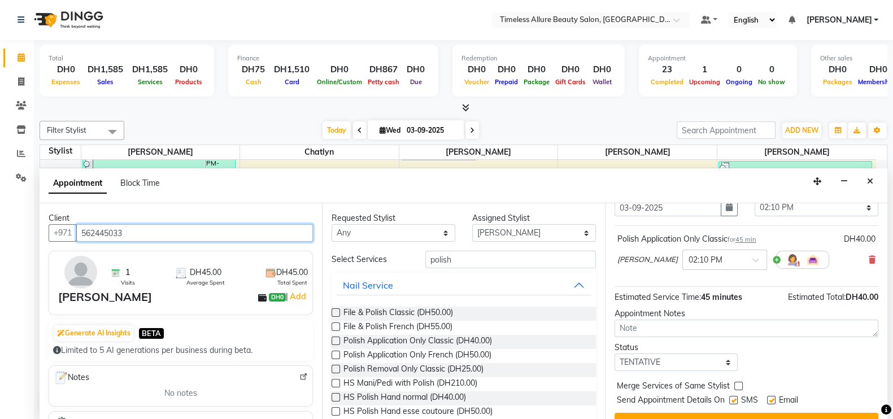
scroll to position [69, 0]
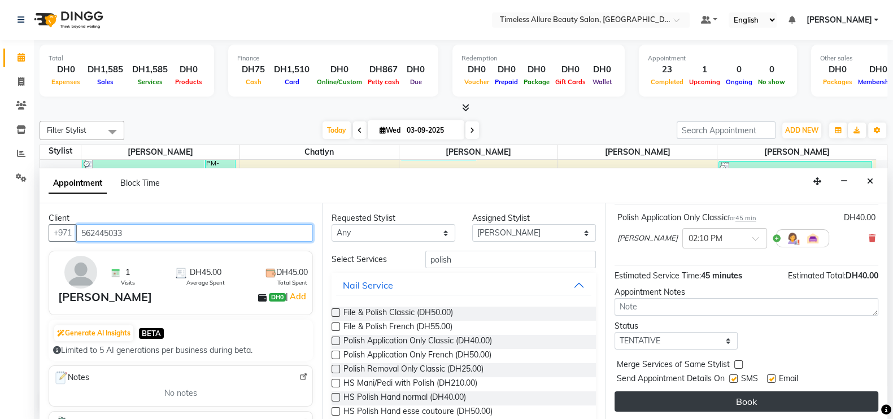
type input "562445033"
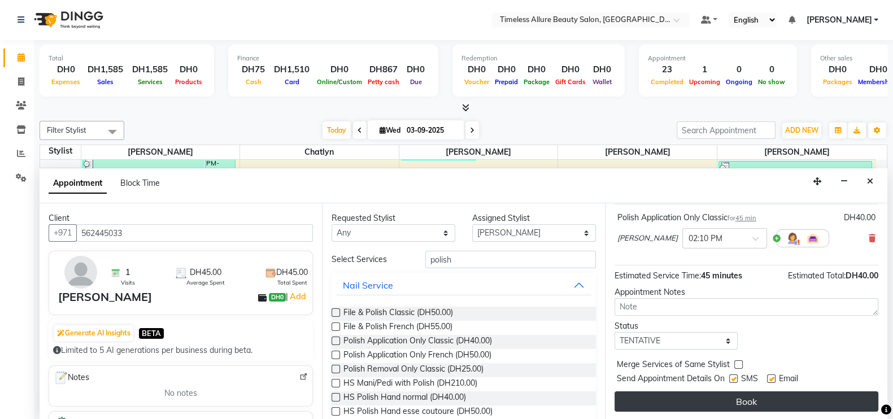
click at [754, 397] on button "Book" at bounding box center [747, 402] width 264 height 20
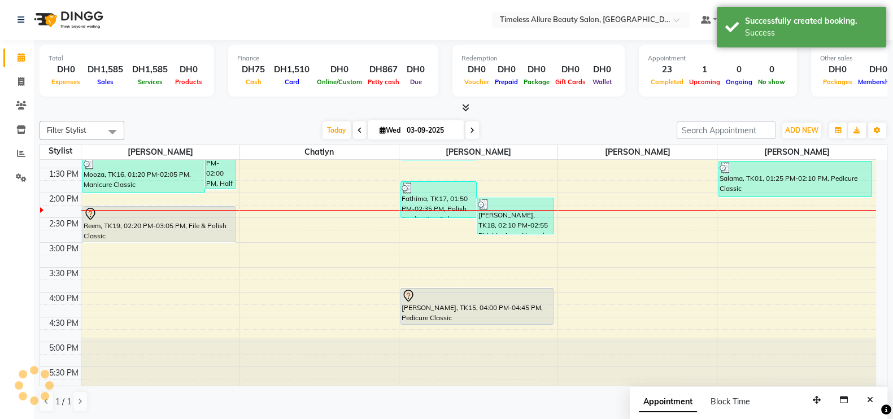
scroll to position [0, 0]
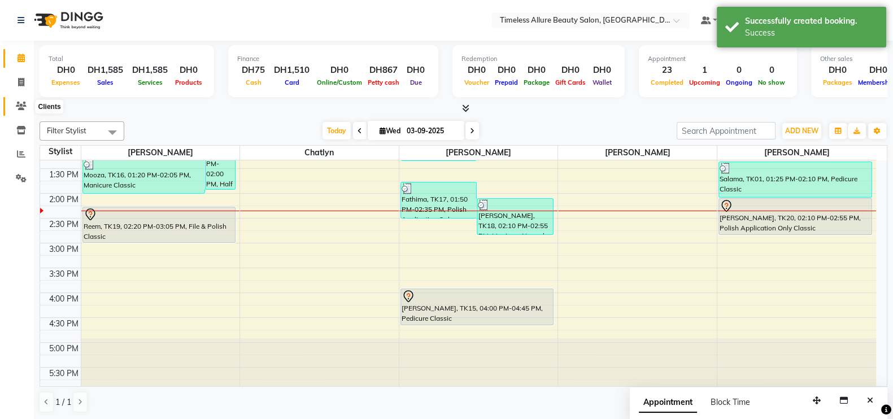
click at [18, 103] on icon at bounding box center [21, 106] width 11 height 8
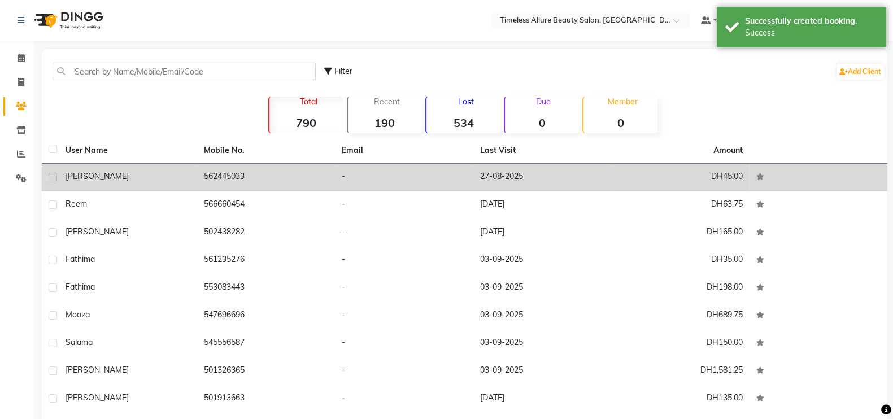
click at [124, 179] on div "[PERSON_NAME]" at bounding box center [128, 177] width 125 height 12
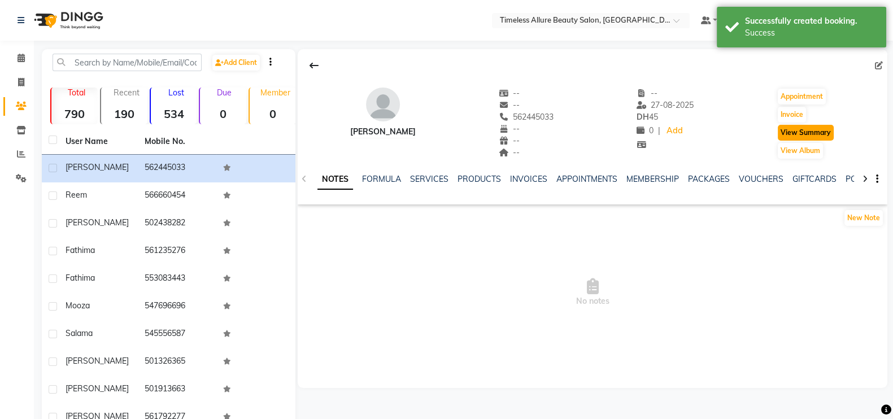
click at [811, 135] on button "View Summary" at bounding box center [806, 133] width 56 height 16
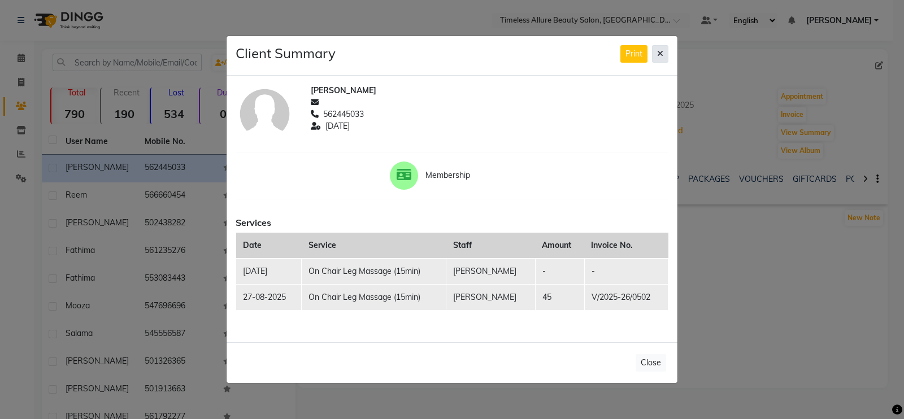
click at [664, 56] on button at bounding box center [660, 54] width 16 height 18
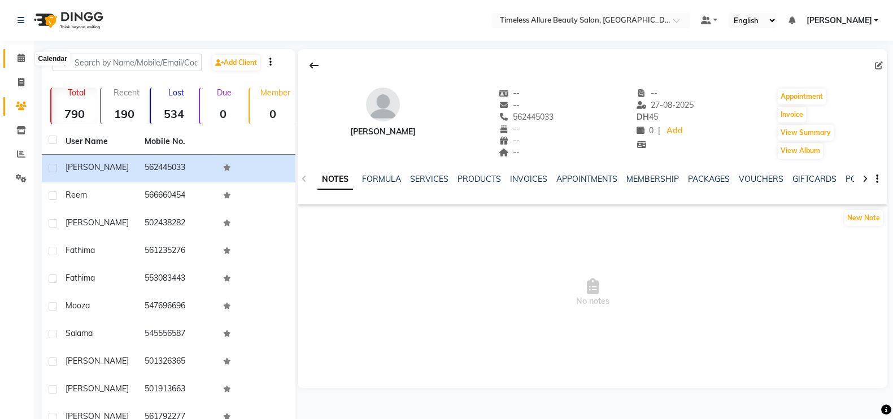
click at [23, 58] on icon at bounding box center [21, 58] width 7 height 8
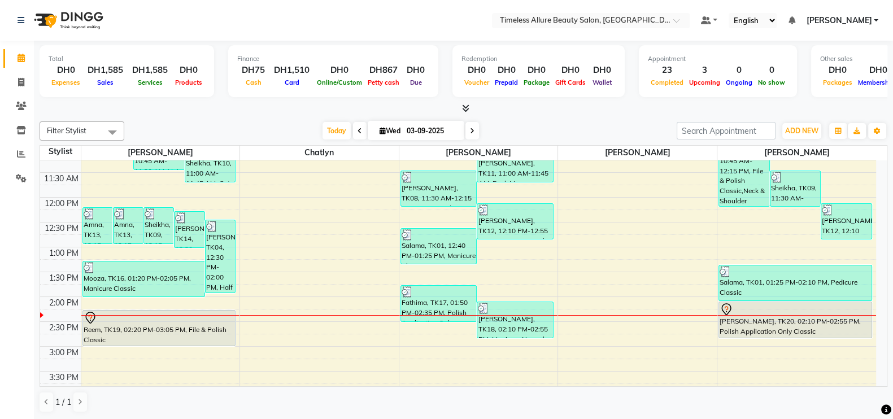
scroll to position [262, 0]
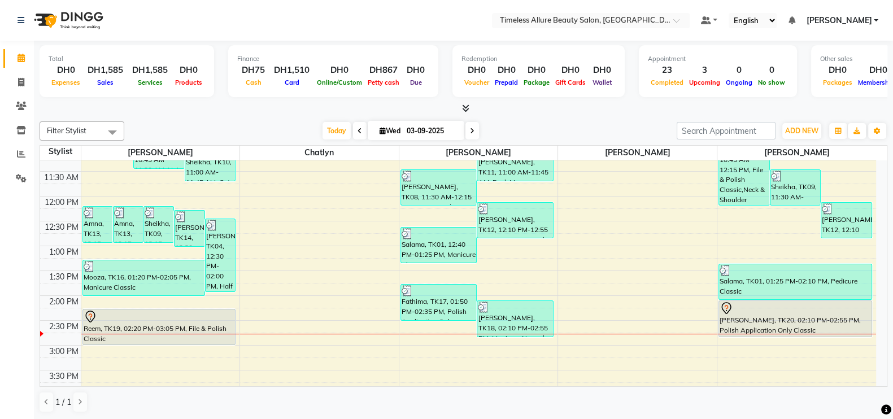
click at [470, 128] on icon at bounding box center [472, 131] width 5 height 7
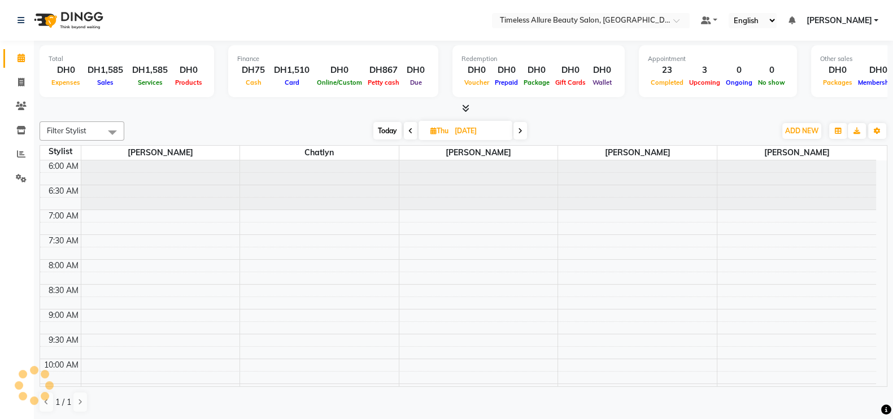
scroll to position [364, 0]
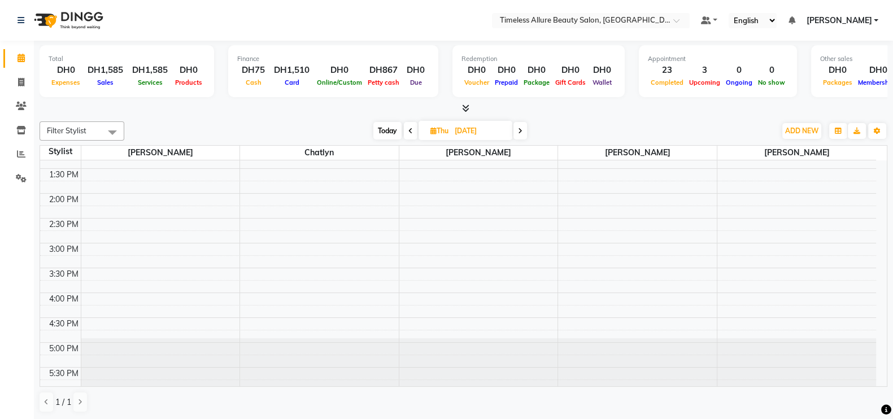
click at [523, 131] on icon at bounding box center [520, 131] width 5 height 7
click at [414, 135] on span at bounding box center [413, 131] width 14 height 18
click at [410, 133] on icon at bounding box center [410, 131] width 5 height 7
type input "03-09-2025"
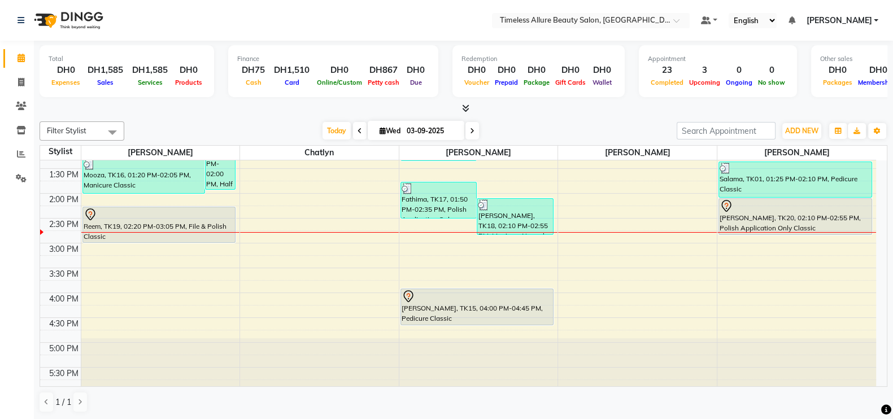
scroll to position [294, 0]
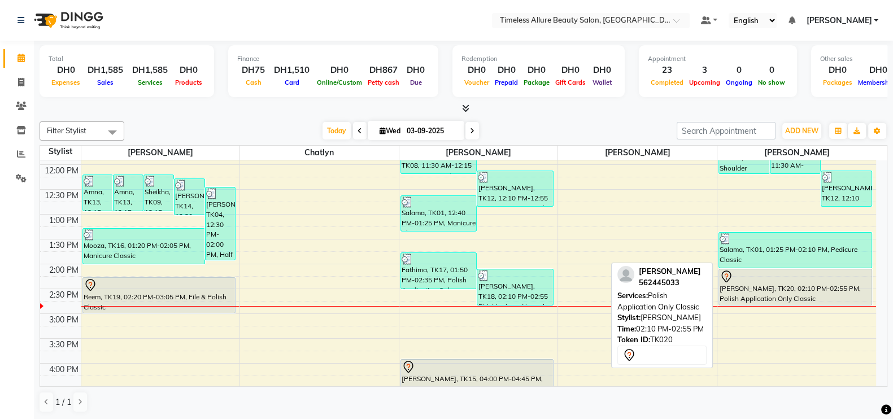
click at [807, 288] on div "[PERSON_NAME], TK20, 02:10 PM-02:55 PM, Polish Application Only Classic" at bounding box center [795, 287] width 153 height 36
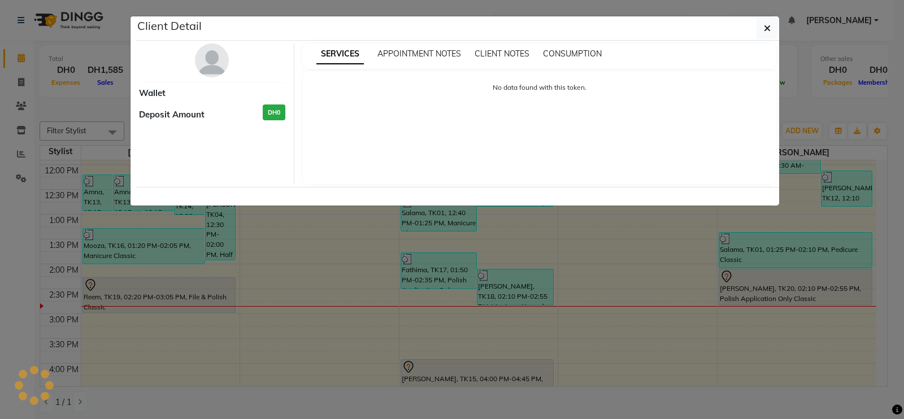
select select "7"
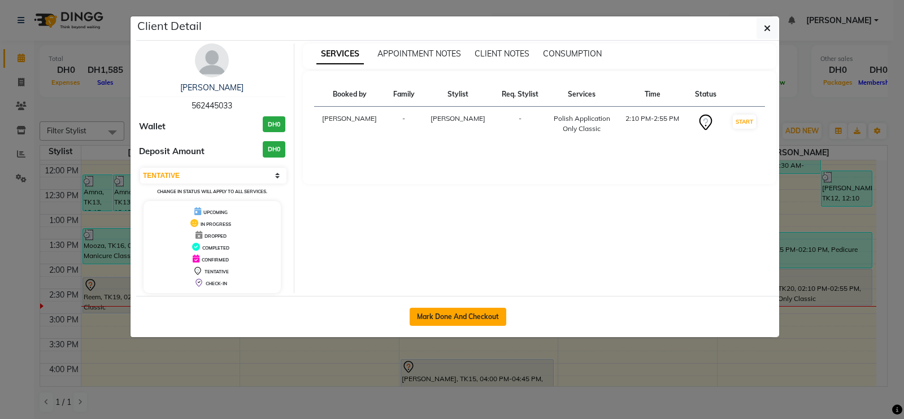
click at [457, 315] on button "Mark Done And Checkout" at bounding box center [458, 317] width 97 height 18
select select "service"
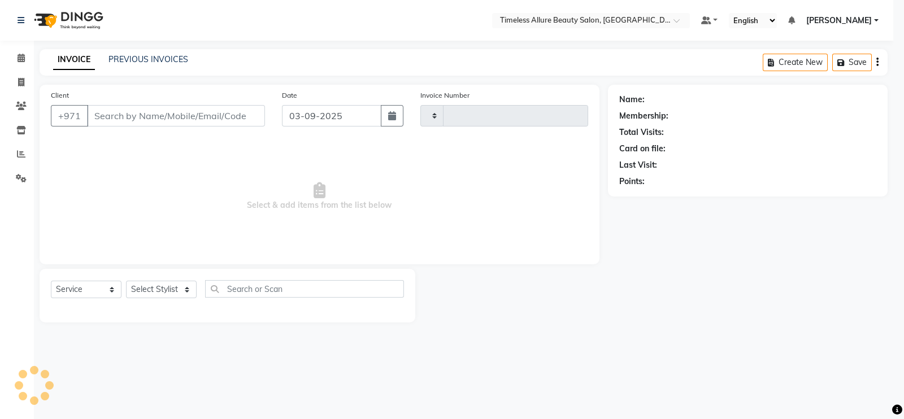
type input "0595"
select select "7126"
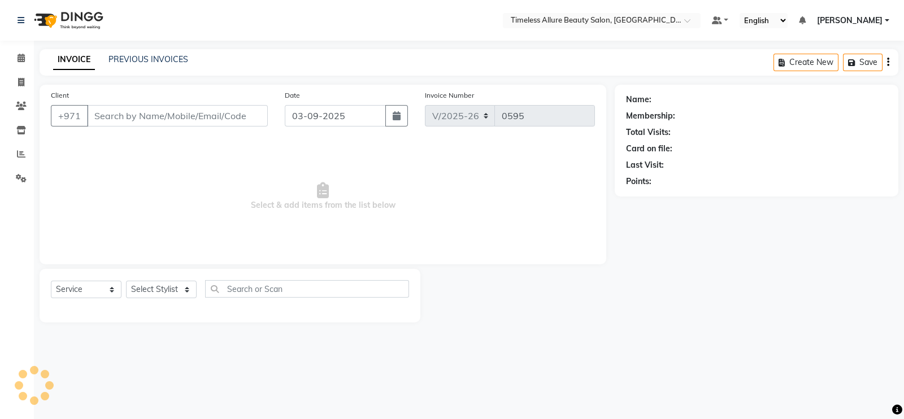
type input "562445033"
select select "90558"
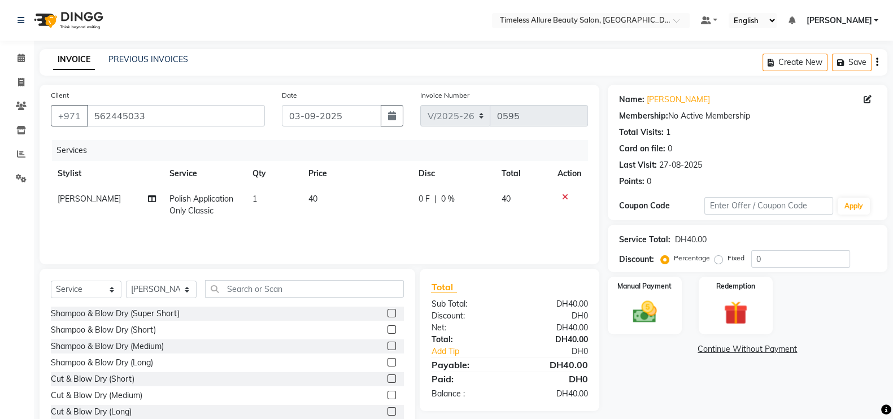
click at [425, 199] on span "0 F" at bounding box center [424, 199] width 11 height 12
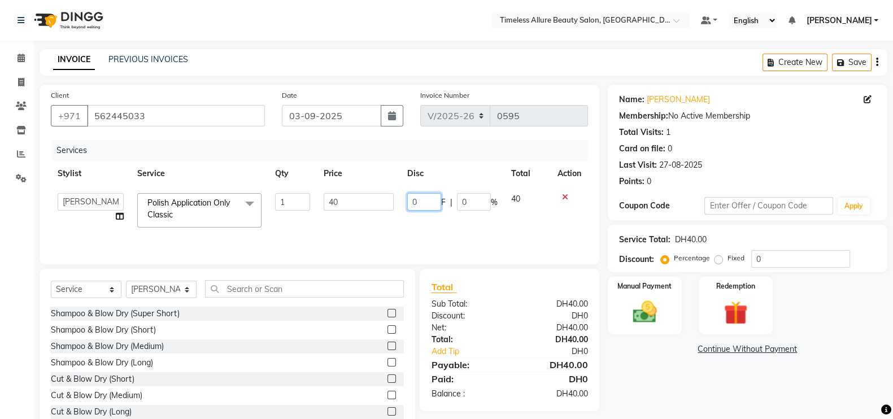
click at [427, 205] on input "0" at bounding box center [424, 202] width 34 height 18
type input "05"
click at [466, 233] on div "Services Stylist Service Qty Price Disc Total Action [PERSON_NAME] Chatlyn [PER…" at bounding box center [319, 196] width 537 height 113
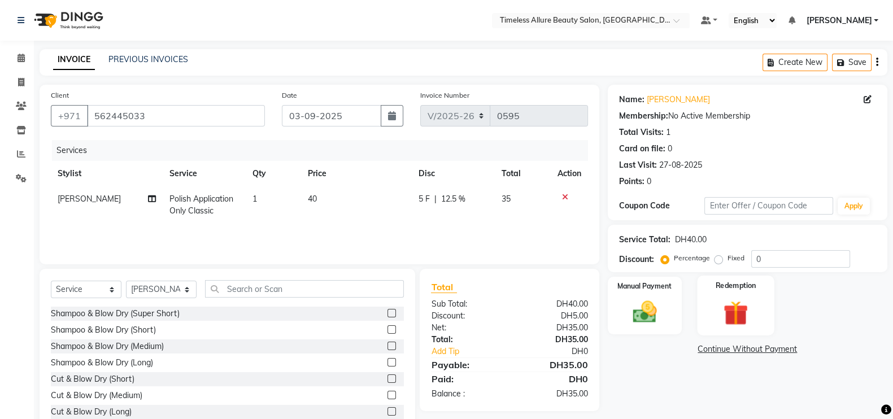
scroll to position [33, 0]
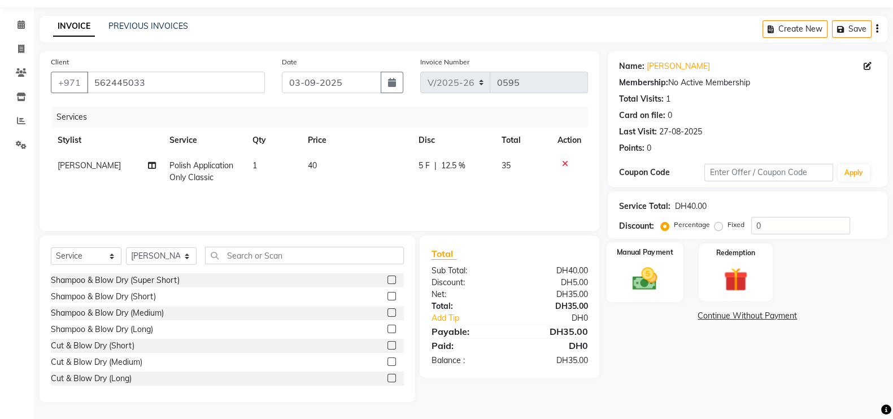
click at [661, 275] on img at bounding box center [645, 278] width 40 height 28
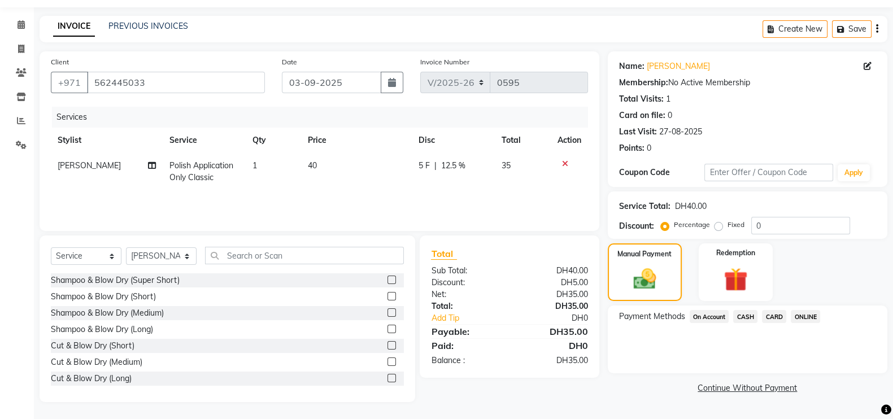
click at [774, 316] on span "CARD" at bounding box center [774, 316] width 24 height 13
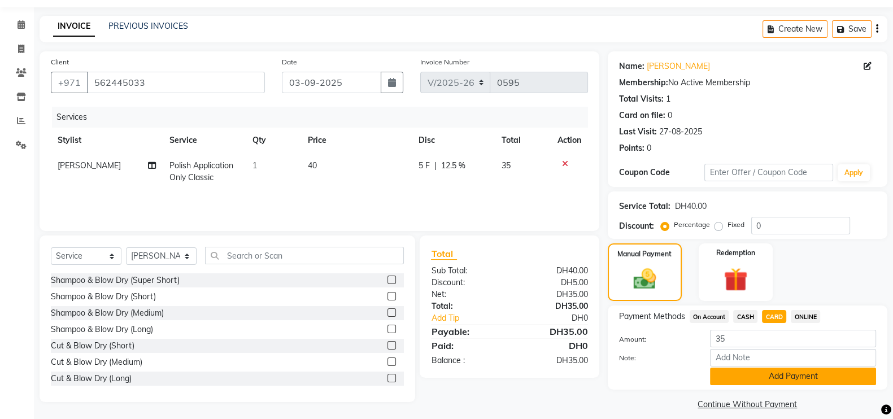
scroll to position [45, 0]
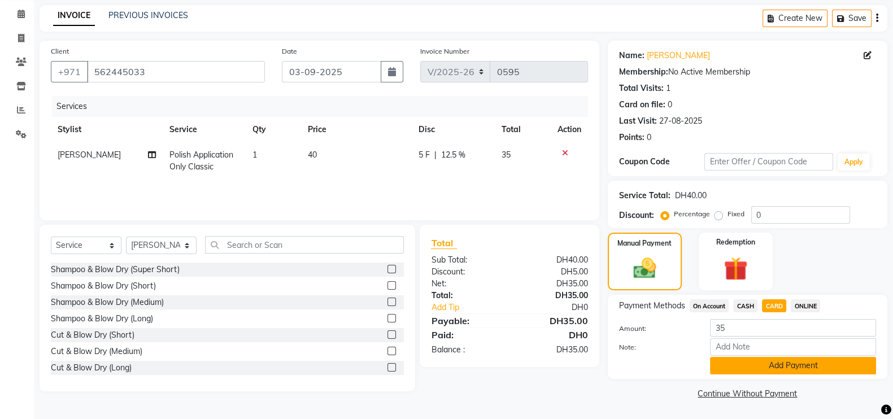
click at [801, 366] on button "Add Payment" at bounding box center [793, 366] width 166 height 18
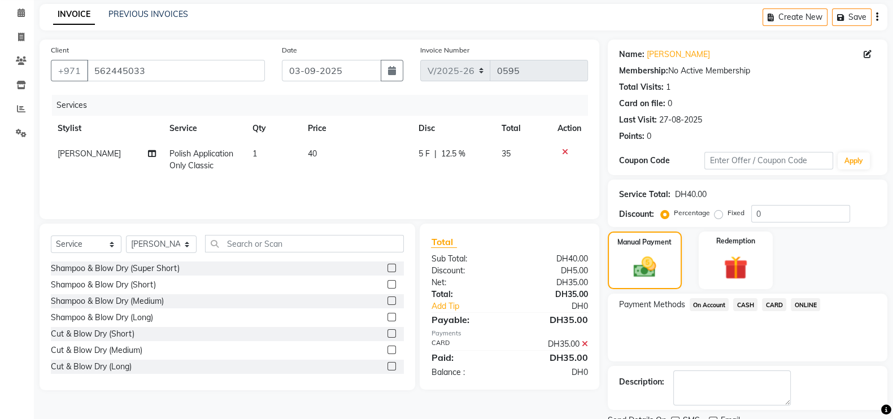
scroll to position [91, 0]
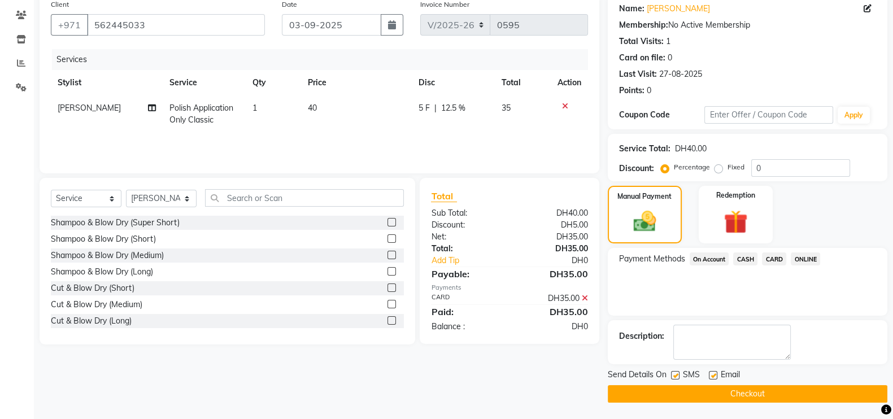
click at [768, 393] on button "Checkout" at bounding box center [748, 394] width 280 height 18
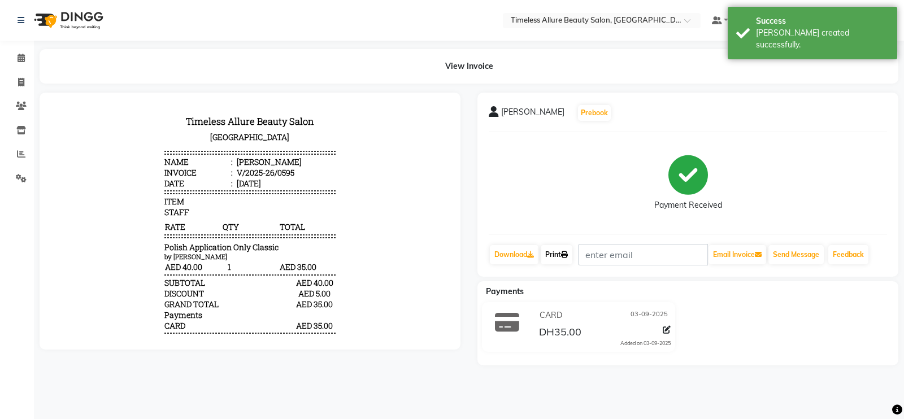
click at [556, 256] on link "Print" at bounding box center [557, 254] width 32 height 19
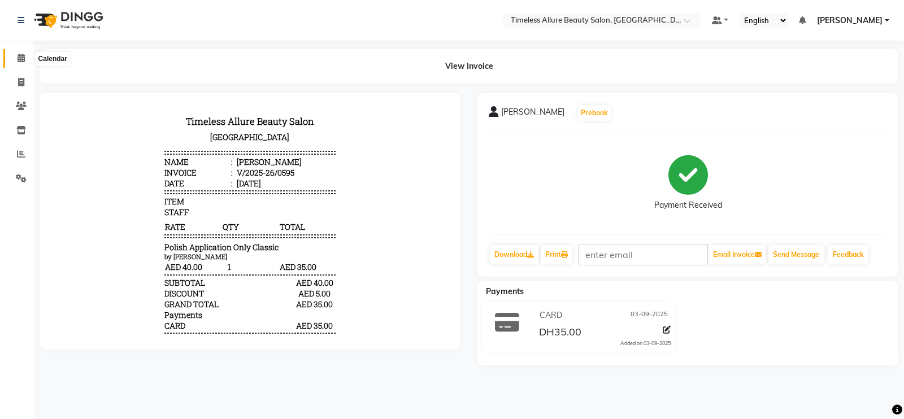
click at [18, 56] on icon at bounding box center [21, 58] width 7 height 8
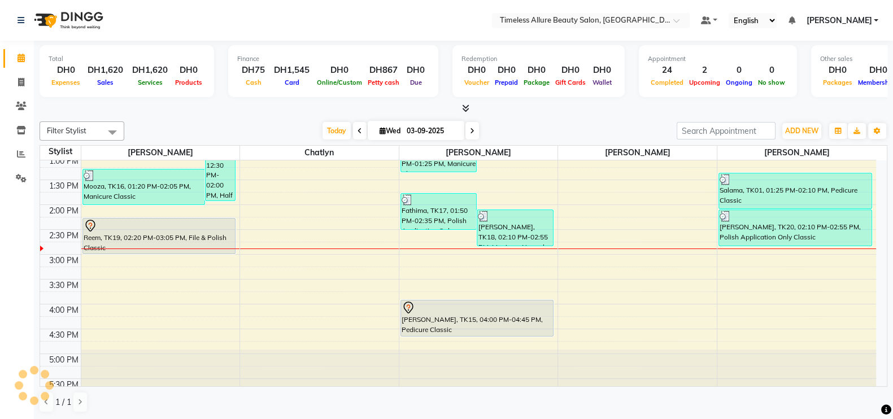
scroll to position [353, 0]
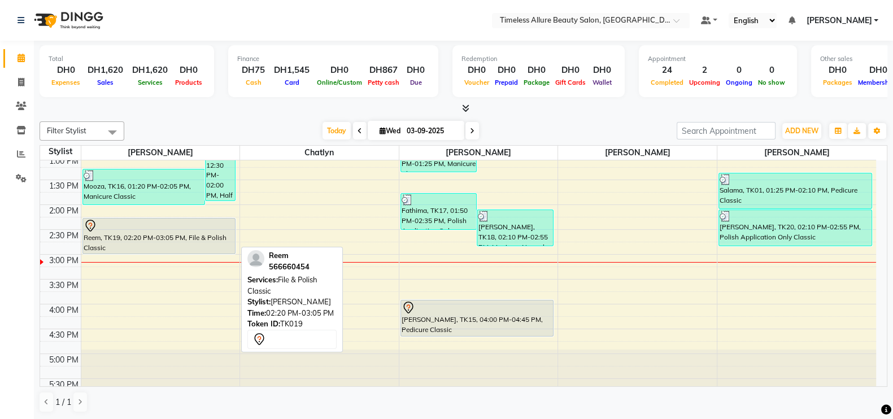
click at [173, 241] on div "Reem, TK19, 02:20 PM-03:05 PM, File & Polish Classic" at bounding box center [159, 236] width 153 height 35
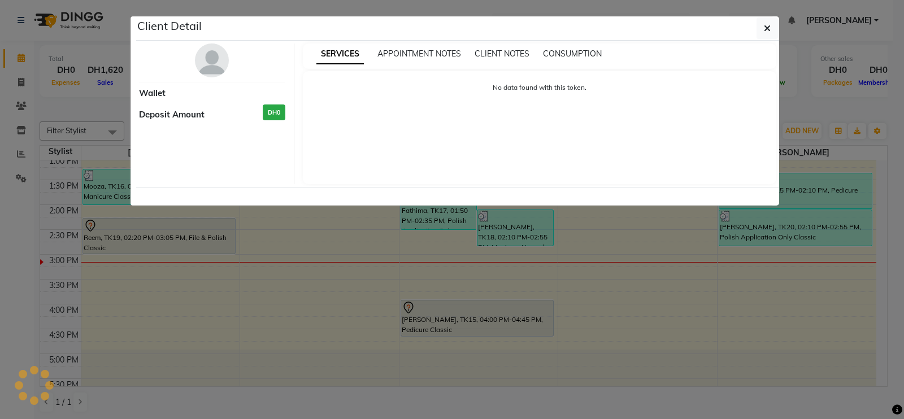
select select "7"
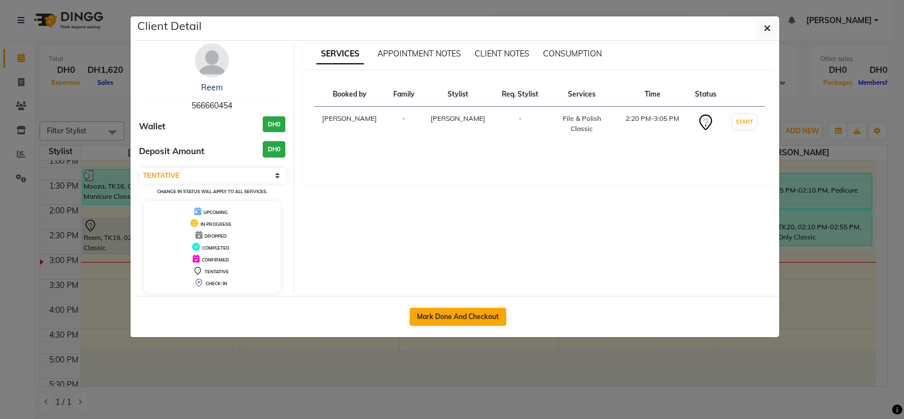
click at [461, 314] on button "Mark Done And Checkout" at bounding box center [458, 317] width 97 height 18
select select "service"
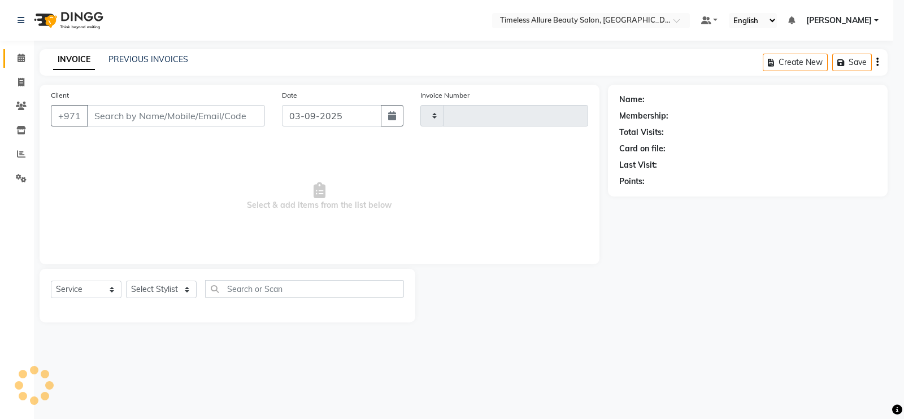
type input "0596"
select select "7126"
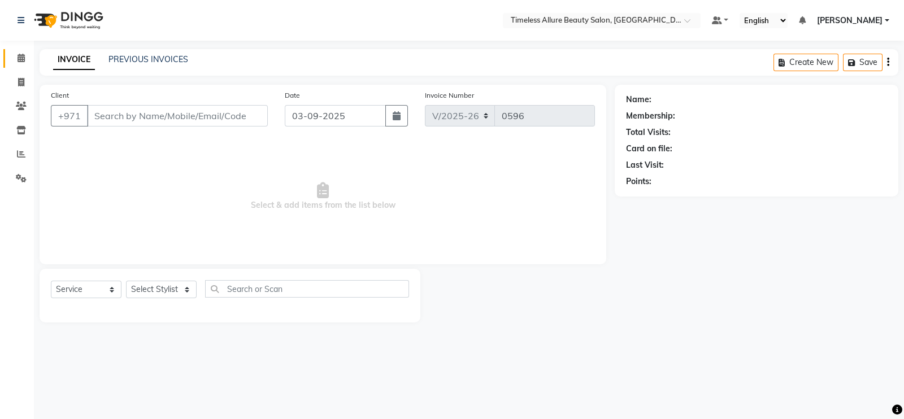
type input "566660454"
select select "59663"
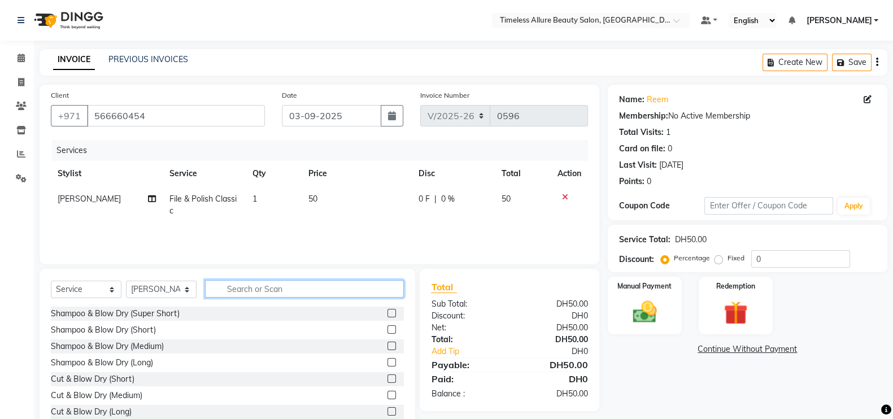
click at [277, 289] on input "text" at bounding box center [304, 289] width 199 height 18
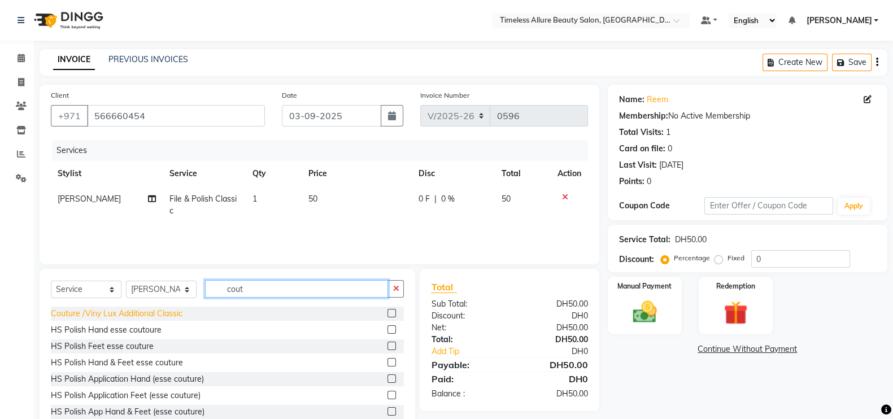
type input "cout"
click at [138, 314] on div "Couture /Viny Lux Additional Classic" at bounding box center [117, 314] width 132 height 12
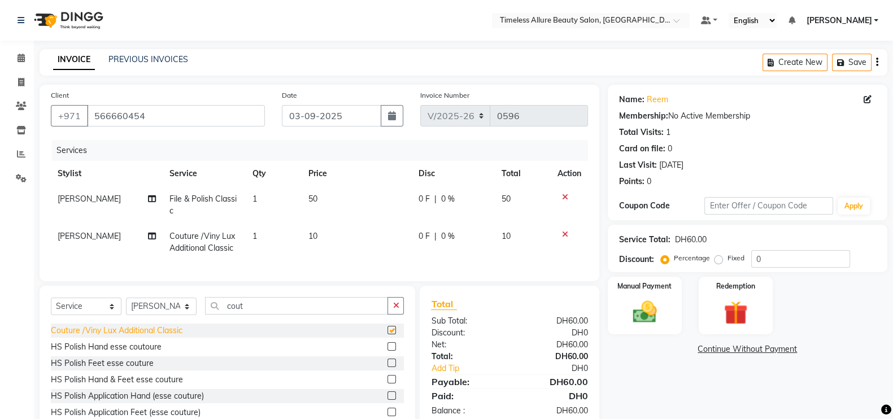
checkbox input "false"
click at [425, 201] on span "0 F" at bounding box center [424, 199] width 11 height 12
select select "59663"
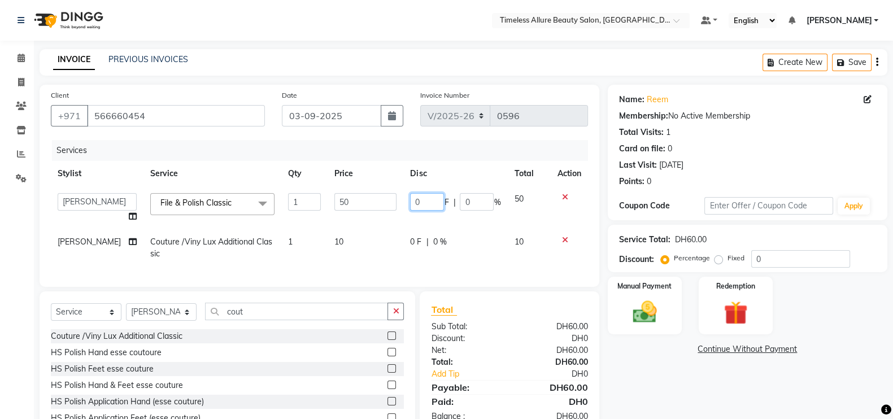
click at [423, 205] on input "0" at bounding box center [427, 202] width 34 height 18
type input "05"
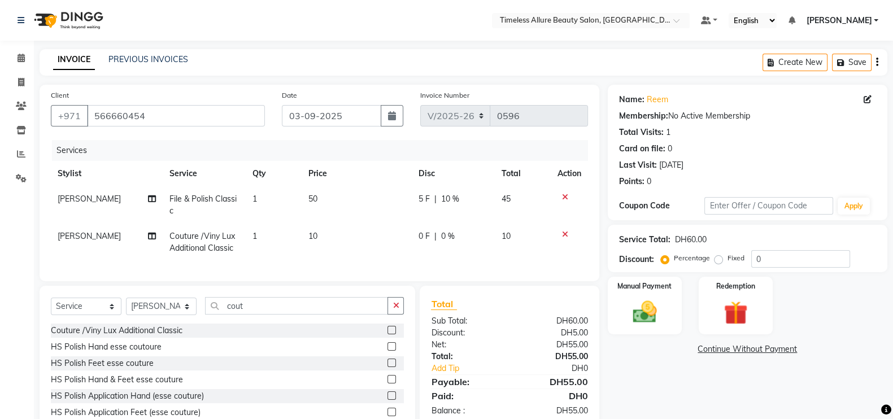
click at [425, 263] on div "Services Stylist Service Qty Price Disc Total Action [PERSON_NAME] File & Polis…" at bounding box center [319, 205] width 537 height 130
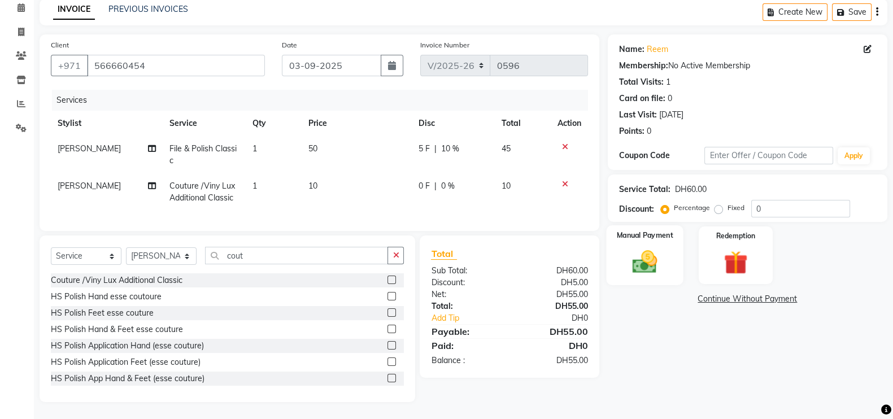
click at [664, 250] on img at bounding box center [645, 261] width 40 height 28
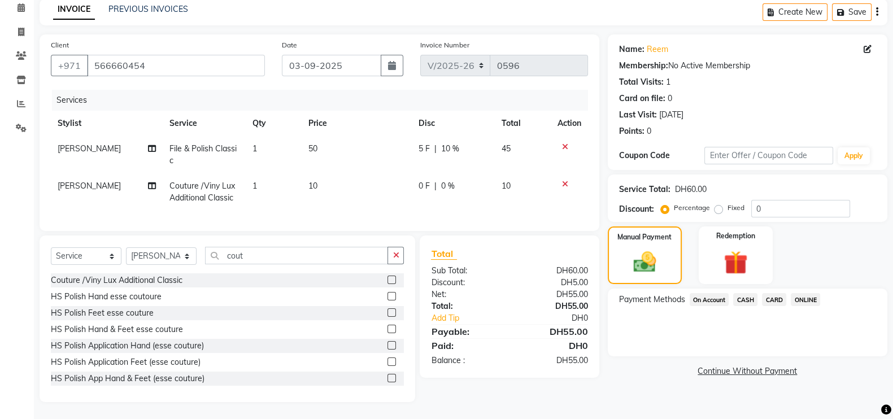
click at [777, 293] on span "CARD" at bounding box center [774, 299] width 24 height 13
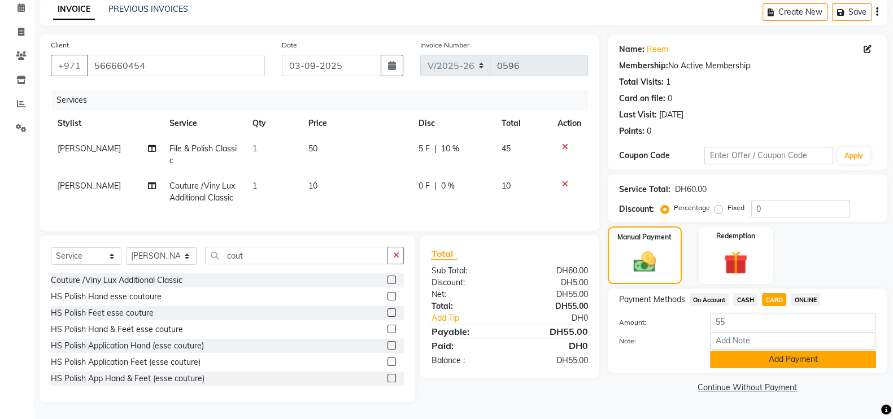
click at [787, 351] on button "Add Payment" at bounding box center [793, 360] width 166 height 18
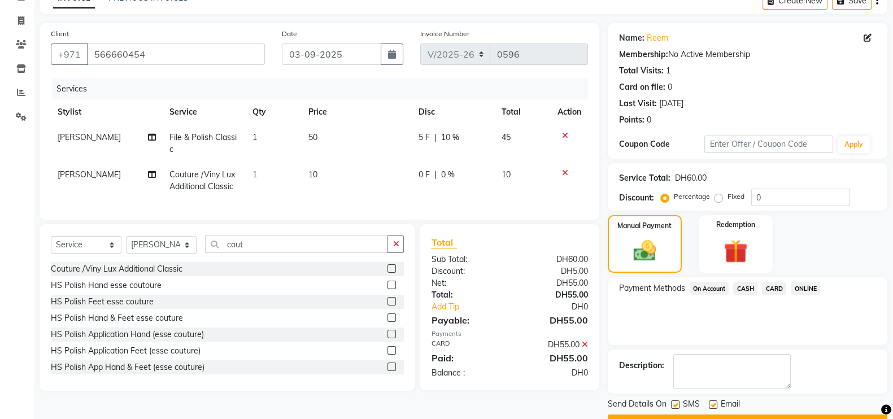
scroll to position [91, 0]
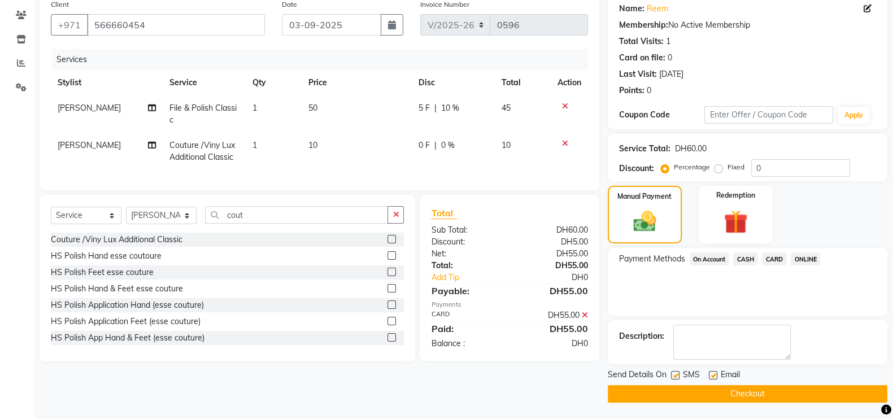
click at [751, 389] on button "Checkout" at bounding box center [748, 394] width 280 height 18
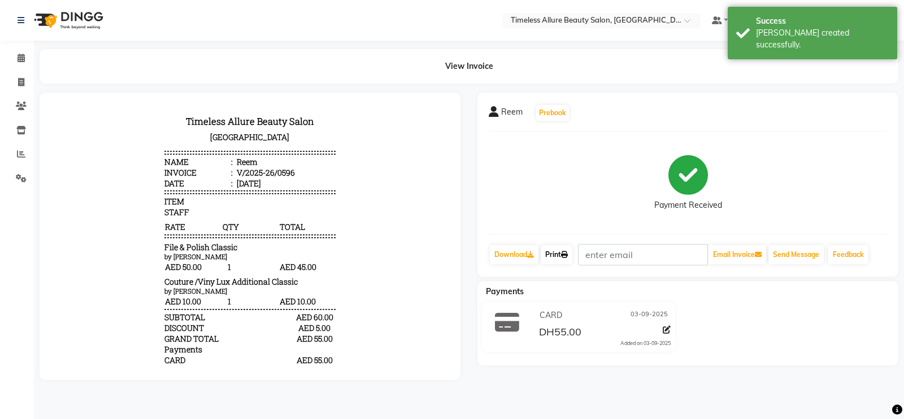
click at [556, 255] on link "Print" at bounding box center [557, 254] width 32 height 19
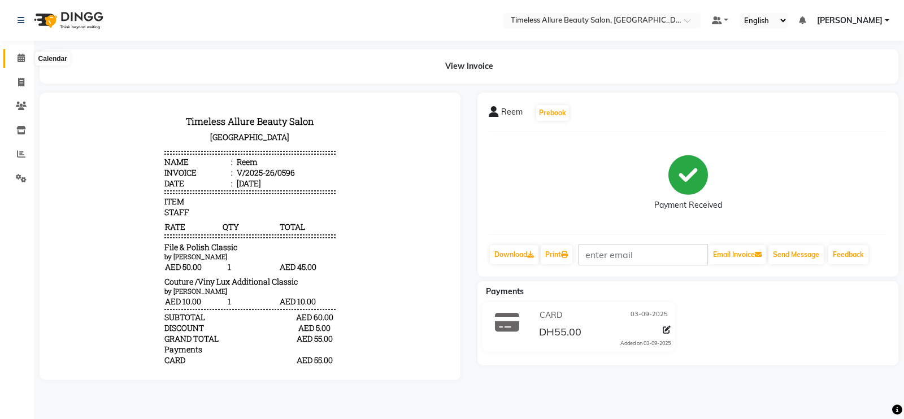
click at [19, 60] on icon at bounding box center [21, 58] width 7 height 8
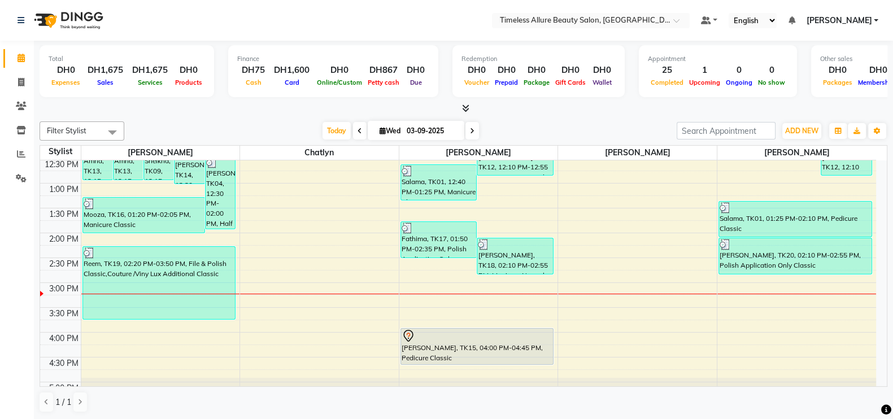
scroll to position [294, 0]
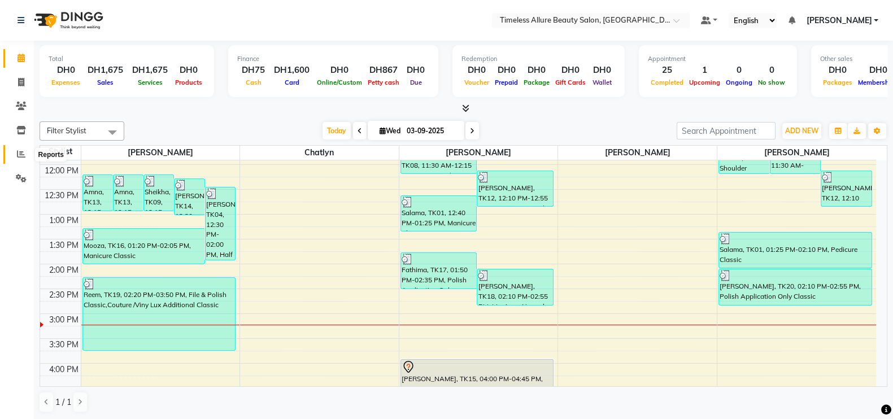
click at [20, 153] on icon at bounding box center [21, 154] width 8 height 8
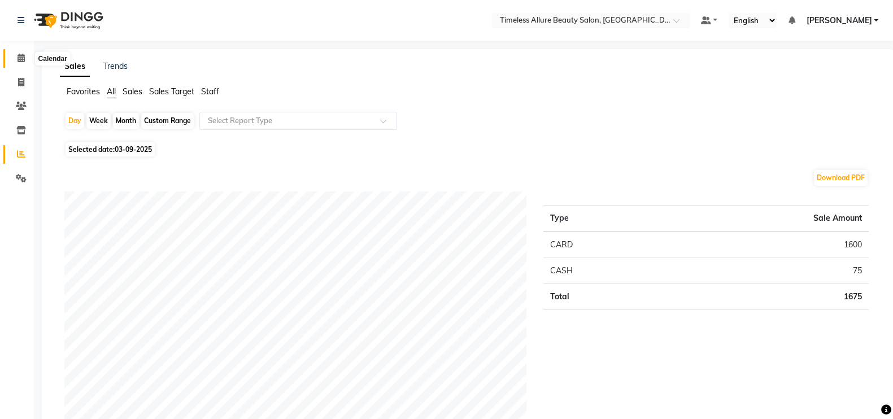
click at [24, 54] on icon at bounding box center [21, 58] width 7 height 8
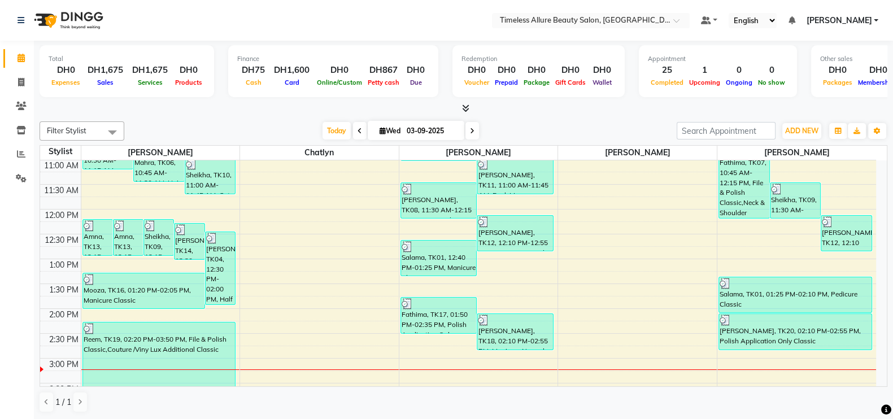
scroll to position [282, 0]
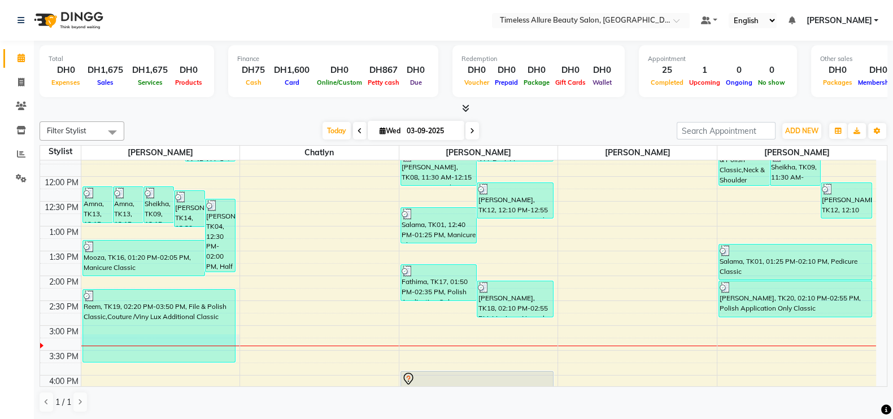
click at [238, 346] on div at bounding box center [160, 346] width 159 height 1
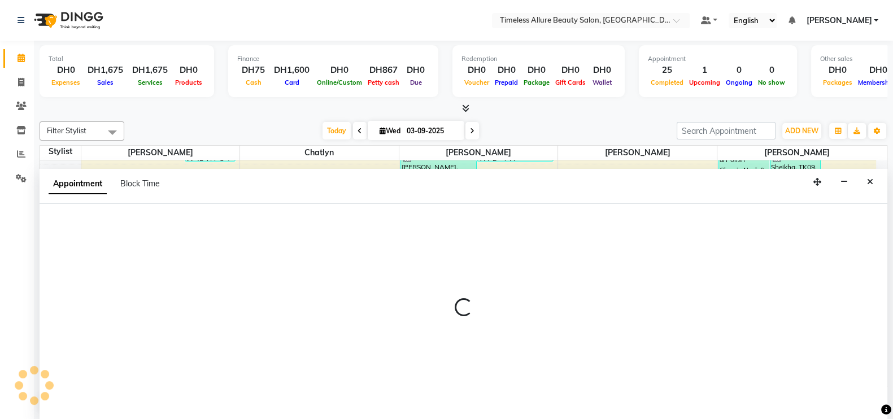
scroll to position [1, 0]
select select "59663"
select select "tentative"
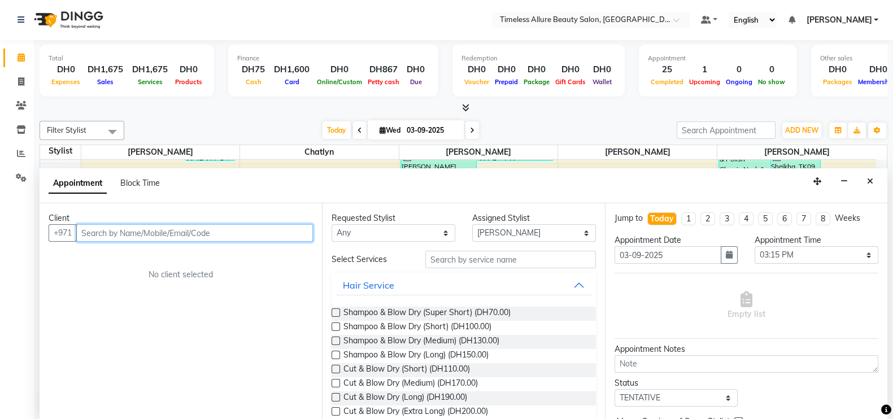
click at [189, 229] on input "text" at bounding box center [194, 233] width 237 height 18
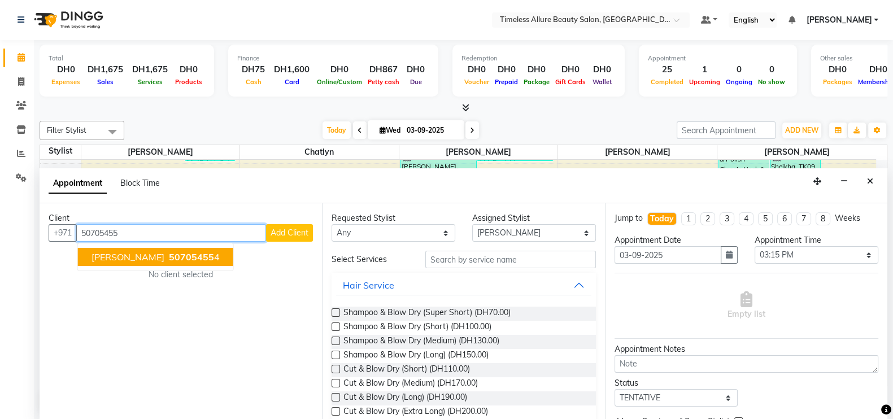
click at [169, 253] on span "50705455" at bounding box center [191, 256] width 45 height 11
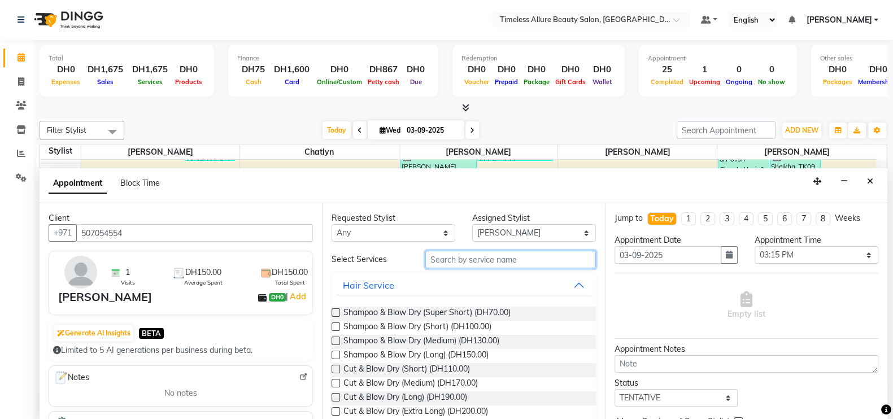
click at [518, 263] on input "text" at bounding box center [510, 260] width 171 height 18
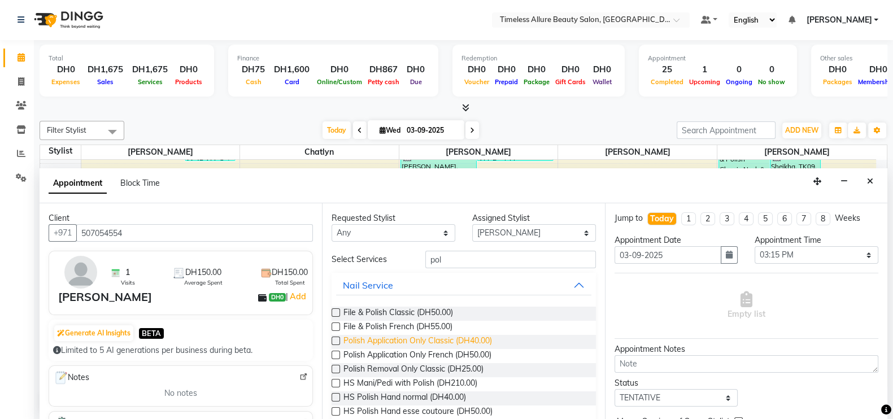
click at [380, 339] on span "Polish Application Only Classic (DH40.00)" at bounding box center [417, 342] width 149 height 14
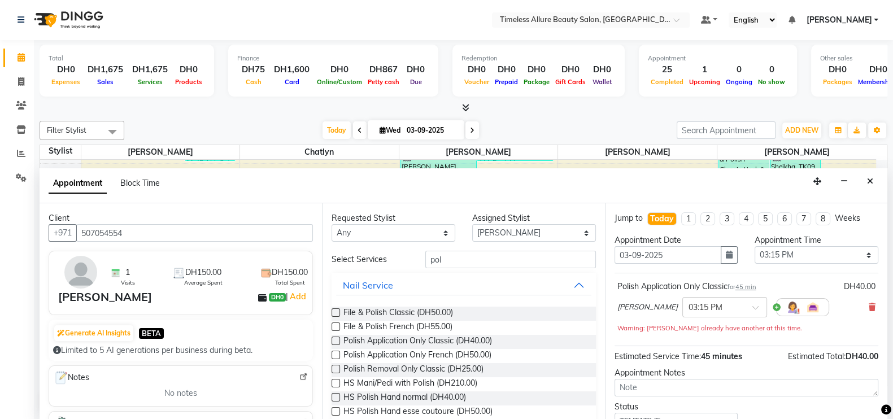
scroll to position [70, 0]
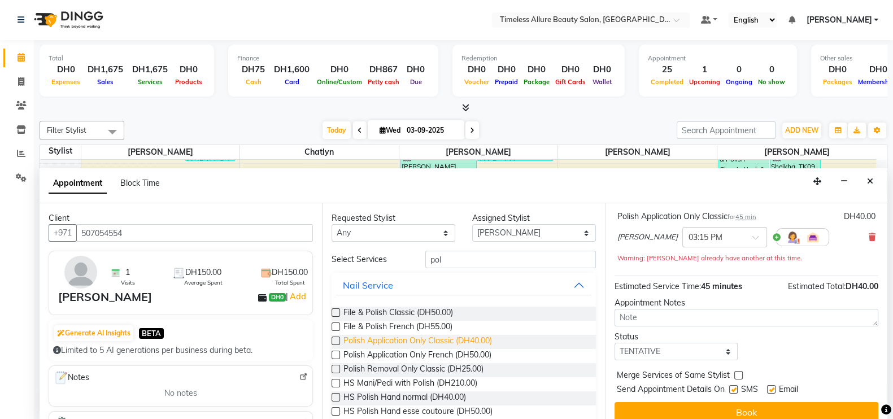
click at [376, 340] on span "Polish Application Only Classic (DH40.00)" at bounding box center [417, 342] width 149 height 14
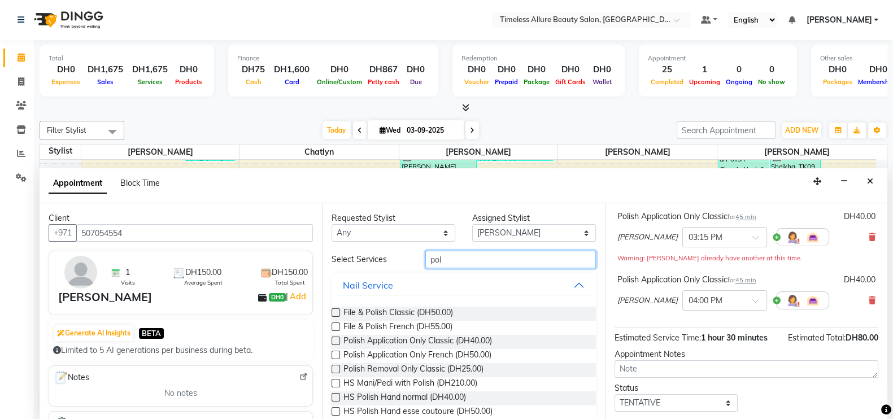
click at [528, 256] on input "pol" at bounding box center [510, 260] width 171 height 18
click at [379, 369] on span "Polish Removal Only Classic (DH25.00)" at bounding box center [413, 370] width 140 height 14
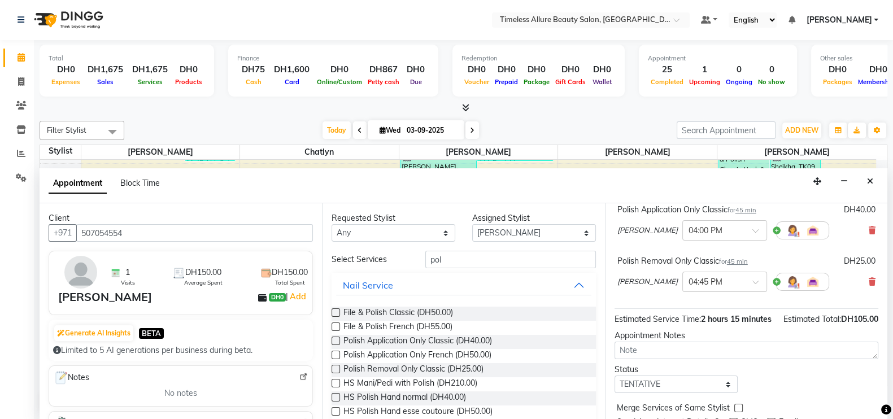
scroll to position [195, 0]
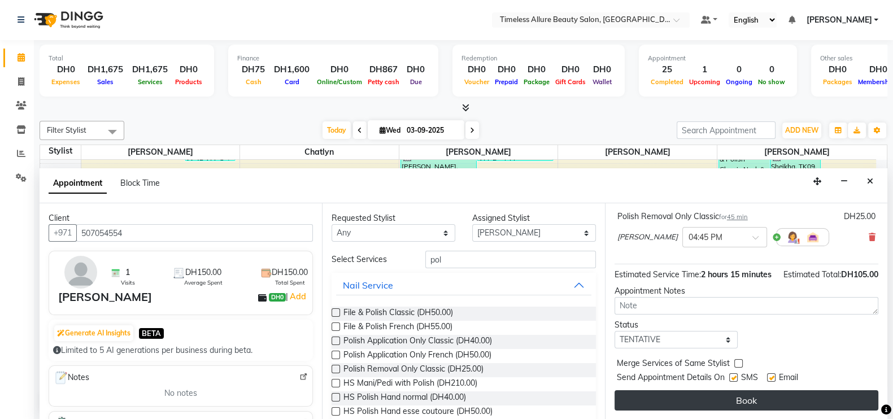
click at [740, 398] on button "Book" at bounding box center [747, 400] width 264 height 20
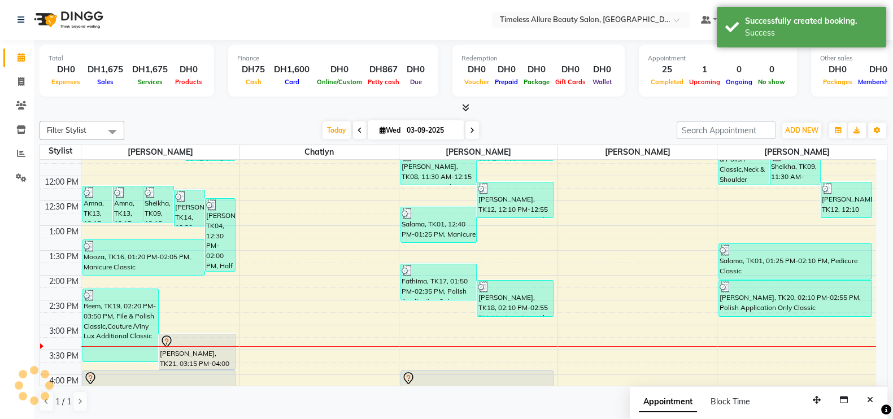
scroll to position [0, 0]
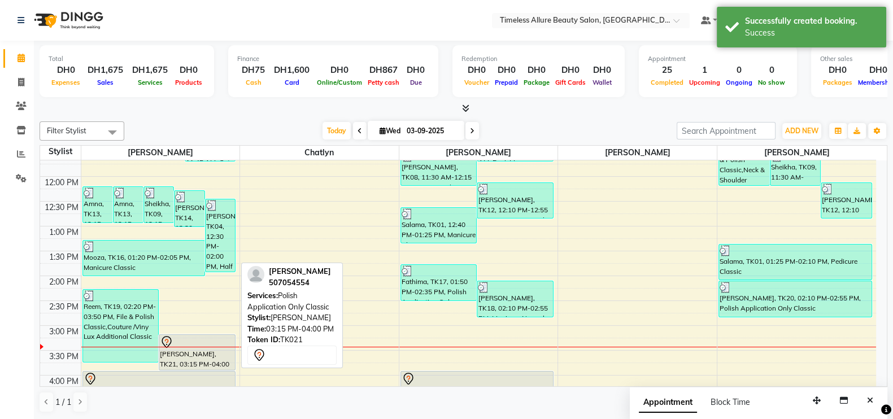
click at [193, 338] on div at bounding box center [197, 343] width 75 height 14
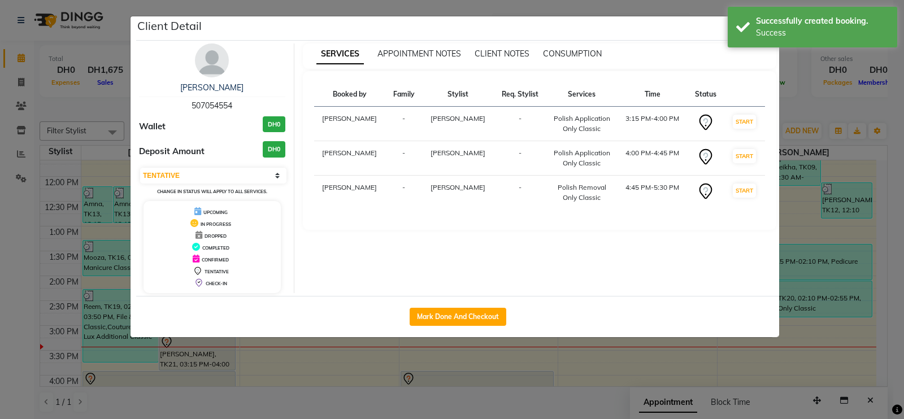
click at [12, 248] on ngb-modal-window "Client Detail [PERSON_NAME] 507054554 Wallet DH0 Deposit Amount DH0 Select IN S…" at bounding box center [452, 209] width 904 height 419
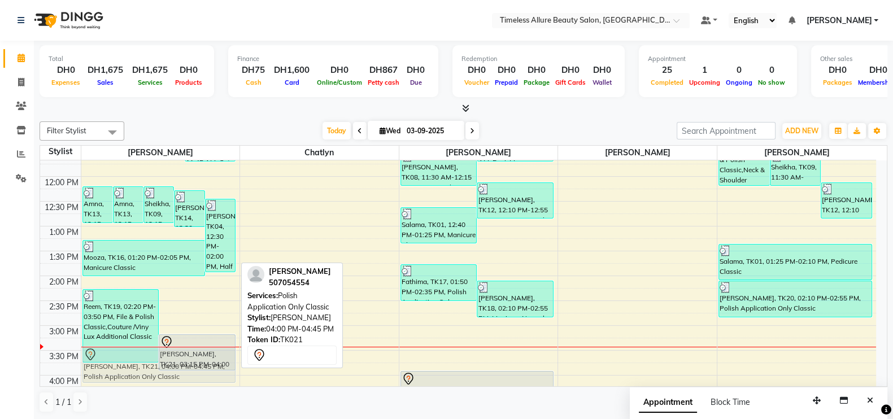
drag, startPoint x: 118, startPoint y: 374, endPoint x: 127, endPoint y: 349, distance: 27.0
click at [127, 349] on div "Amna, TK13, 12:15 PM-01:00 PM, Polish Application Only Classic Amna, TK13, 12:1…" at bounding box center [160, 177] width 159 height 596
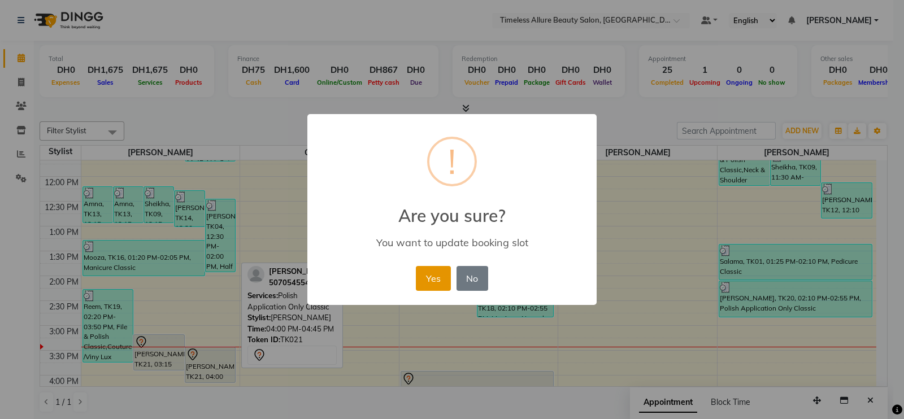
click at [436, 273] on button "Yes" at bounding box center [433, 278] width 34 height 25
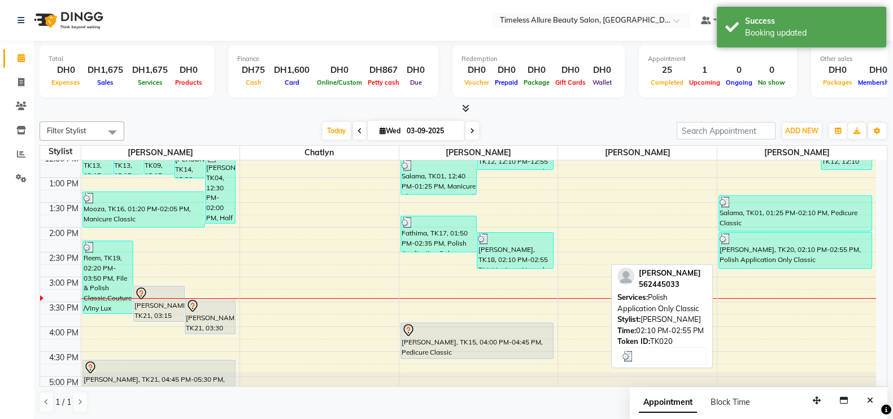
scroll to position [353, 0]
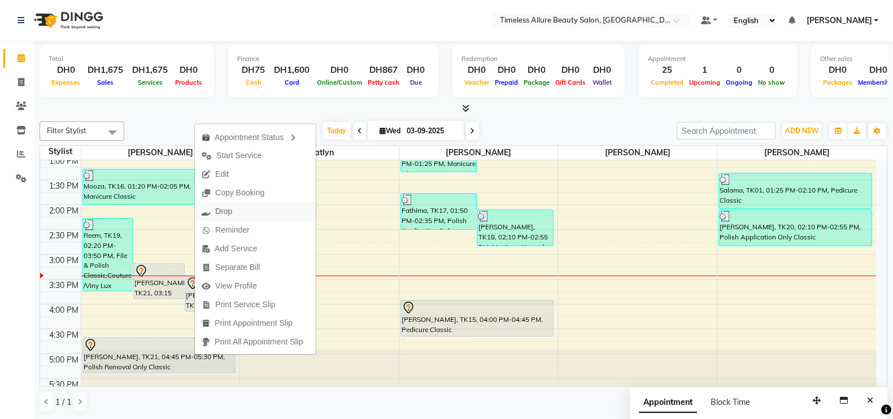
click at [219, 207] on span "Drop" at bounding box center [223, 212] width 17 height 12
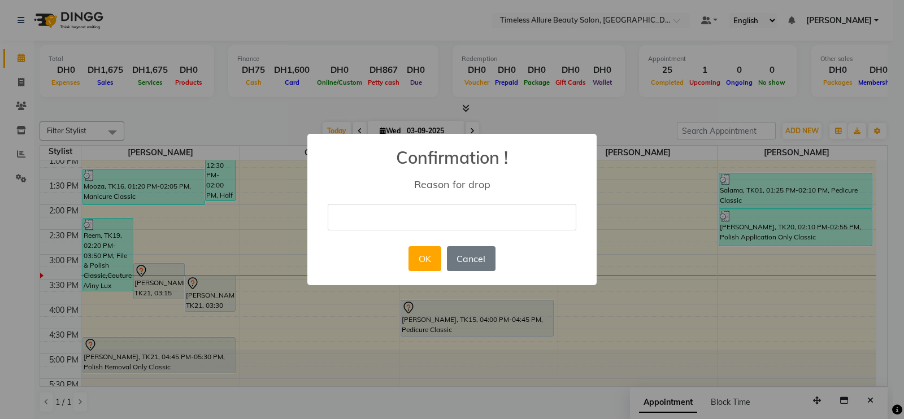
click at [447, 215] on input "text" at bounding box center [452, 217] width 249 height 27
click at [415, 257] on button "OK" at bounding box center [424, 258] width 32 height 25
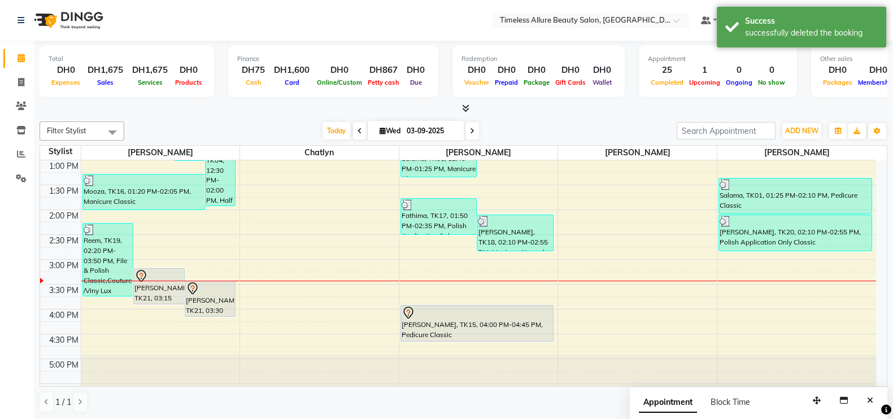
scroll to position [347, 0]
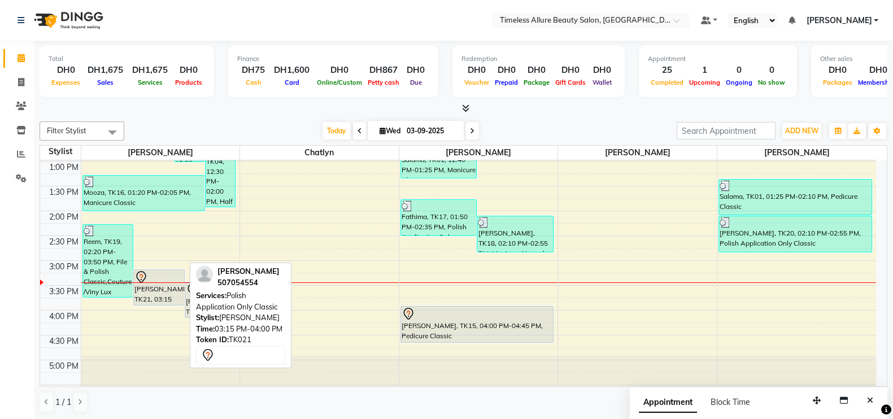
click at [165, 277] on div at bounding box center [158, 278] width 49 height 14
click at [164, 294] on div "[PERSON_NAME], TK21, 03:15 PM-04:00 PM, Polish Application Only Classic" at bounding box center [159, 287] width 50 height 35
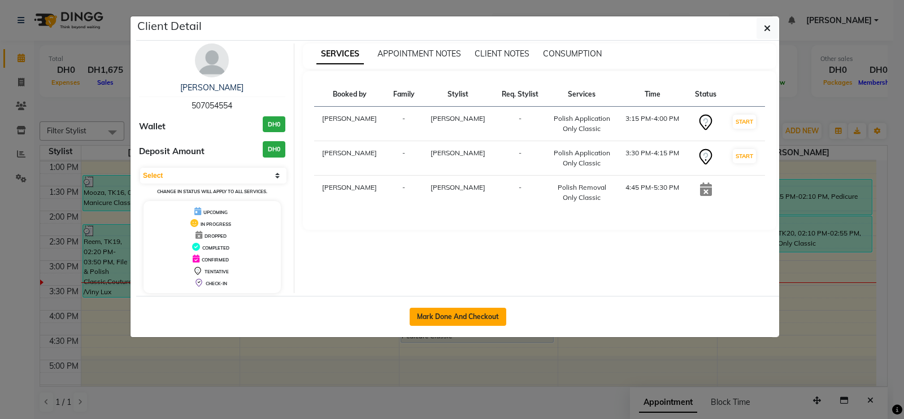
click at [472, 314] on button "Mark Done And Checkout" at bounding box center [458, 317] width 97 height 18
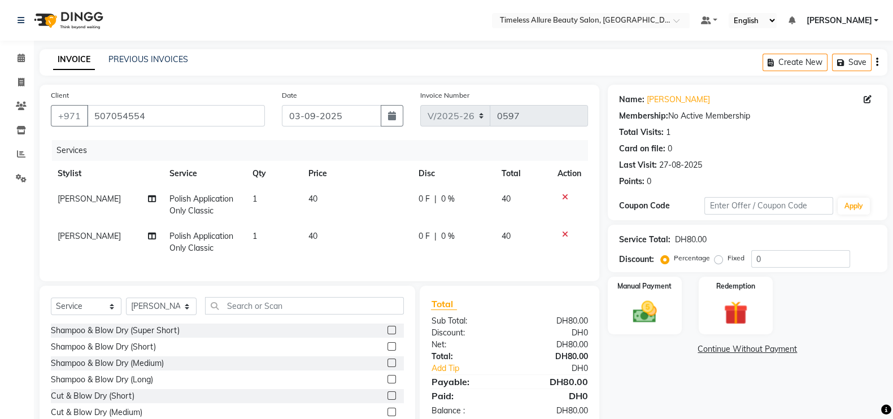
click at [427, 201] on span "0 F" at bounding box center [424, 199] width 11 height 12
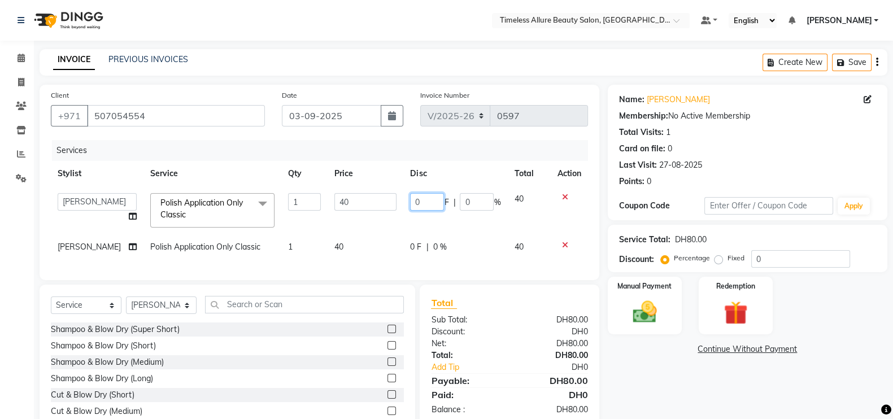
click at [429, 207] on input "0" at bounding box center [427, 202] width 34 height 18
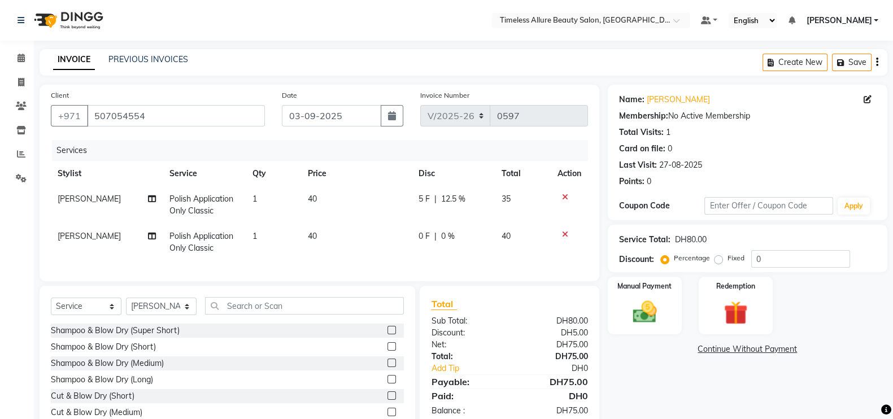
click at [408, 260] on div "Services Stylist Service Qty Price Disc Total Action [PERSON_NAME] Polish Appli…" at bounding box center [319, 205] width 537 height 130
click at [566, 234] on icon at bounding box center [565, 234] width 6 height 8
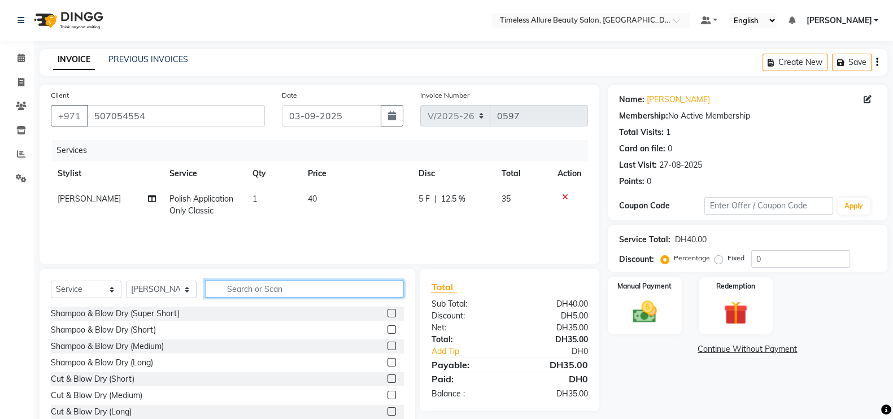
click at [308, 293] on input "text" at bounding box center [304, 289] width 199 height 18
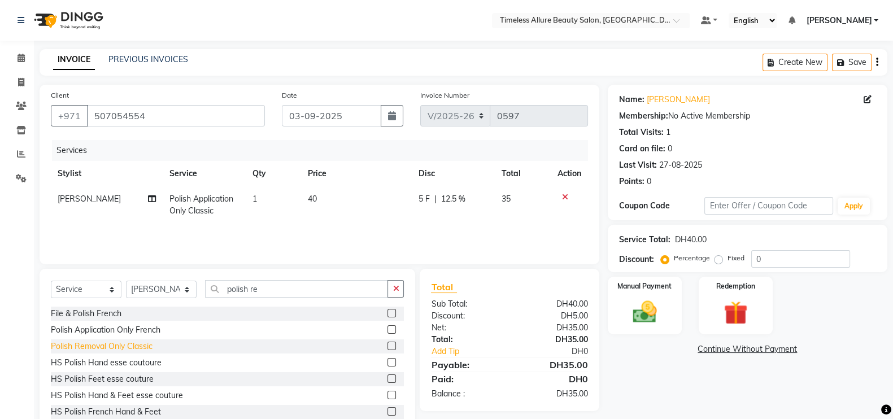
click at [84, 346] on div "Polish Removal Only Classic" at bounding box center [102, 347] width 102 height 12
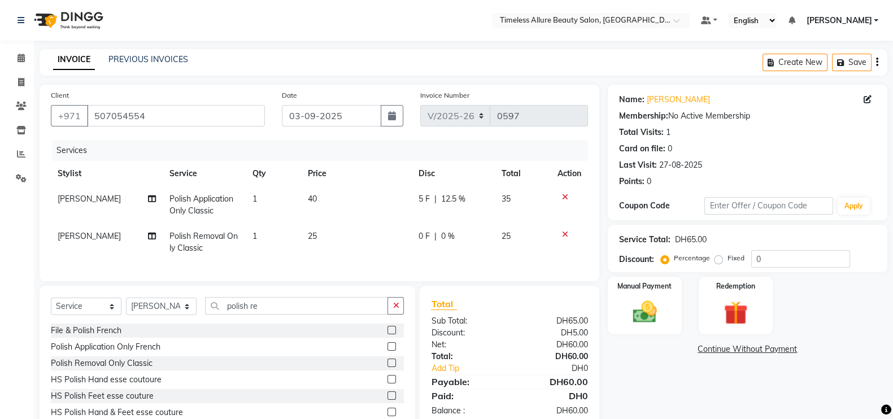
click at [424, 238] on span "0 F" at bounding box center [424, 236] width 11 height 12
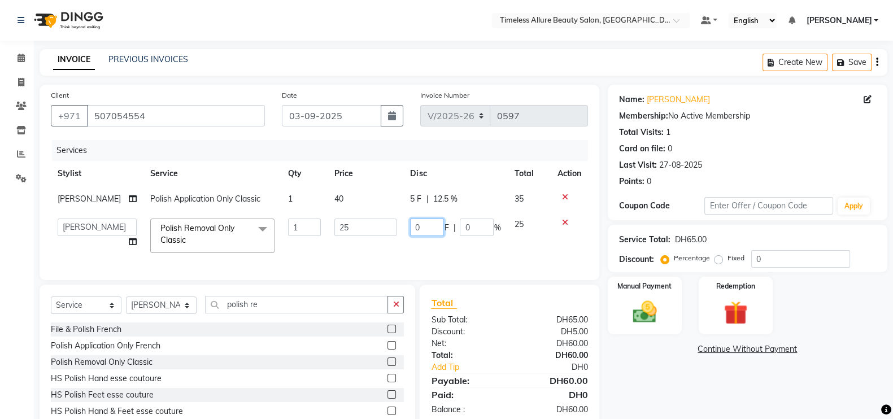
click at [425, 233] on input "0" at bounding box center [427, 228] width 34 height 18
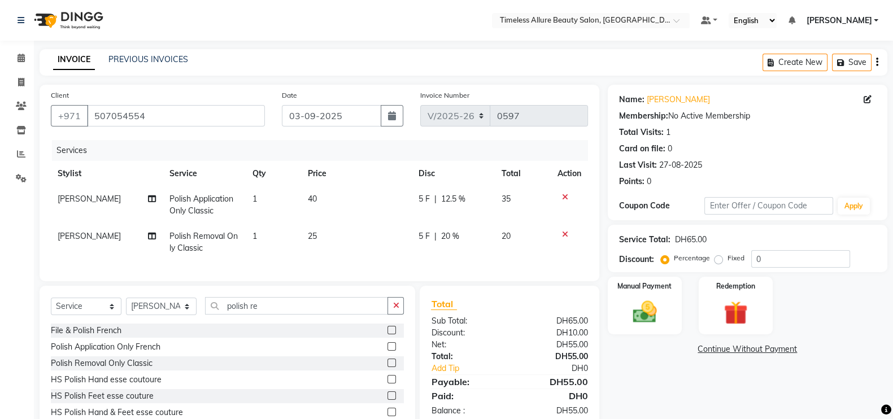
click at [425, 254] on td "5 F | 20 %" at bounding box center [454, 242] width 84 height 37
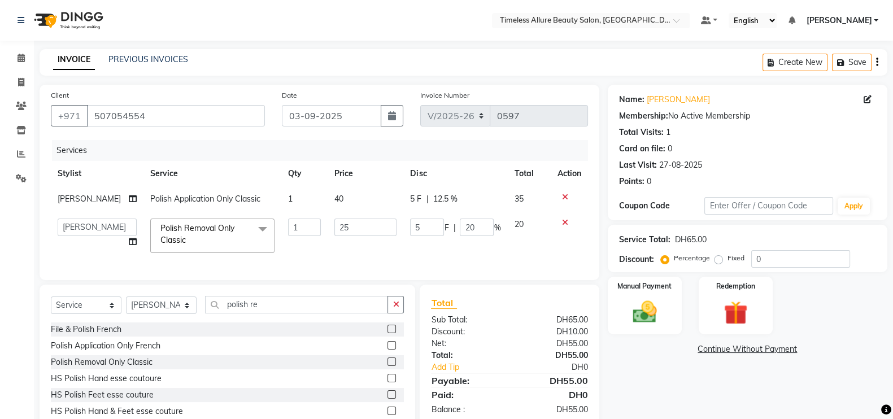
scroll to position [60, 0]
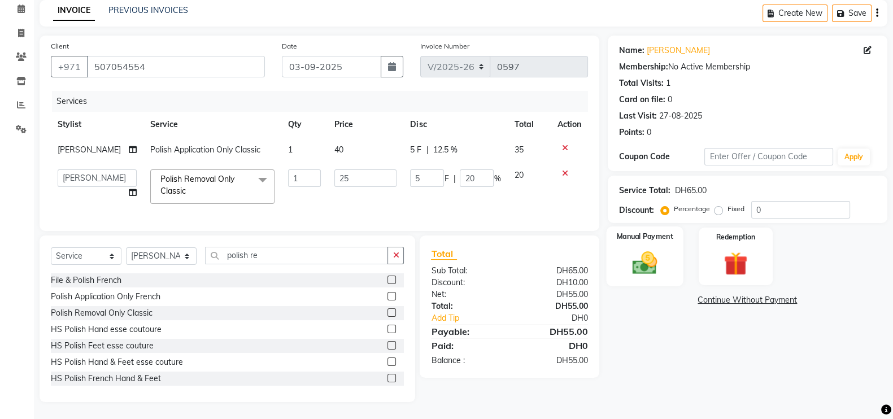
click at [633, 249] on img at bounding box center [645, 263] width 40 height 28
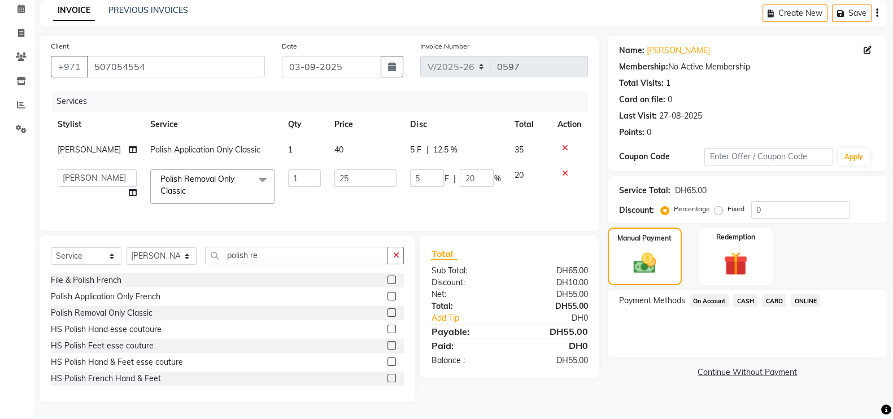
click at [773, 294] on span "CARD" at bounding box center [774, 300] width 24 height 13
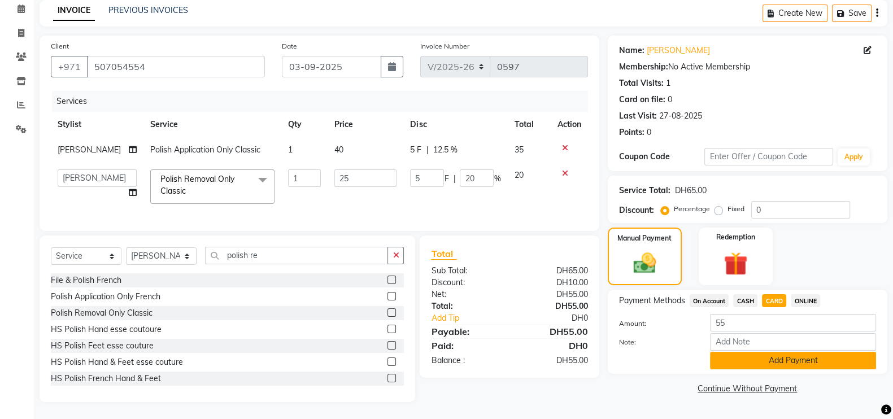
click at [808, 352] on button "Add Payment" at bounding box center [793, 361] width 166 height 18
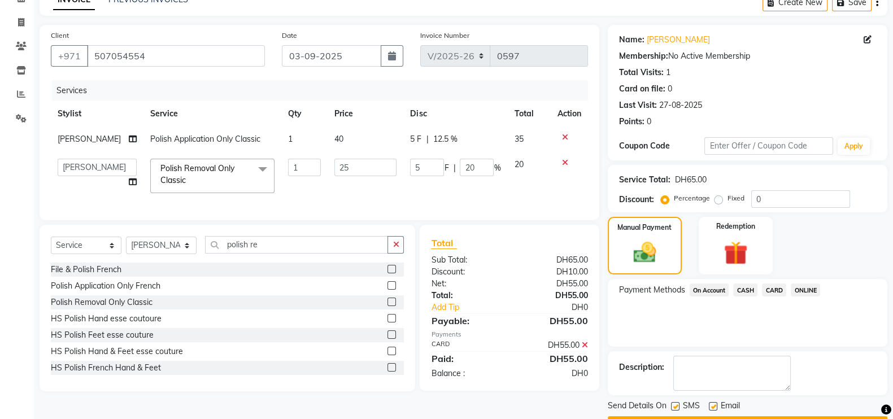
scroll to position [91, 0]
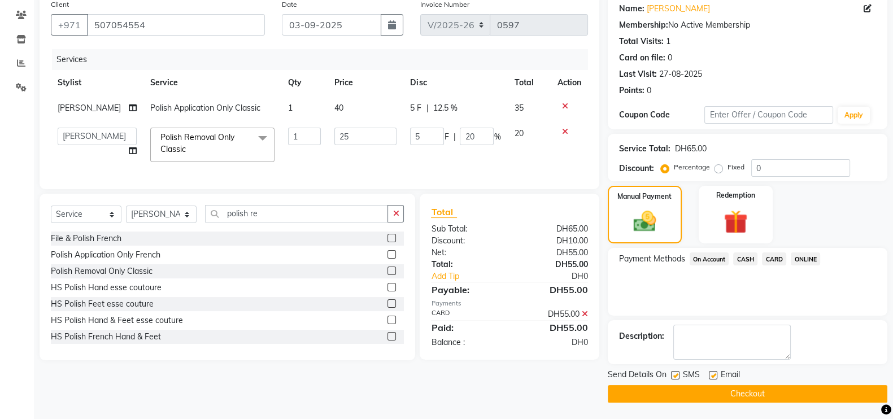
click at [718, 388] on button "Checkout" at bounding box center [748, 394] width 280 height 18
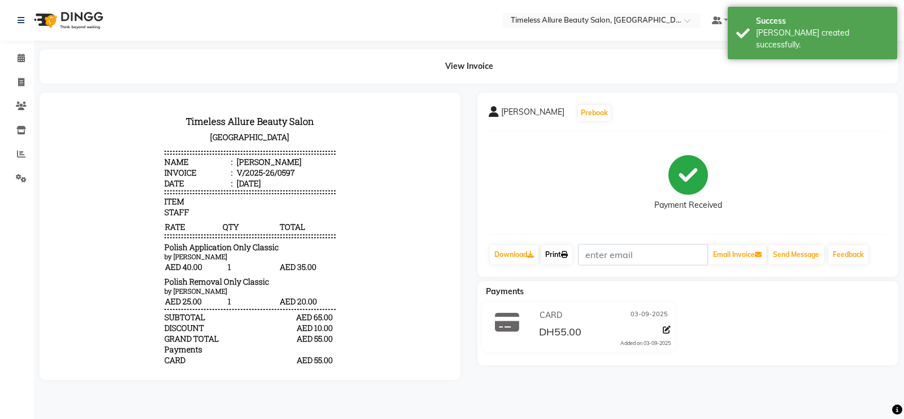
click at [557, 252] on link "Print" at bounding box center [557, 254] width 32 height 19
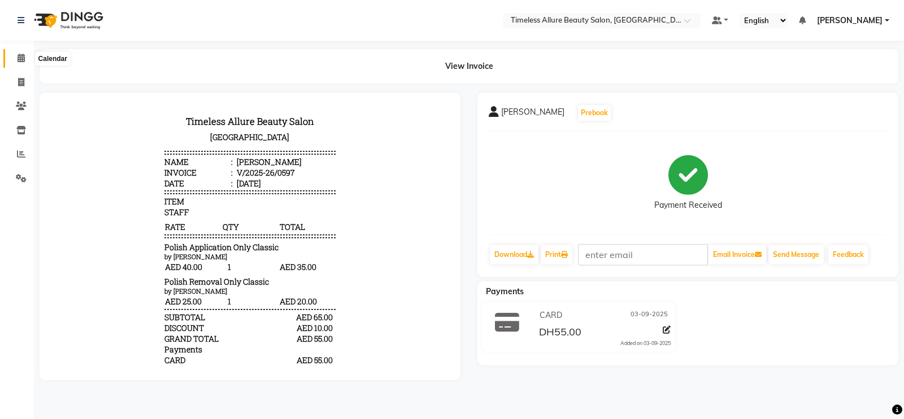
click at [20, 58] on icon at bounding box center [21, 58] width 7 height 8
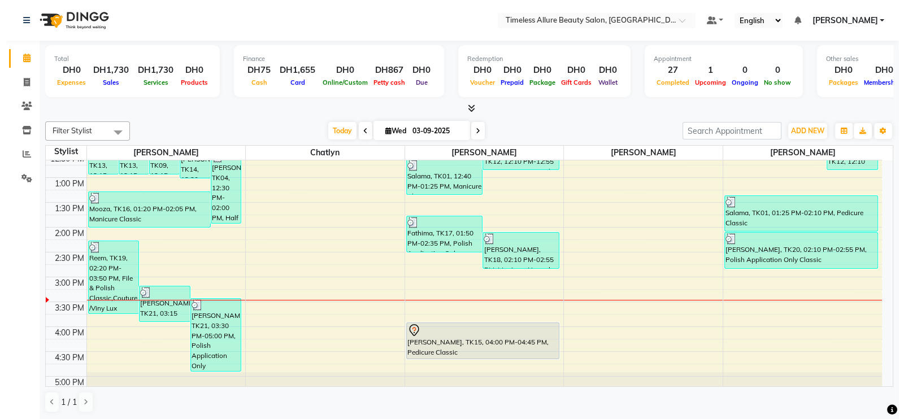
scroll to position [336, 0]
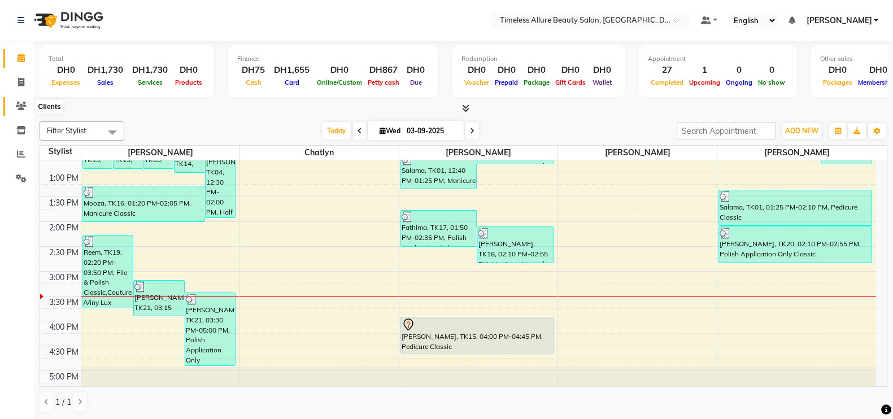
click at [25, 103] on icon at bounding box center [21, 106] width 11 height 8
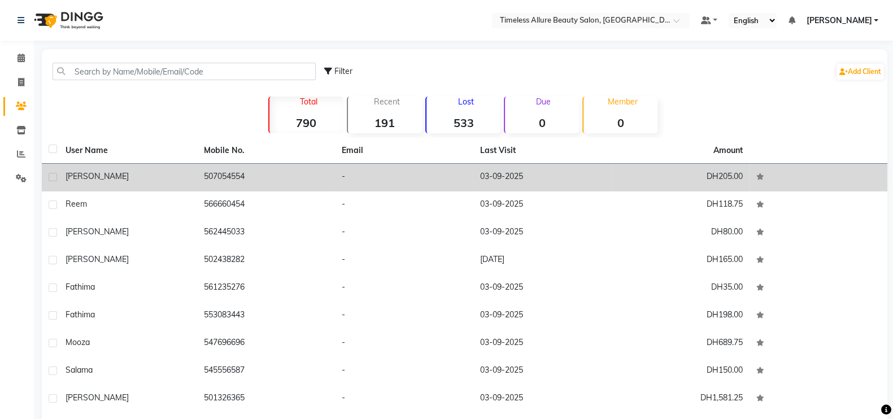
click at [163, 180] on div "[PERSON_NAME]" at bounding box center [128, 177] width 125 height 12
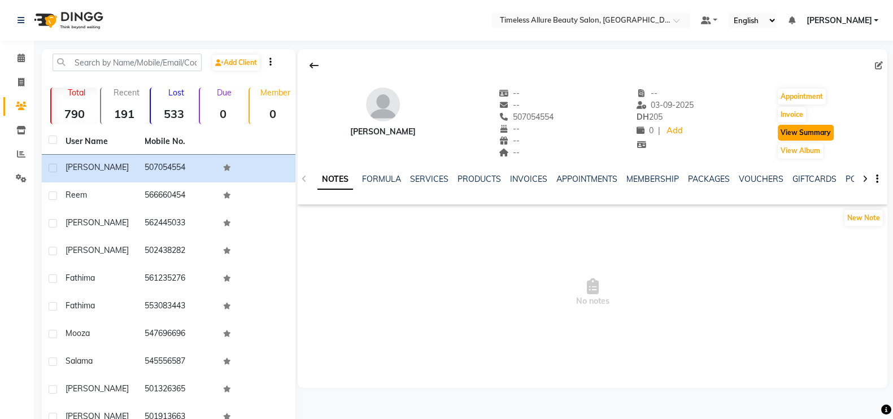
click at [817, 128] on button "View Summary" at bounding box center [806, 133] width 56 height 16
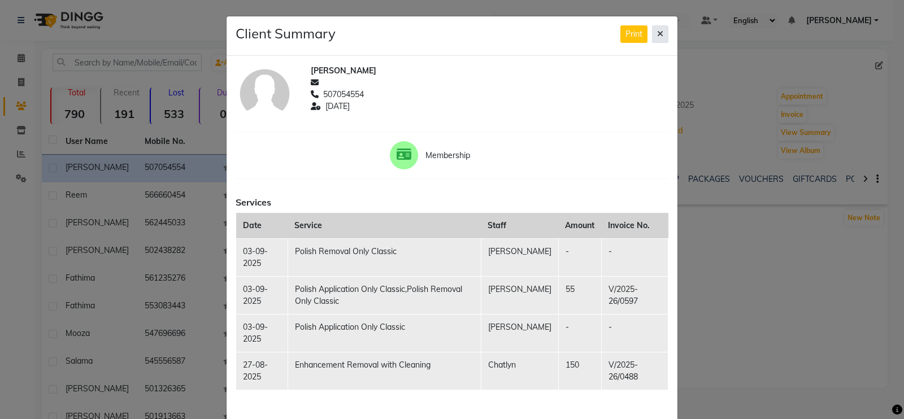
click at [652, 32] on button at bounding box center [660, 34] width 16 height 18
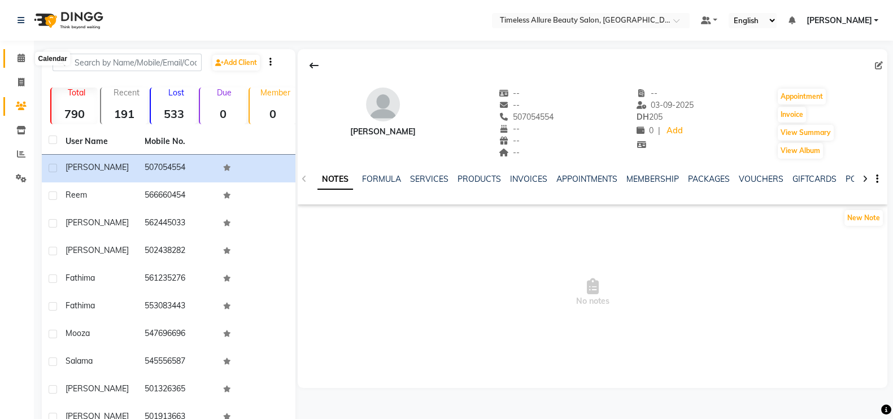
click at [23, 60] on icon at bounding box center [21, 58] width 7 height 8
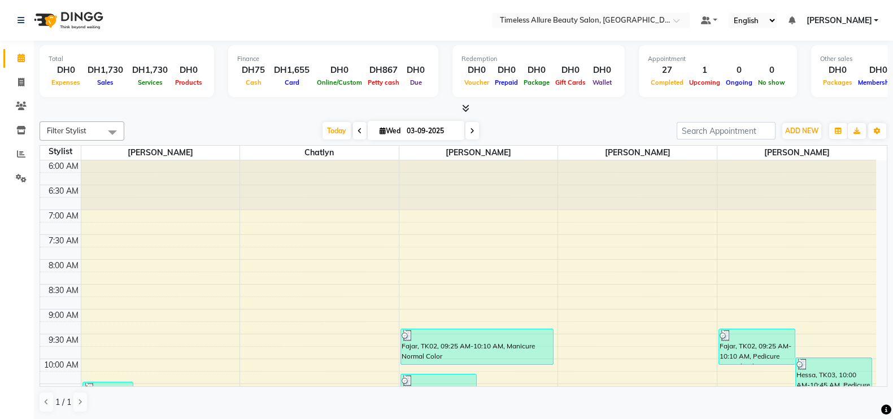
click at [358, 133] on icon at bounding box center [360, 131] width 5 height 7
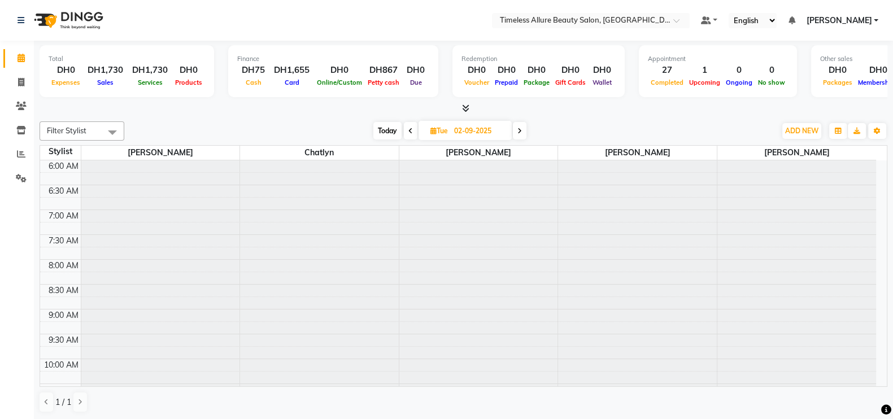
scroll to position [364, 0]
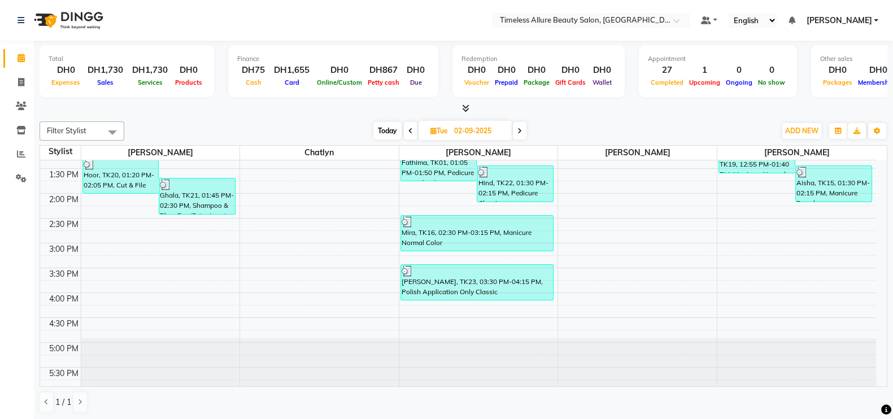
click at [406, 132] on span at bounding box center [411, 131] width 14 height 18
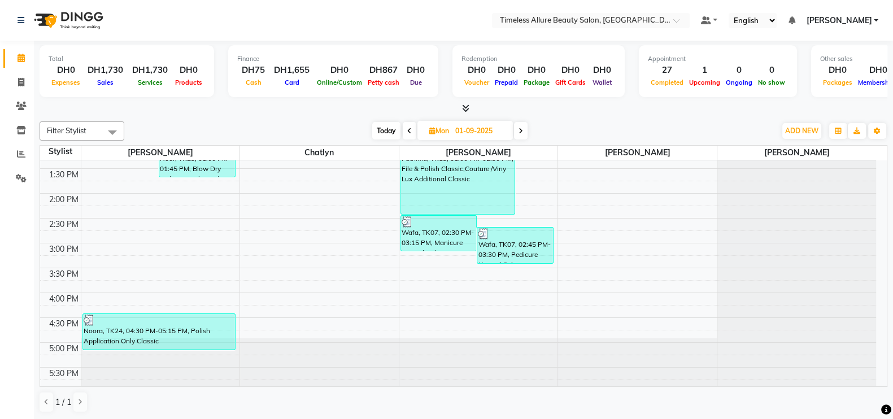
click at [412, 132] on span at bounding box center [410, 131] width 14 height 18
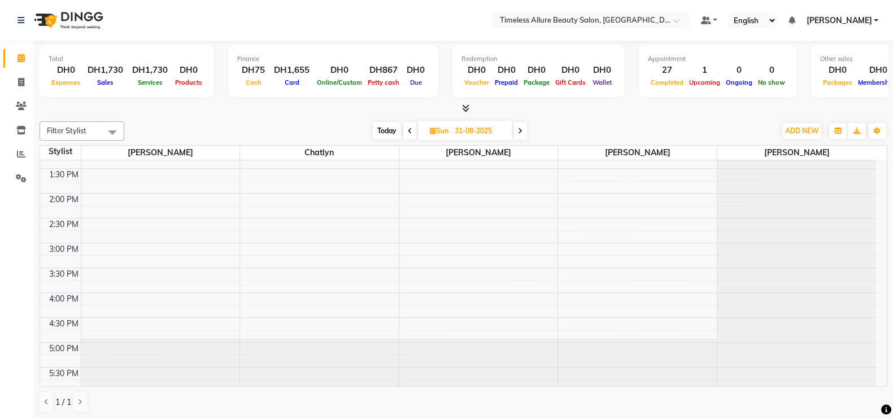
click at [412, 132] on span at bounding box center [410, 131] width 14 height 18
click at [412, 132] on icon at bounding box center [410, 131] width 5 height 7
click at [412, 132] on icon at bounding box center [412, 131] width 5 height 7
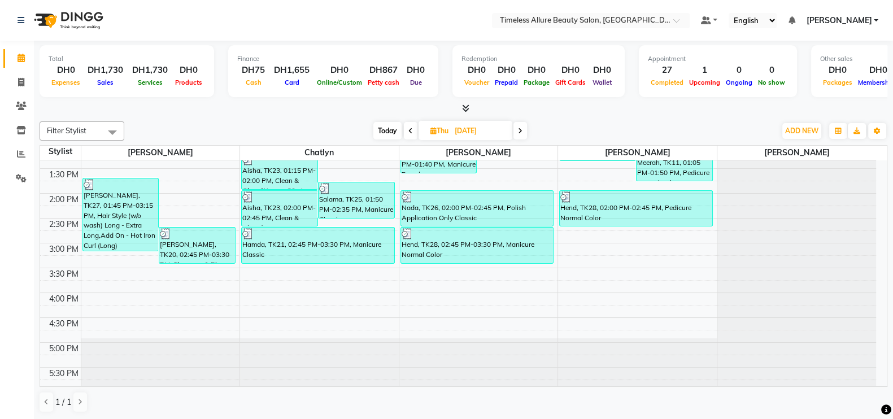
click at [412, 132] on span at bounding box center [411, 131] width 14 height 18
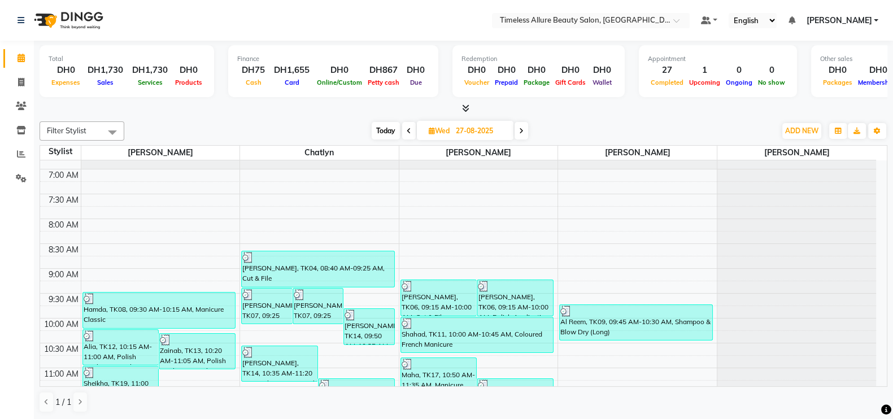
scroll to position [11, 0]
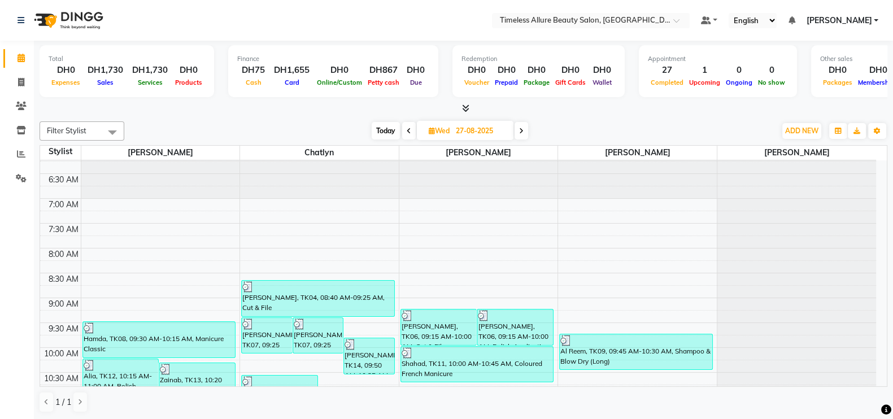
click at [523, 128] on icon at bounding box center [521, 131] width 5 height 7
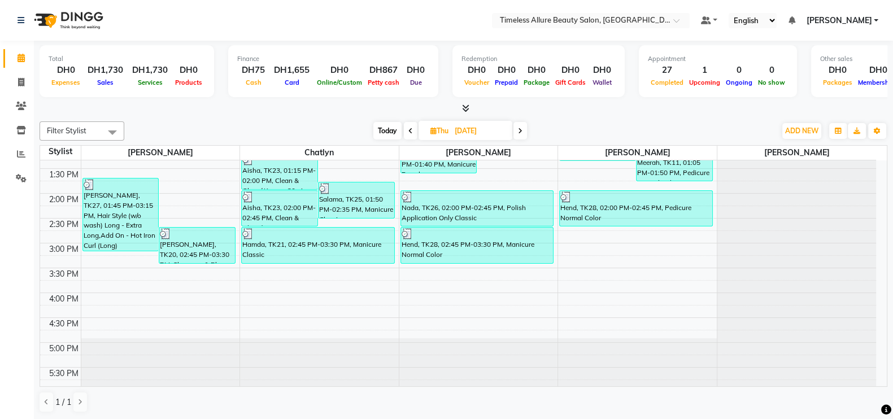
click at [523, 128] on span at bounding box center [521, 131] width 14 height 18
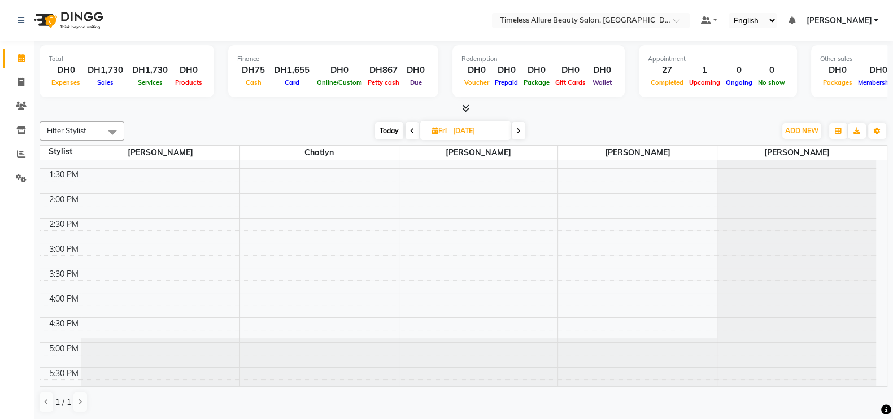
click at [522, 129] on span at bounding box center [519, 131] width 14 height 18
click at [522, 129] on icon at bounding box center [519, 131] width 5 height 7
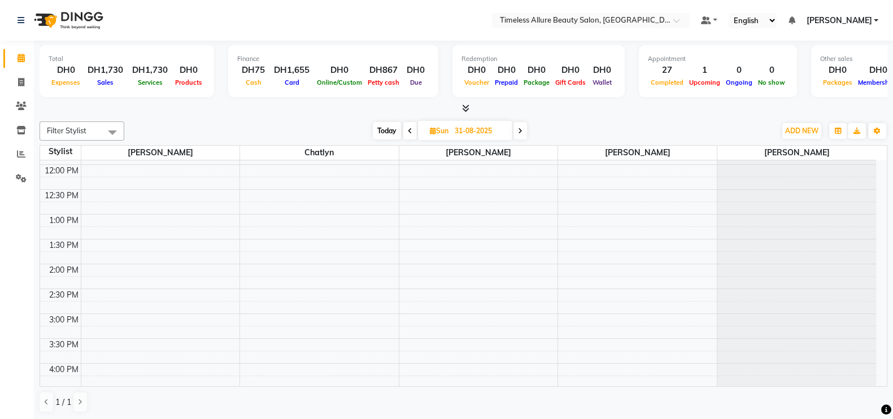
click at [519, 132] on icon at bounding box center [520, 131] width 5 height 7
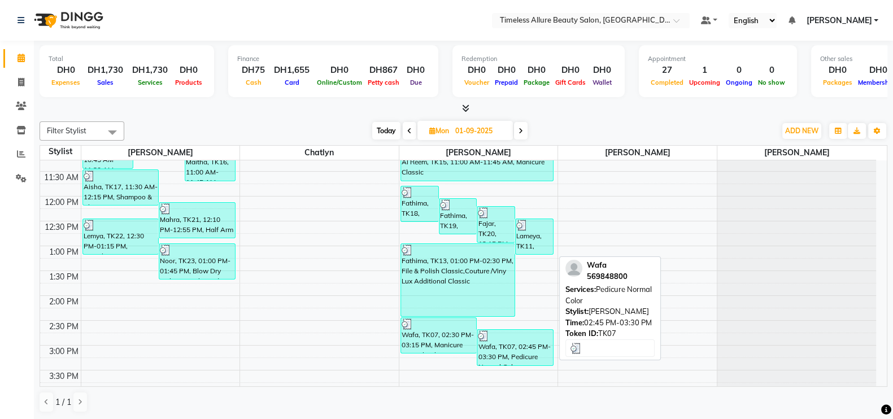
scroll to position [223, 0]
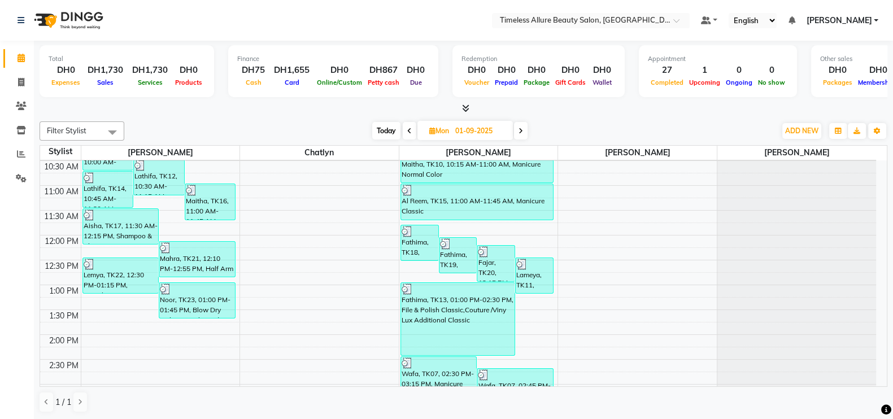
click at [520, 128] on icon at bounding box center [521, 131] width 5 height 7
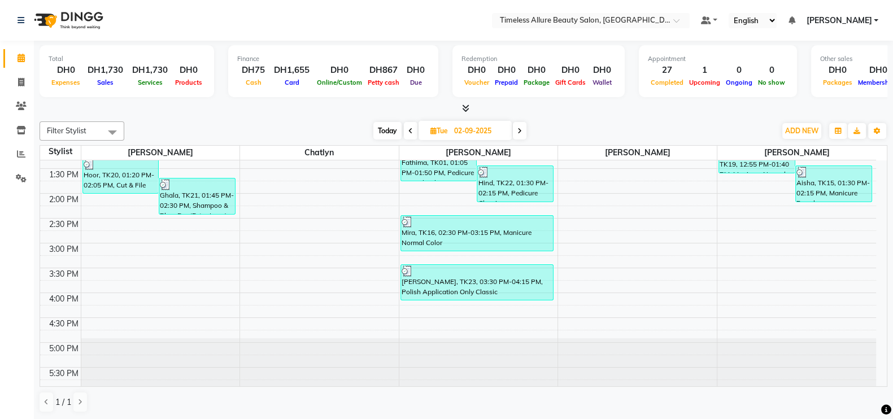
click at [520, 128] on icon at bounding box center [519, 131] width 5 height 7
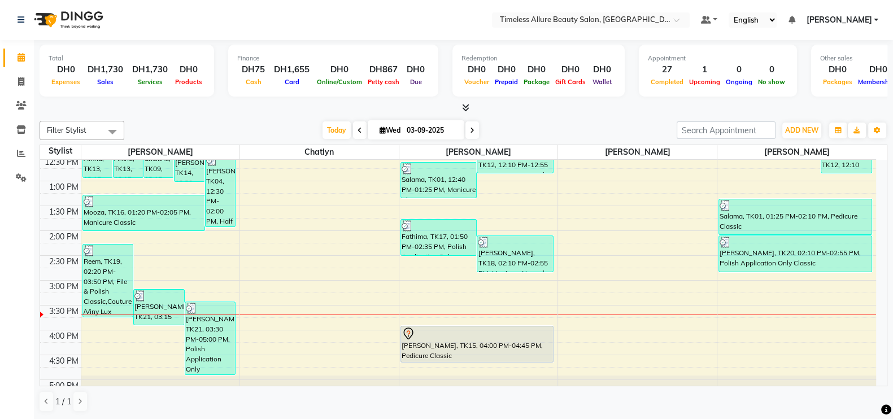
scroll to position [364, 0]
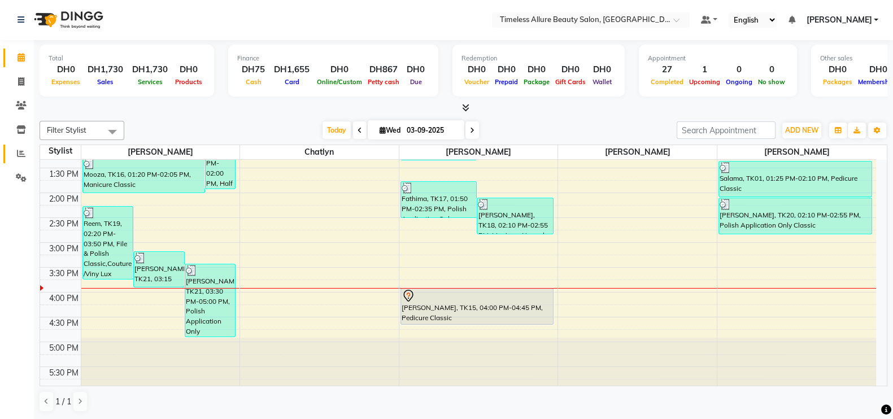
click at [22, 153] on icon at bounding box center [21, 153] width 8 height 8
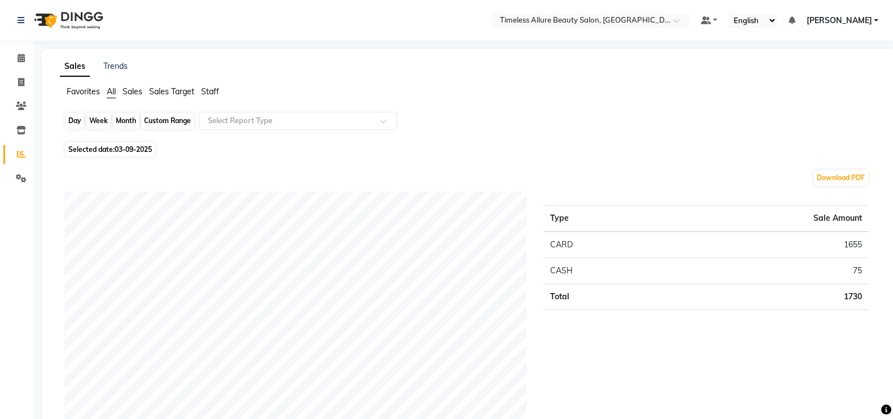
click at [69, 119] on div "Day" at bounding box center [75, 121] width 19 height 16
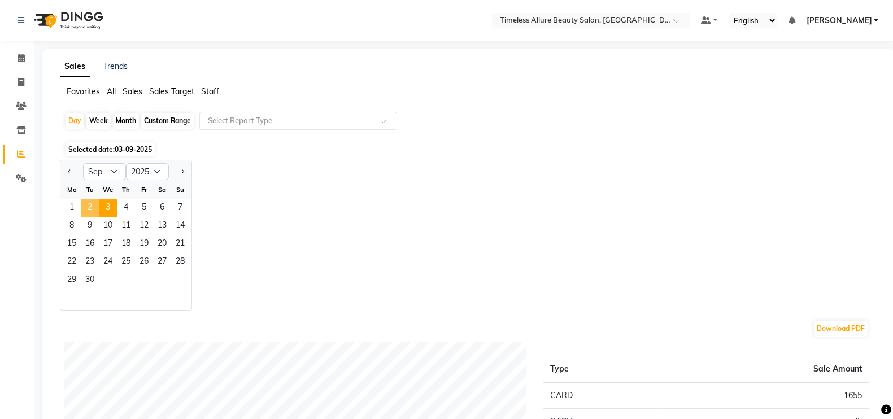
click at [89, 207] on span "2" at bounding box center [90, 208] width 18 height 18
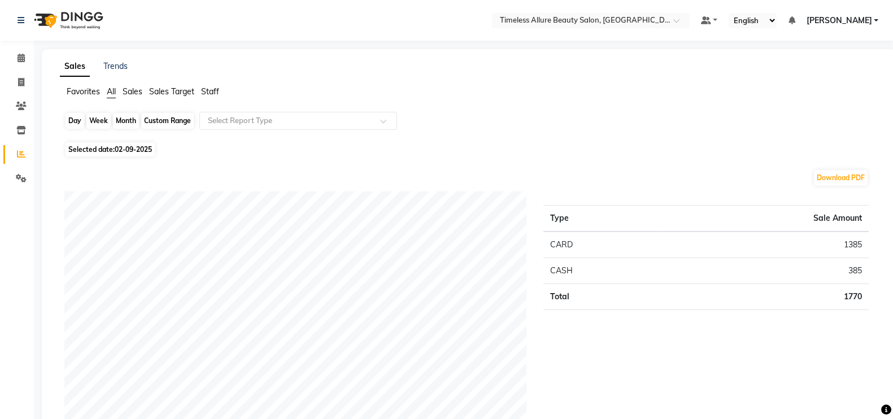
click at [79, 120] on div "Day" at bounding box center [75, 121] width 19 height 16
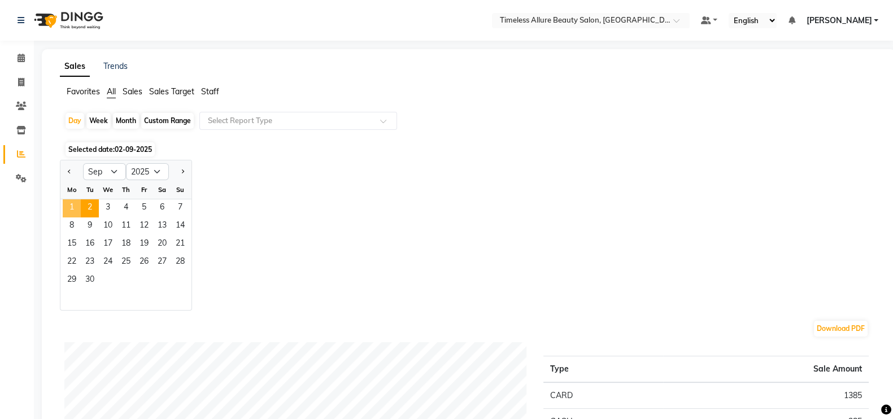
click at [73, 201] on span "1" at bounding box center [72, 208] width 18 height 18
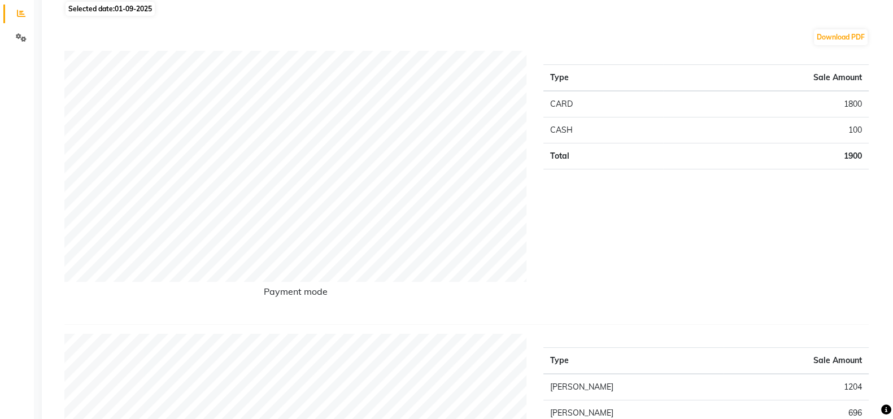
scroll to position [70, 0]
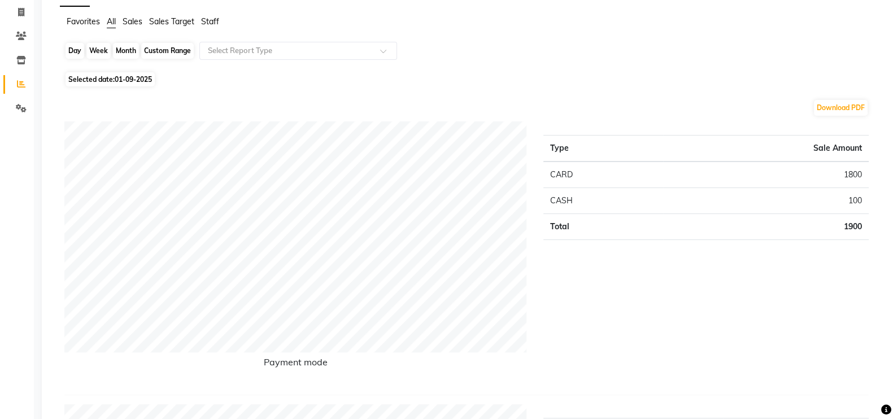
click at [77, 52] on div "Day" at bounding box center [75, 51] width 19 height 16
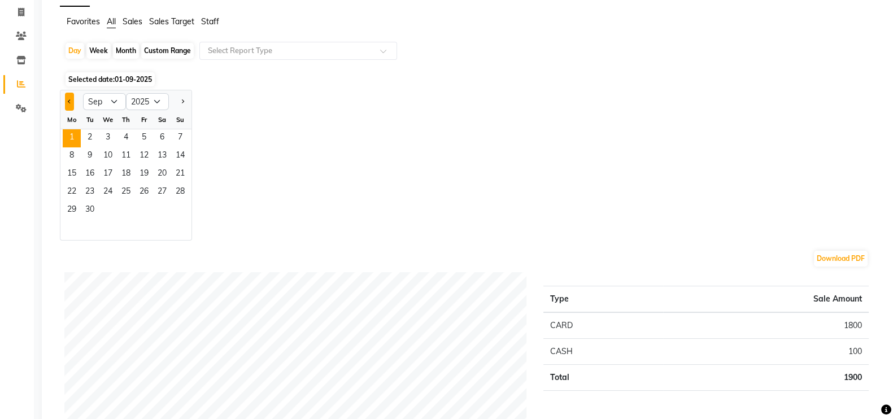
click at [66, 99] on button "Previous month" at bounding box center [69, 102] width 9 height 18
click at [147, 208] on span "29" at bounding box center [144, 211] width 18 height 18
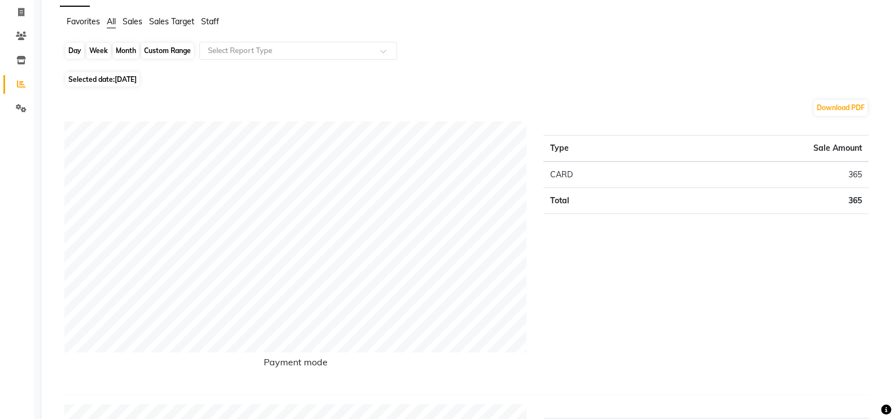
click at [78, 51] on div "Day" at bounding box center [75, 51] width 19 height 16
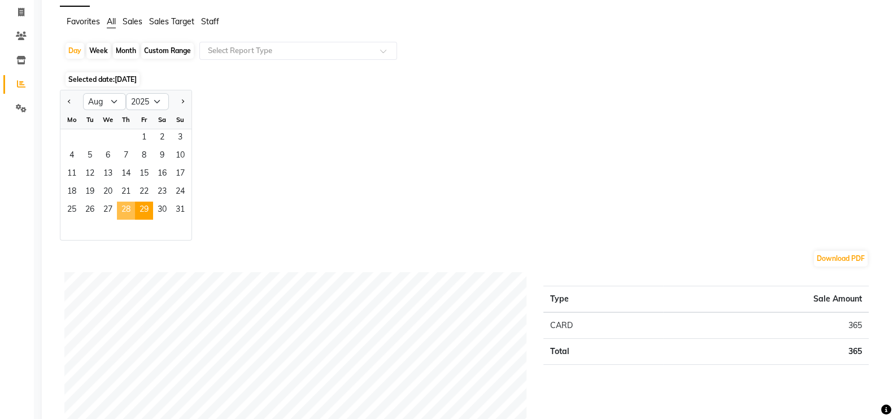
click at [122, 208] on span "28" at bounding box center [126, 211] width 18 height 18
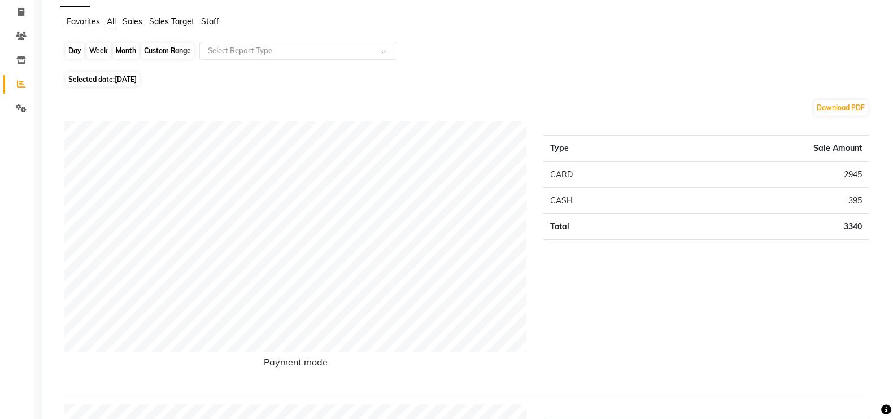
click at [73, 51] on div "Day" at bounding box center [75, 51] width 19 height 16
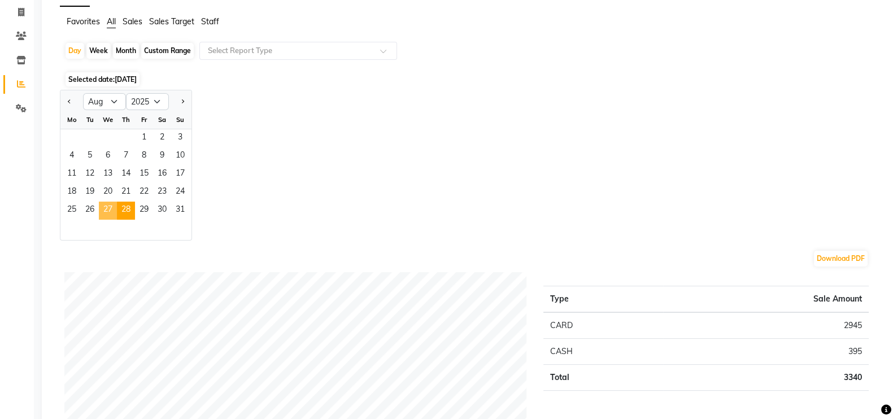
click at [103, 206] on span "27" at bounding box center [108, 211] width 18 height 18
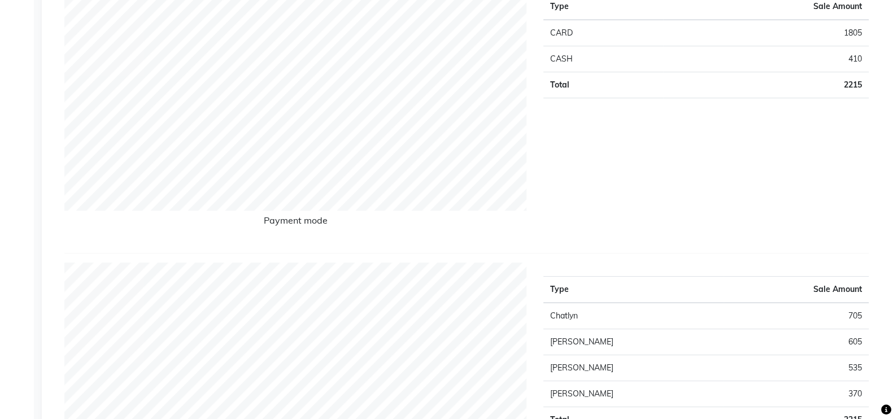
scroll to position [0, 0]
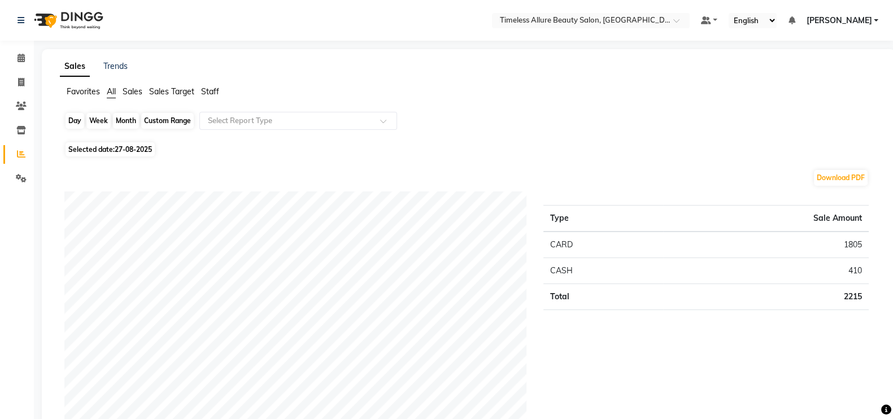
click at [76, 121] on div "Day" at bounding box center [75, 121] width 19 height 16
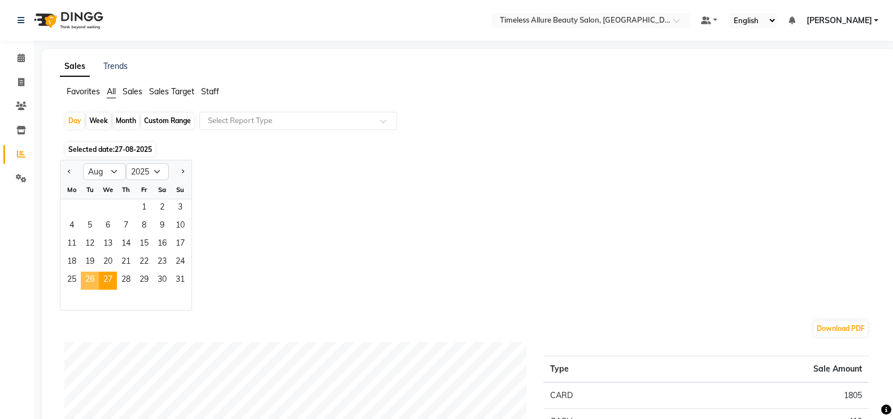
click at [93, 279] on span "26" at bounding box center [90, 281] width 18 height 18
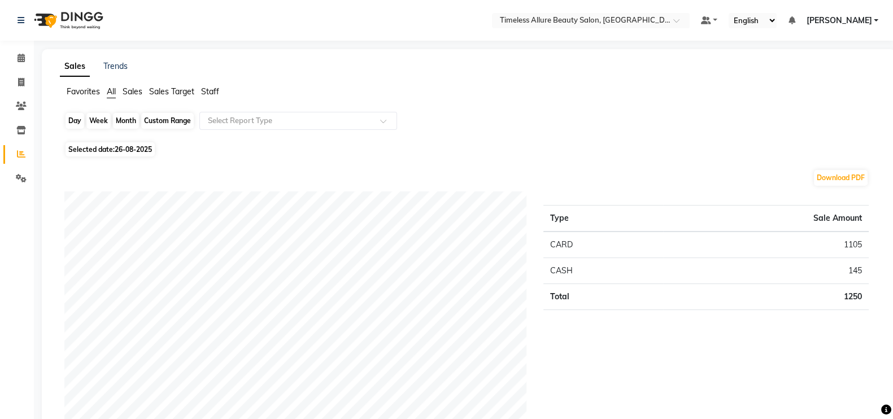
click at [71, 120] on div "Day" at bounding box center [75, 121] width 19 height 16
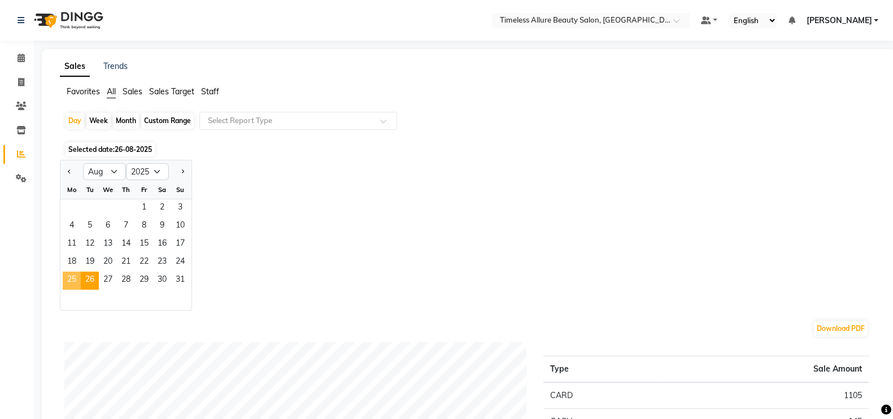
click at [68, 278] on span "25" at bounding box center [72, 281] width 18 height 18
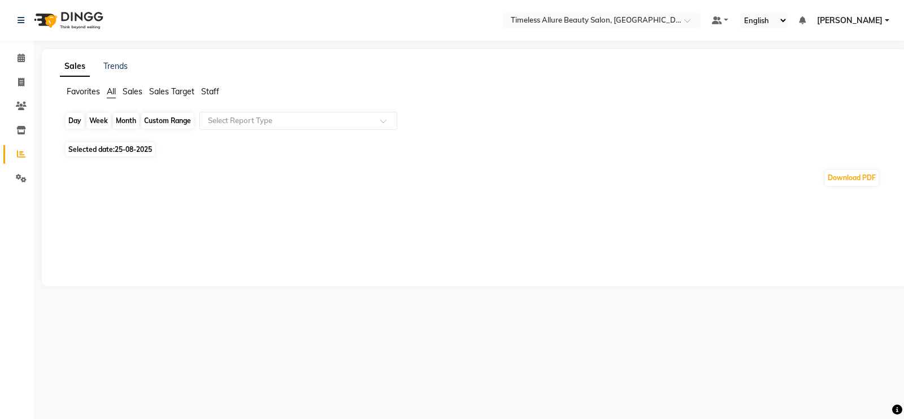
click at [76, 120] on div "Day" at bounding box center [75, 121] width 19 height 16
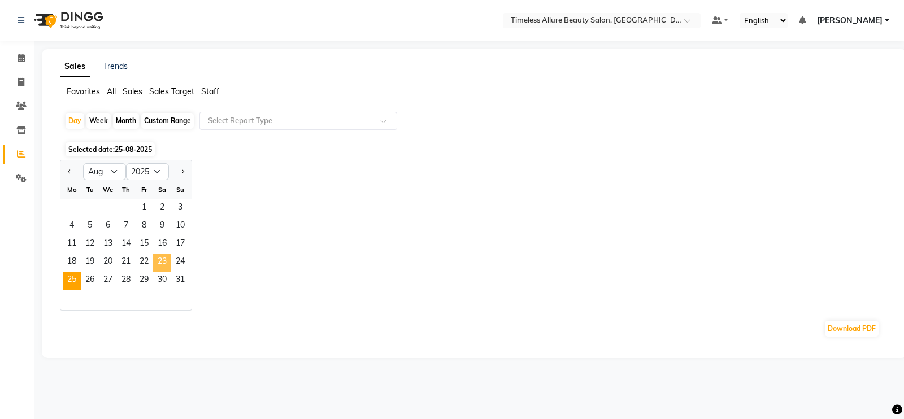
click at [159, 258] on span "23" at bounding box center [162, 263] width 18 height 18
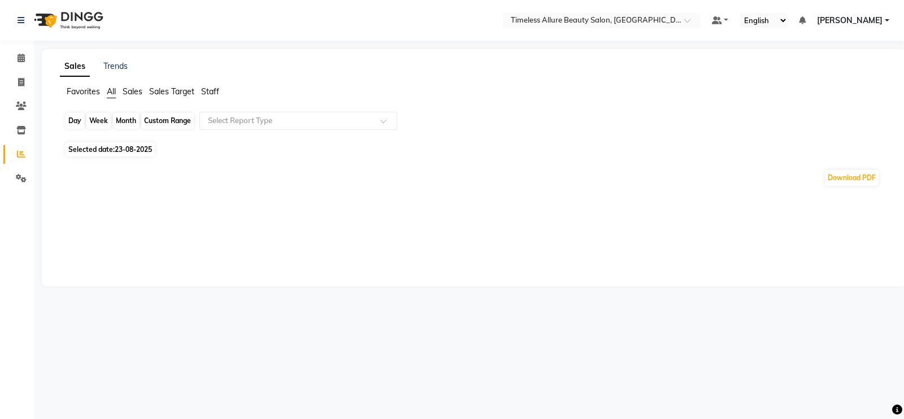
click at [77, 120] on div "Day" at bounding box center [75, 121] width 19 height 16
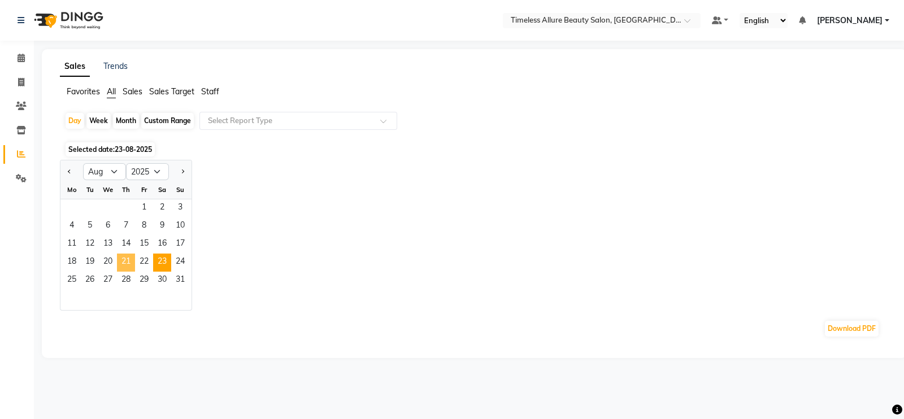
click at [125, 260] on span "21" at bounding box center [126, 263] width 18 height 18
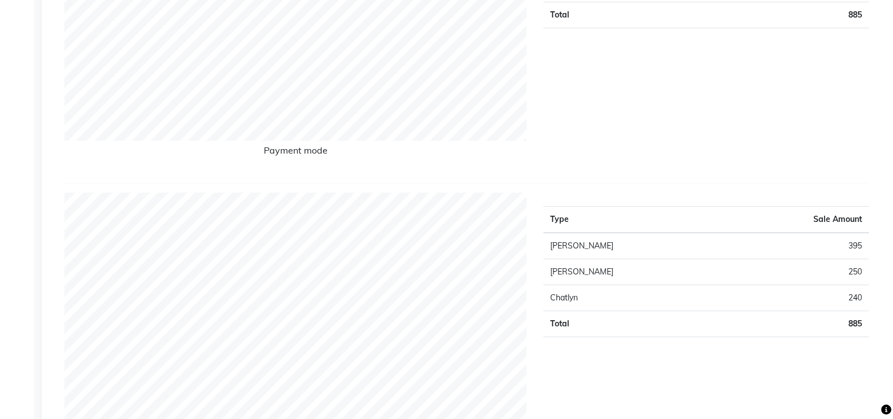
scroll to position [70, 0]
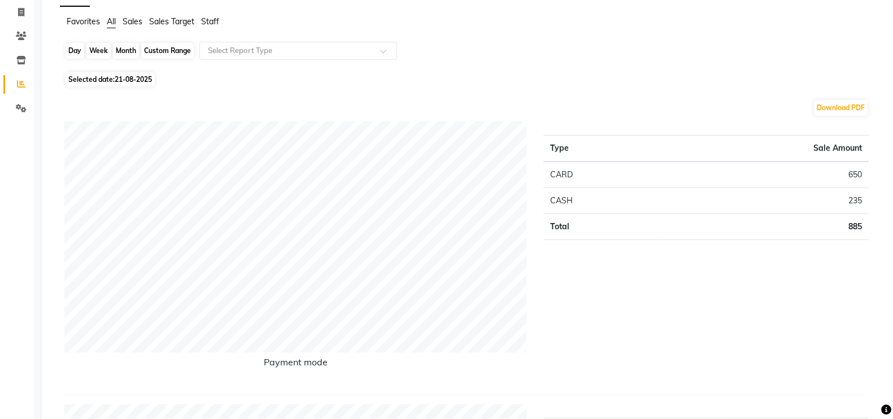
click at [75, 49] on div "Day" at bounding box center [75, 51] width 19 height 16
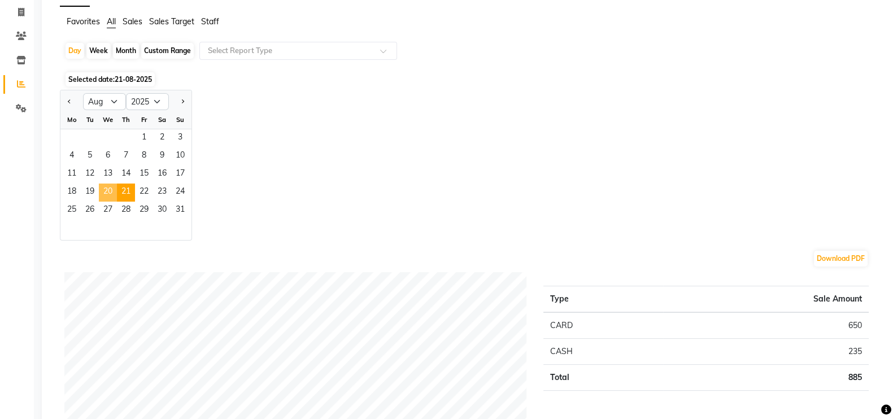
click at [110, 192] on span "20" at bounding box center [108, 193] width 18 height 18
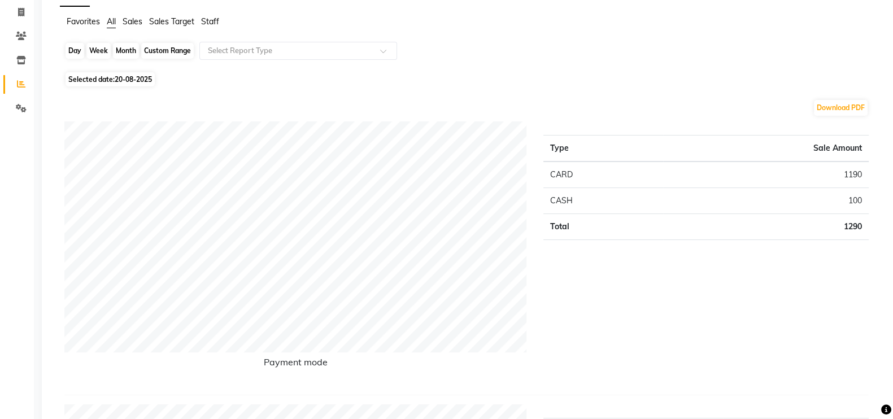
click at [75, 52] on div "Day" at bounding box center [75, 51] width 19 height 16
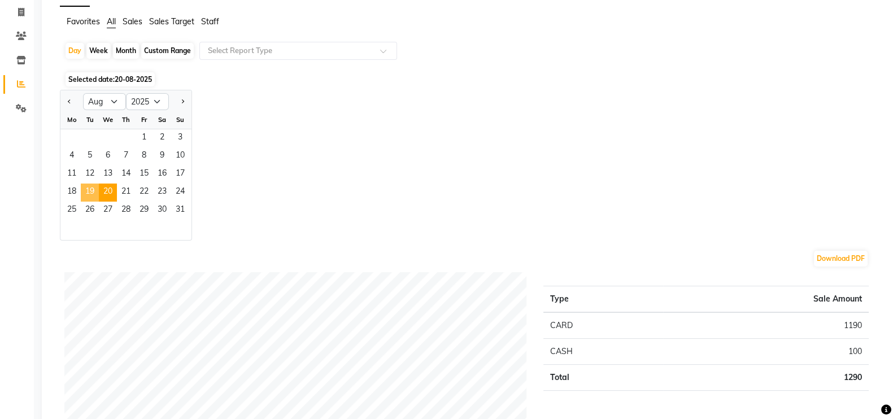
click at [90, 190] on span "19" at bounding box center [90, 193] width 18 height 18
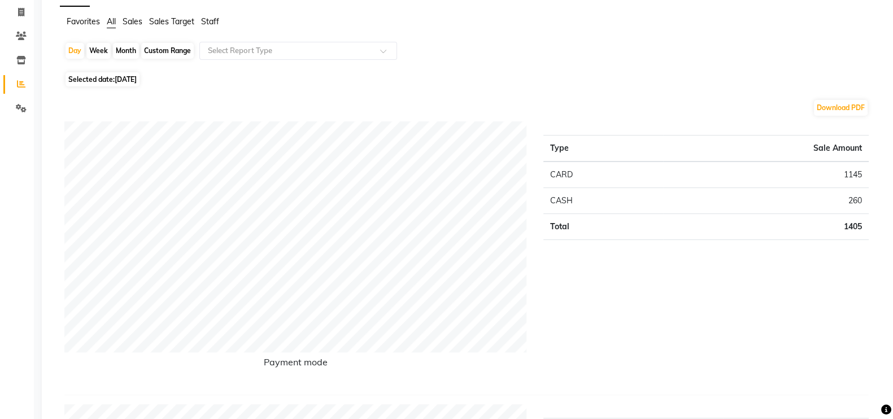
scroll to position [0, 0]
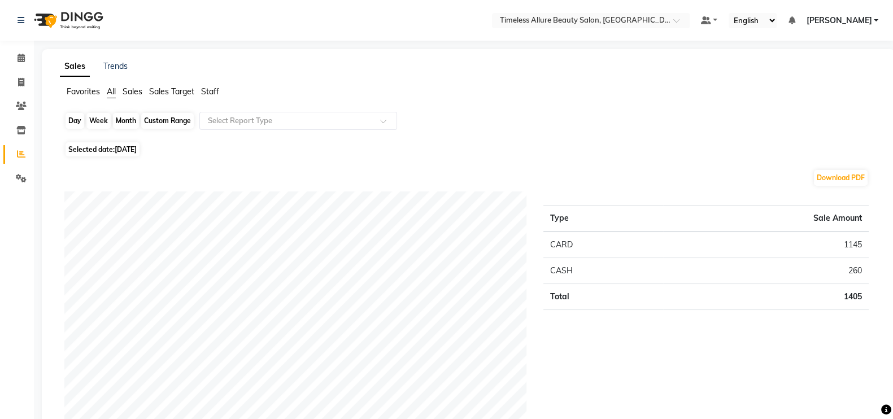
click at [69, 117] on div "Day" at bounding box center [75, 121] width 19 height 16
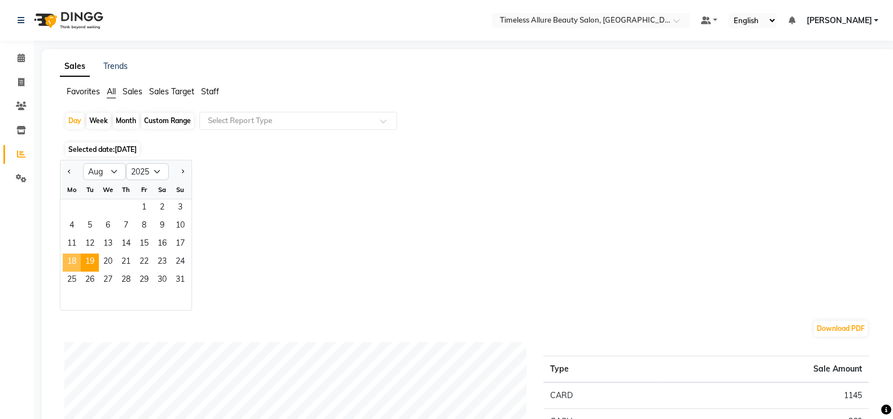
click at [72, 255] on span "18" at bounding box center [72, 263] width 18 height 18
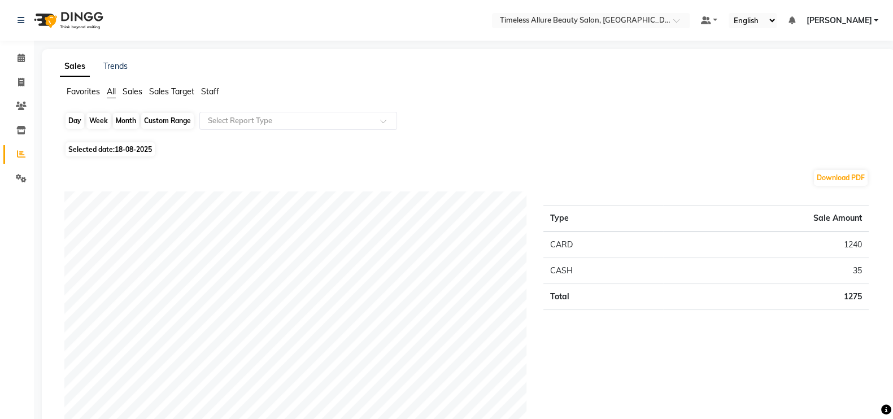
click at [71, 118] on div "Day" at bounding box center [75, 121] width 19 height 16
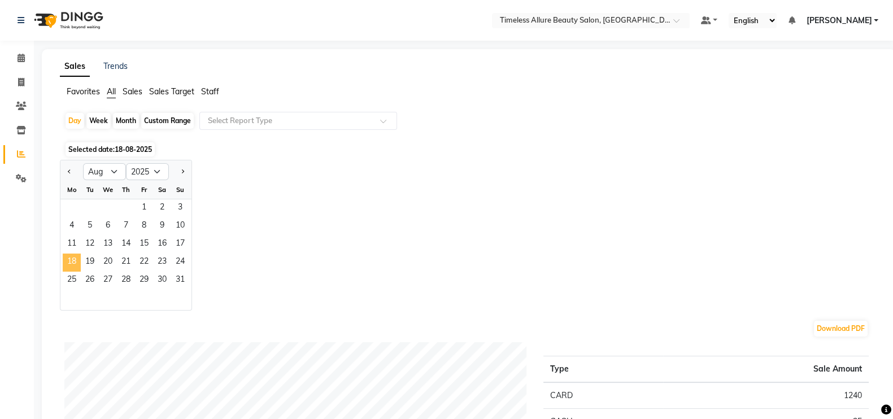
click at [71, 259] on span "18" at bounding box center [72, 263] width 18 height 18
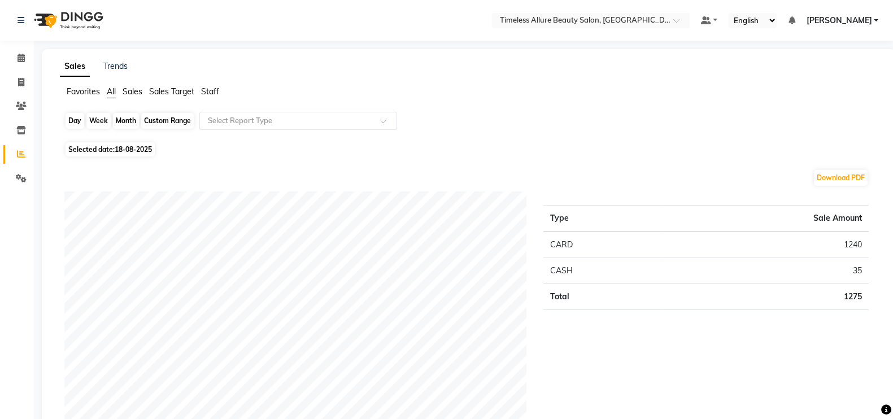
click at [79, 120] on div "Day" at bounding box center [75, 121] width 19 height 16
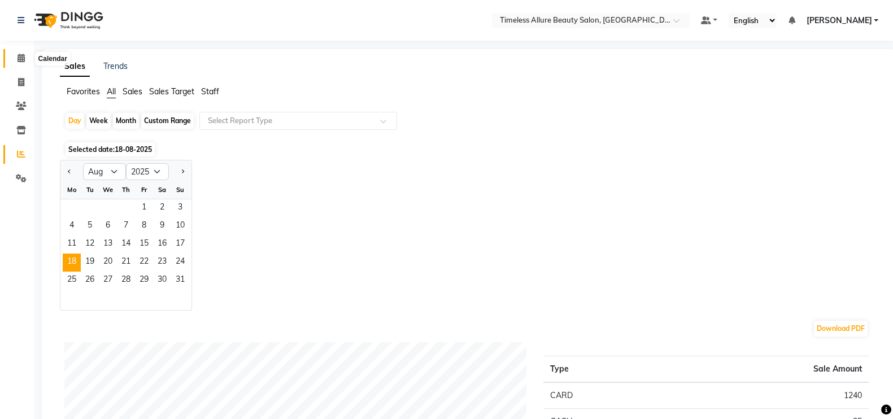
click at [22, 58] on icon at bounding box center [21, 58] width 7 height 8
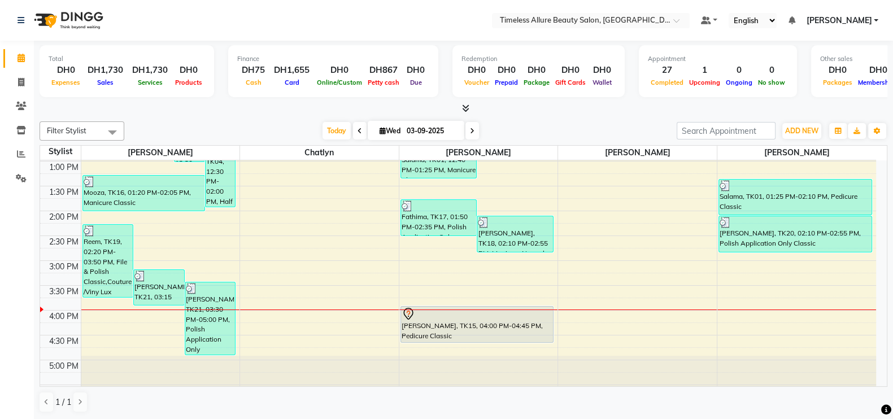
scroll to position [353, 0]
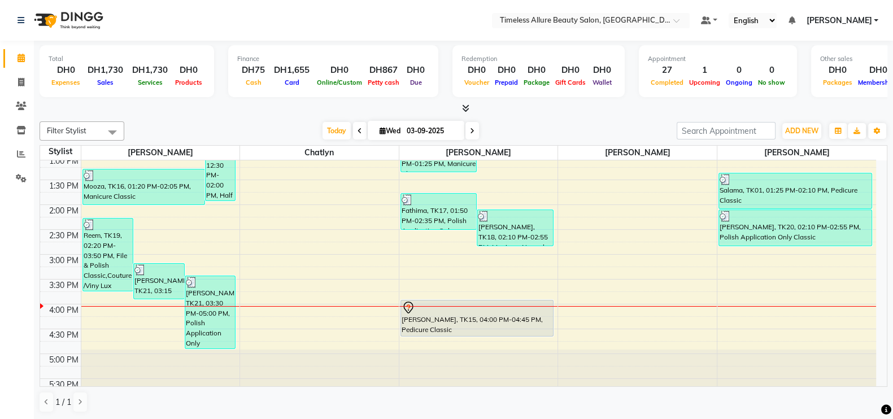
click at [473, 131] on icon at bounding box center [472, 131] width 5 height 7
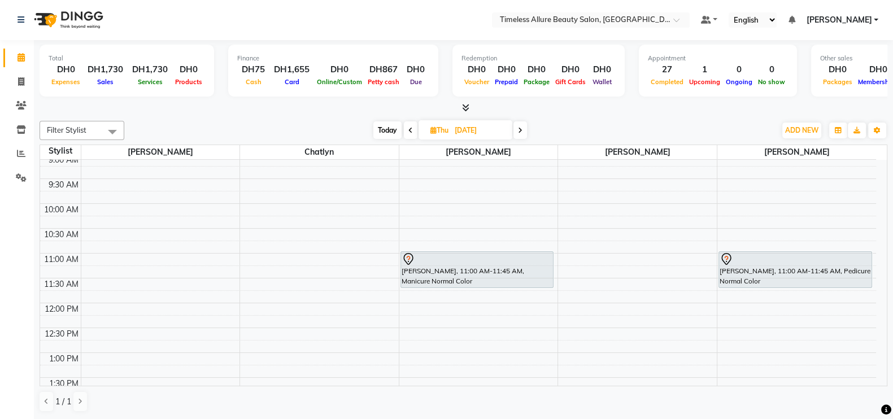
scroll to position [153, 0]
click at [508, 309] on div "6:00 AM 6:30 AM 7:00 AM 7:30 AM 8:00 AM 8:30 AM 9:00 AM 9:30 AM 10:00 AM 10:30 …" at bounding box center [458, 305] width 836 height 596
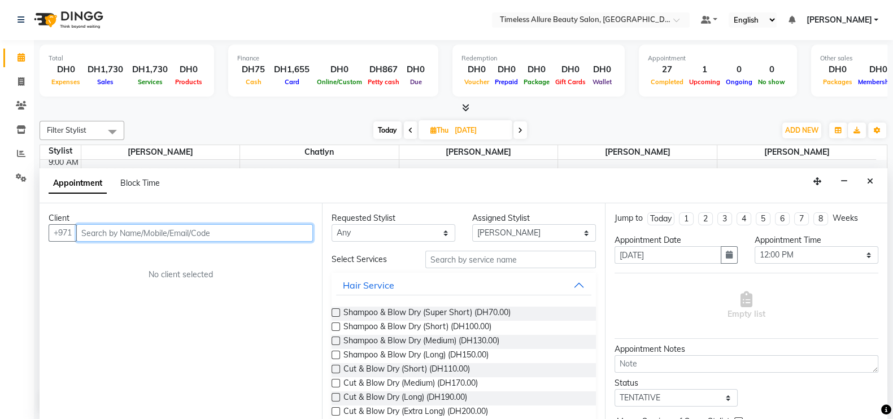
click at [224, 236] on input "text" at bounding box center [194, 233] width 237 height 18
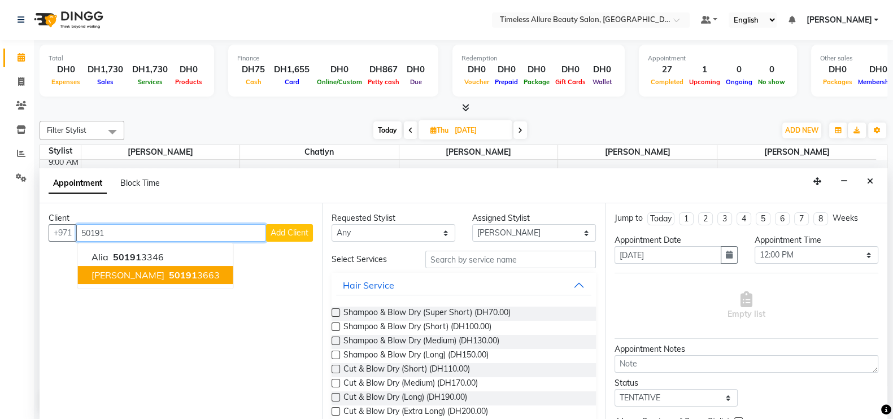
click at [169, 272] on span "50191" at bounding box center [183, 274] width 28 height 11
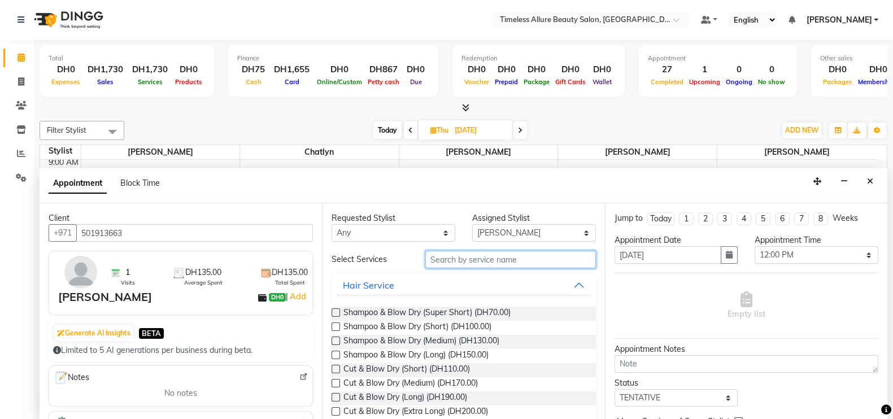
click at [472, 258] on input "text" at bounding box center [510, 260] width 171 height 18
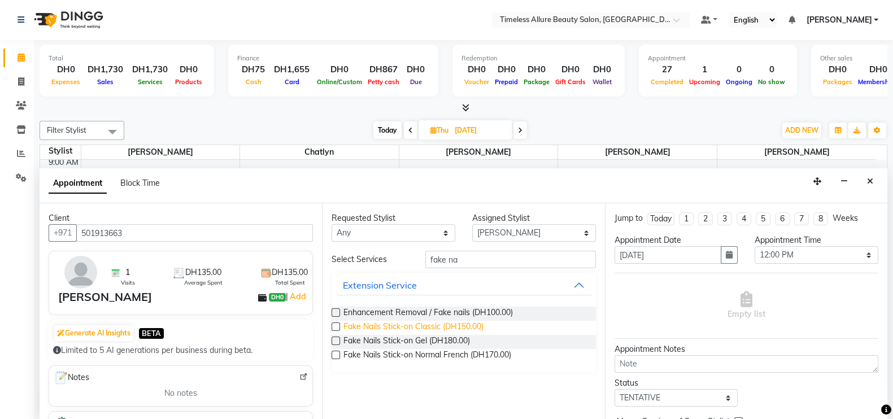
click at [393, 323] on span "Fake Nails Stick-on Classic (DH150.00)" at bounding box center [413, 328] width 140 height 14
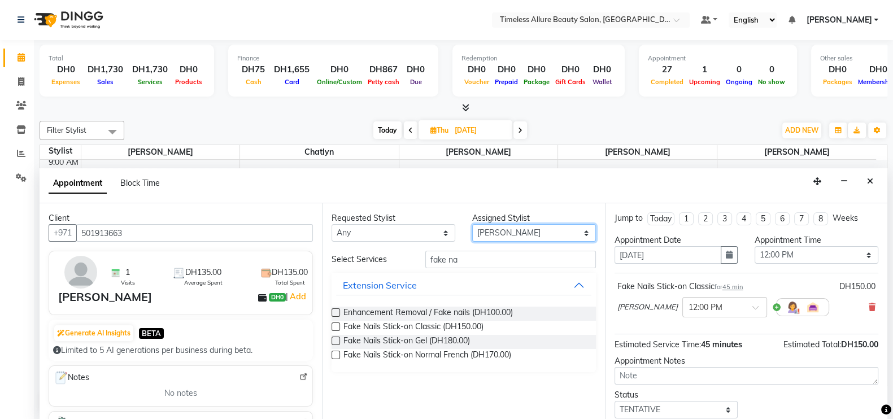
click at [587, 232] on select "Select [PERSON_NAME] Chatlyn [PERSON_NAME] [PERSON_NAME]" at bounding box center [534, 233] width 124 height 18
click at [472, 224] on select "Select [PERSON_NAME] Chatlyn [PERSON_NAME] [PERSON_NAME]" at bounding box center [534, 233] width 124 height 18
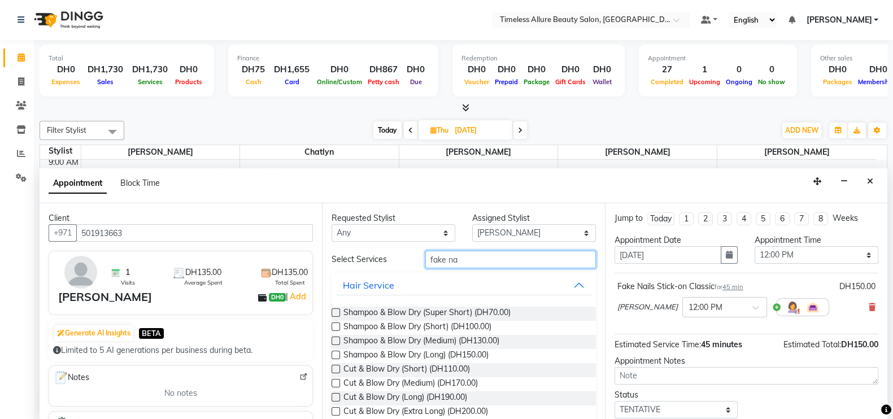
click at [505, 259] on input "fake na" at bounding box center [510, 260] width 171 height 18
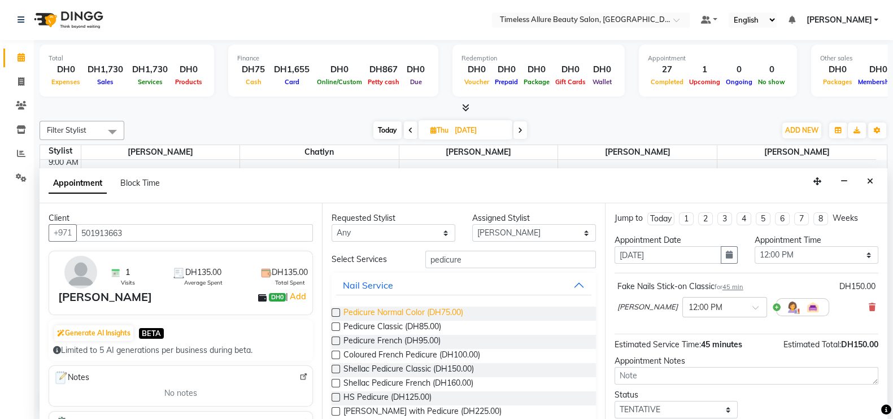
click at [404, 307] on span "Pedicure Normal Color (DH75.00)" at bounding box center [403, 314] width 120 height 14
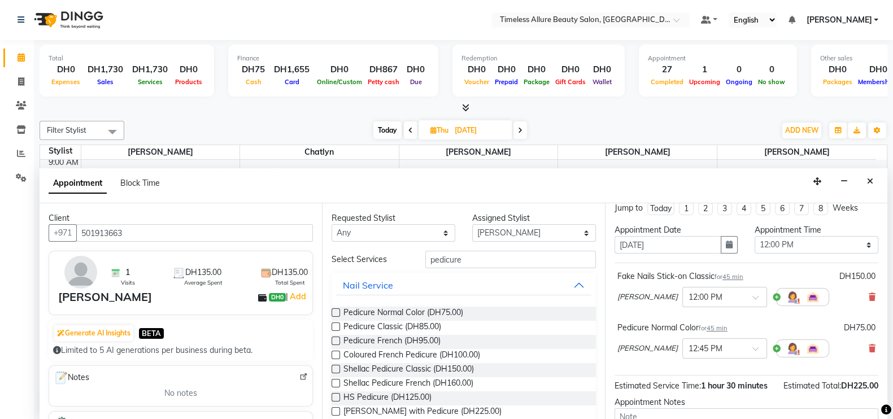
scroll to position [0, 0]
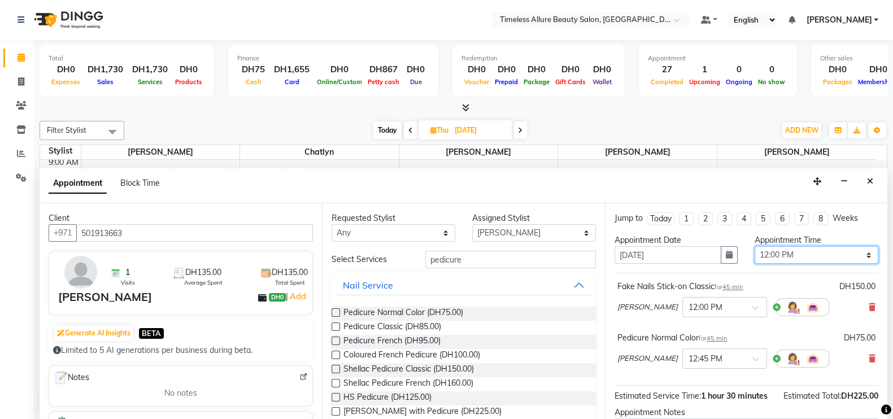
click at [859, 255] on select "Select 07:00 AM 07:05 AM 07:10 AM 07:15 AM 07:20 AM 07:25 AM 07:30 AM 07:35 AM …" at bounding box center [817, 255] width 124 height 18
click at [755, 246] on select "Select 07:00 AM 07:05 AM 07:10 AM 07:15 AM 07:20 AM 07:25 AM 07:30 AM 07:35 AM …" at bounding box center [817, 255] width 124 height 18
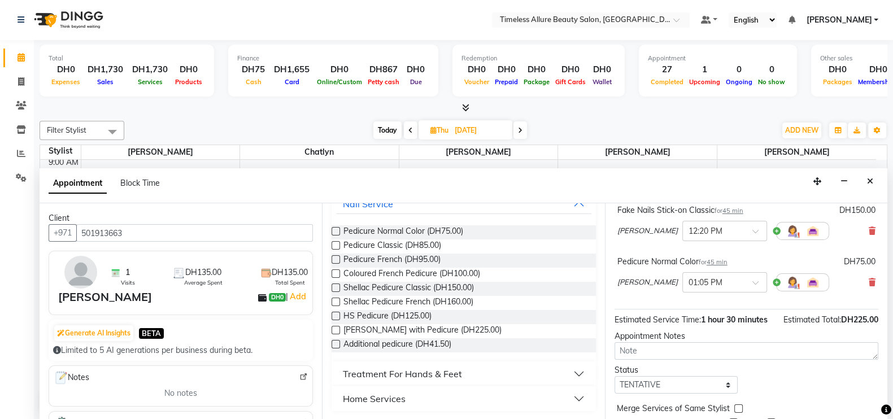
scroll to position [132, 0]
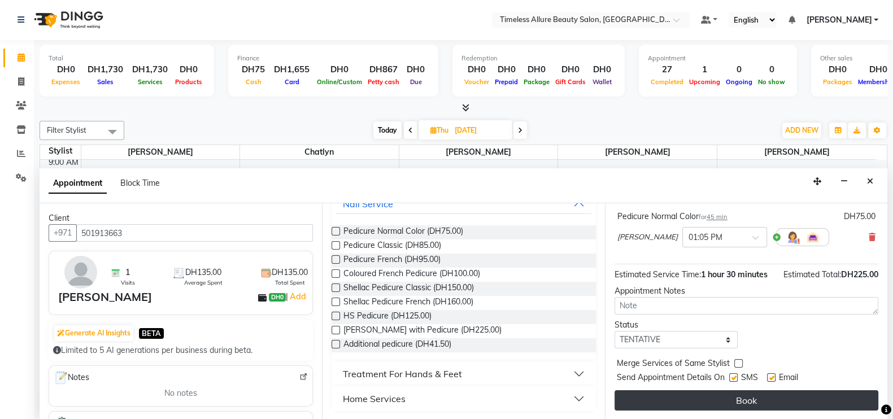
click at [746, 398] on button "Book" at bounding box center [747, 400] width 264 height 20
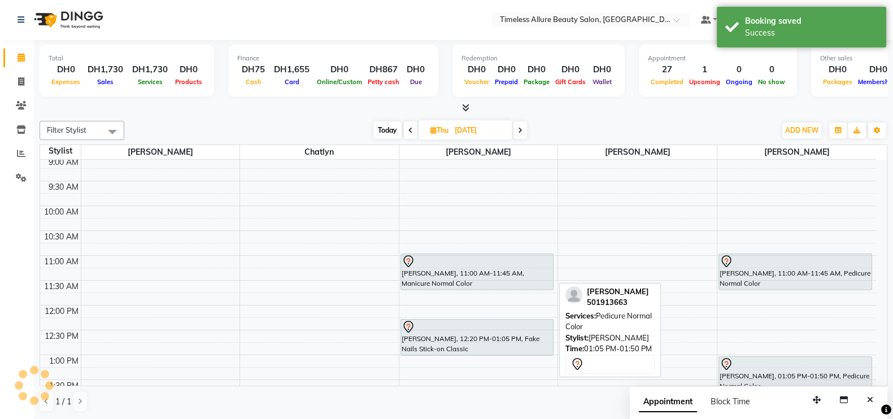
scroll to position [0, 0]
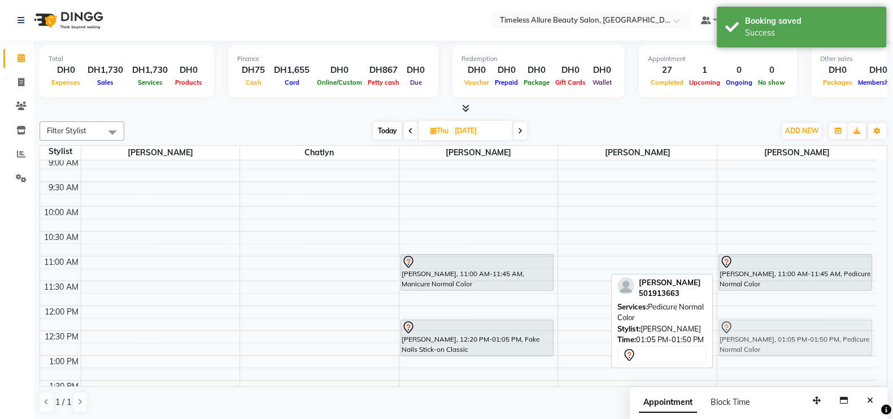
drag, startPoint x: 774, startPoint y: 360, endPoint x: 772, endPoint y: 323, distance: 37.9
click at [772, 323] on div "[PERSON_NAME], 11:00 AM-11:45 AM, Pedicure Normal Color [PERSON_NAME], 01:05 PM…" at bounding box center [796, 306] width 159 height 596
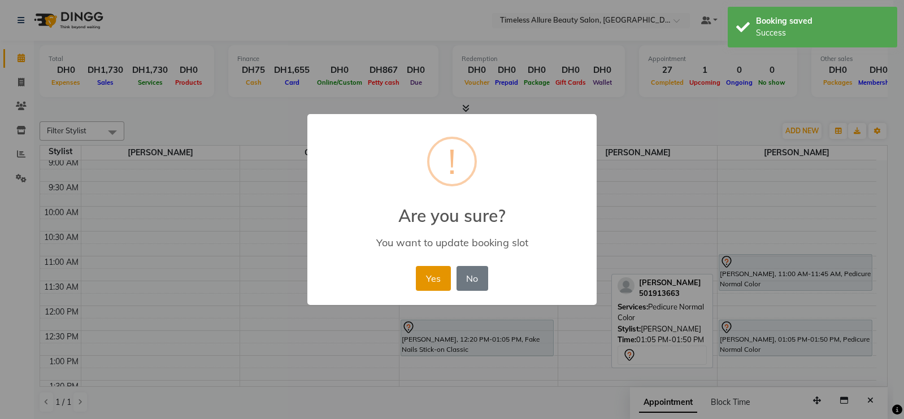
click at [430, 279] on button "Yes" at bounding box center [433, 278] width 34 height 25
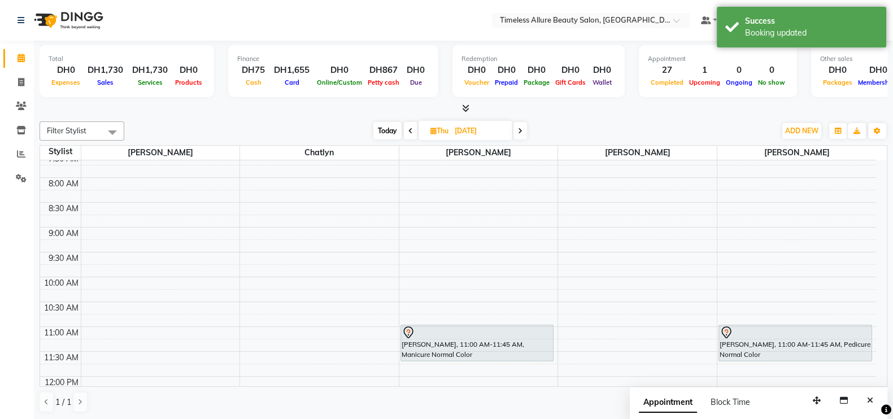
scroll to position [153, 0]
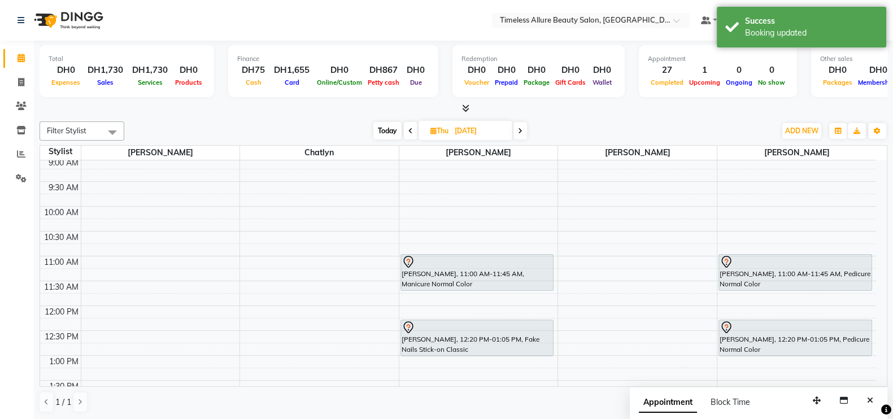
click at [410, 128] on icon at bounding box center [410, 131] width 5 height 7
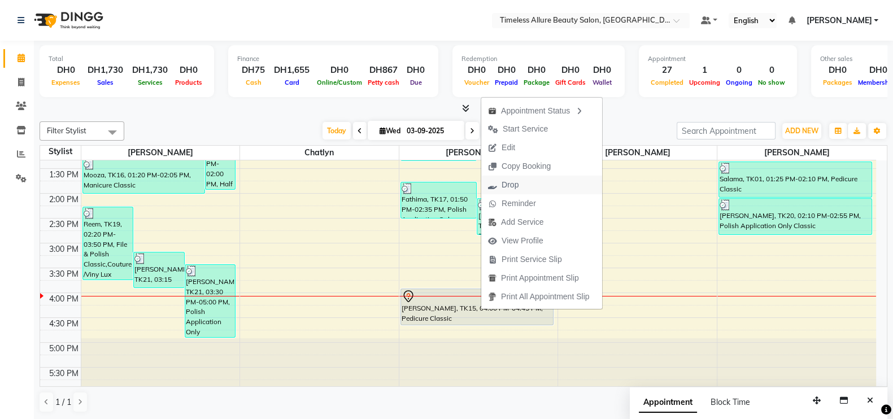
click at [508, 185] on span "Drop" at bounding box center [510, 185] width 17 height 12
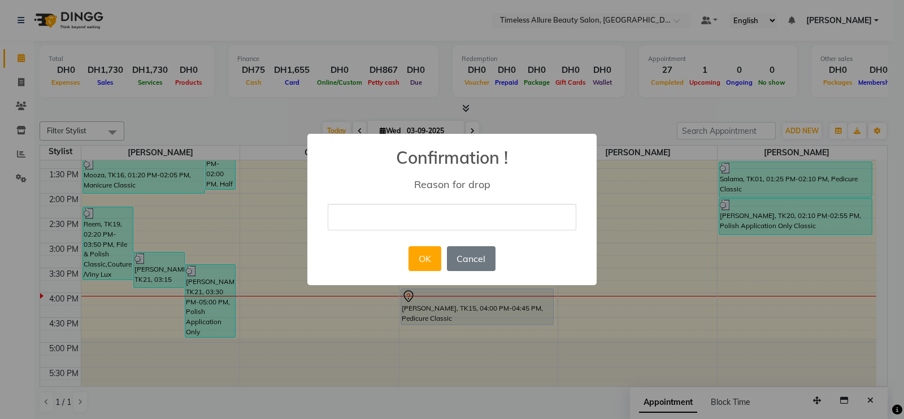
click at [502, 214] on input "text" at bounding box center [452, 217] width 249 height 27
click at [427, 265] on button "OK" at bounding box center [424, 258] width 32 height 25
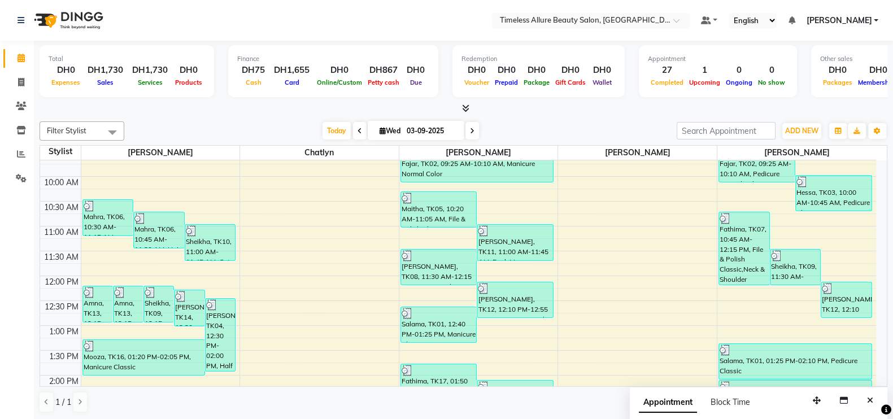
scroll to position [253, 0]
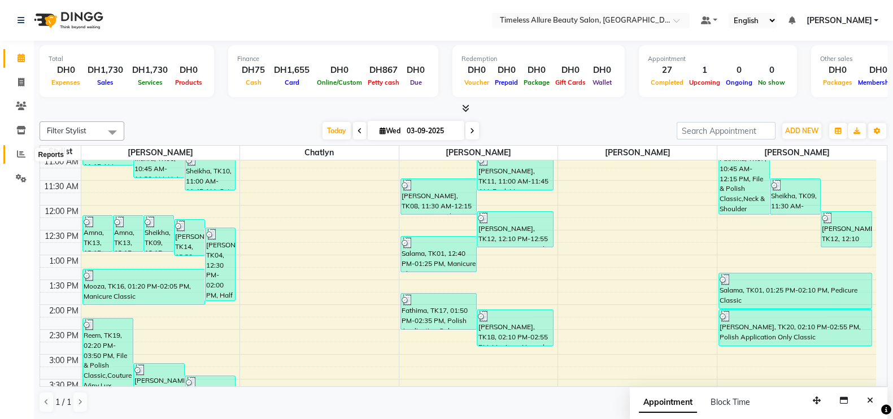
click at [21, 155] on icon at bounding box center [21, 154] width 8 height 8
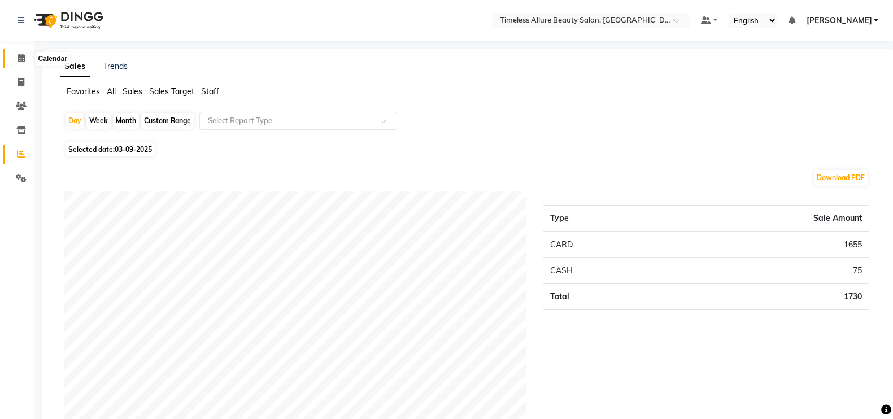
click at [24, 58] on icon at bounding box center [21, 58] width 7 height 8
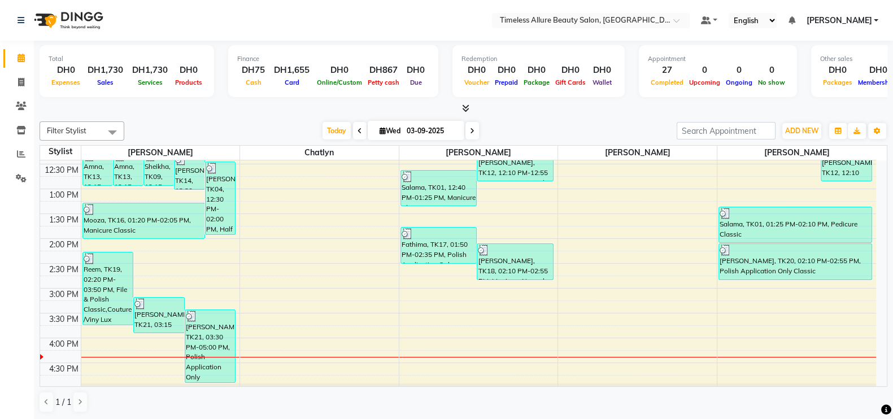
scroll to position [322, 0]
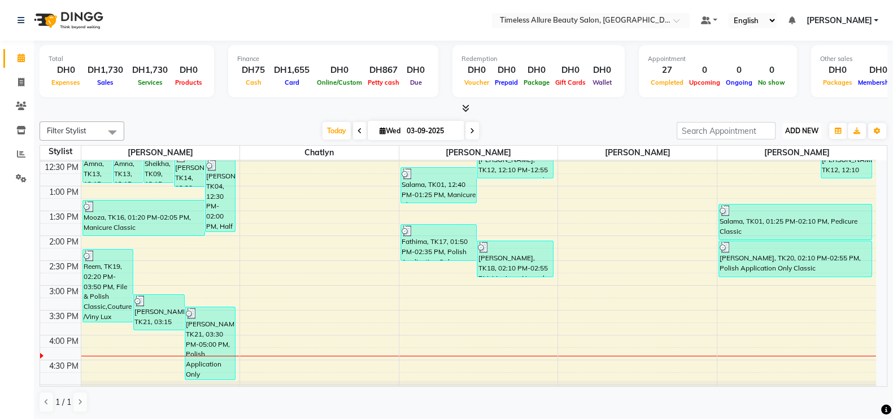
click at [794, 128] on span "ADD NEW" at bounding box center [801, 131] width 33 height 8
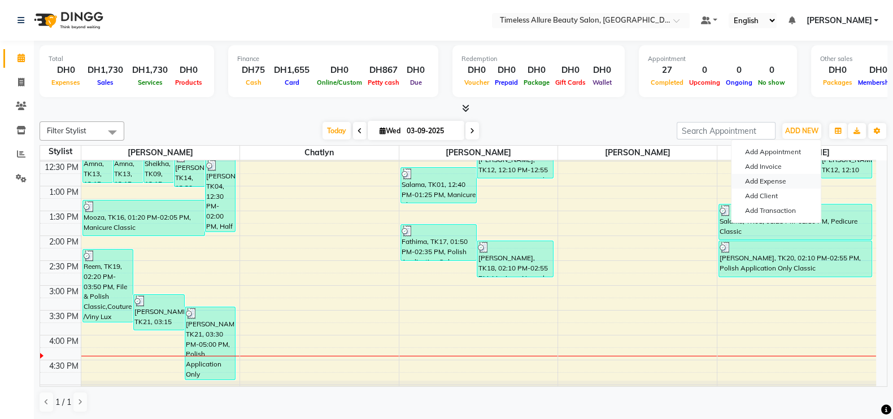
click at [785, 177] on link "Add Expense" at bounding box center [776, 181] width 89 height 15
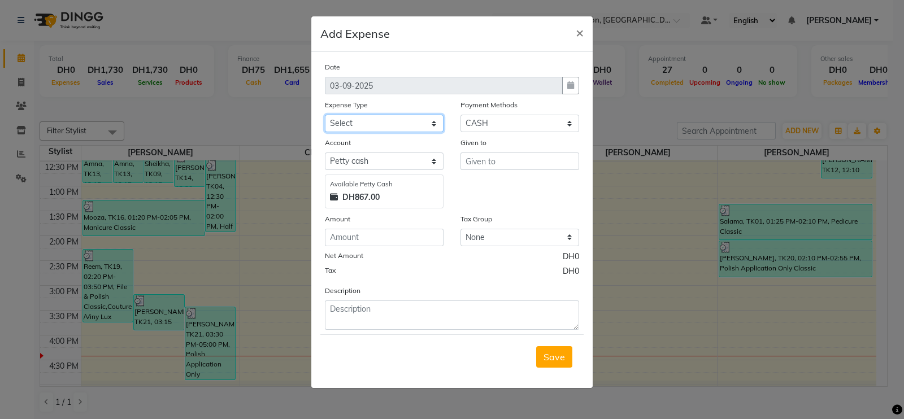
click at [436, 125] on select "Select Advance Salary Bank charges Carlift Car maintenance Cash transfer to ban…" at bounding box center [384, 124] width 119 height 18
click at [325, 116] on select "Select Advance Salary Bank charges Carlift Car maintenance Cash transfer to ban…" at bounding box center [384, 124] width 119 height 18
click at [437, 166] on select "Select [PERSON_NAME] cash Remit Amount" at bounding box center [384, 162] width 119 height 18
click at [325, 154] on select "Select [PERSON_NAME] cash Remit Amount" at bounding box center [384, 162] width 119 height 18
click at [514, 161] on input "text" at bounding box center [519, 162] width 119 height 18
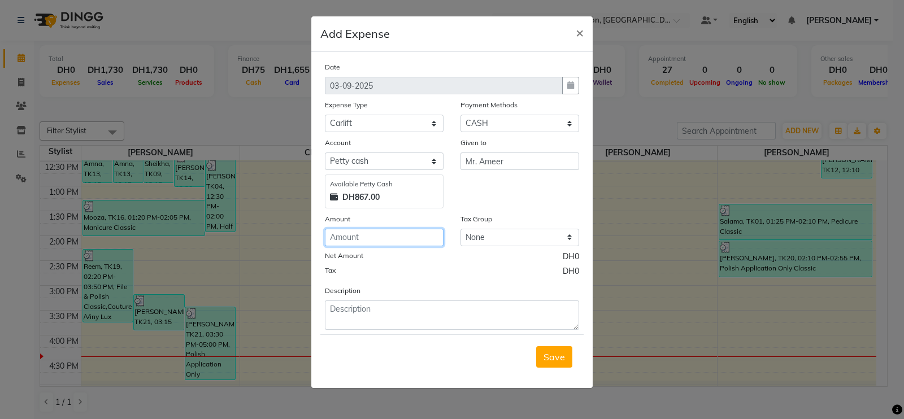
click at [401, 234] on input "number" at bounding box center [384, 238] width 119 height 18
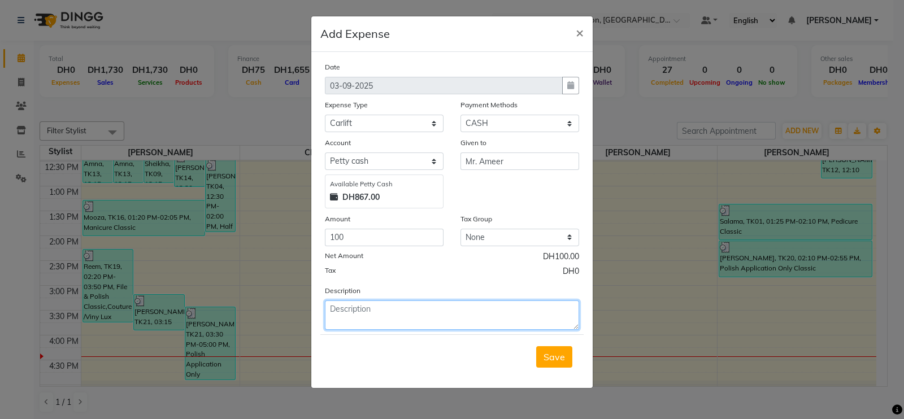
click at [398, 308] on textarea at bounding box center [452, 315] width 254 height 29
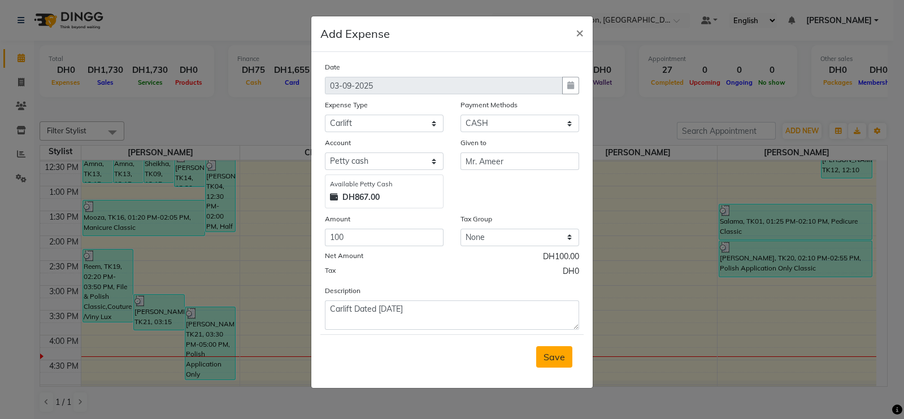
click at [553, 357] on span "Save" at bounding box center [553, 356] width 21 height 11
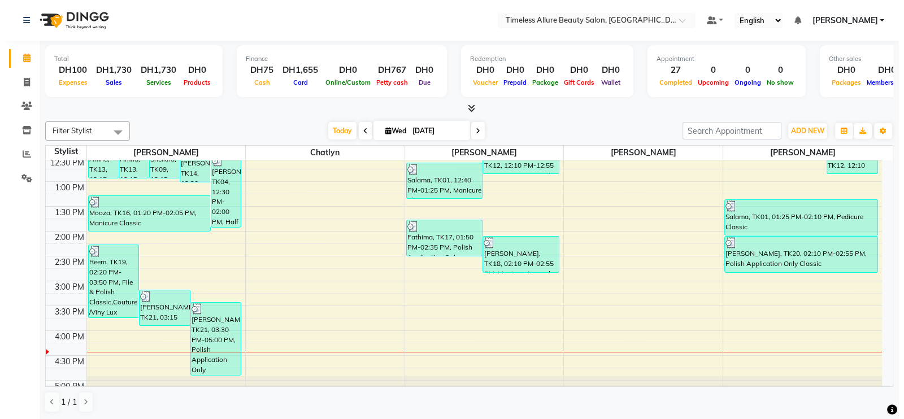
scroll to position [332, 0]
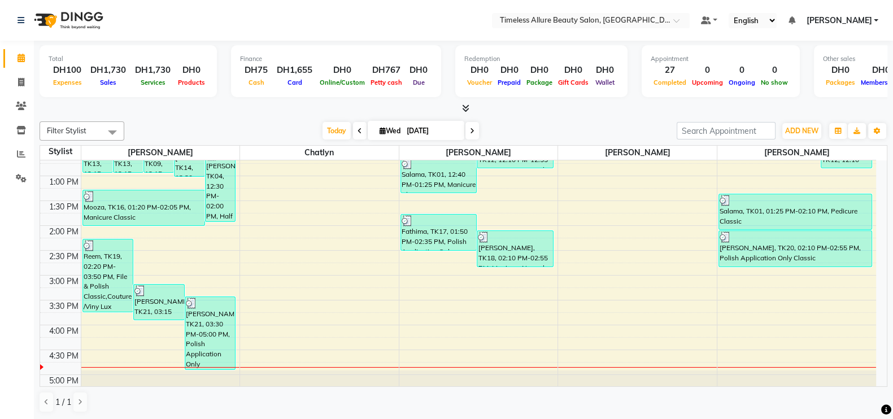
click at [877, 21] on link "[PERSON_NAME]" at bounding box center [842, 21] width 72 height 12
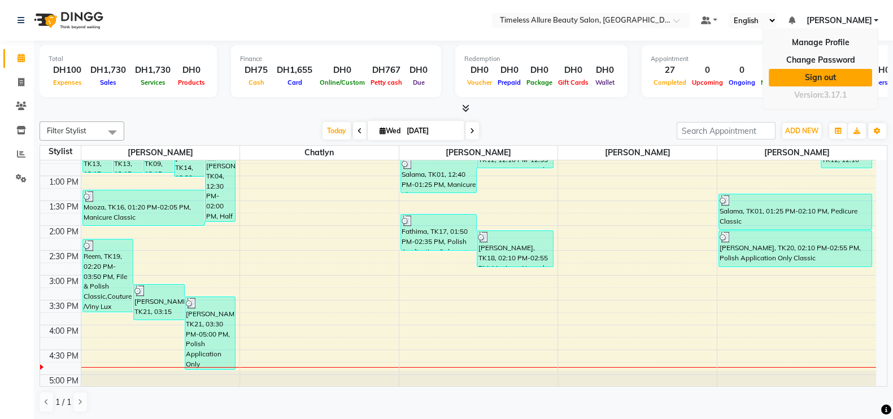
click at [837, 77] on link "Sign out" at bounding box center [820, 78] width 103 height 18
